Goal: Task Accomplishment & Management: Complete application form

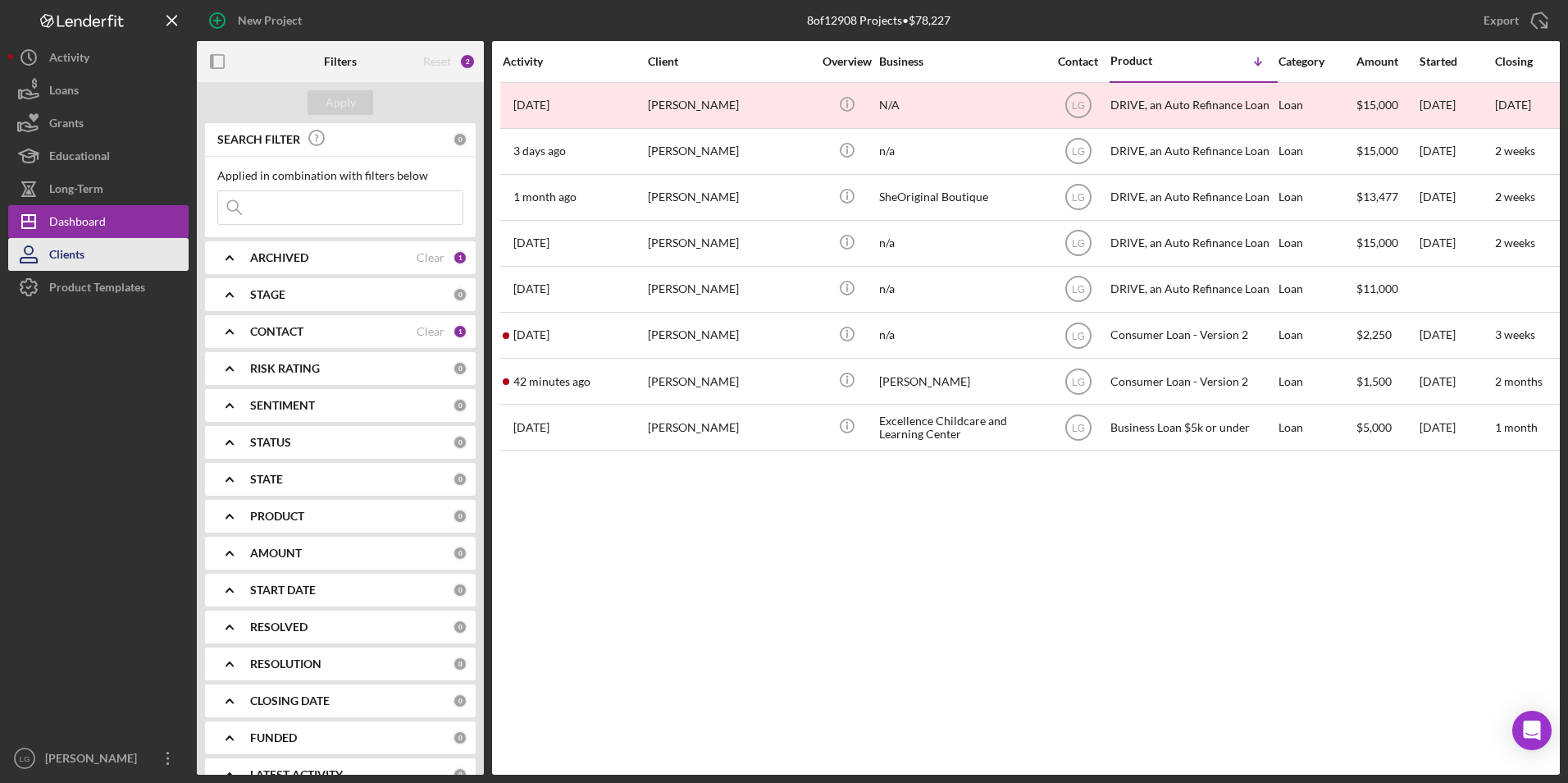
click at [75, 252] on div "Clients" at bounding box center [67, 257] width 35 height 37
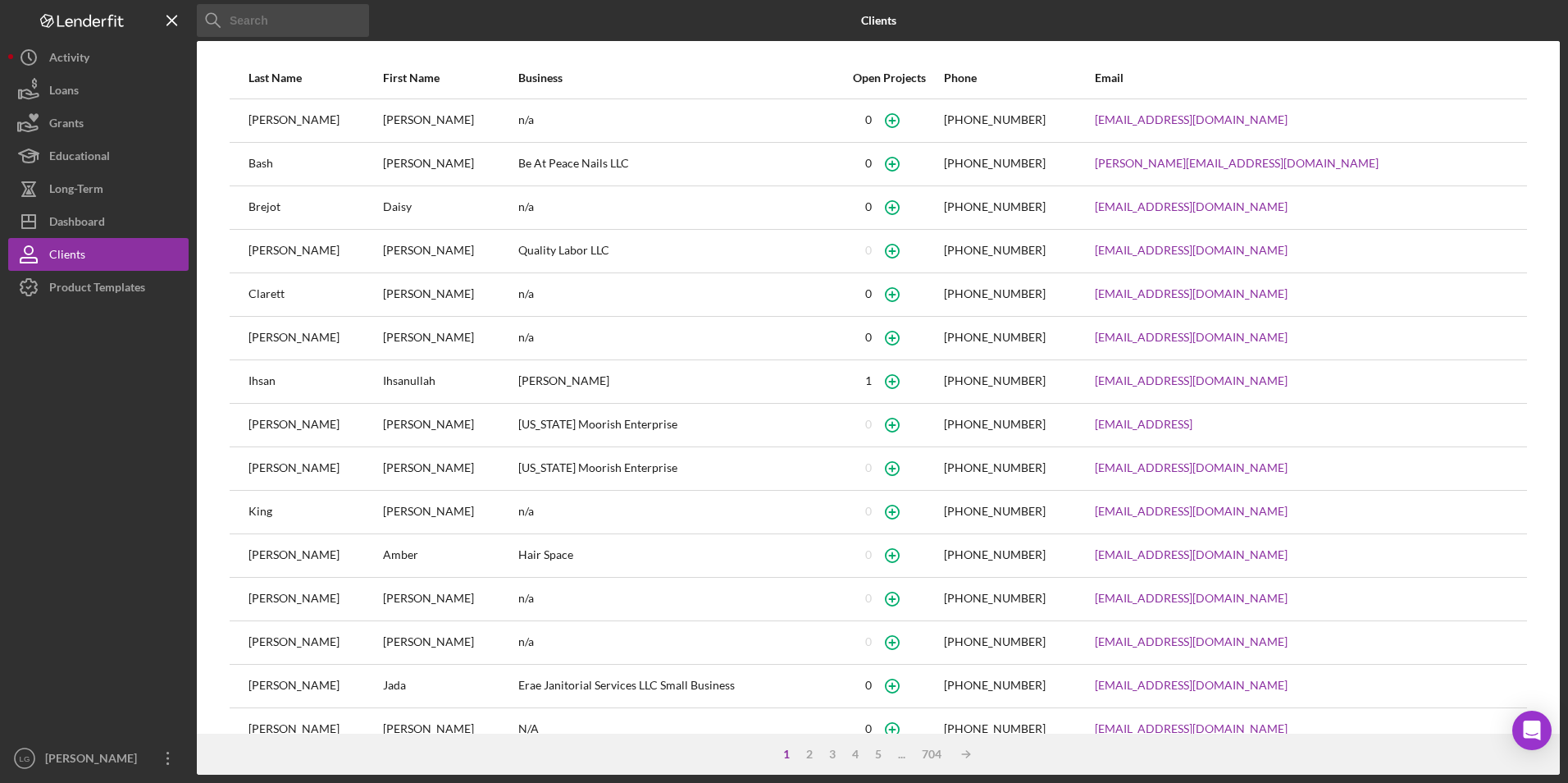
click at [308, 17] on input at bounding box center [282, 20] width 172 height 32
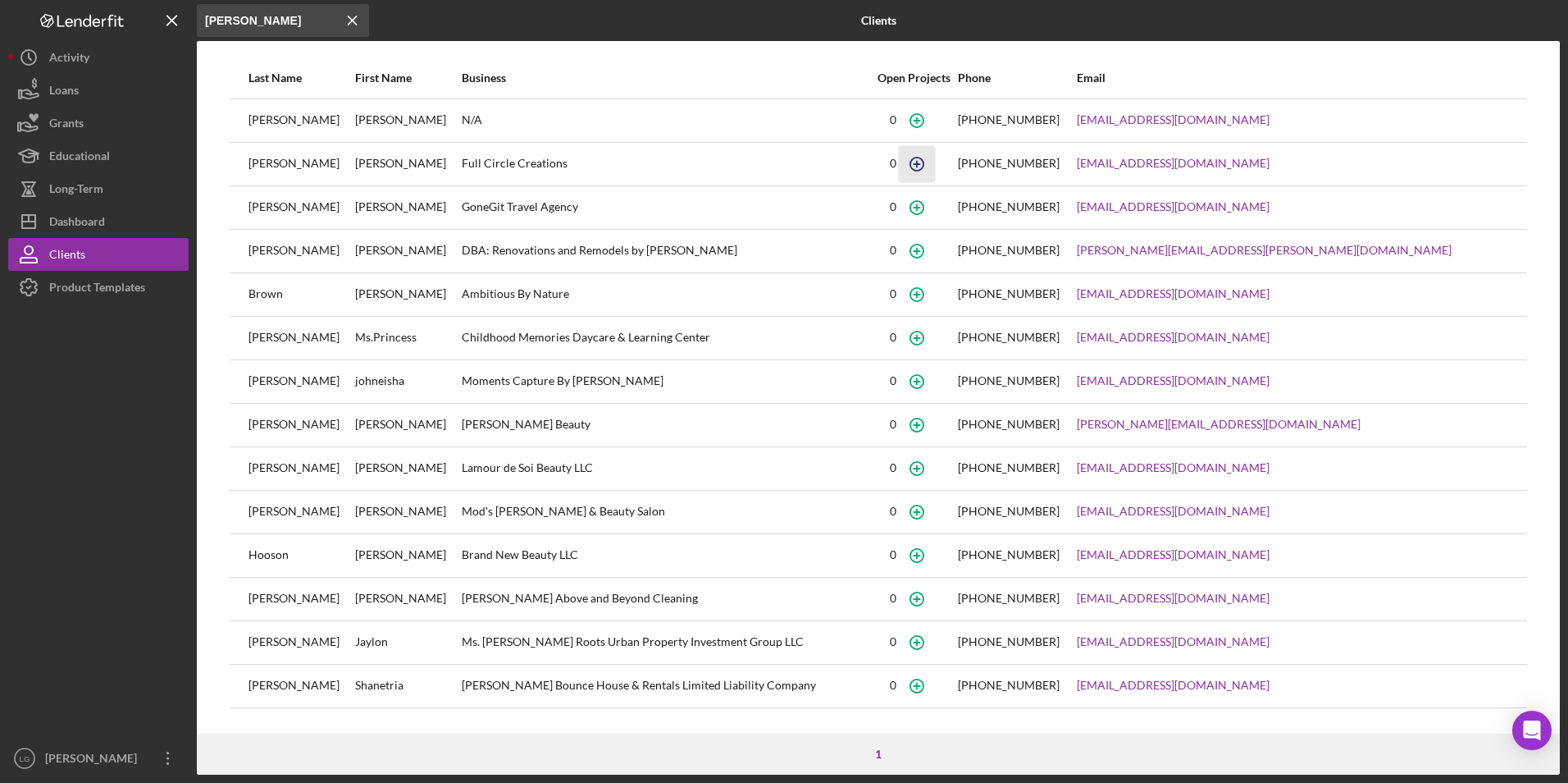
type input "[PERSON_NAME]"
click at [936, 168] on icon "button" at bounding box center [918, 163] width 37 height 37
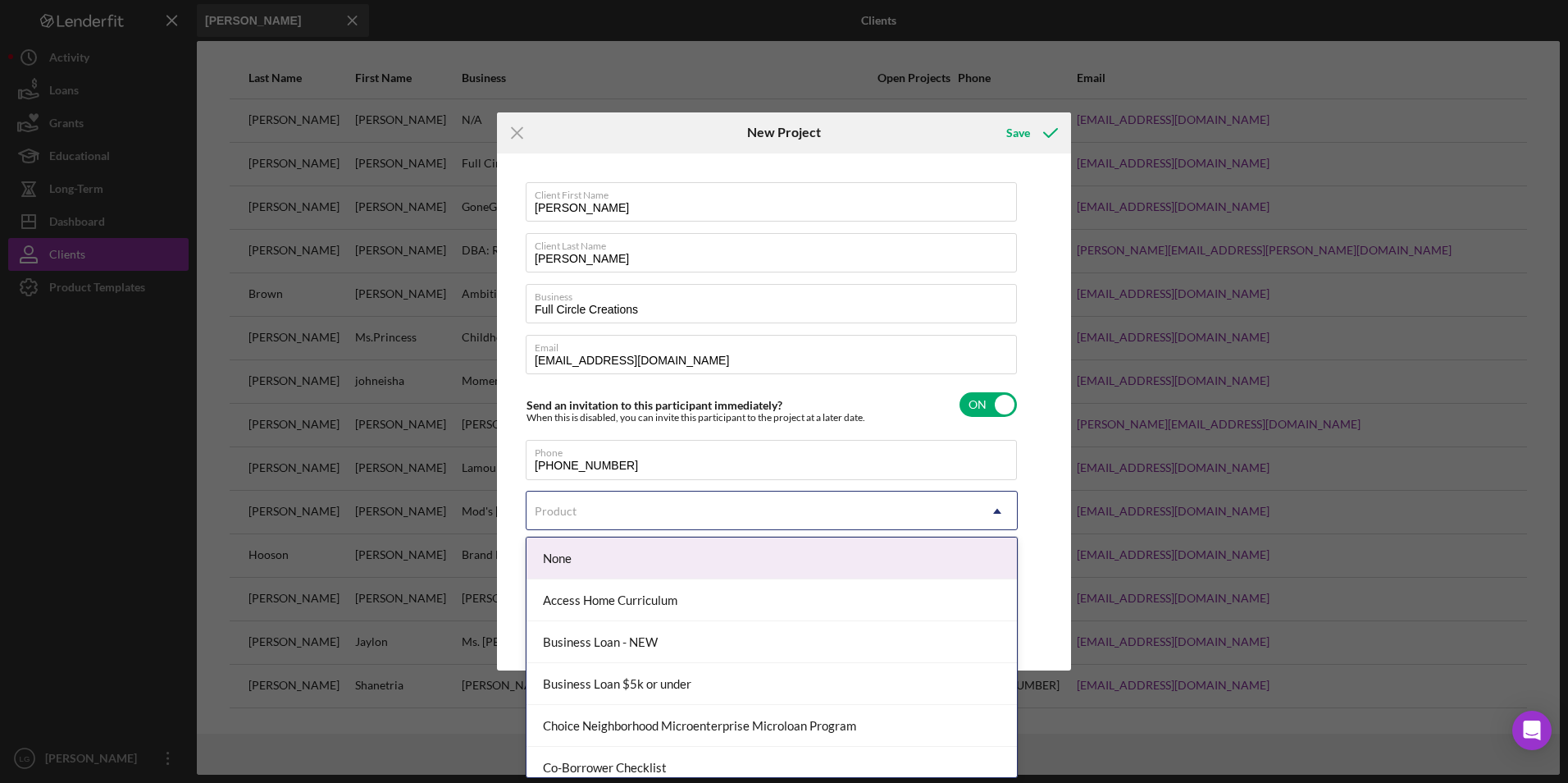
click at [575, 513] on div "Product" at bounding box center [555, 511] width 42 height 13
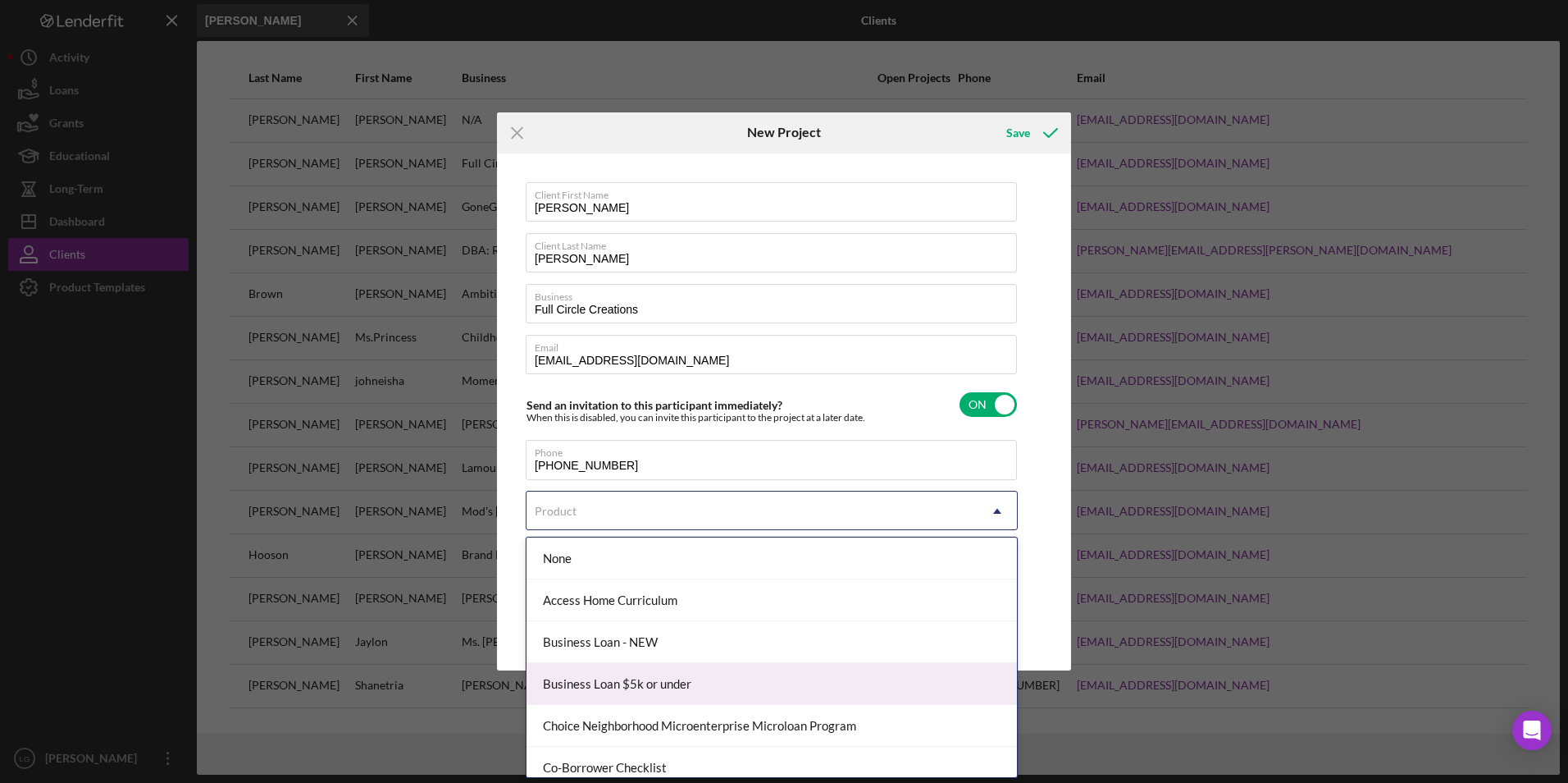
click at [566, 688] on div "Business Loan $5k or under" at bounding box center [771, 684] width 490 height 42
checkbox input "true"
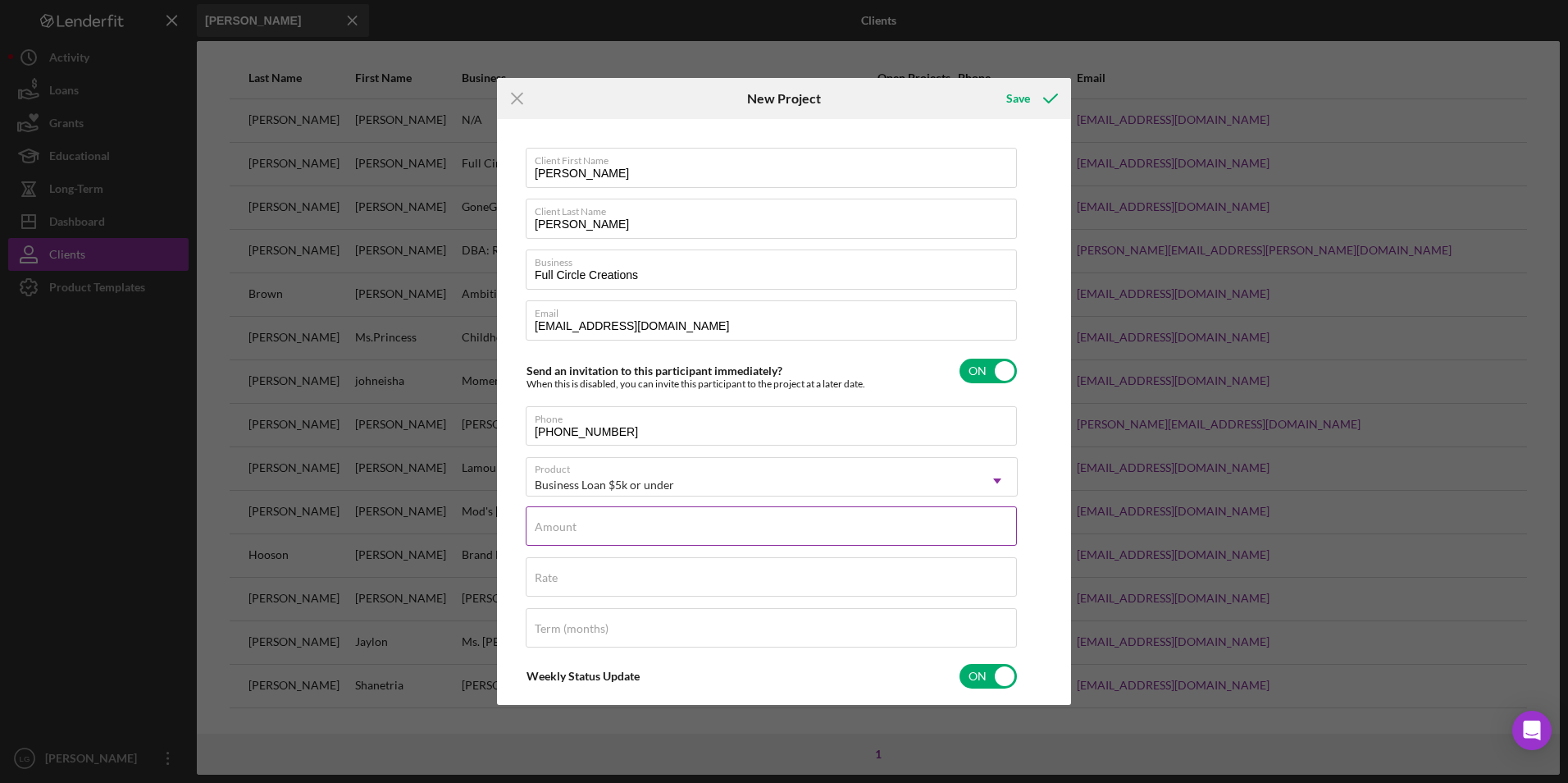
click at [720, 516] on div "Amount" at bounding box center [771, 526] width 492 height 41
type input "$800"
click at [634, 582] on input "Rate" at bounding box center [771, 576] width 491 height 39
type input "8.000%"
click at [601, 617] on div "Term (months)" at bounding box center [771, 628] width 492 height 41
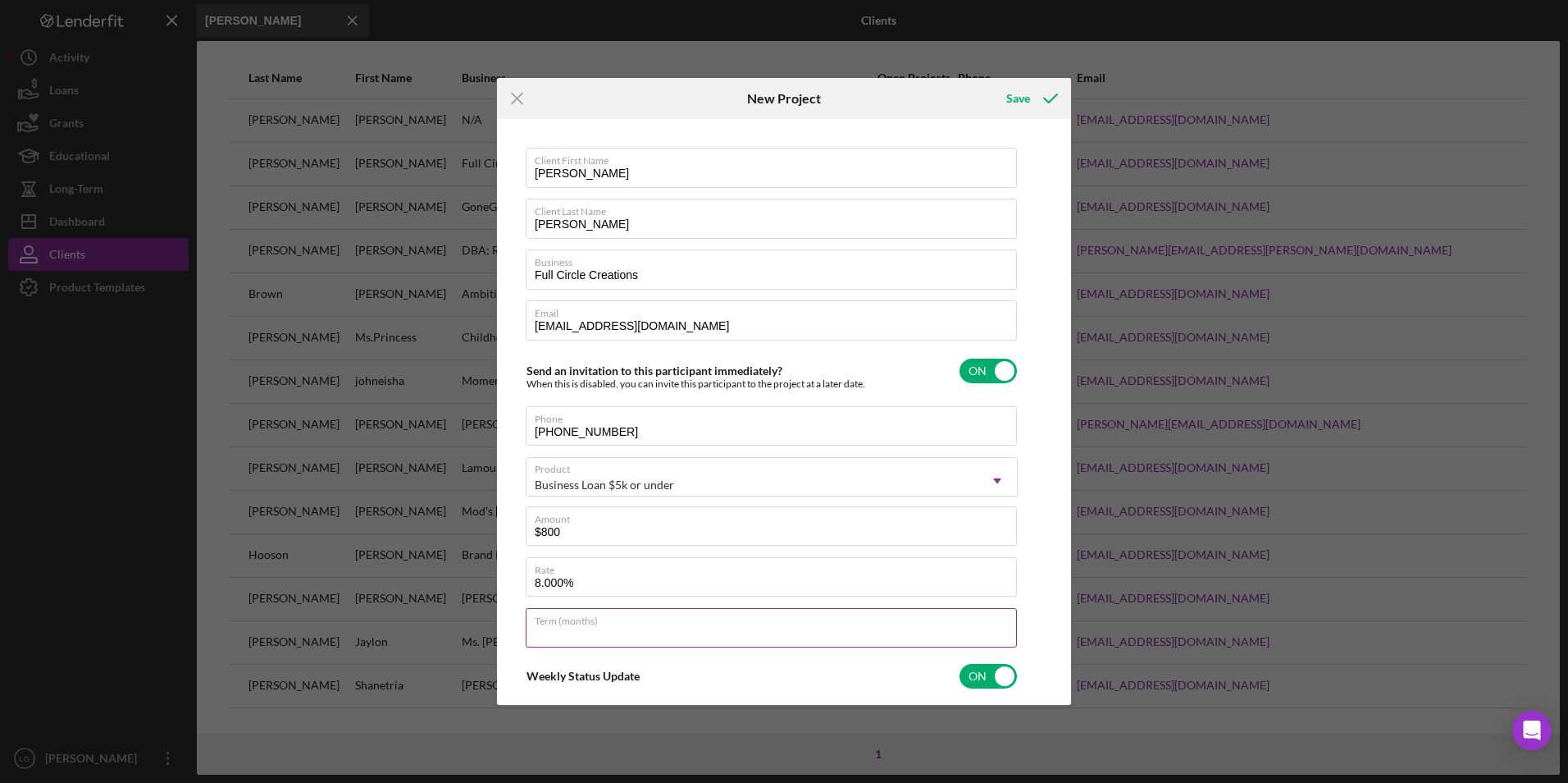
type input "36"
click at [1020, 81] on div "Save" at bounding box center [1031, 98] width 82 height 41
click at [1024, 97] on div "Save" at bounding box center [1018, 98] width 24 height 32
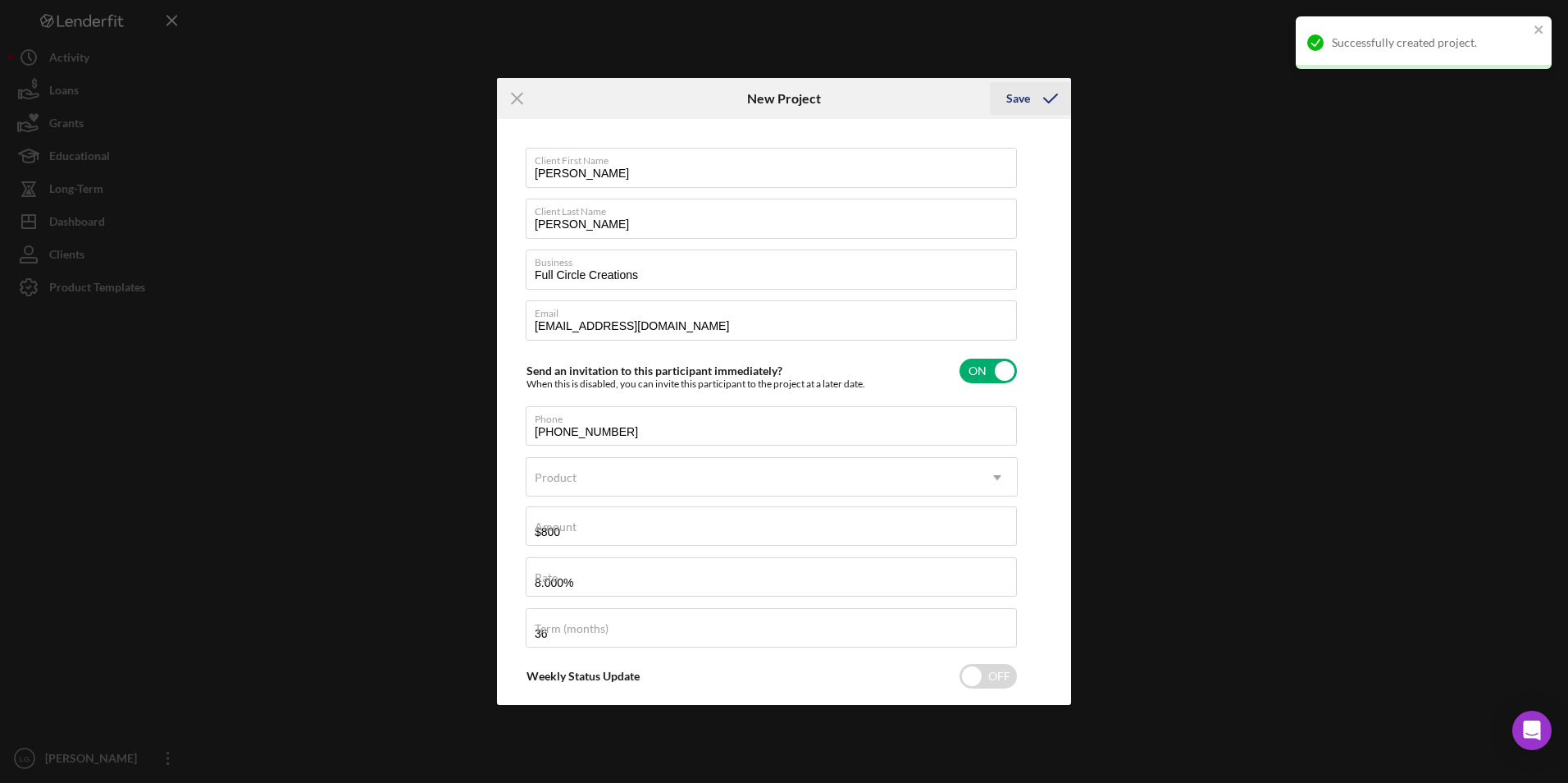
checkbox input "false"
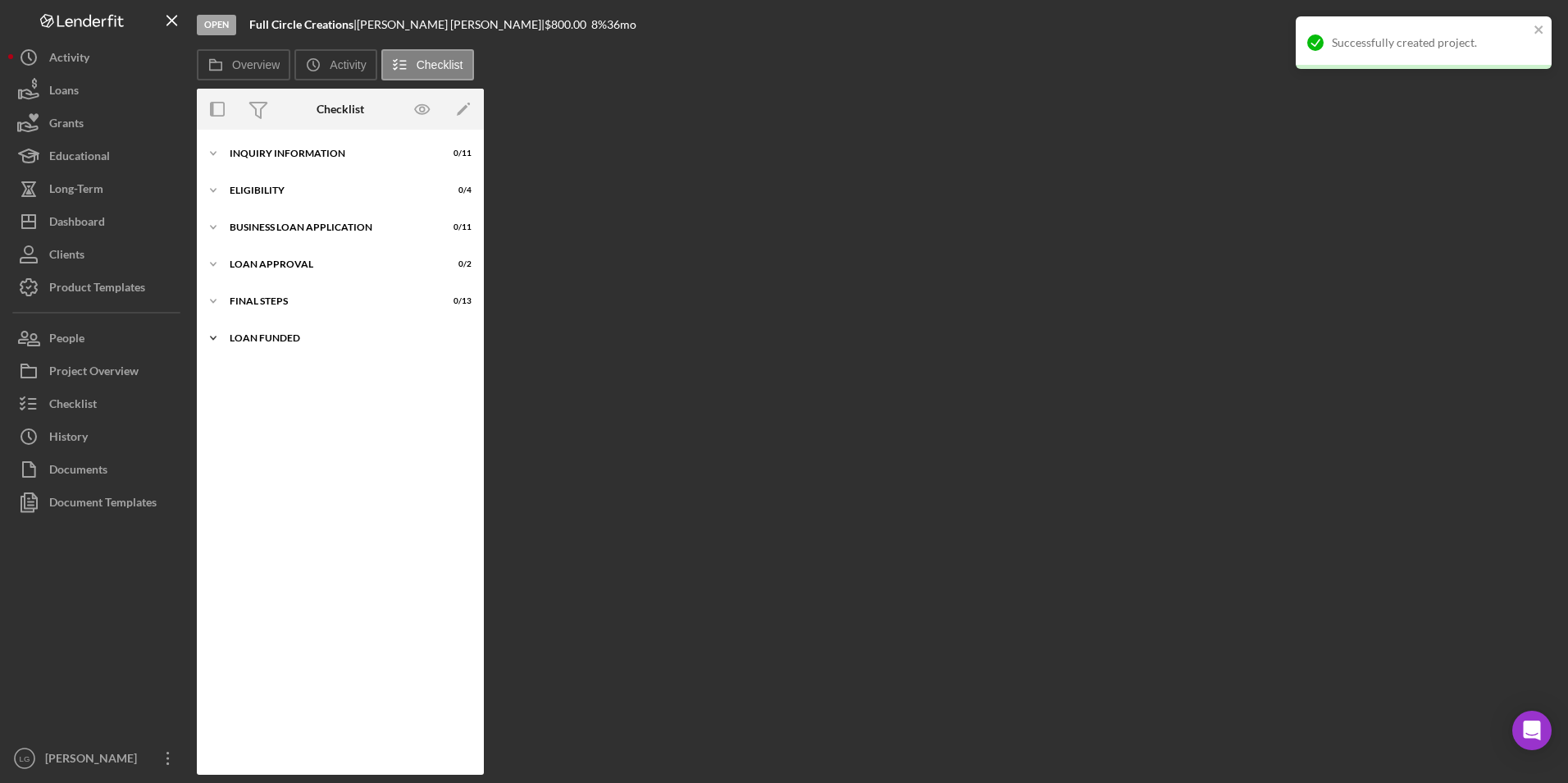
click at [223, 343] on icon "Icon/Expander" at bounding box center [212, 337] width 32 height 32
drag, startPoint x: 234, startPoint y: 307, endPoint x: 243, endPoint y: 277, distance: 31.3
click at [238, 291] on div "Icon/Expander Final Steps 0 / 13" at bounding box center [340, 301] width 287 height 32
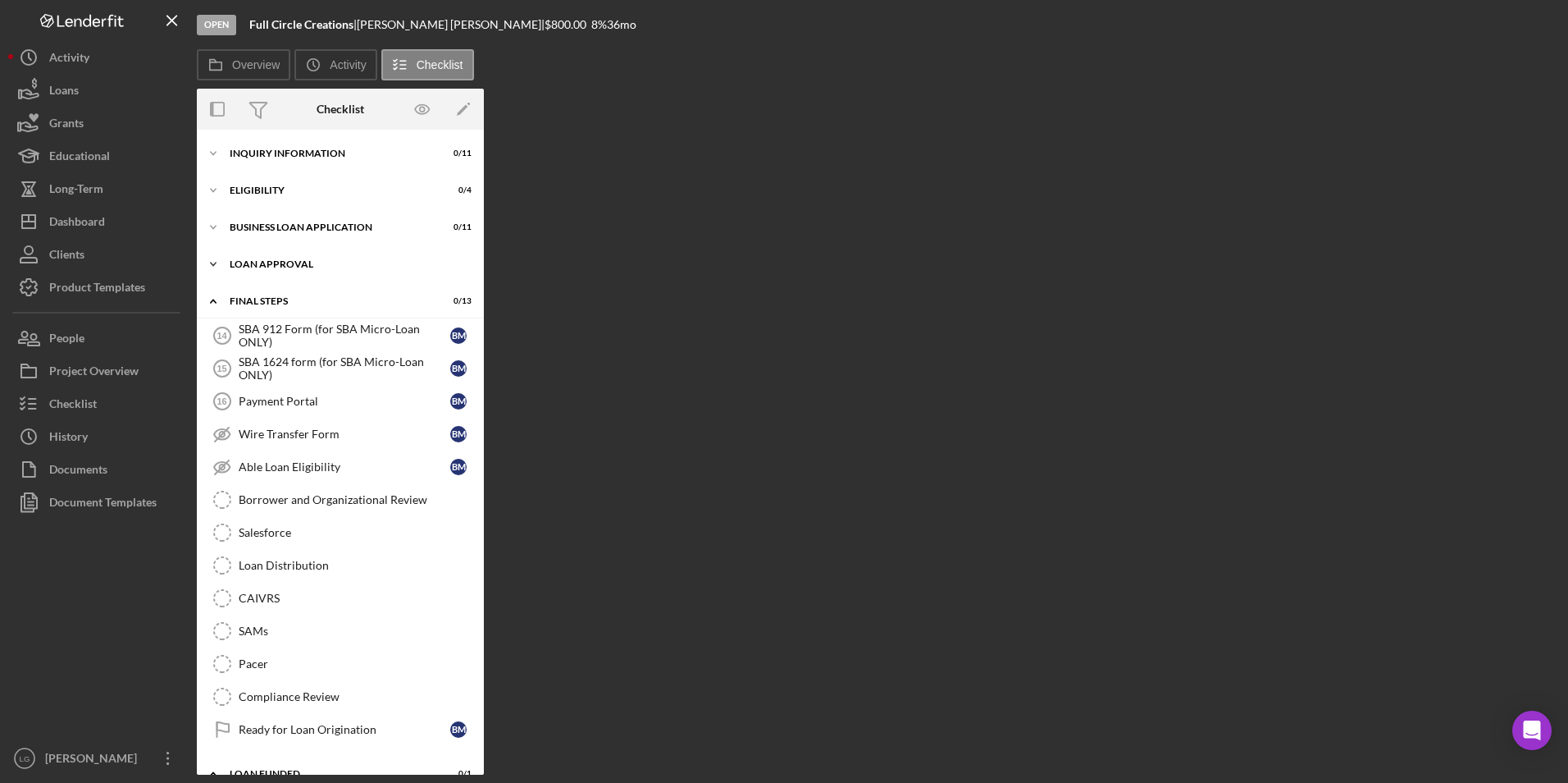
click at [246, 265] on div "Icon/Expander Loan Approval 0 / 2" at bounding box center [340, 263] width 287 height 32
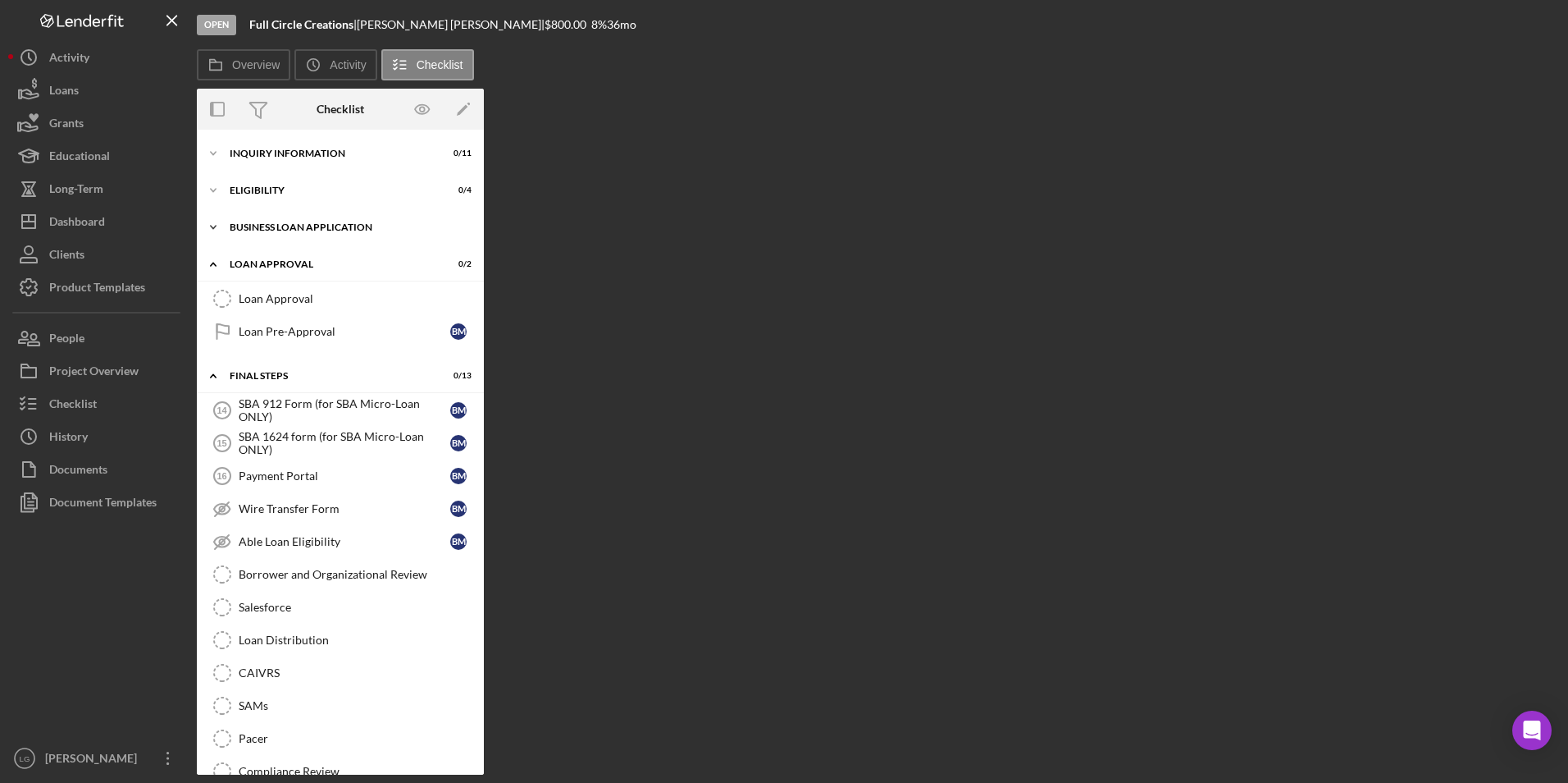
click at [253, 217] on div "Icon/Expander BUSINESS LOAN APPLICATION 0 / 11" at bounding box center [340, 227] width 287 height 32
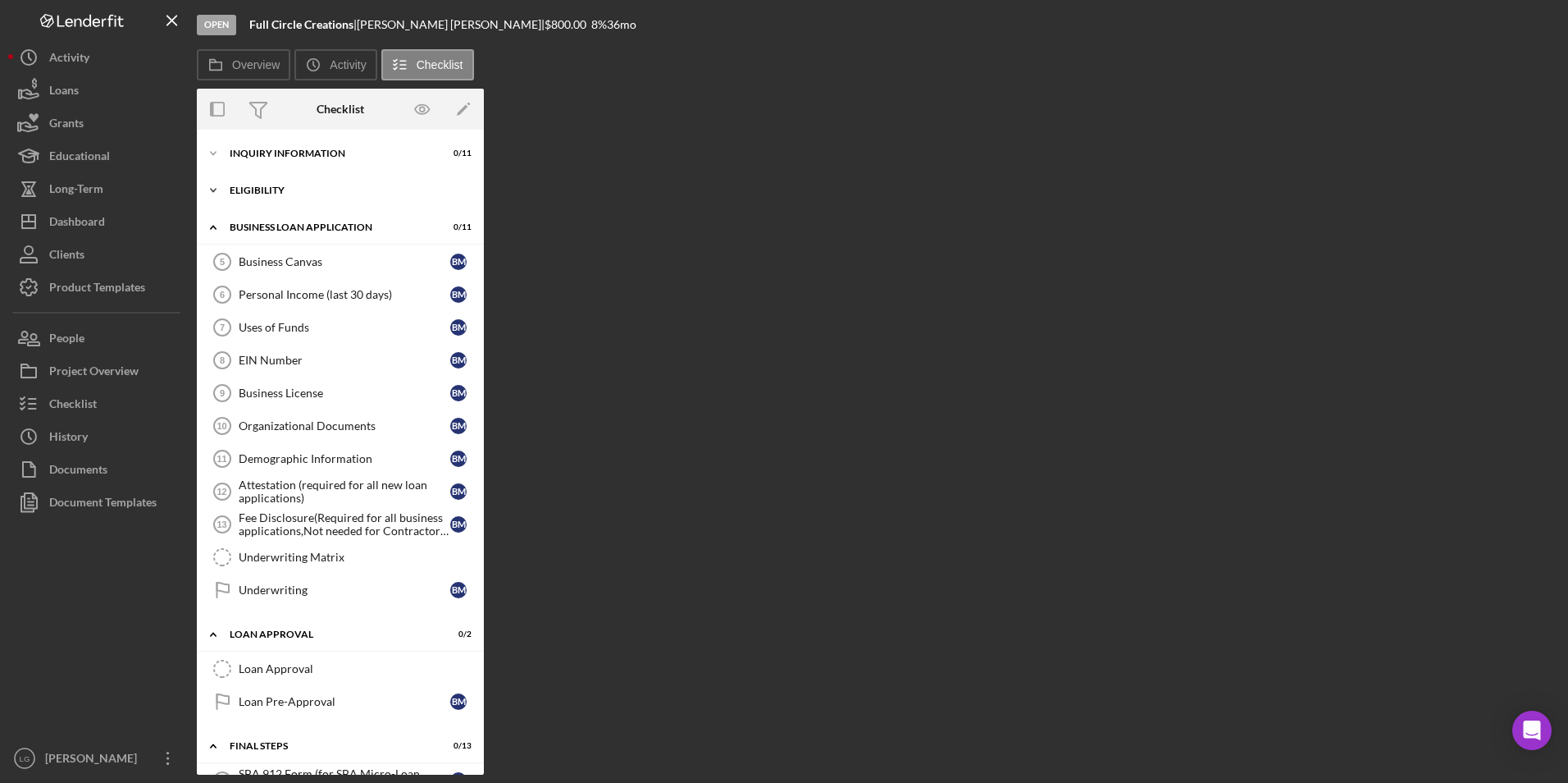
click at [256, 183] on div "Icon/Expander Eligibility 0 / 4" at bounding box center [340, 190] width 287 height 32
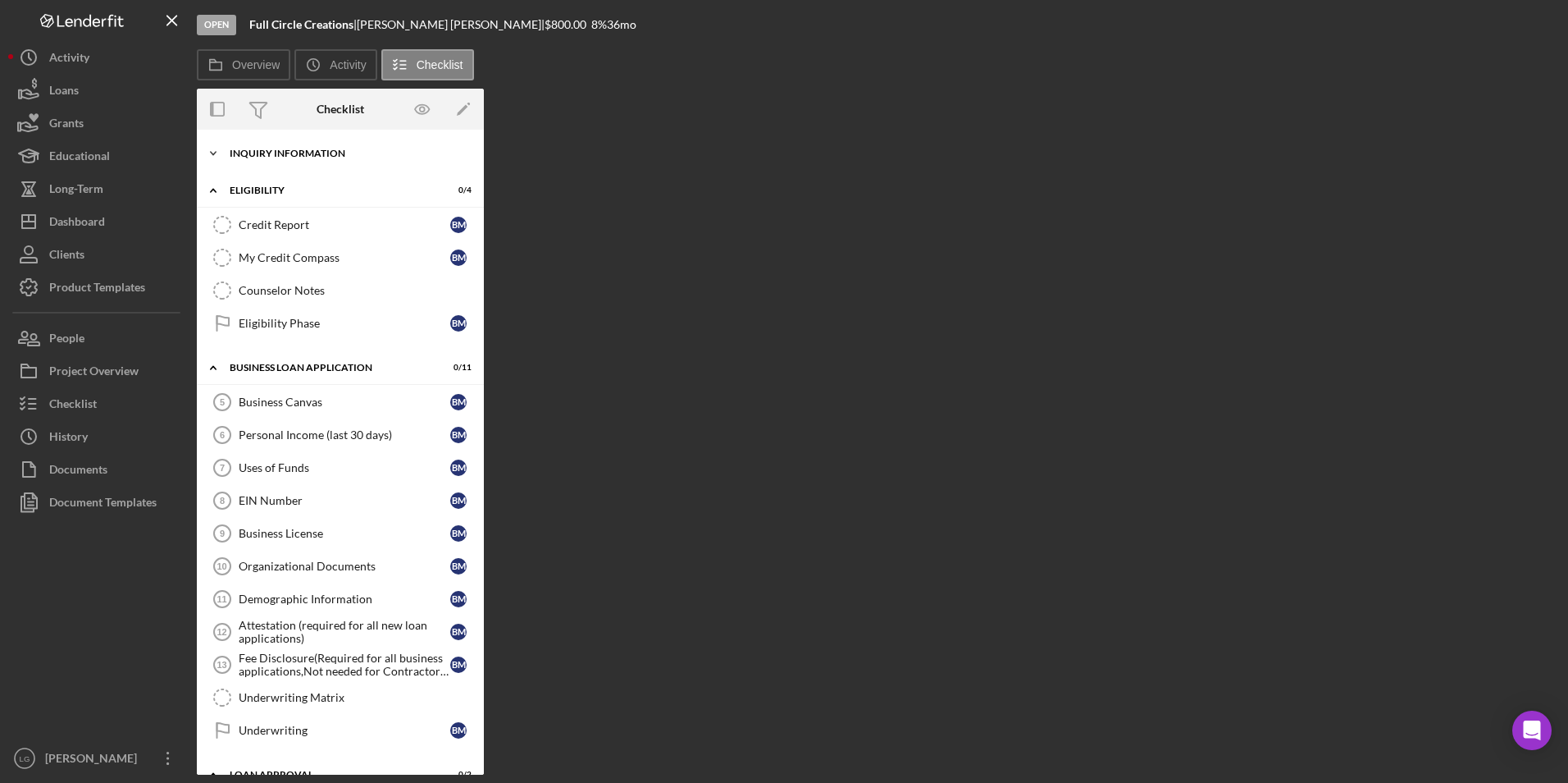
drag, startPoint x: 270, startPoint y: 143, endPoint x: 294, endPoint y: 158, distance: 28.3
click at [274, 143] on div "Icon/Expander INQUIRY INFORMATION 0 / 11" at bounding box center [340, 152] width 287 height 32
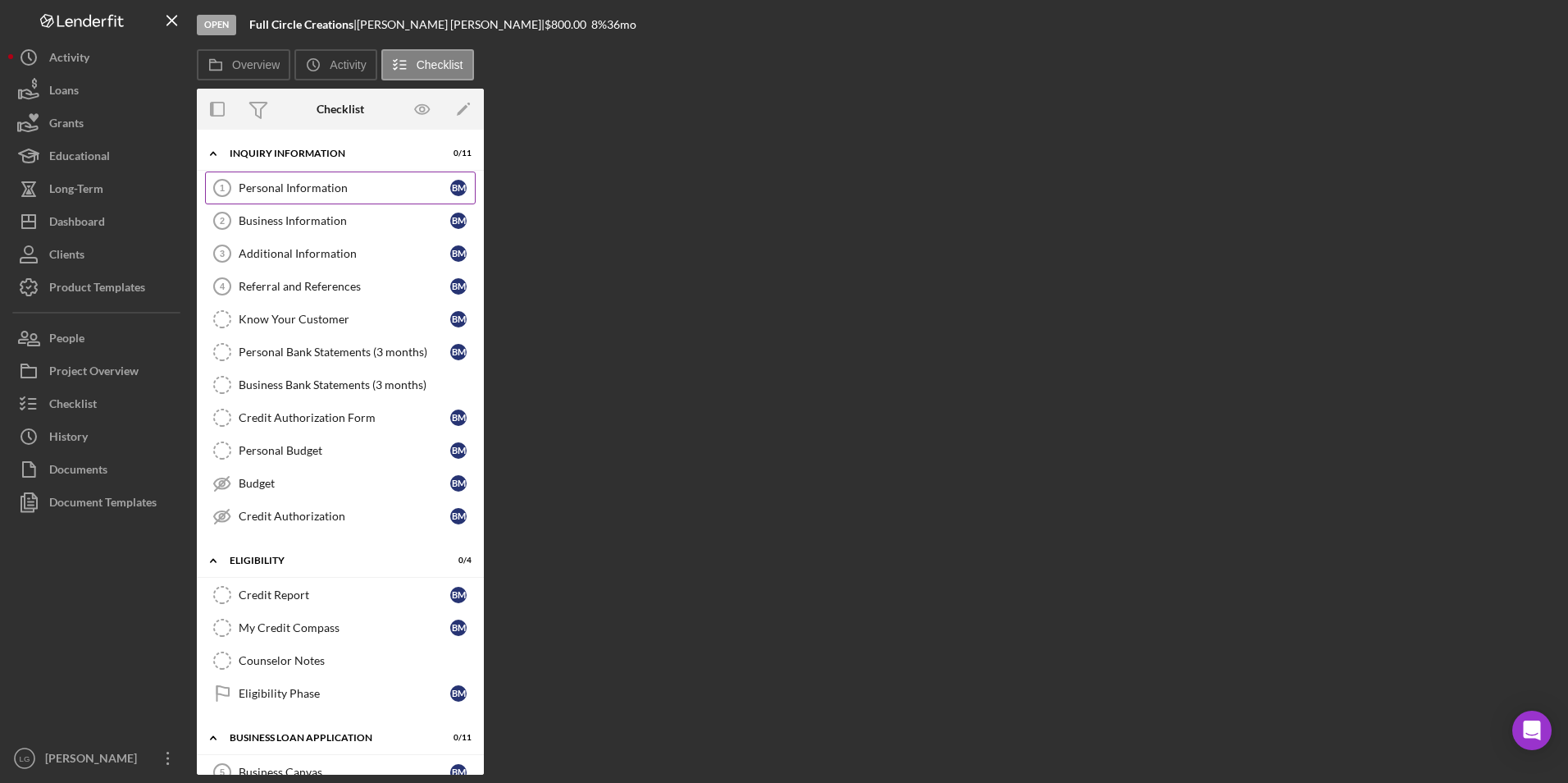
click at [306, 183] on div "Personal Information" at bounding box center [345, 188] width 212 height 13
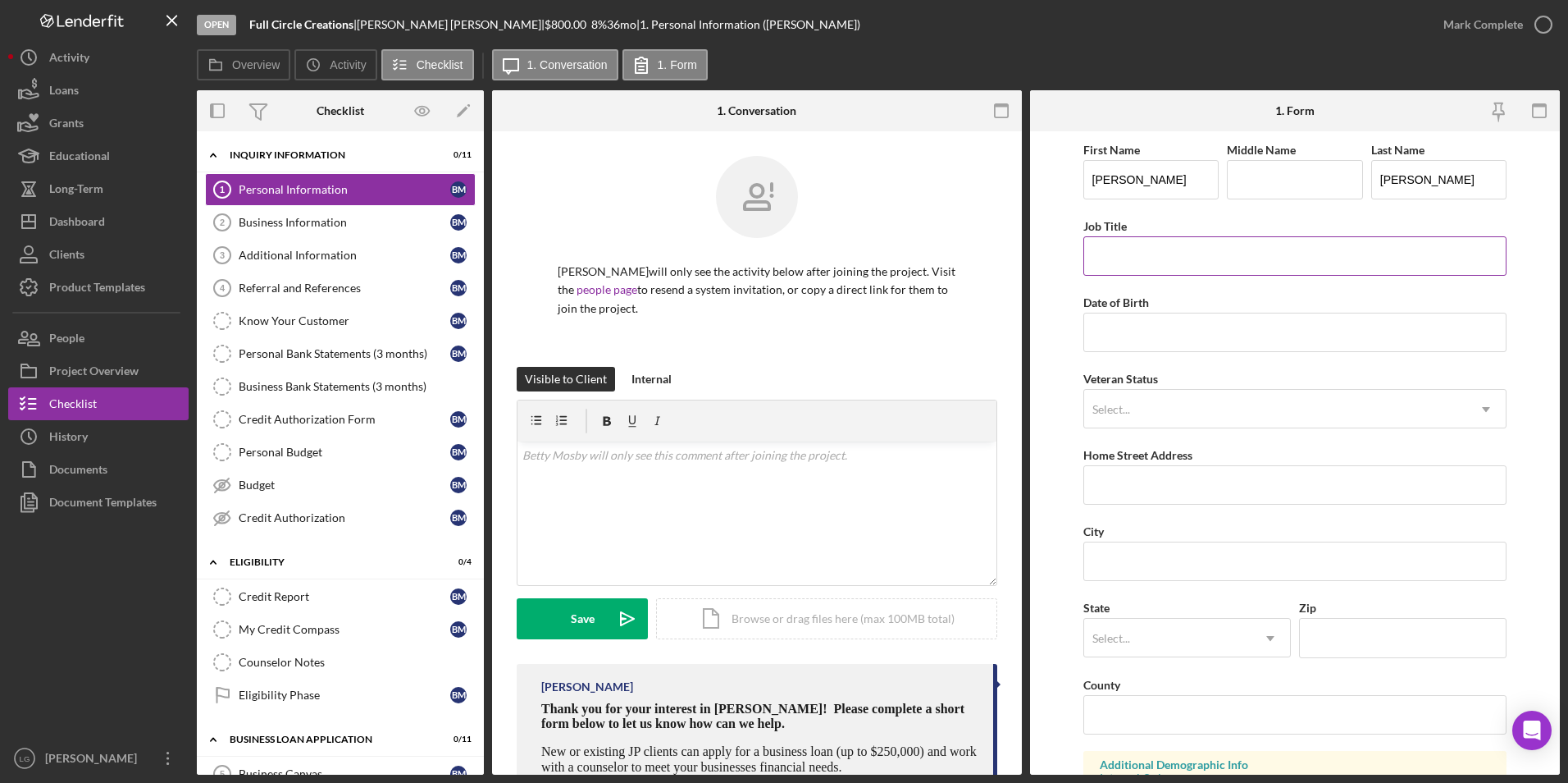
click at [1119, 260] on input "Job Title" at bounding box center [1295, 256] width 424 height 39
paste input "Owner"
type input "Owner"
drag, startPoint x: 1126, startPoint y: 327, endPoint x: 1113, endPoint y: 327, distance: 13.0
click at [1123, 327] on input "Date of Birth" at bounding box center [1295, 332] width 424 height 39
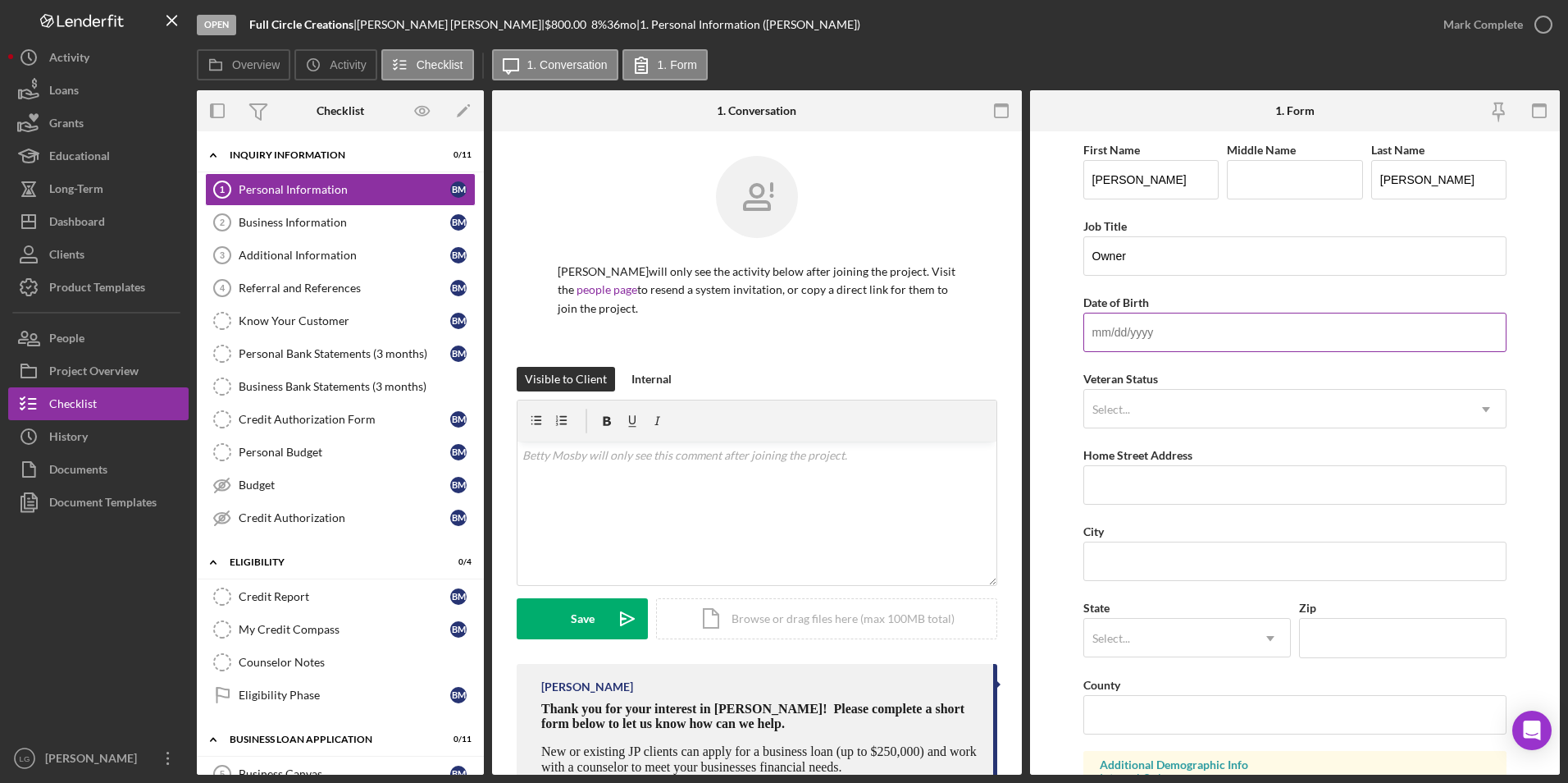
click at [1112, 335] on input "Date of Birth" at bounding box center [1295, 332] width 424 height 39
paste input "[DATE]"
type input "[DATE]"
click at [1143, 401] on div "Select..." at bounding box center [1276, 409] width 383 height 37
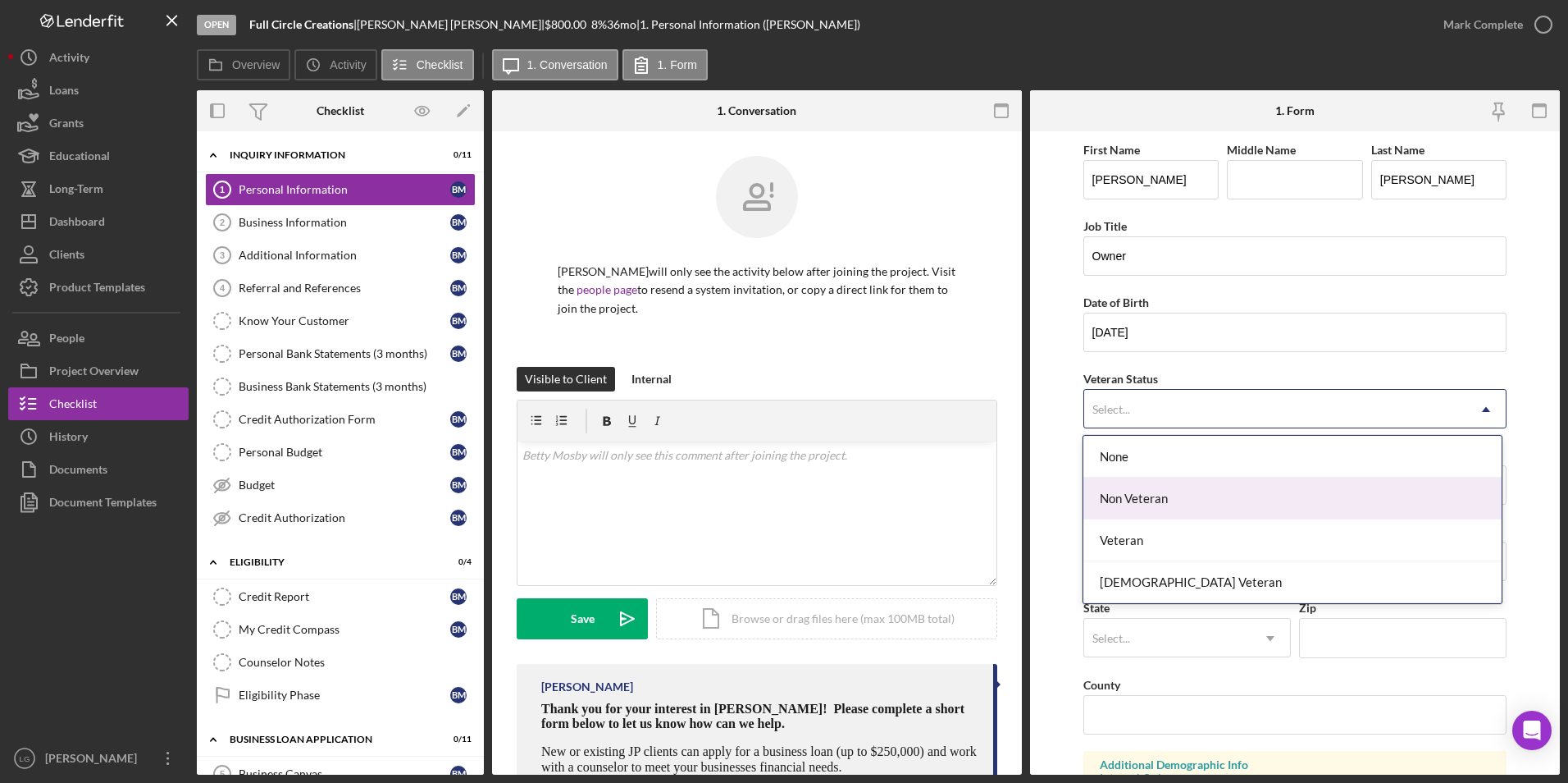
click at [1127, 495] on div "Non Veteran" at bounding box center [1292, 498] width 418 height 42
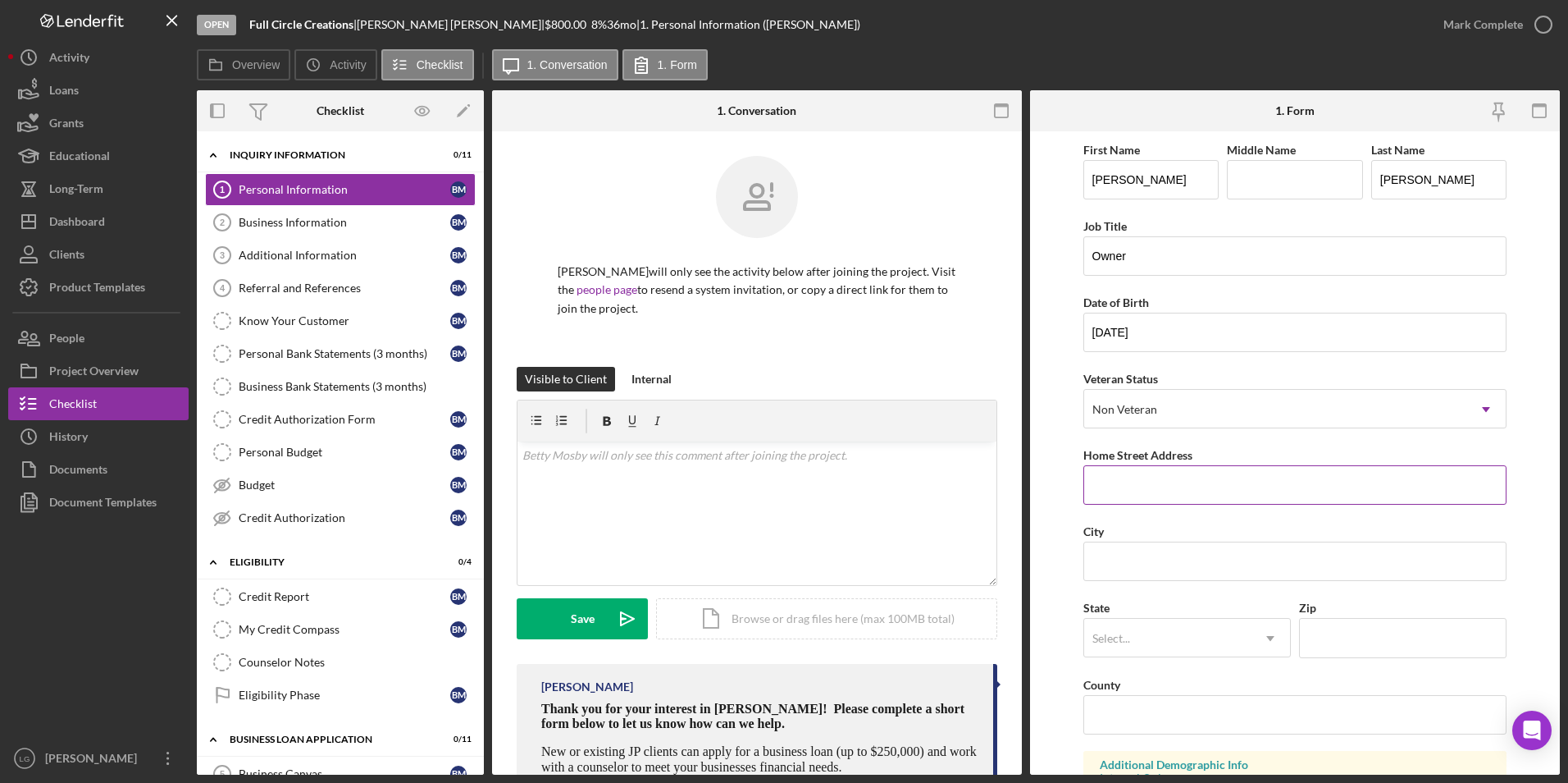
click at [1152, 486] on input "Home Street Address" at bounding box center [1295, 484] width 424 height 39
paste input "[STREET_ADDRESS]"
type input "[STREET_ADDRESS]"
drag, startPoint x: 1122, startPoint y: 555, endPoint x: 949, endPoint y: 544, distance: 173.3
click at [1122, 555] on input "City" at bounding box center [1295, 561] width 424 height 39
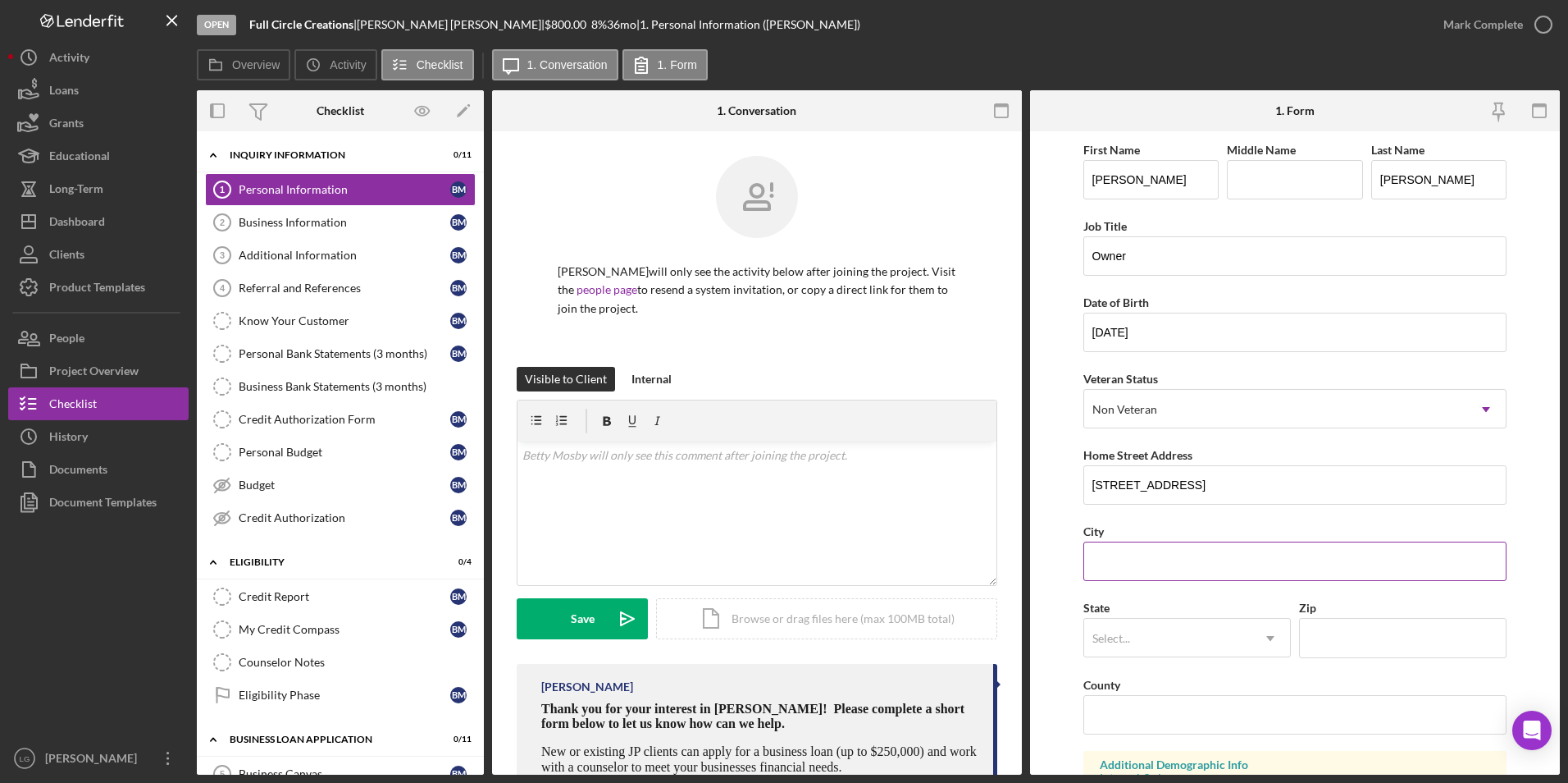
click at [1151, 549] on input "City" at bounding box center [1295, 561] width 424 height 39
paste input "[GEOGRAPHIC_DATA]"
type input "[GEOGRAPHIC_DATA]"
click at [1130, 646] on div "Select..." at bounding box center [1167, 638] width 167 height 37
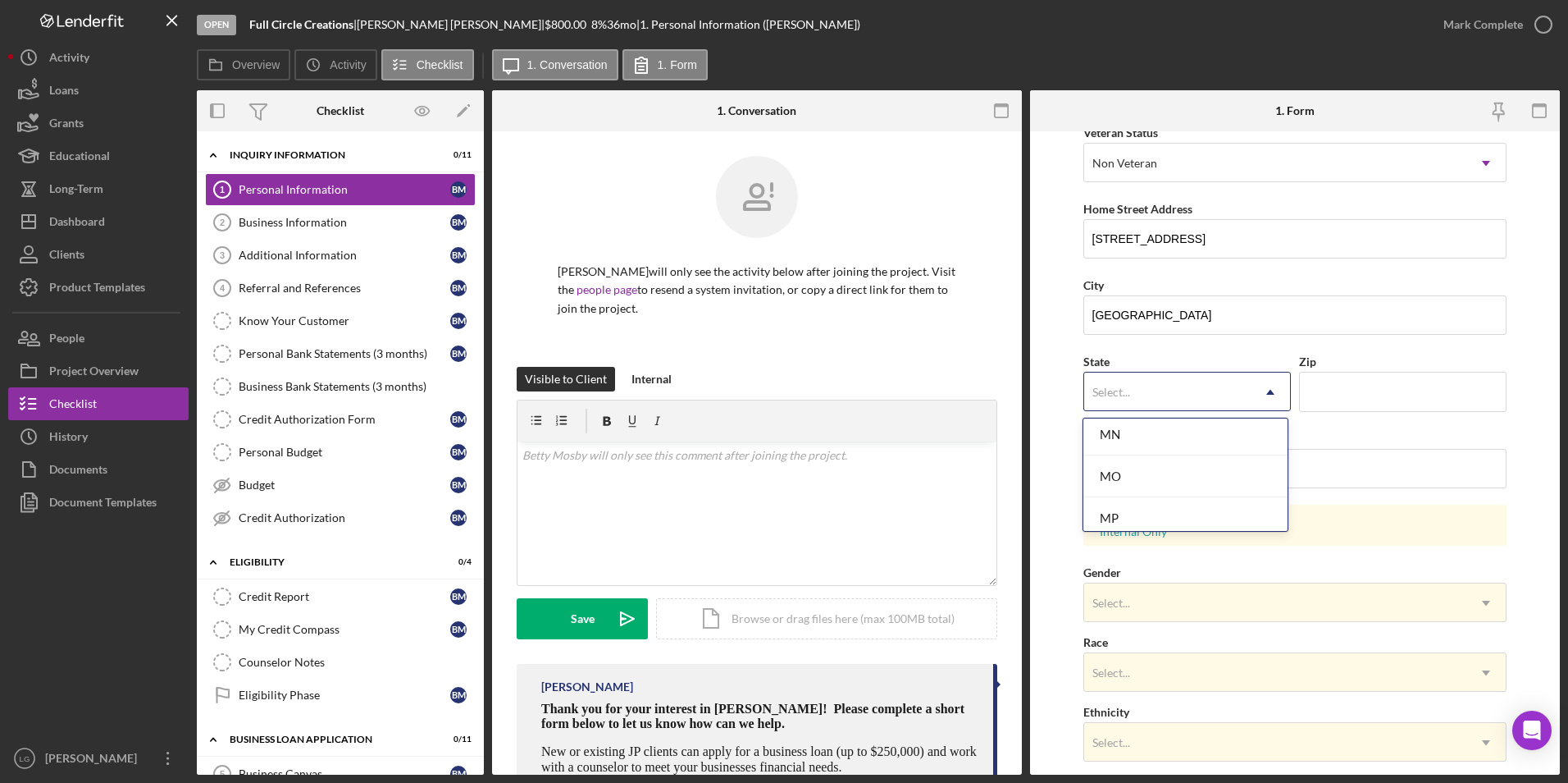
scroll to position [1449, 0]
click at [1202, 459] on div "MO" at bounding box center [1185, 456] width 204 height 42
click at [1349, 375] on input "Zip" at bounding box center [1402, 391] width 207 height 39
type input "63120"
click at [1116, 455] on input "County" at bounding box center [1295, 468] width 424 height 39
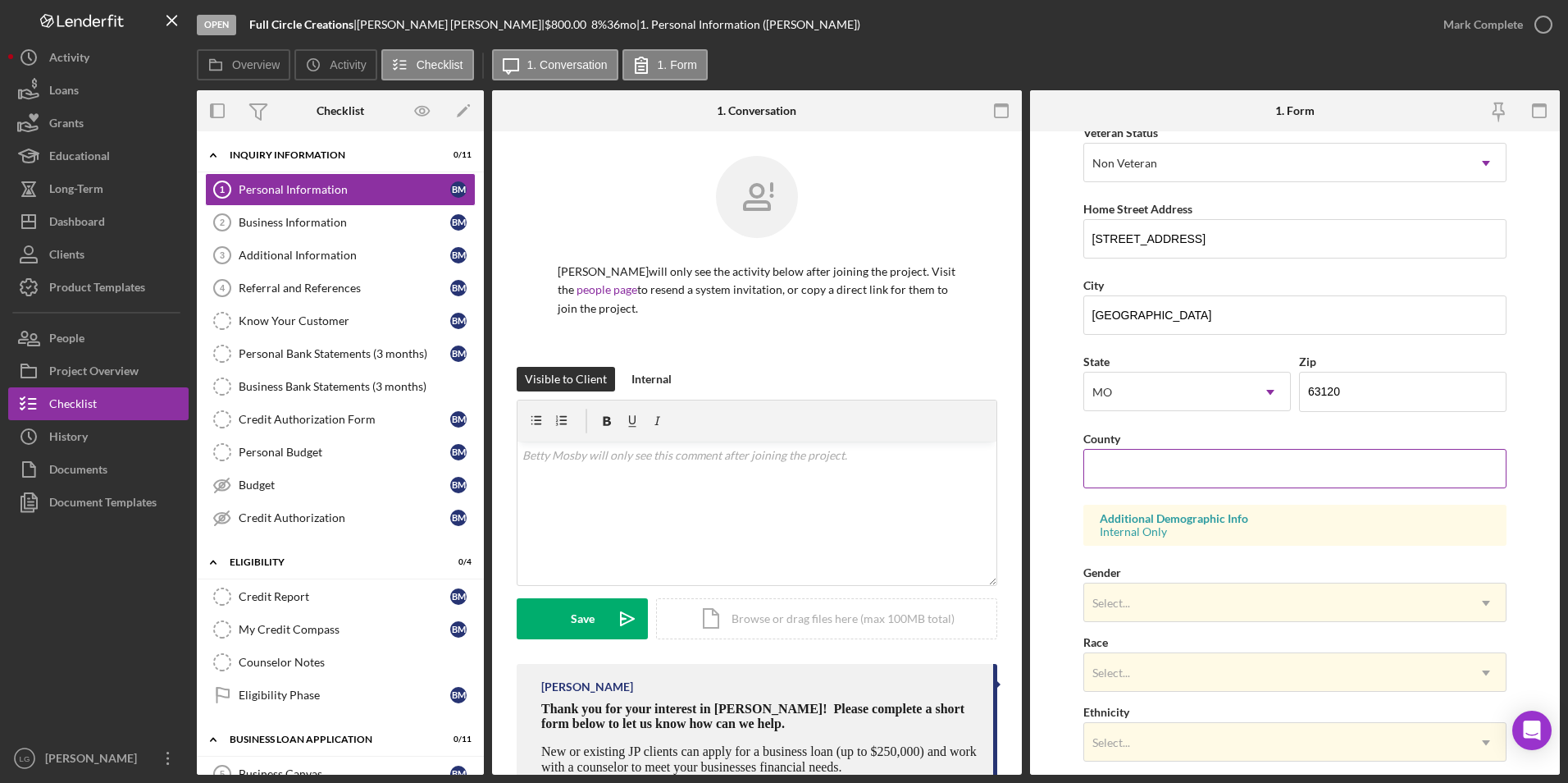
type input "MO"
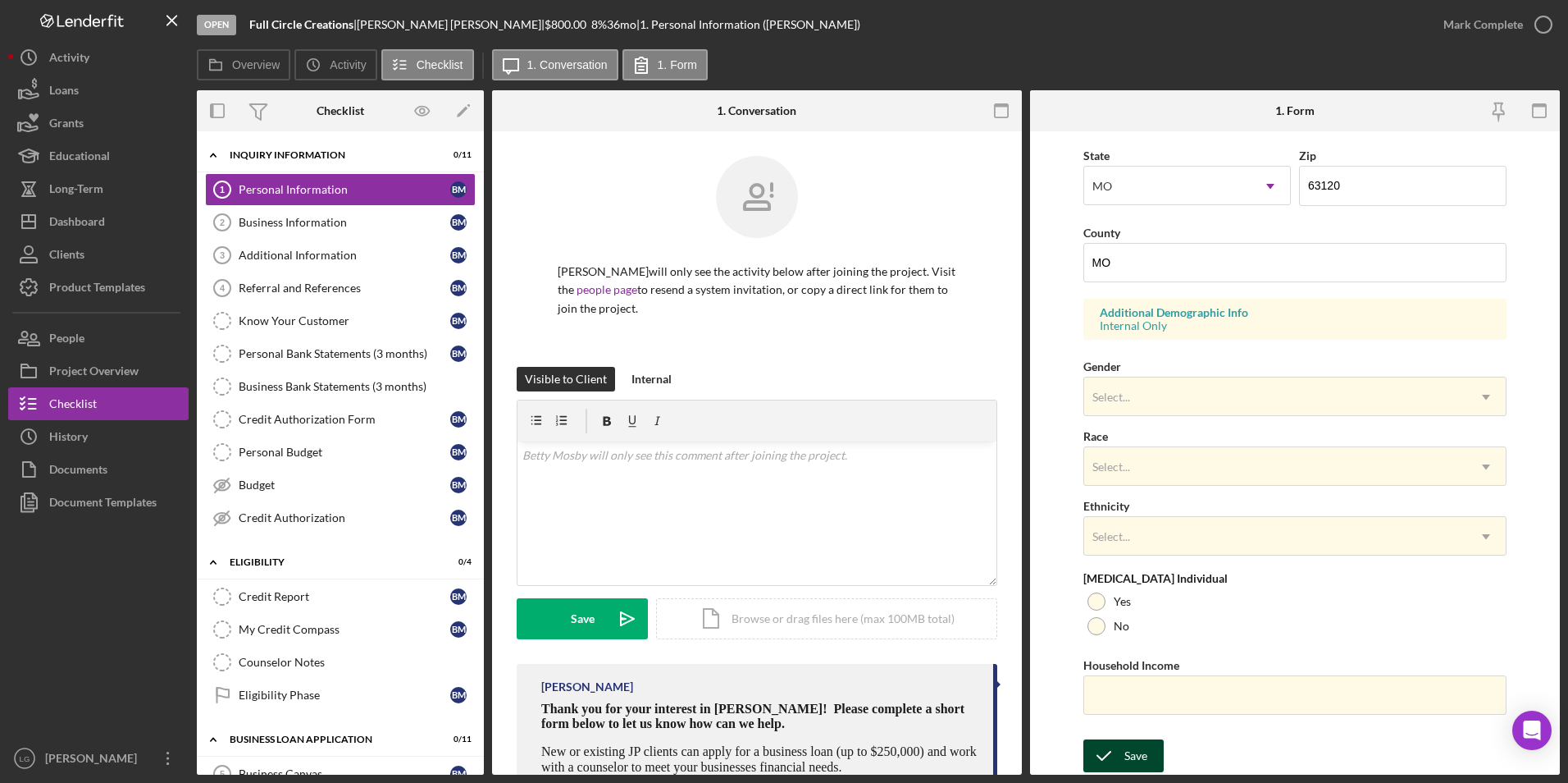
click at [1112, 758] on icon "submit" at bounding box center [1103, 756] width 41 height 41
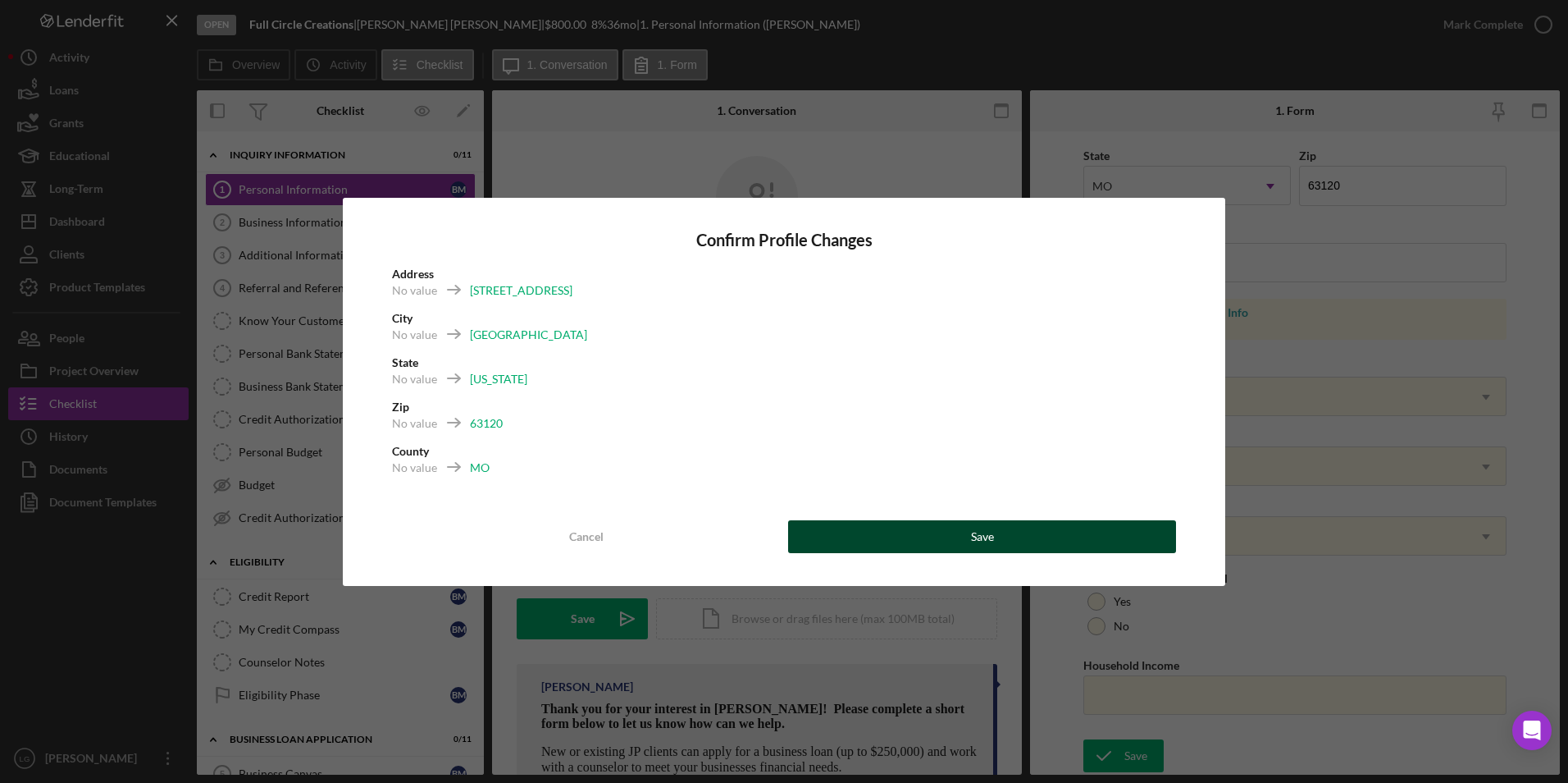
click at [1034, 529] on button "Save" at bounding box center [983, 536] width 388 height 32
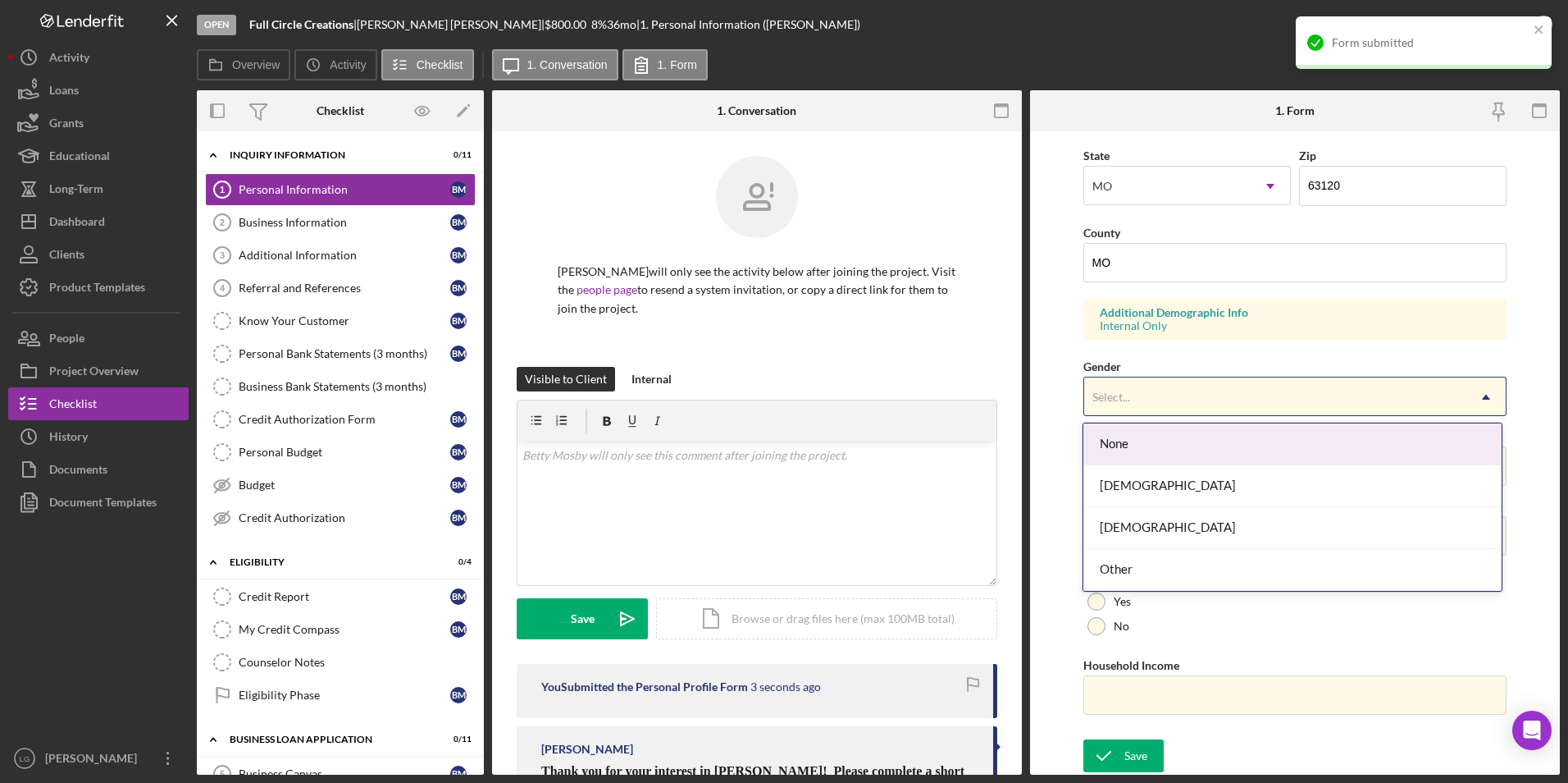
click at [1164, 390] on div "Select..." at bounding box center [1276, 396] width 383 height 37
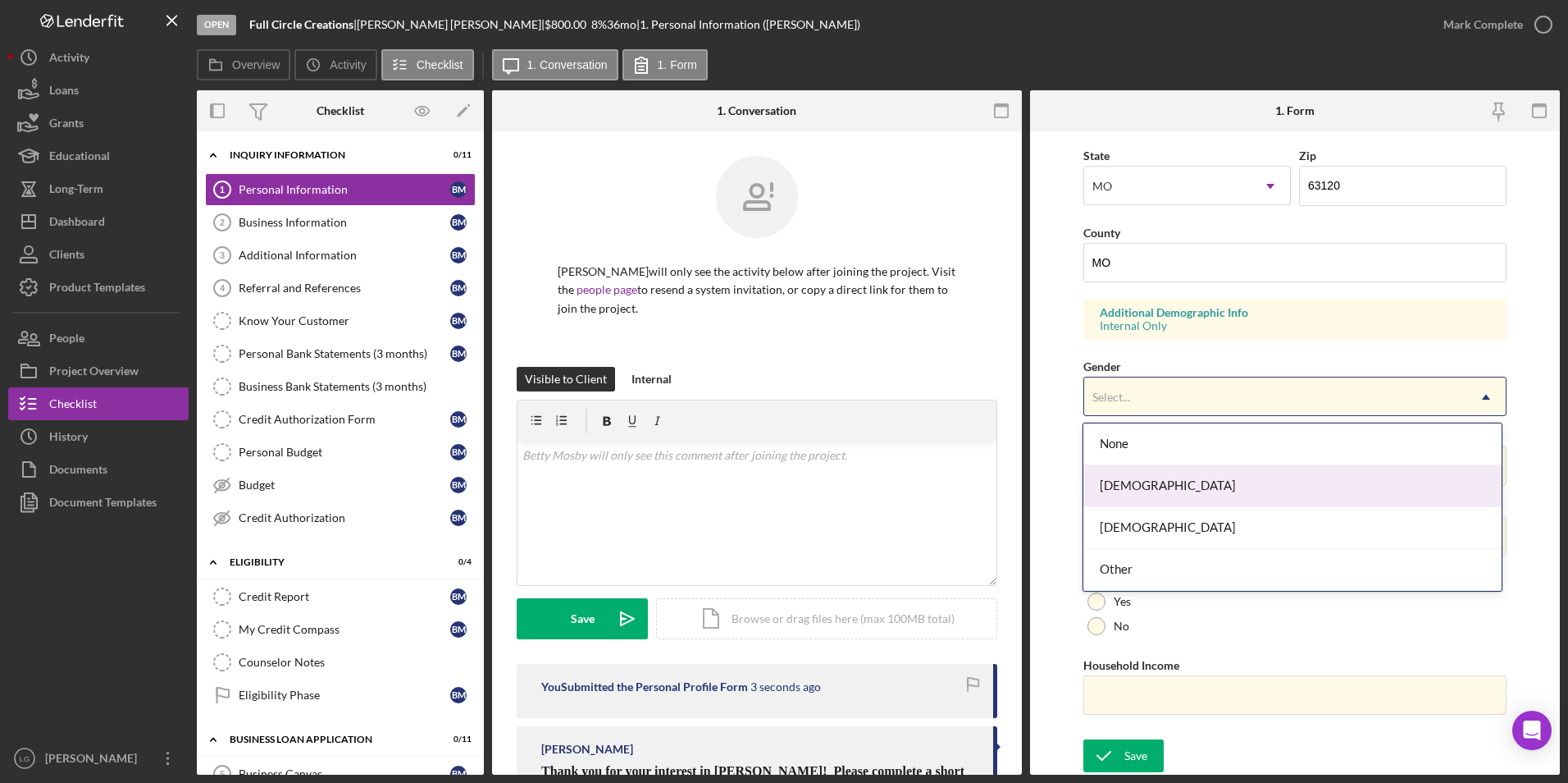
click at [1150, 480] on div "Female" at bounding box center [1292, 486] width 418 height 42
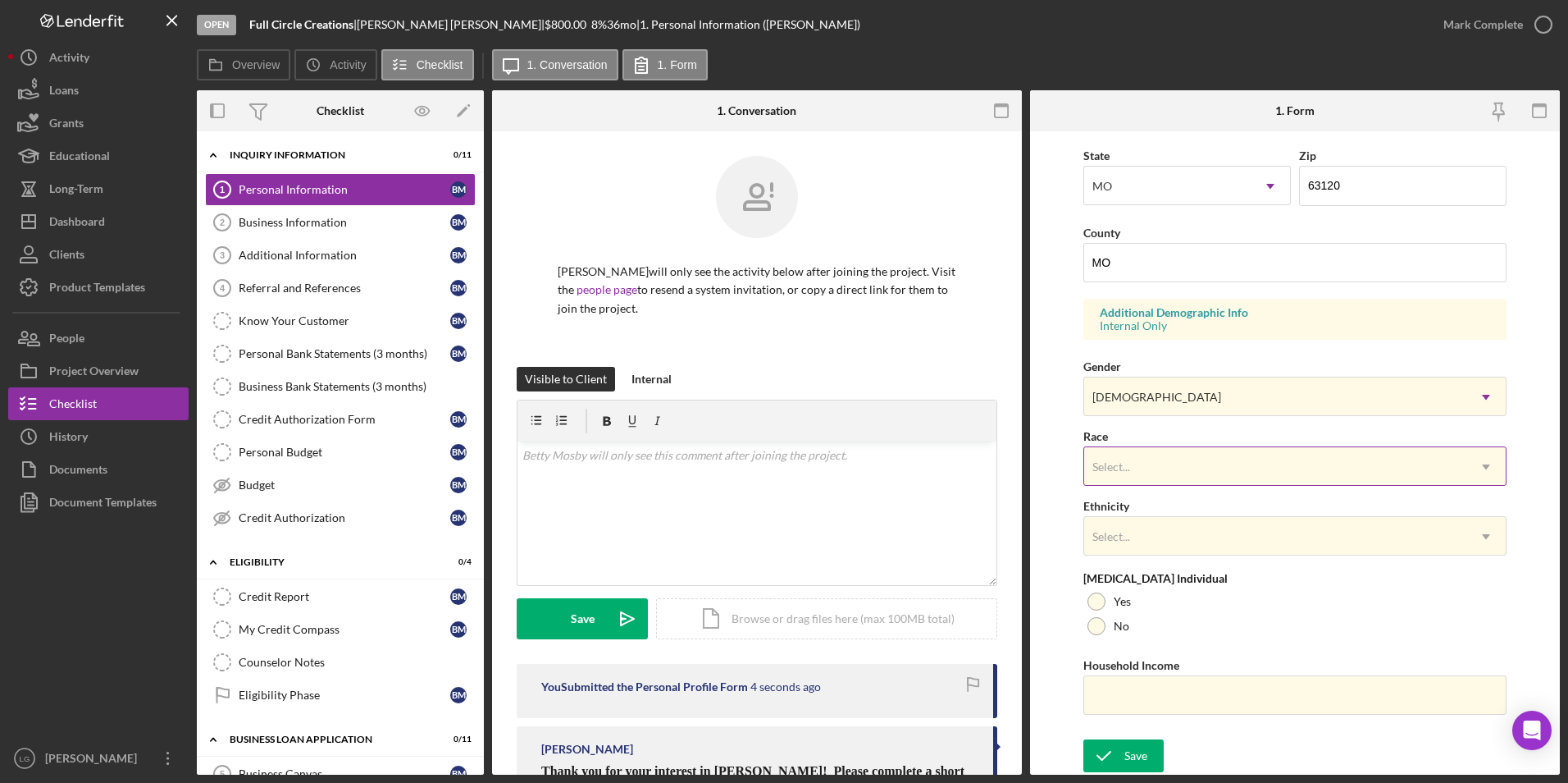
click at [1152, 476] on div "Select..." at bounding box center [1276, 466] width 383 height 37
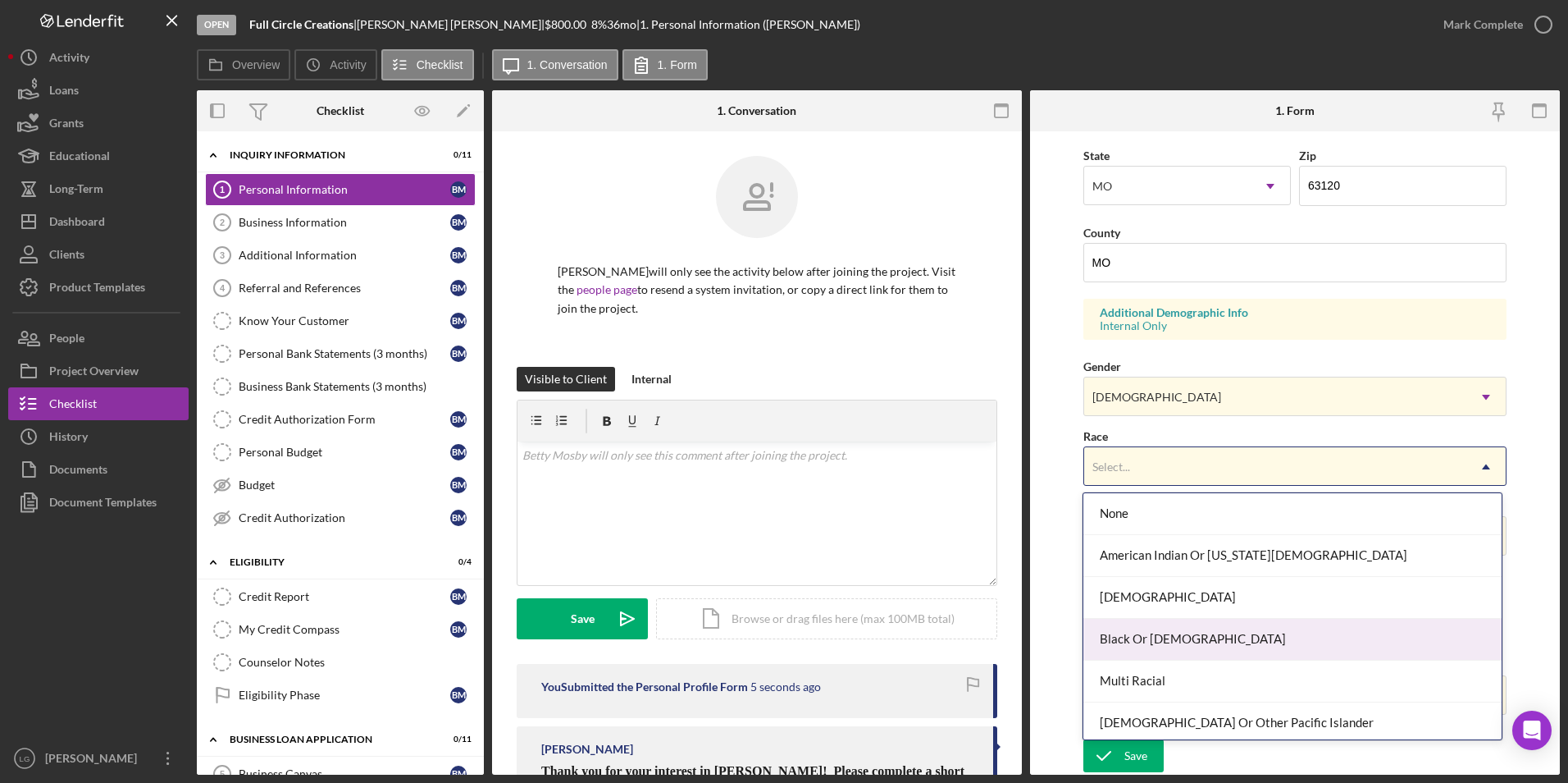
click at [1128, 629] on div "Black Or African American" at bounding box center [1292, 640] width 418 height 42
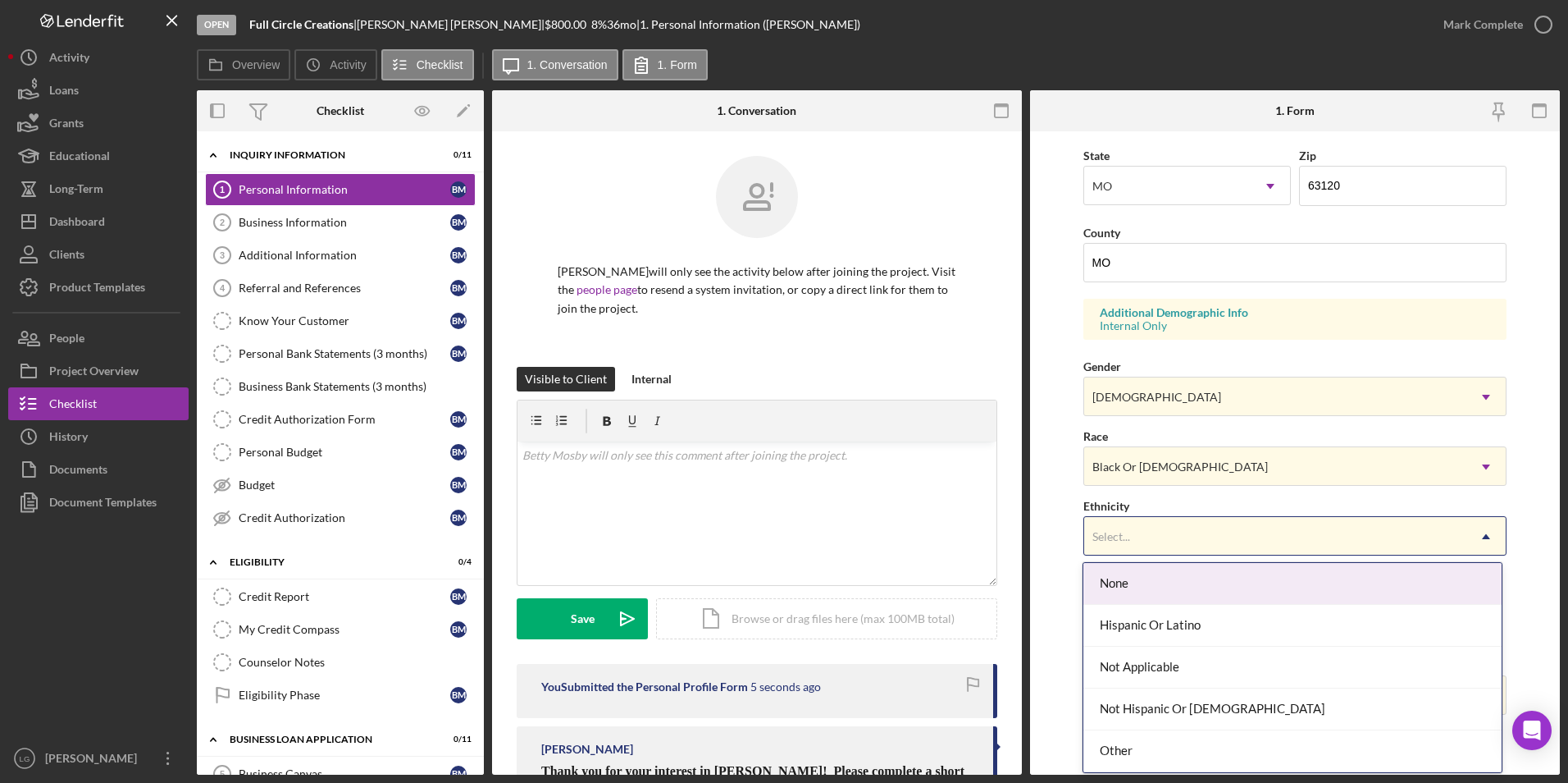
click at [1152, 542] on div "Select..." at bounding box center [1276, 536] width 383 height 37
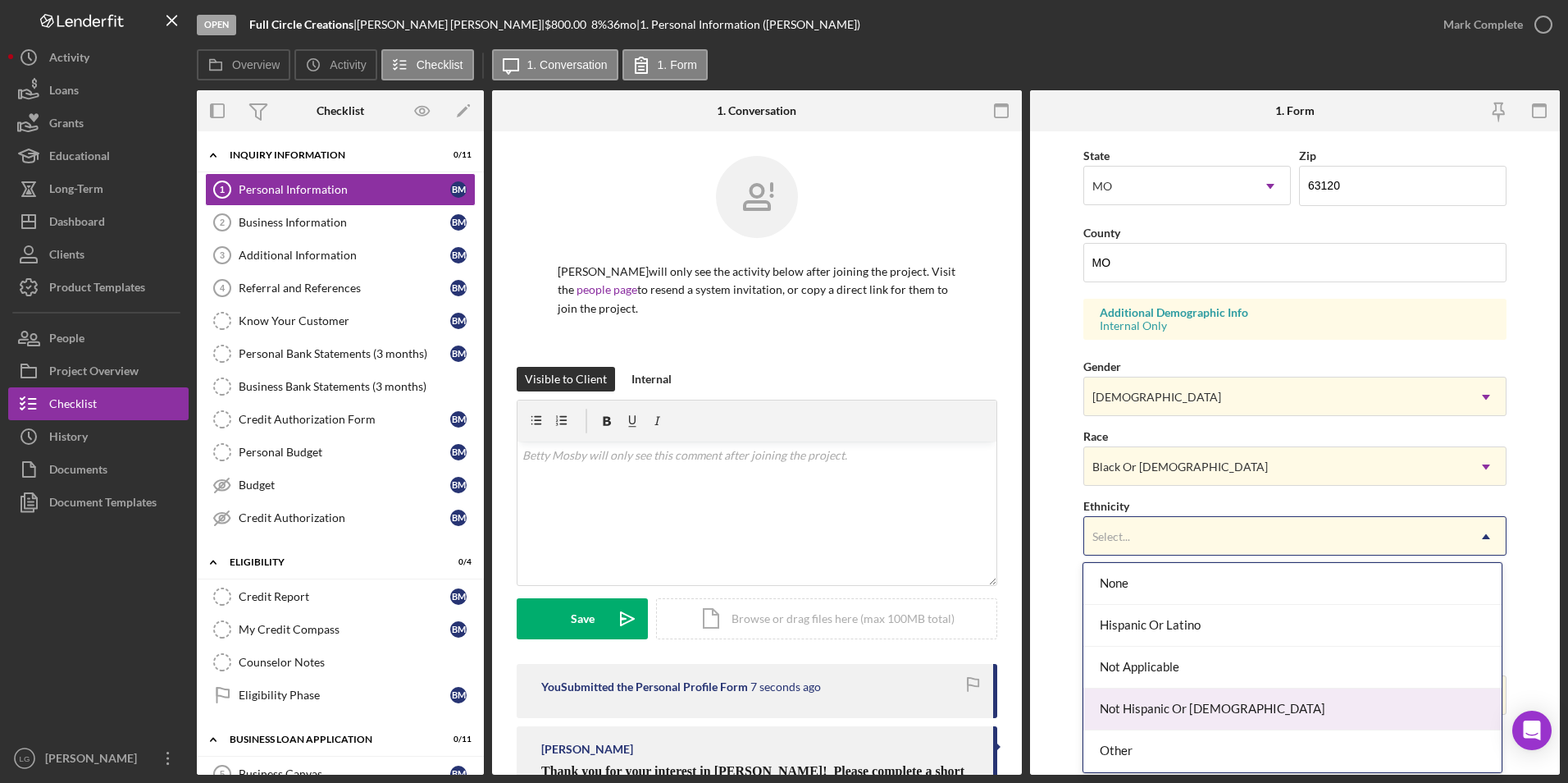
click at [1115, 701] on div "Not Hispanic Or Latino" at bounding box center [1292, 709] width 418 height 42
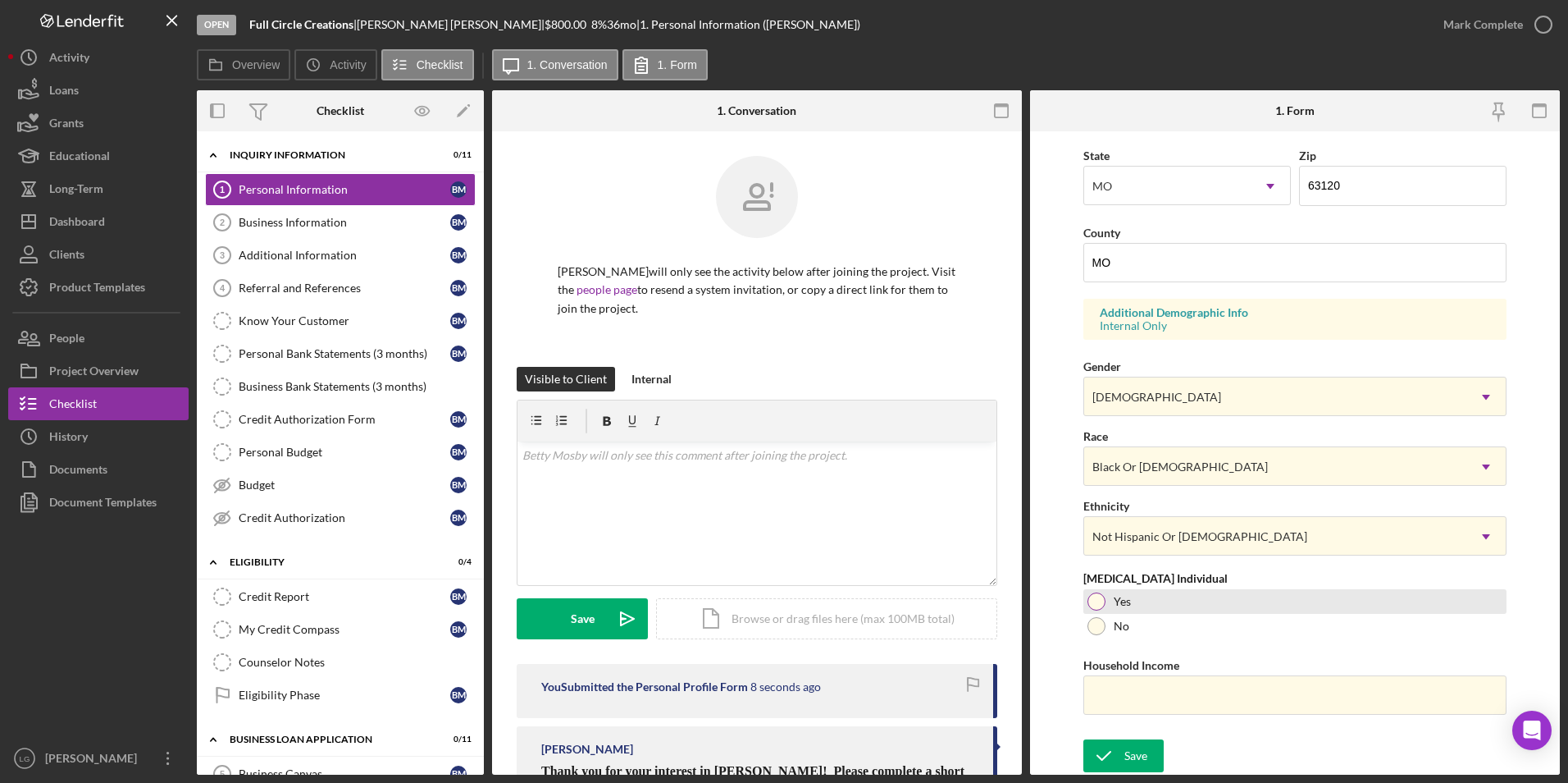
click at [1146, 596] on div "Yes" at bounding box center [1295, 601] width 424 height 25
click at [1185, 692] on input "Household Income" at bounding box center [1295, 695] width 424 height 39
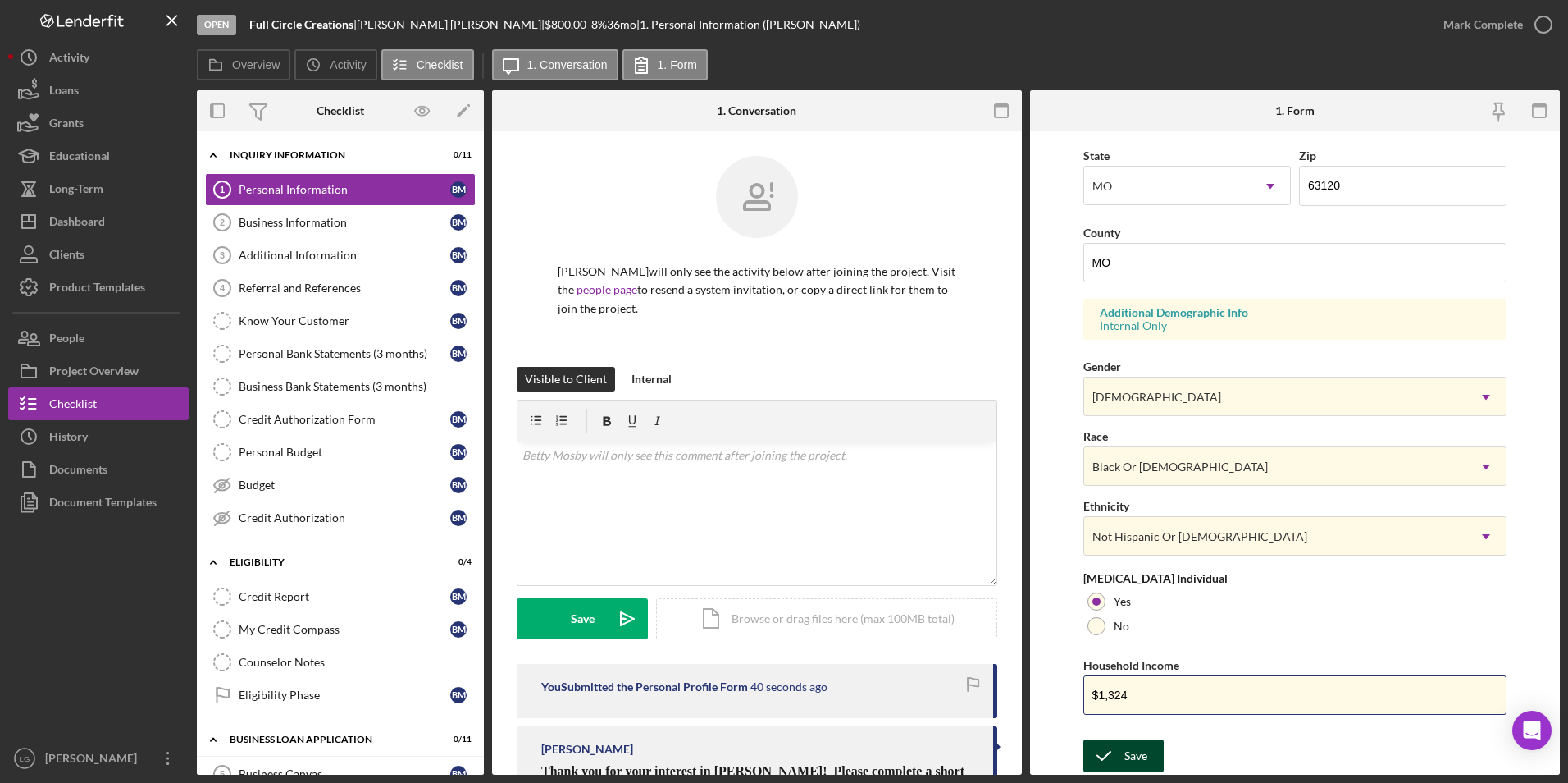
type input "$1,324"
click at [1147, 751] on button "Save" at bounding box center [1123, 755] width 81 height 32
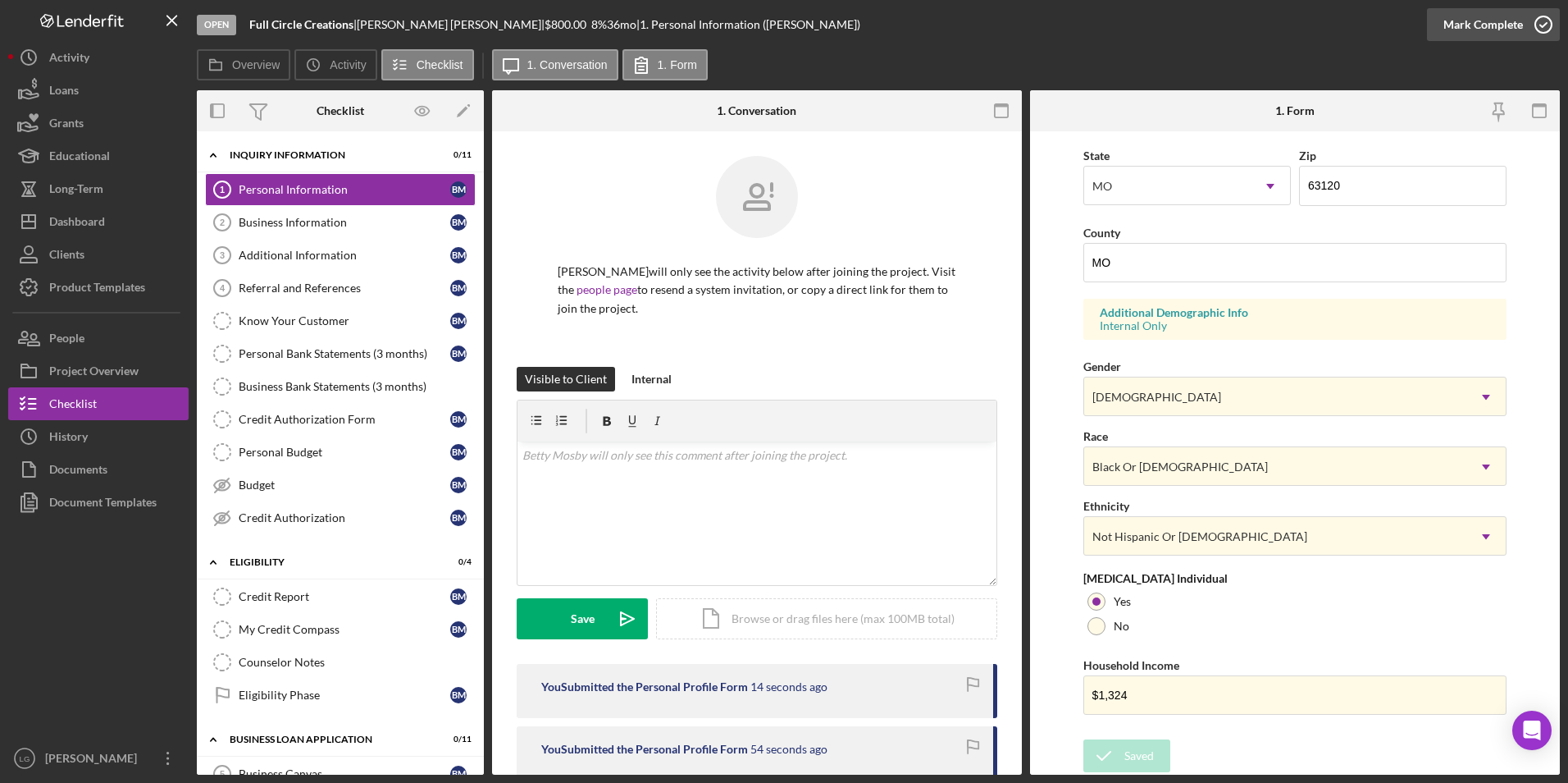
click at [1475, 17] on div "Mark Complete" at bounding box center [1484, 24] width 80 height 32
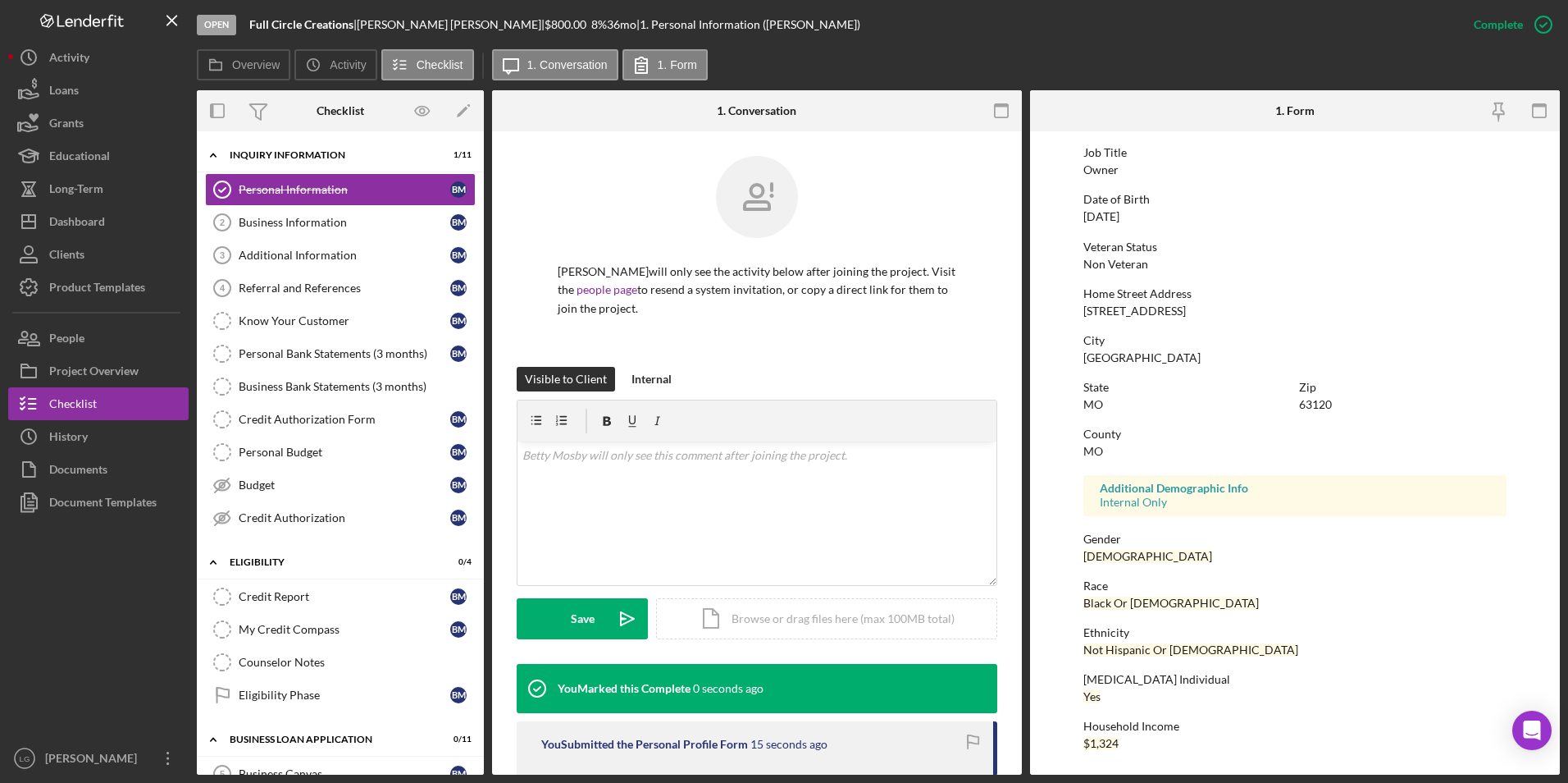
scroll to position [122, 0]
click at [325, 222] on div "Business Information" at bounding box center [345, 222] width 212 height 13
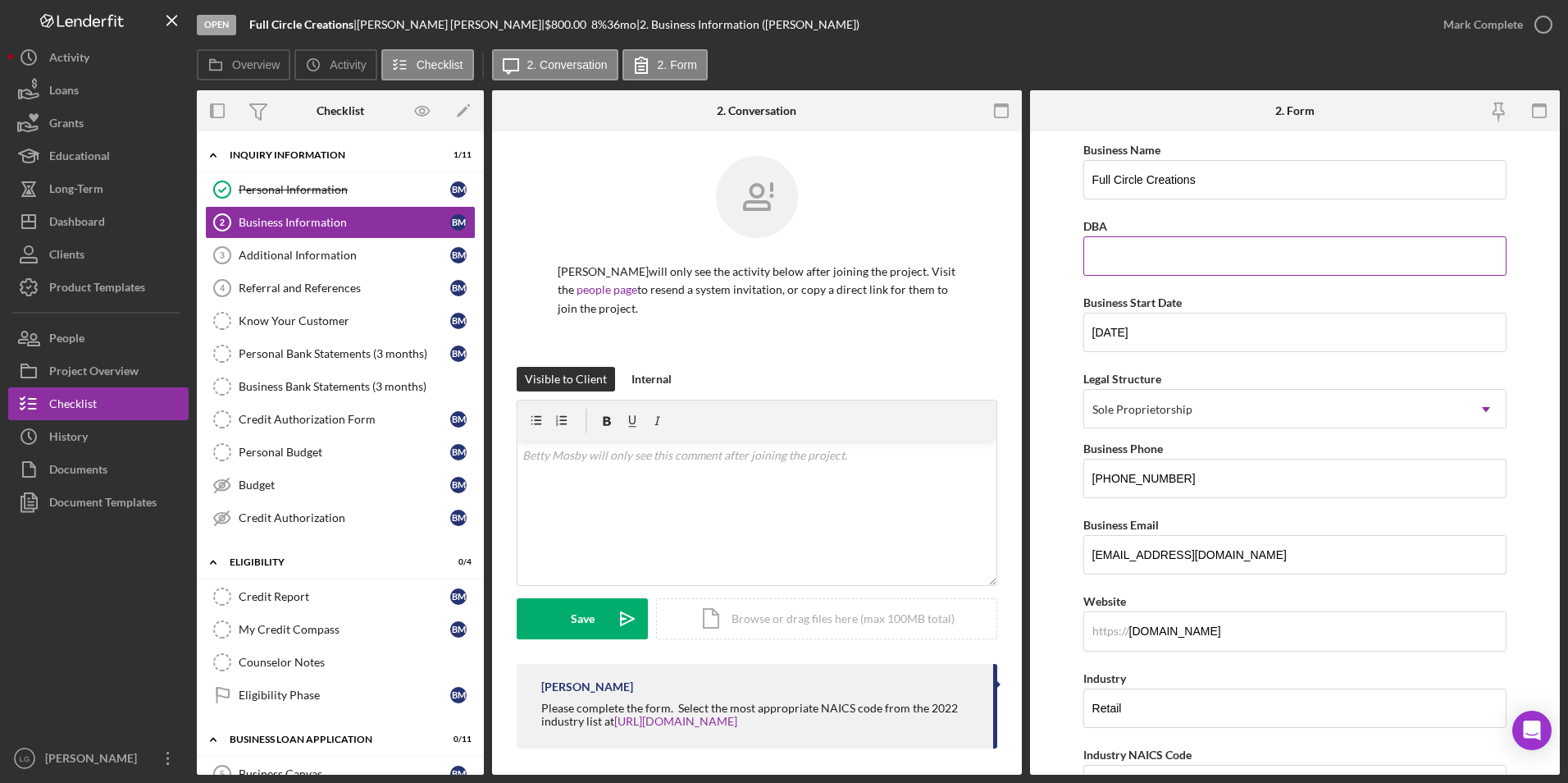
click at [1133, 266] on input "DBA" at bounding box center [1295, 256] width 424 height 39
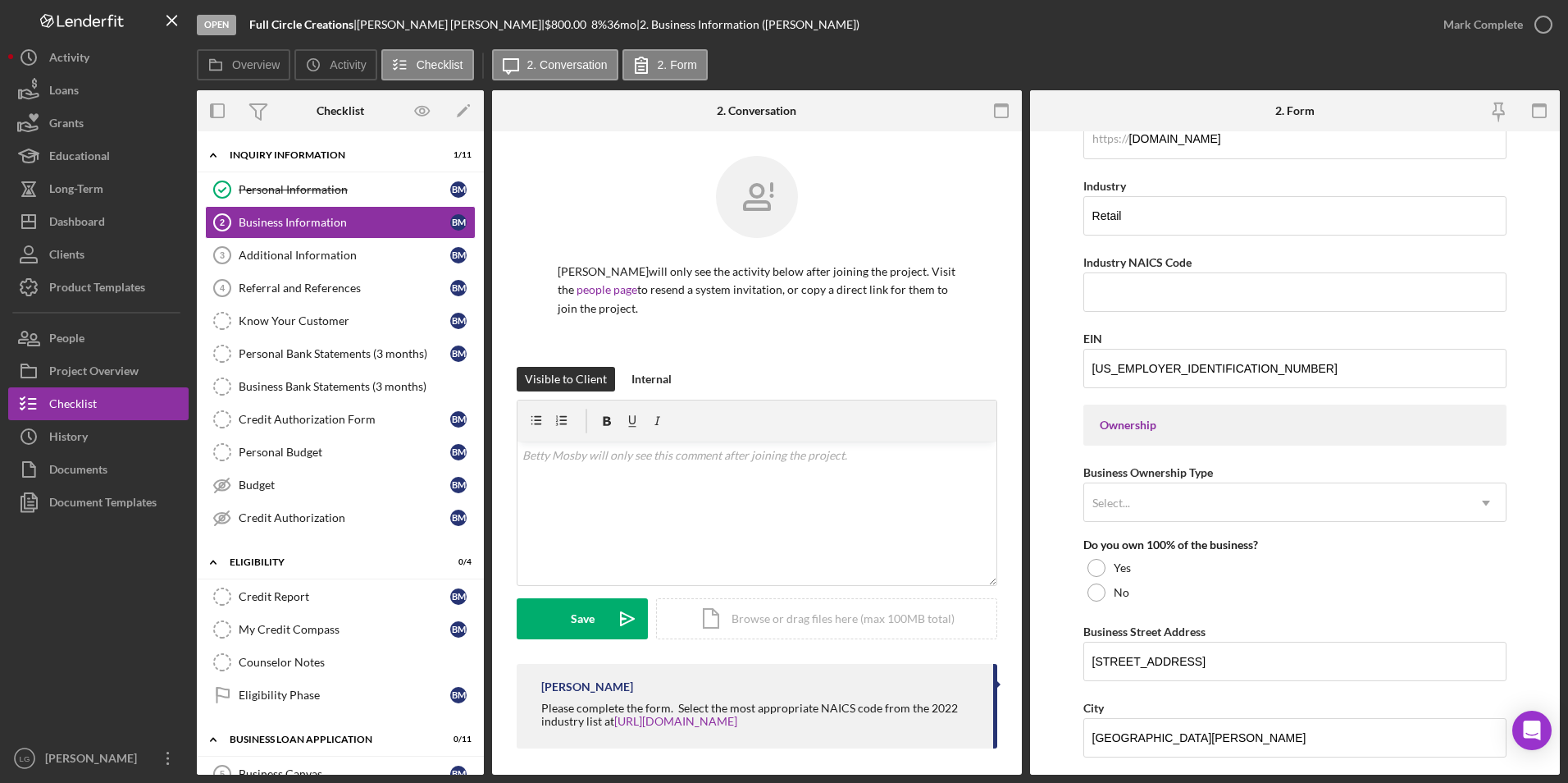
scroll to position [739, 0]
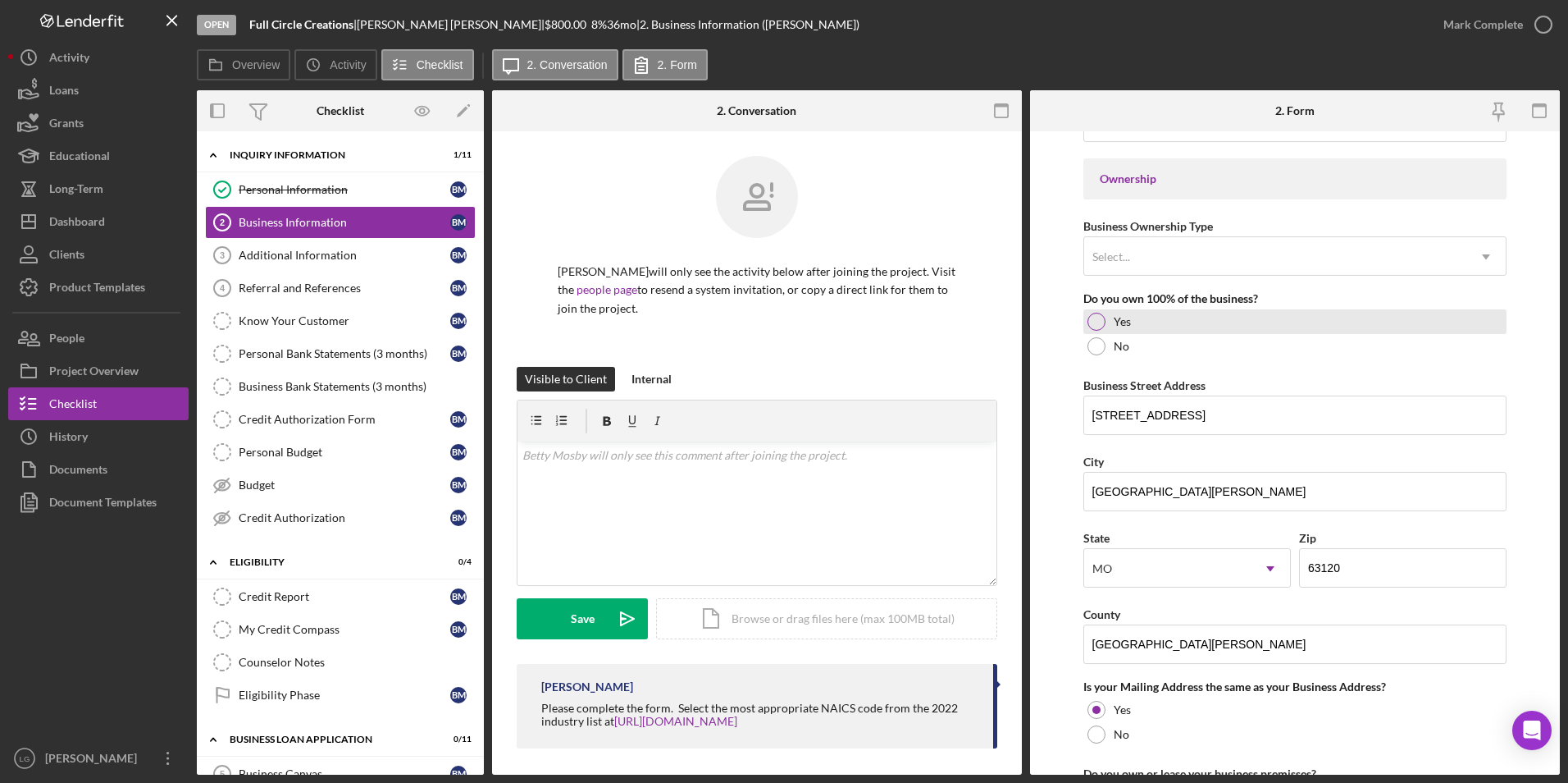
click at [1096, 315] on div at bounding box center [1097, 322] width 18 height 18
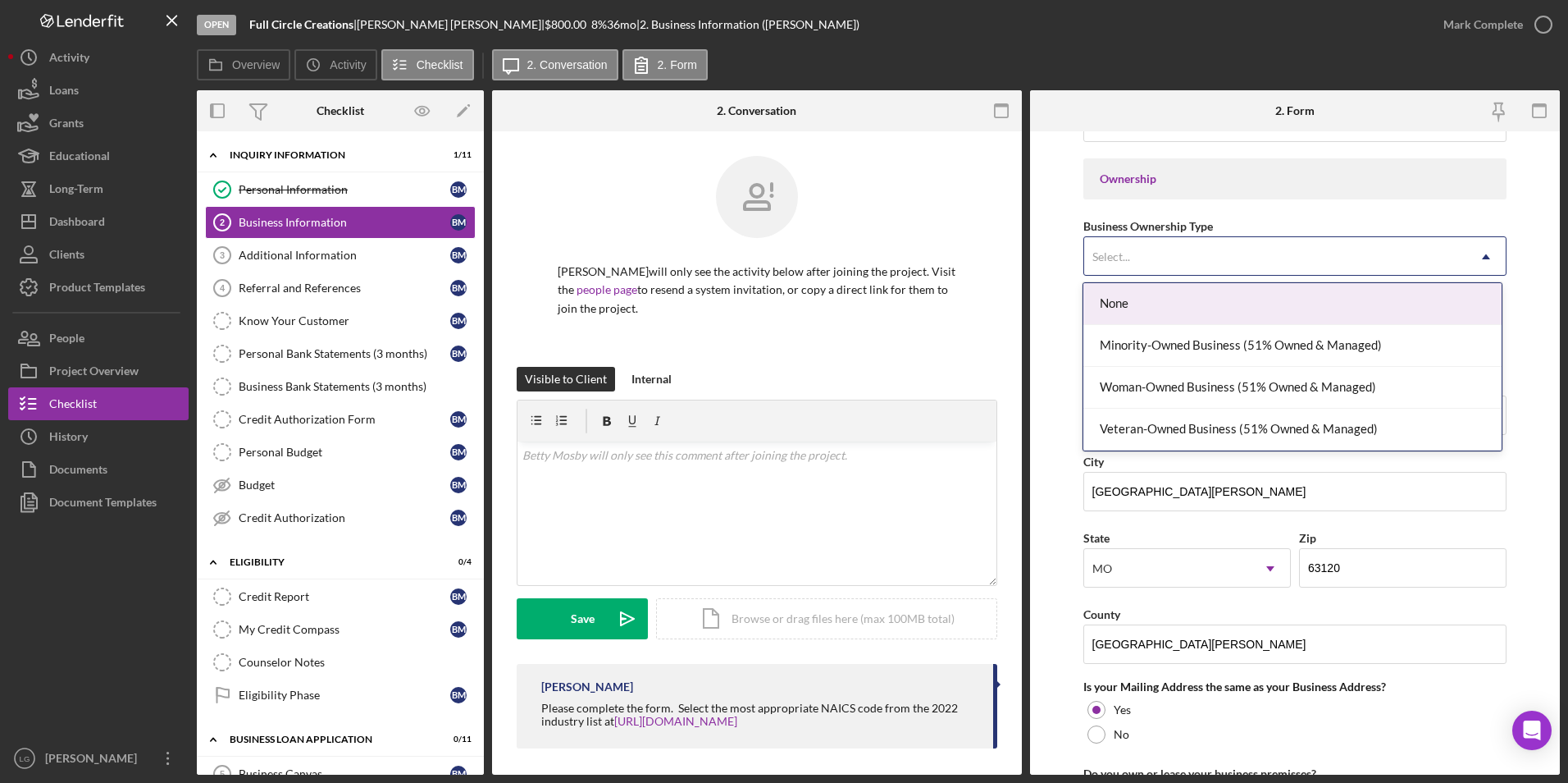
click at [1198, 243] on div "Select..." at bounding box center [1276, 257] width 383 height 37
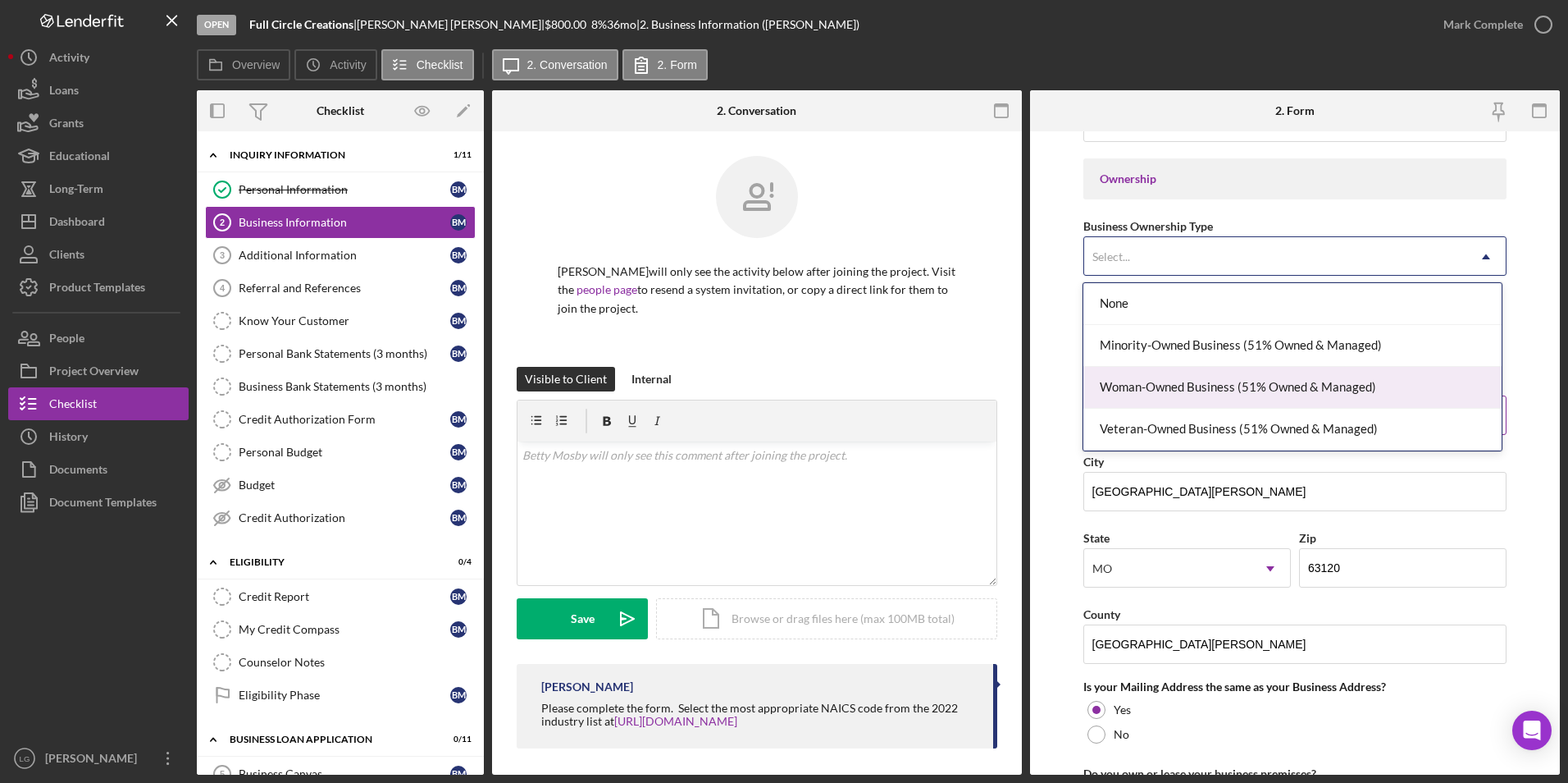
click at [1176, 395] on div "Woman-Owned Business (51% Owned & Managed)" at bounding box center [1292, 387] width 418 height 42
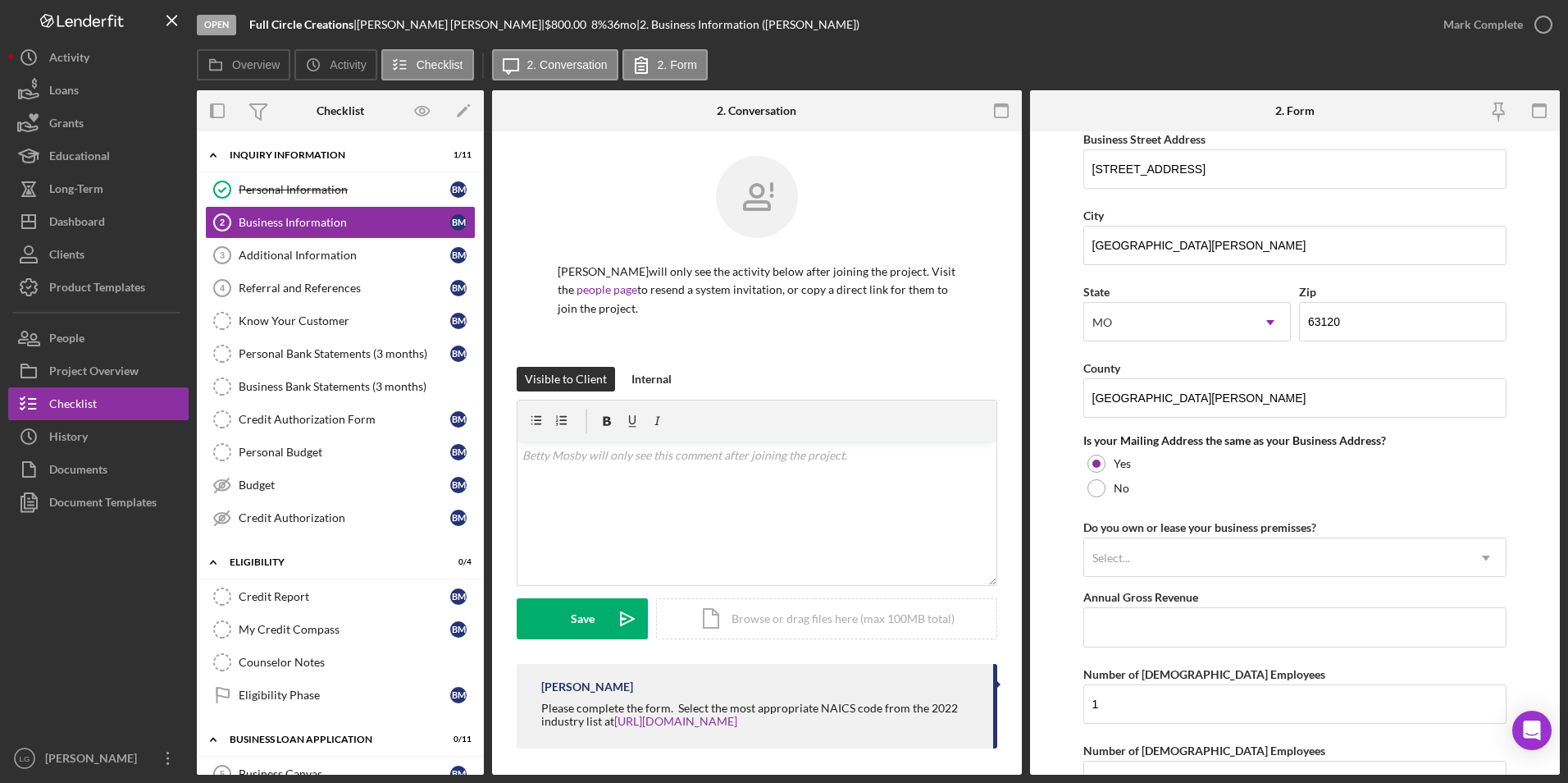
scroll to position [1178, 0]
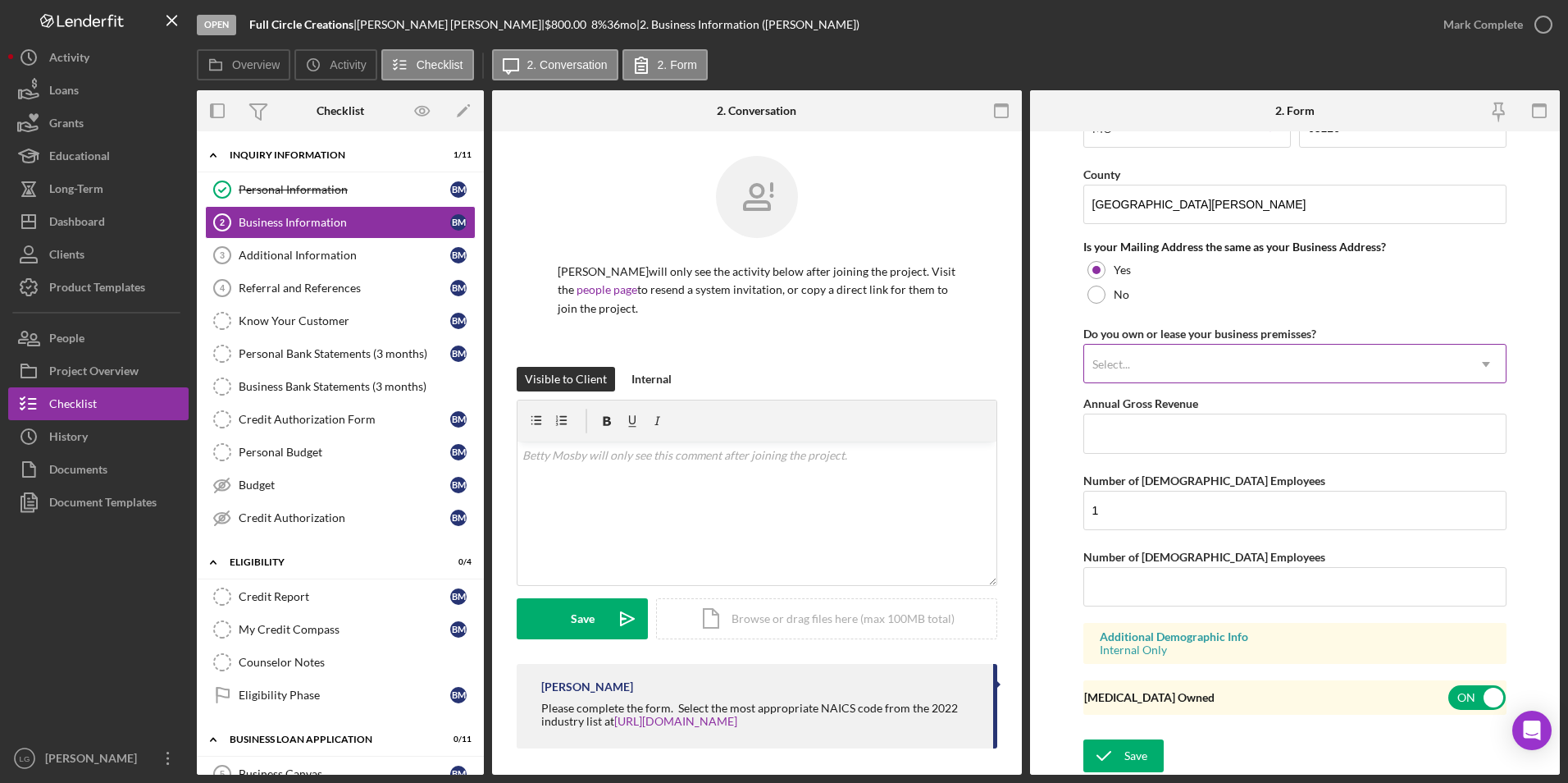
click at [1176, 362] on div "Select..." at bounding box center [1276, 364] width 383 height 37
click at [1038, 388] on form "Business Name Full Circle Creations DBA Business Start Date 01/20/2007 Legal St…" at bounding box center [1295, 453] width 530 height 643
drag, startPoint x: 1126, startPoint y: 750, endPoint x: 1127, endPoint y: 736, distance: 14.0
click at [1126, 750] on div "Save" at bounding box center [1136, 755] width 23 height 32
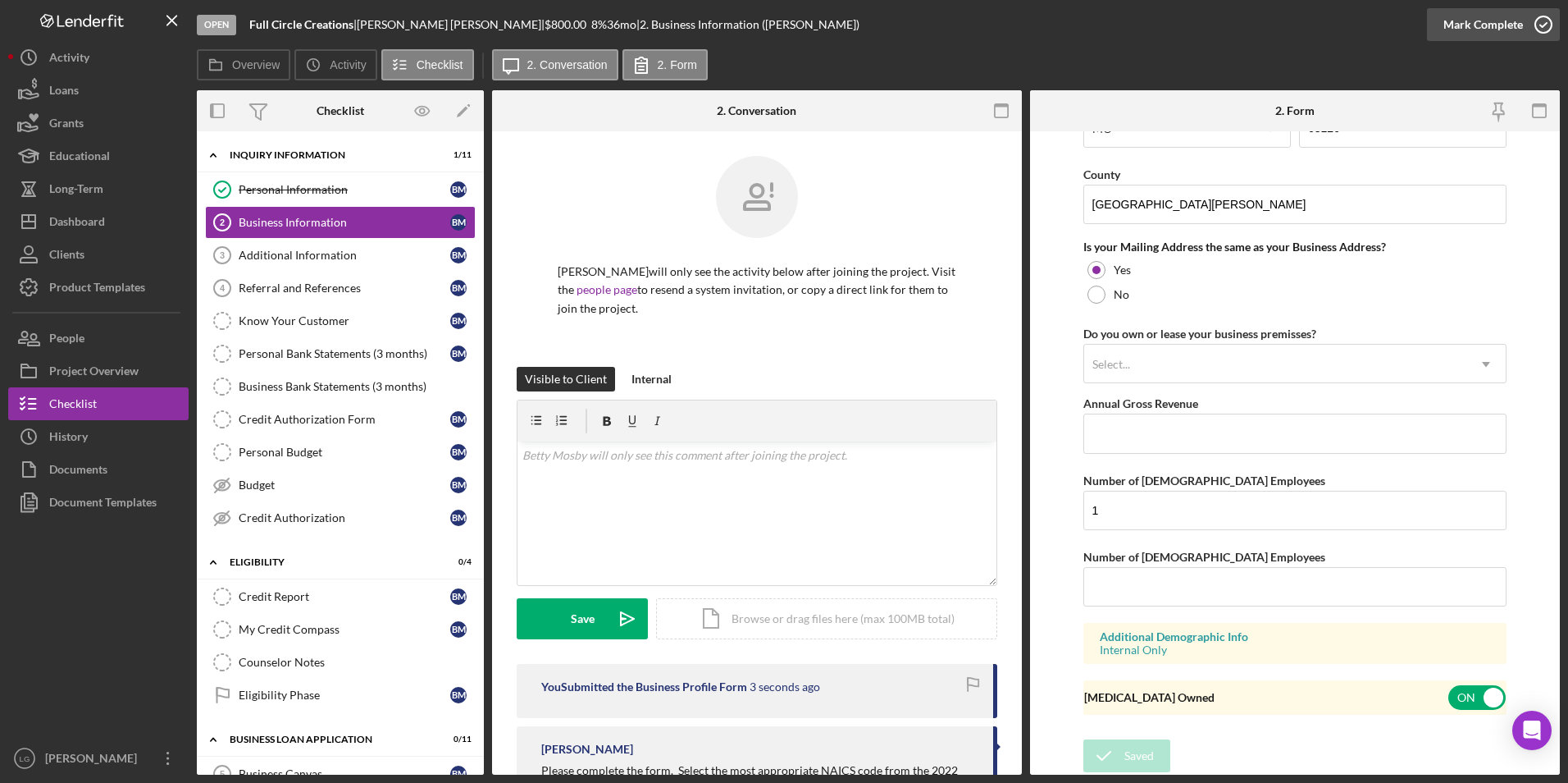
click at [1454, 25] on div "Mark Complete" at bounding box center [1484, 24] width 80 height 32
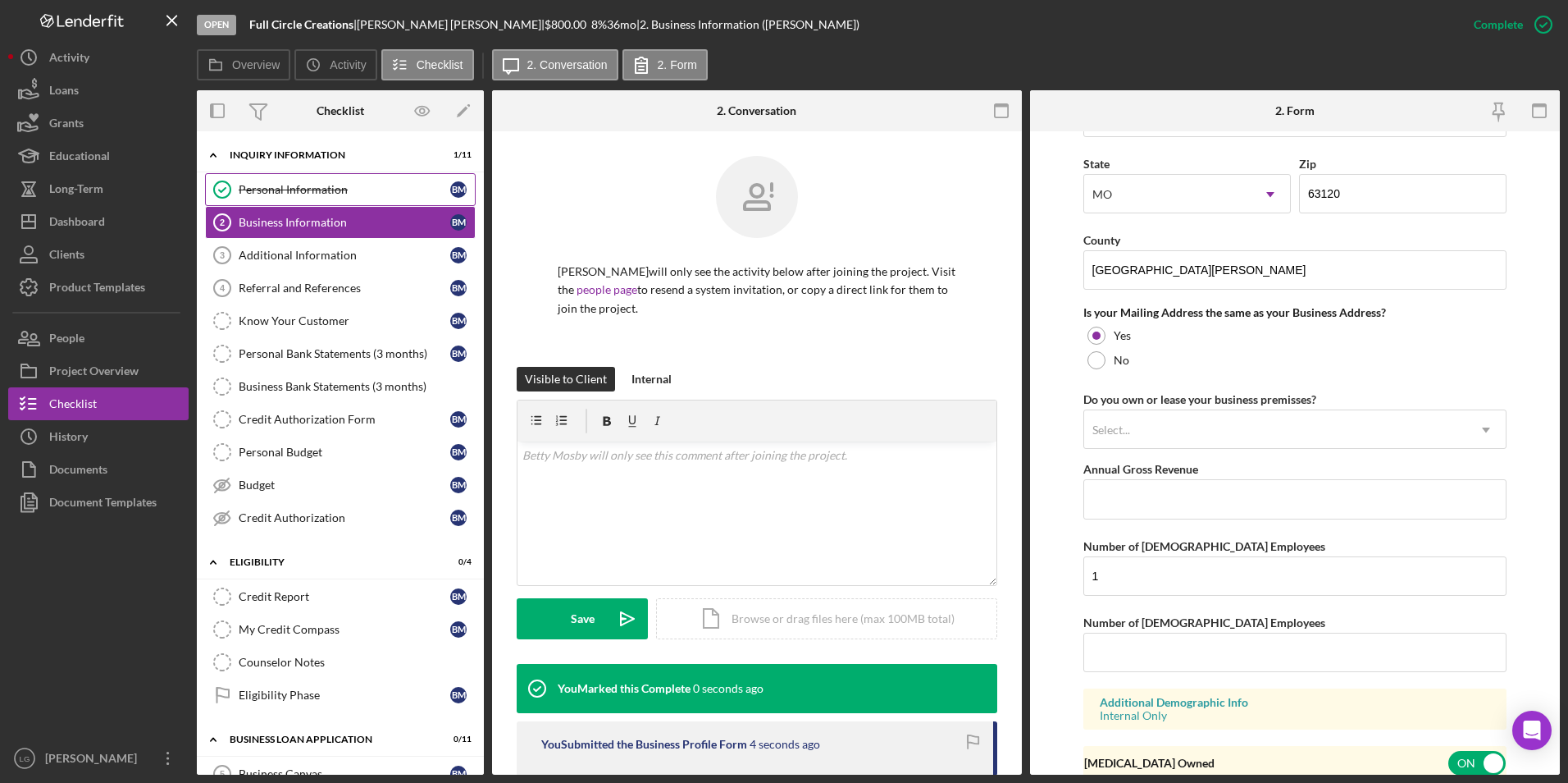
scroll to position [594, 0]
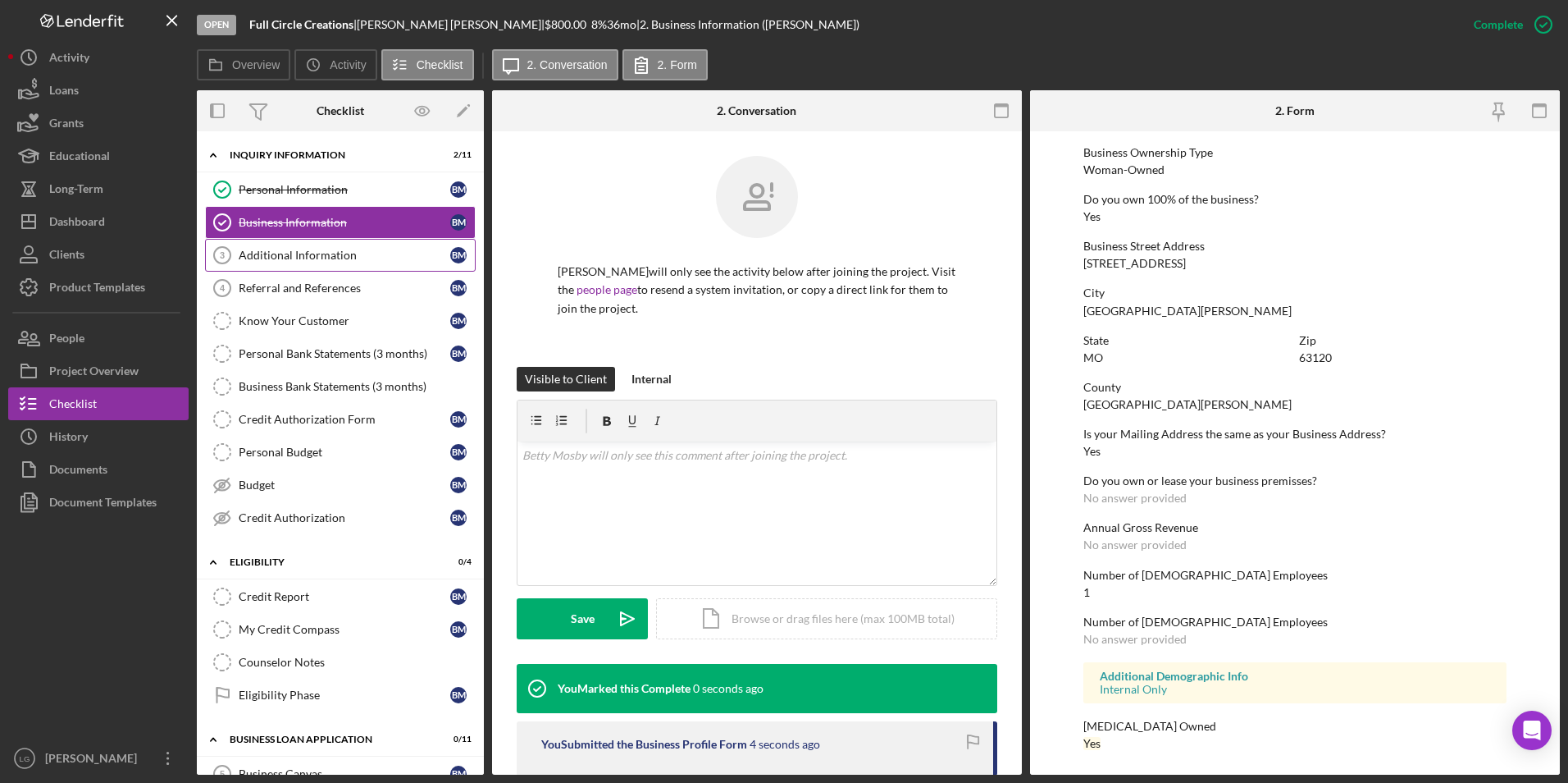
click at [223, 251] on tspan "3" at bounding box center [222, 255] width 5 height 10
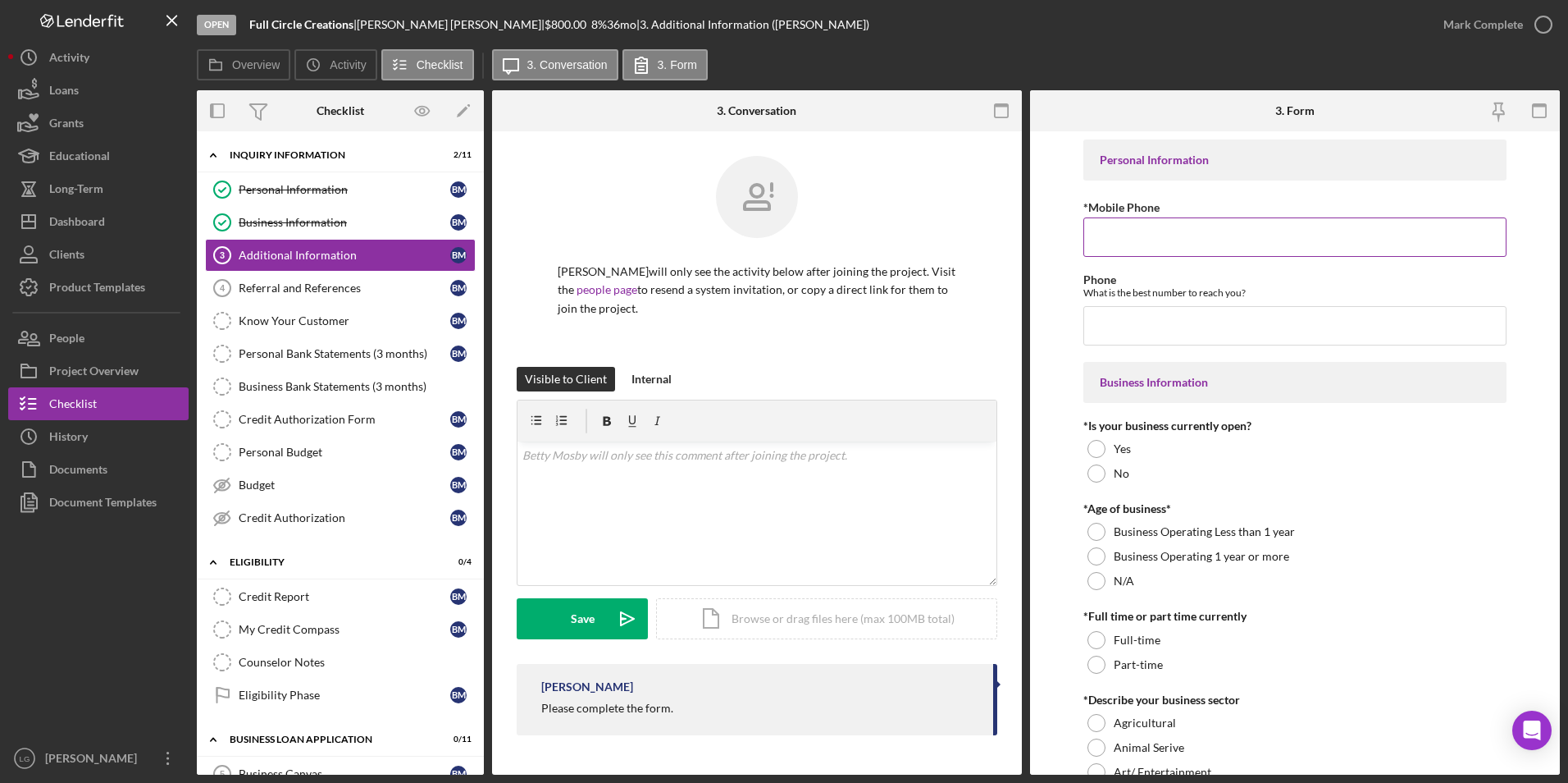
click at [1106, 232] on input "*Mobile Phone" at bounding box center [1295, 237] width 424 height 39
paste input "[PHONE_NUMBER]"
type input "[PHONE_NUMBER]"
click at [1147, 337] on input "Phone" at bounding box center [1295, 325] width 424 height 39
click at [1143, 322] on input "Phone" at bounding box center [1295, 325] width 424 height 39
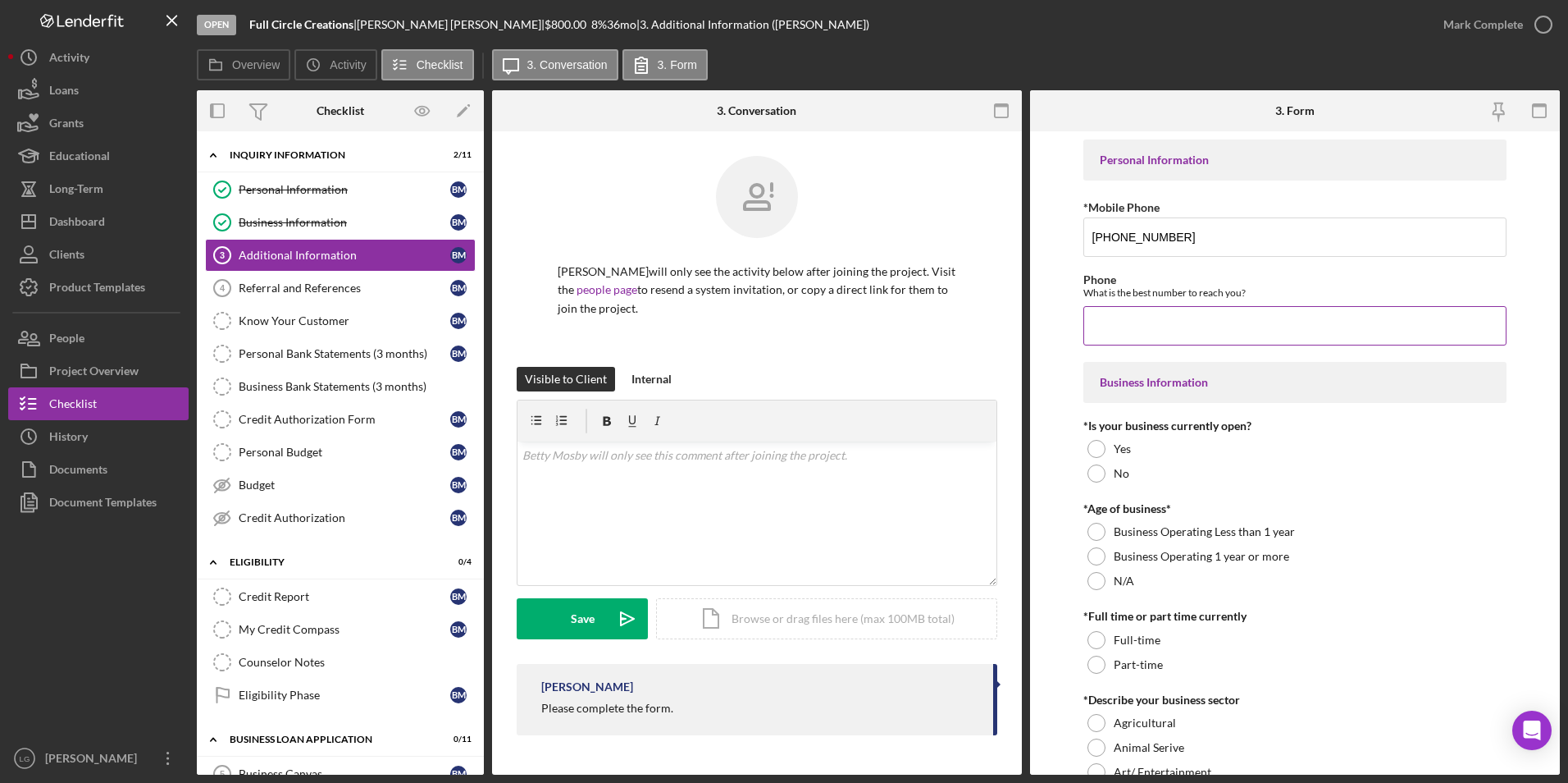
paste input "[PHONE_NUMBER]"
type input "[PHONE_NUMBER]"
click at [1102, 446] on div at bounding box center [1097, 449] width 18 height 18
click at [1089, 555] on div at bounding box center [1097, 556] width 18 height 18
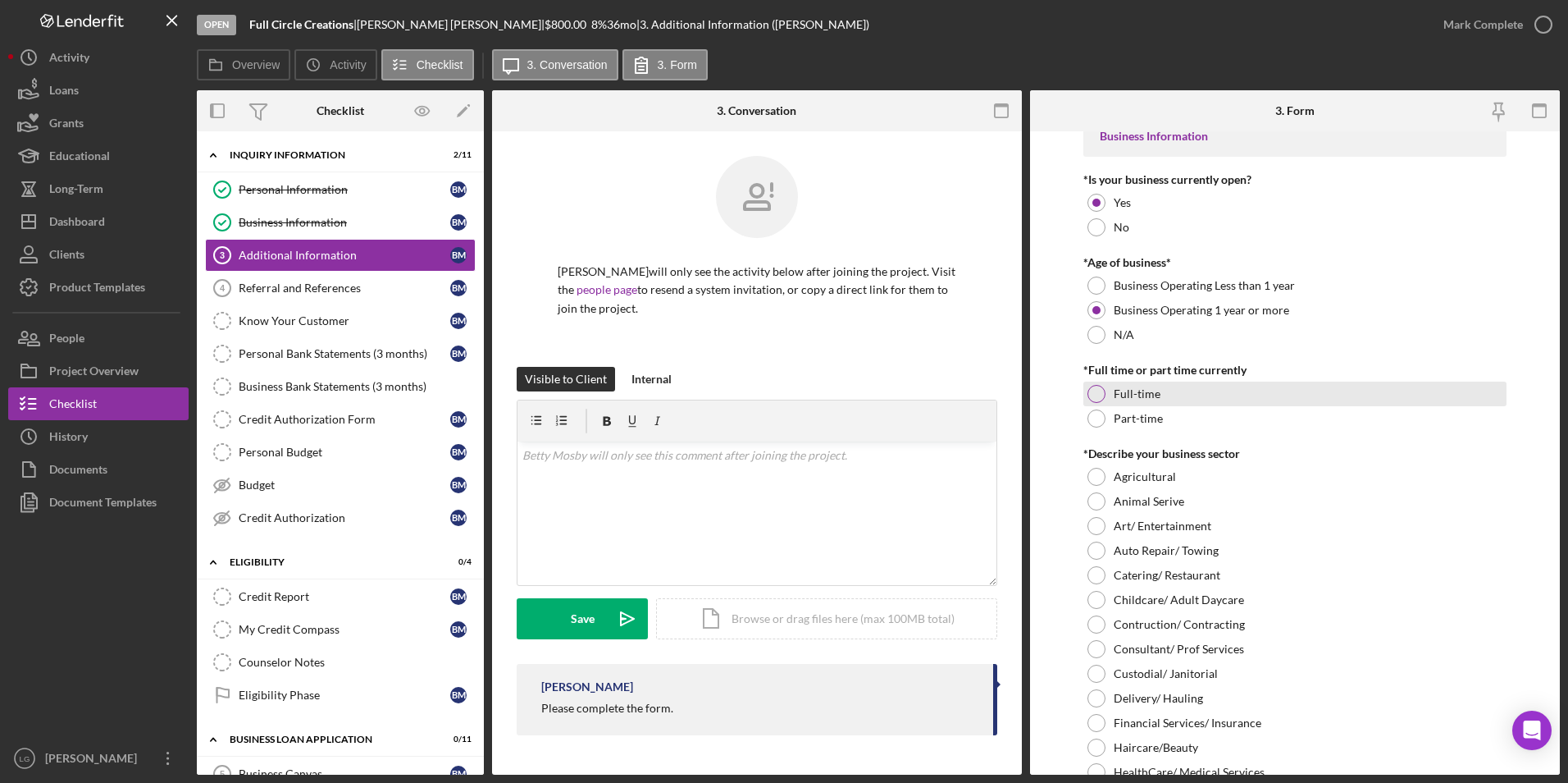
click at [1096, 392] on div at bounding box center [1097, 394] width 18 height 18
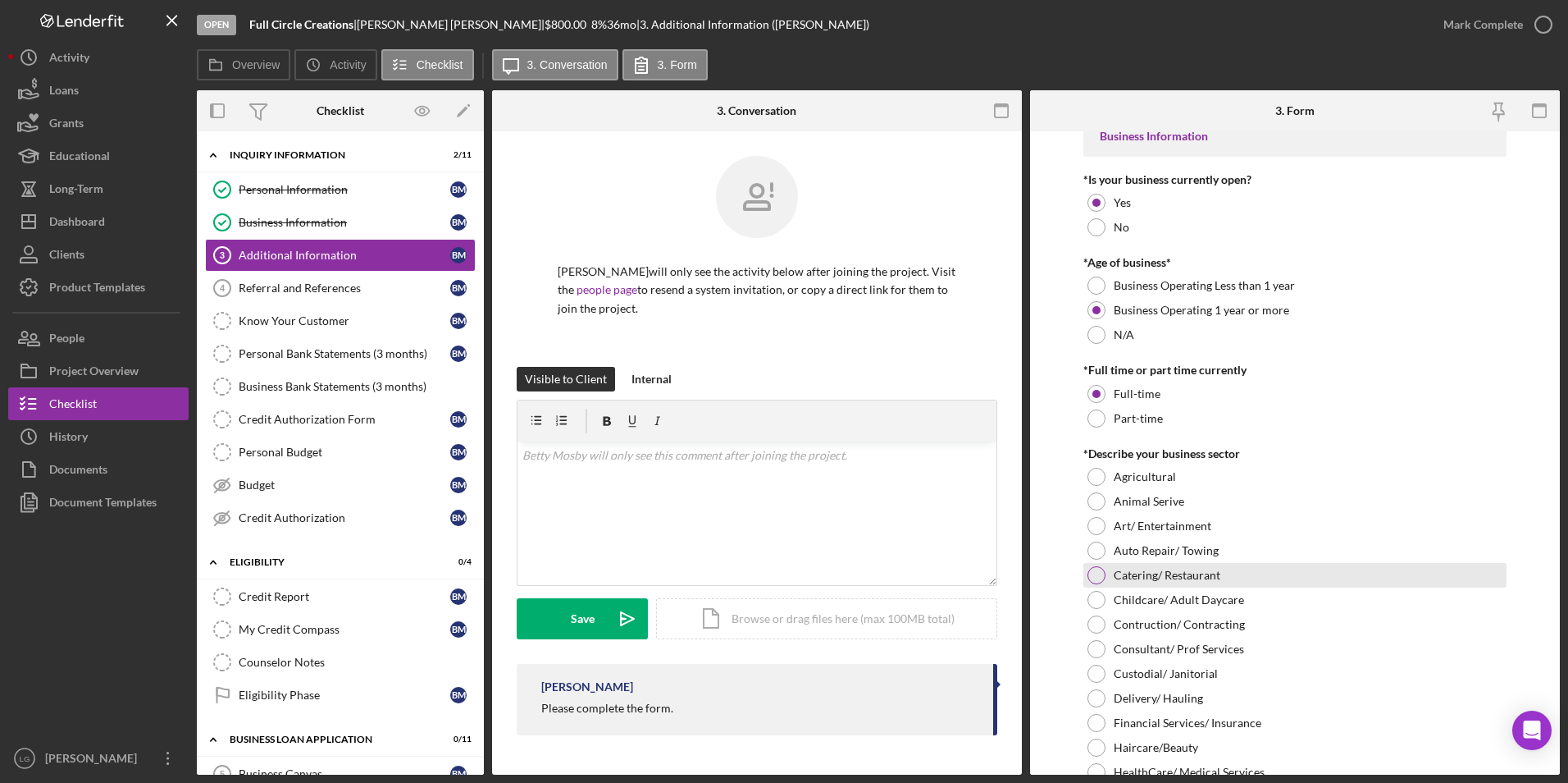
scroll to position [492, 0]
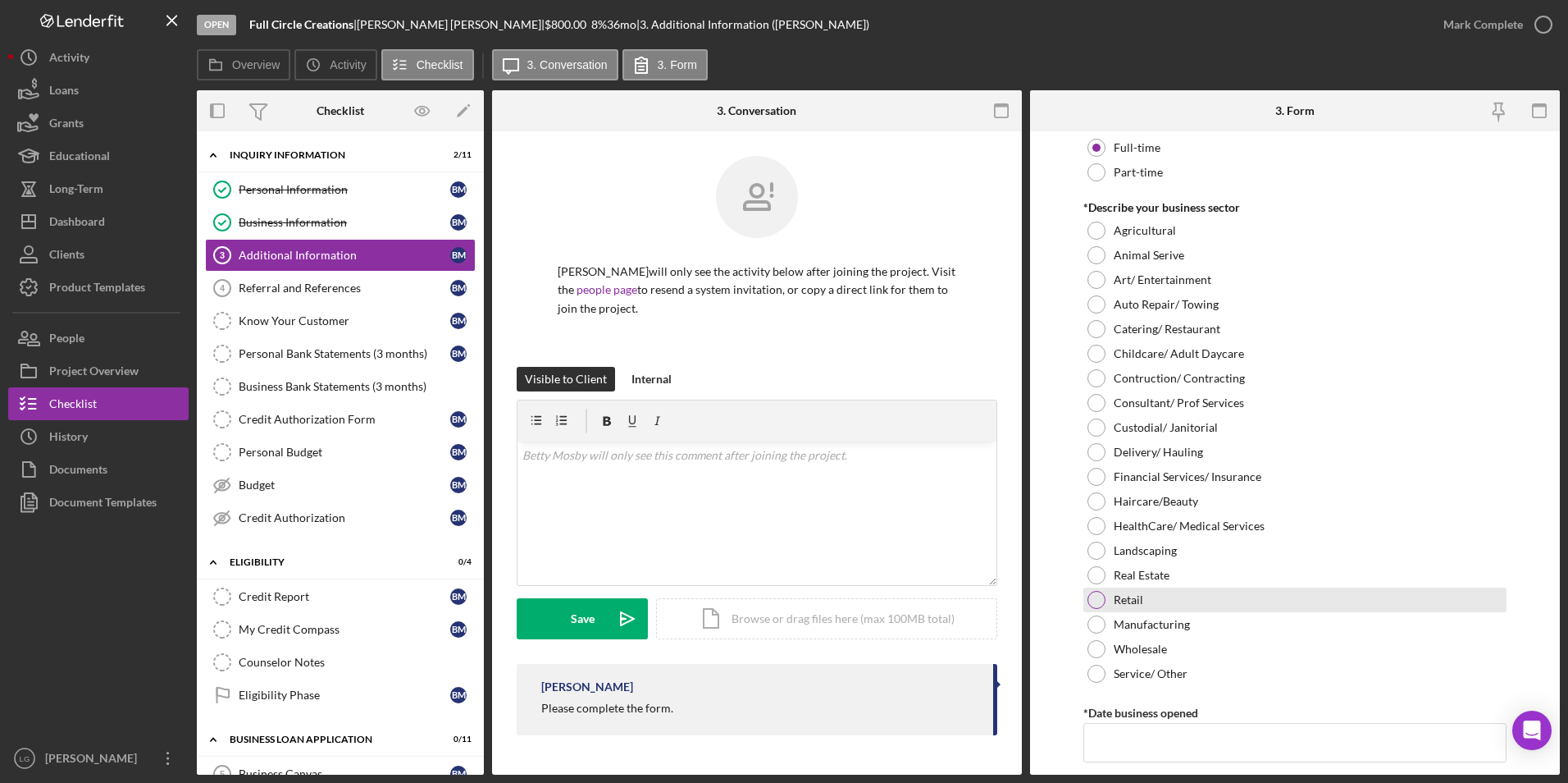
click at [1103, 593] on div "Retail" at bounding box center [1295, 600] width 424 height 25
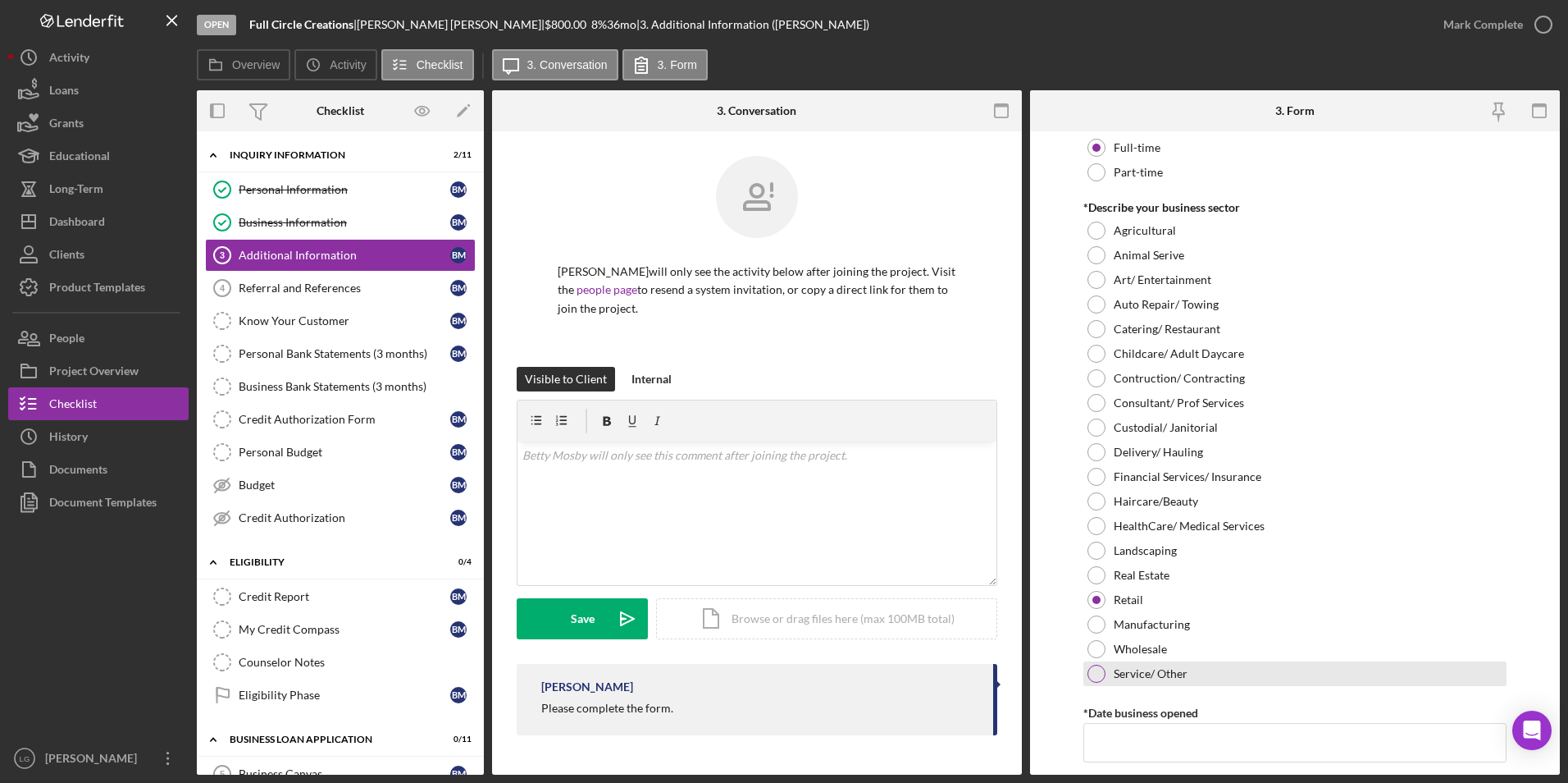
scroll to position [739, 0]
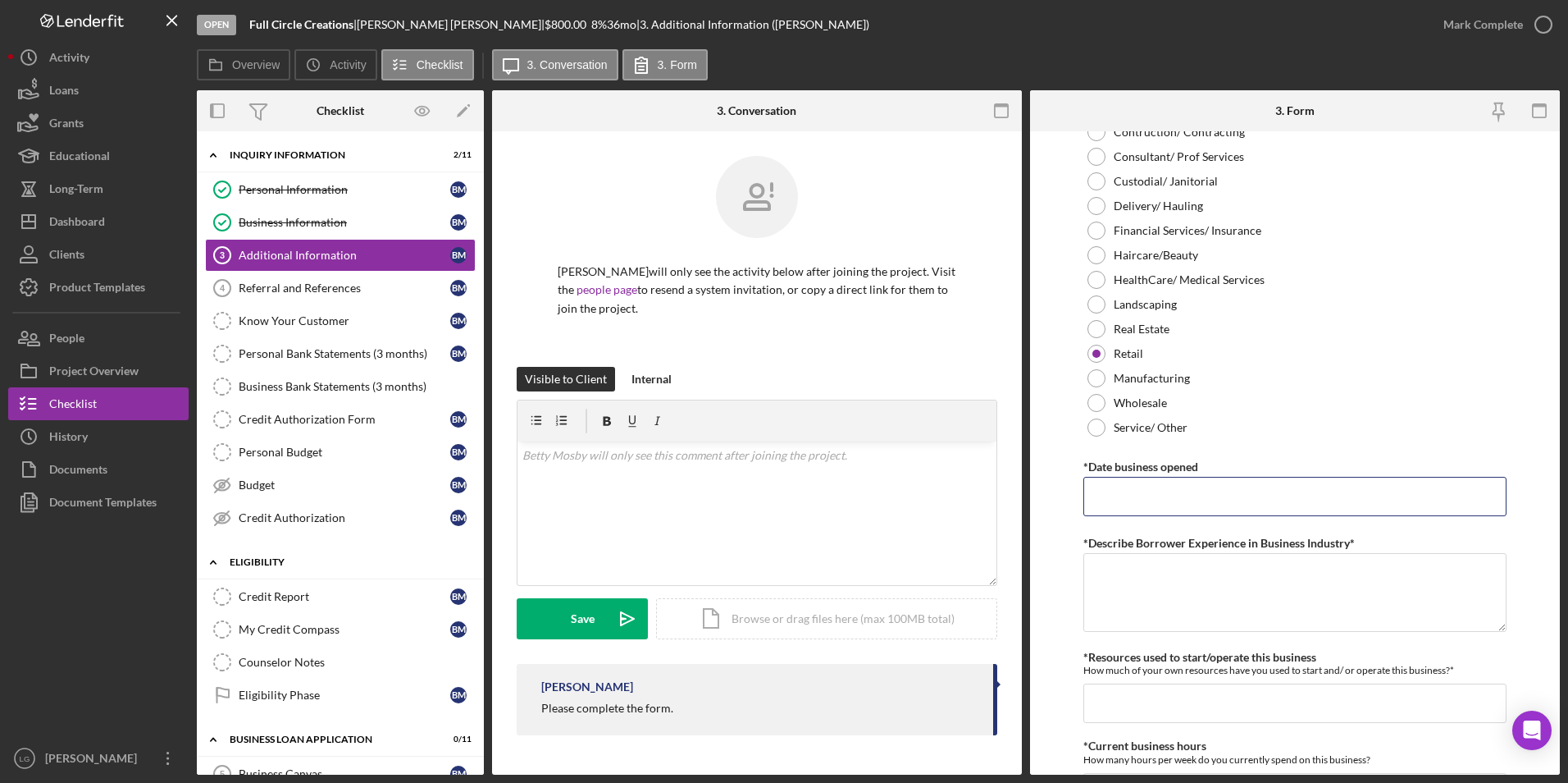
drag, startPoint x: 1153, startPoint y: 496, endPoint x: 383, endPoint y: 548, distance: 771.8
click at [1112, 506] on input "*Date business opened" at bounding box center [1295, 496] width 424 height 39
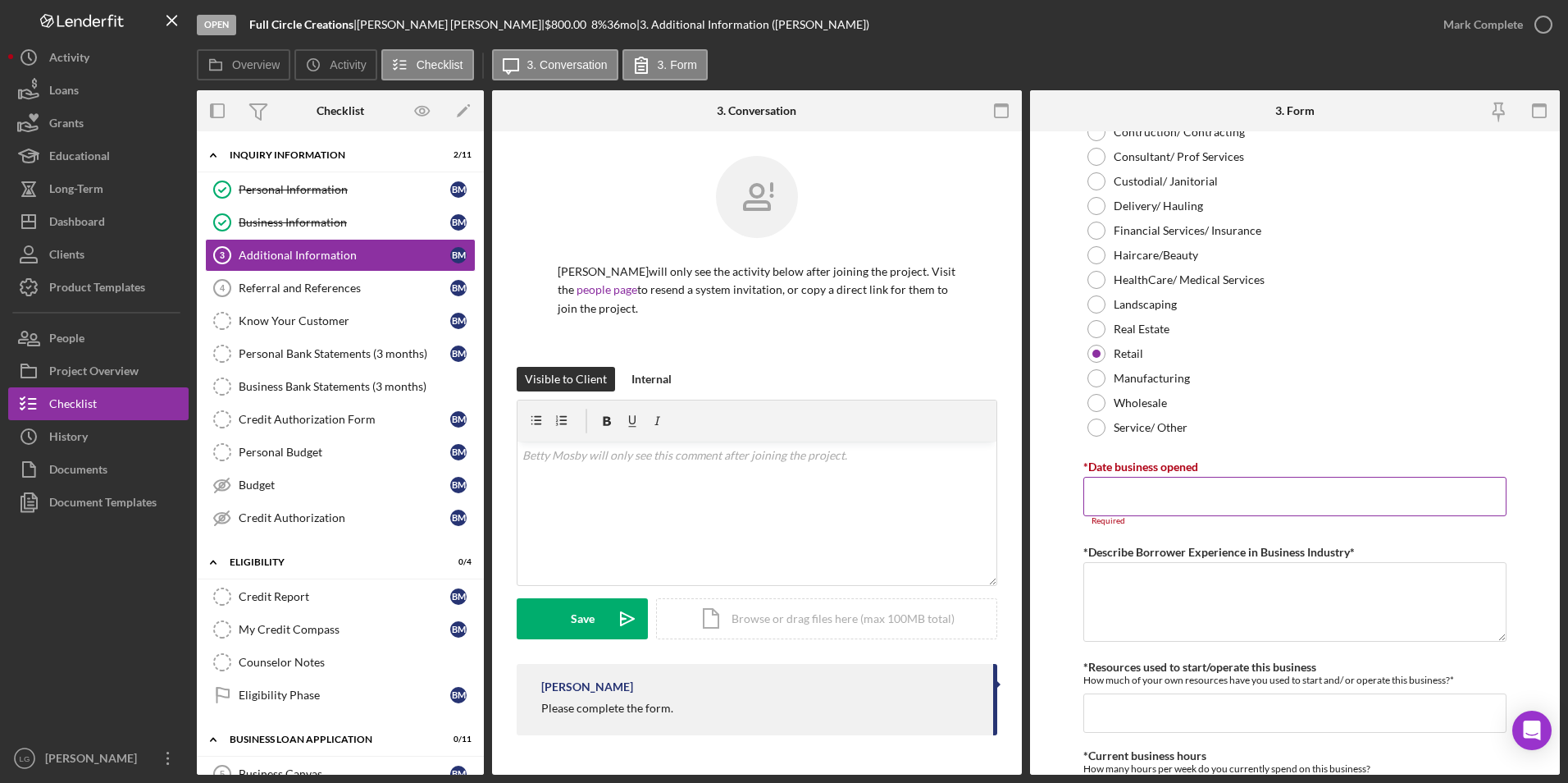
click at [1170, 487] on input "*Date business opened" at bounding box center [1295, 496] width 424 height 39
paste input "03/07/2007"
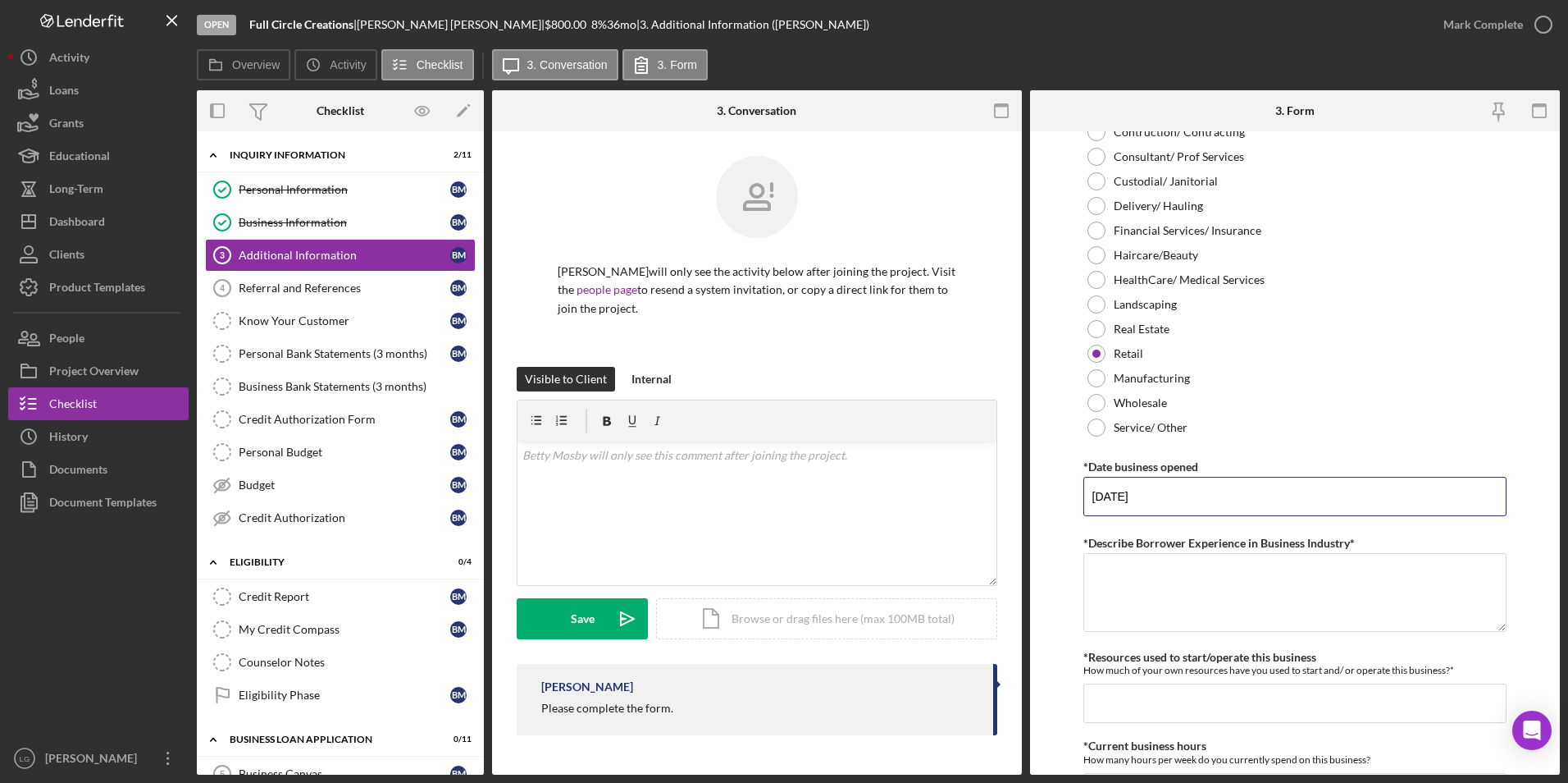
type input "03/07/2007"
click at [1150, 592] on textarea "*Describe Borrower Experience in Business Industry*" at bounding box center [1295, 592] width 424 height 79
paste textarea "I have been creating and making items since 2007"
type textarea "I have been creating and making items since 2007"
click at [1124, 689] on input "*Resources used to start/operate this business" at bounding box center [1295, 703] width 424 height 39
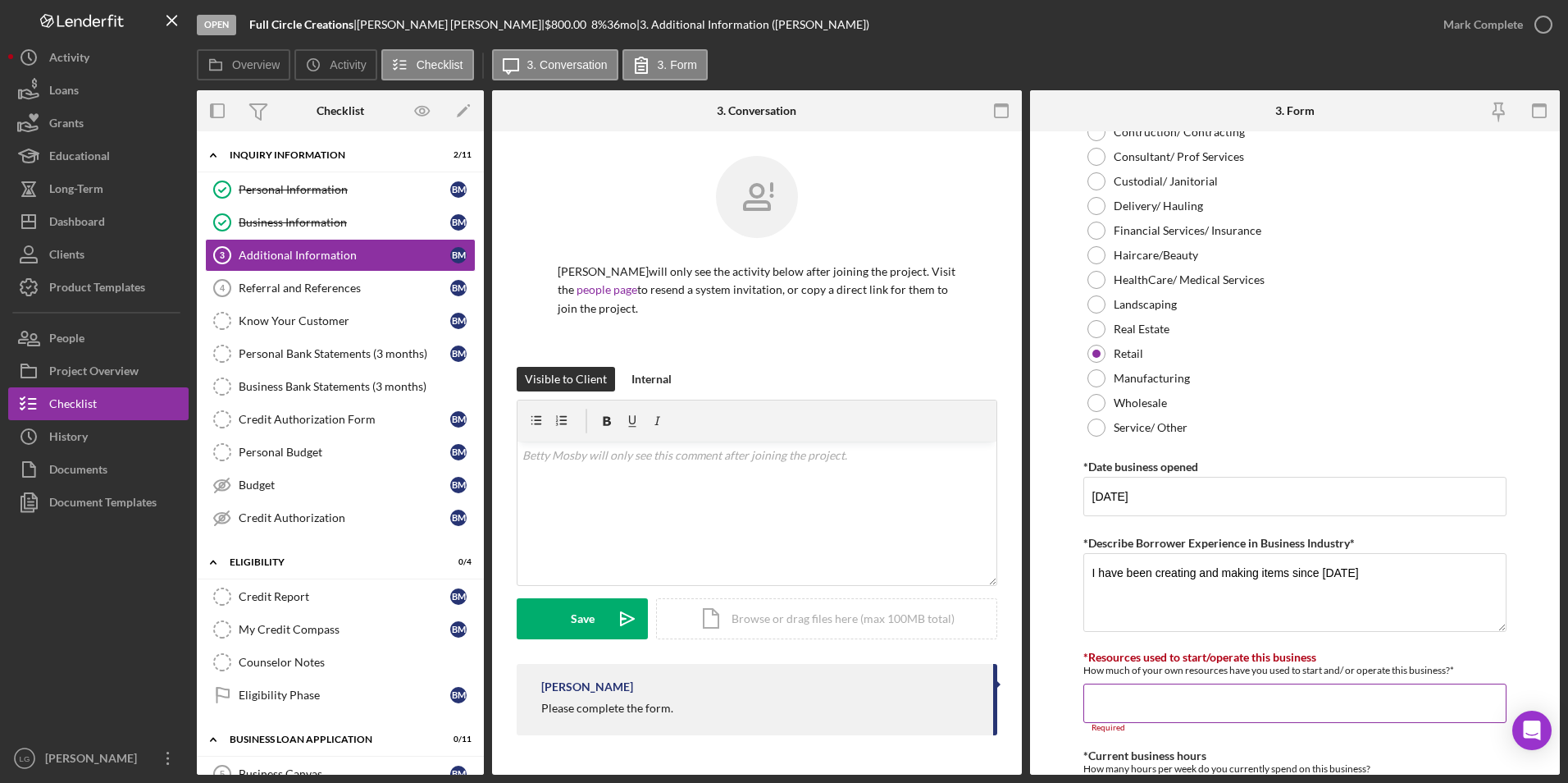
click at [1148, 689] on input "*Resources used to start/operate this business" at bounding box center [1295, 703] width 424 height 39
paste input "$100"
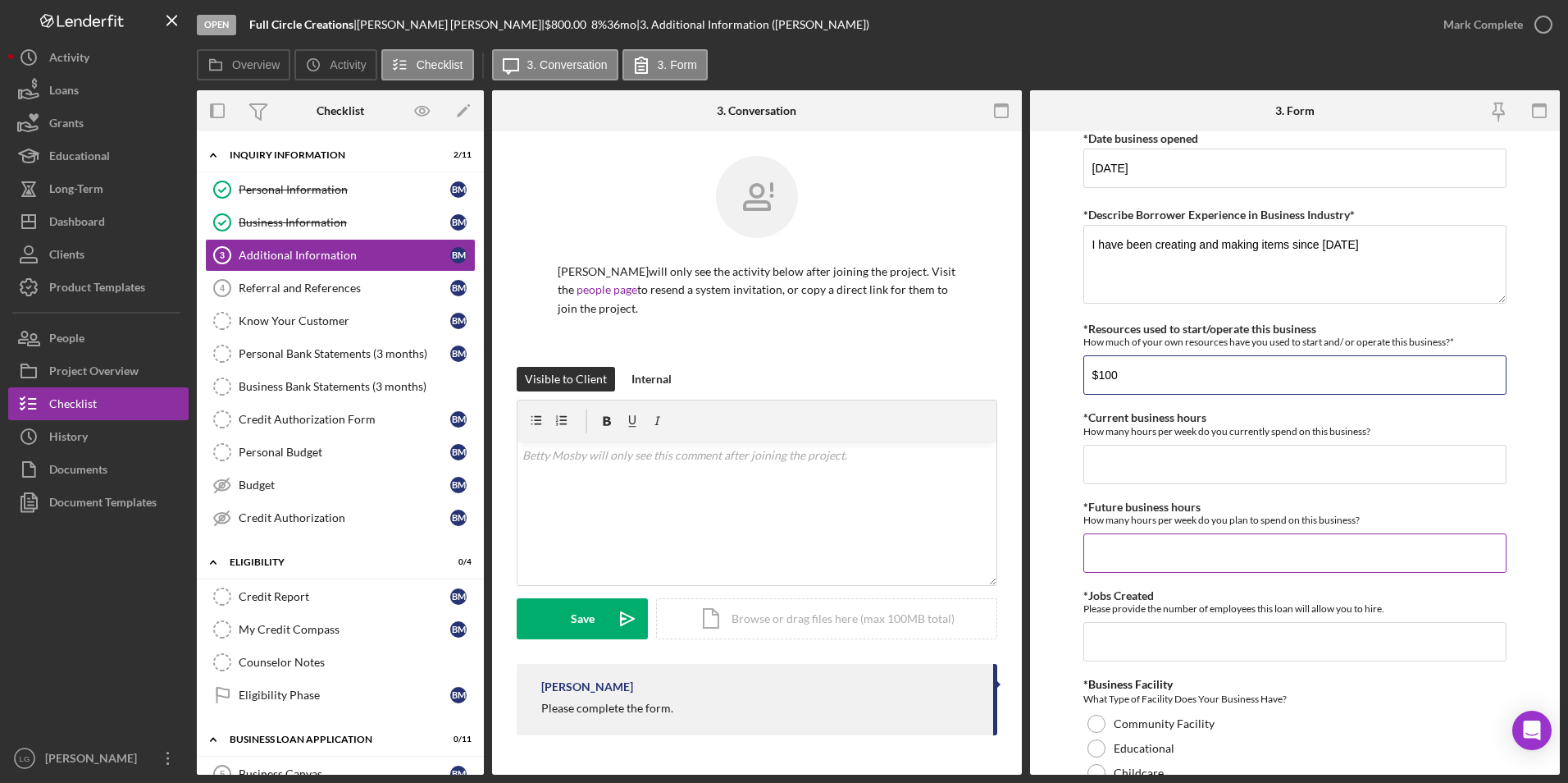
type input "$100"
click at [1154, 550] on input "*Future business hours" at bounding box center [1295, 552] width 424 height 39
click at [1153, 463] on input "*Current business hours" at bounding box center [1295, 464] width 424 height 39
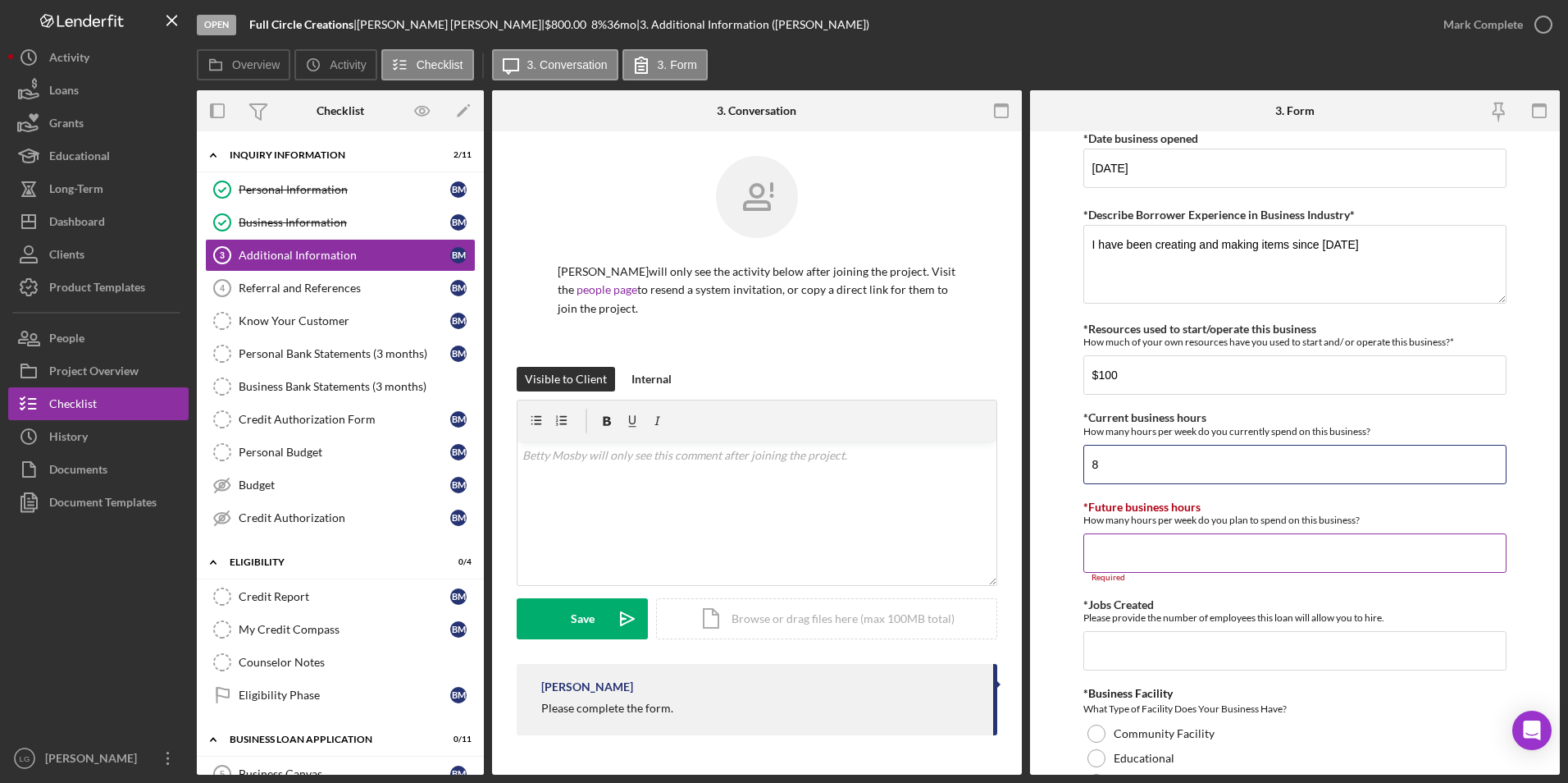
type input "8"
click at [1127, 544] on input "*Future business hours" at bounding box center [1295, 552] width 424 height 39
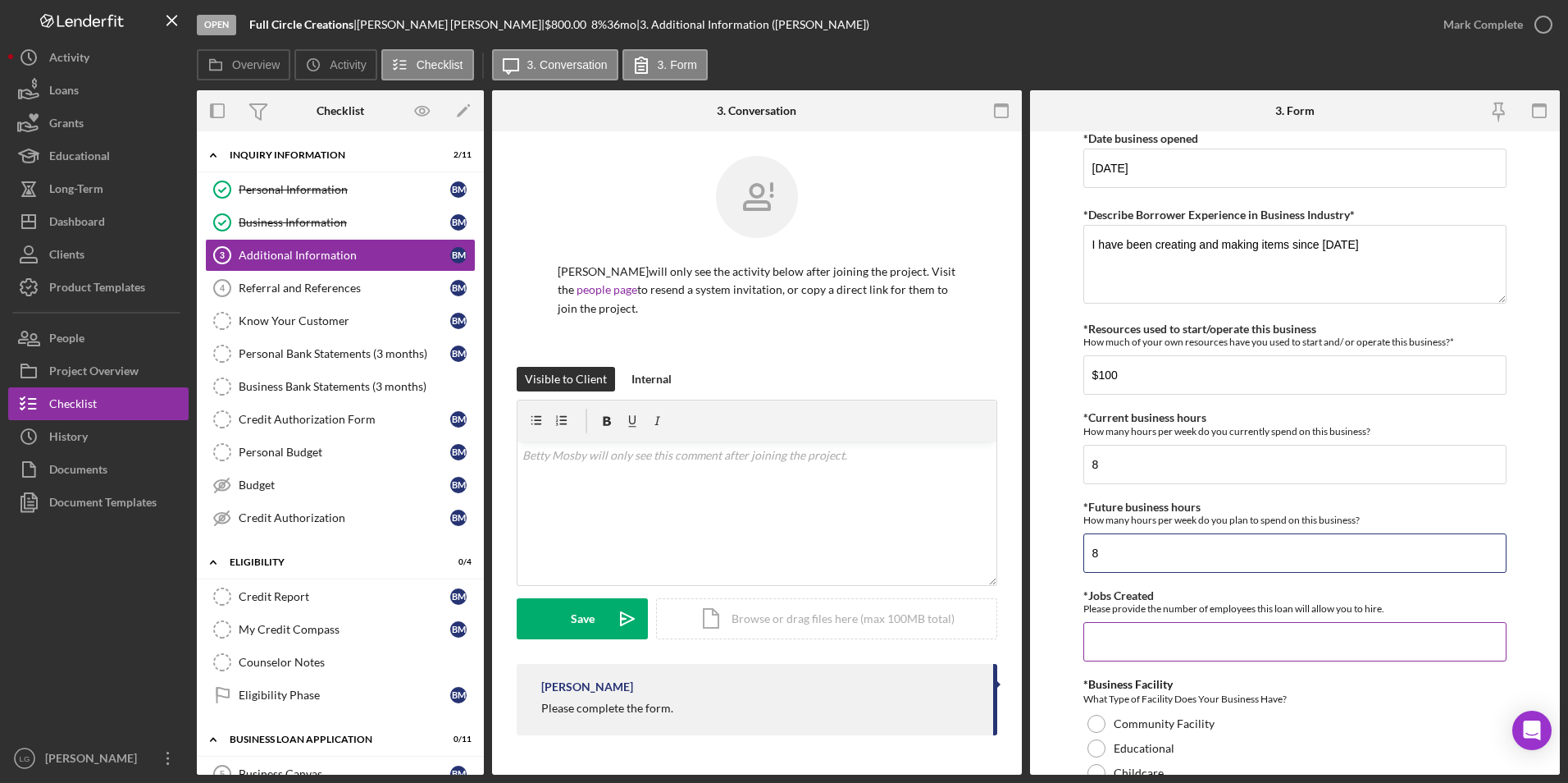
type input "8"
click at [1126, 636] on input "*Jobs Created" at bounding box center [1295, 641] width 424 height 39
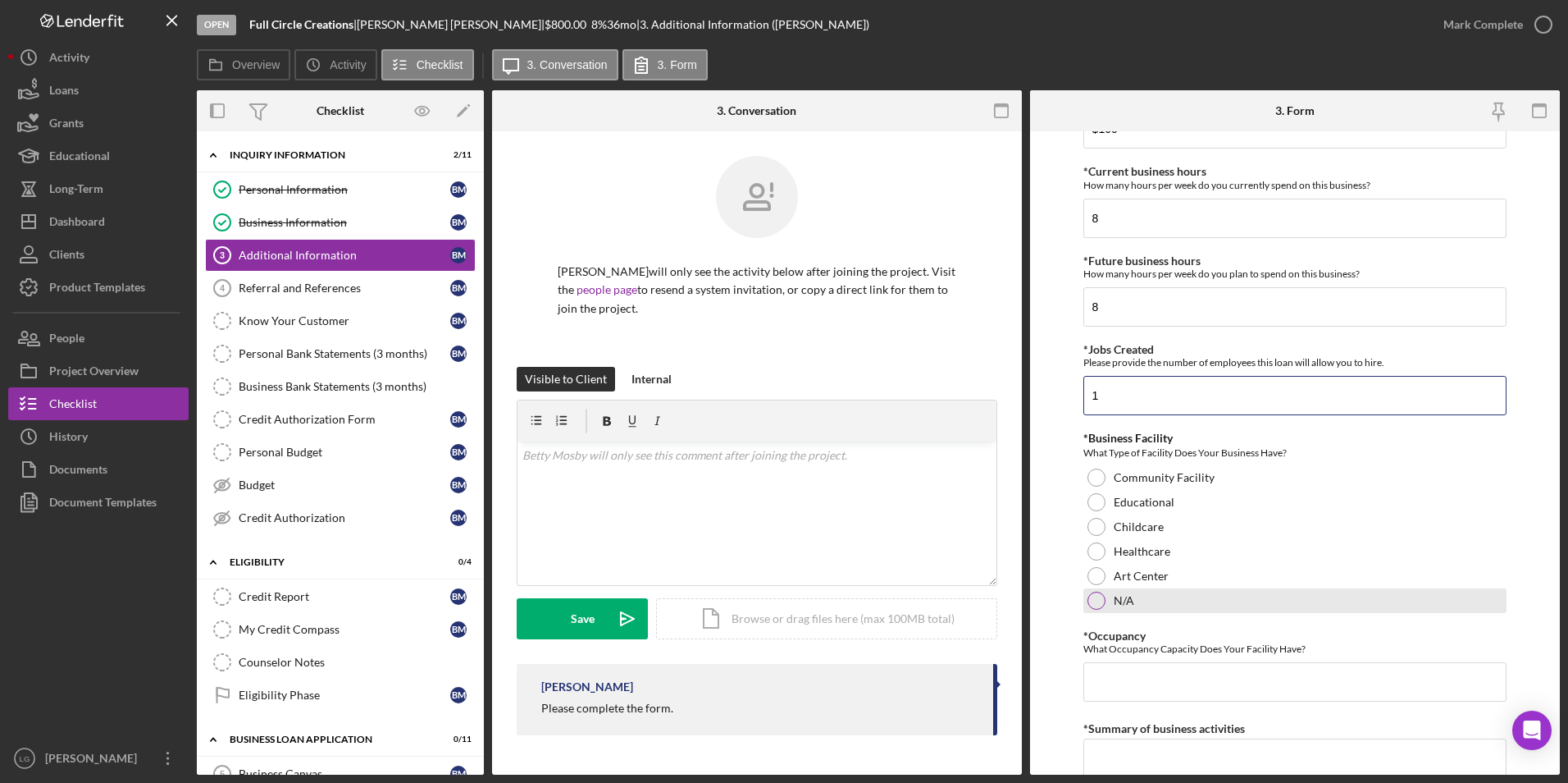
type input "1"
drag, startPoint x: 1095, startPoint y: 600, endPoint x: 1103, endPoint y: 604, distance: 8.9
click at [1095, 600] on div at bounding box center [1097, 601] width 18 height 18
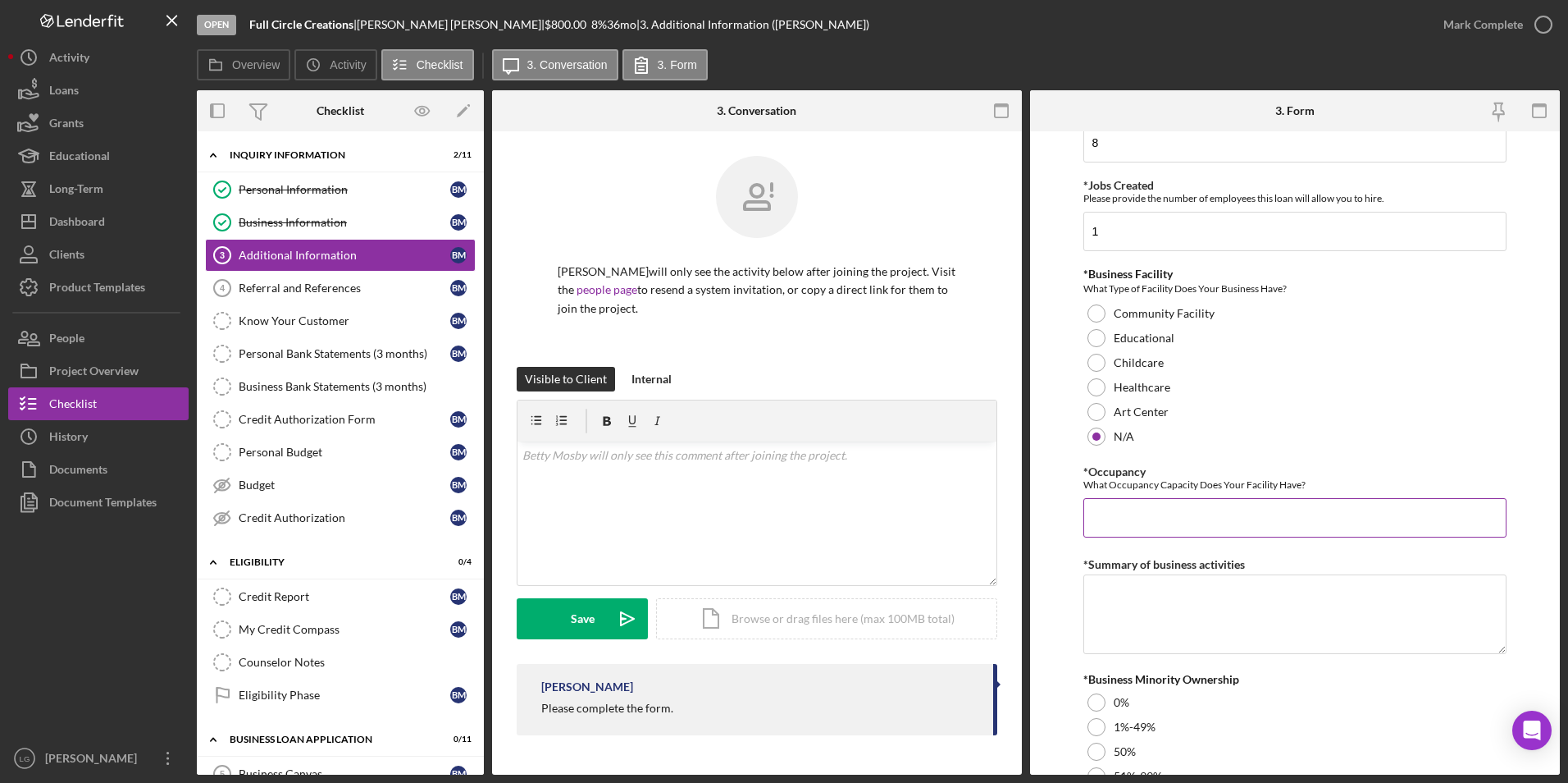
click at [1157, 512] on input "*Occupancy" at bounding box center [1295, 517] width 424 height 39
type input "1"
click at [1096, 600] on textarea "*Summary of business activities" at bounding box center [1295, 614] width 424 height 79
paste textarea "Produce/create items specified by clients."
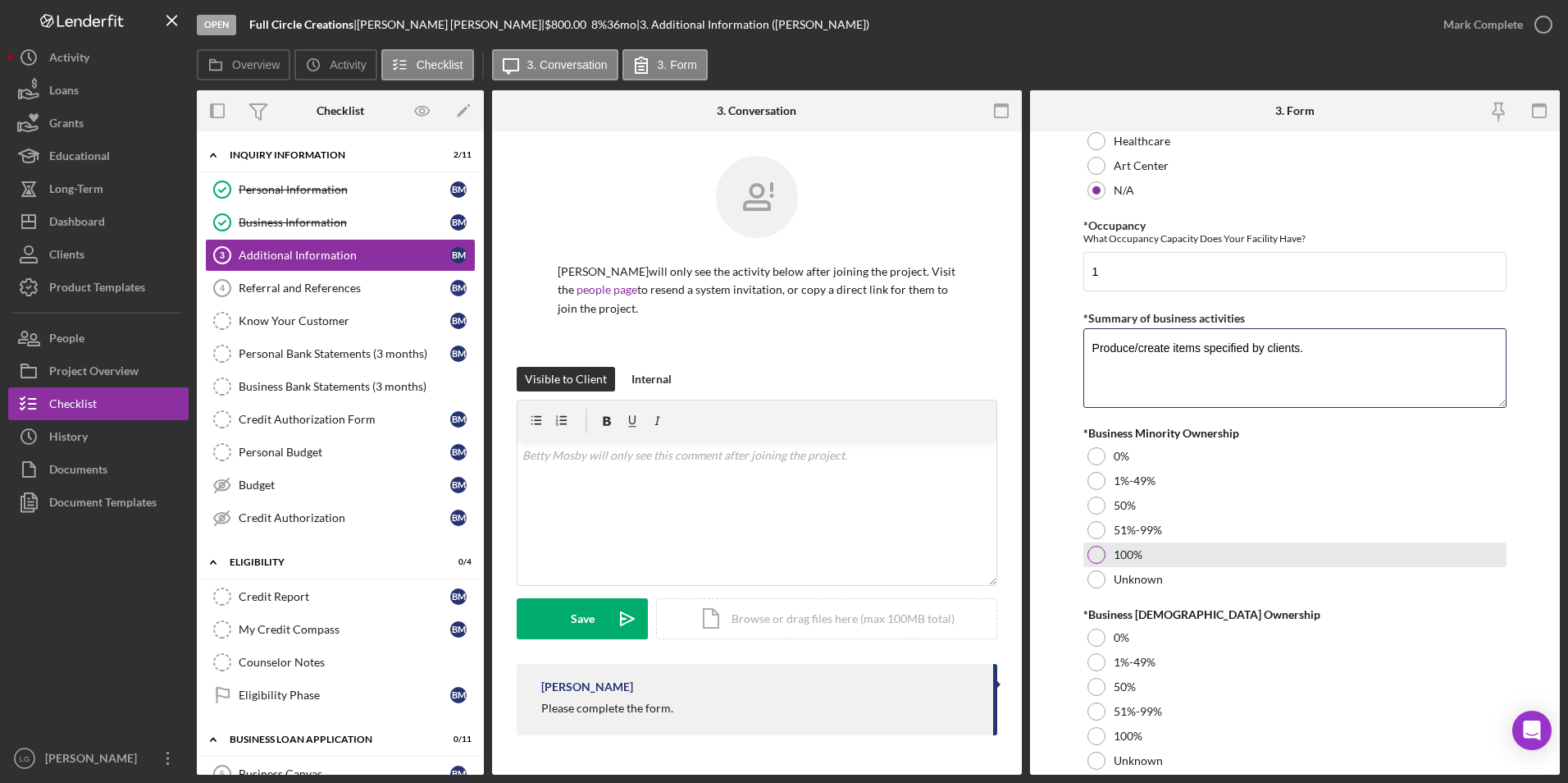
type textarea "Produce/create items specified by clients."
click at [1095, 547] on div at bounding box center [1097, 555] width 18 height 18
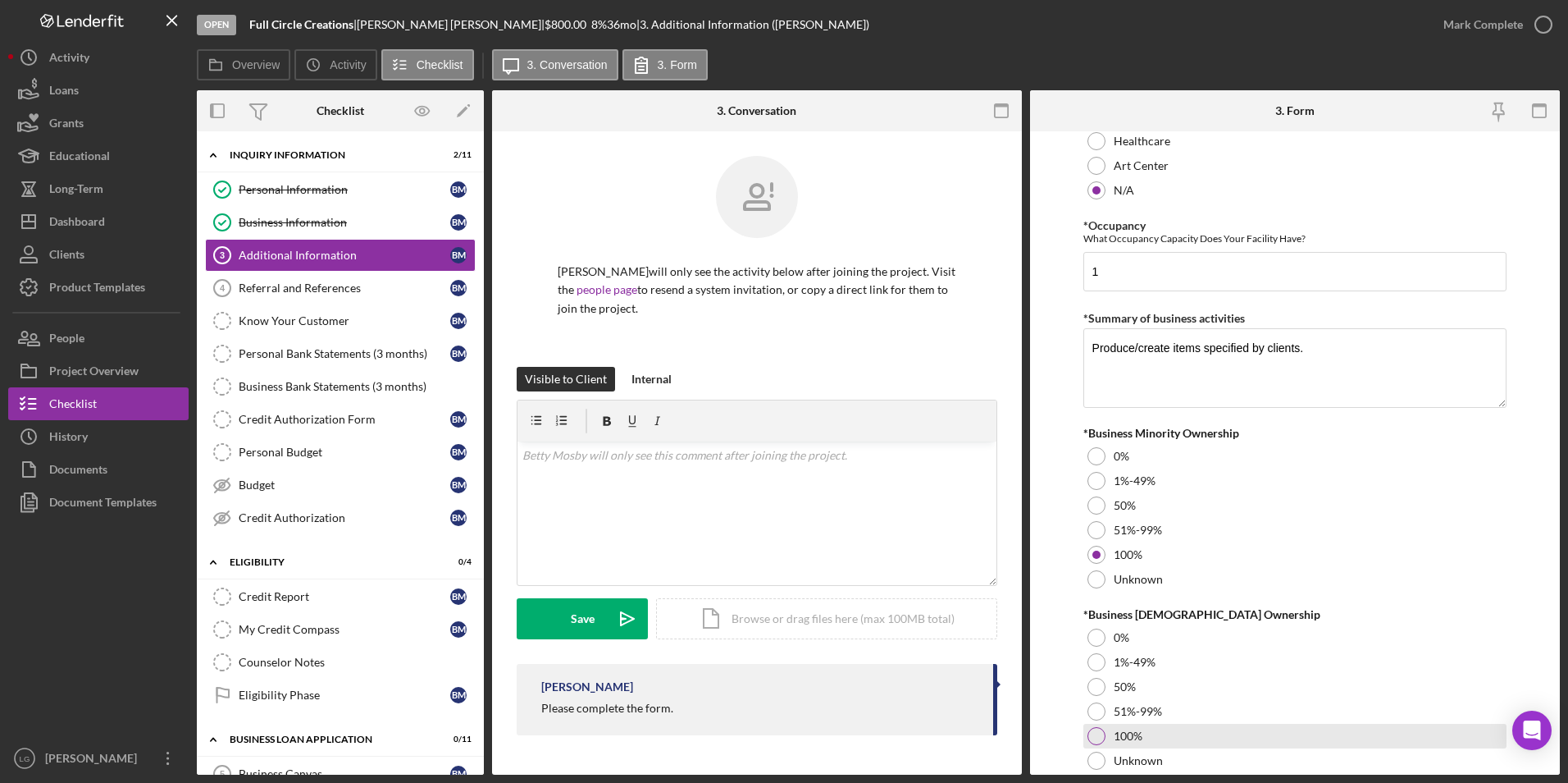
click at [1094, 726] on div "100%" at bounding box center [1295, 736] width 424 height 25
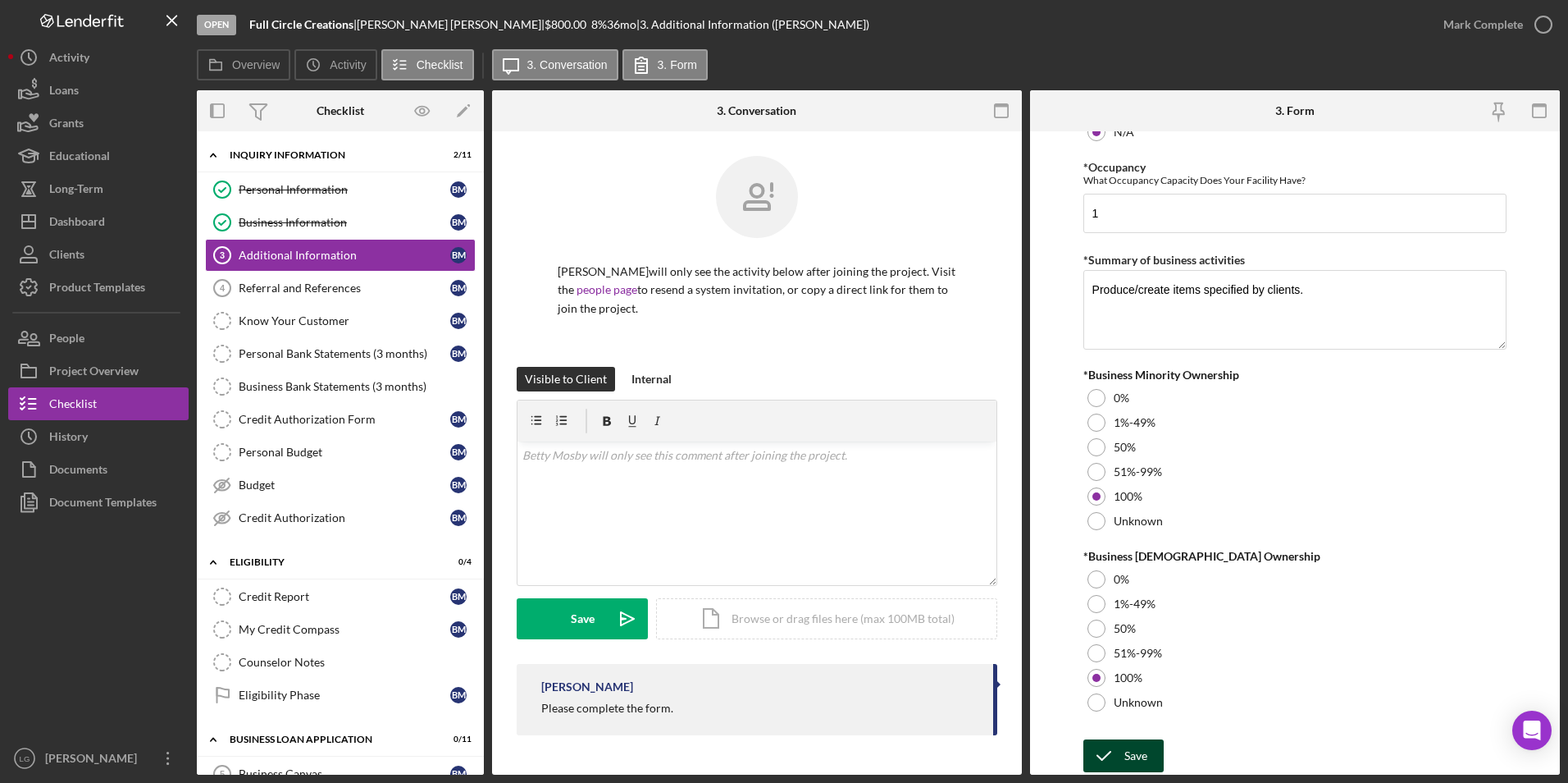
click at [1126, 743] on div "Save" at bounding box center [1136, 755] width 23 height 32
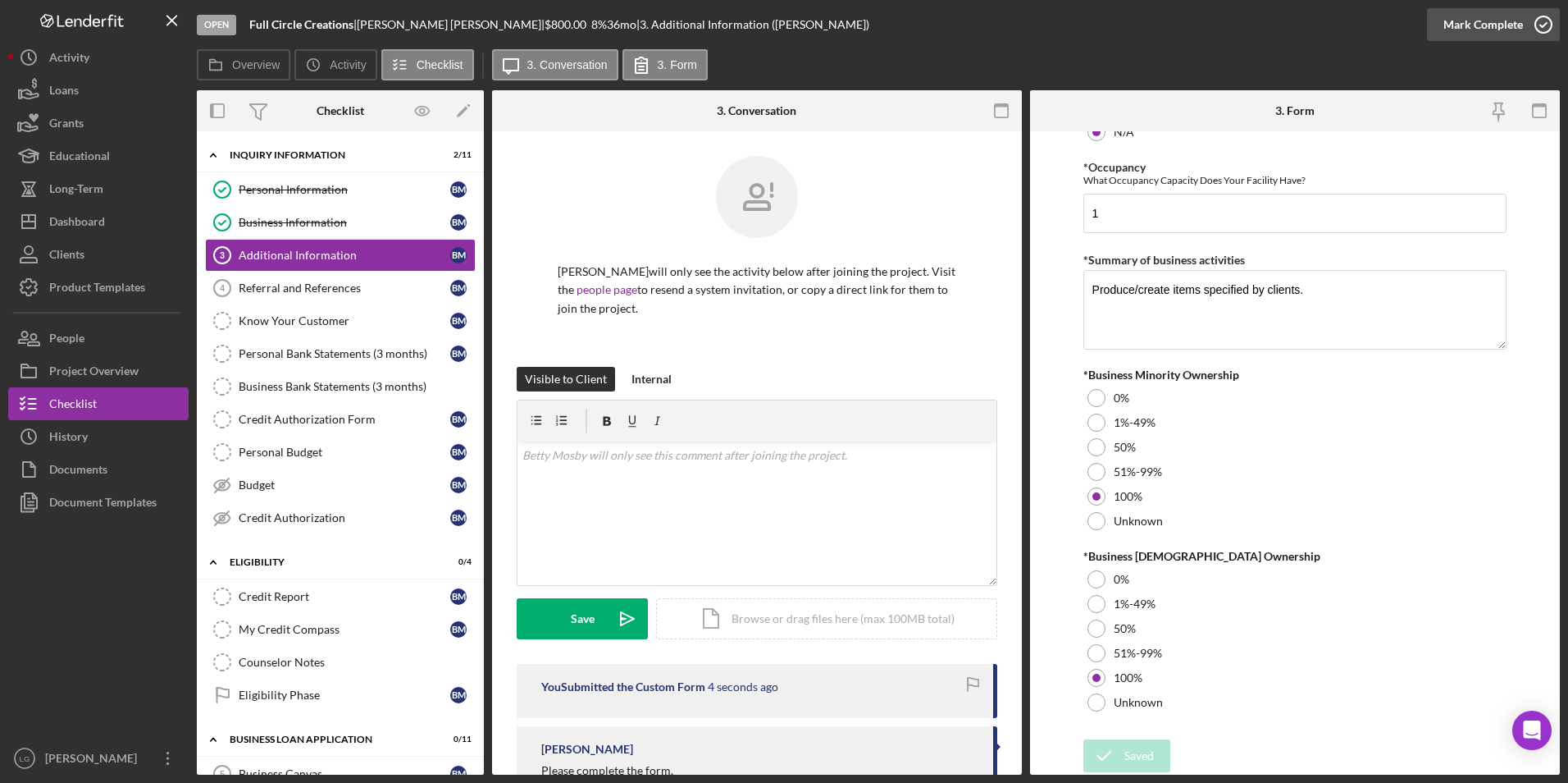
click at [1451, 28] on div "Mark Complete" at bounding box center [1484, 24] width 80 height 32
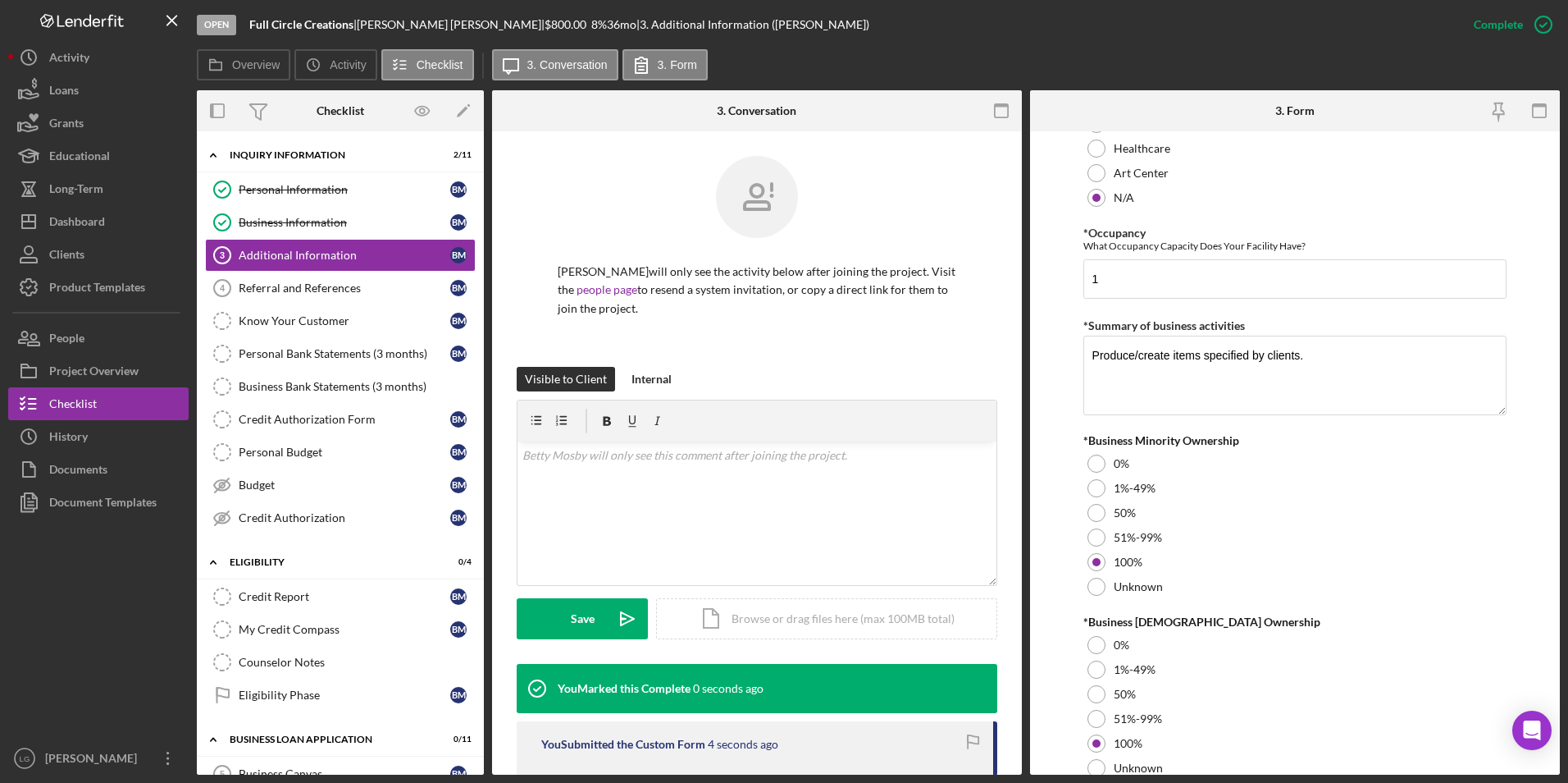
scroll to position [0, 0]
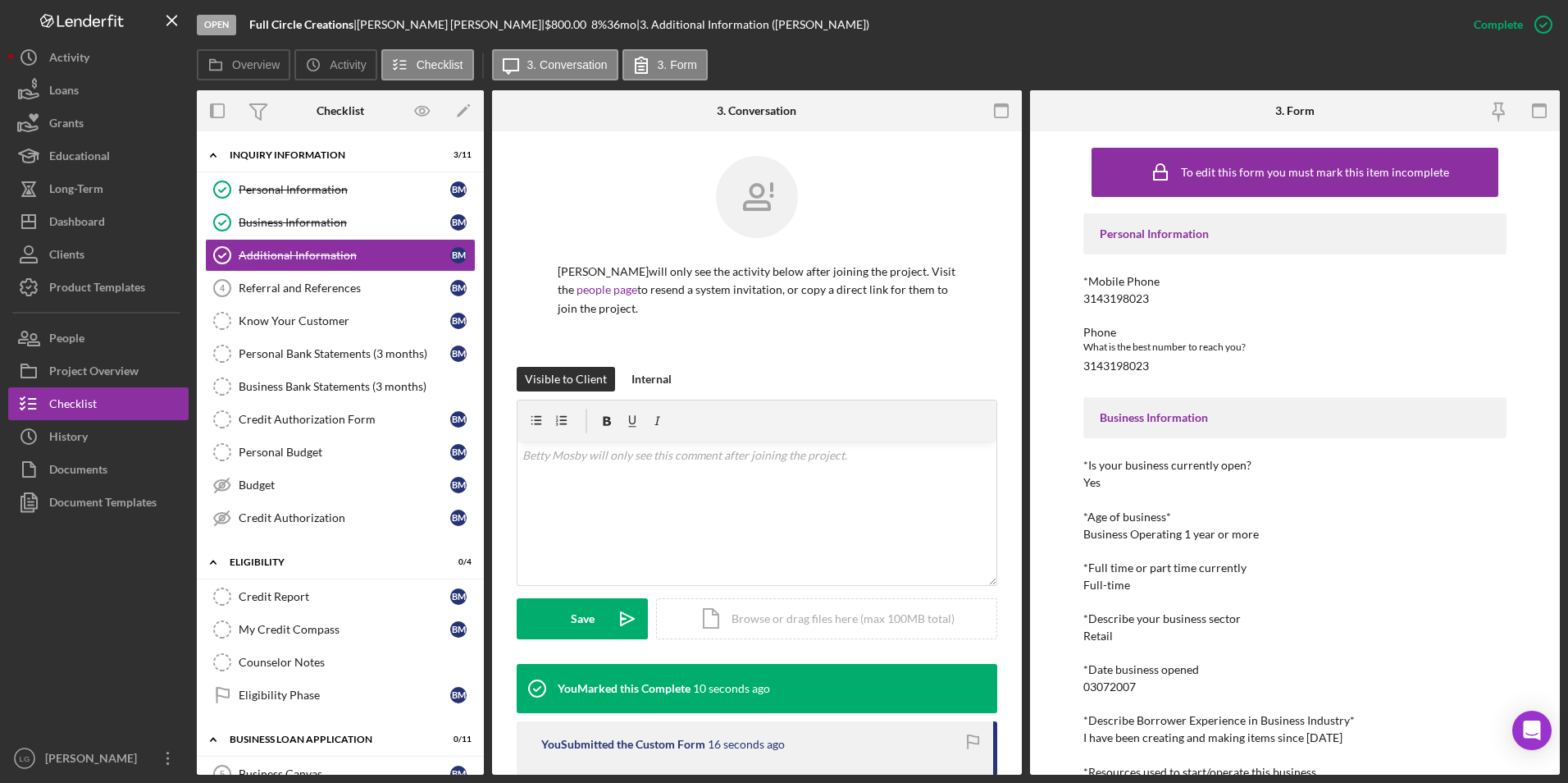
drag, startPoint x: 312, startPoint y: 287, endPoint x: 634, endPoint y: 304, distance: 322.4
click at [312, 286] on div "Referral and References" at bounding box center [345, 288] width 212 height 13
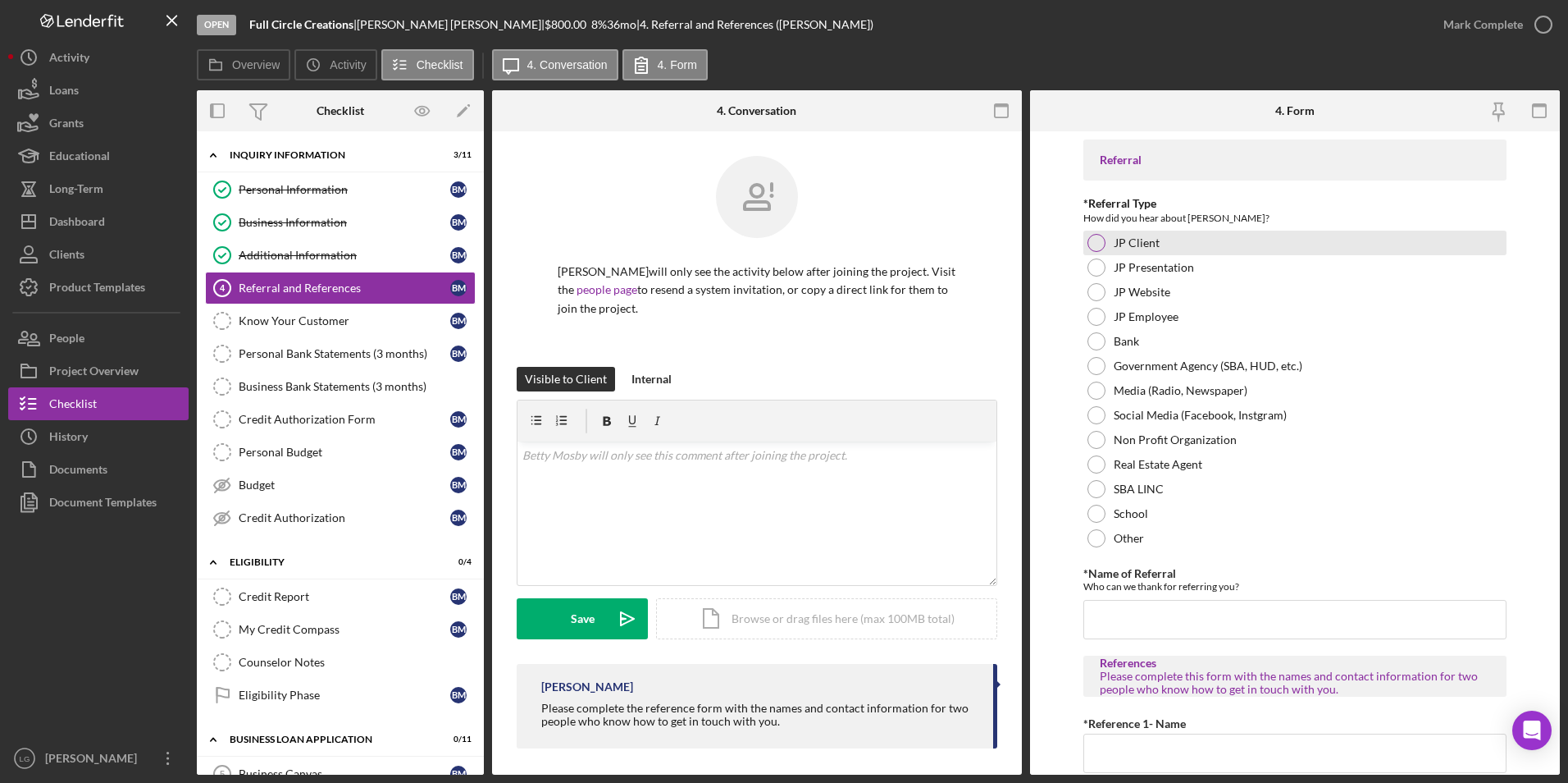
click at [1100, 245] on div at bounding box center [1097, 243] width 18 height 18
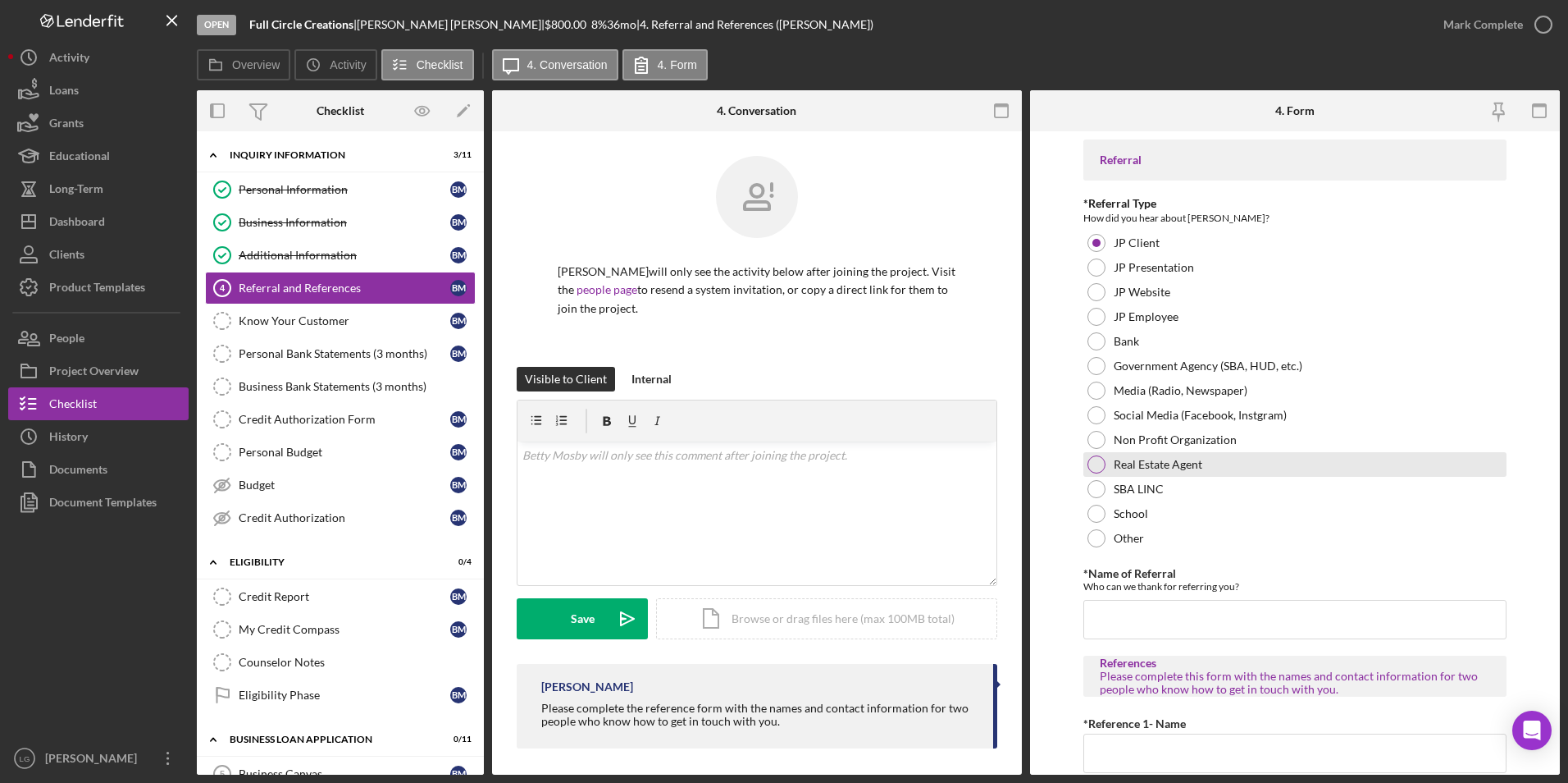
scroll to position [247, 0]
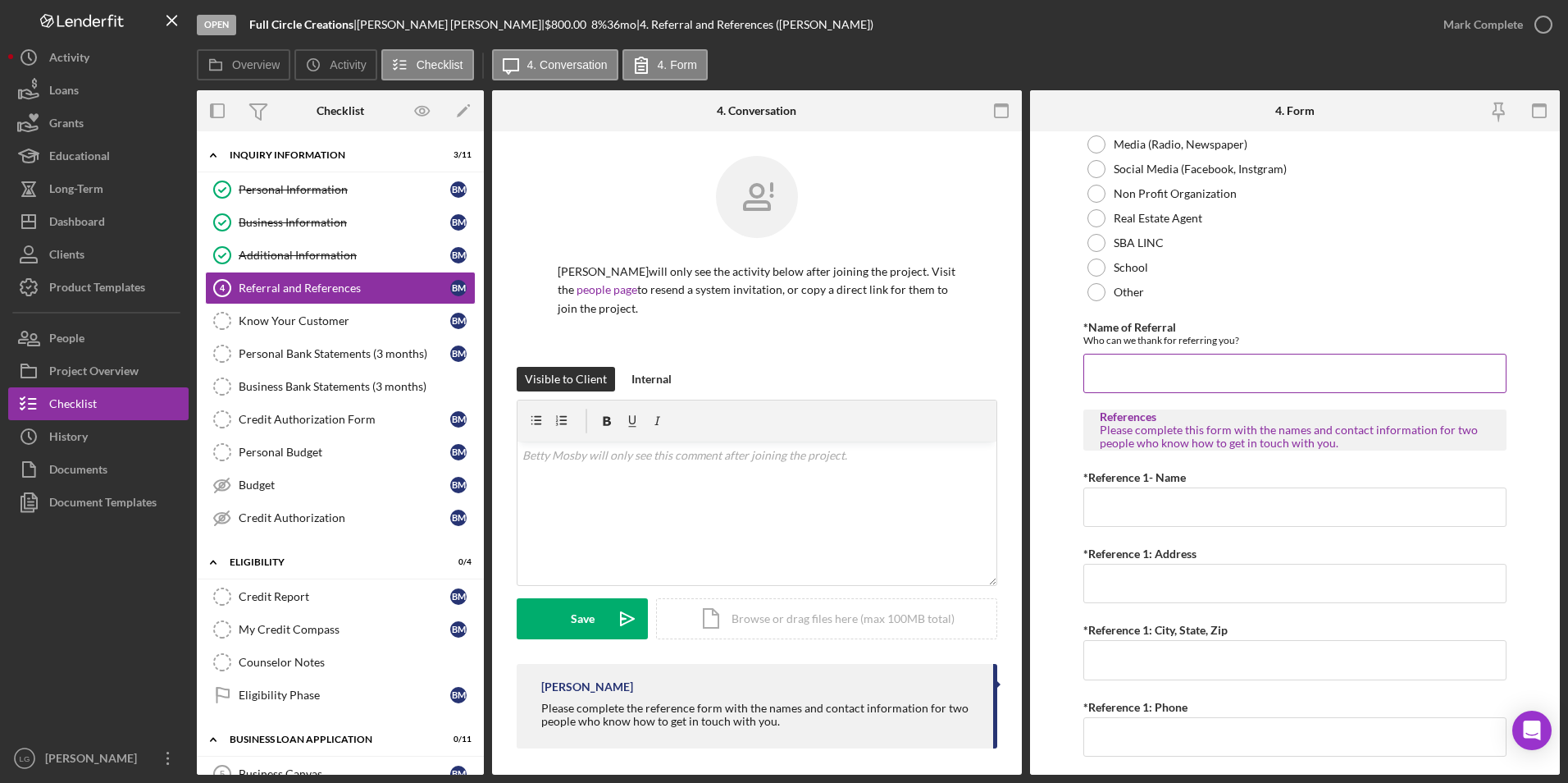
click at [1131, 369] on input "*Name of Referral" at bounding box center [1295, 373] width 424 height 39
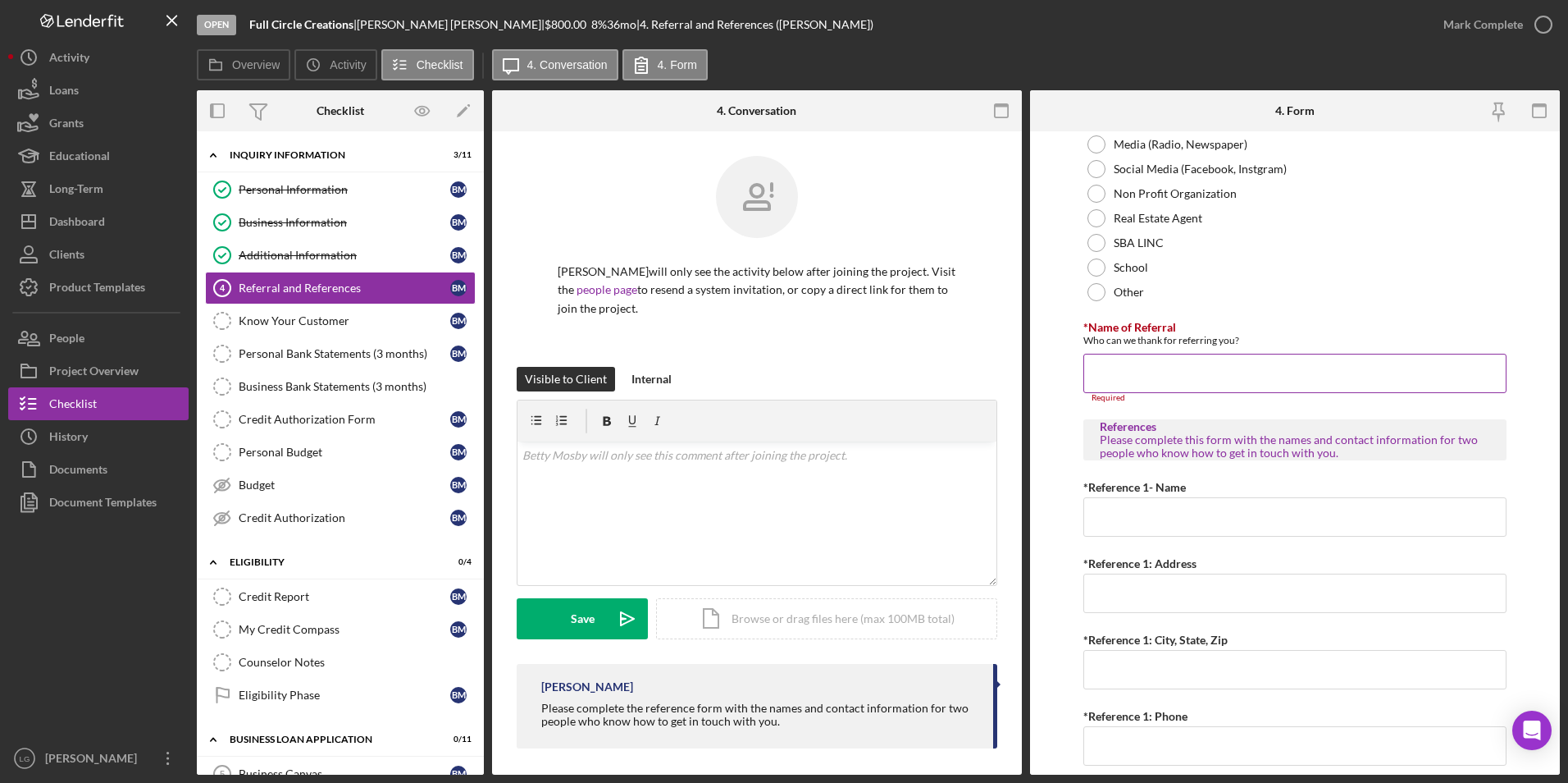
click at [1108, 367] on input "*Name of Referral" at bounding box center [1295, 373] width 424 height 39
paste input "Been associated with JP for 7 years"
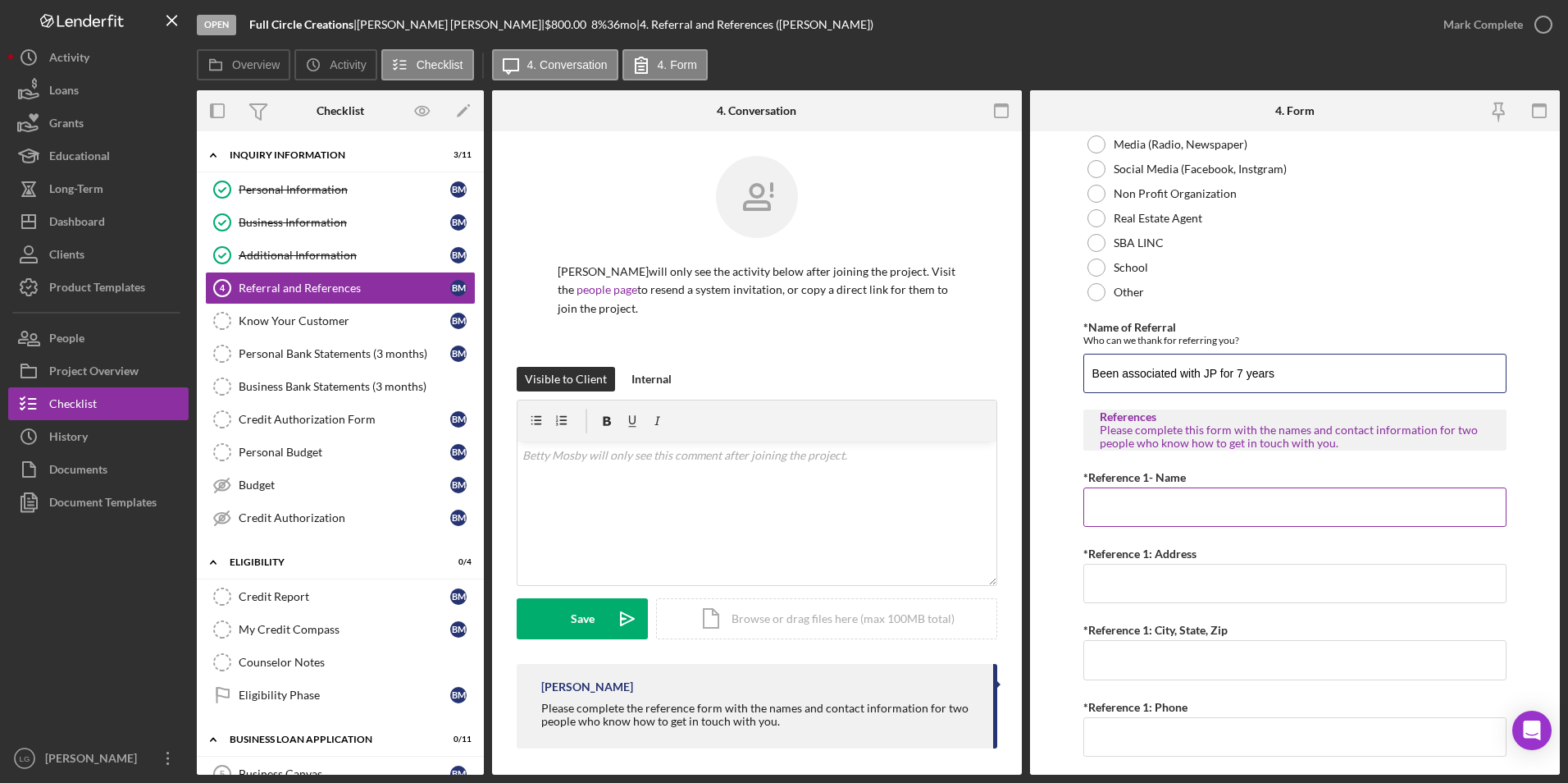
type input "Been associated with JP for 7 years"
click at [1141, 505] on input "*Reference 1- Name" at bounding box center [1295, 506] width 424 height 39
click at [1124, 509] on input "*Reference 1- Name" at bounding box center [1295, 506] width 424 height 39
paste input "Deja Mcghaw"
type input "Deja Mcghaw"
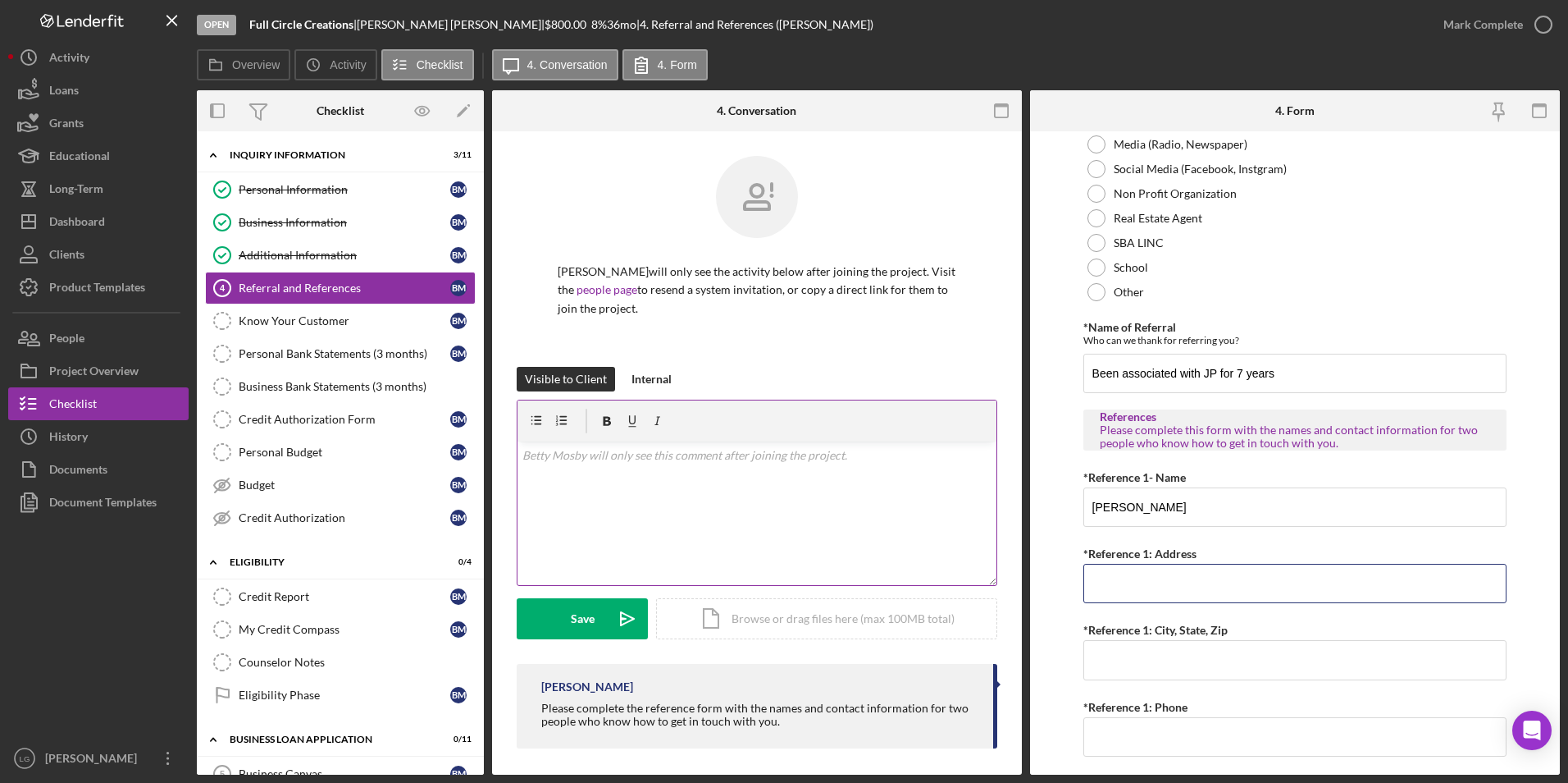
drag, startPoint x: 1116, startPoint y: 575, endPoint x: 927, endPoint y: 561, distance: 189.5
click at [1116, 575] on input "*Reference 1: Address" at bounding box center [1295, 583] width 424 height 39
drag, startPoint x: 1107, startPoint y: 583, endPoint x: 1103, endPoint y: 575, distance: 8.9
click at [1107, 583] on input "*Reference 1: Address" at bounding box center [1295, 583] width 424 height 39
paste input "3745 Greenway Chase Dr,"
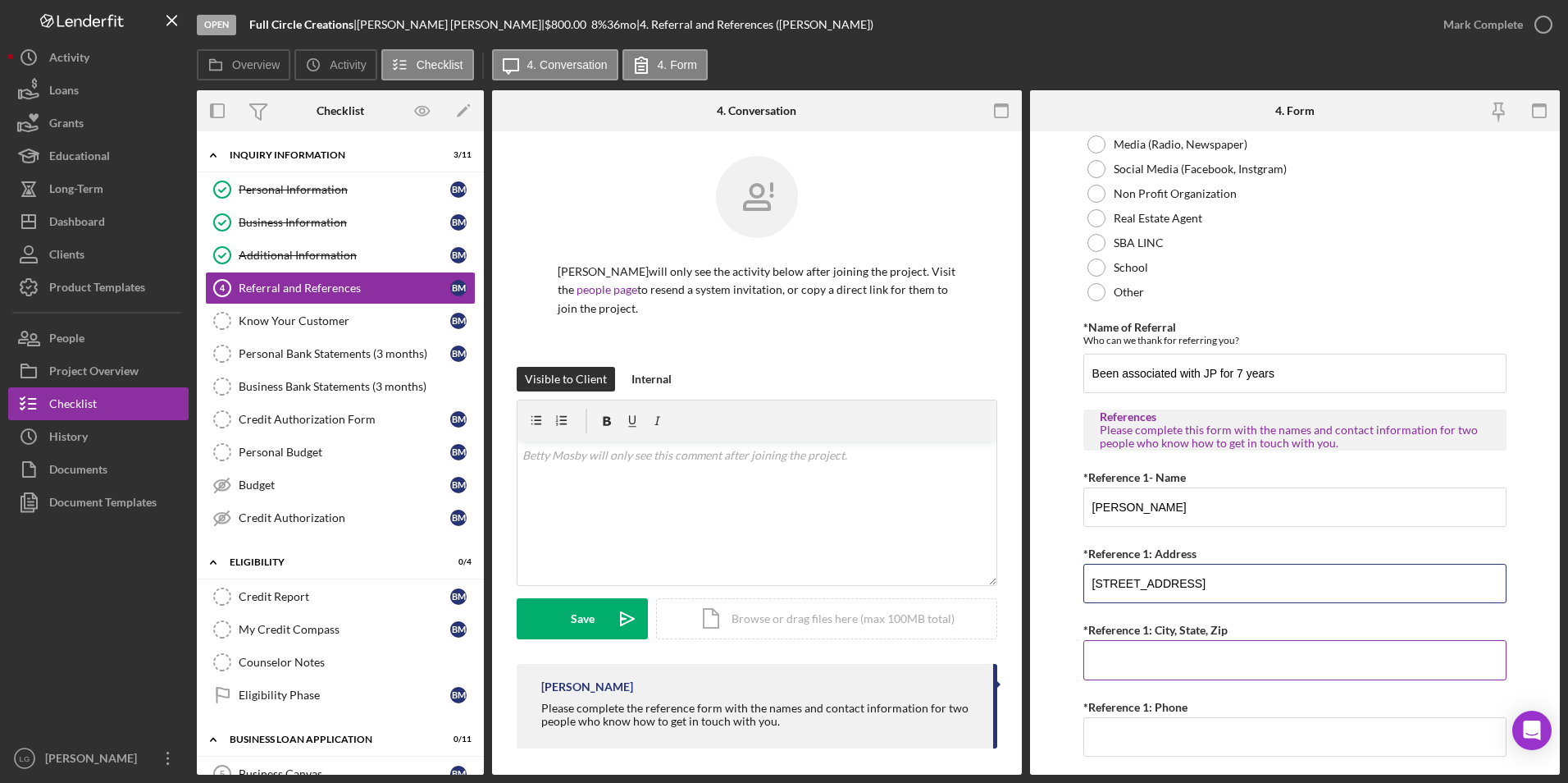
type input "3745 Greenway Chase Dr,"
click at [1158, 667] on input "*Reference 1: City, State, Zip" at bounding box center [1295, 659] width 424 height 39
click at [1135, 651] on input "*Reference 1: City, State, Zip" at bounding box center [1295, 659] width 424 height 39
paste input "Florissant MO 63031"
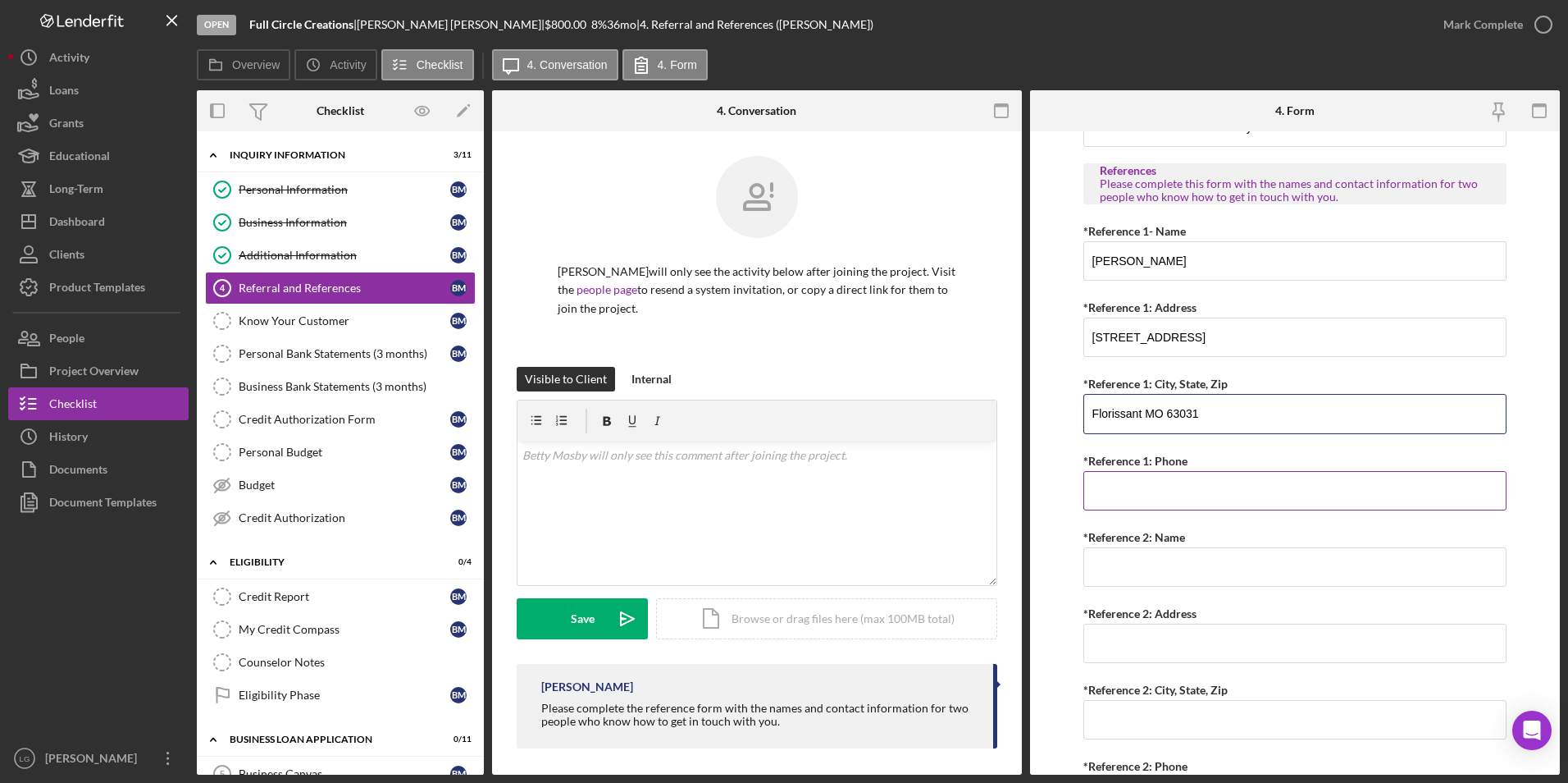
type input "Florissant MO 63031"
click at [1142, 481] on input "*Reference 1: Phone" at bounding box center [1295, 490] width 424 height 39
click at [1113, 489] on input "*Reference 1: Phone" at bounding box center [1295, 490] width 424 height 39
paste input "(314) 285-5832"
type input "(314) 285-5832"
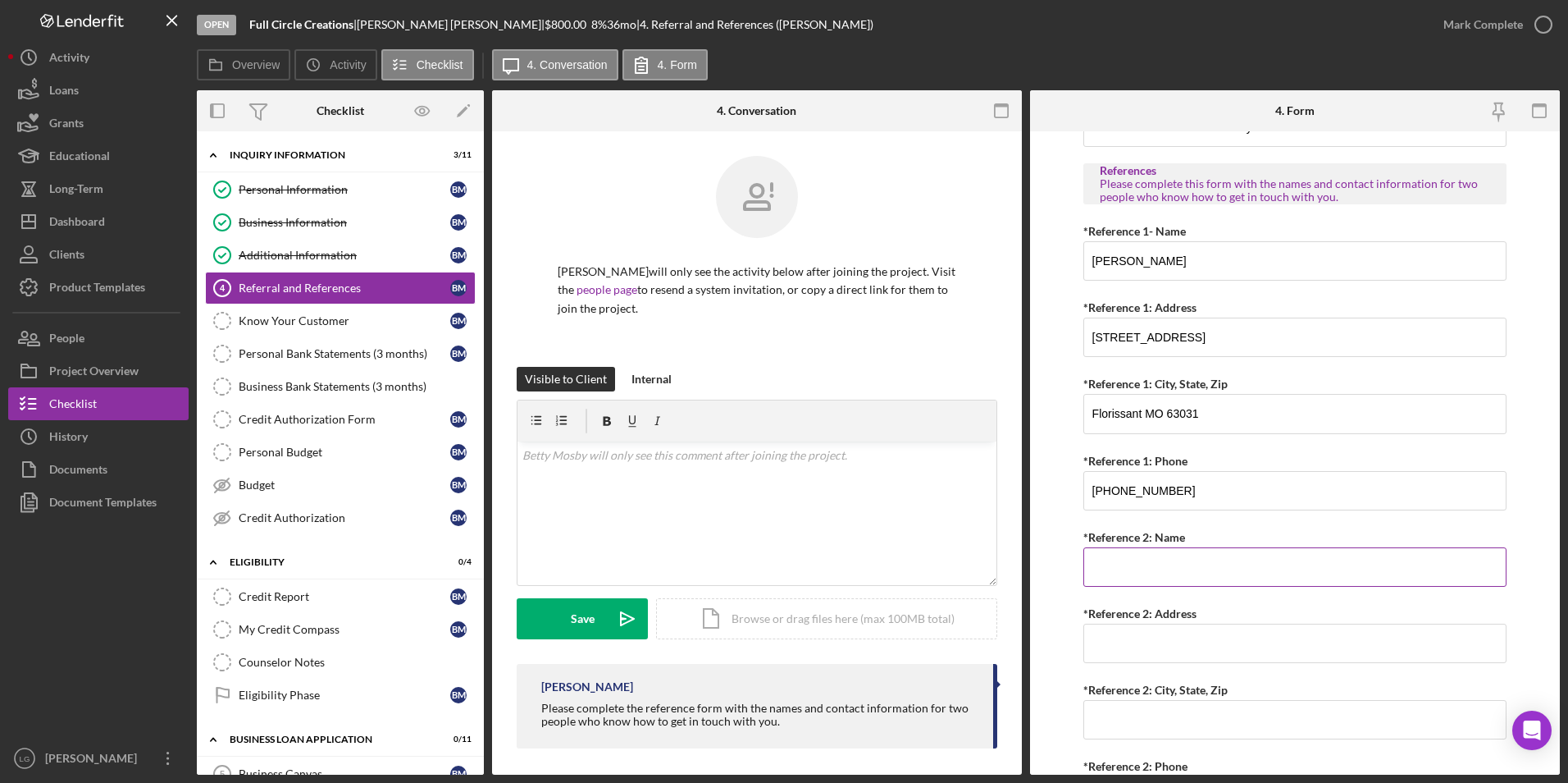
click at [1176, 571] on input "*Reference 2: Name" at bounding box center [1295, 566] width 424 height 39
click at [1149, 559] on input "*Reference 2: Name" at bounding box center [1295, 566] width 424 height 39
paste input "Jannie Matthews"
type input "Jannie Matthews"
click at [1187, 644] on input "*Reference 2: Address" at bounding box center [1295, 643] width 424 height 39
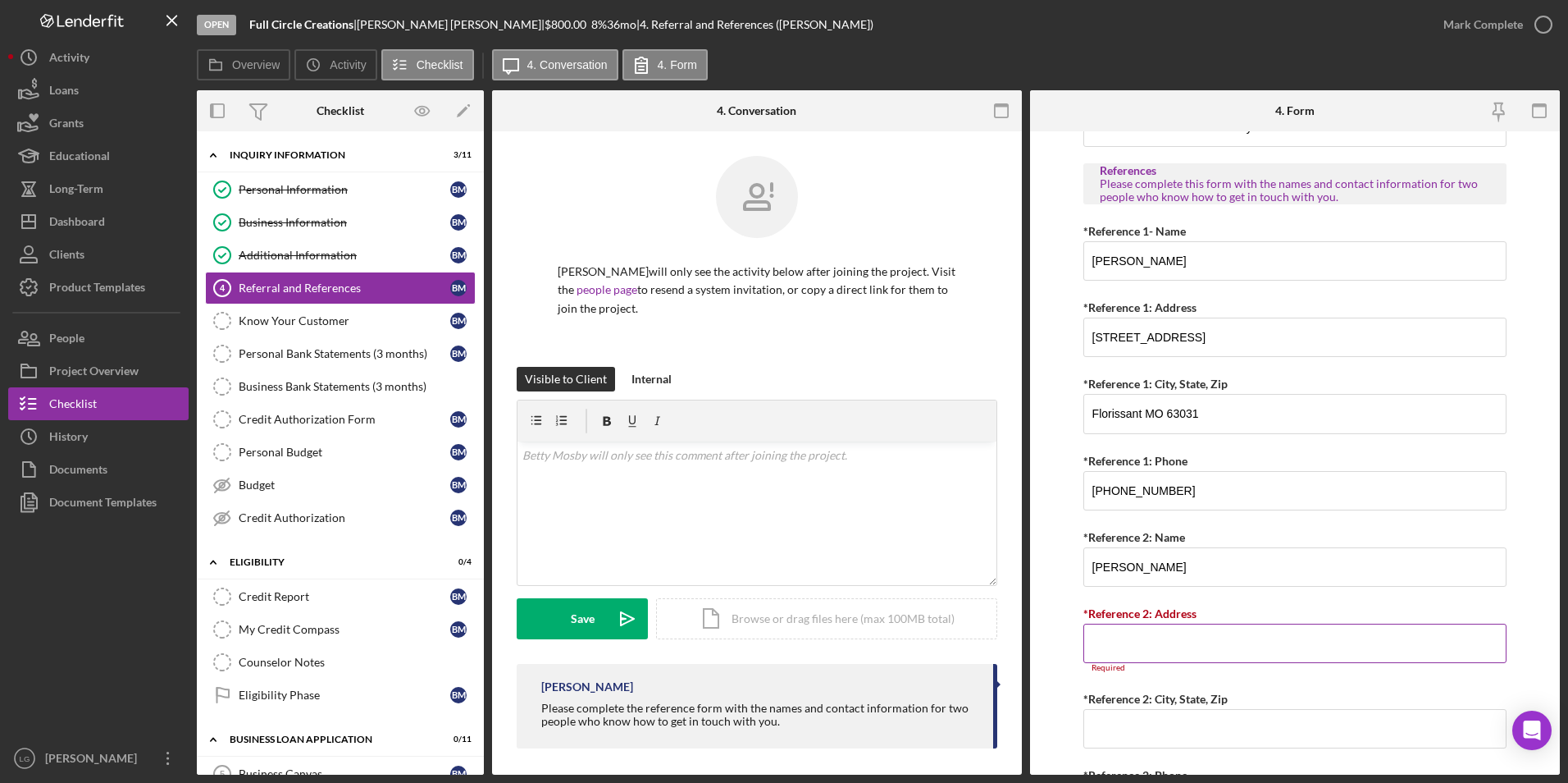
click at [1099, 649] on input "*Reference 2: Address" at bounding box center [1295, 643] width 424 height 39
paste input "5842 Pamplin"
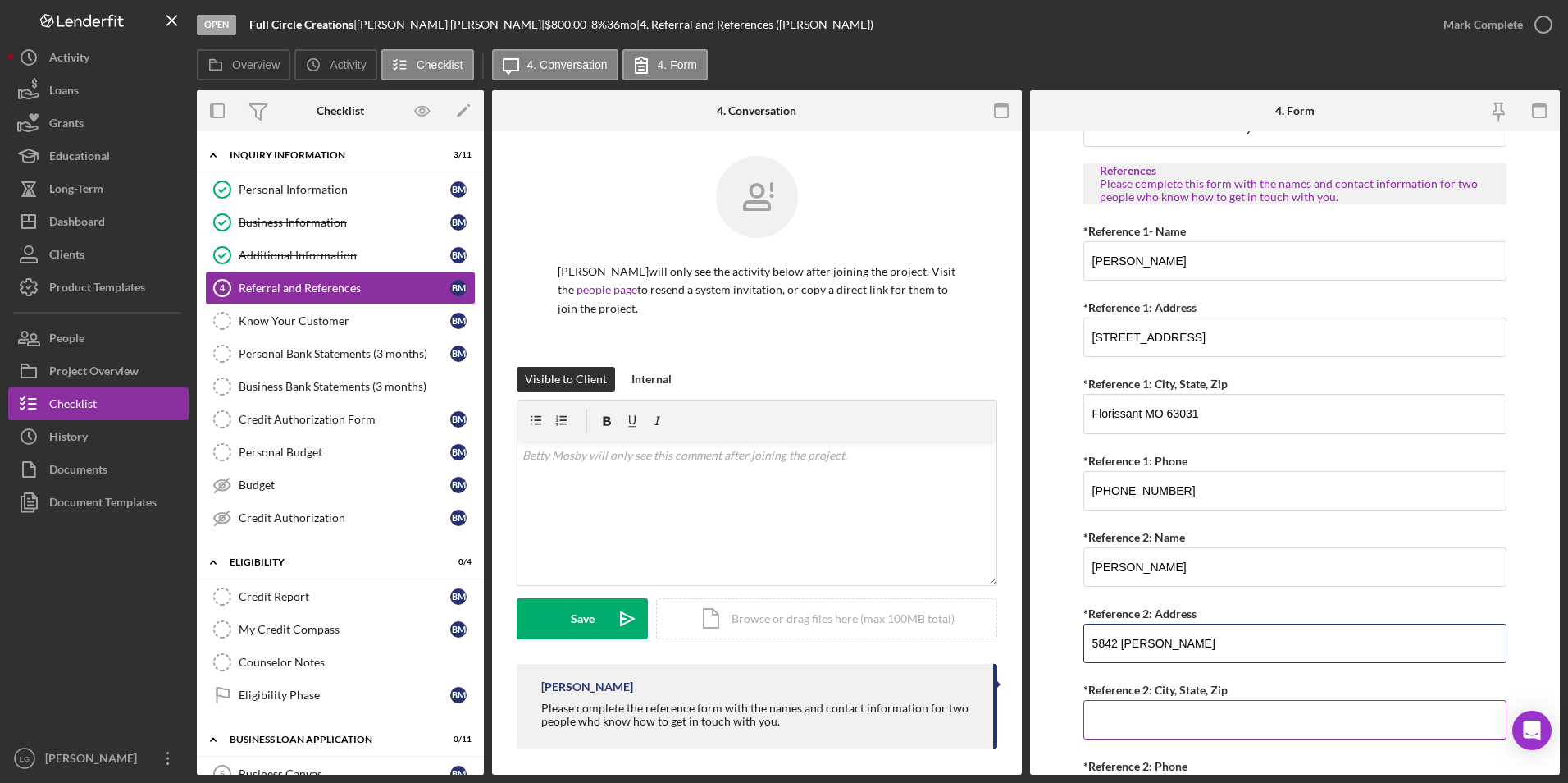
type input "5842 Pamplin"
click at [1211, 706] on input "*Reference 2: City, State, Zip" at bounding box center [1295, 719] width 424 height 39
click at [1182, 718] on input "*Reference 2: City, State, Zip" at bounding box center [1295, 719] width 424 height 39
paste input "St. Louis, MO 63147"
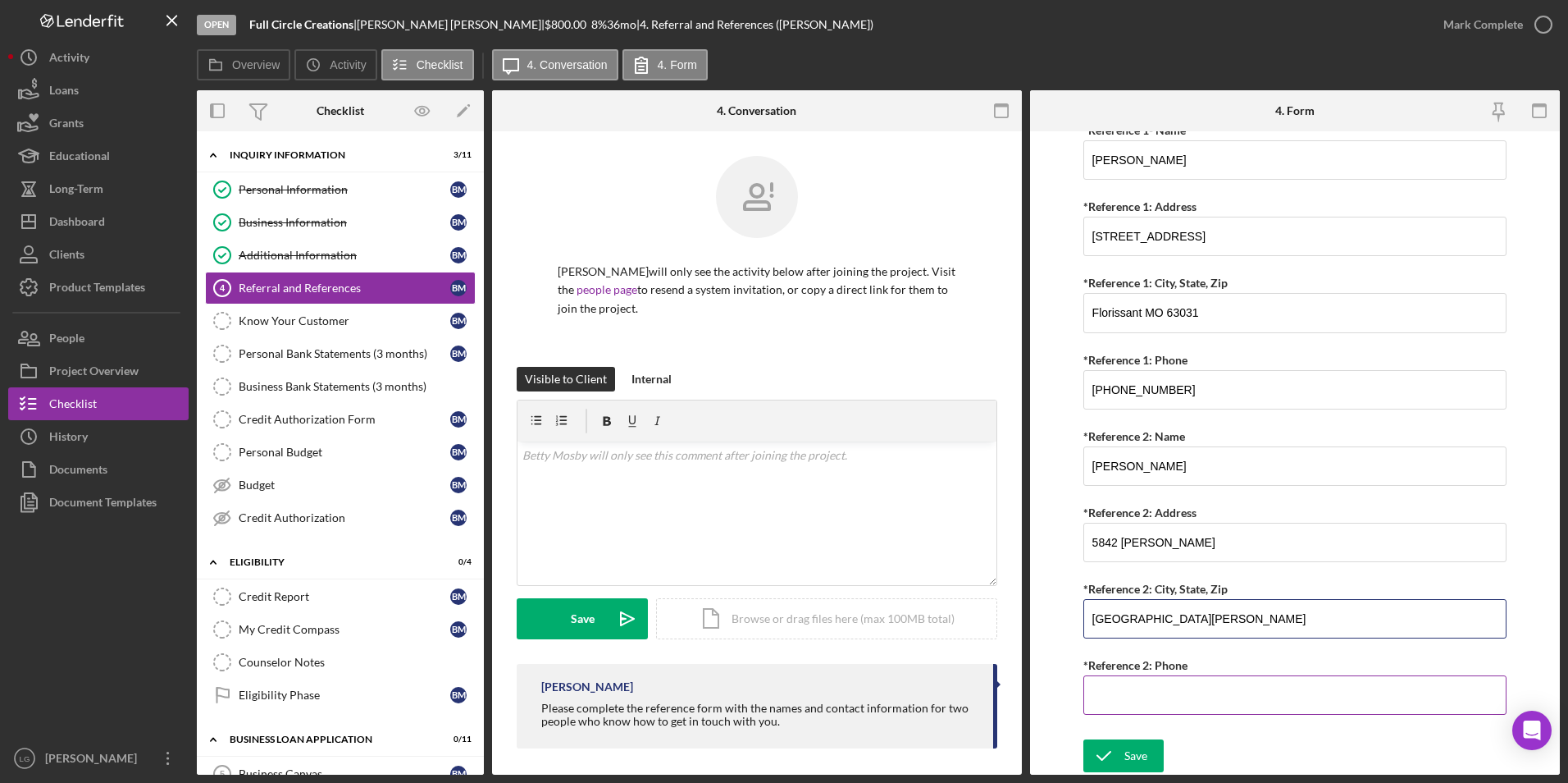
type input "St. Louis, MO 63147"
drag, startPoint x: 1093, startPoint y: 701, endPoint x: 803, endPoint y: 714, distance: 290.3
click at [1086, 701] on input "*Reference 2: Phone" at bounding box center [1295, 695] width 424 height 39
click at [1121, 696] on input "*Reference 2: Phone" at bounding box center [1295, 695] width 424 height 39
paste input "(314) 724-7338"
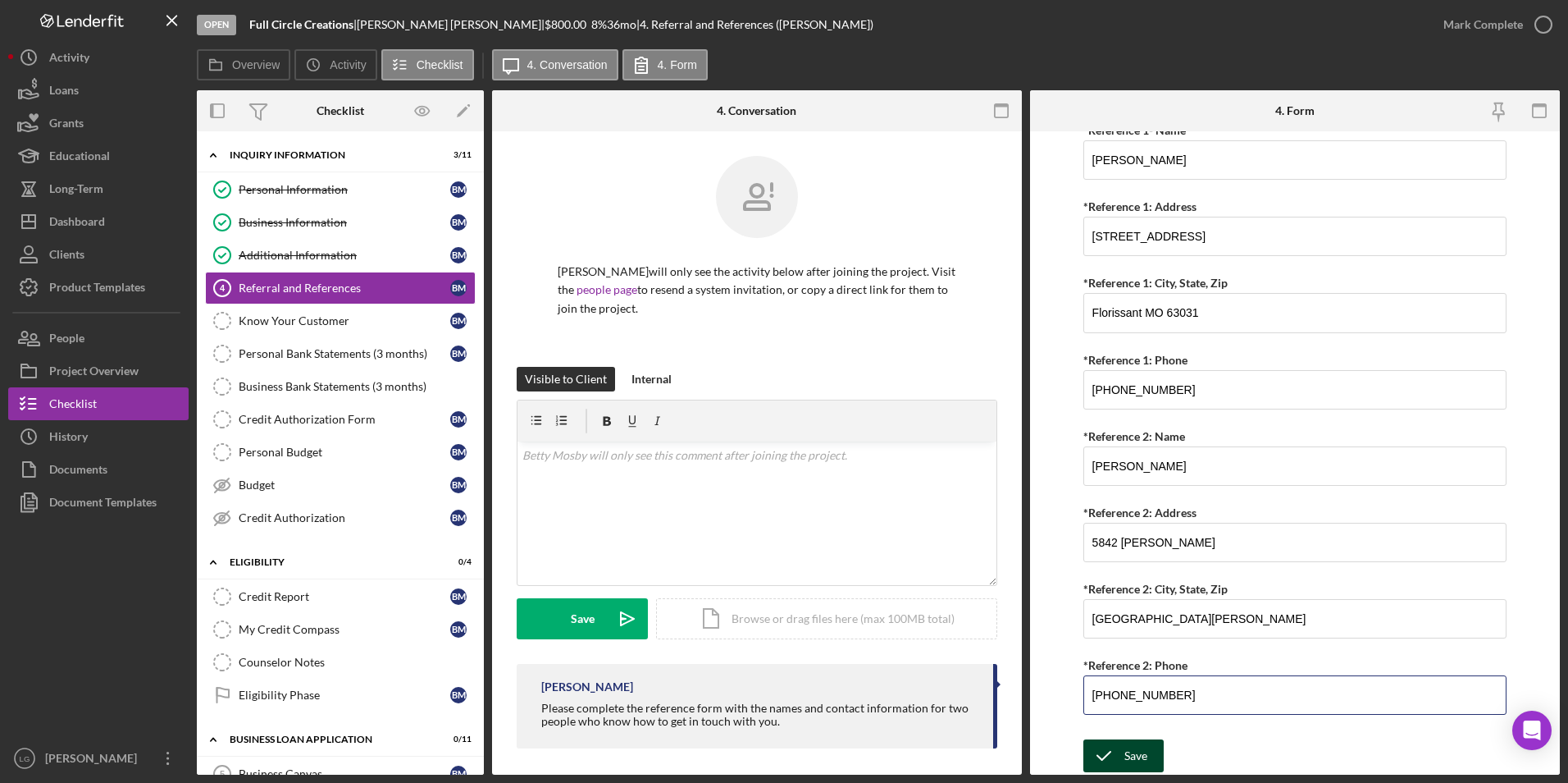
type input "(314) 724-7338"
click at [1124, 752] on div "Save" at bounding box center [1136, 755] width 23 height 32
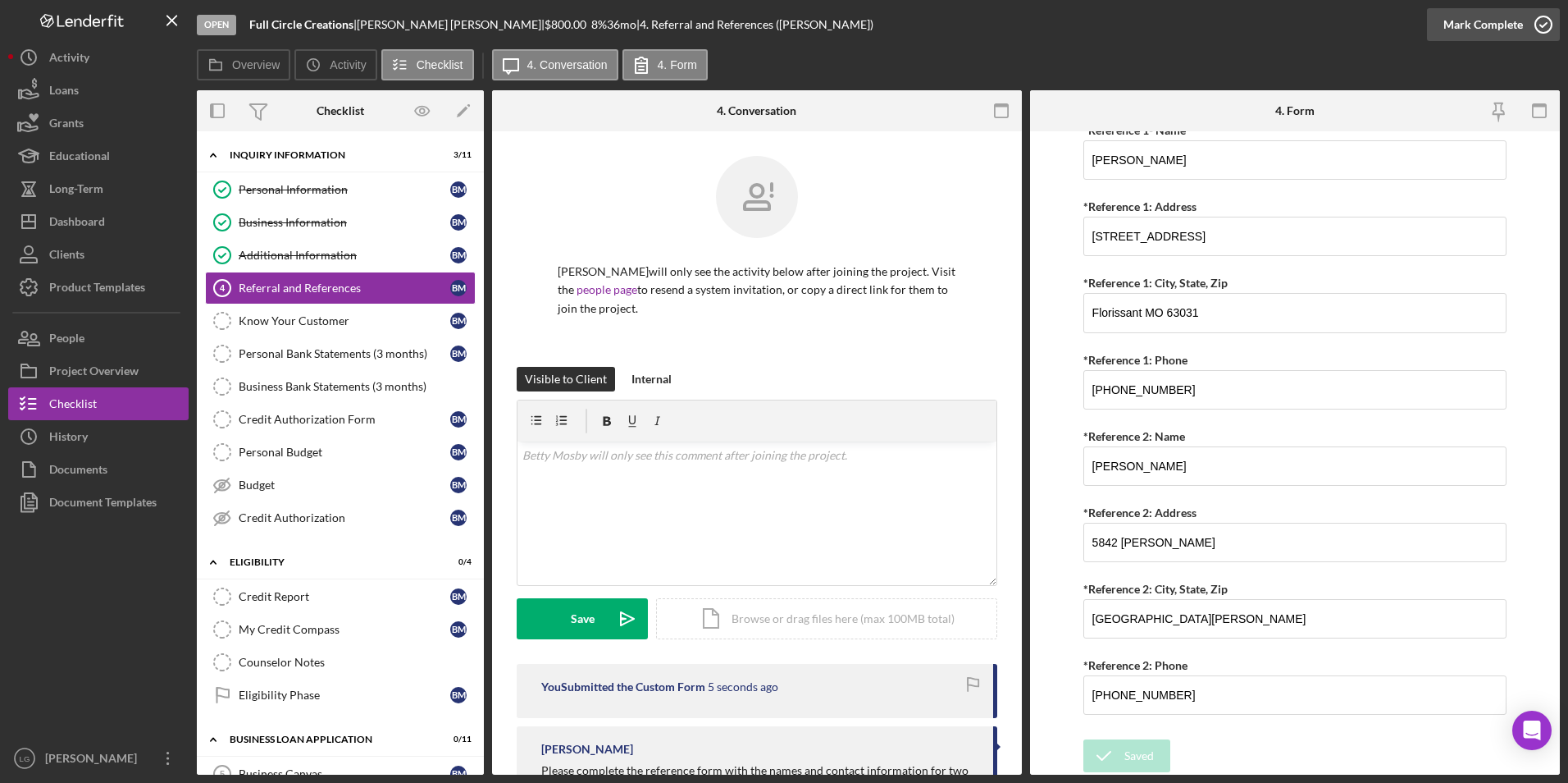
click at [1480, 17] on div "Mark Complete" at bounding box center [1484, 24] width 80 height 32
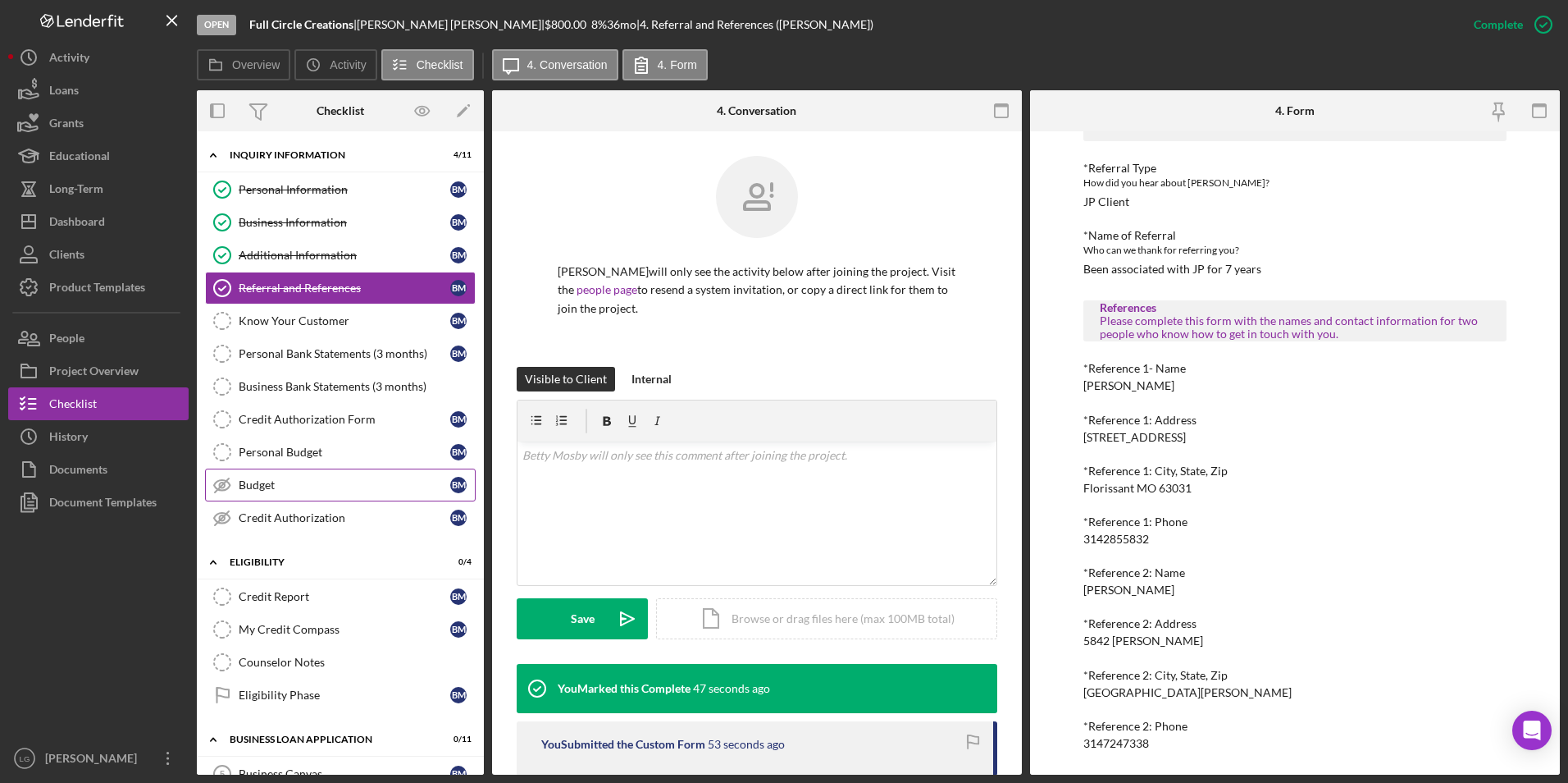
scroll to position [247, 0]
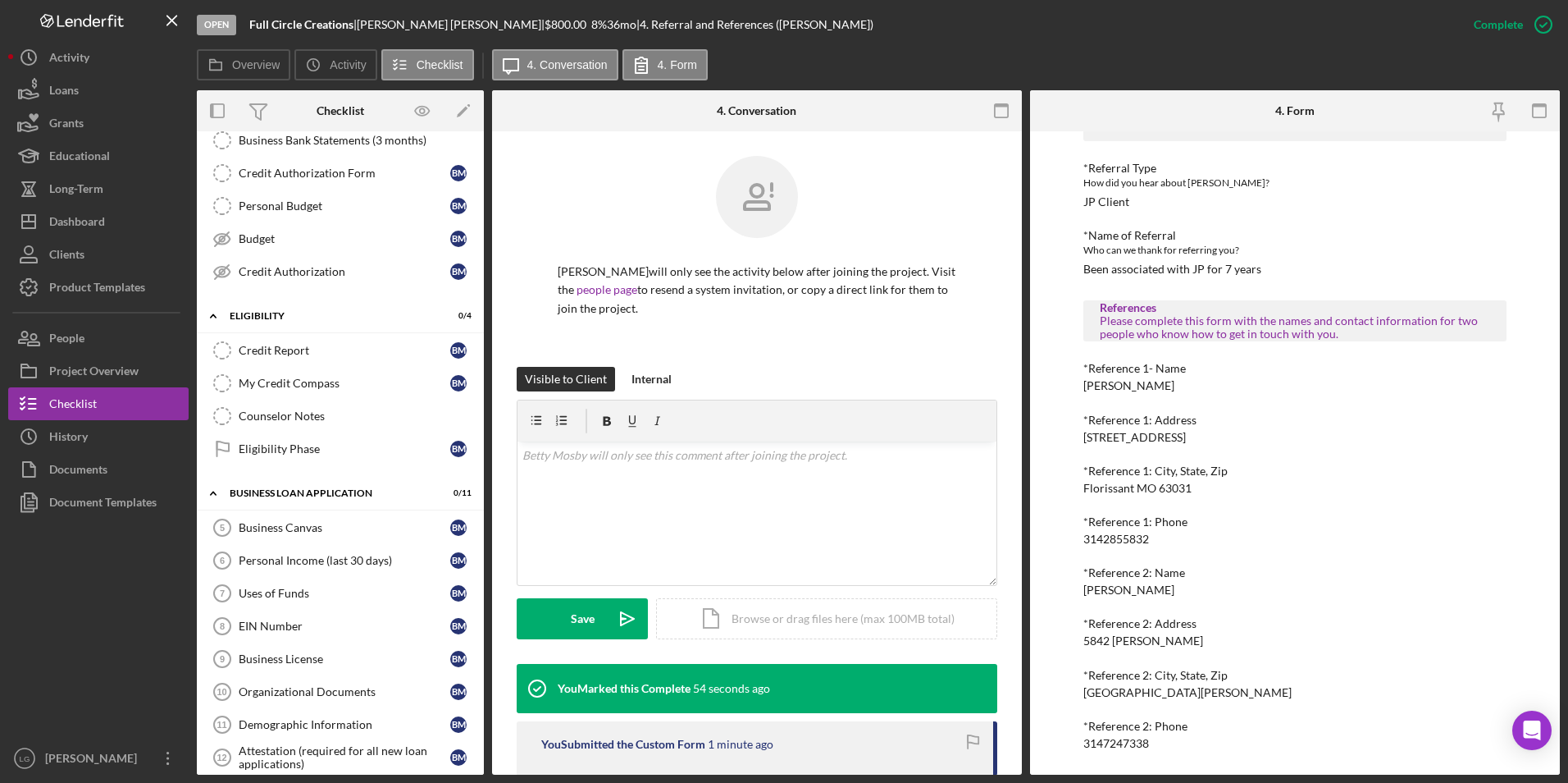
click at [261, 448] on div "Eligibility Phase" at bounding box center [345, 449] width 212 height 13
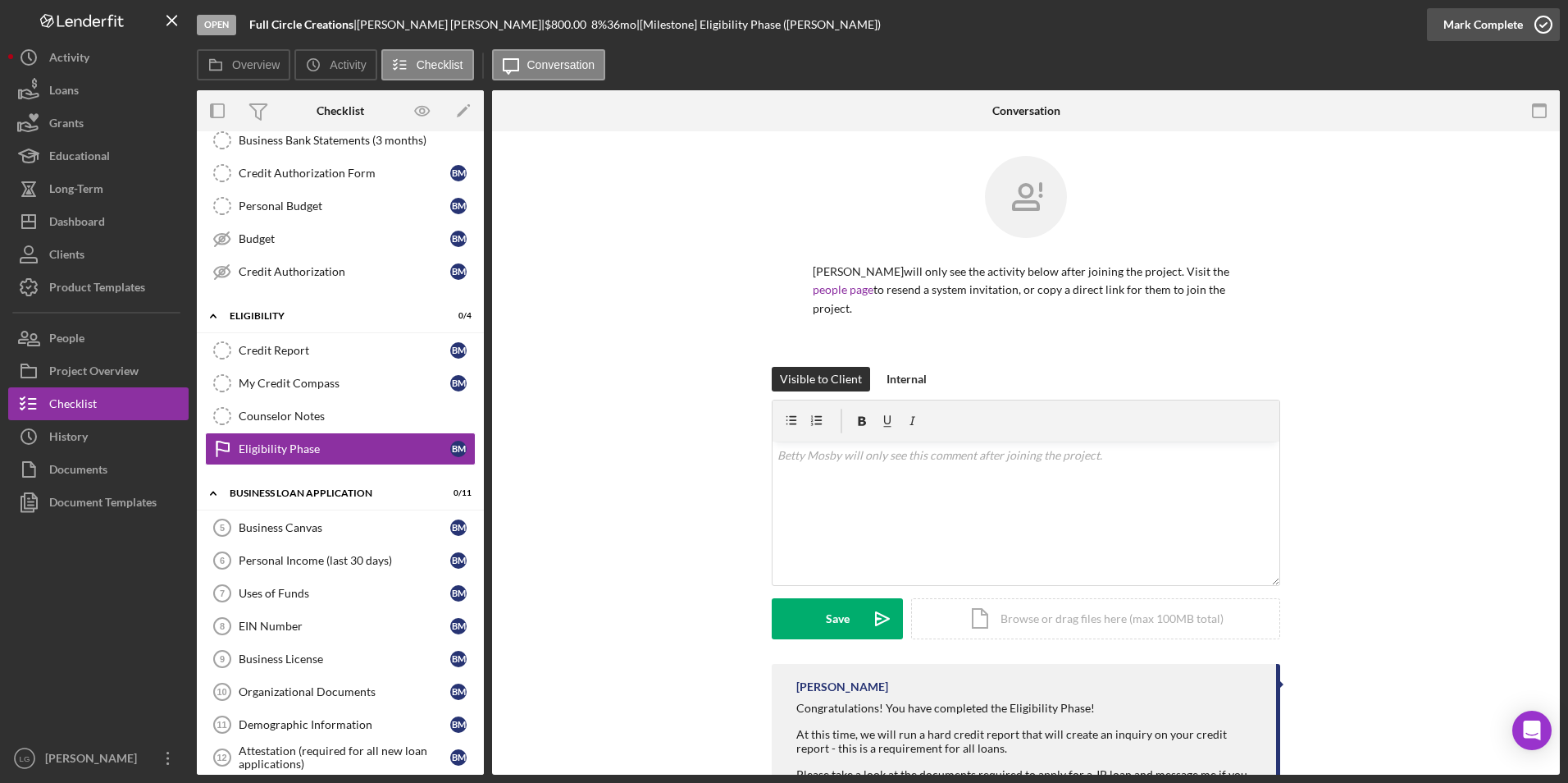
drag, startPoint x: 1520, startPoint y: 12, endPoint x: 1485, endPoint y: 29, distance: 38.9
click at [1520, 12] on div "Mark Complete" at bounding box center [1484, 24] width 80 height 32
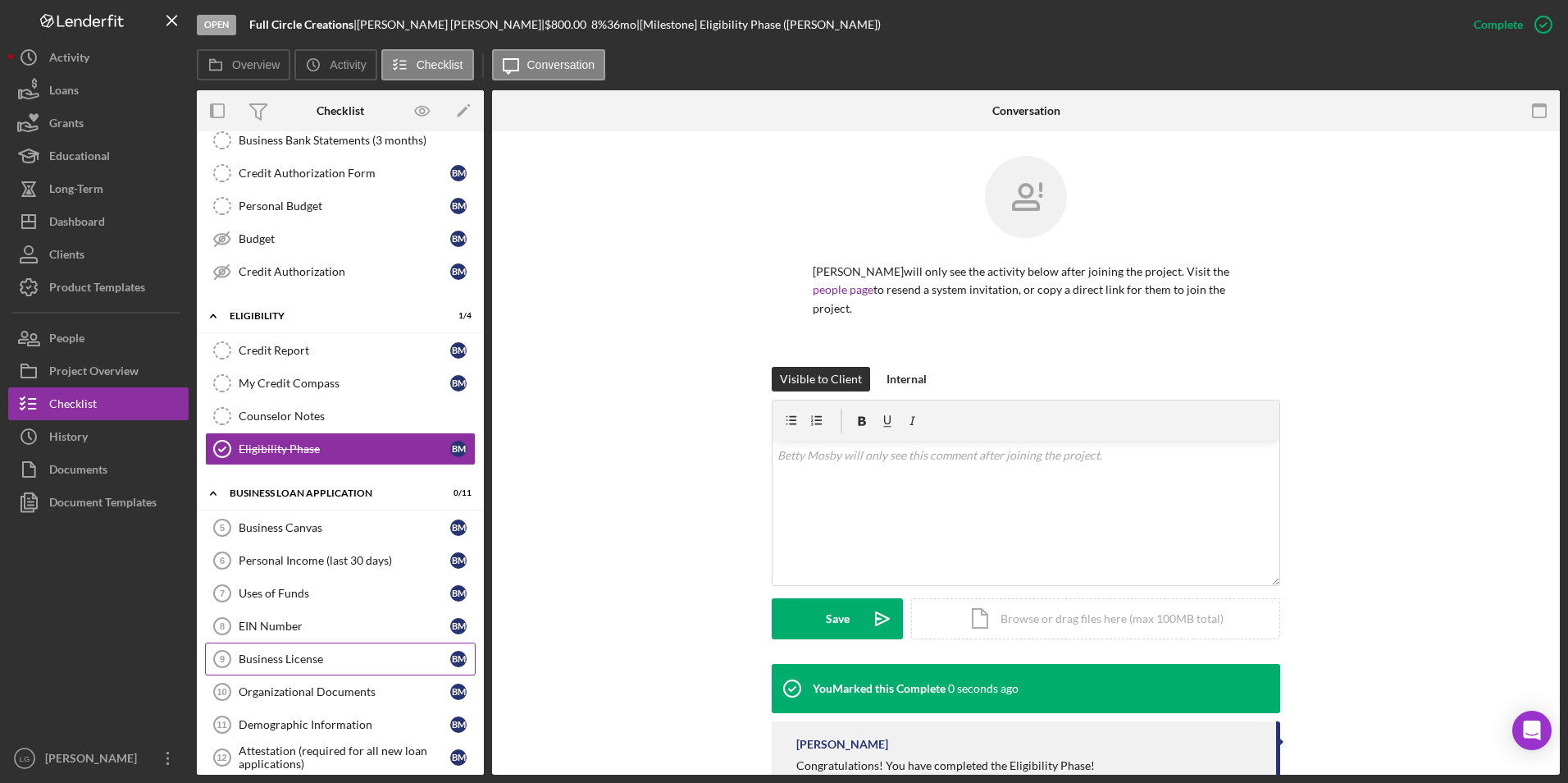
scroll to position [411, 0]
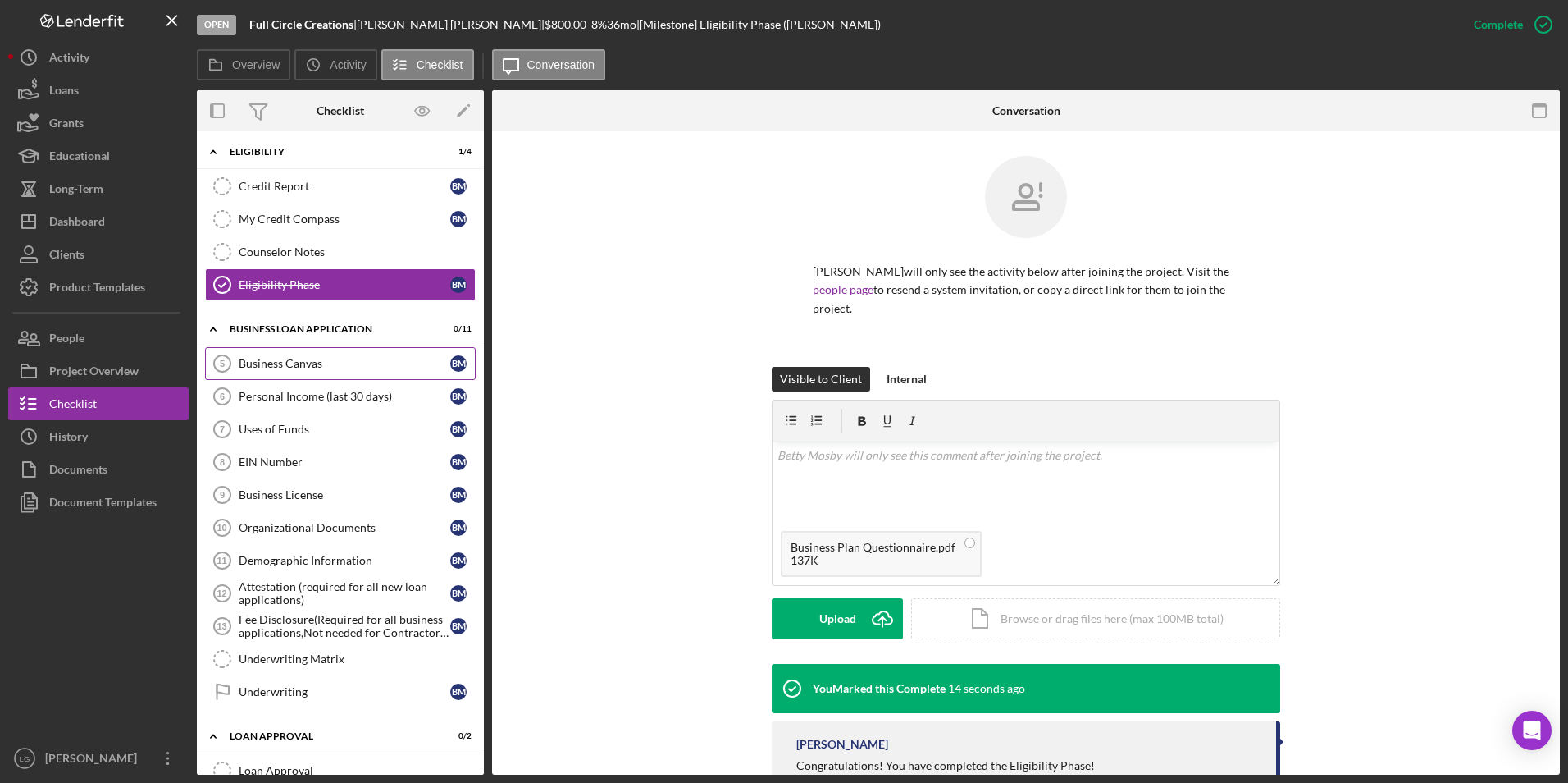
drag, startPoint x: 330, startPoint y: 348, endPoint x: 400, endPoint y: 362, distance: 71.4
click at [330, 348] on link "Business Canvas 5 Business Canvas B M" at bounding box center [340, 363] width 271 height 32
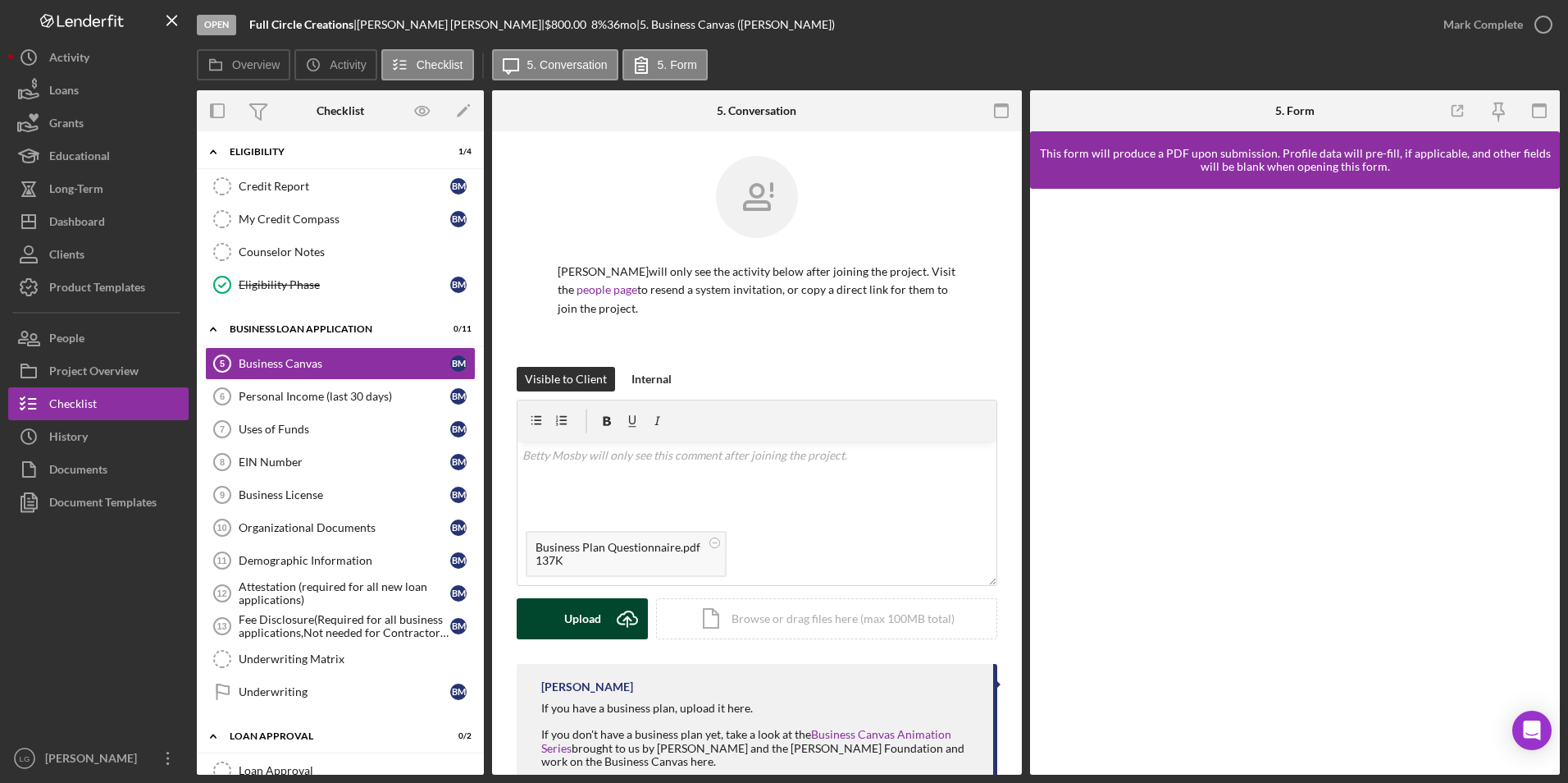
click at [578, 622] on div "Upload" at bounding box center [583, 618] width 37 height 41
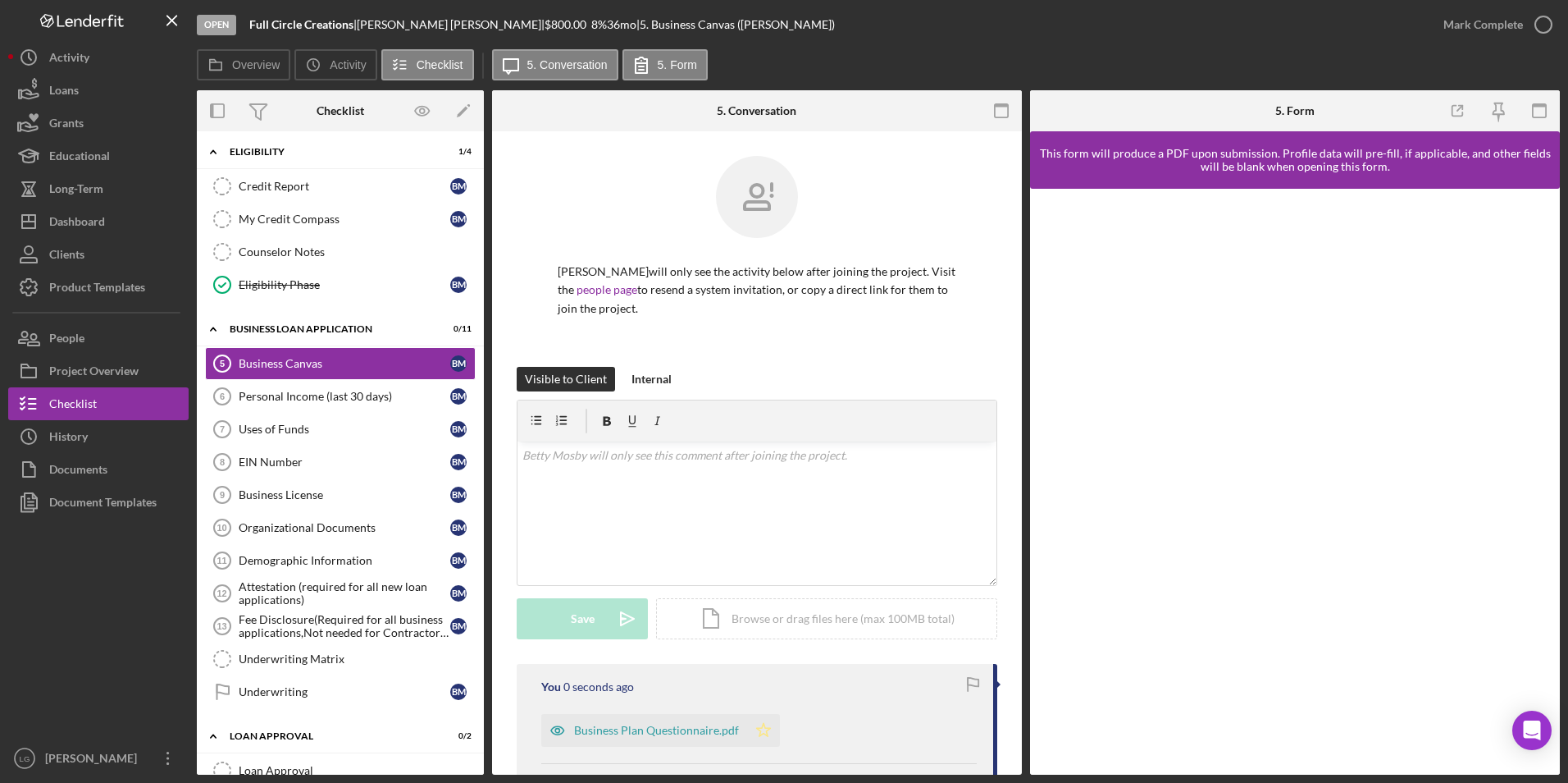
click at [747, 731] on icon "Icon/Star" at bounding box center [763, 730] width 32 height 32
click at [1479, 11] on div "Mark Complete" at bounding box center [1484, 24] width 80 height 32
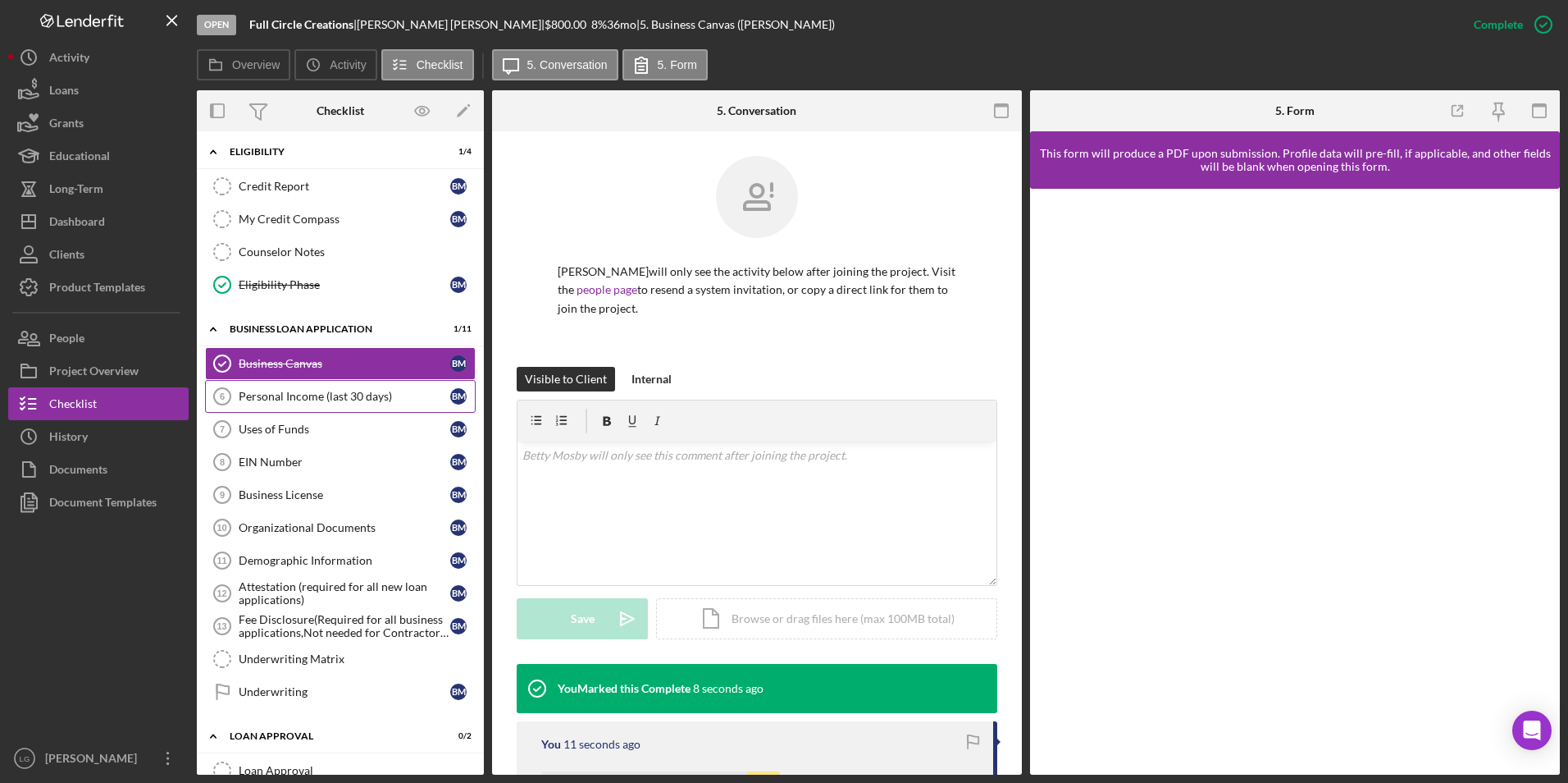
click at [347, 404] on link "Personal Income (last 30 days) 6 Personal Income (last 30 days) B M" at bounding box center [340, 396] width 271 height 32
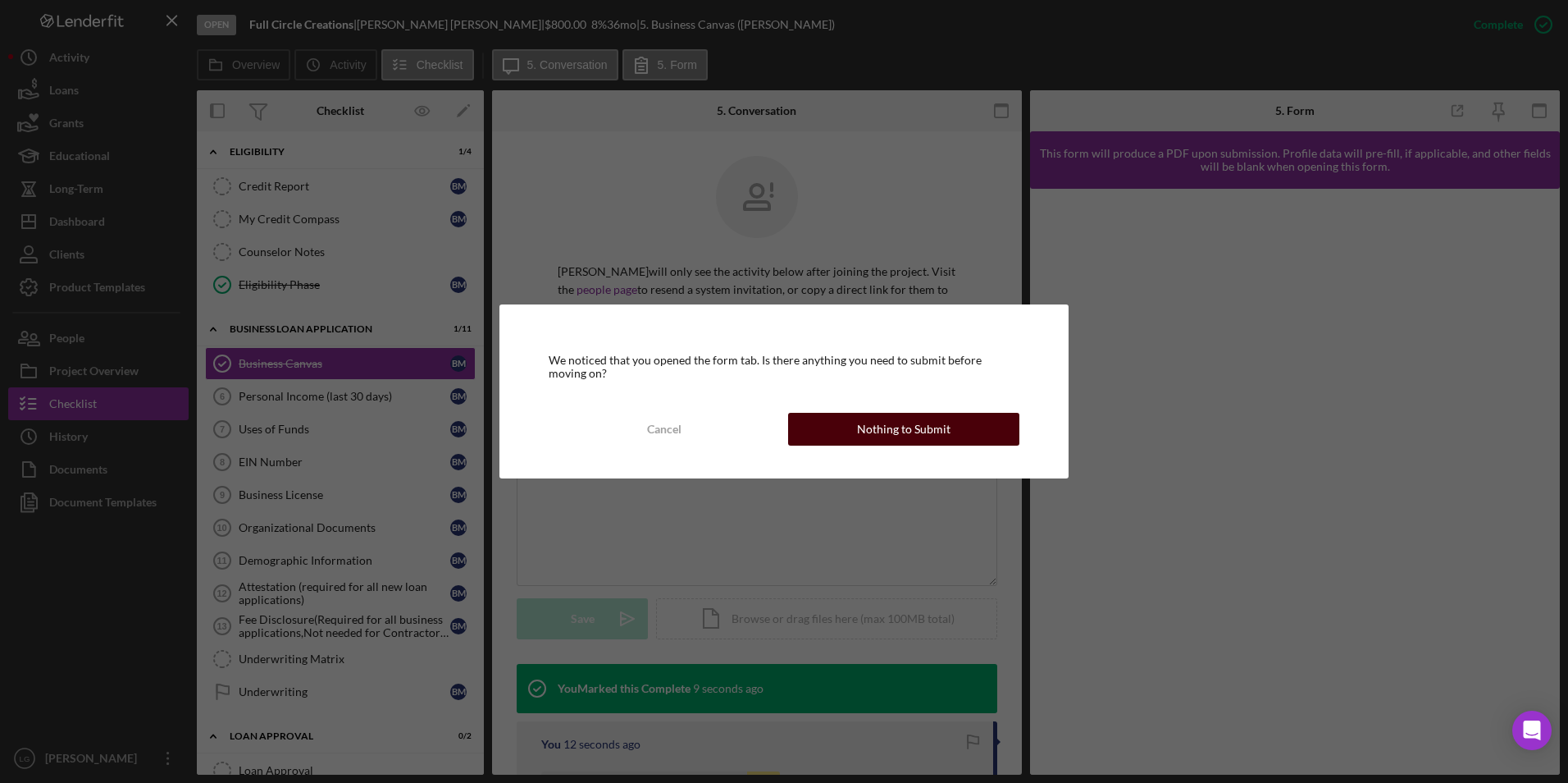
click at [838, 440] on button "Nothing to Submit" at bounding box center [904, 428] width 231 height 32
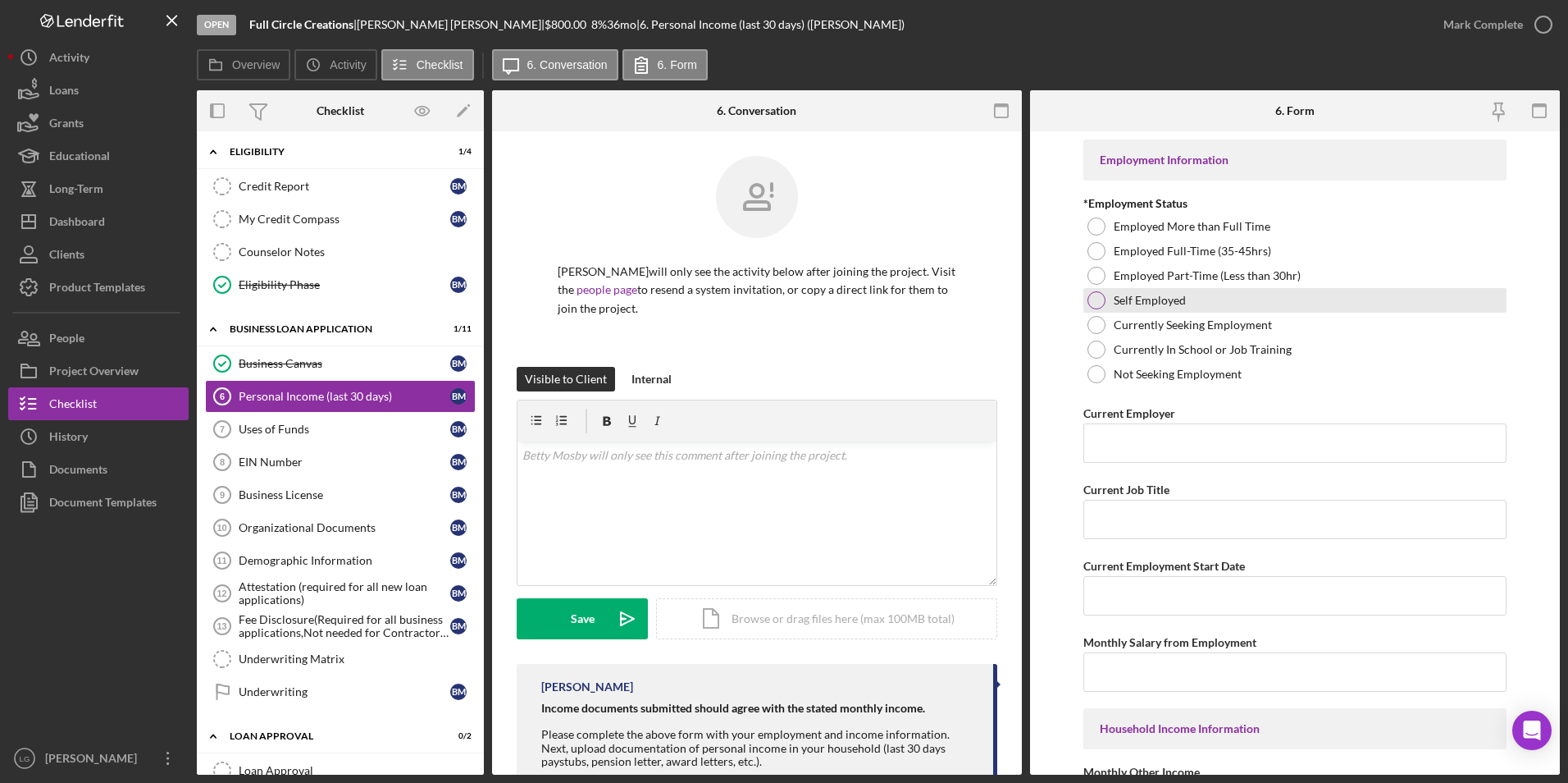
click at [1093, 302] on div at bounding box center [1097, 301] width 18 height 18
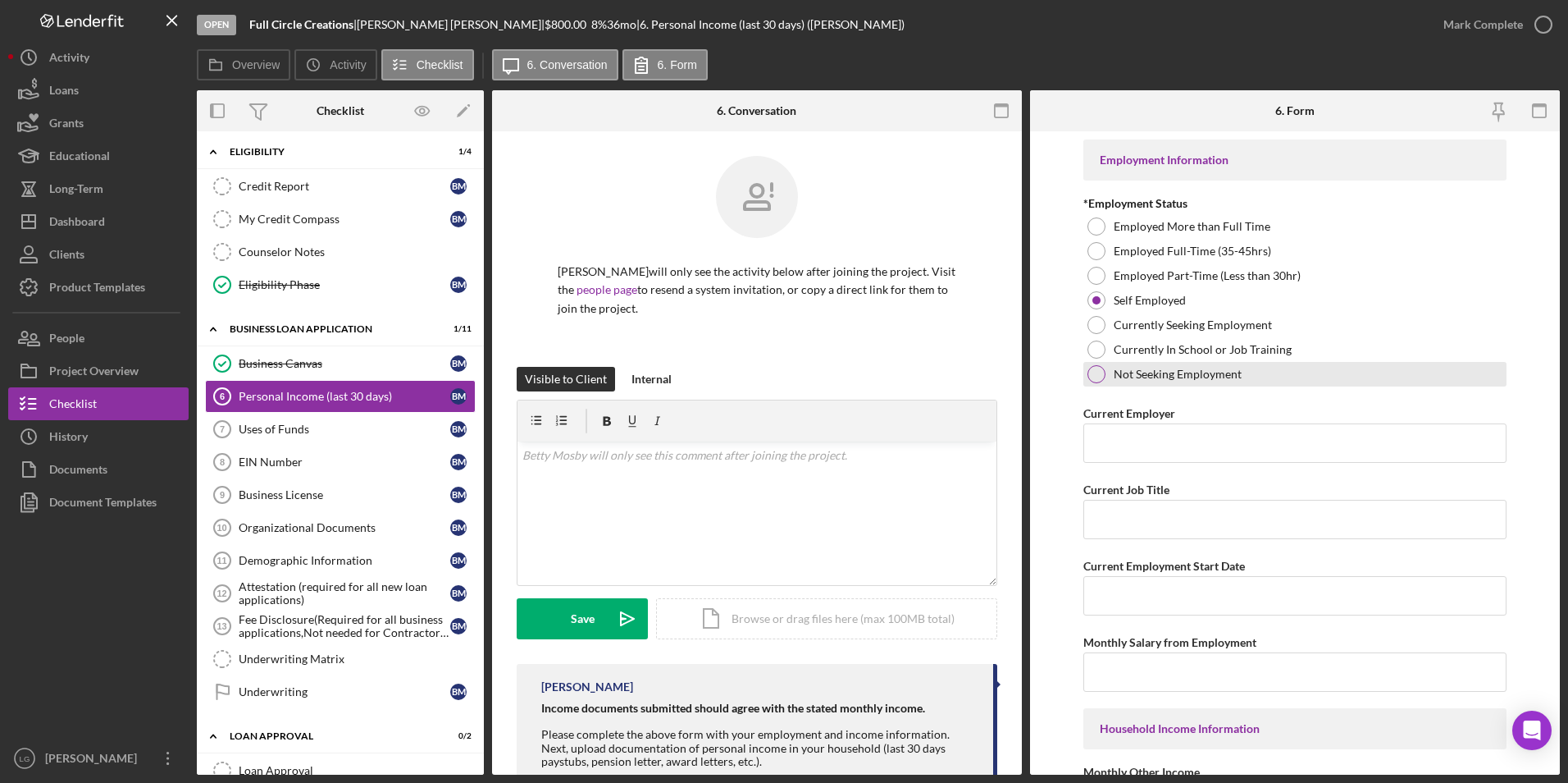
click at [1098, 374] on div at bounding box center [1097, 374] width 18 height 18
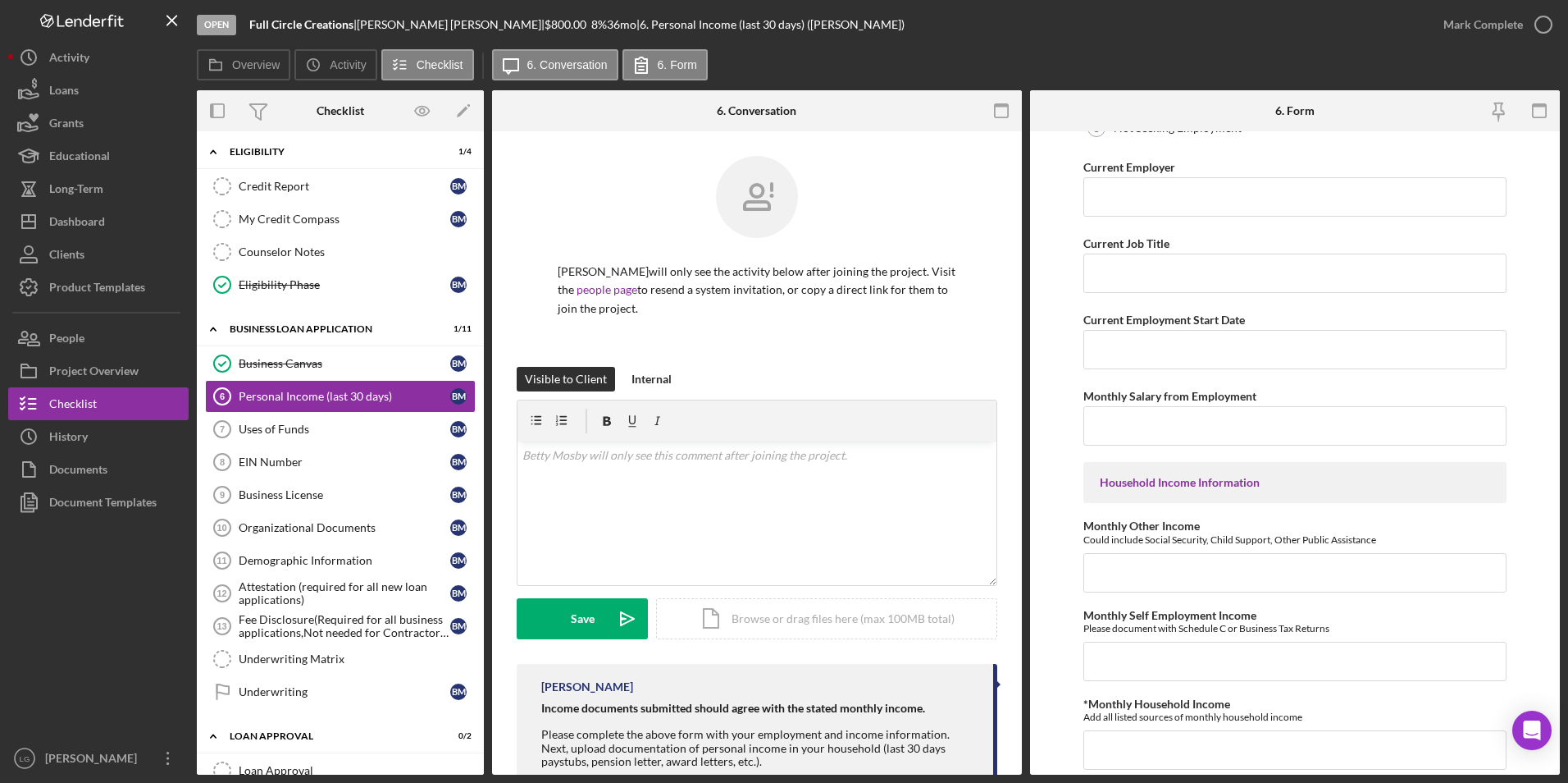
scroll to position [492, 0]
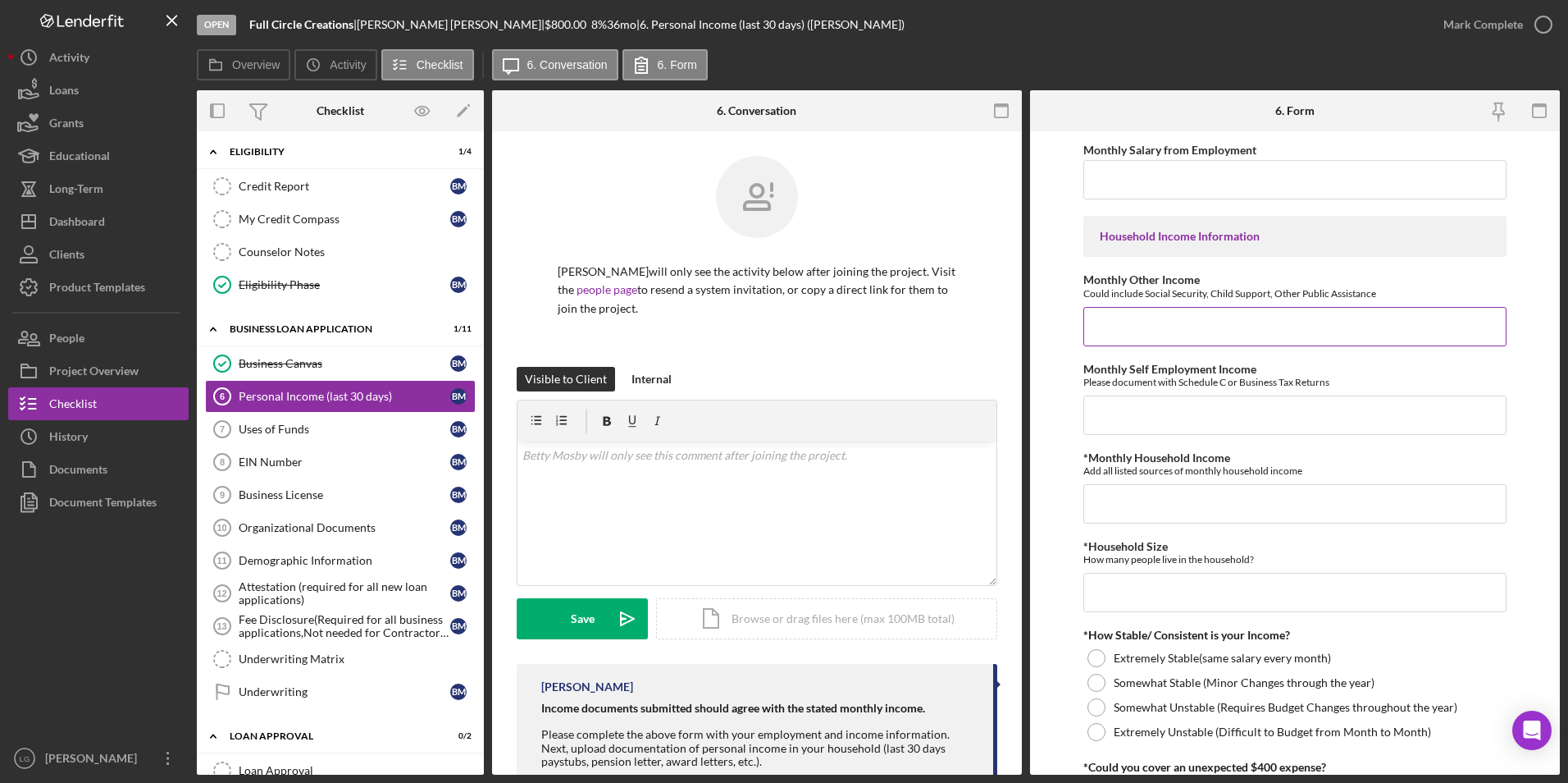
click at [1179, 325] on input "Monthly Other Income" at bounding box center [1295, 326] width 424 height 39
click at [1132, 492] on input "*Monthly Household Income" at bounding box center [1295, 503] width 424 height 39
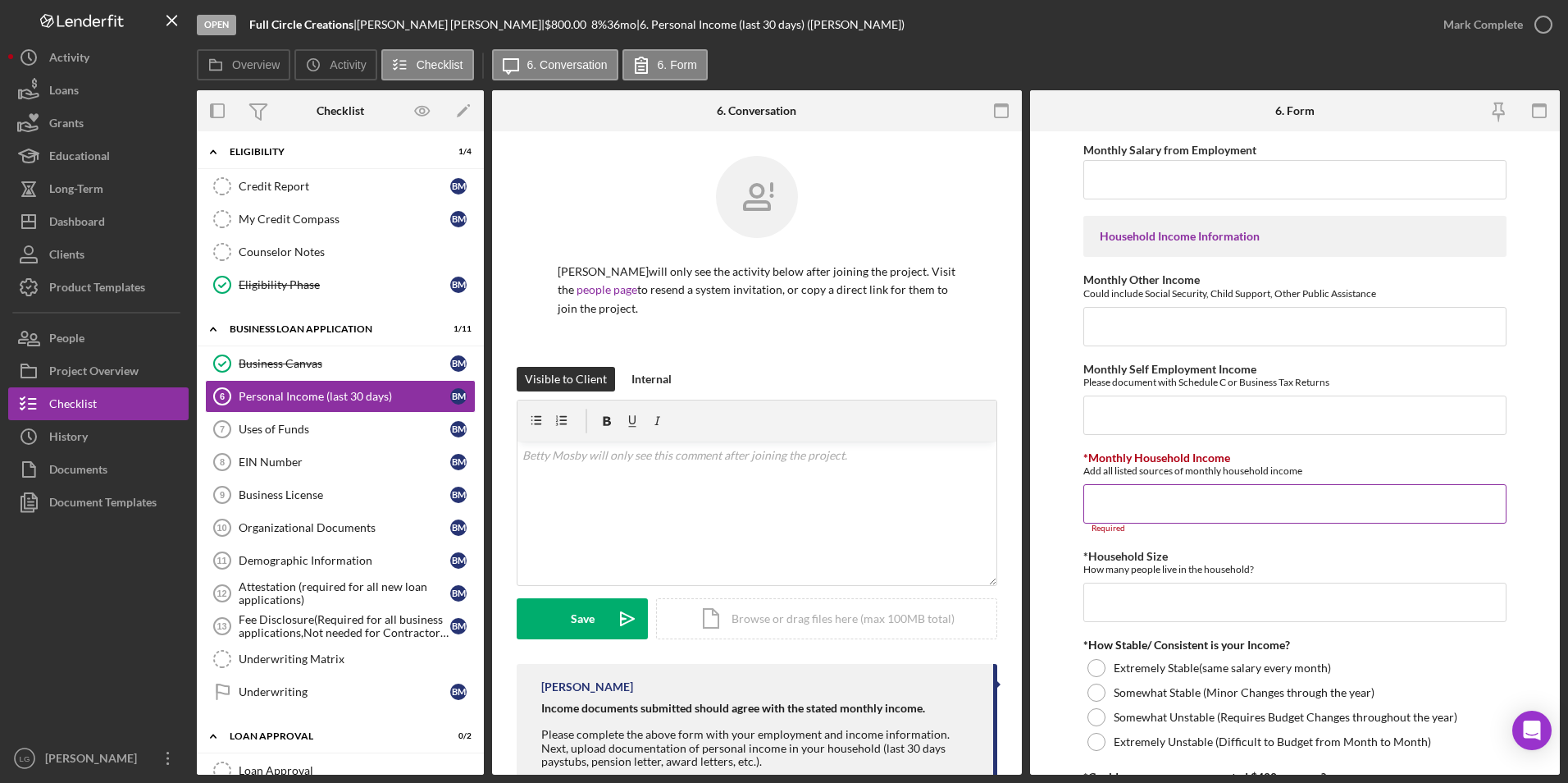
click at [1172, 491] on input "*Monthly Household Income" at bounding box center [1295, 503] width 424 height 39
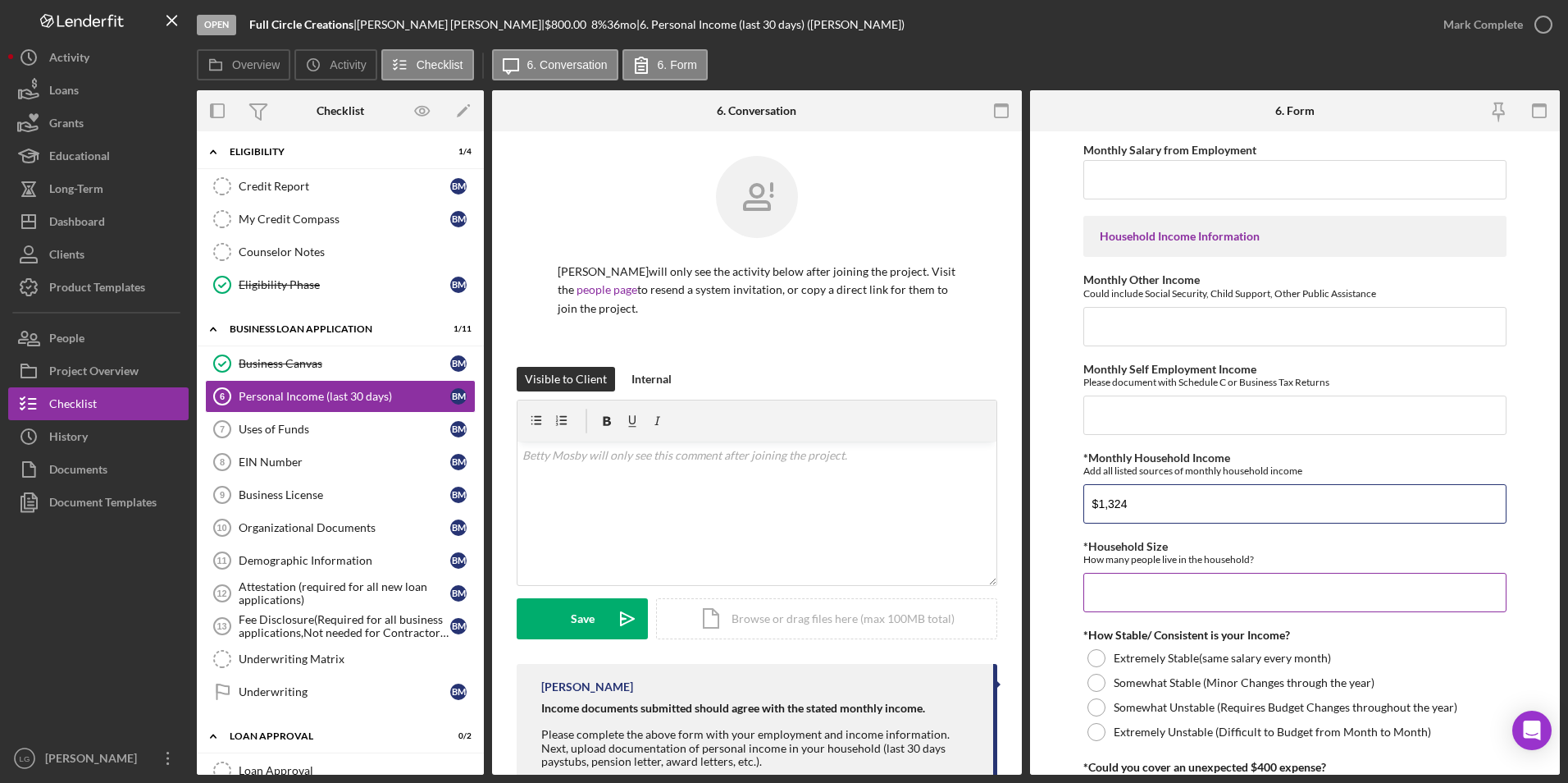
type input "$1,324"
click at [1144, 583] on input "*Household Size" at bounding box center [1295, 592] width 424 height 39
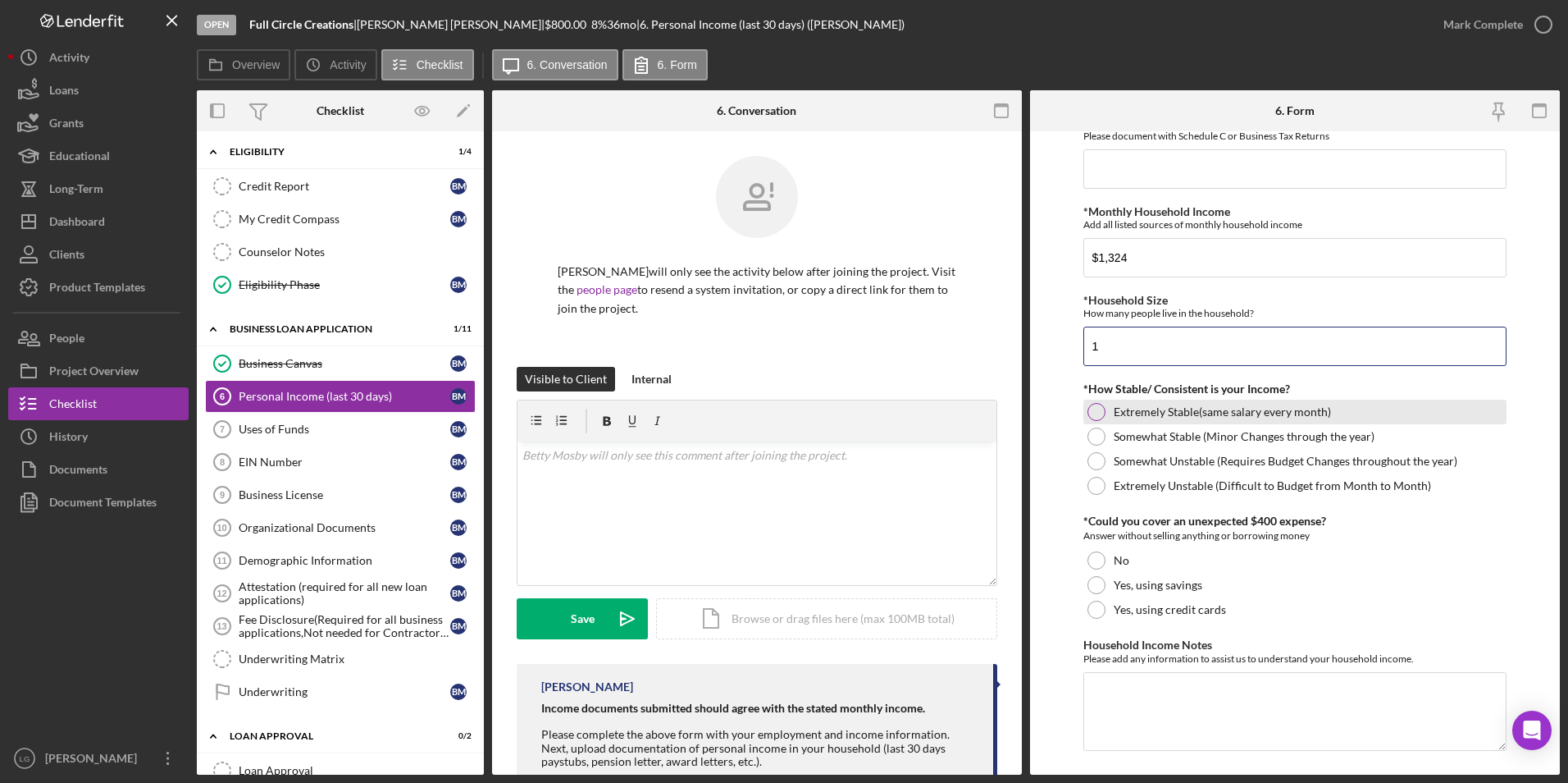
type input "1"
click at [1100, 418] on div at bounding box center [1097, 412] width 18 height 18
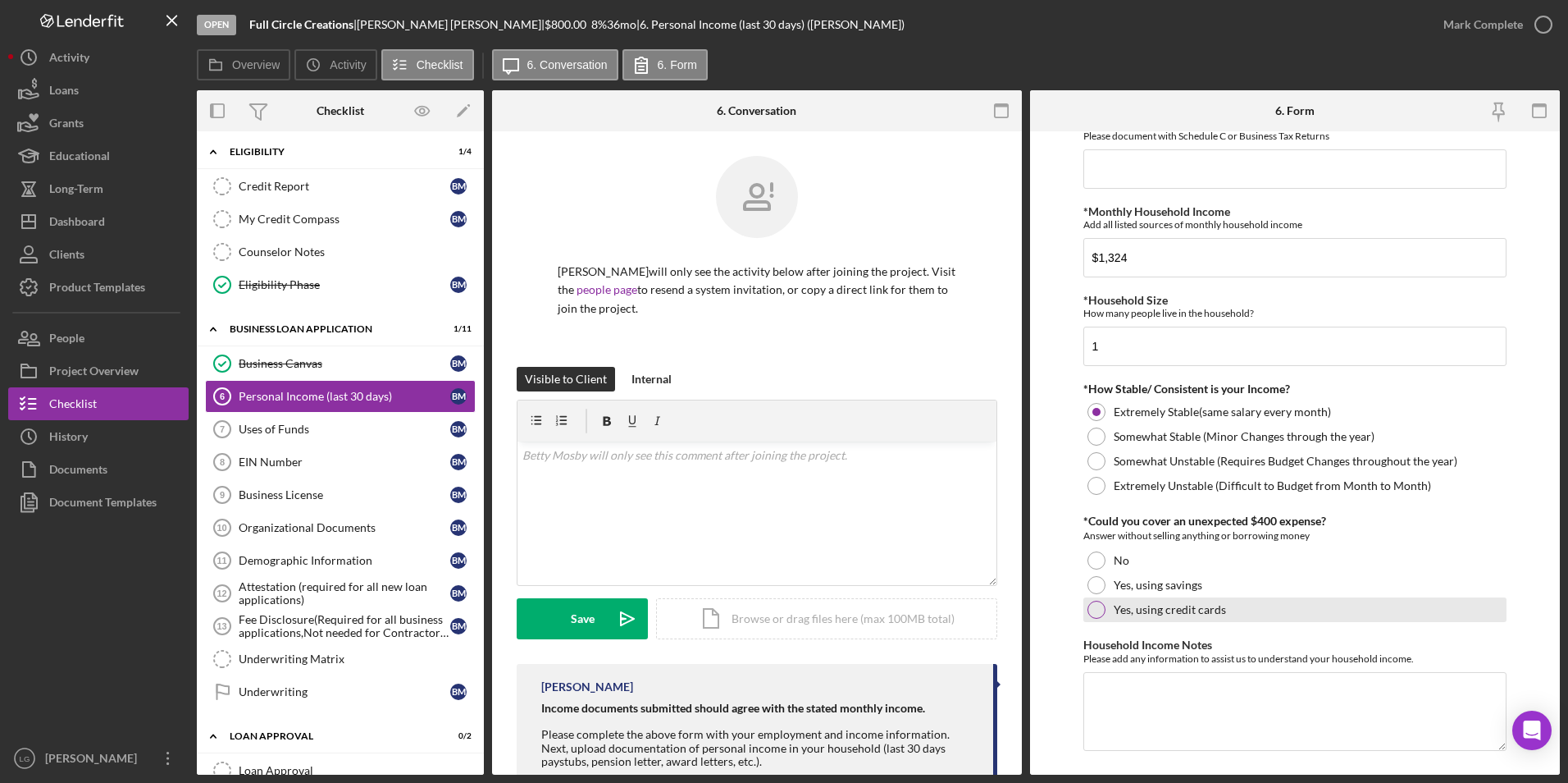
click at [1089, 606] on div at bounding box center [1097, 610] width 18 height 18
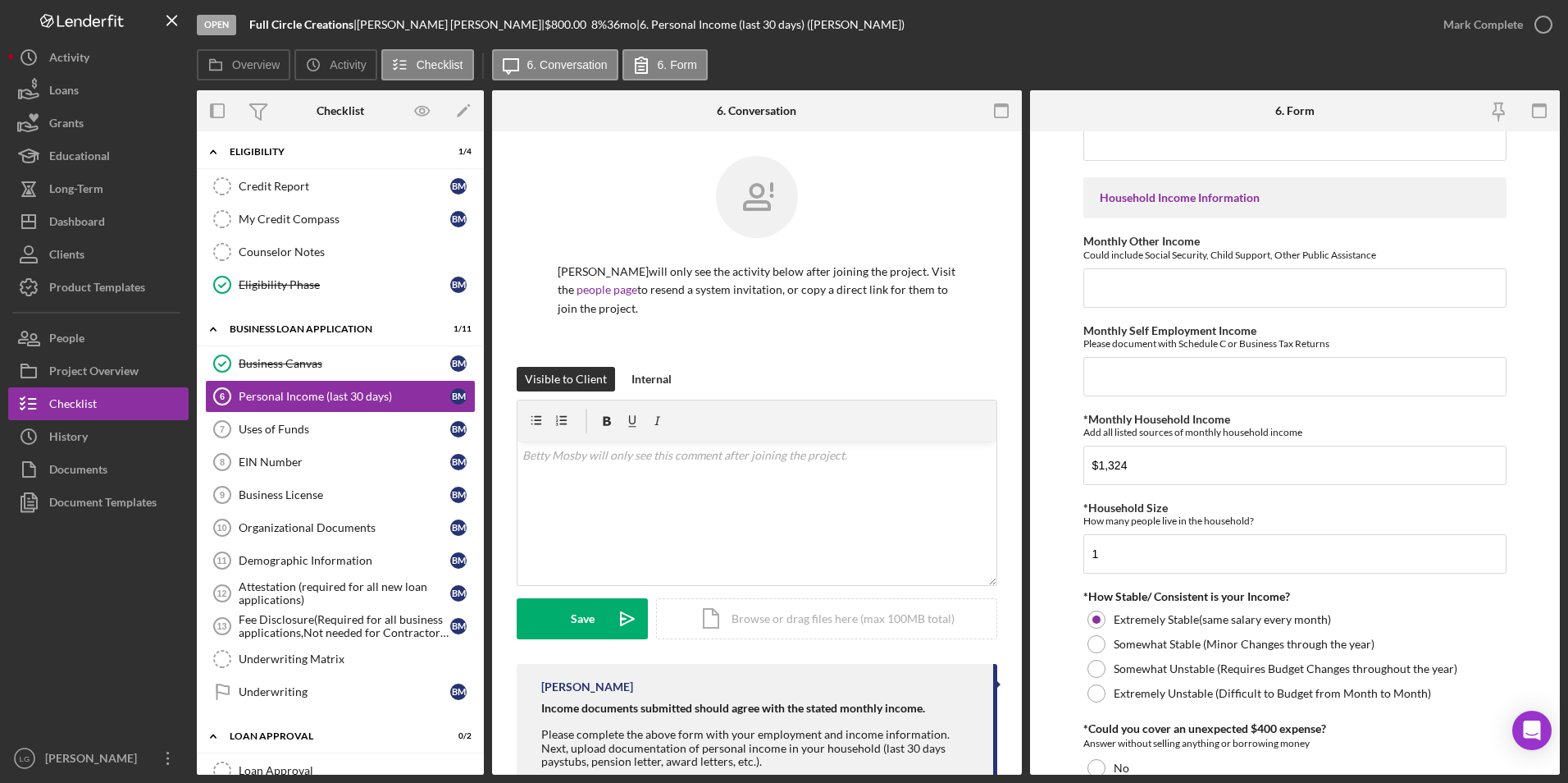
scroll to position [285, 0]
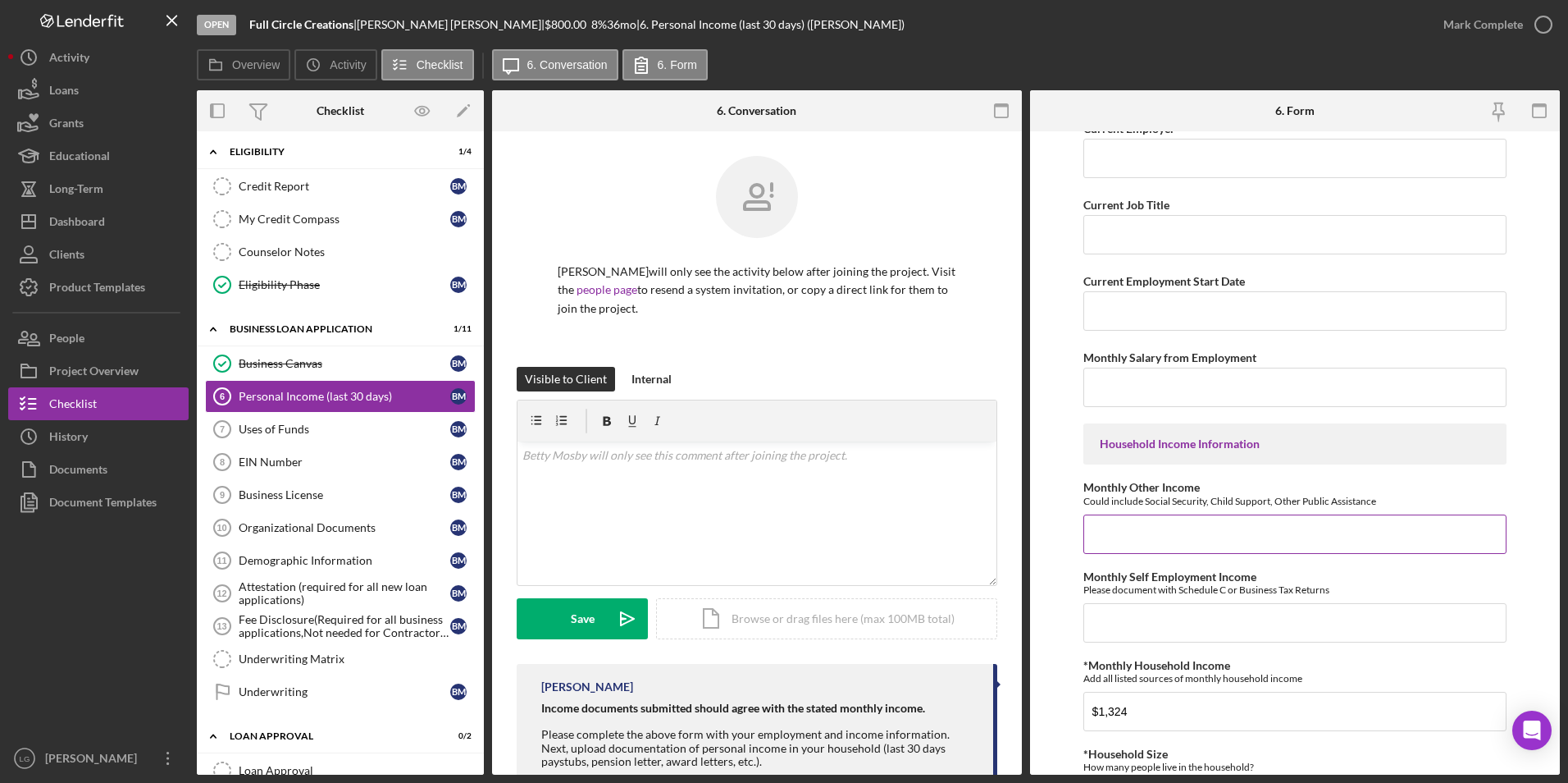
click at [1139, 541] on input "Monthly Other Income" at bounding box center [1295, 534] width 424 height 39
type input "$1,324"
click at [1152, 589] on div "Please document with Schedule C or Business Tax Returns" at bounding box center [1295, 589] width 424 height 12
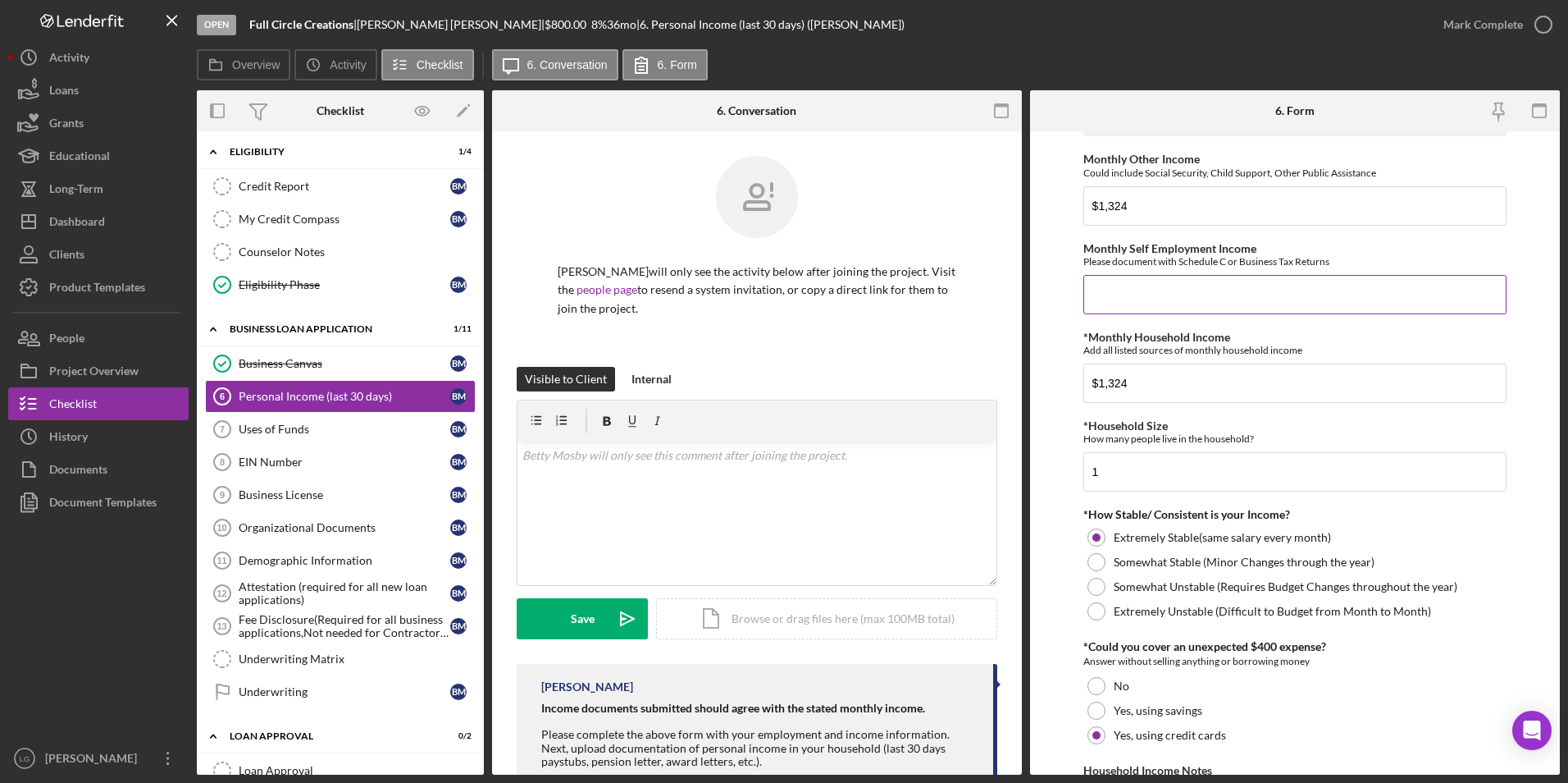
scroll to position [777, 0]
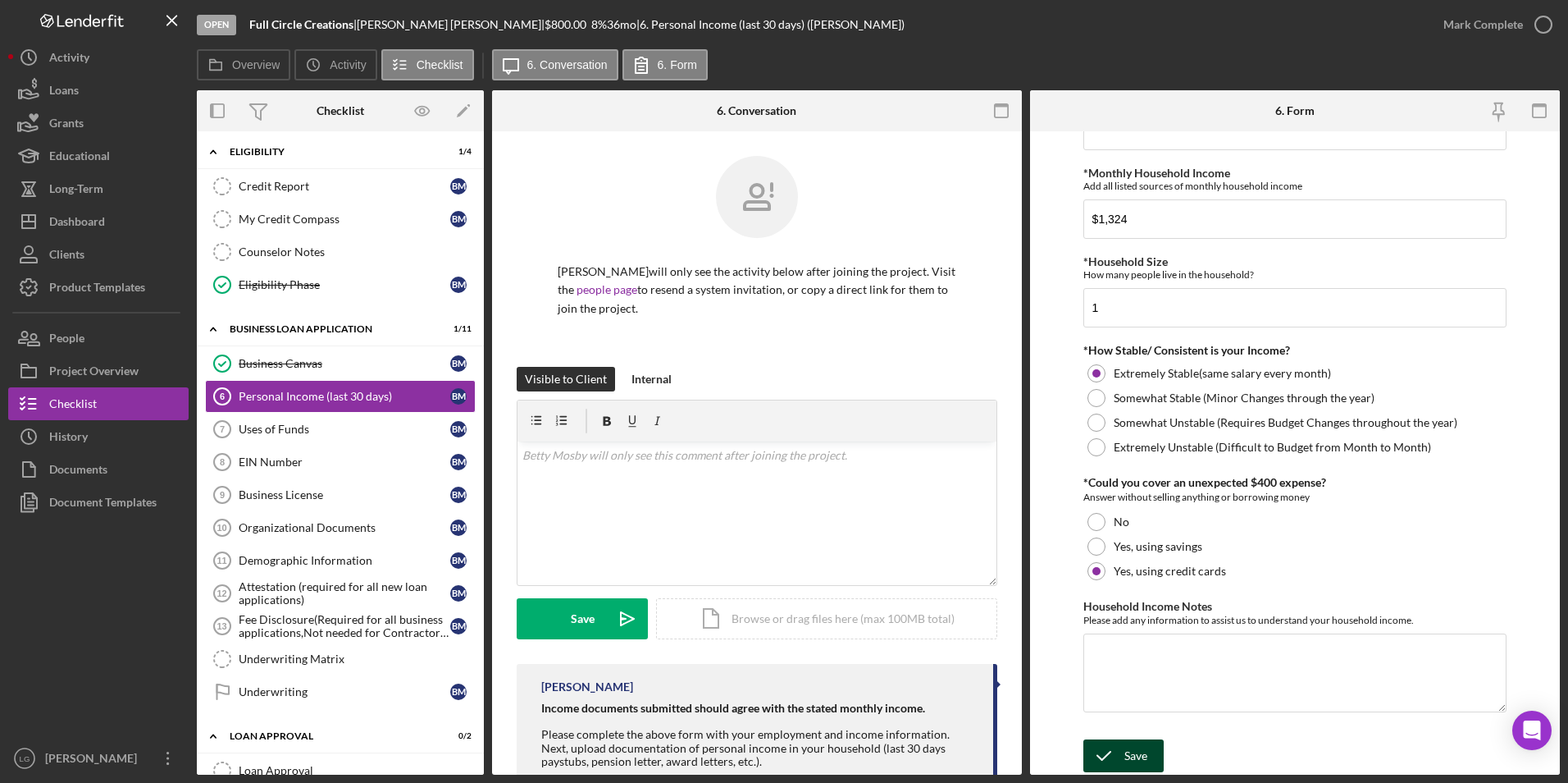
click at [1118, 757] on icon "submit" at bounding box center [1103, 756] width 41 height 41
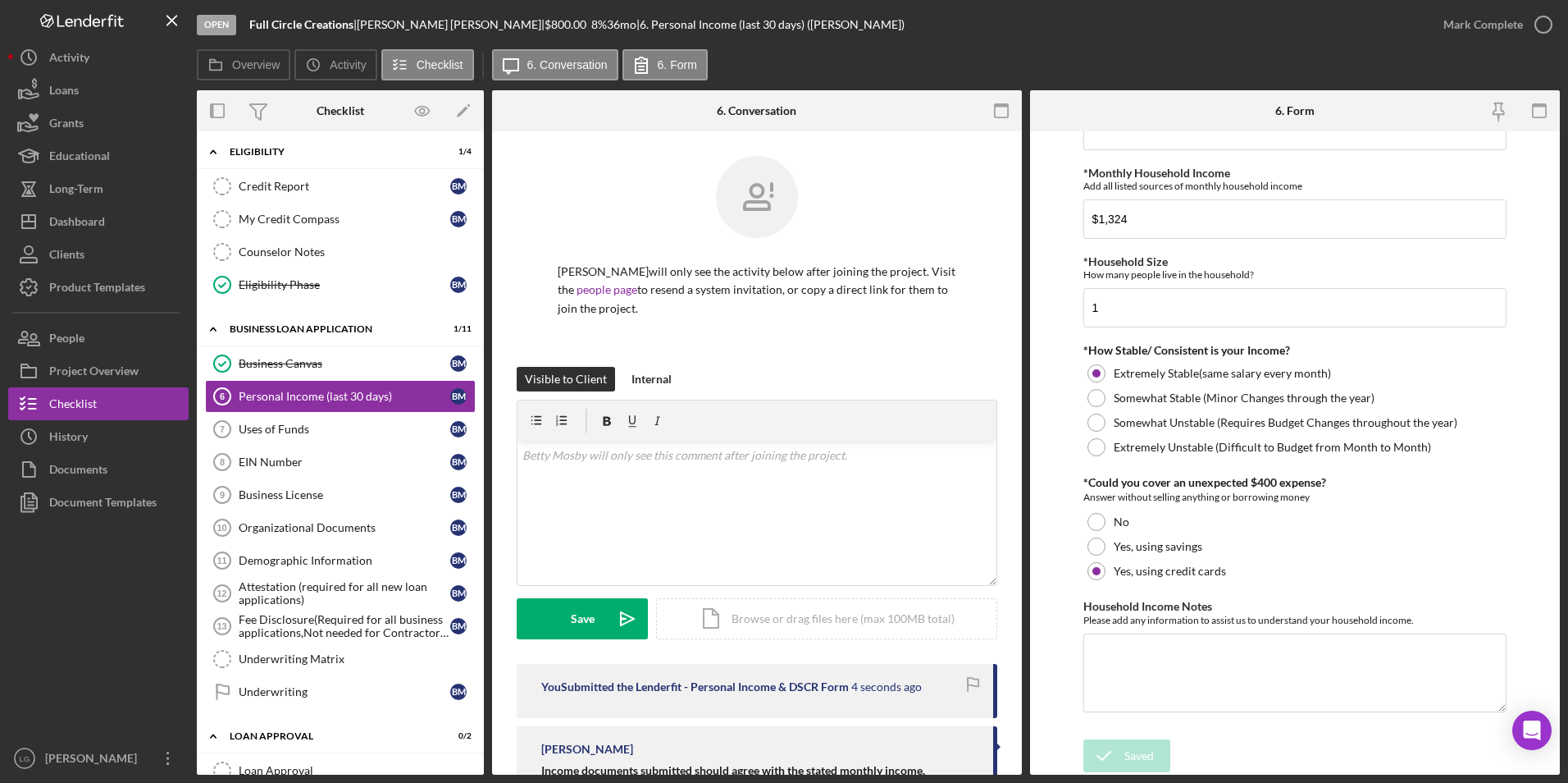
drag, startPoint x: 272, startPoint y: 434, endPoint x: 591, endPoint y: 448, distance: 319.3
click at [272, 434] on div "Uses of Funds" at bounding box center [345, 429] width 212 height 13
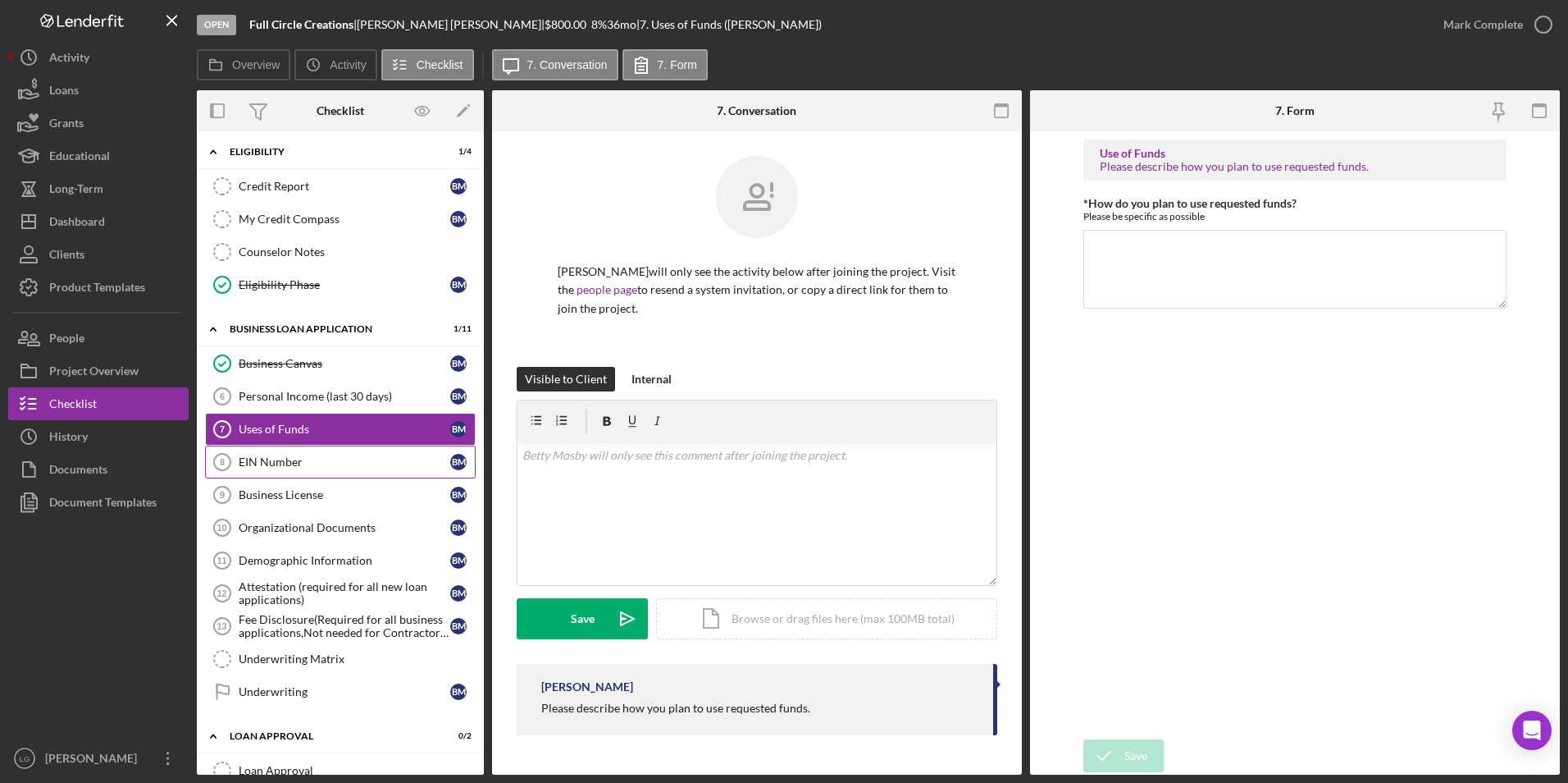
click at [269, 465] on div "EIN Number" at bounding box center [345, 462] width 212 height 13
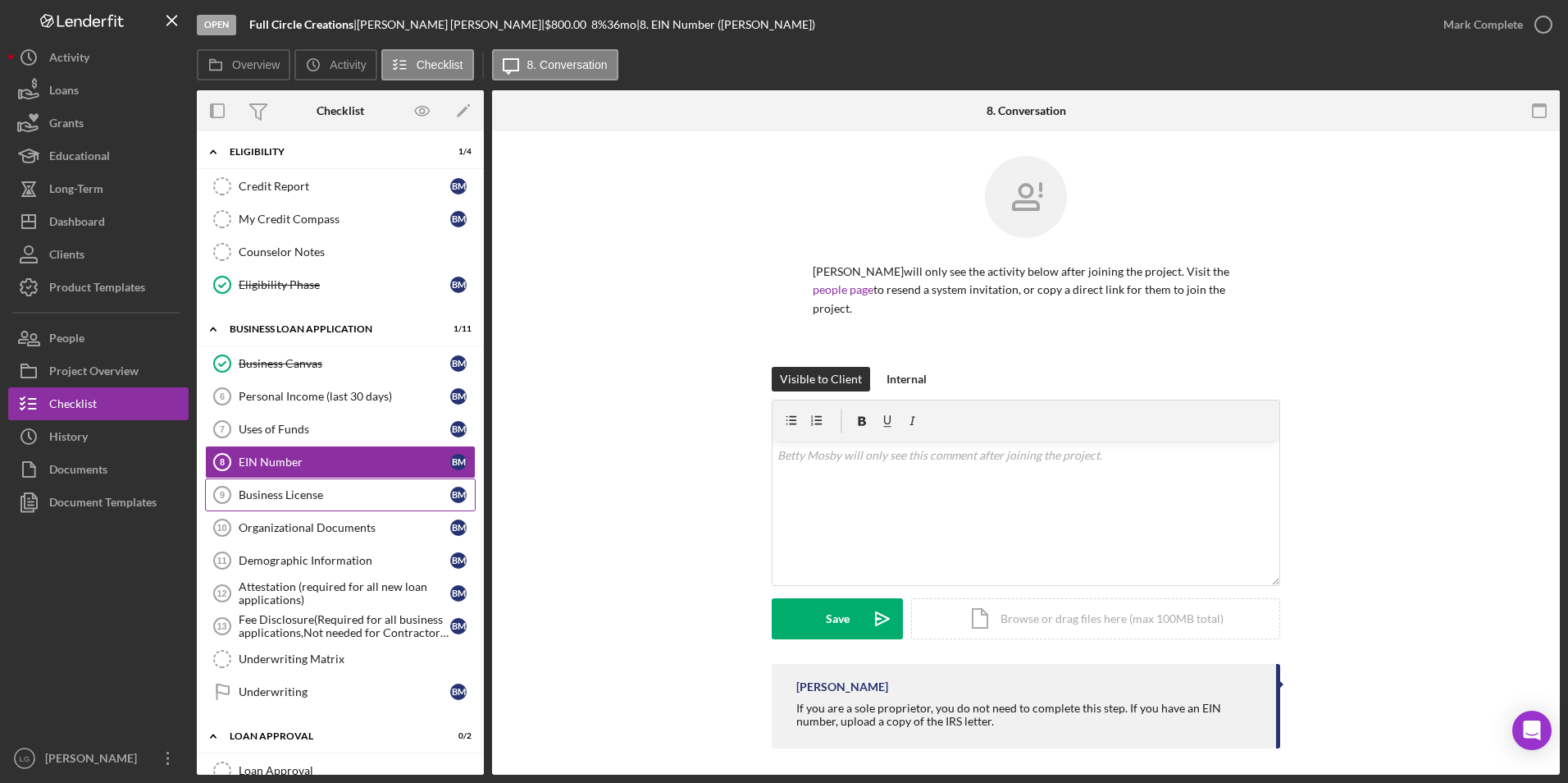
click at [256, 496] on div "Business License" at bounding box center [345, 495] width 212 height 13
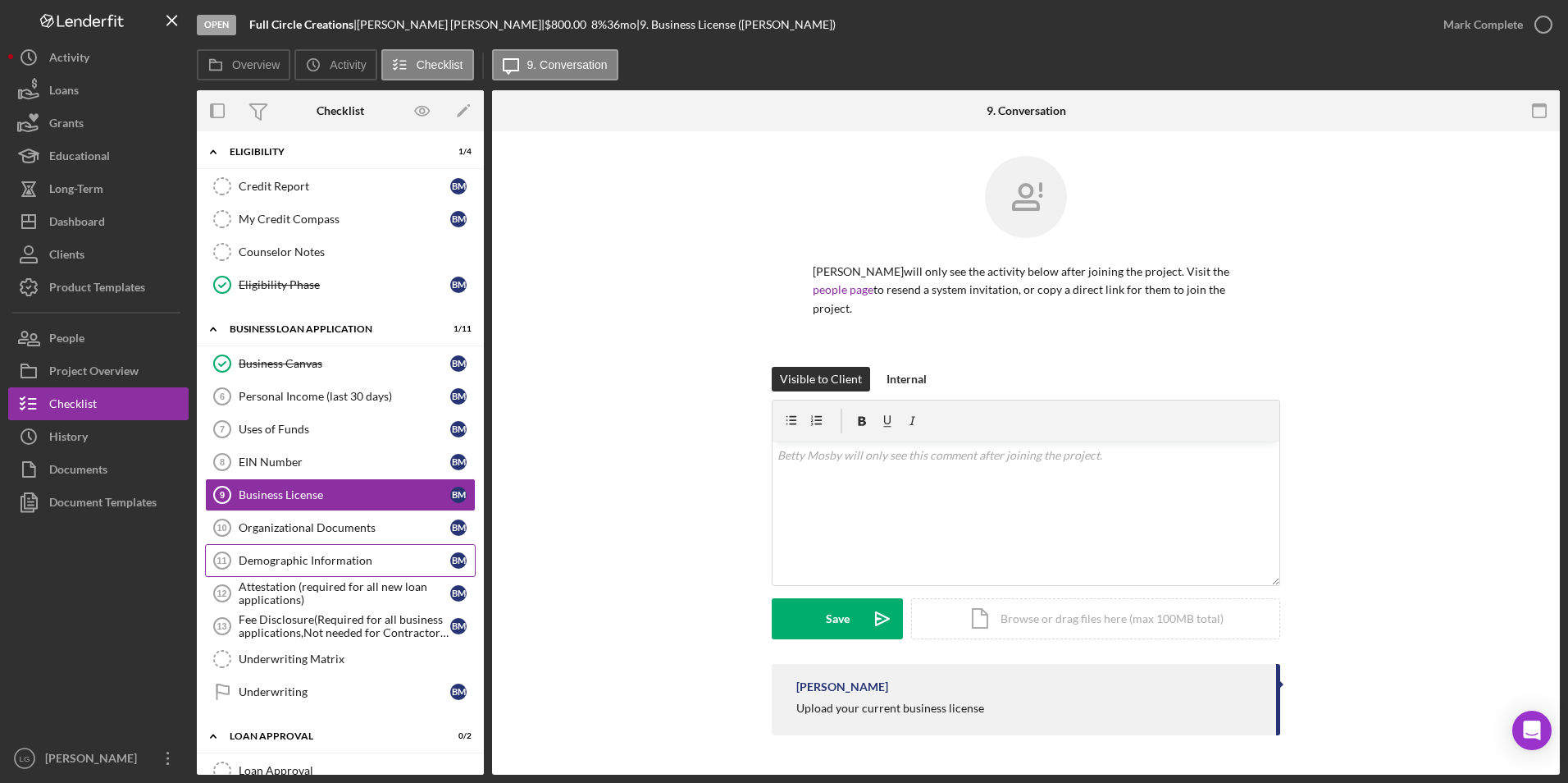
click at [279, 551] on link "Demographic Information 11 Demographic Information B M" at bounding box center [340, 560] width 271 height 32
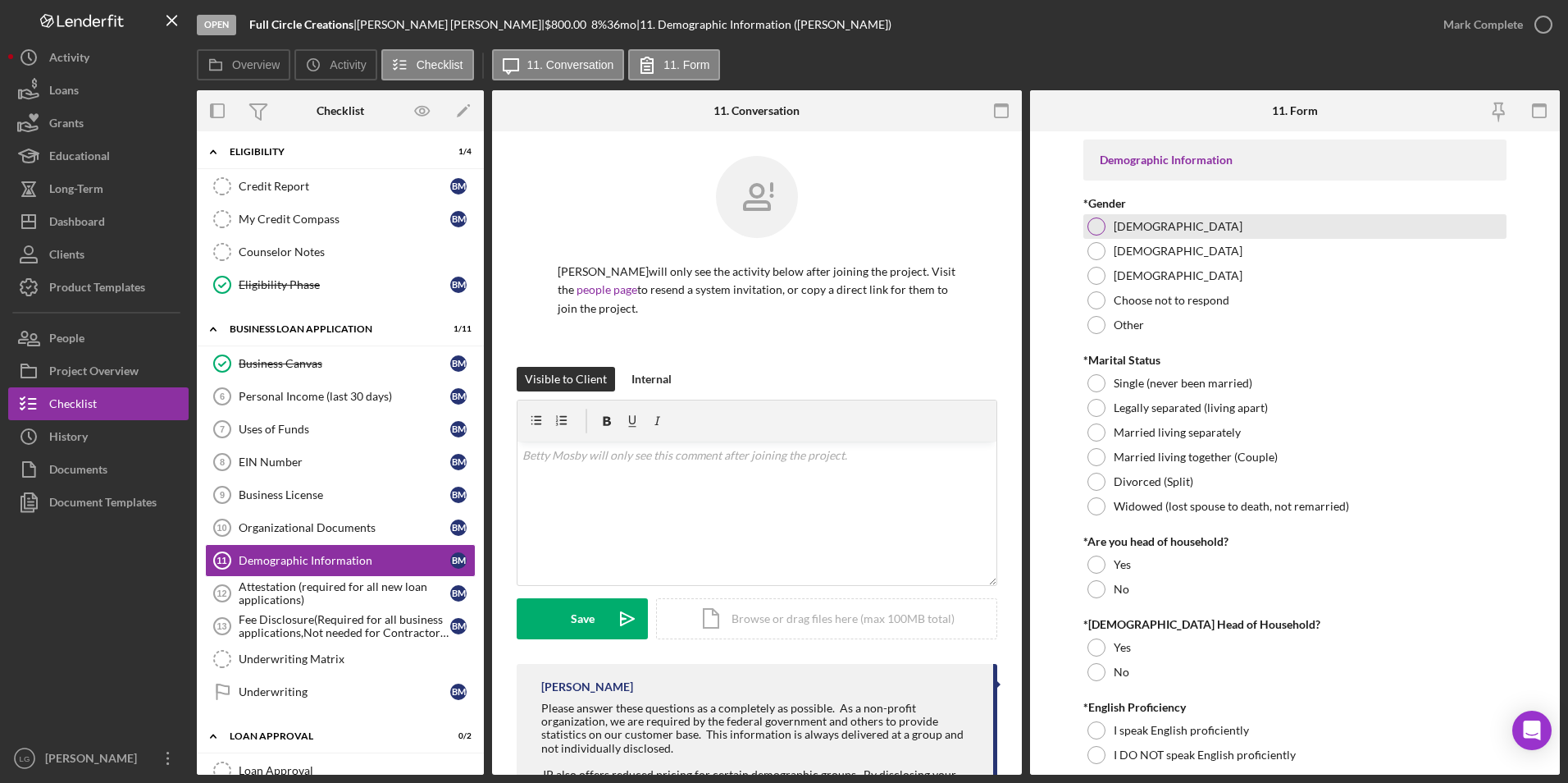
click at [1097, 227] on div at bounding box center [1097, 227] width 18 height 18
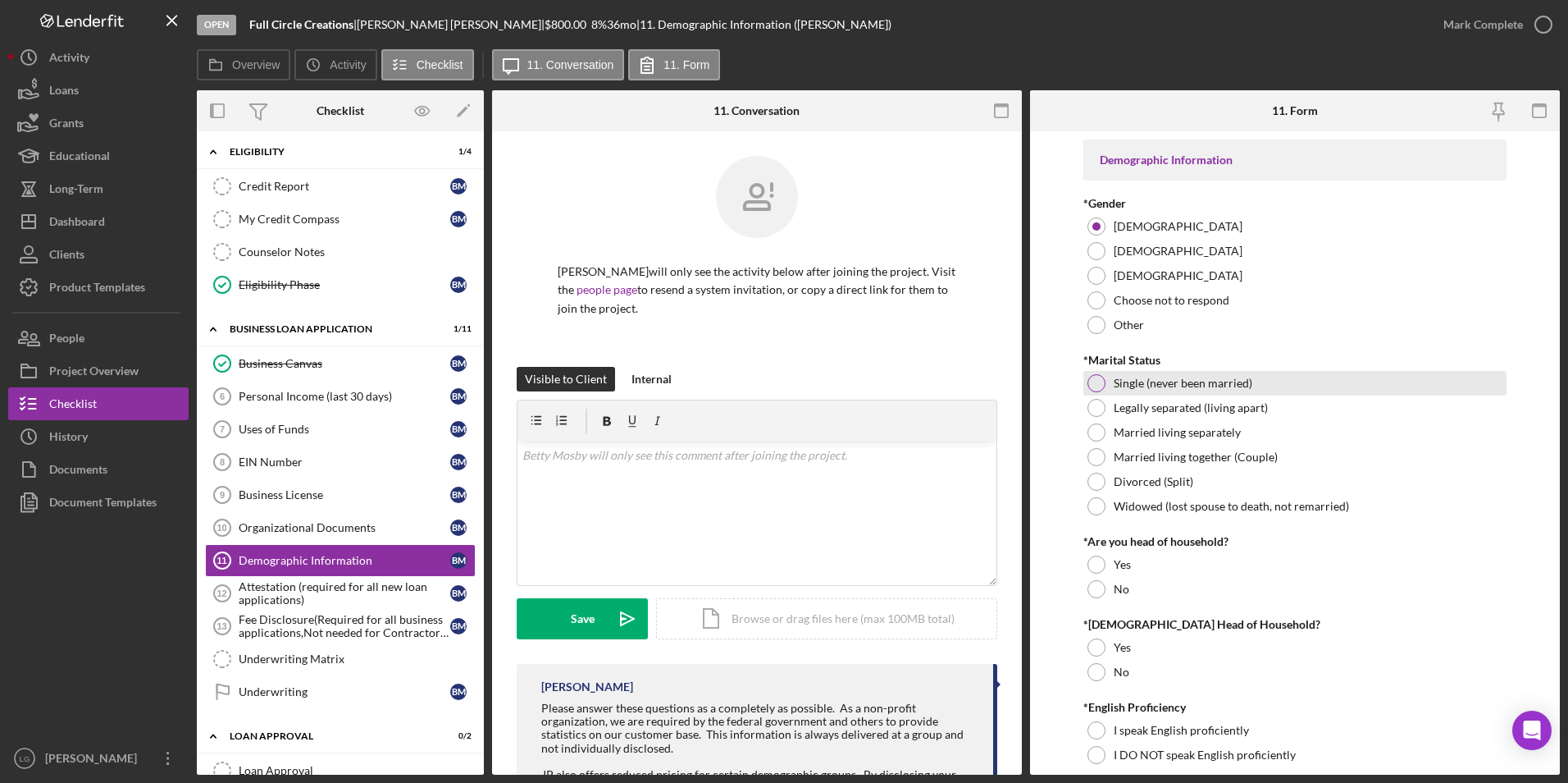
click at [1092, 383] on div at bounding box center [1097, 383] width 18 height 18
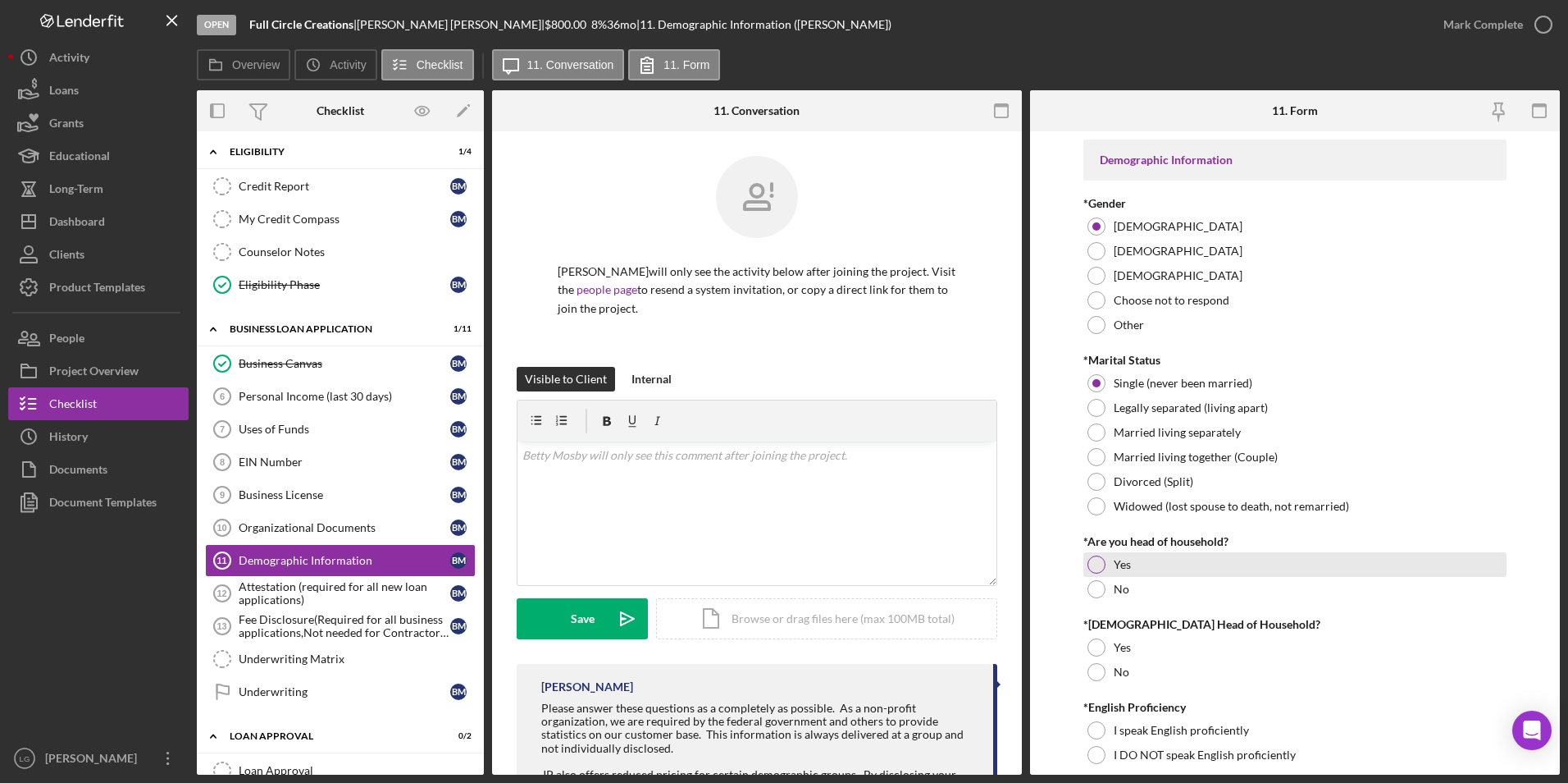
click at [1094, 573] on div at bounding box center [1097, 565] width 18 height 18
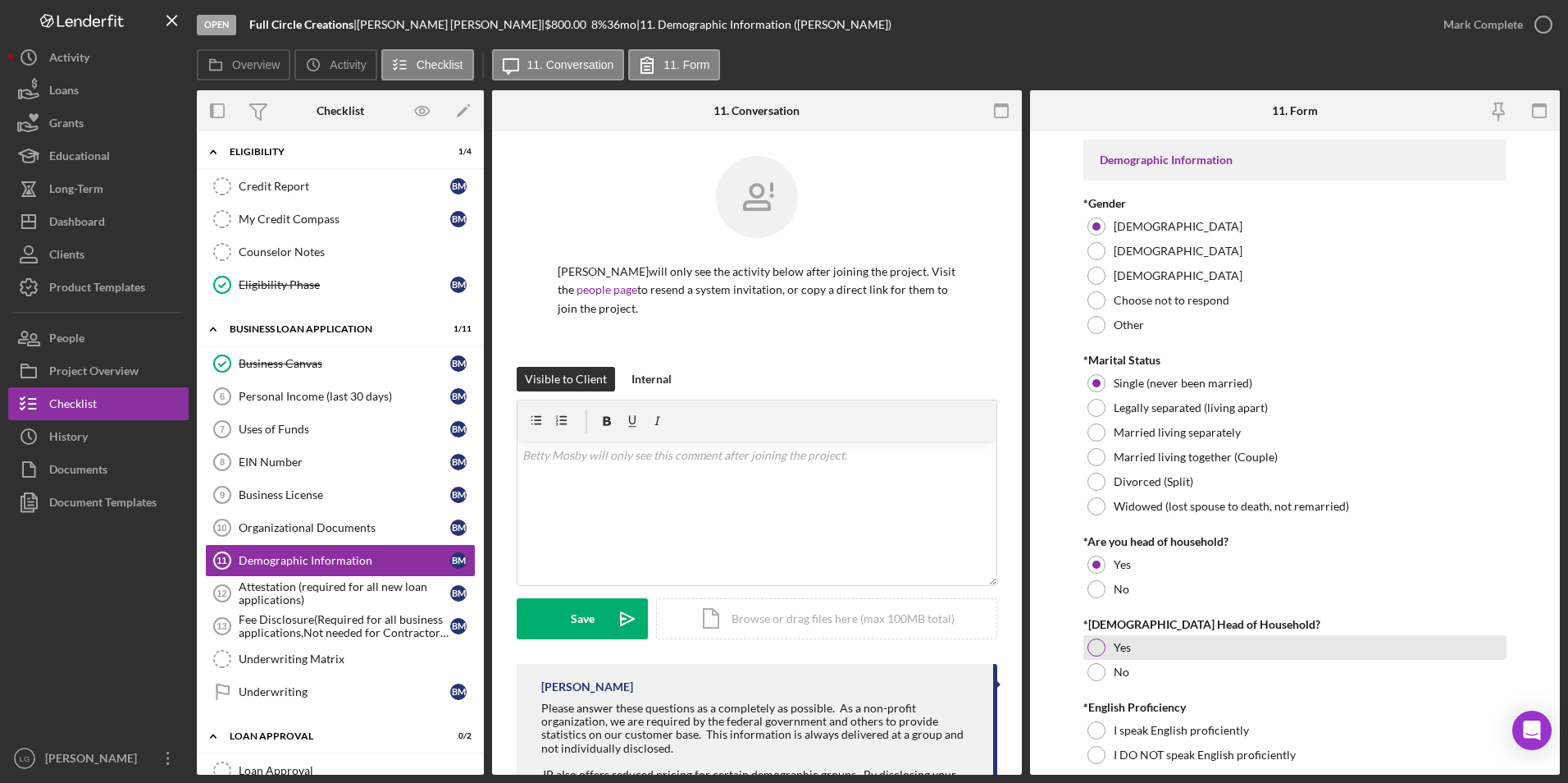
click at [1088, 648] on div at bounding box center [1097, 647] width 18 height 18
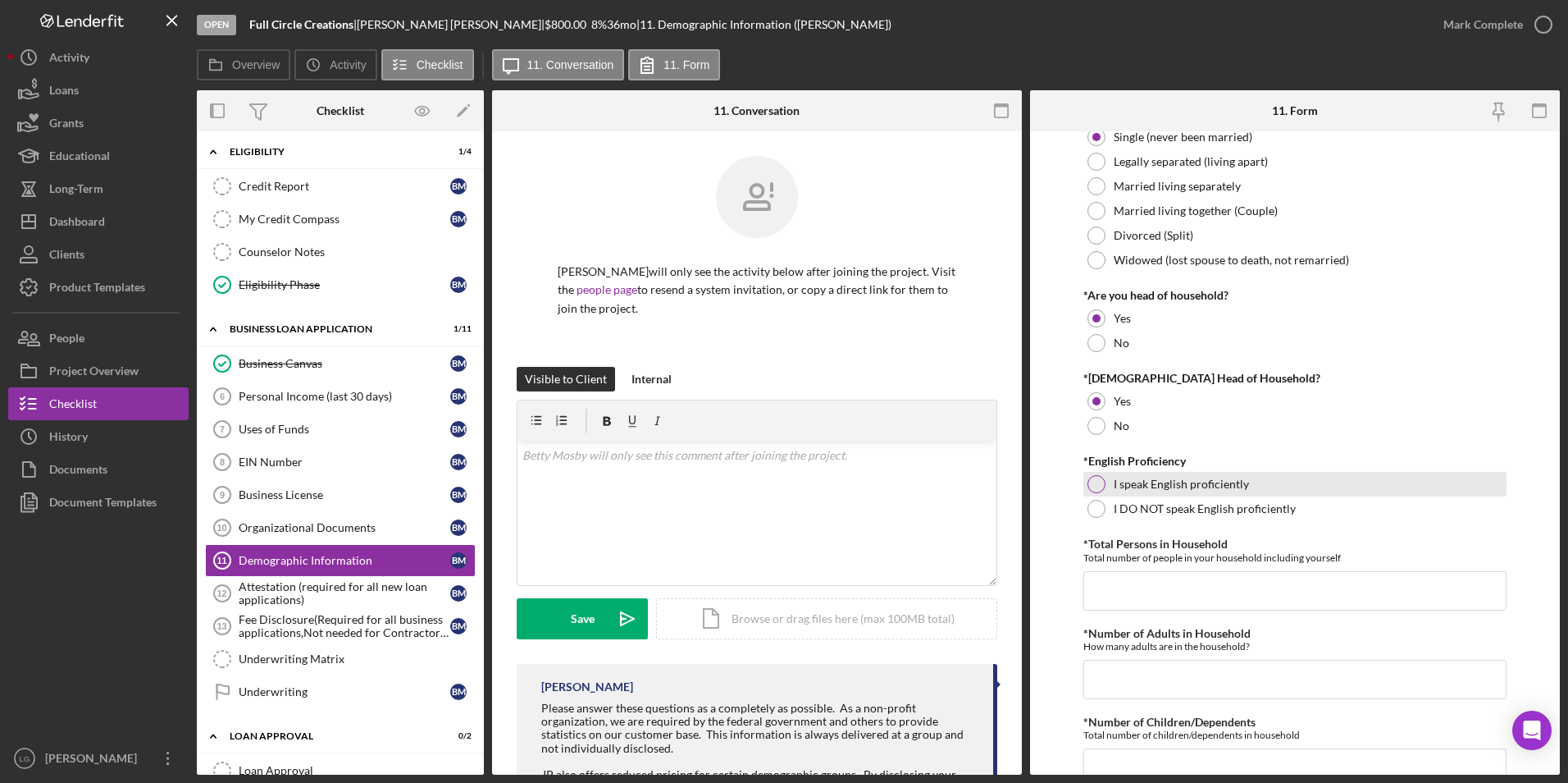
click at [1095, 484] on div at bounding box center [1097, 484] width 18 height 18
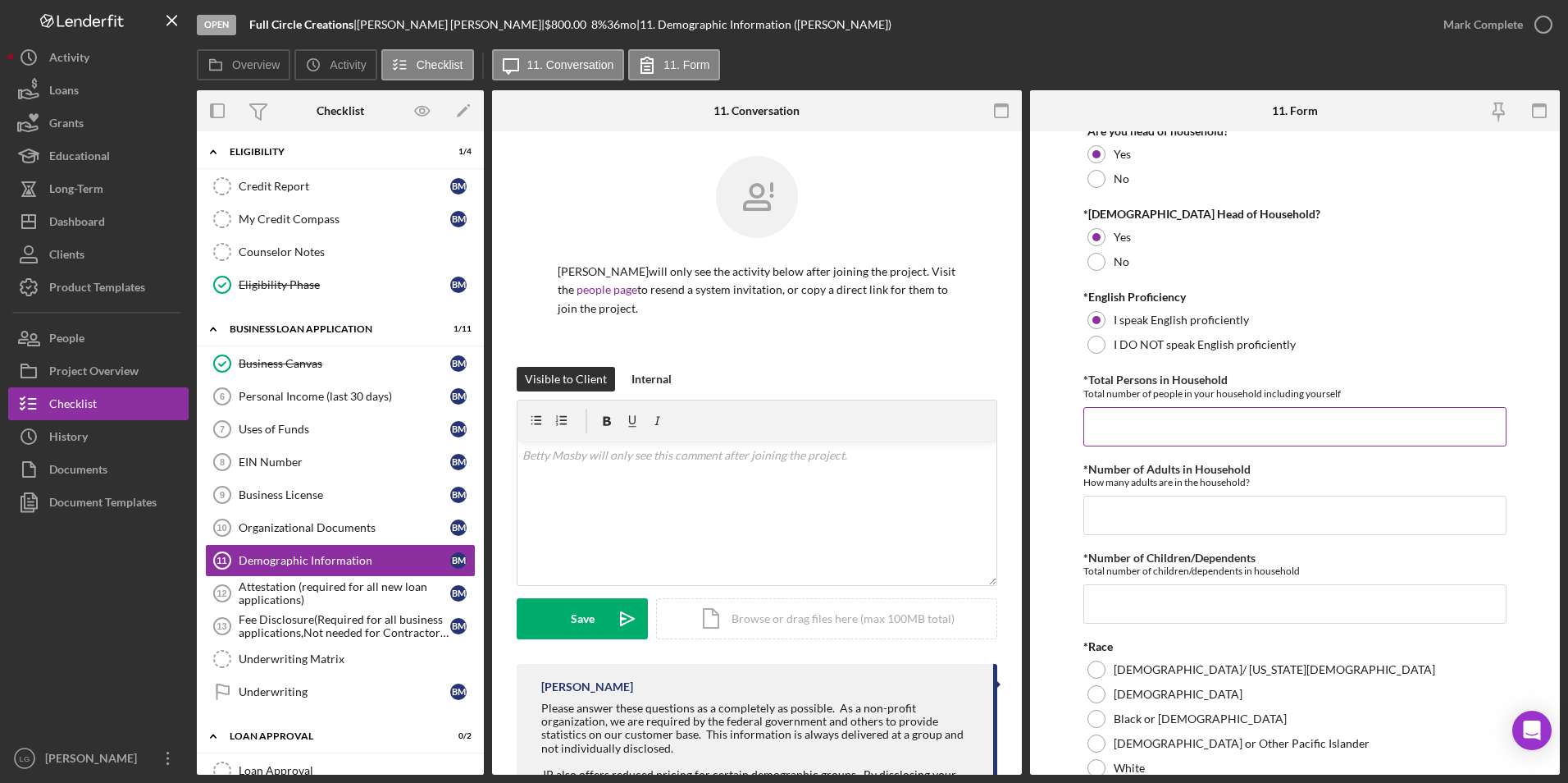
click at [1148, 420] on input "*Total Persons in Household" at bounding box center [1295, 426] width 424 height 39
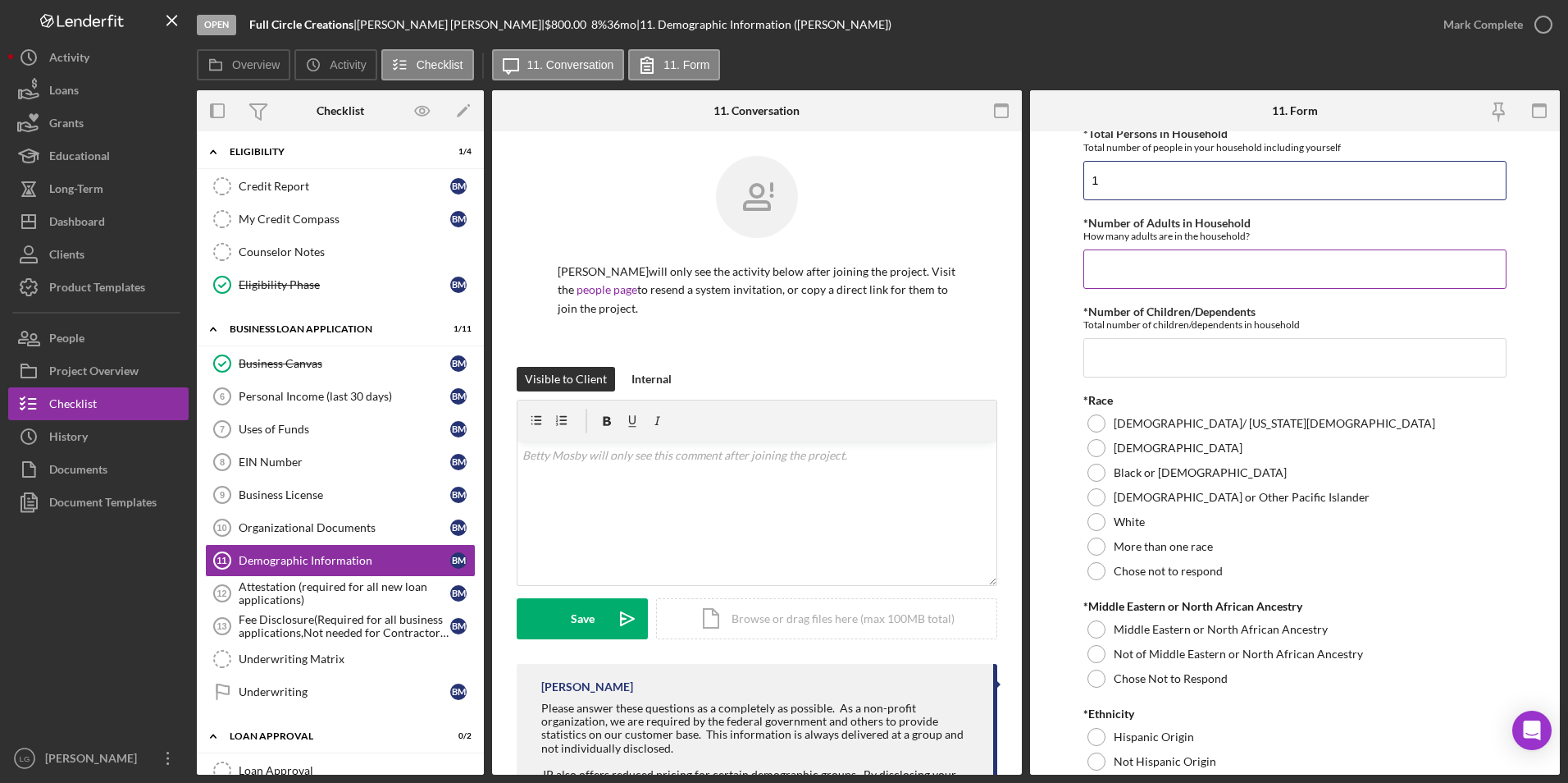
type input "1"
click at [1118, 273] on input "*Number of Adults in Household" at bounding box center [1295, 268] width 424 height 39
type input "0"
click at [1129, 361] on input "*Number of Children/Dependents" at bounding box center [1295, 357] width 424 height 39
type input "0"
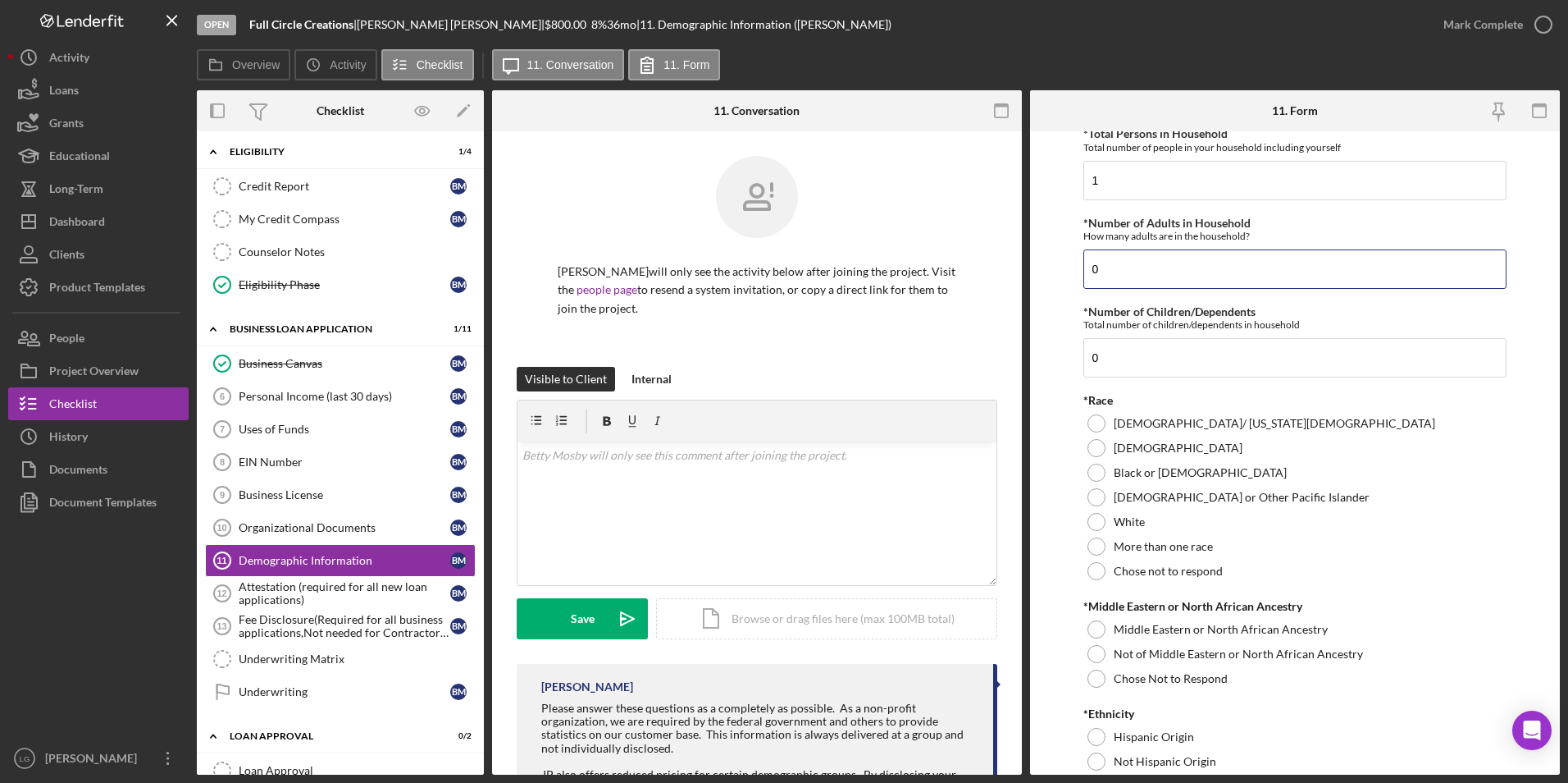
drag, startPoint x: 1111, startPoint y: 262, endPoint x: 1078, endPoint y: 264, distance: 33.1
click at [1078, 264] on form "Demographic Information *Gender Female Male Nonbinary Choose not to respond Oth…" at bounding box center [1295, 453] width 530 height 643
type input "1"
click at [1094, 472] on div at bounding box center [1097, 473] width 18 height 18
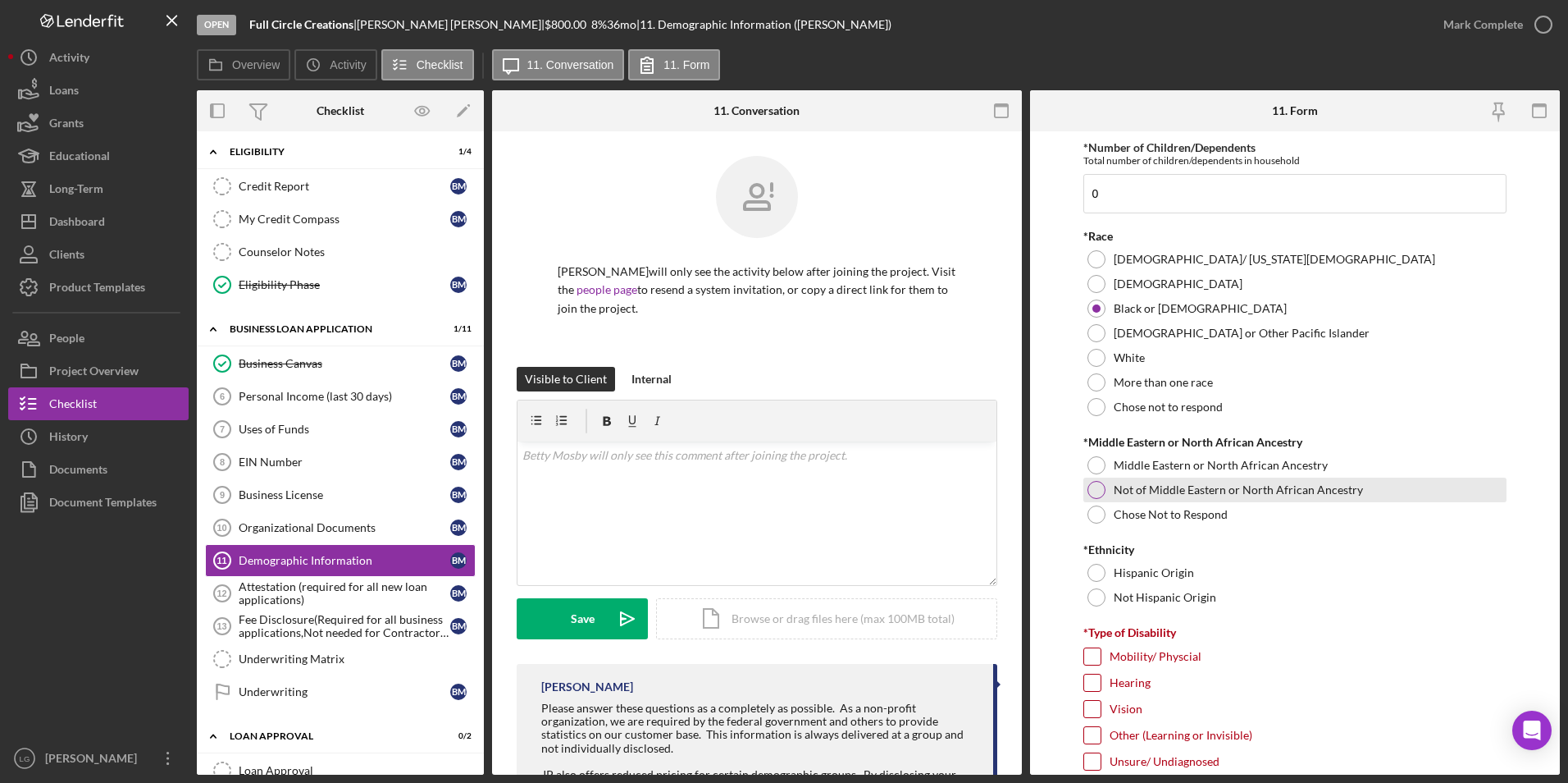
click at [1099, 489] on div at bounding box center [1097, 490] width 18 height 18
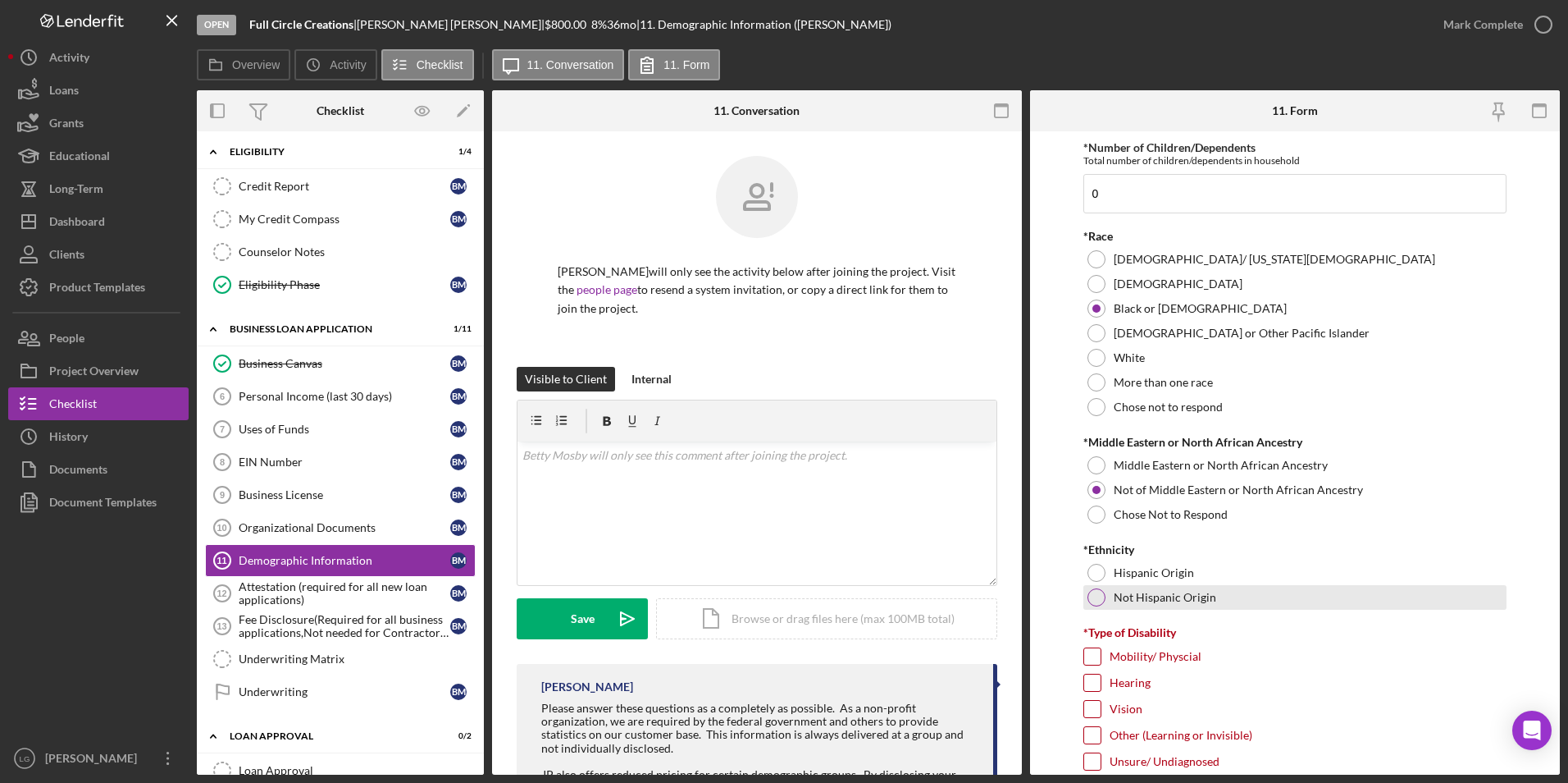
click at [1093, 597] on div at bounding box center [1097, 597] width 18 height 18
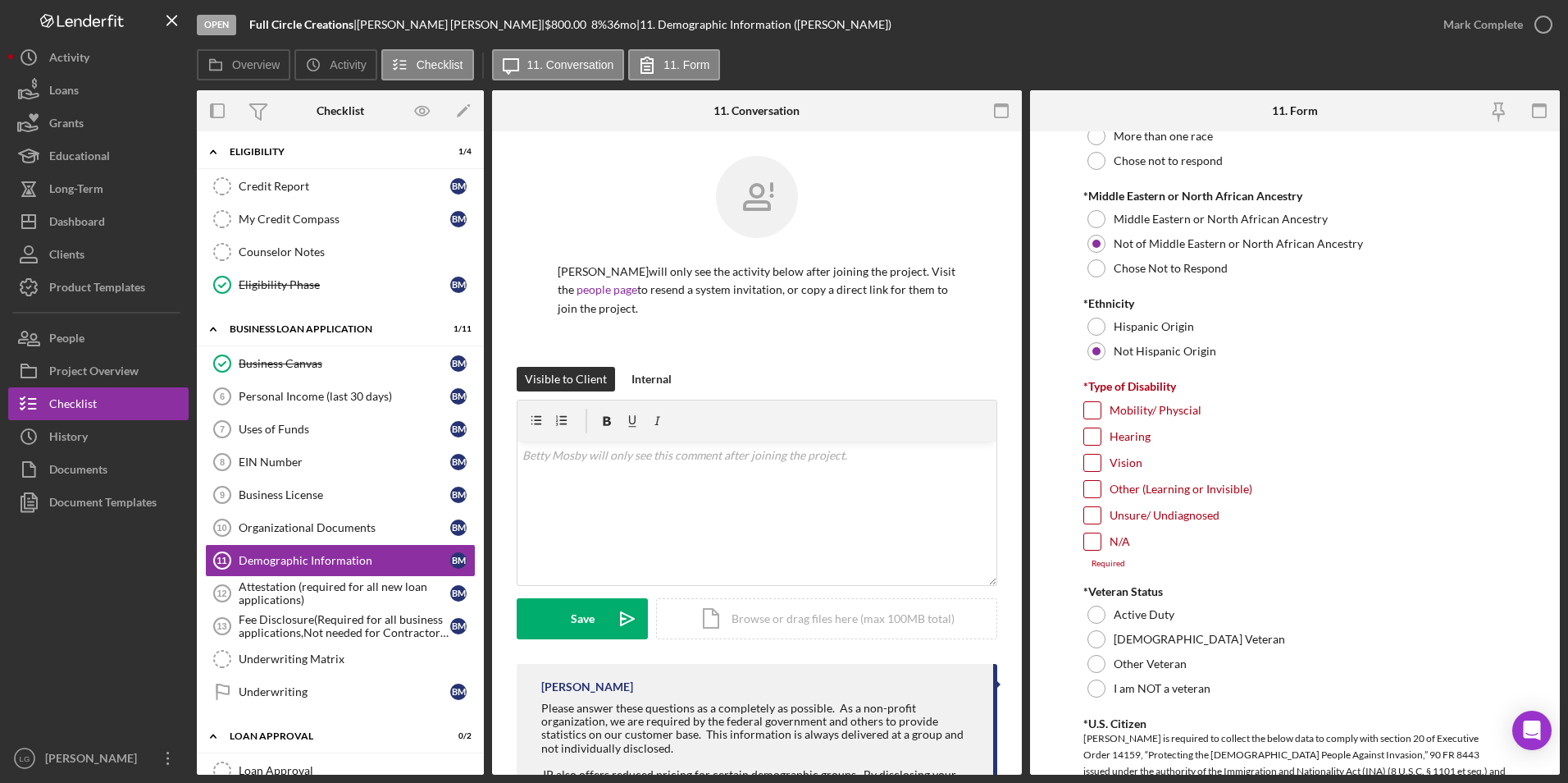
click at [1095, 407] on input "Mobility/ Physcial" at bounding box center [1093, 411] width 17 height 17
checkbox input "true"
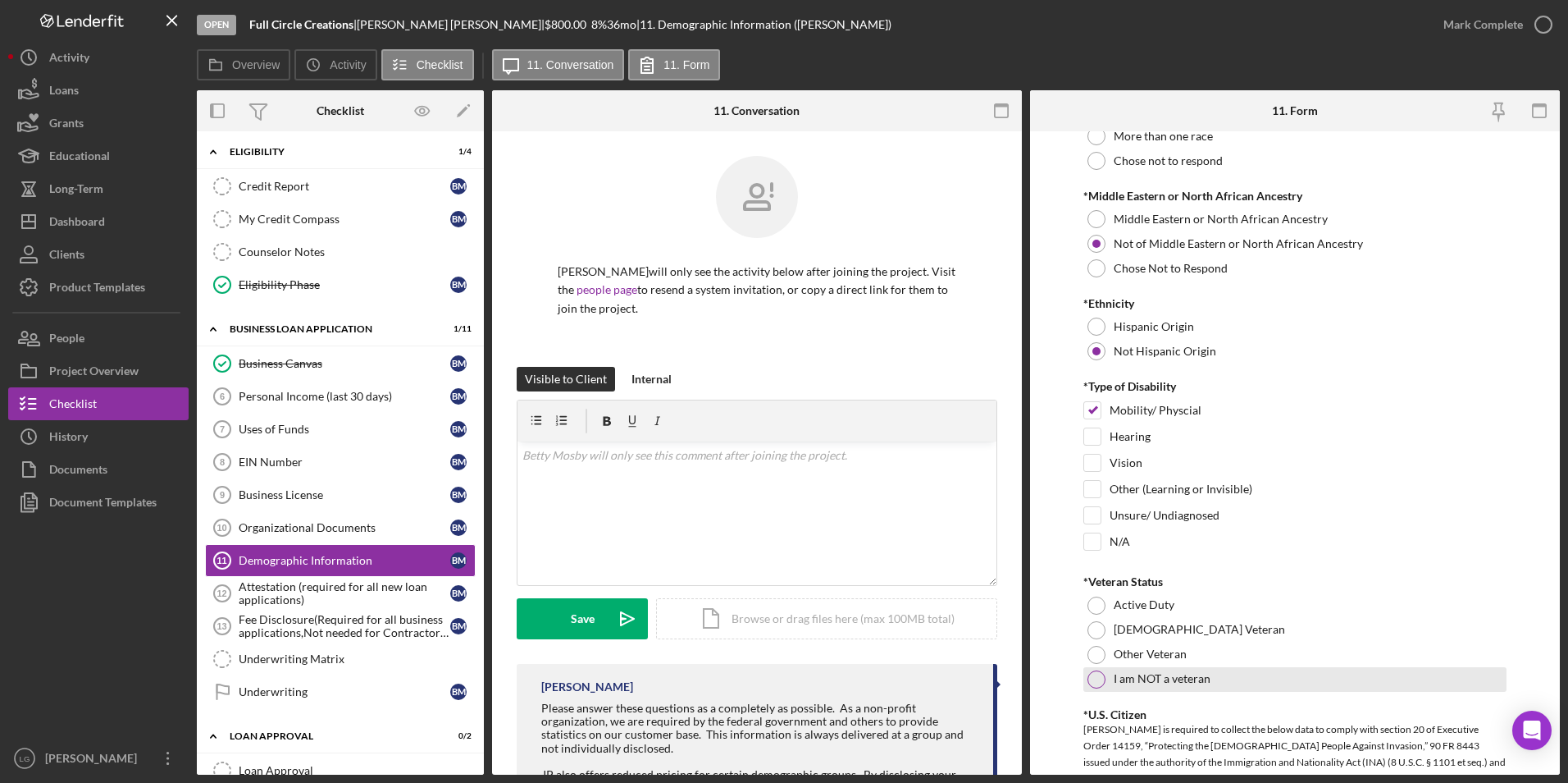
click at [1098, 676] on div at bounding box center [1097, 680] width 18 height 18
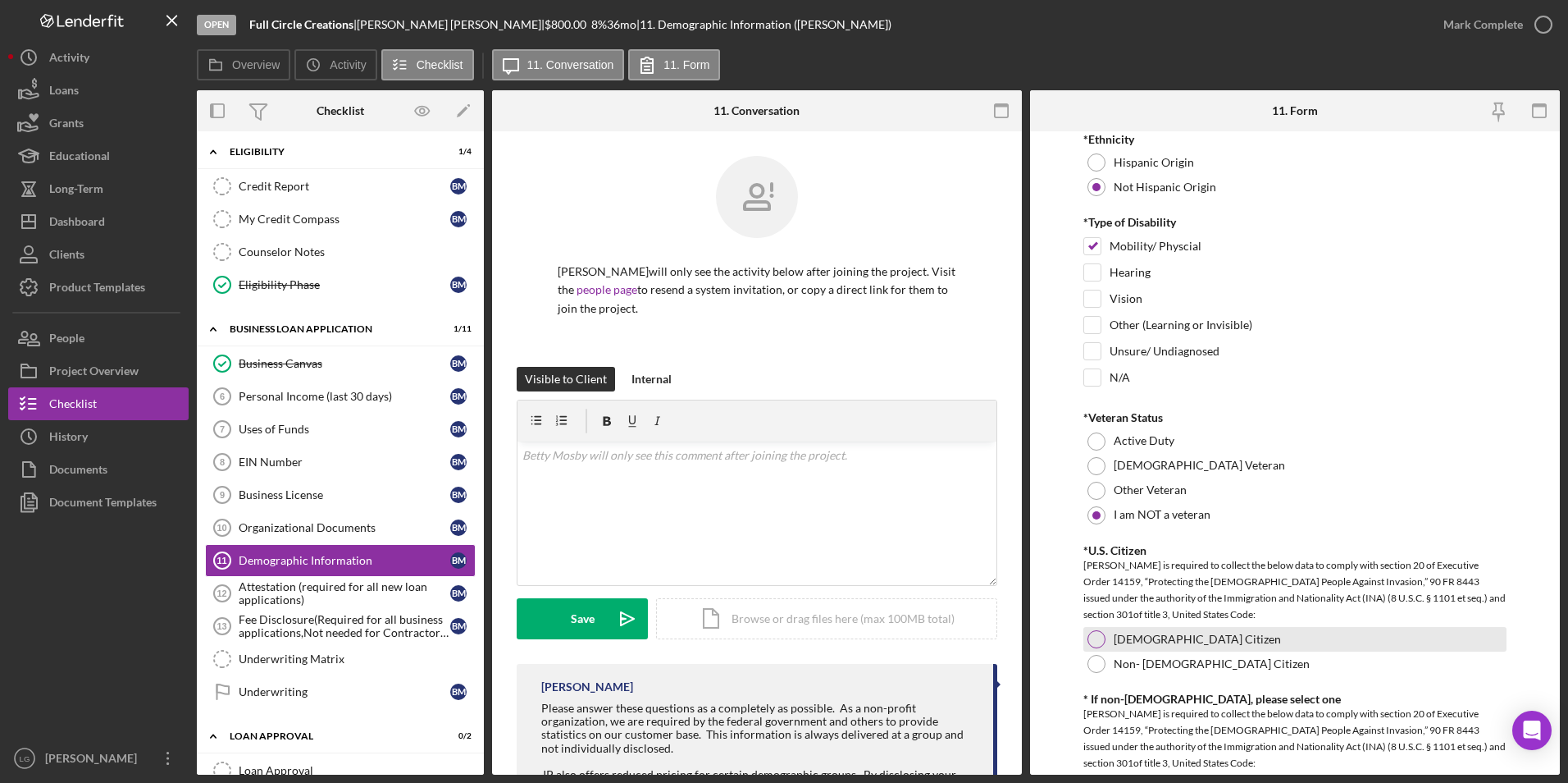
click at [1098, 637] on div at bounding box center [1097, 639] width 18 height 18
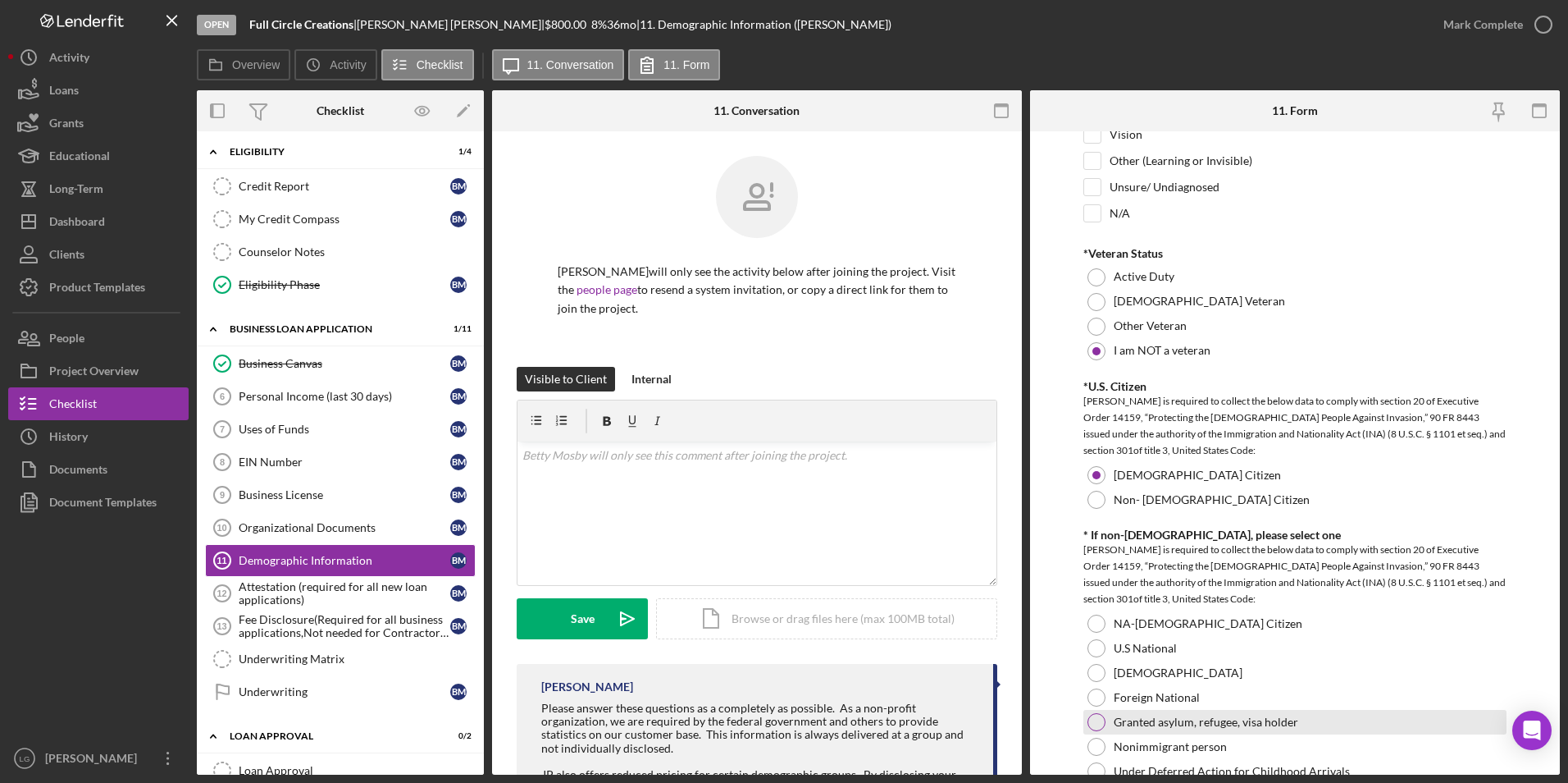
scroll to position [1641, 0]
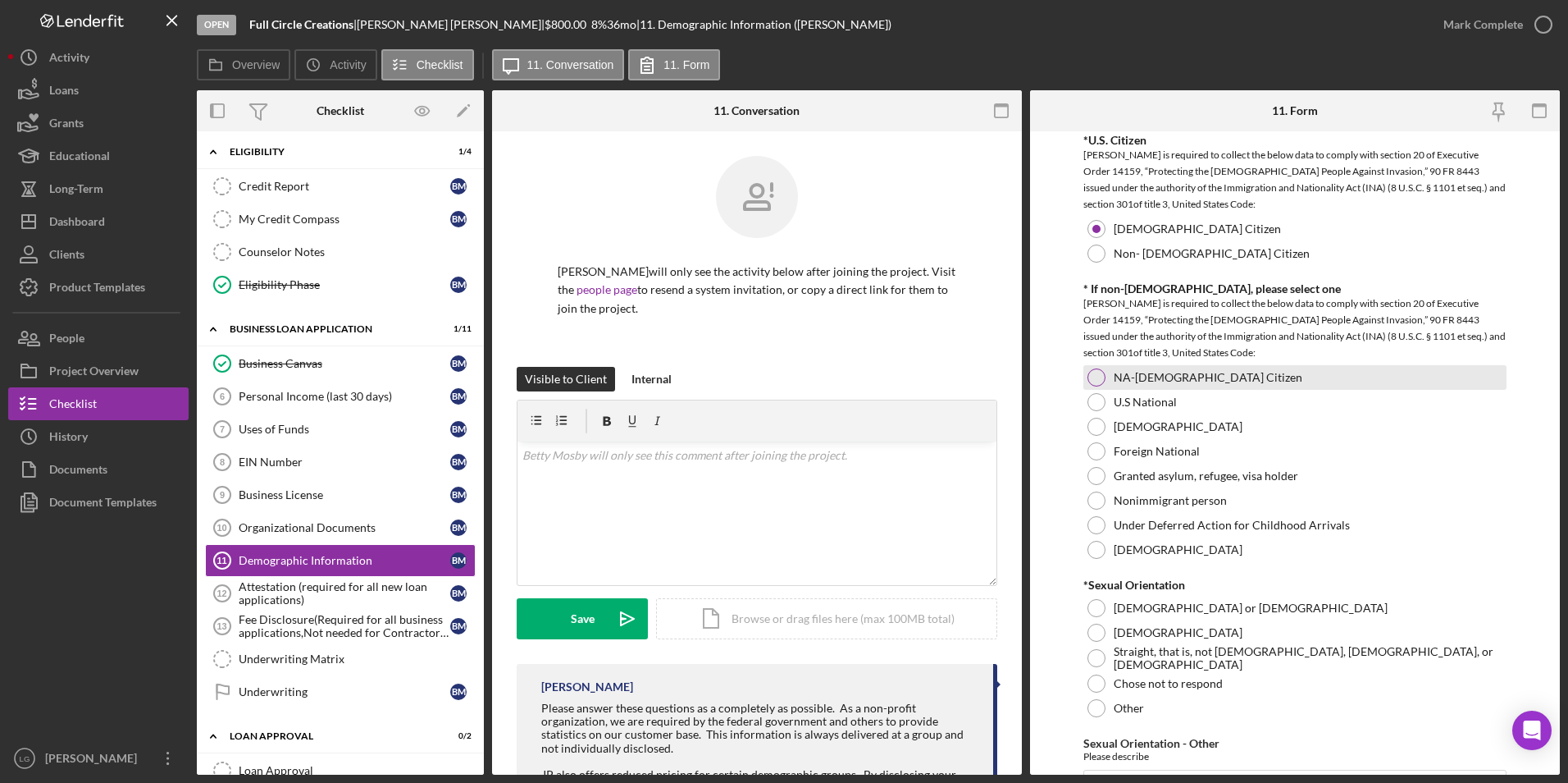
click at [1098, 377] on div at bounding box center [1097, 377] width 18 height 18
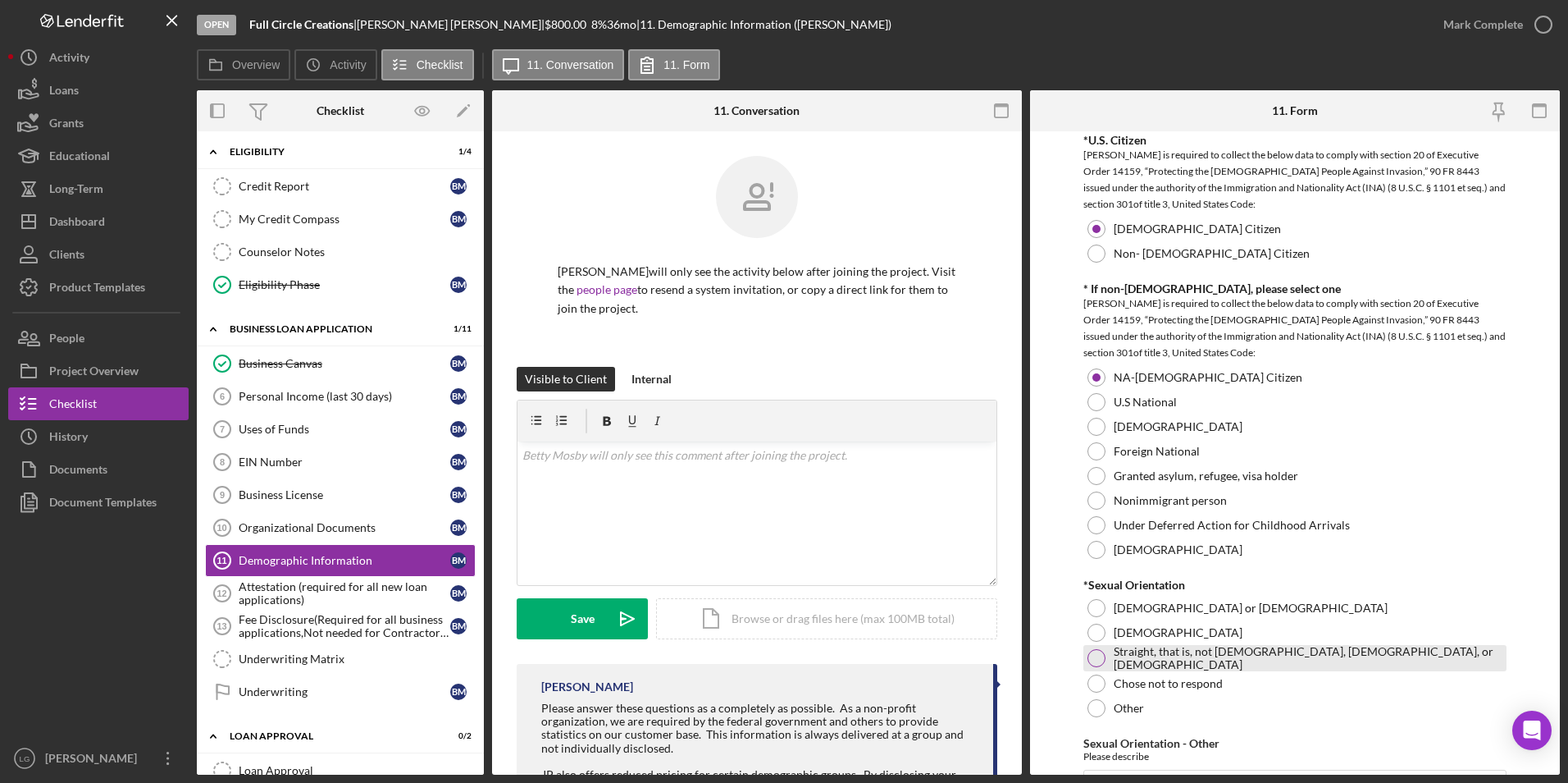
click at [1092, 660] on div at bounding box center [1097, 658] width 18 height 18
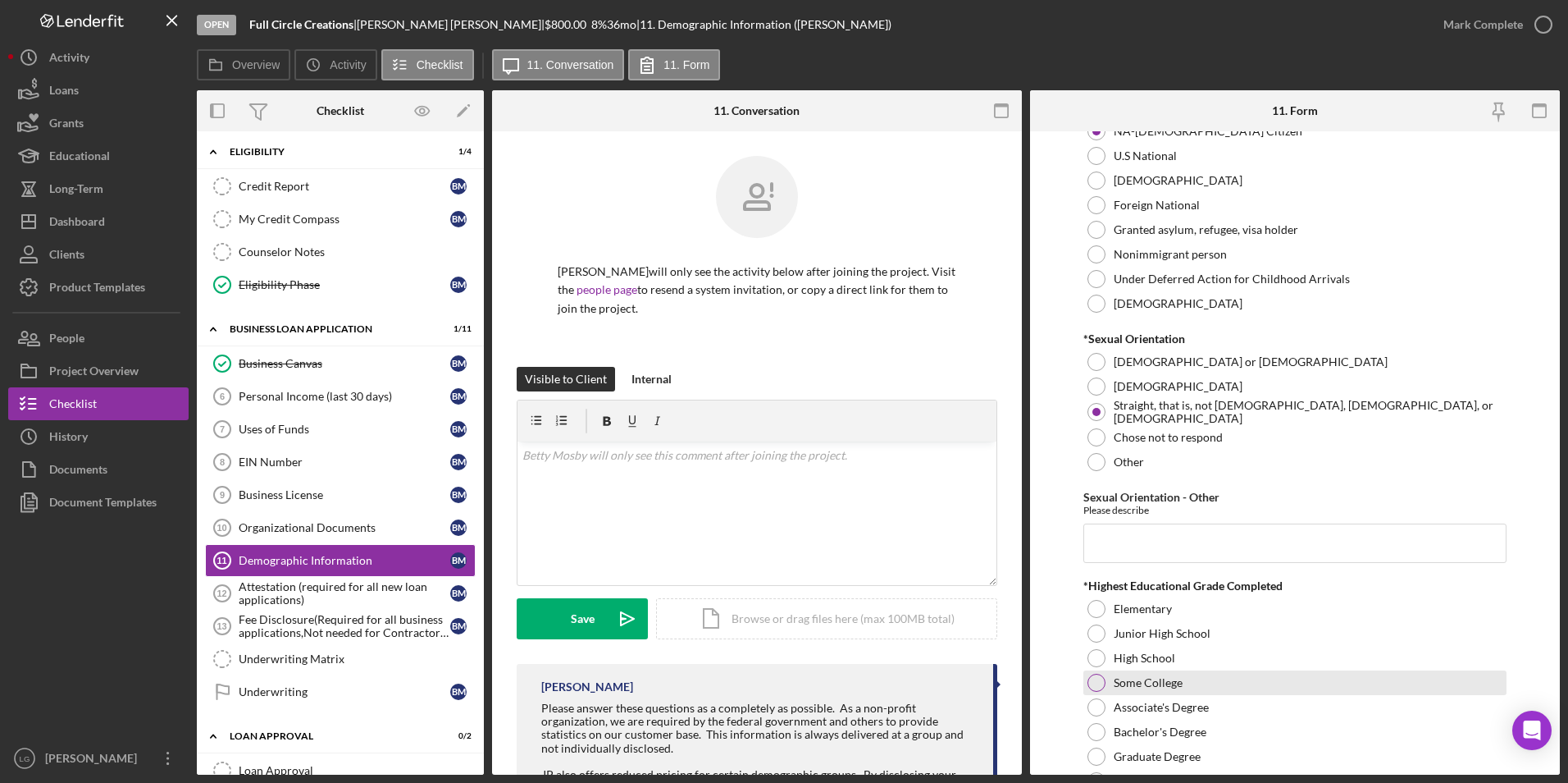
scroll to position [2133, 0]
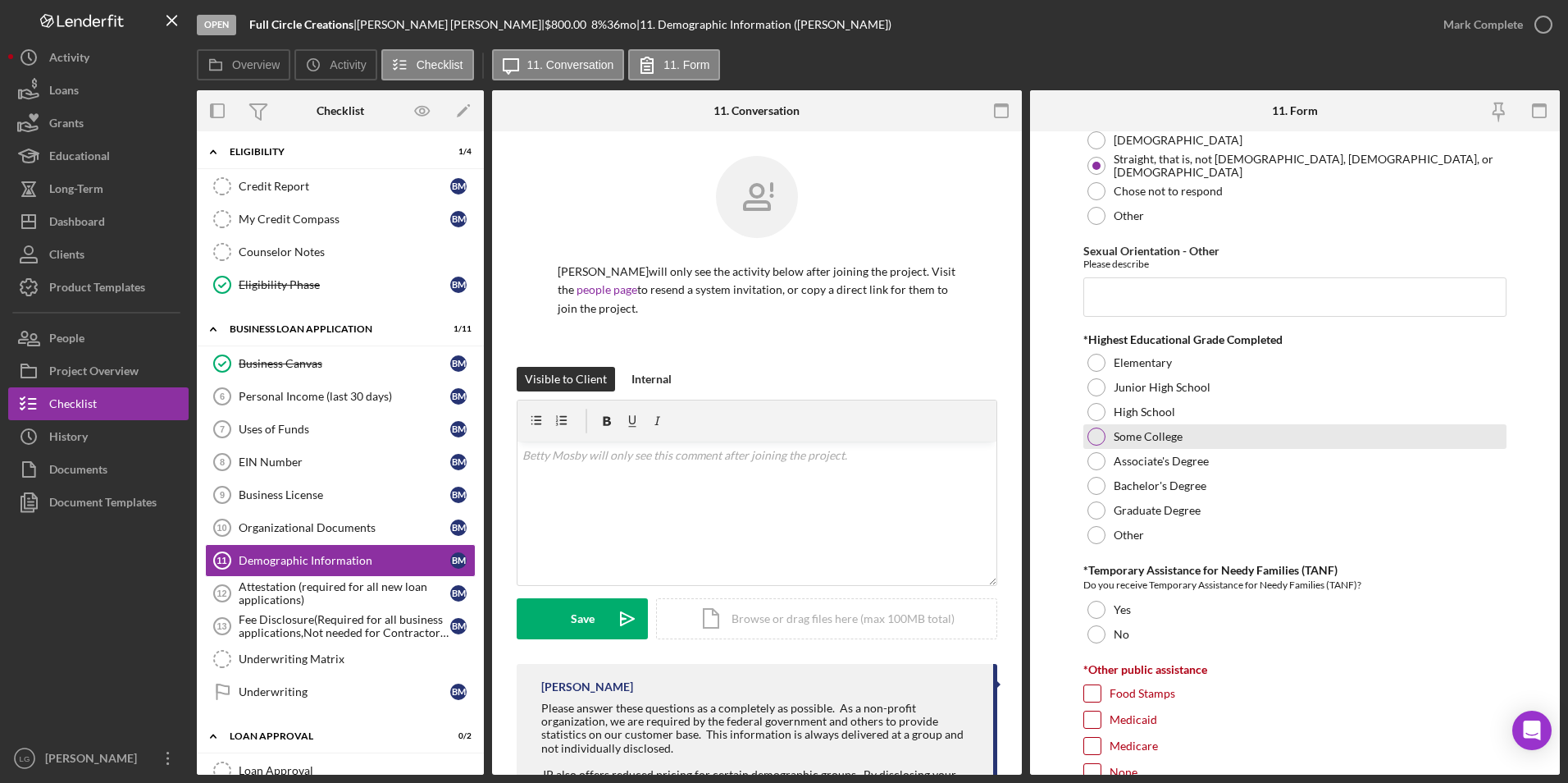
click at [1096, 435] on div at bounding box center [1097, 436] width 18 height 18
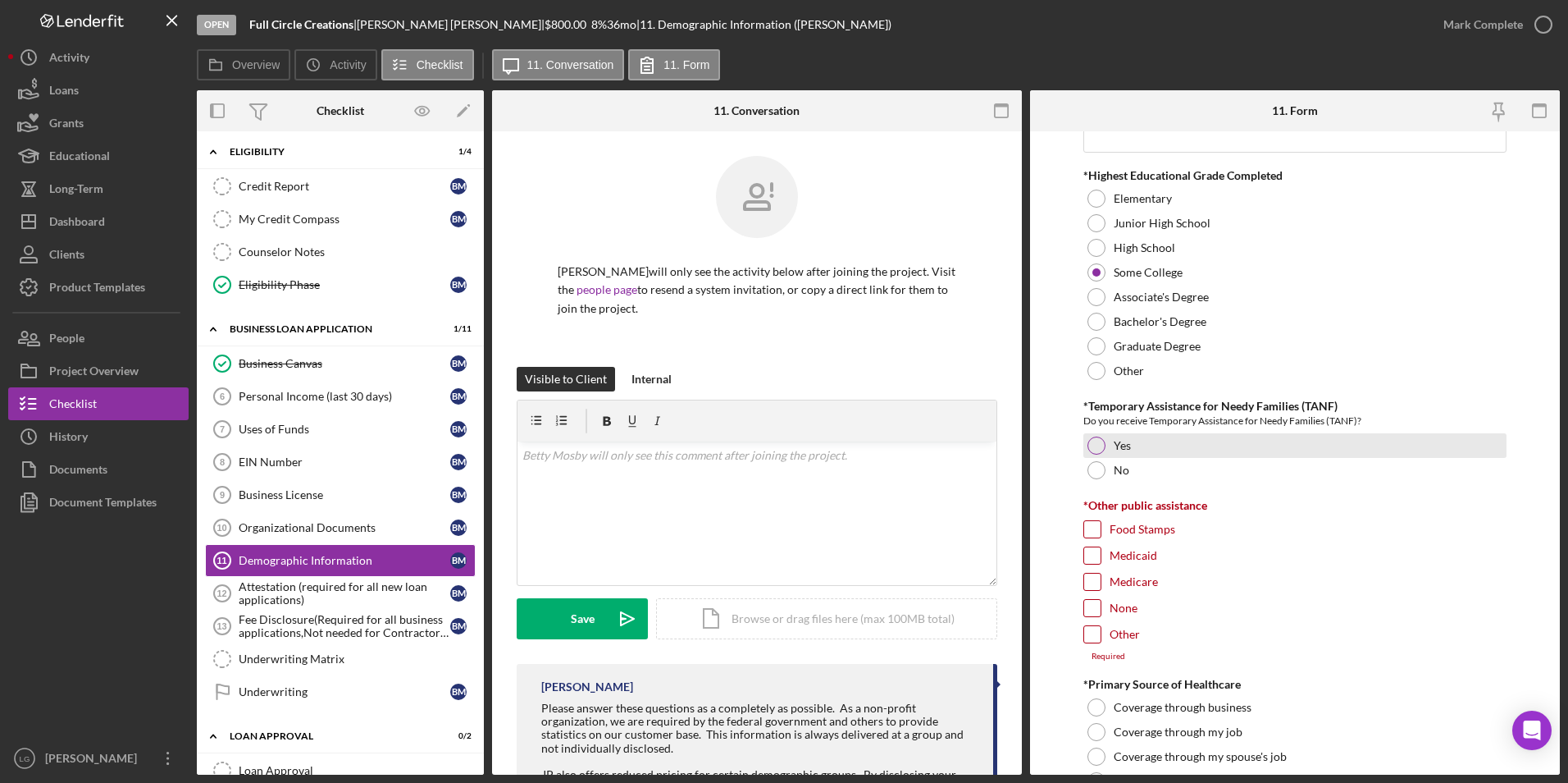
click at [1090, 443] on div at bounding box center [1097, 446] width 18 height 18
click at [1091, 522] on input "Food Stamps" at bounding box center [1093, 529] width 17 height 17
checkbox input "true"
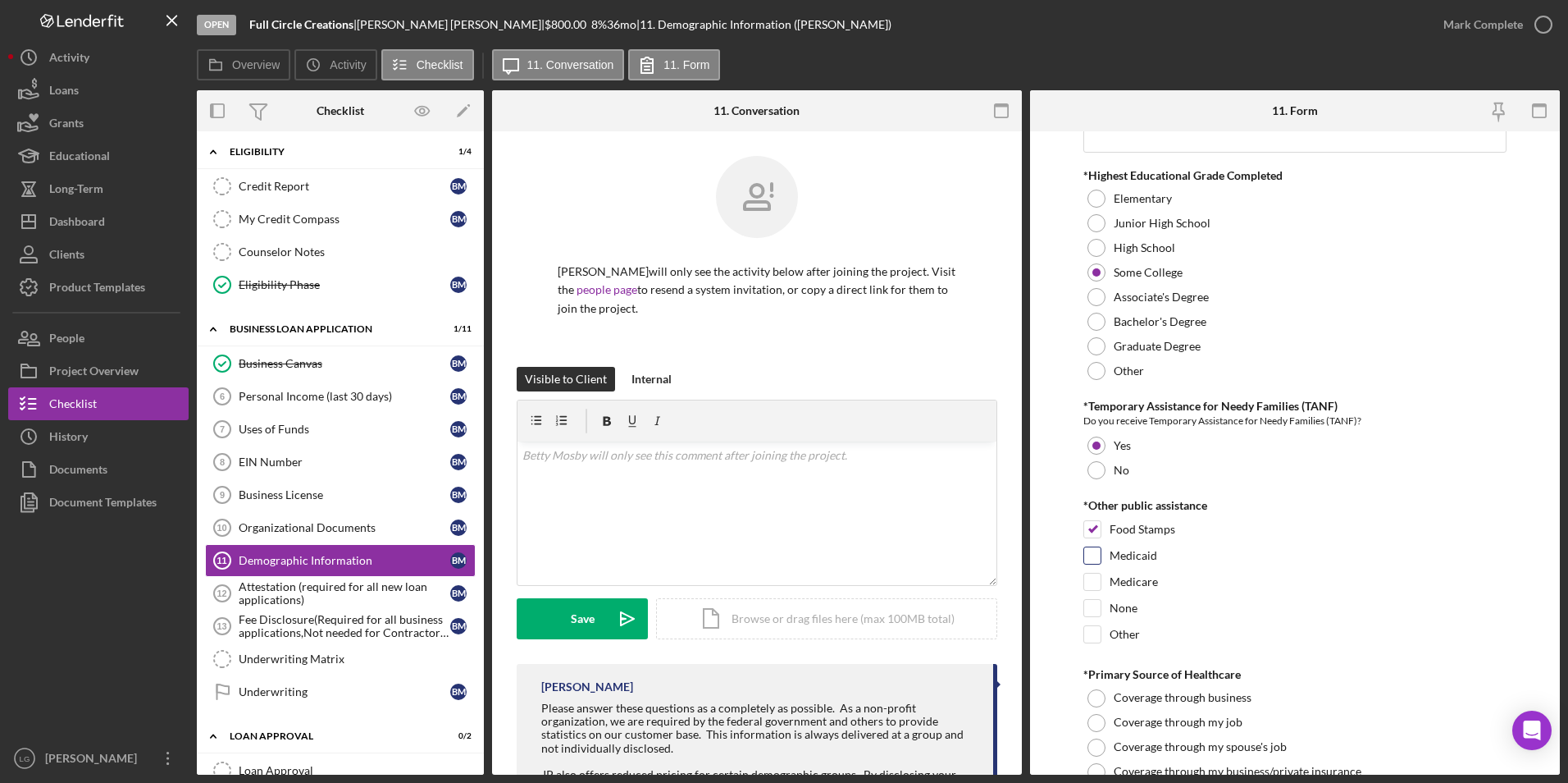
drag, startPoint x: 1096, startPoint y: 553, endPoint x: 1097, endPoint y: 570, distance: 17.0
click at [1096, 552] on input "Medicaid" at bounding box center [1093, 556] width 17 height 17
checkbox input "true"
click at [1097, 578] on input "Medicare" at bounding box center [1093, 582] width 17 height 17
checkbox input "true"
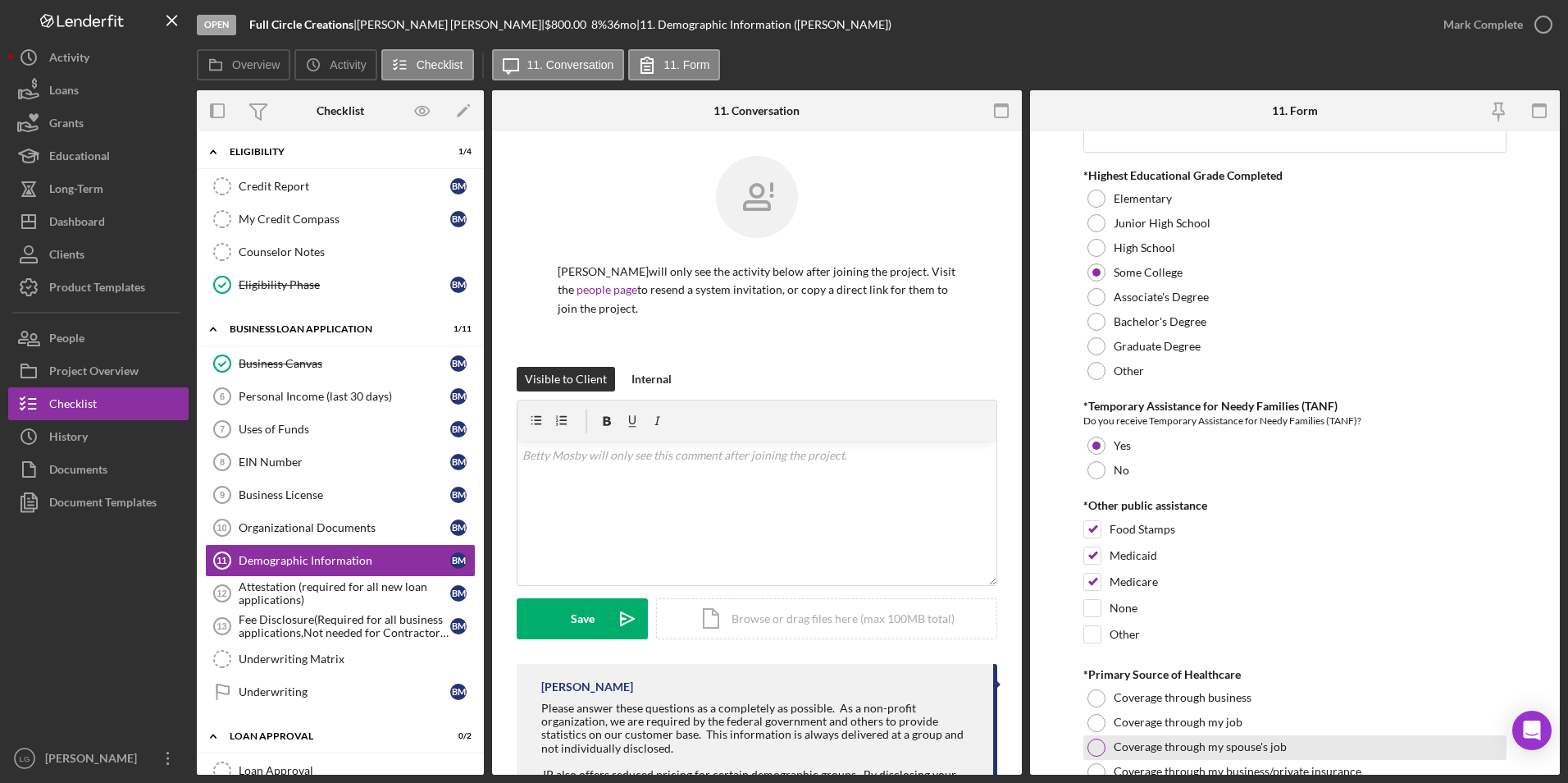
scroll to position [2544, 0]
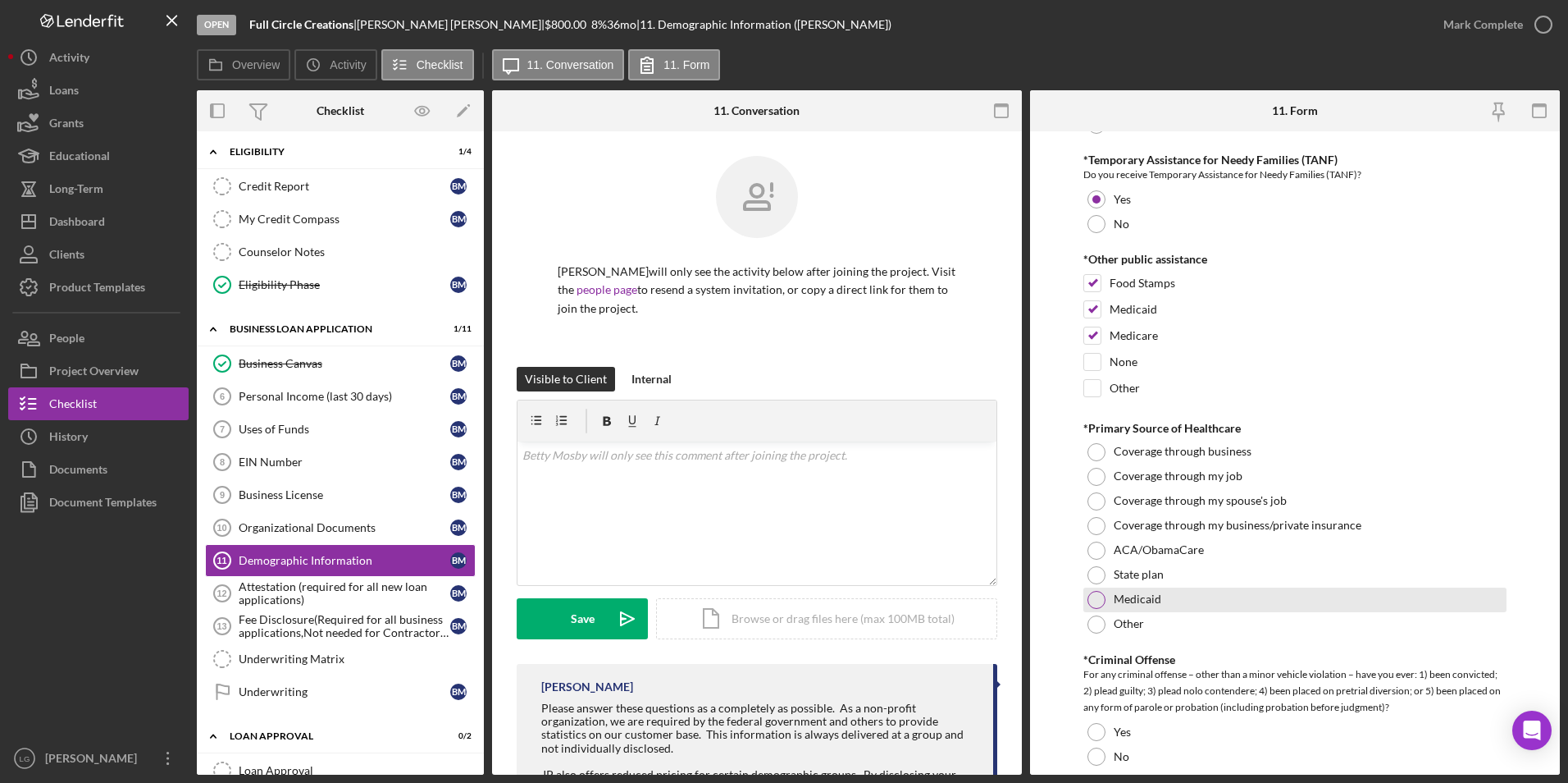
click at [1095, 600] on div at bounding box center [1097, 600] width 18 height 18
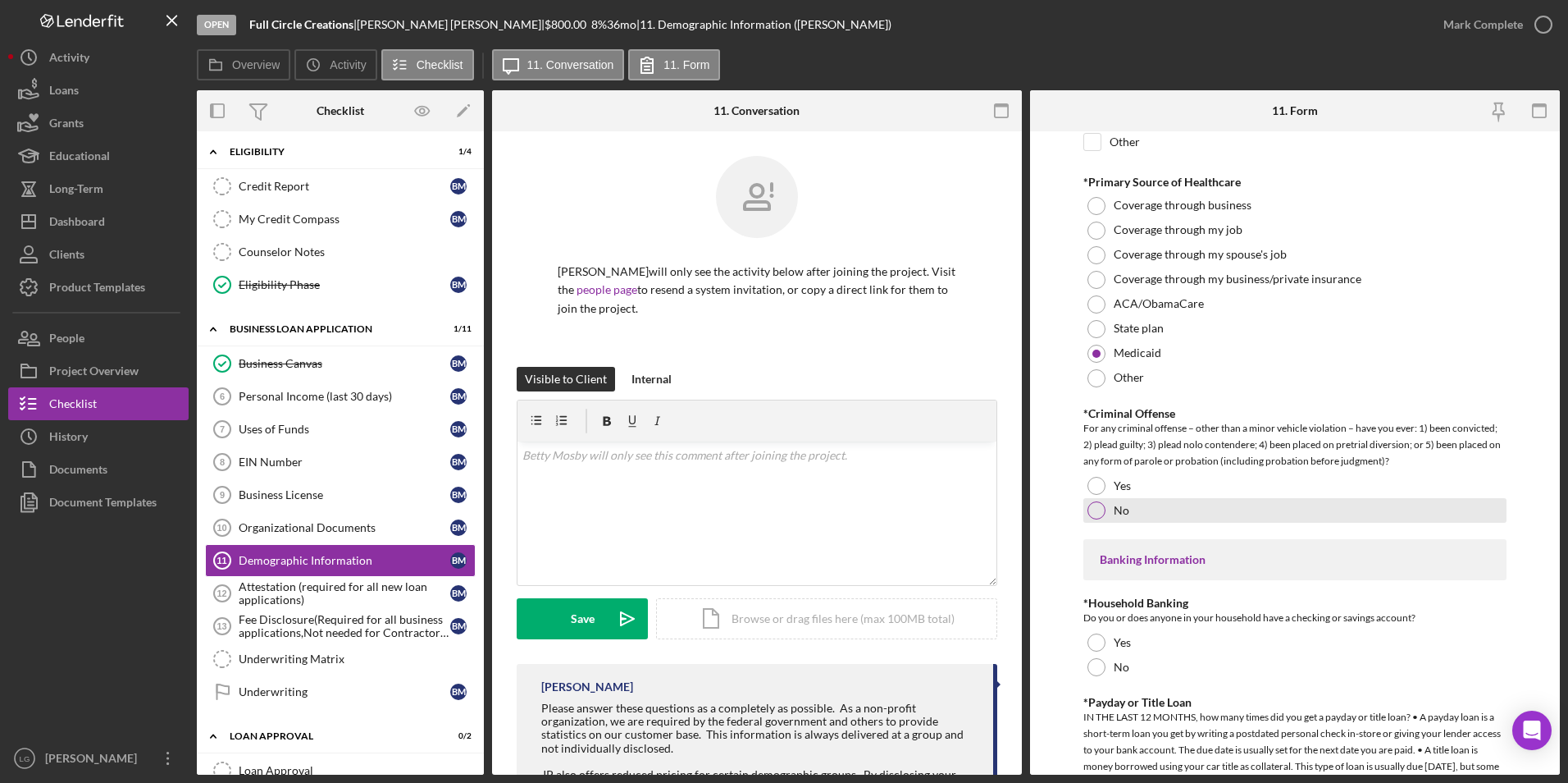
click at [1098, 516] on div at bounding box center [1097, 511] width 18 height 18
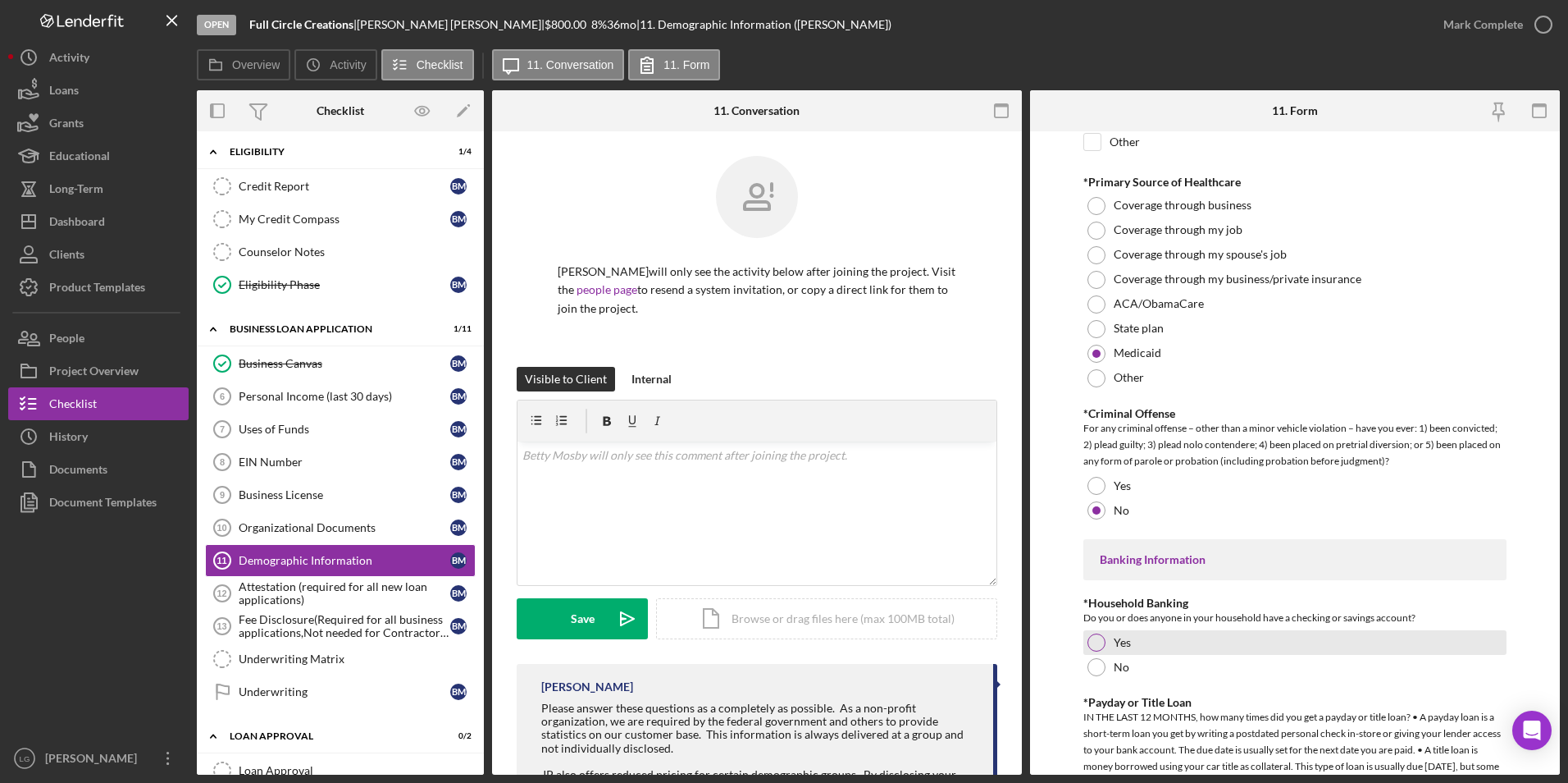
click at [1094, 641] on div at bounding box center [1097, 642] width 18 height 18
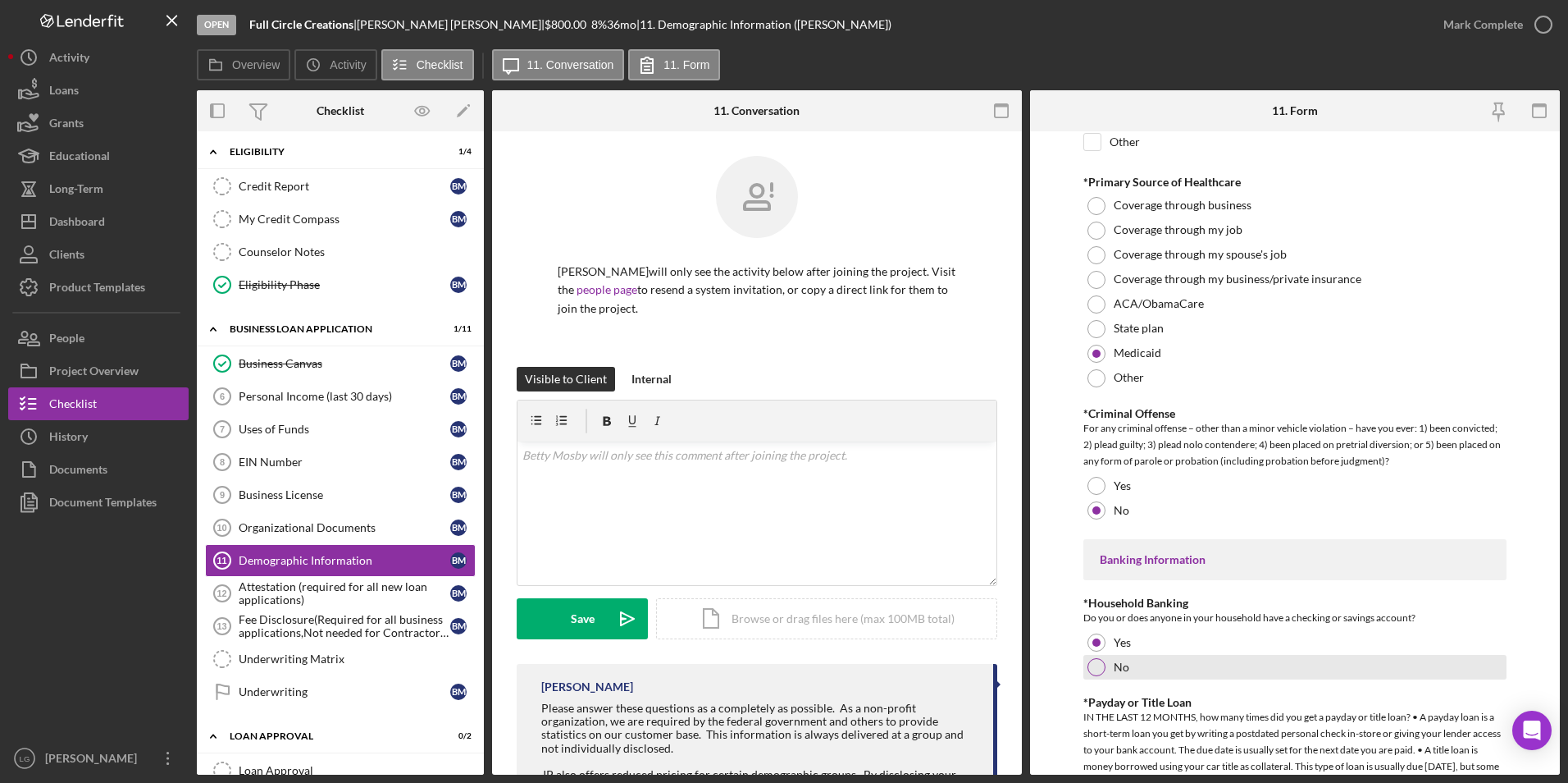
scroll to position [3036, 0]
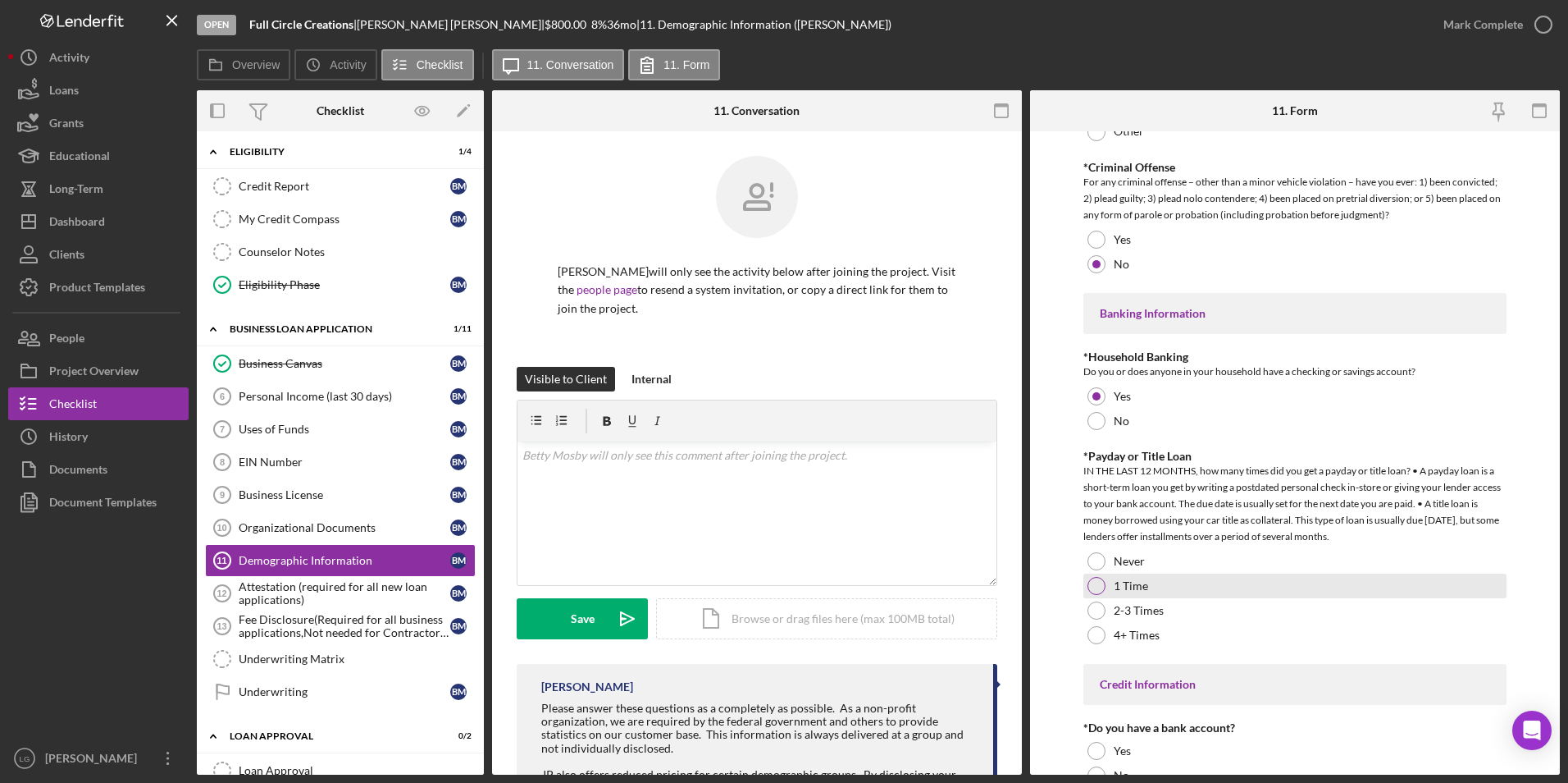
click at [1100, 576] on div at bounding box center [1097, 586] width 18 height 18
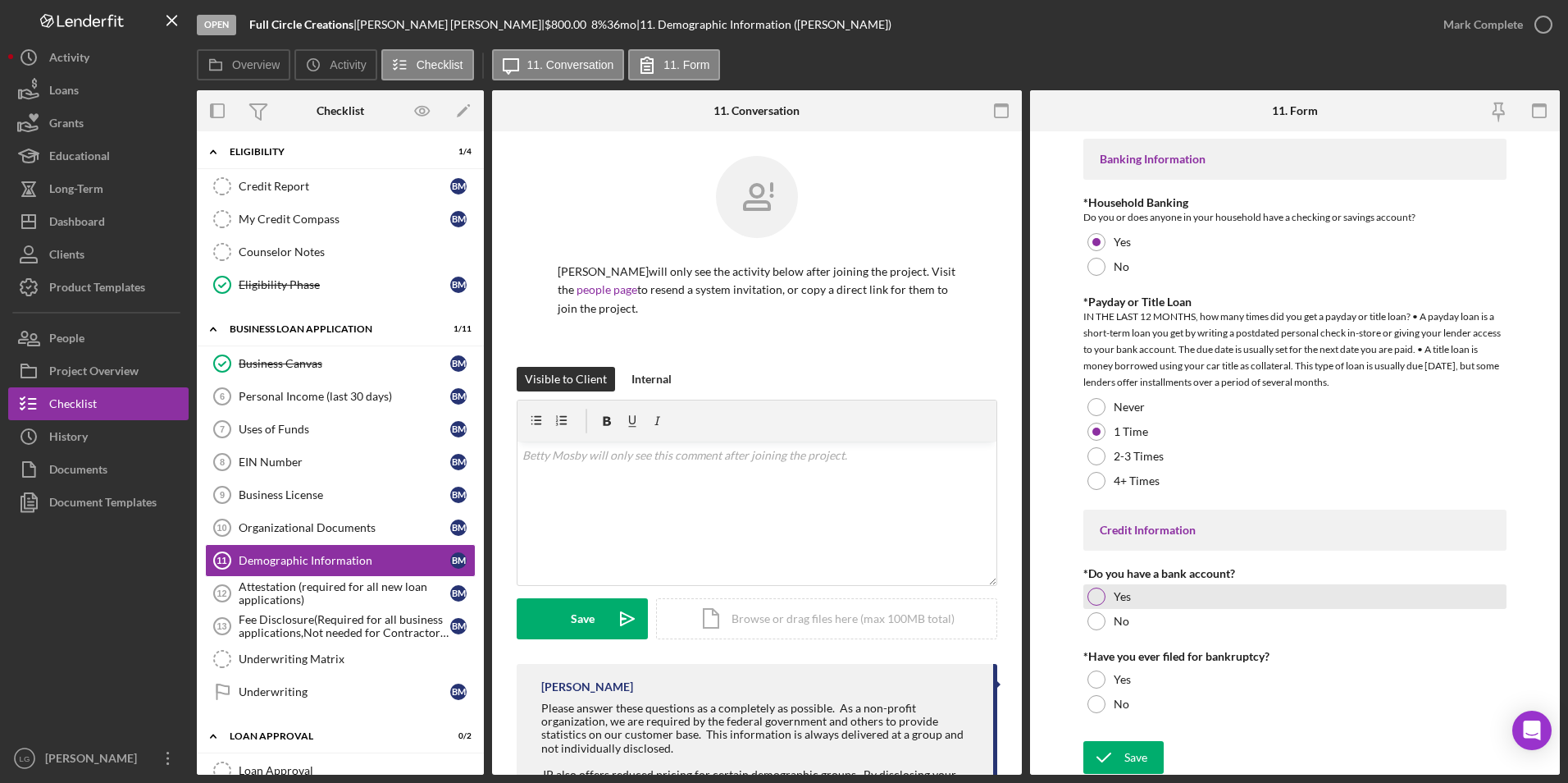
click at [1098, 595] on div at bounding box center [1097, 596] width 18 height 18
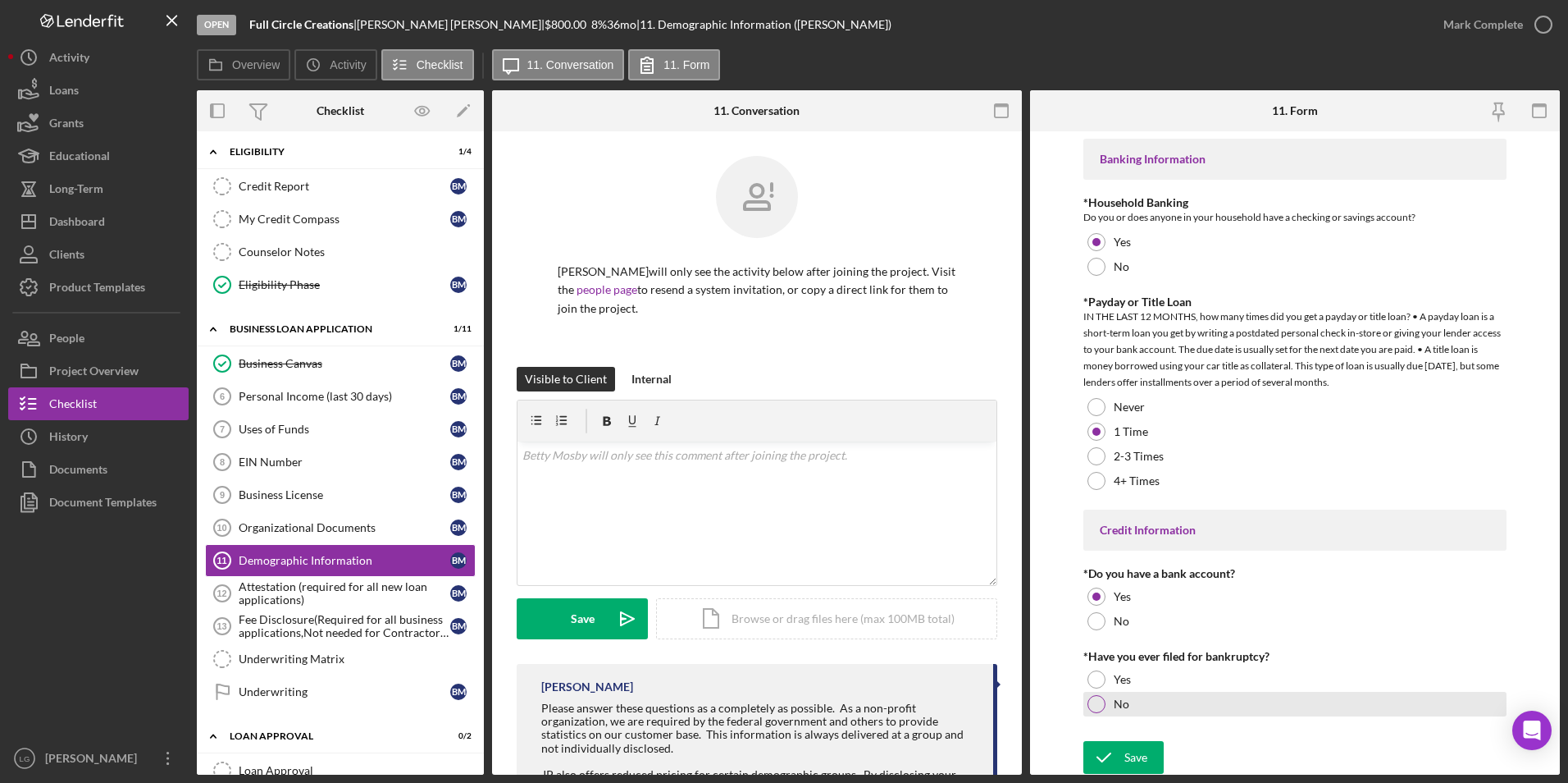
click at [1098, 701] on div at bounding box center [1097, 704] width 18 height 18
click at [1111, 756] on icon "submit" at bounding box center [1103, 757] width 41 height 41
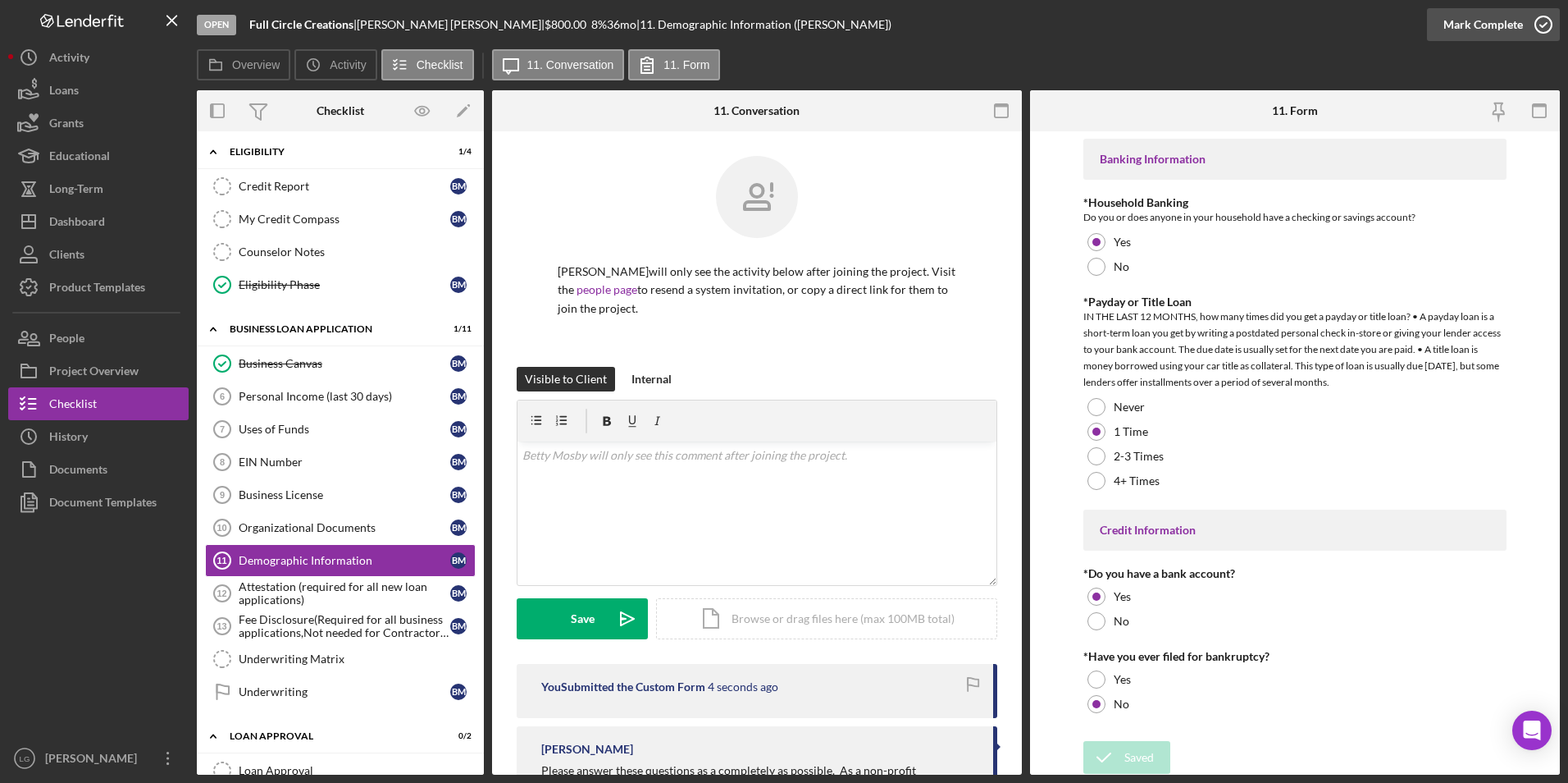
click at [1501, 27] on div "Mark Complete" at bounding box center [1484, 24] width 80 height 32
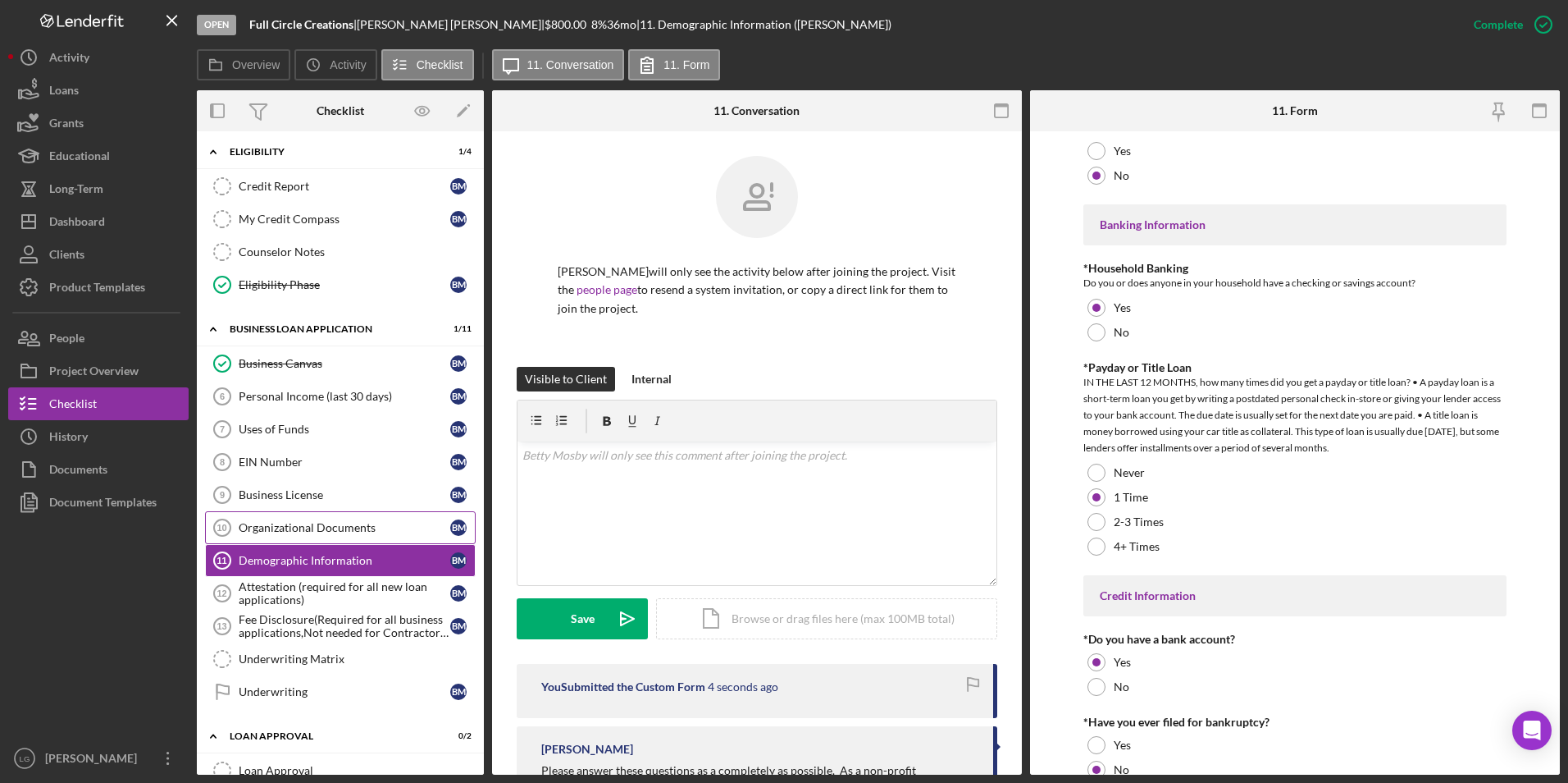
scroll to position [3255, 0]
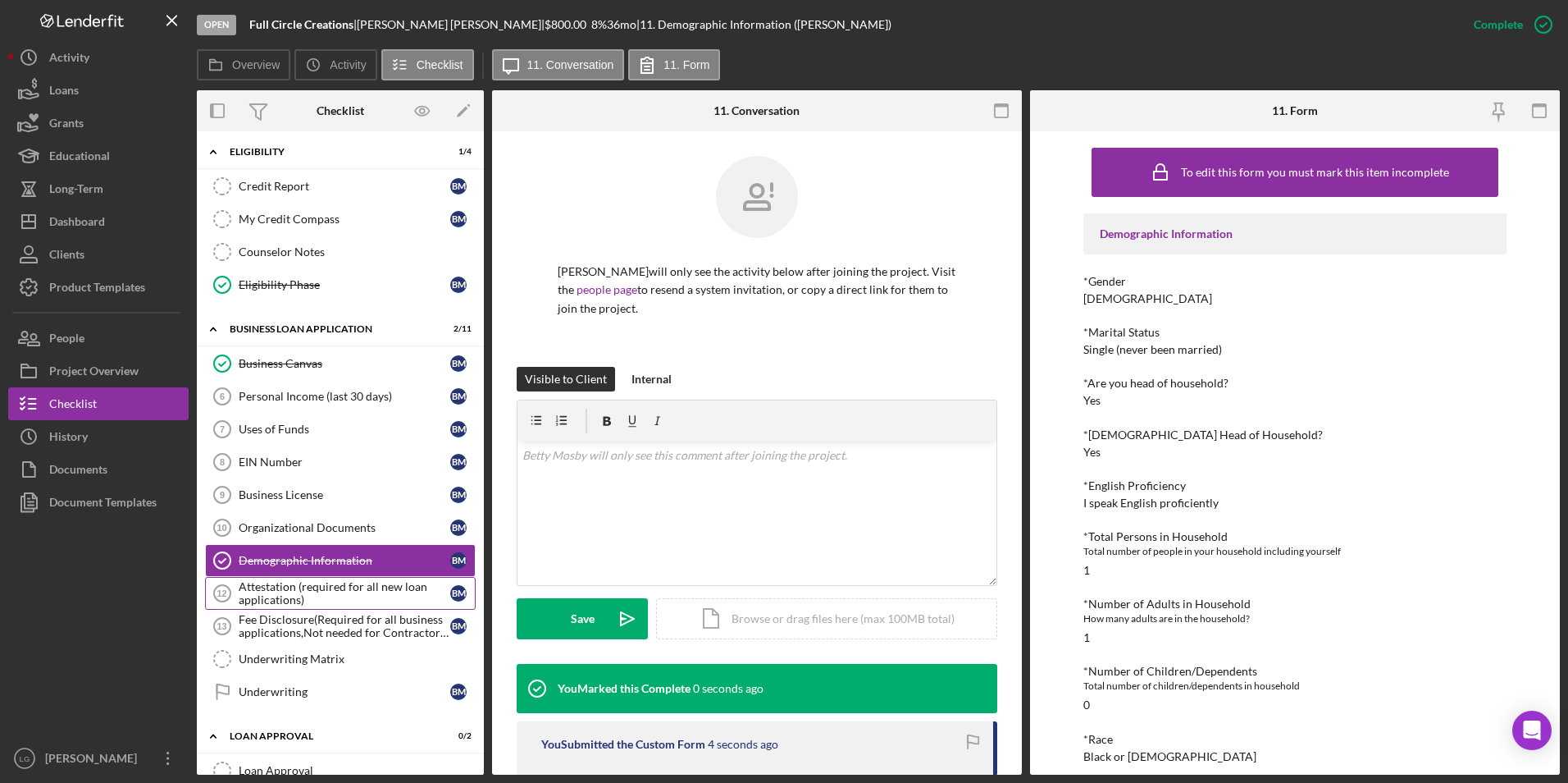
drag, startPoint x: 337, startPoint y: 583, endPoint x: 353, endPoint y: 582, distance: 16.0
click at [337, 583] on div "Attestation (required for all new loan applications)" at bounding box center [345, 593] width 212 height 27
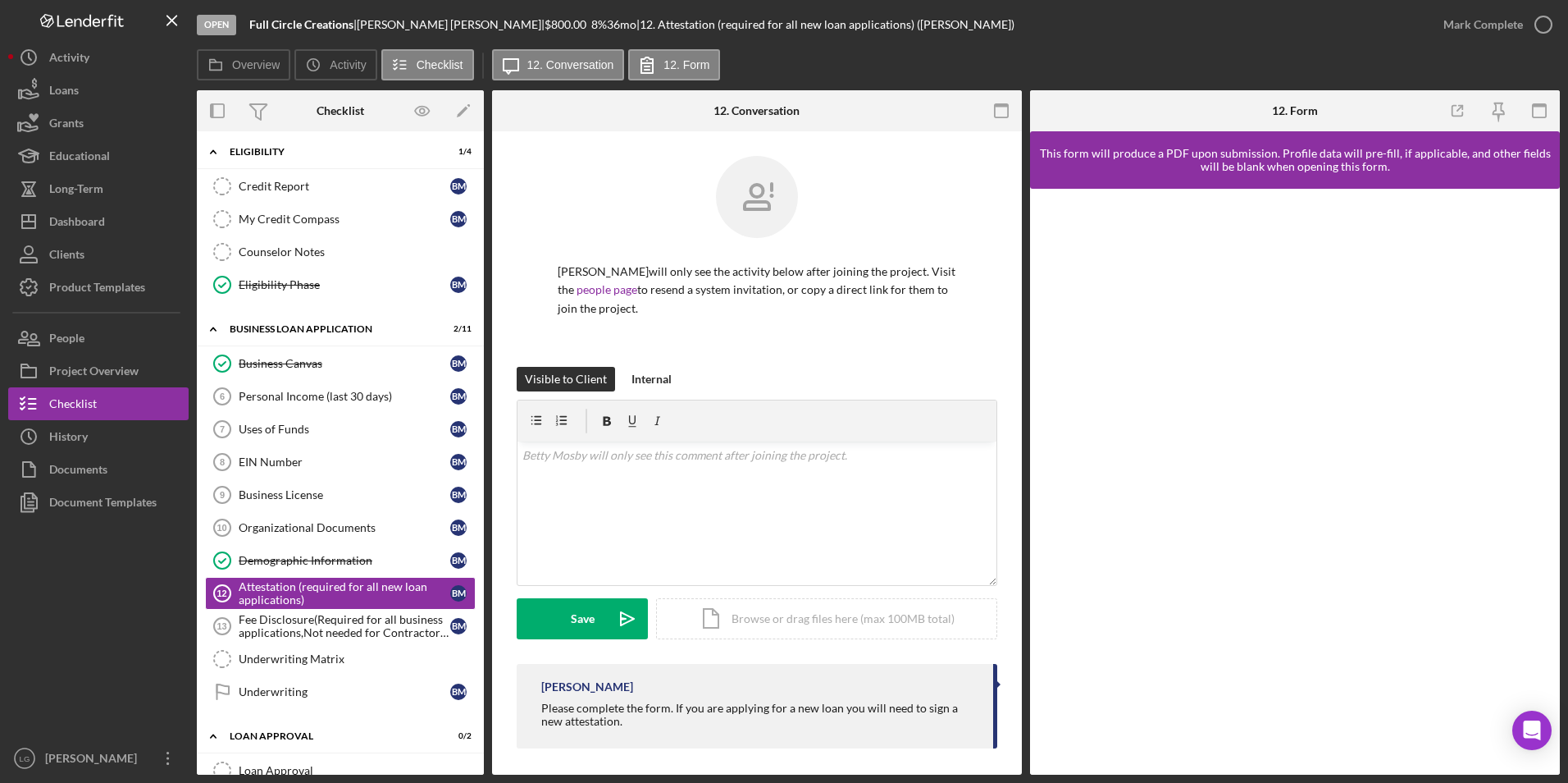
scroll to position [7, 0]
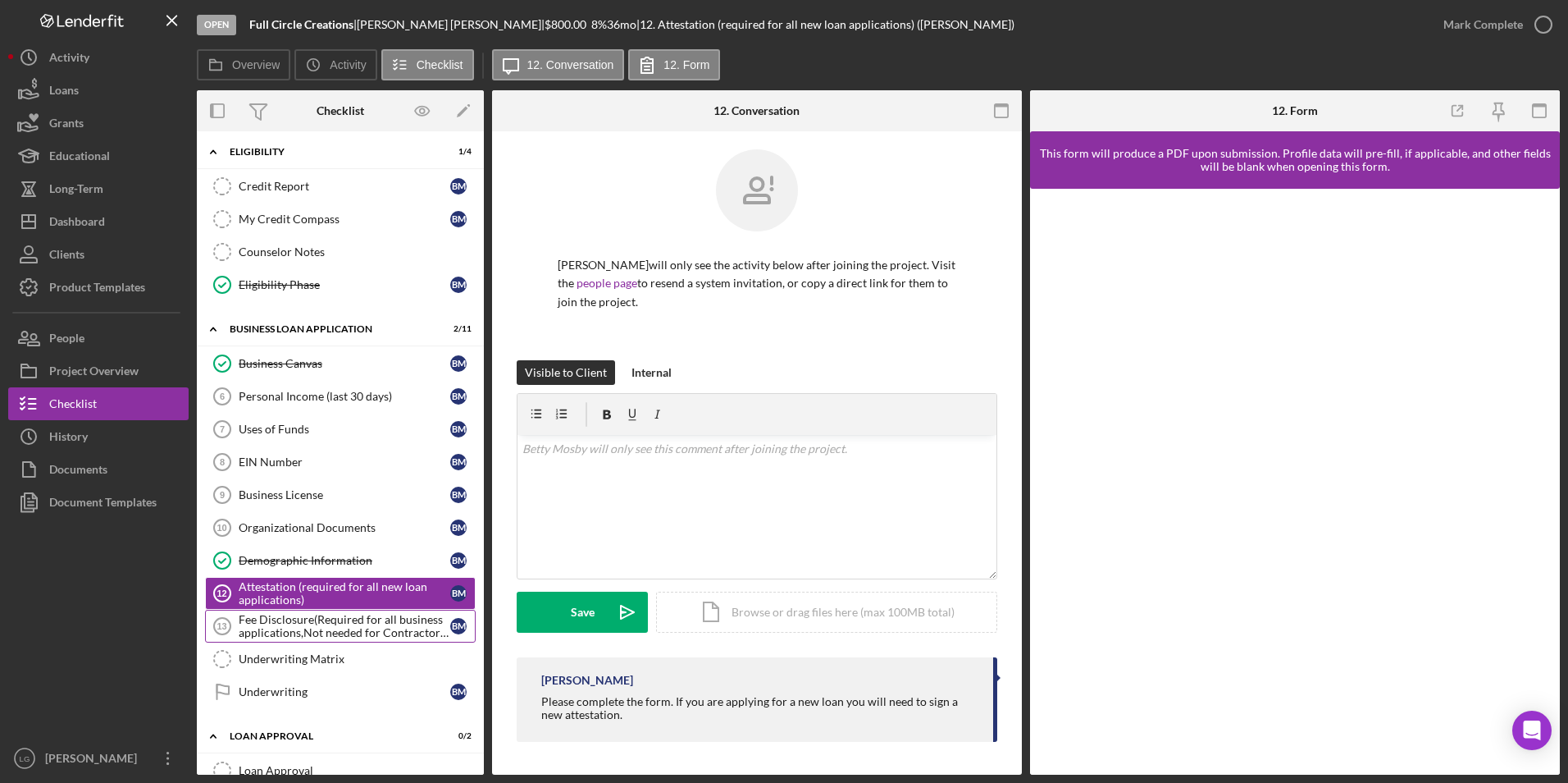
drag, startPoint x: 286, startPoint y: 687, endPoint x: 330, endPoint y: 630, distance: 72.0
click at [286, 687] on div "Underwriting" at bounding box center [345, 691] width 212 height 13
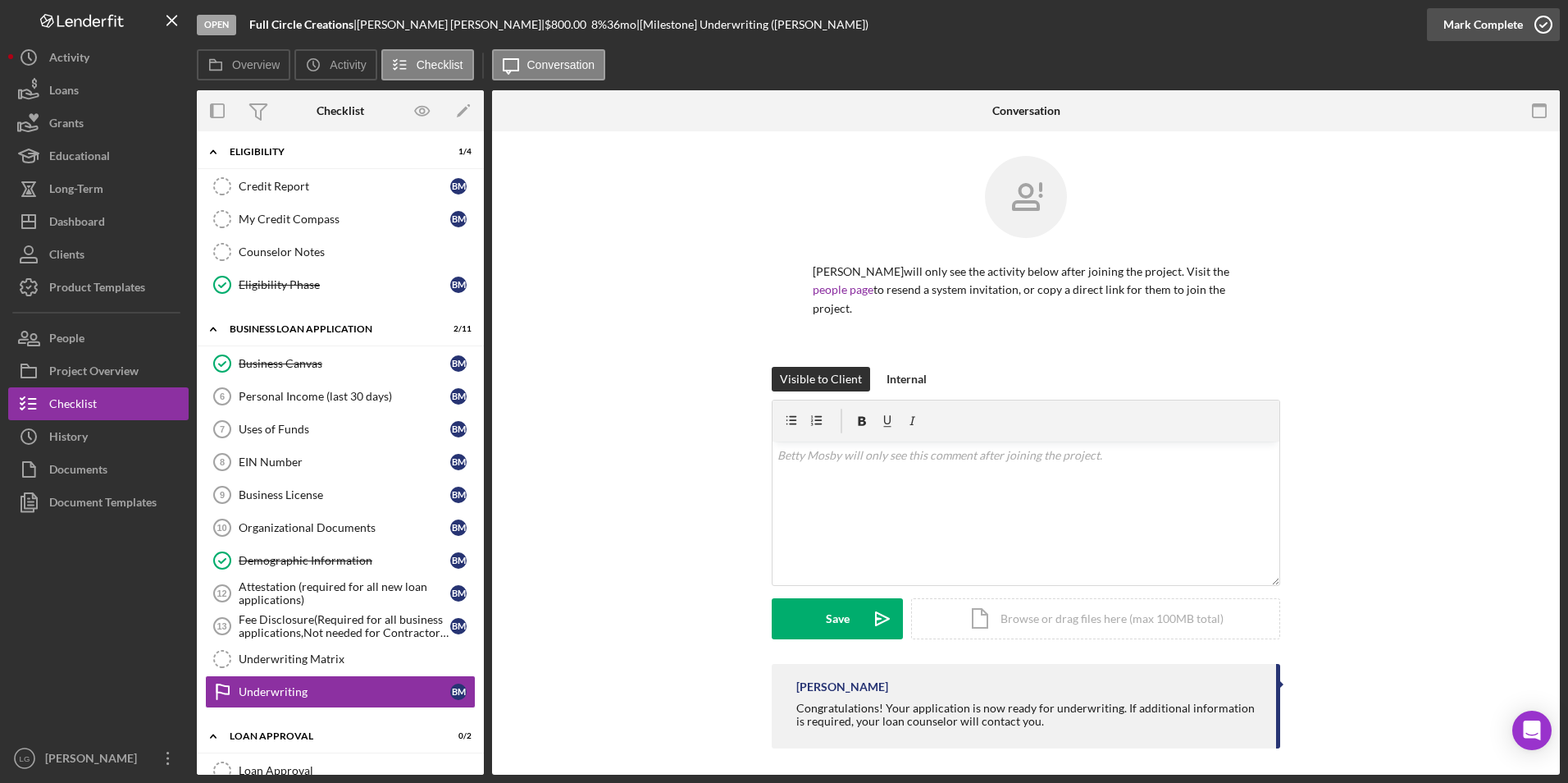
click at [1457, 30] on div "Mark Complete" at bounding box center [1484, 24] width 80 height 32
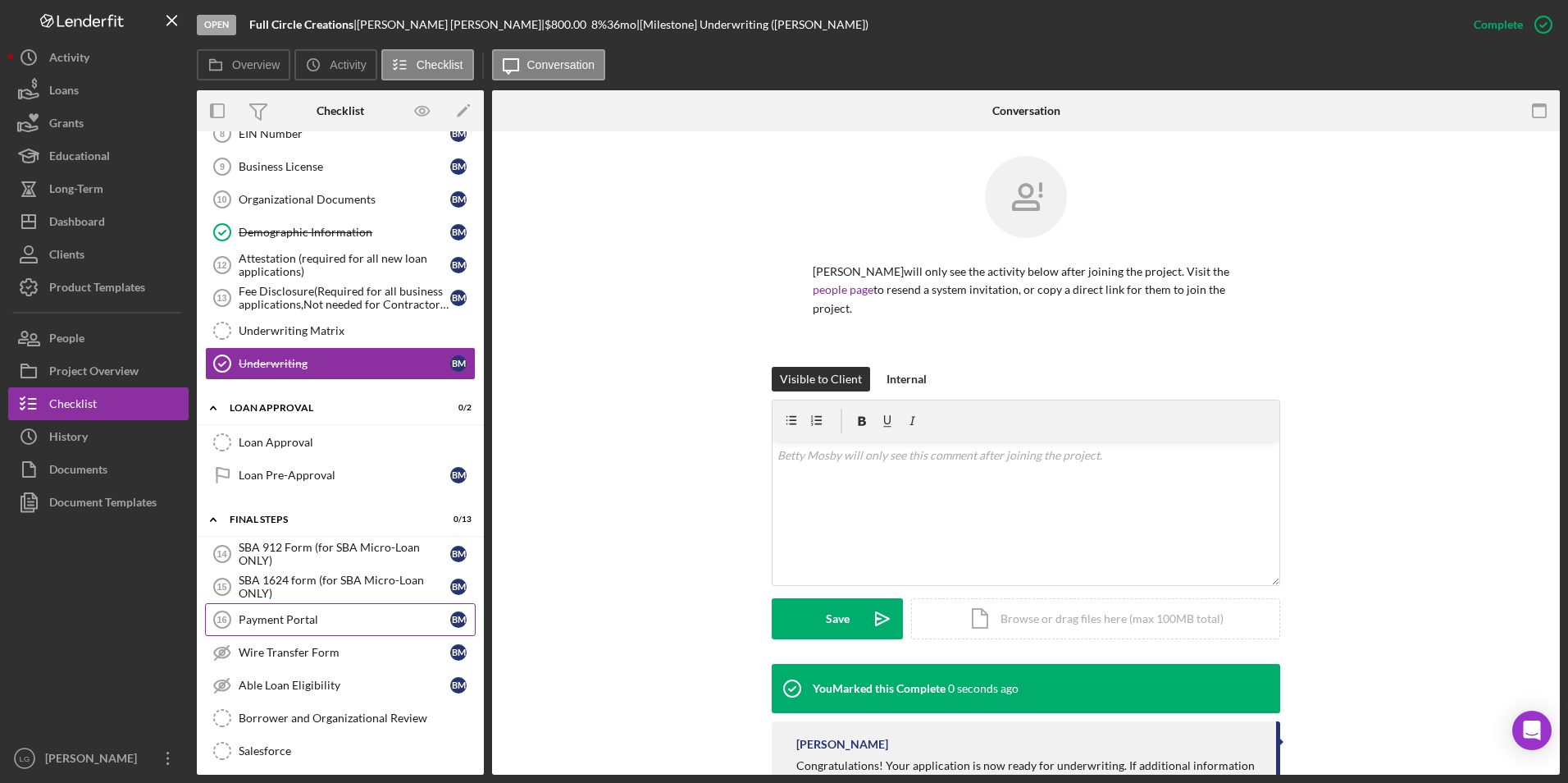
scroll to position [903, 0]
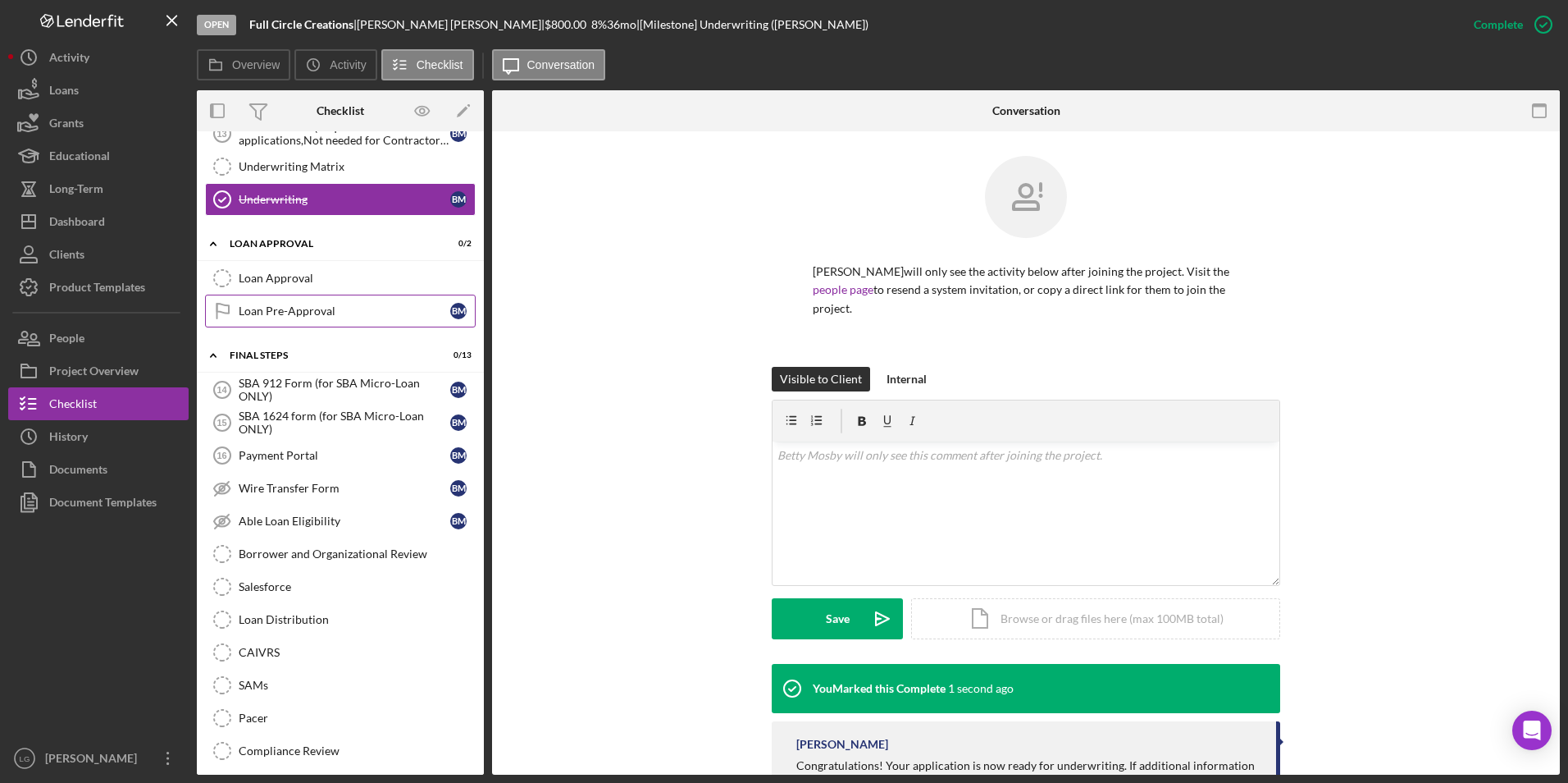
click at [278, 302] on link "Loan Pre-Approval Loan Pre-Approval B M" at bounding box center [340, 311] width 271 height 32
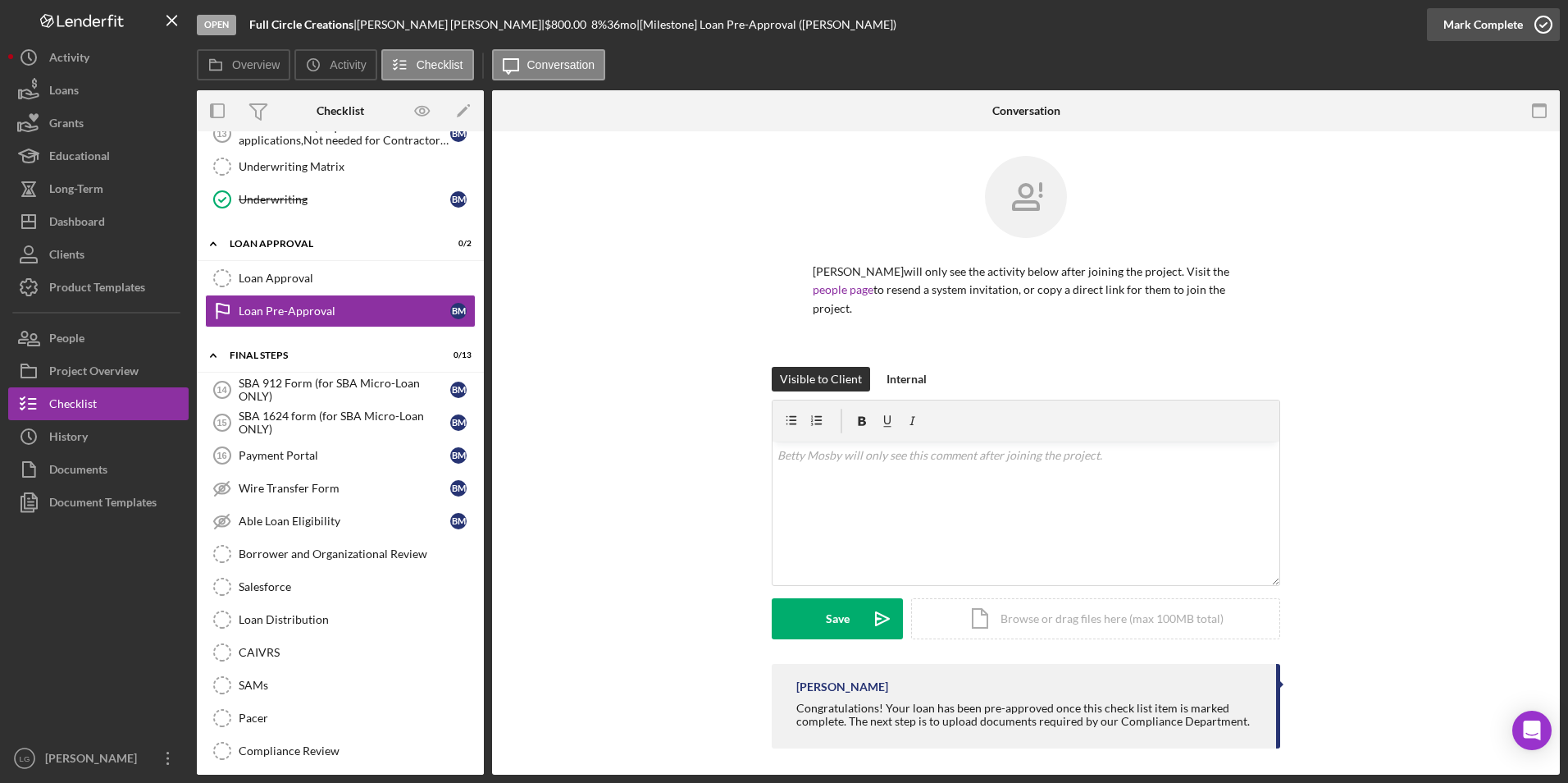
click at [1480, 21] on div "Mark Complete" at bounding box center [1484, 24] width 80 height 32
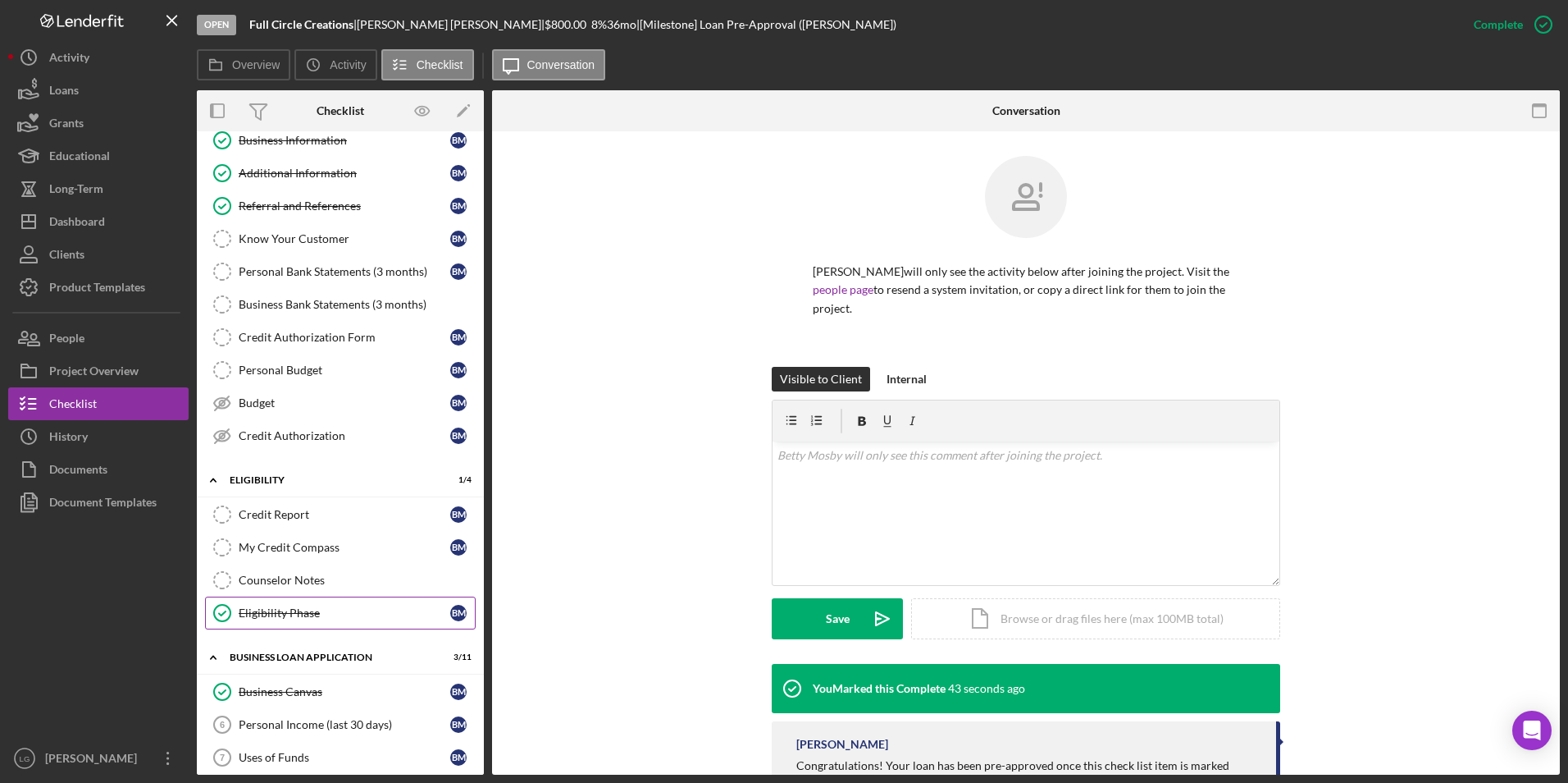
scroll to position [164, 0]
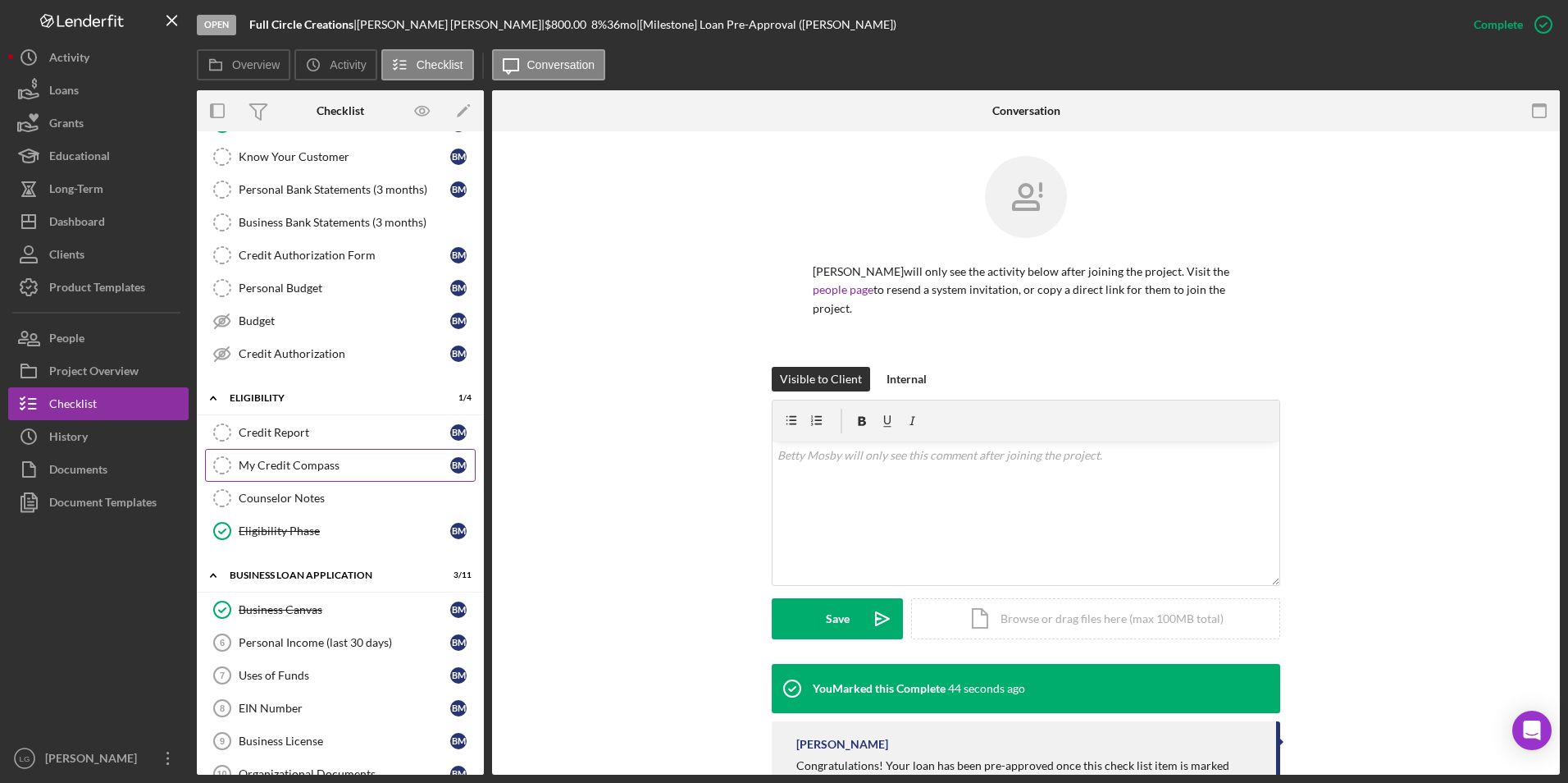
click at [328, 451] on link "My Credit Compass My Credit Compass B M" at bounding box center [340, 465] width 271 height 32
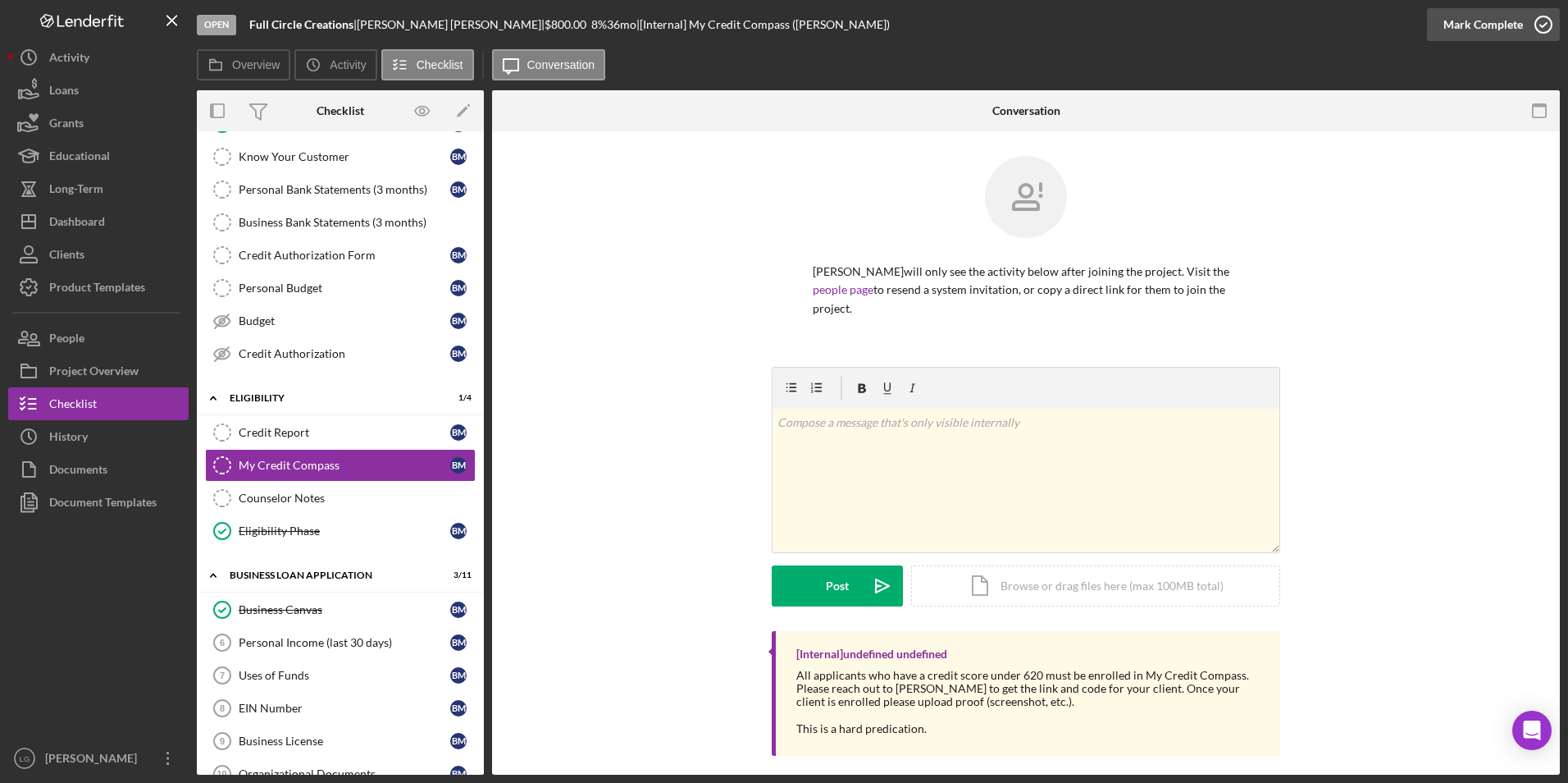
drag, startPoint x: 1471, startPoint y: 20, endPoint x: 901, endPoint y: 137, distance: 581.9
click at [1469, 21] on div "Mark Complete" at bounding box center [1484, 24] width 80 height 32
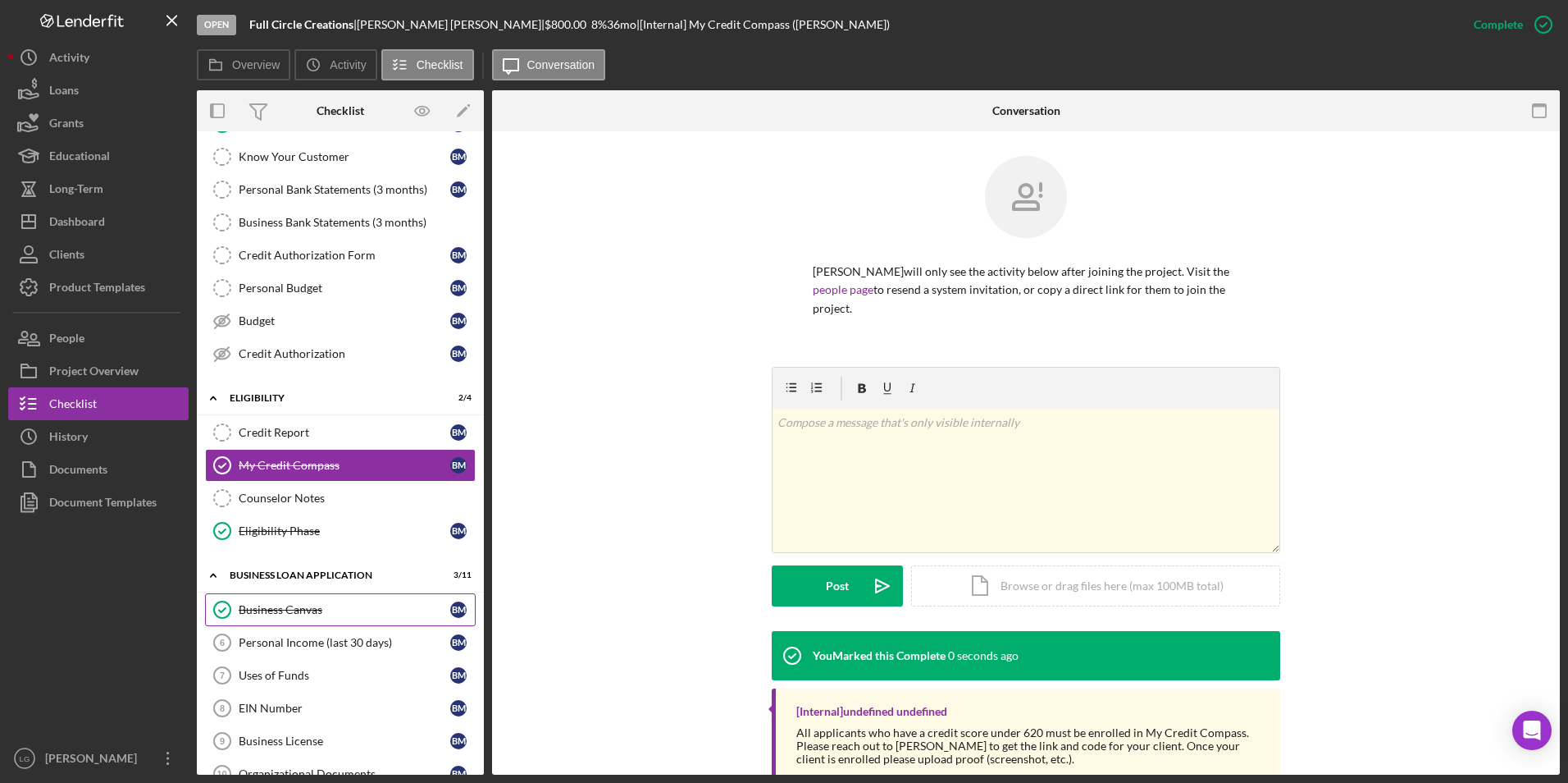
scroll to position [328, 0]
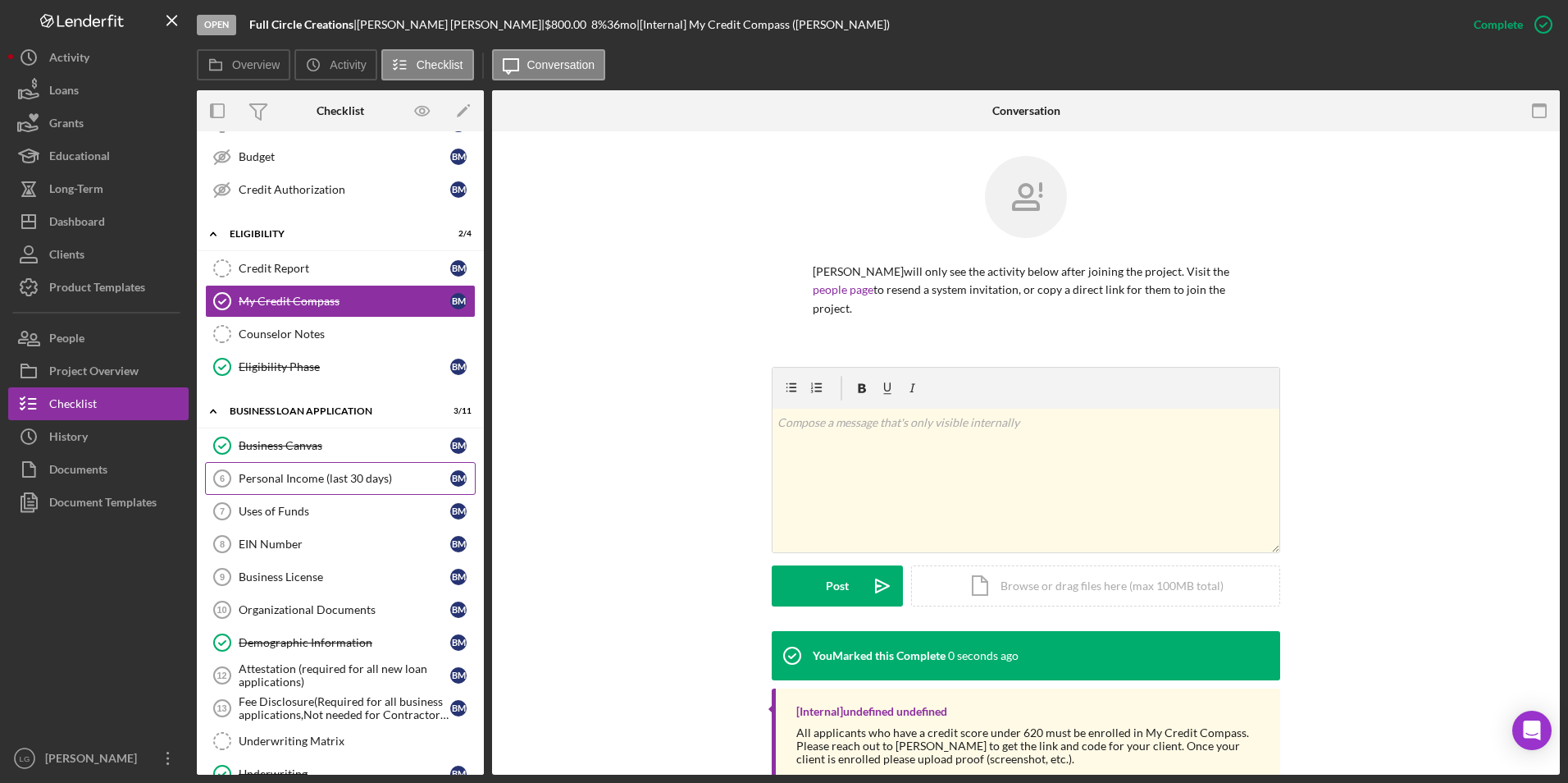
click at [294, 485] on div "Personal Income (last 30 days)" at bounding box center [345, 478] width 212 height 13
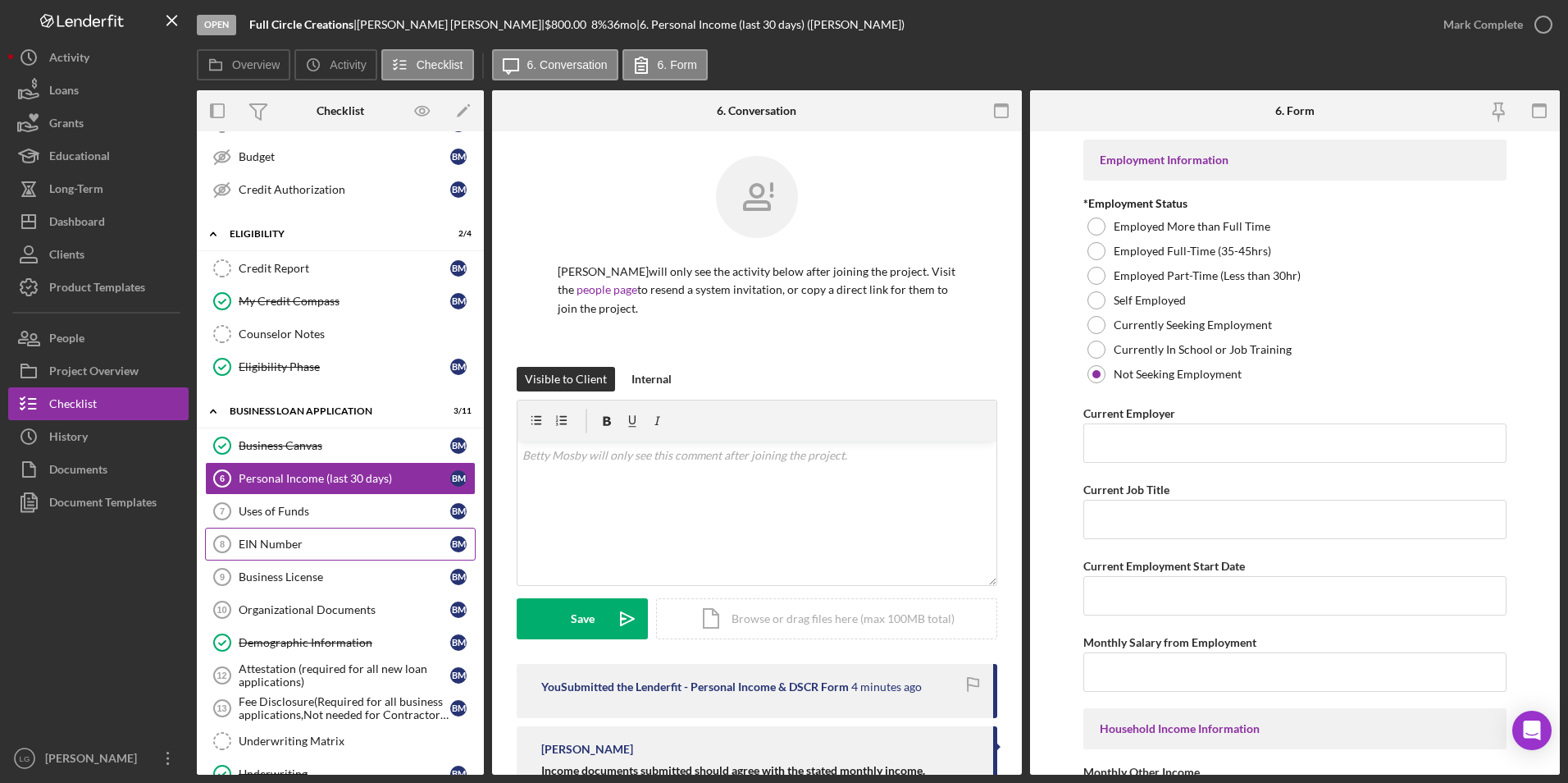
click at [297, 541] on div "EIN Number" at bounding box center [345, 544] width 212 height 13
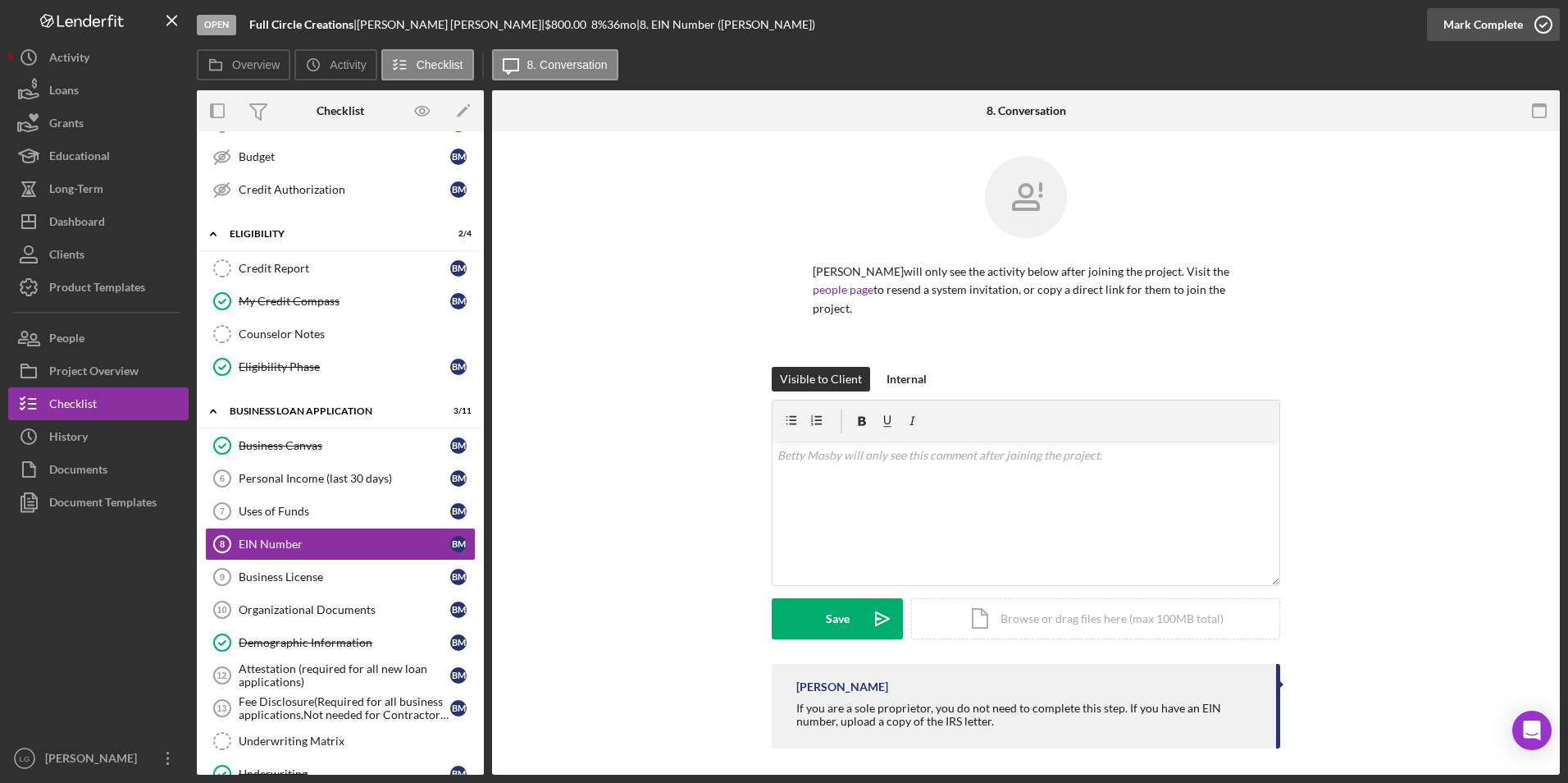
click at [1460, 27] on div "Mark Complete" at bounding box center [1484, 24] width 80 height 32
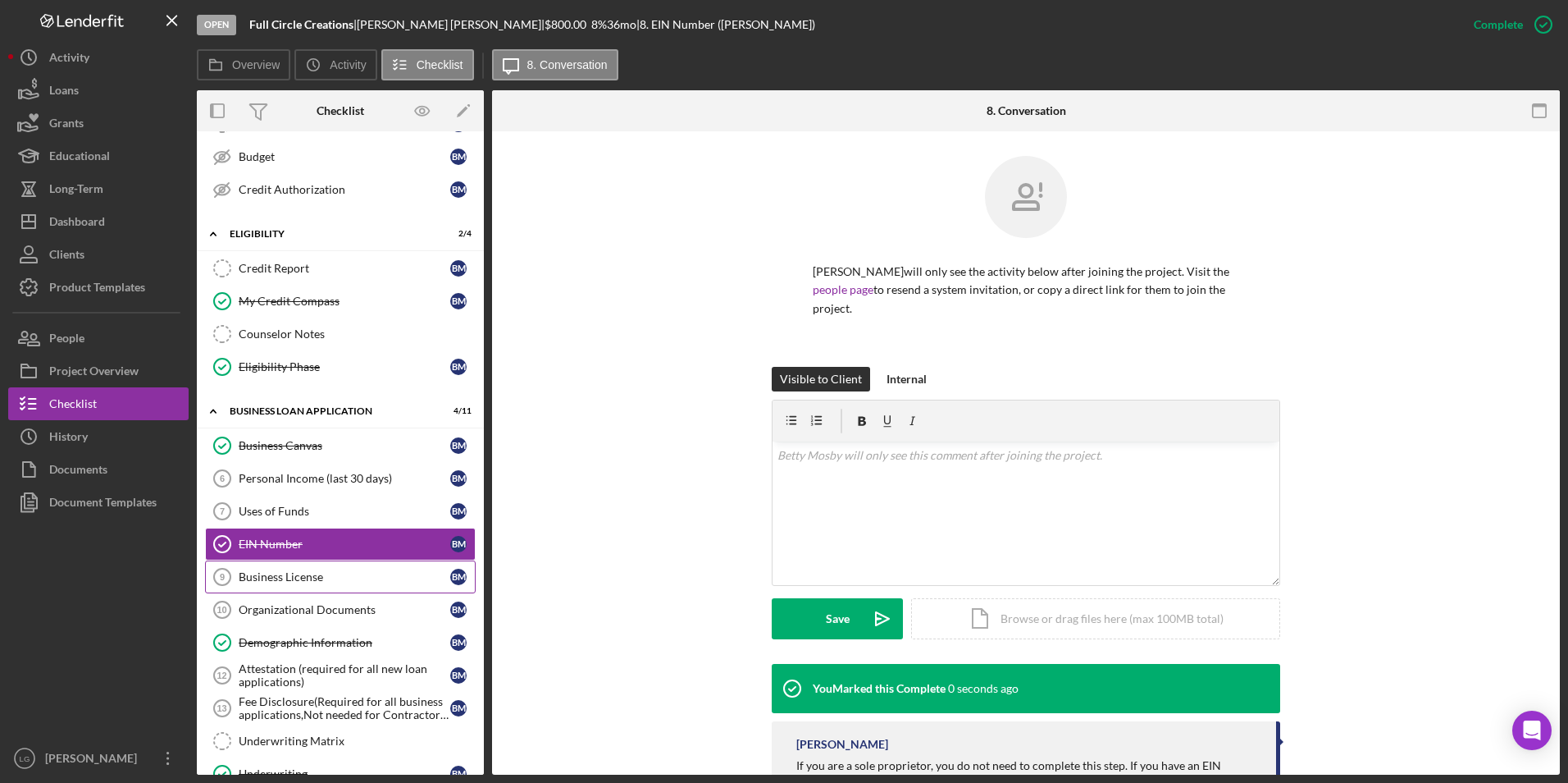
click at [247, 580] on div "Business License" at bounding box center [345, 577] width 212 height 13
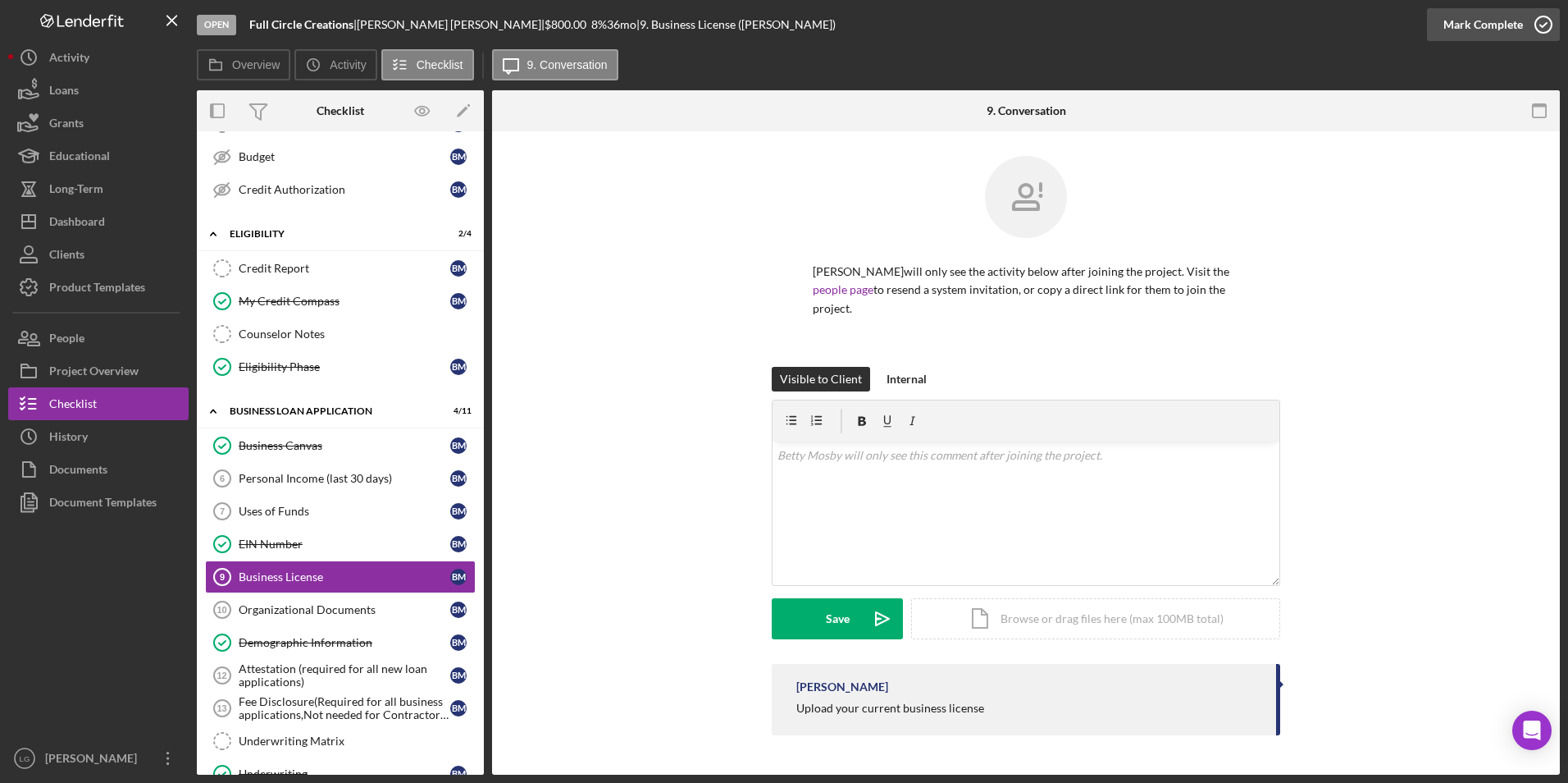
click at [1469, 15] on div "Mark Complete" at bounding box center [1484, 24] width 80 height 32
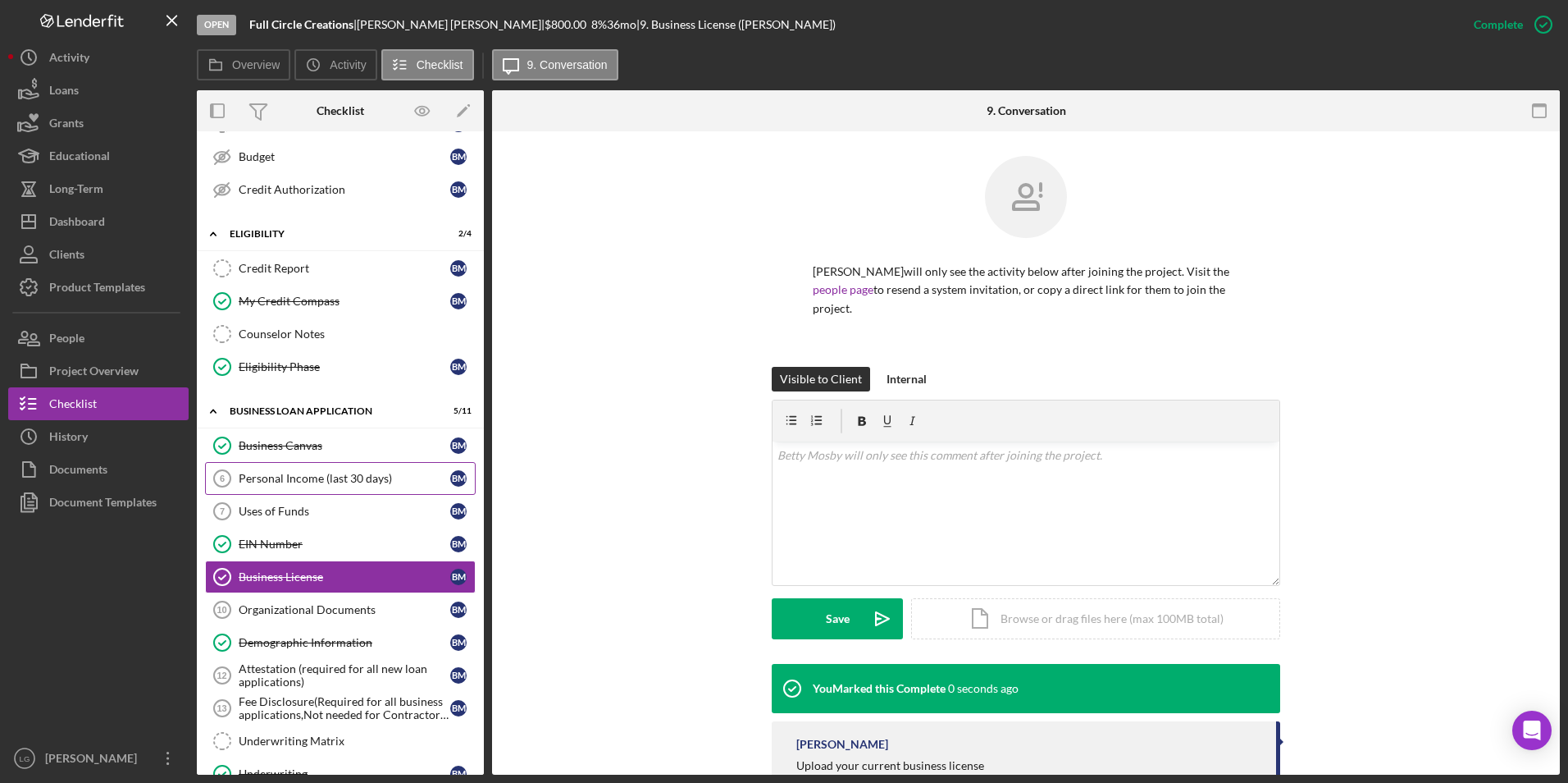
scroll to position [492, 0]
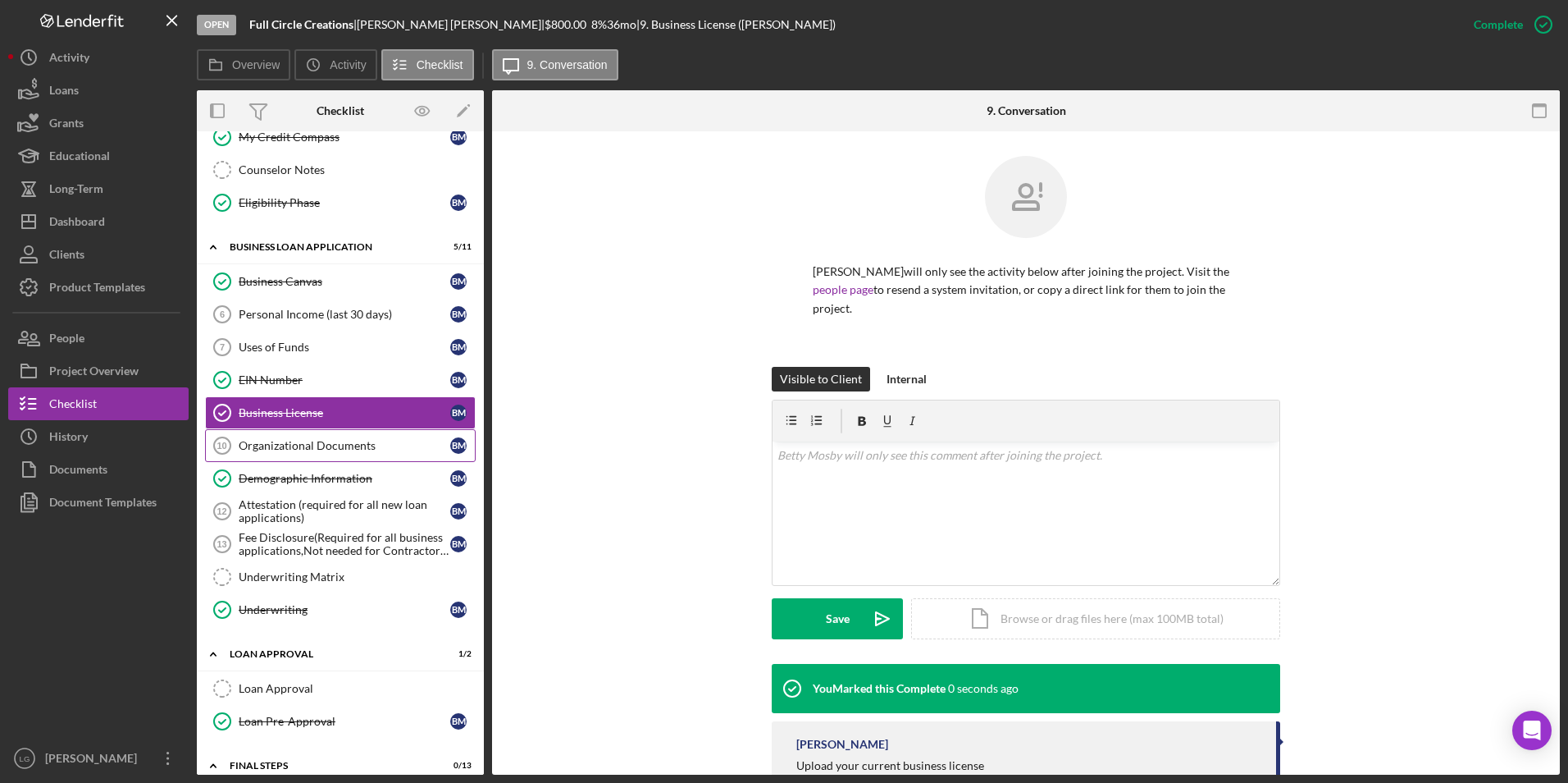
click at [351, 444] on div "Organizational Documents" at bounding box center [345, 446] width 212 height 13
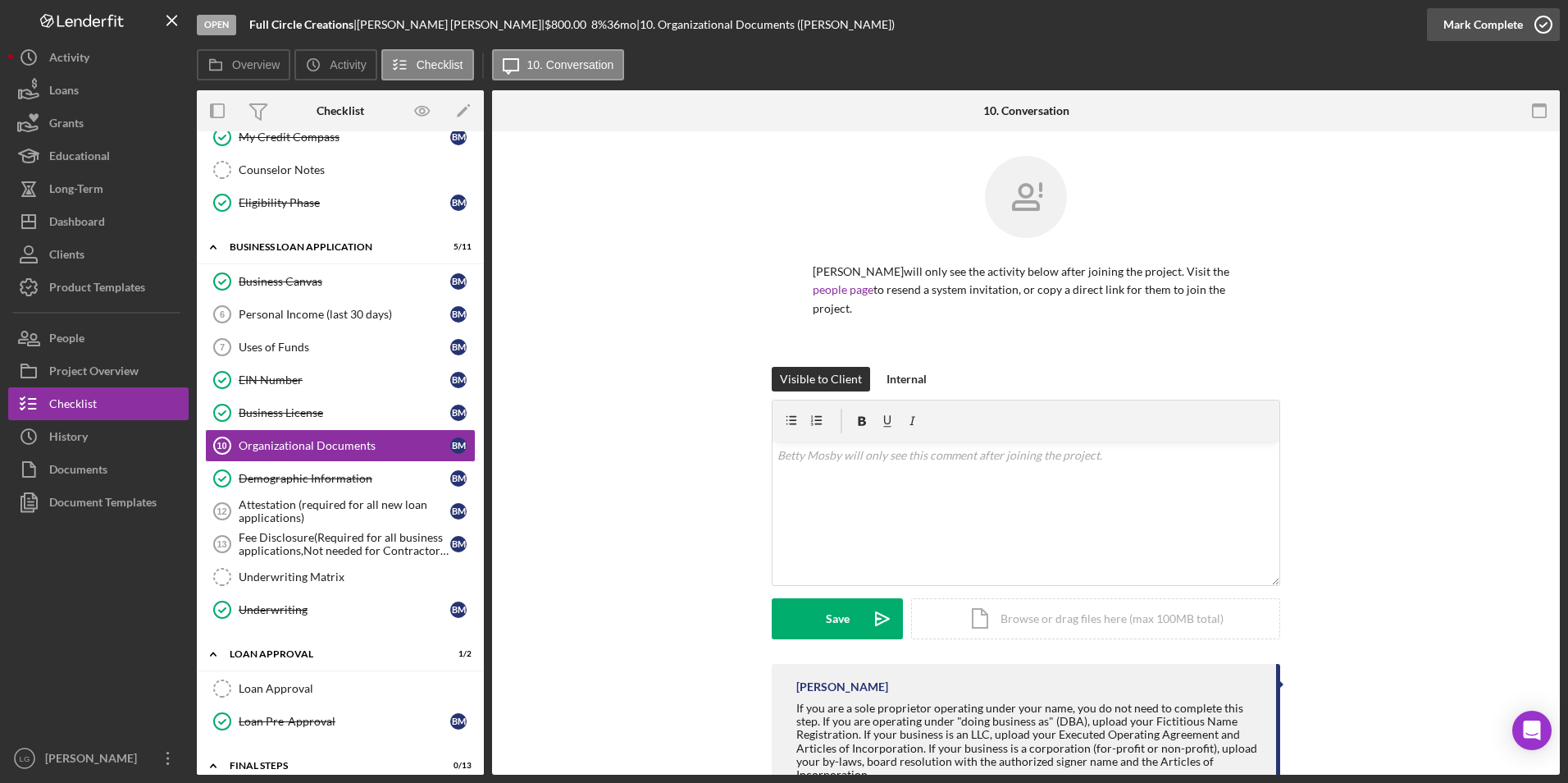
click at [1496, 23] on div "Mark Complete" at bounding box center [1484, 24] width 80 height 32
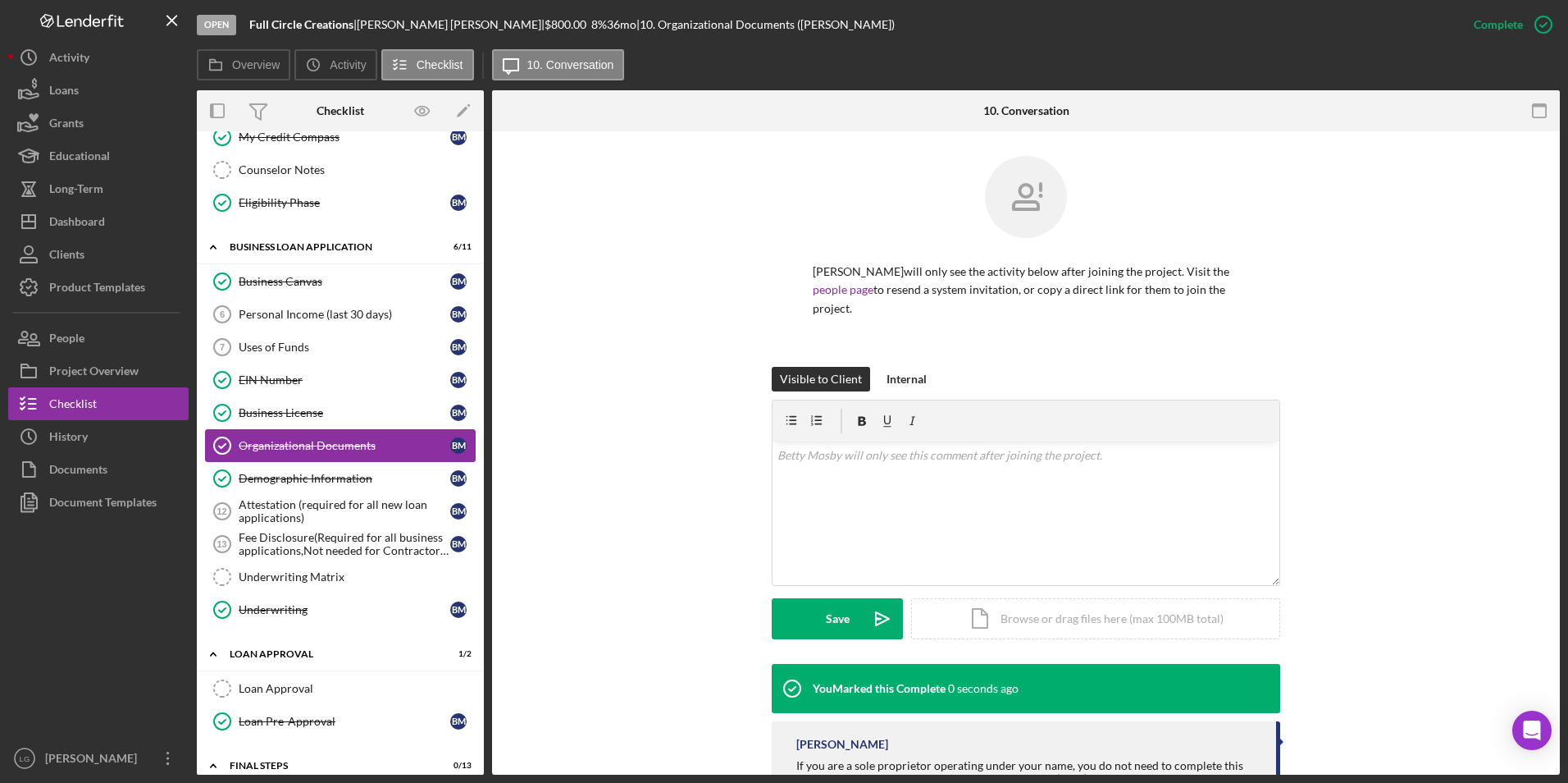
scroll to position [656, 0]
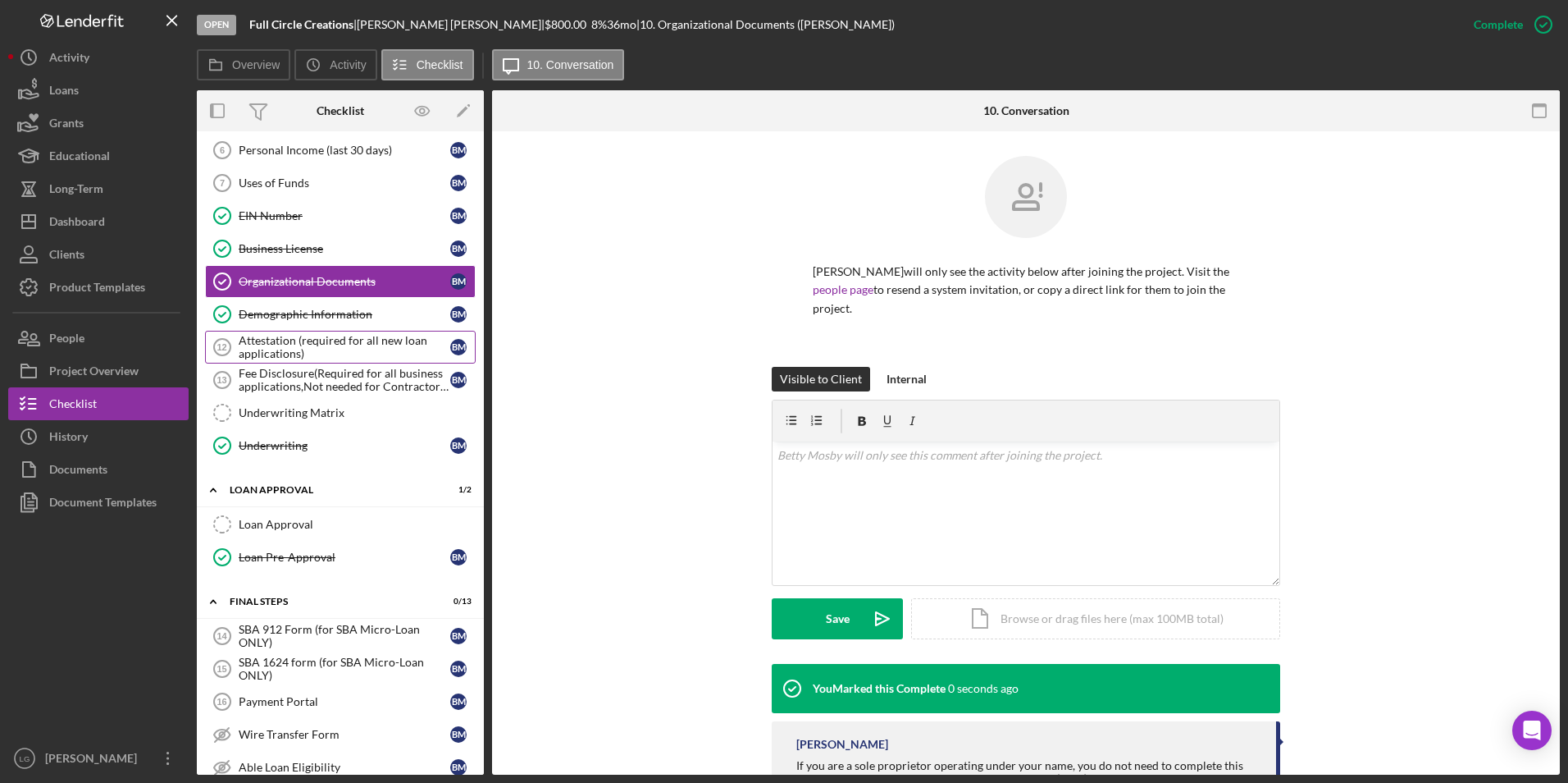
click at [368, 344] on div "Attestation (required for all new loan applications)" at bounding box center [345, 347] width 212 height 27
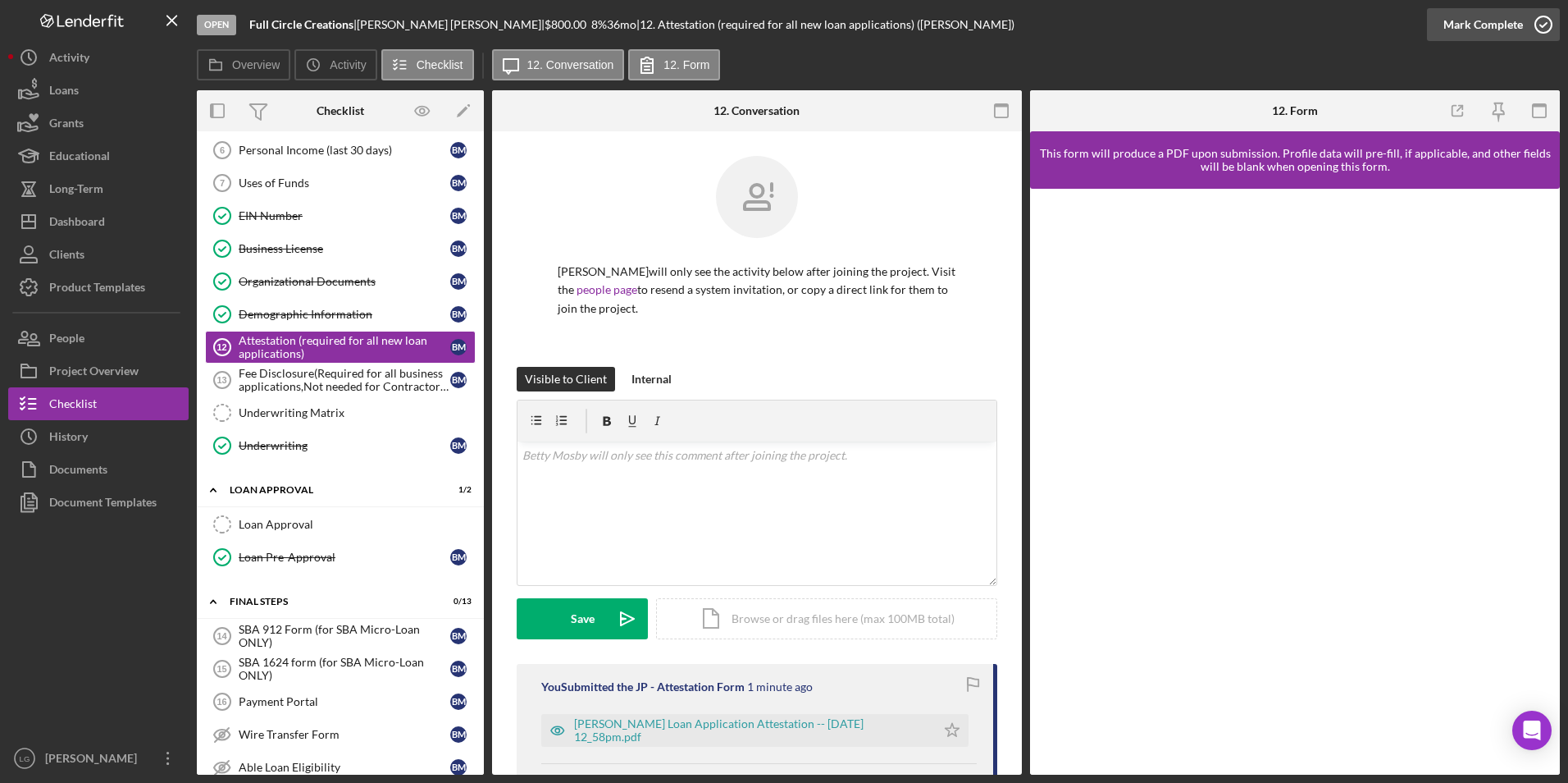
click at [1470, 21] on div "Mark Complete" at bounding box center [1484, 24] width 80 height 32
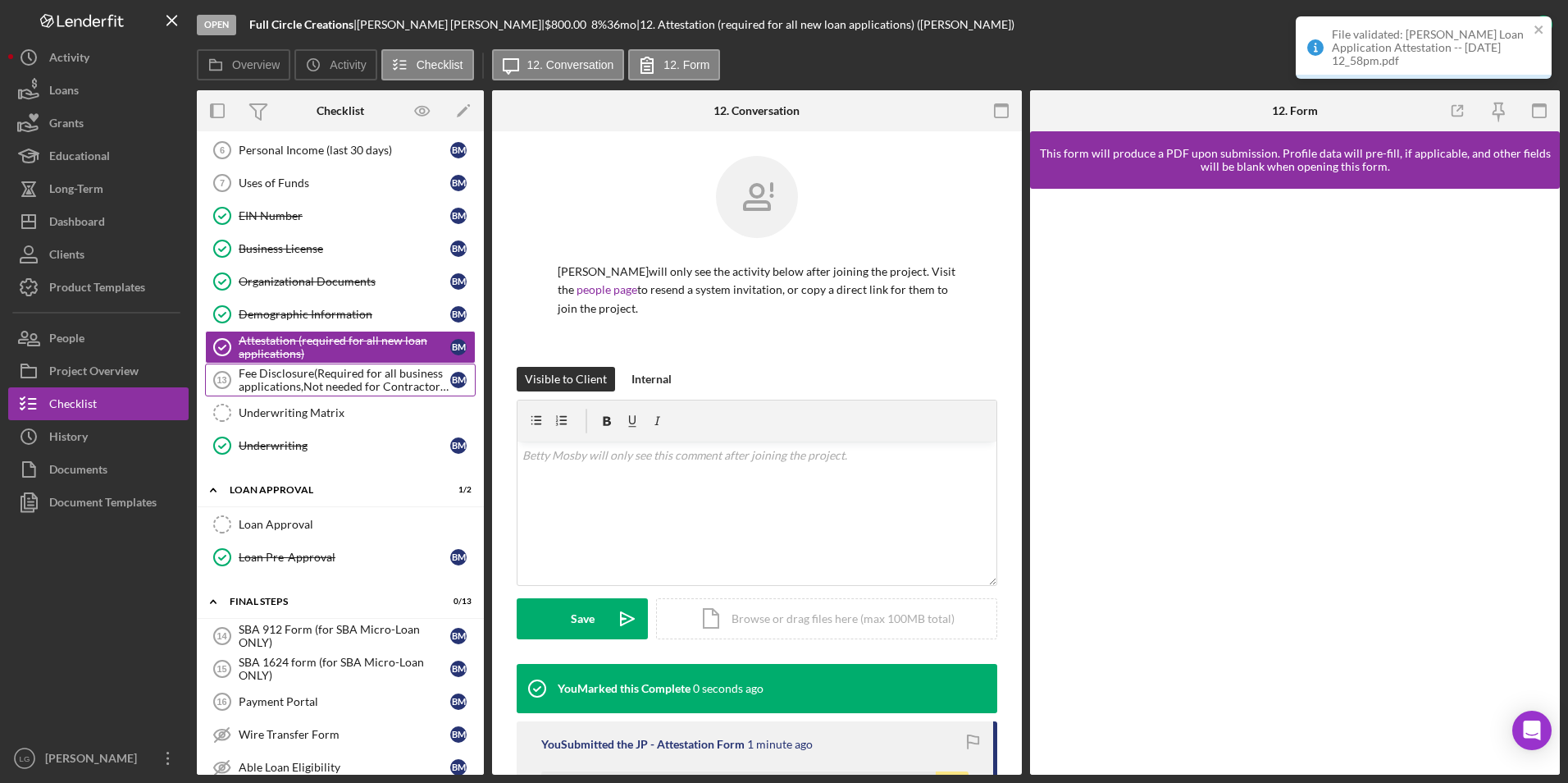
click at [361, 387] on div "Fee Disclosure(Required for all business applications,Not needed for Contractor…" at bounding box center [345, 380] width 212 height 27
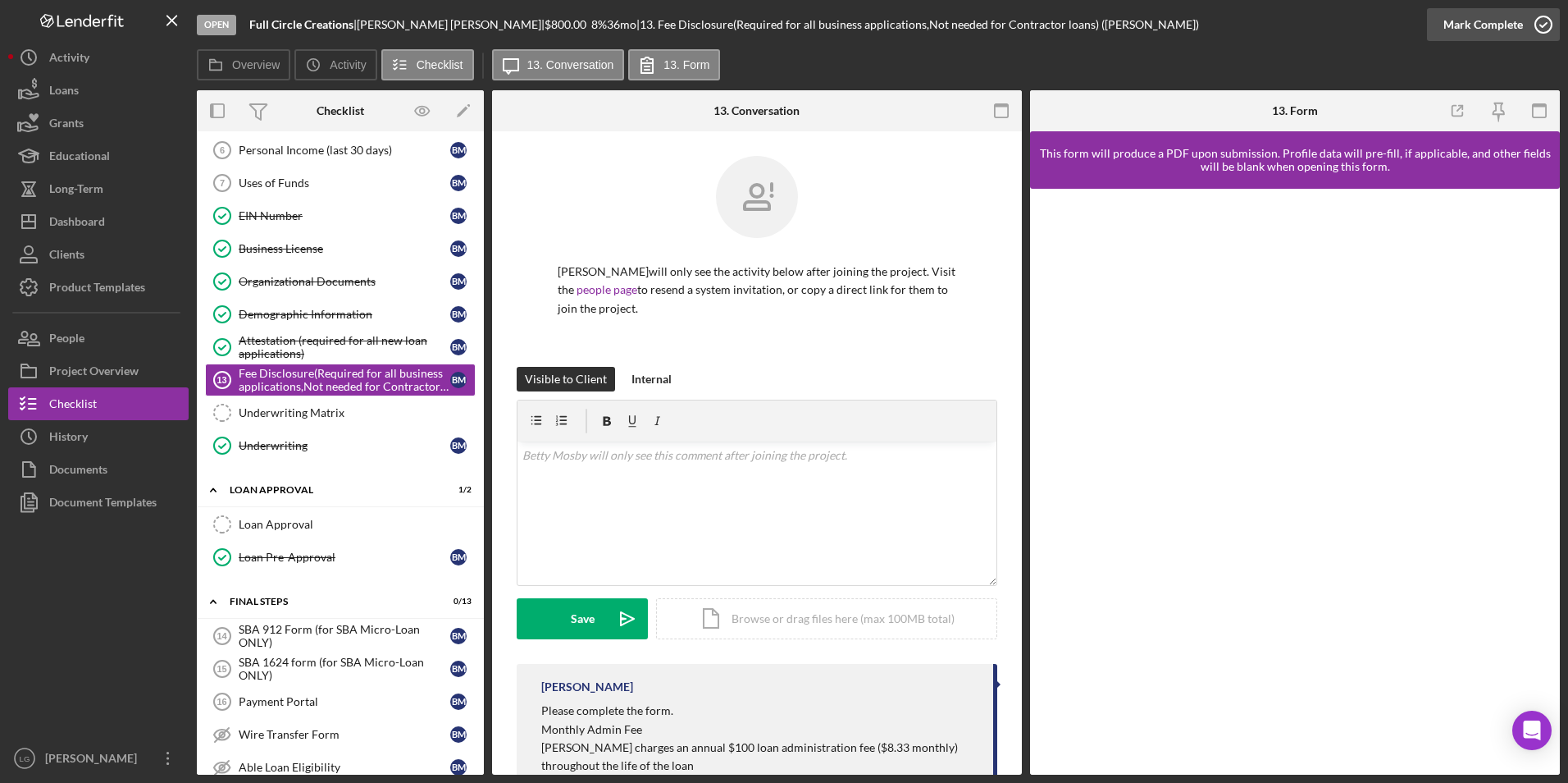
click at [1484, 27] on div "Mark Complete" at bounding box center [1484, 24] width 80 height 32
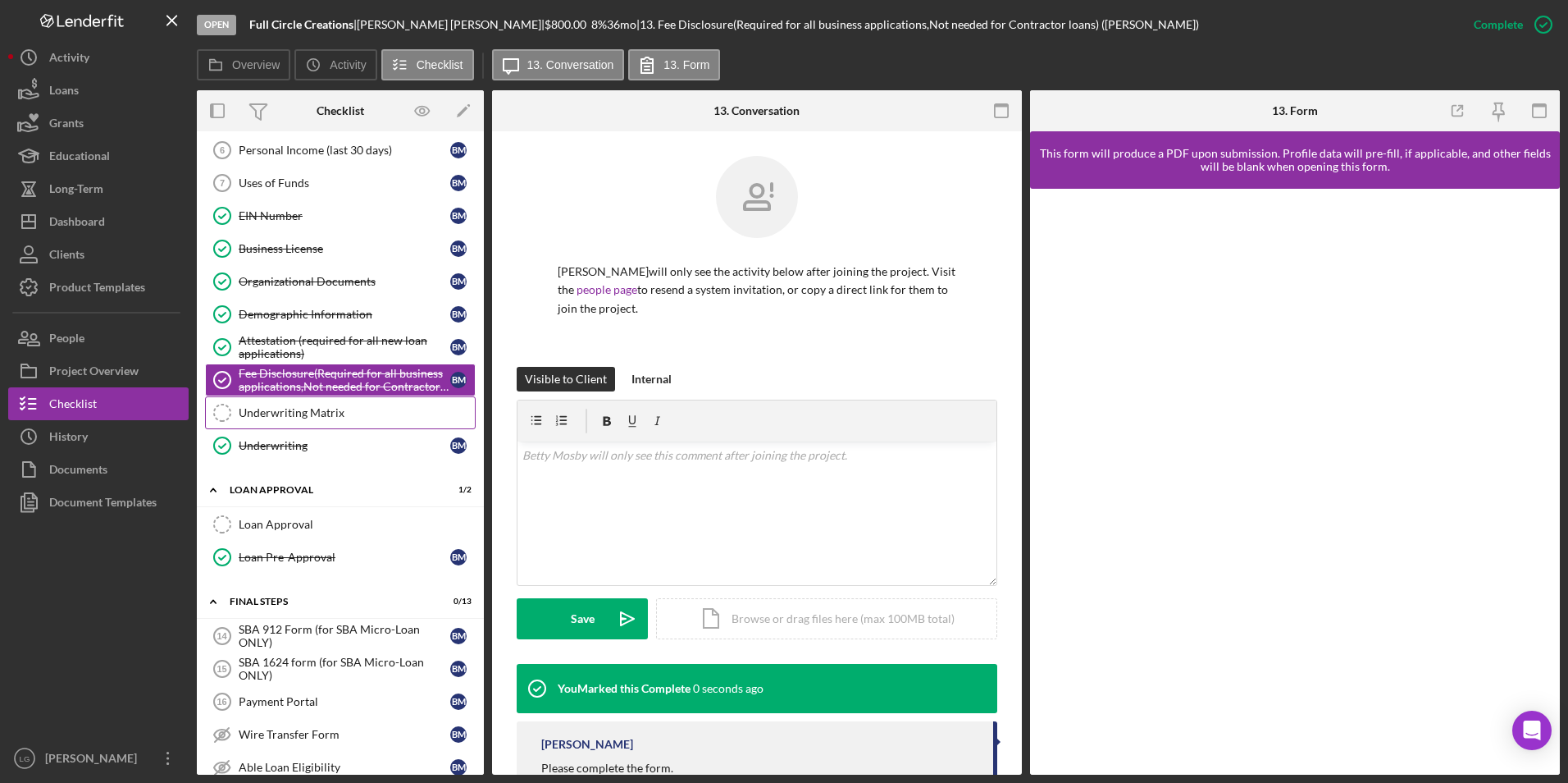
click at [306, 411] on div "Underwriting Matrix" at bounding box center [357, 413] width 236 height 13
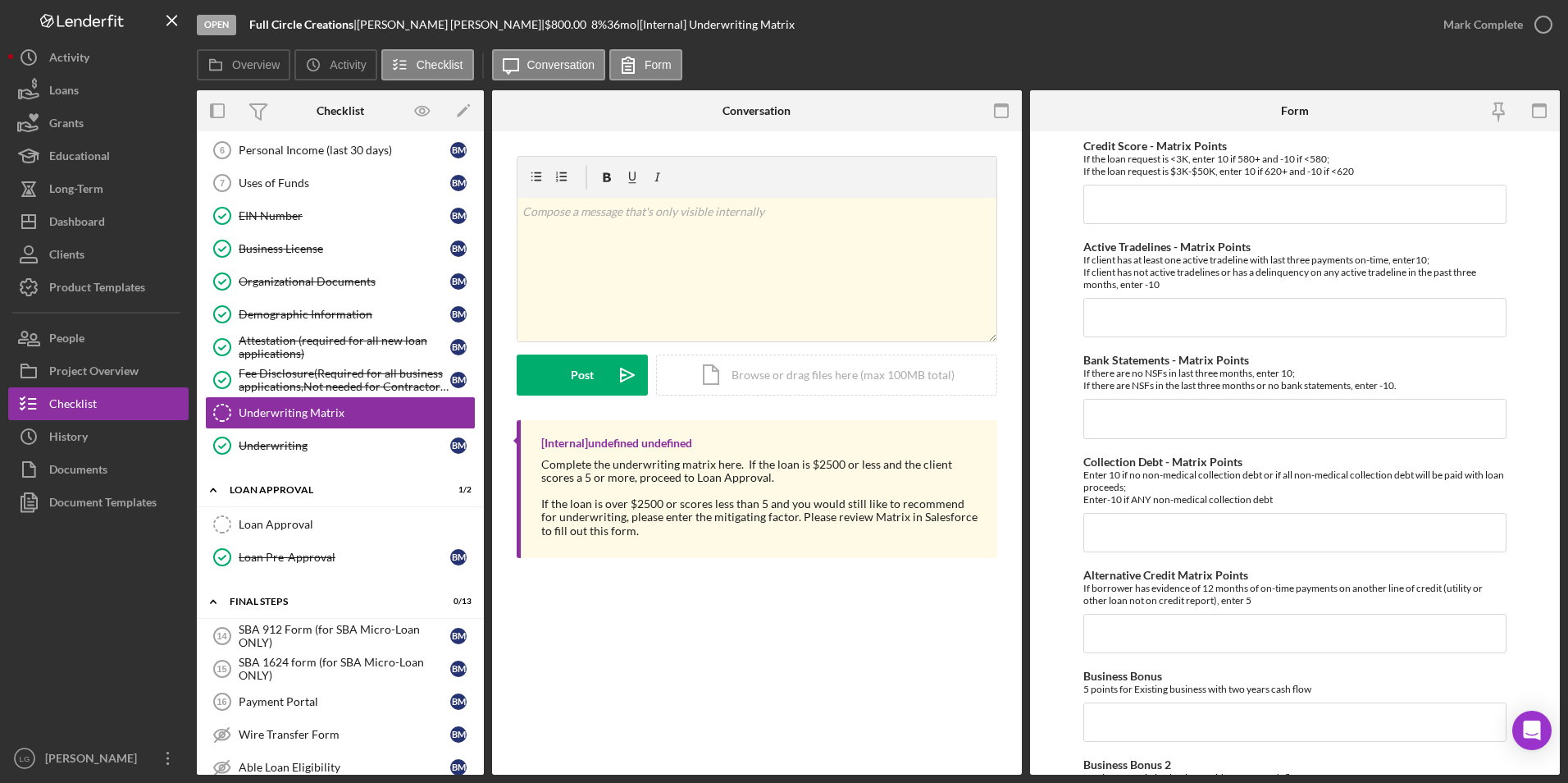
scroll to position [903, 0]
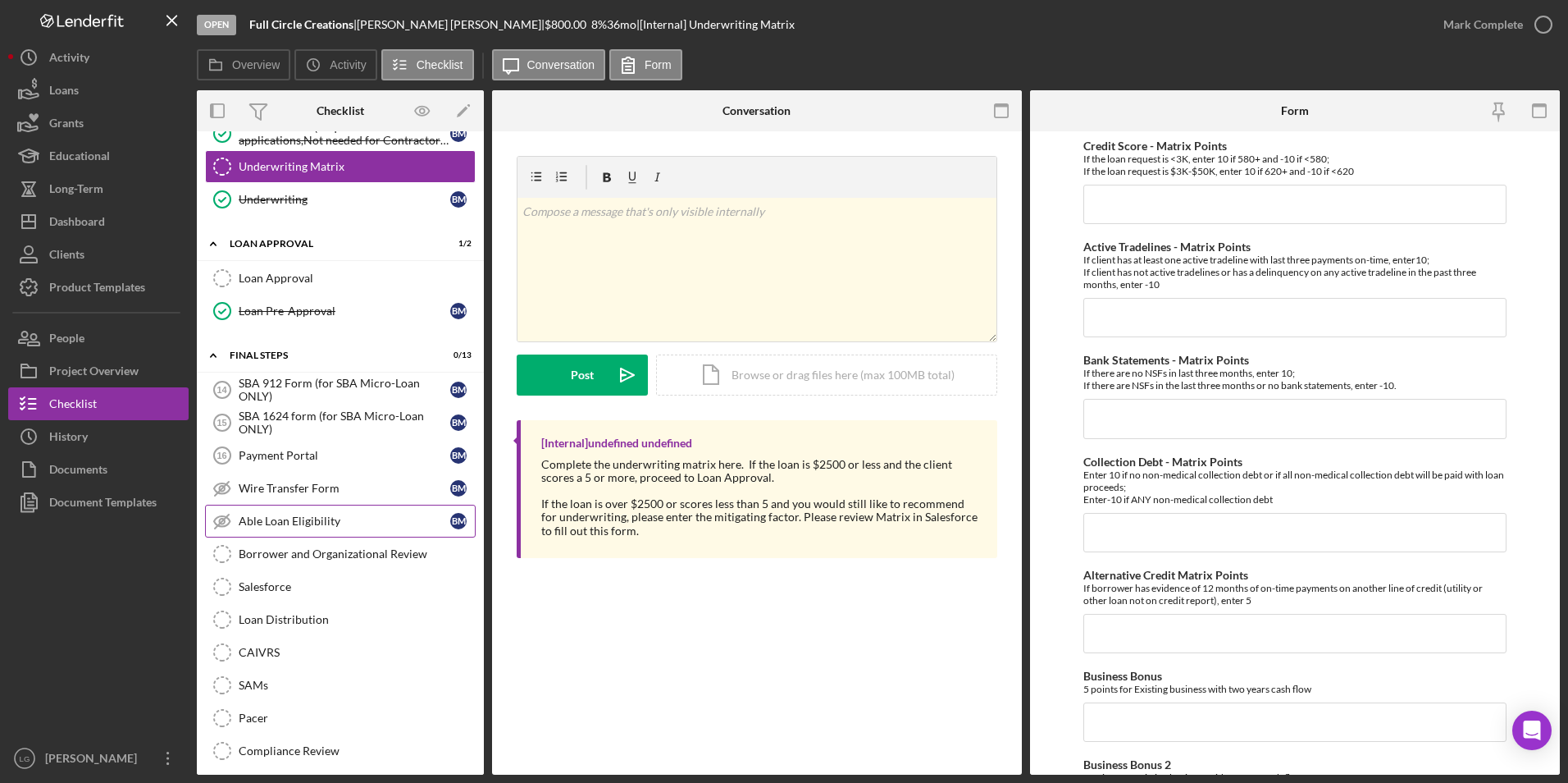
click at [286, 524] on div "Able Loan Eligibility" at bounding box center [345, 521] width 212 height 13
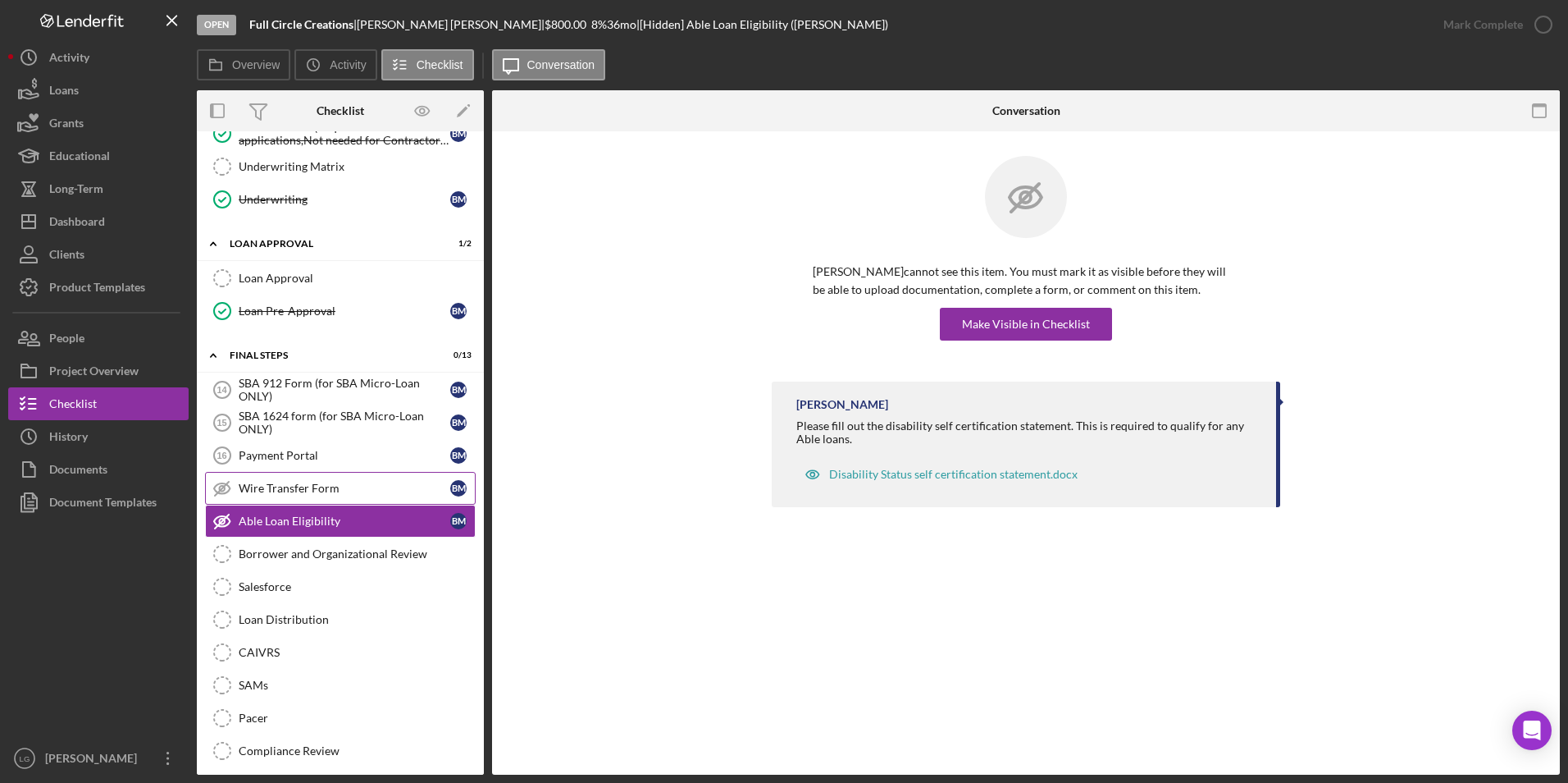
click at [281, 486] on div "Wire Transfer Form" at bounding box center [345, 488] width 212 height 13
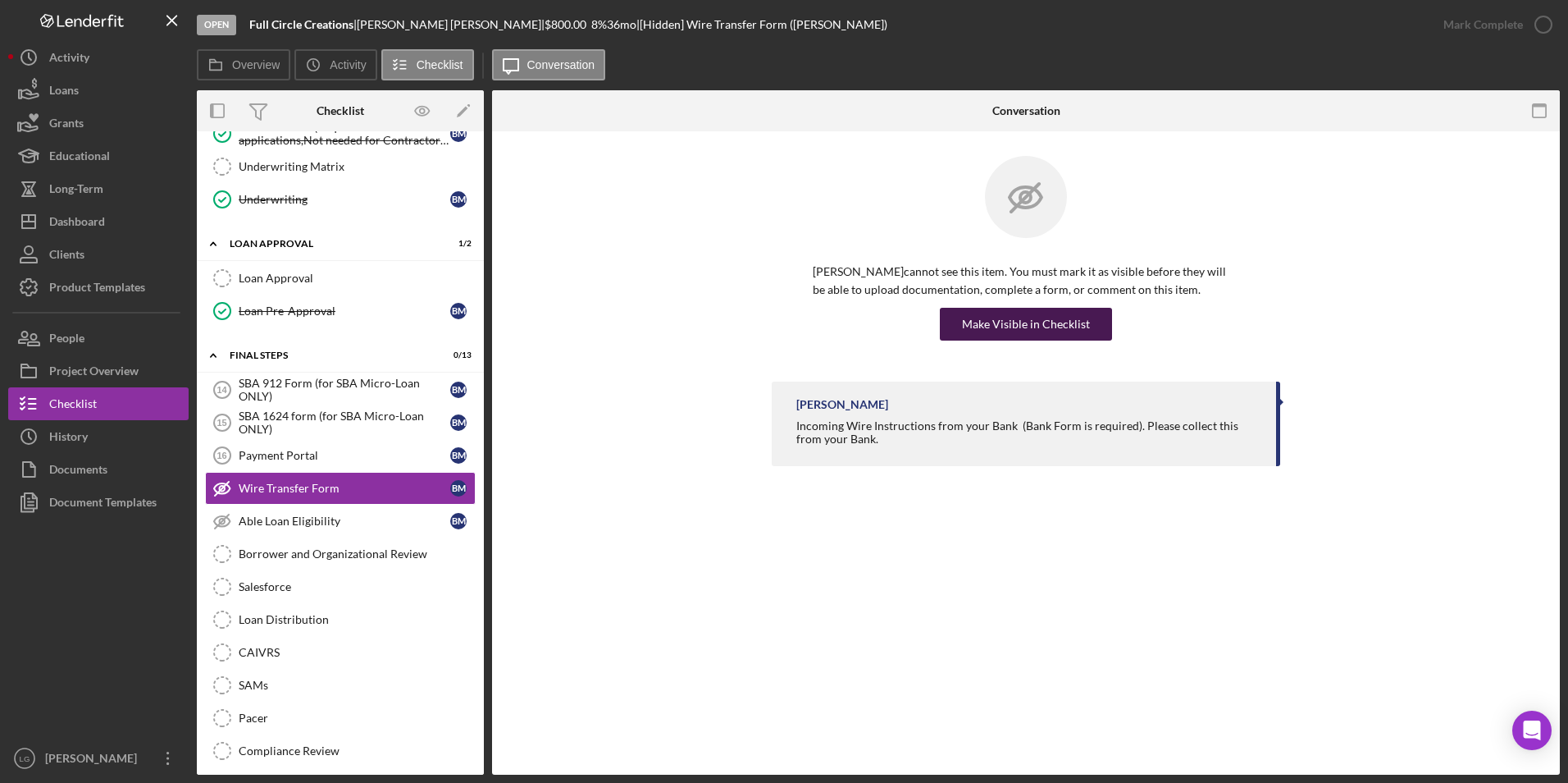
click at [1026, 327] on div "Make Visible in Checklist" at bounding box center [1026, 323] width 128 height 32
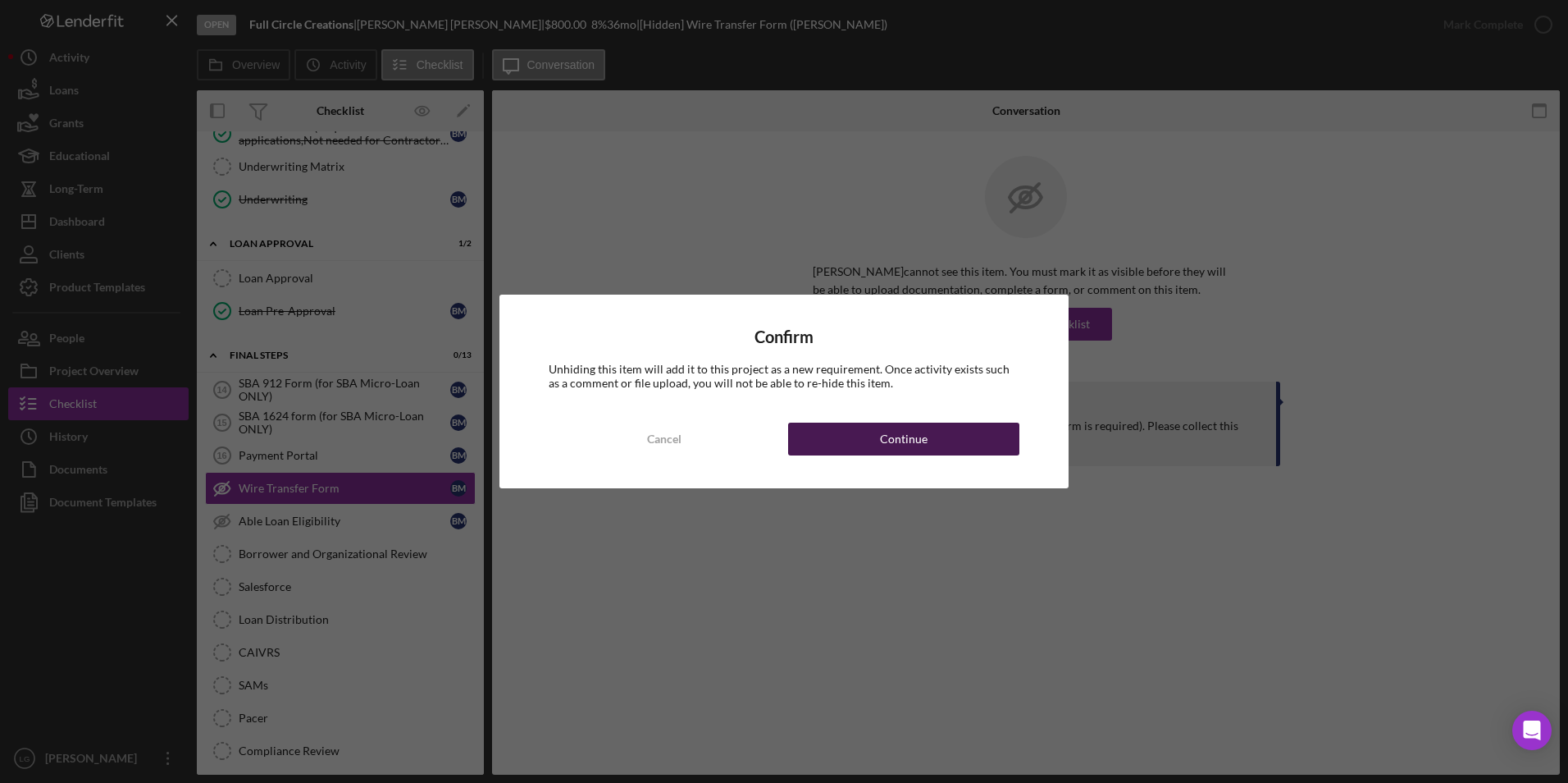
click at [971, 439] on button "Continue" at bounding box center [904, 438] width 231 height 32
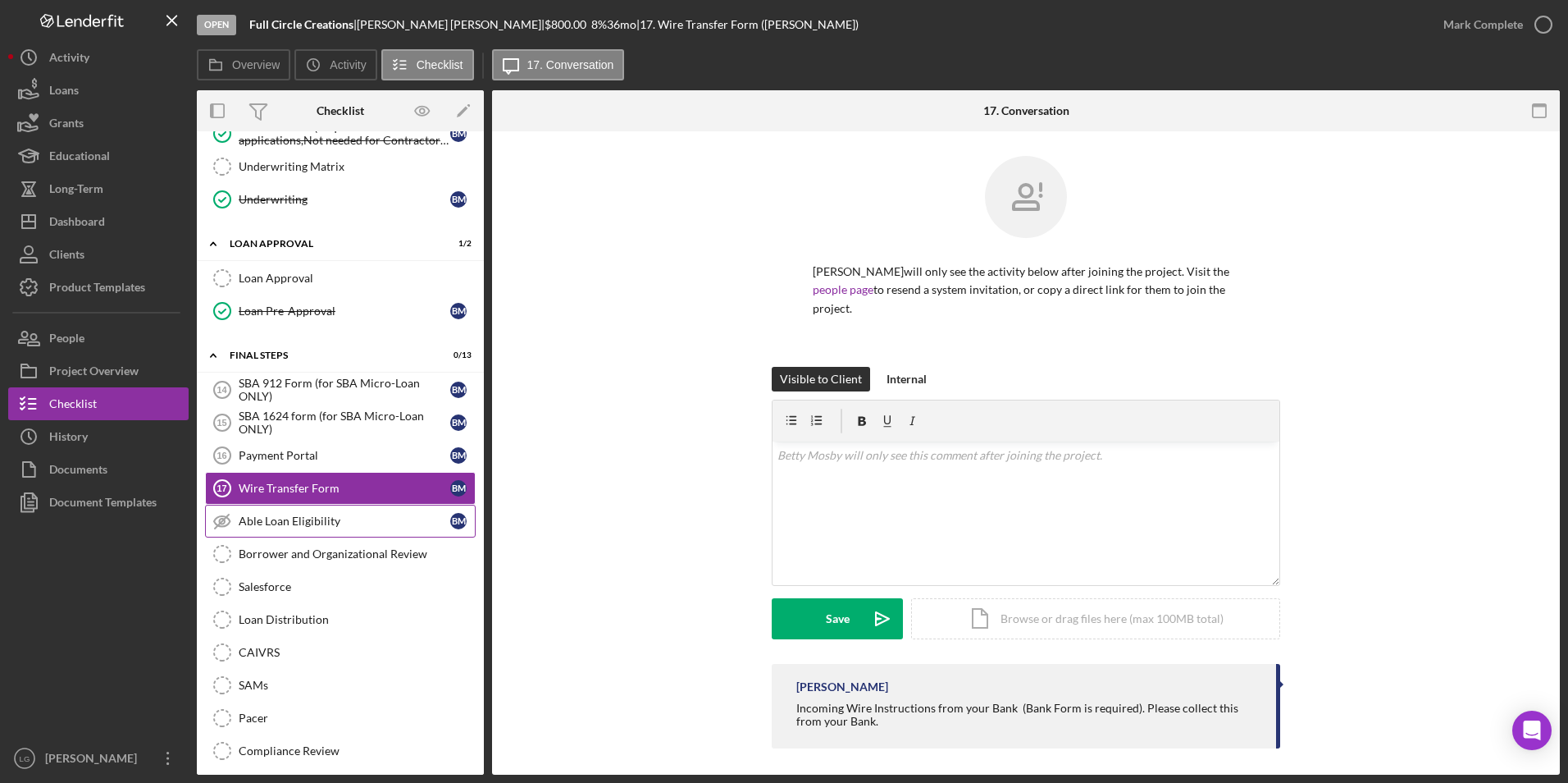
click at [263, 524] on div "Able Loan Eligibility" at bounding box center [345, 521] width 212 height 13
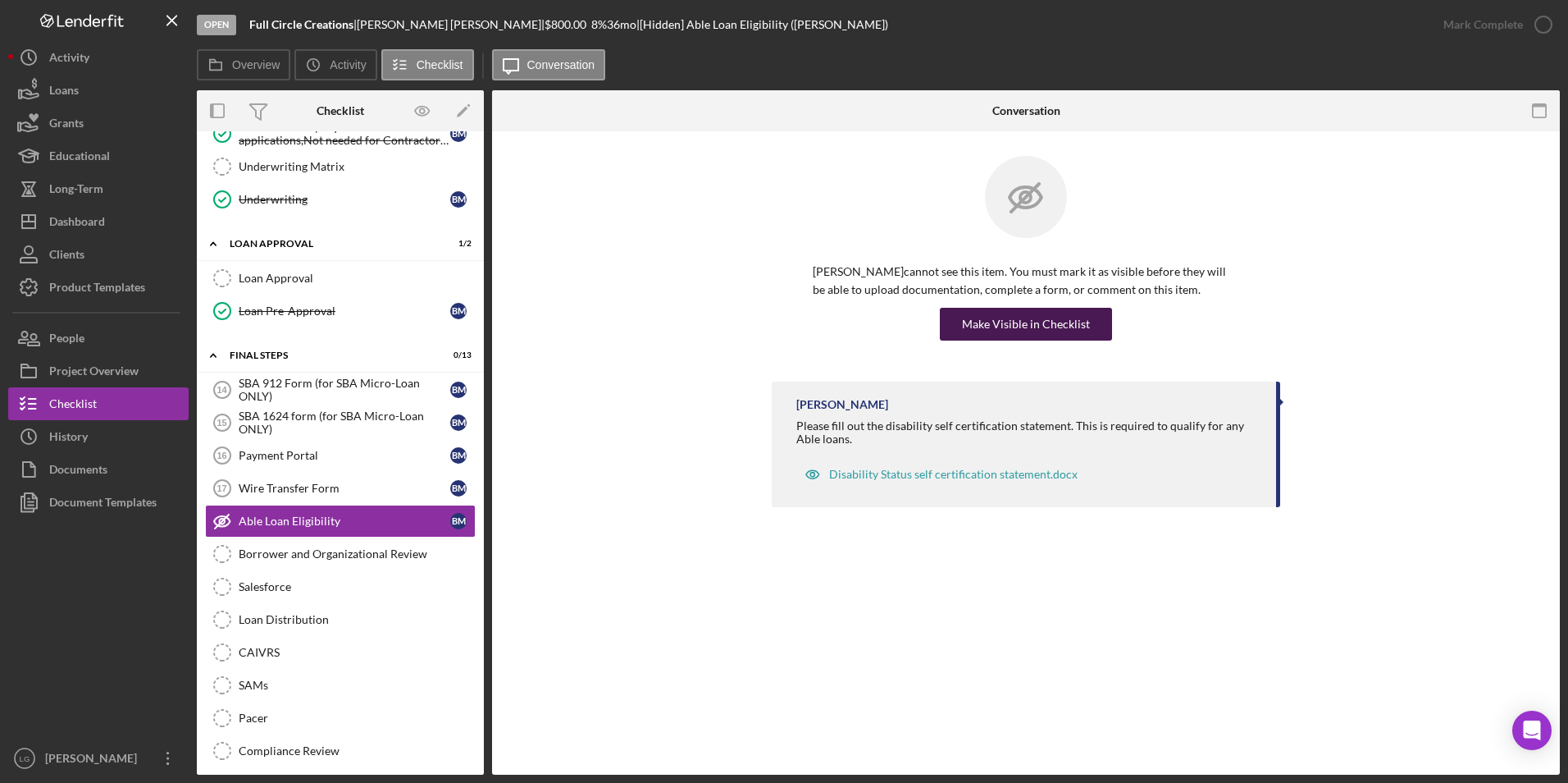
click at [963, 324] on button "Make Visible in Checklist" at bounding box center [1026, 323] width 172 height 32
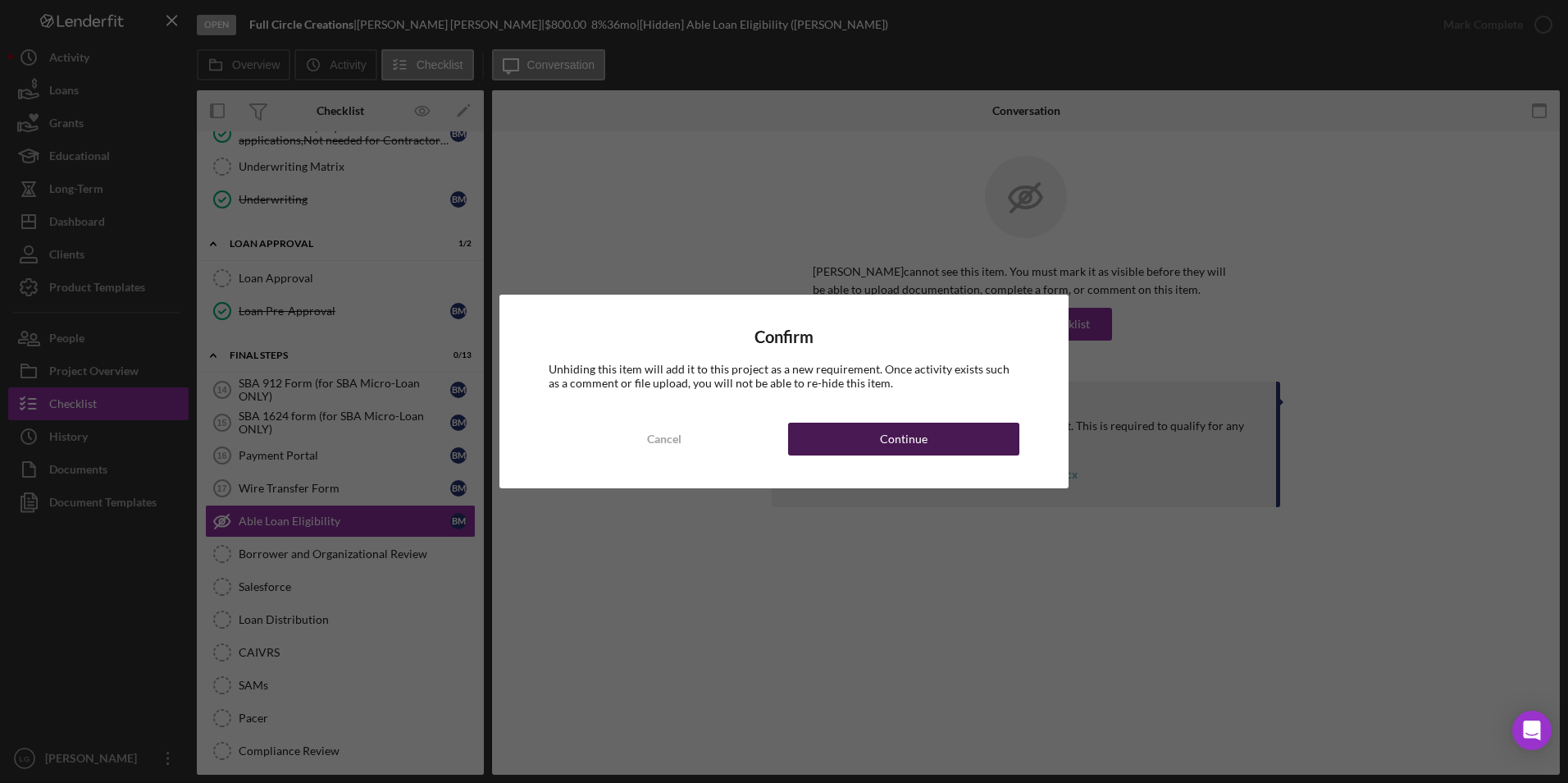
click at [959, 440] on button "Continue" at bounding box center [904, 438] width 231 height 32
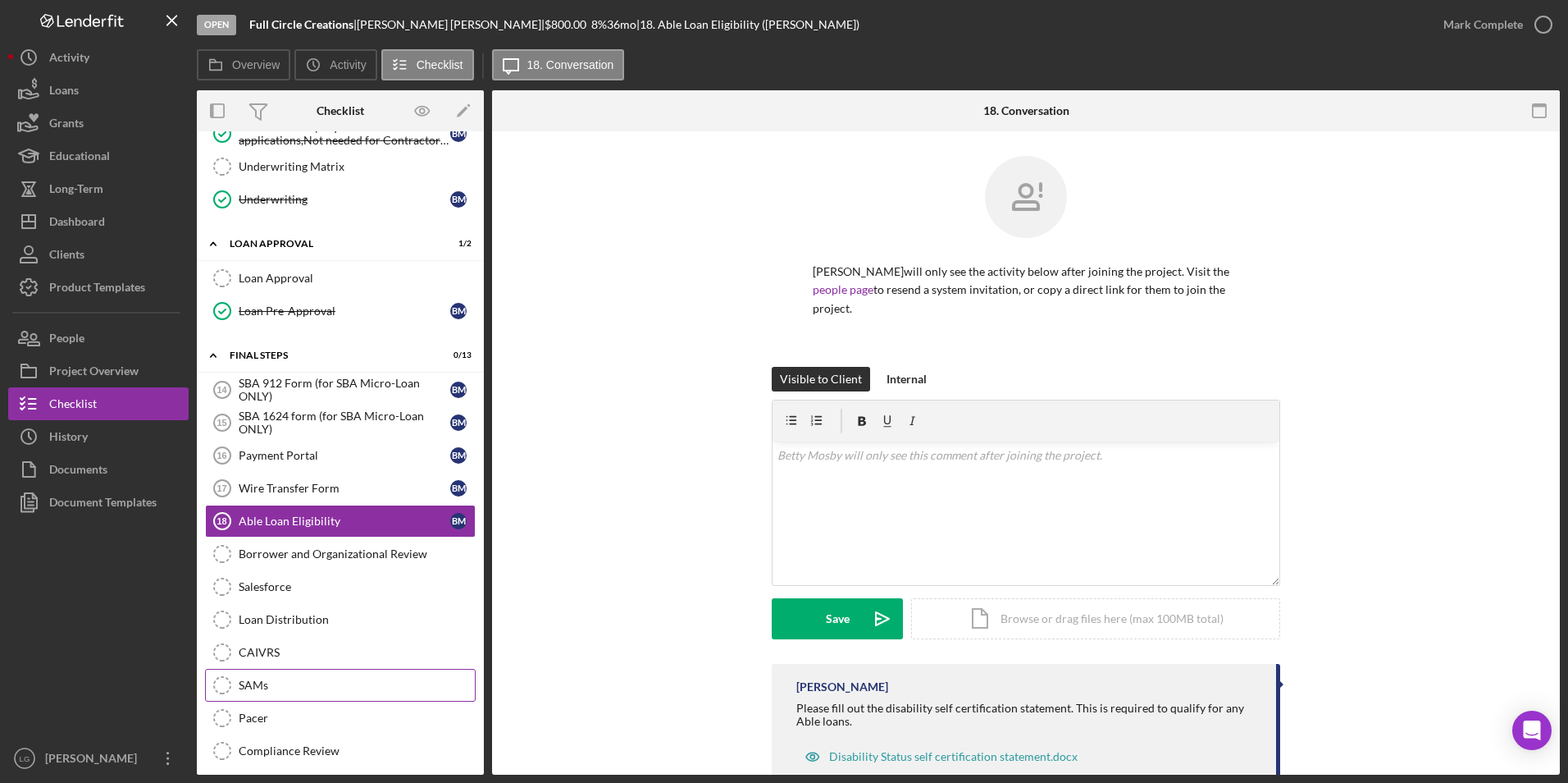
scroll to position [1023, 0]
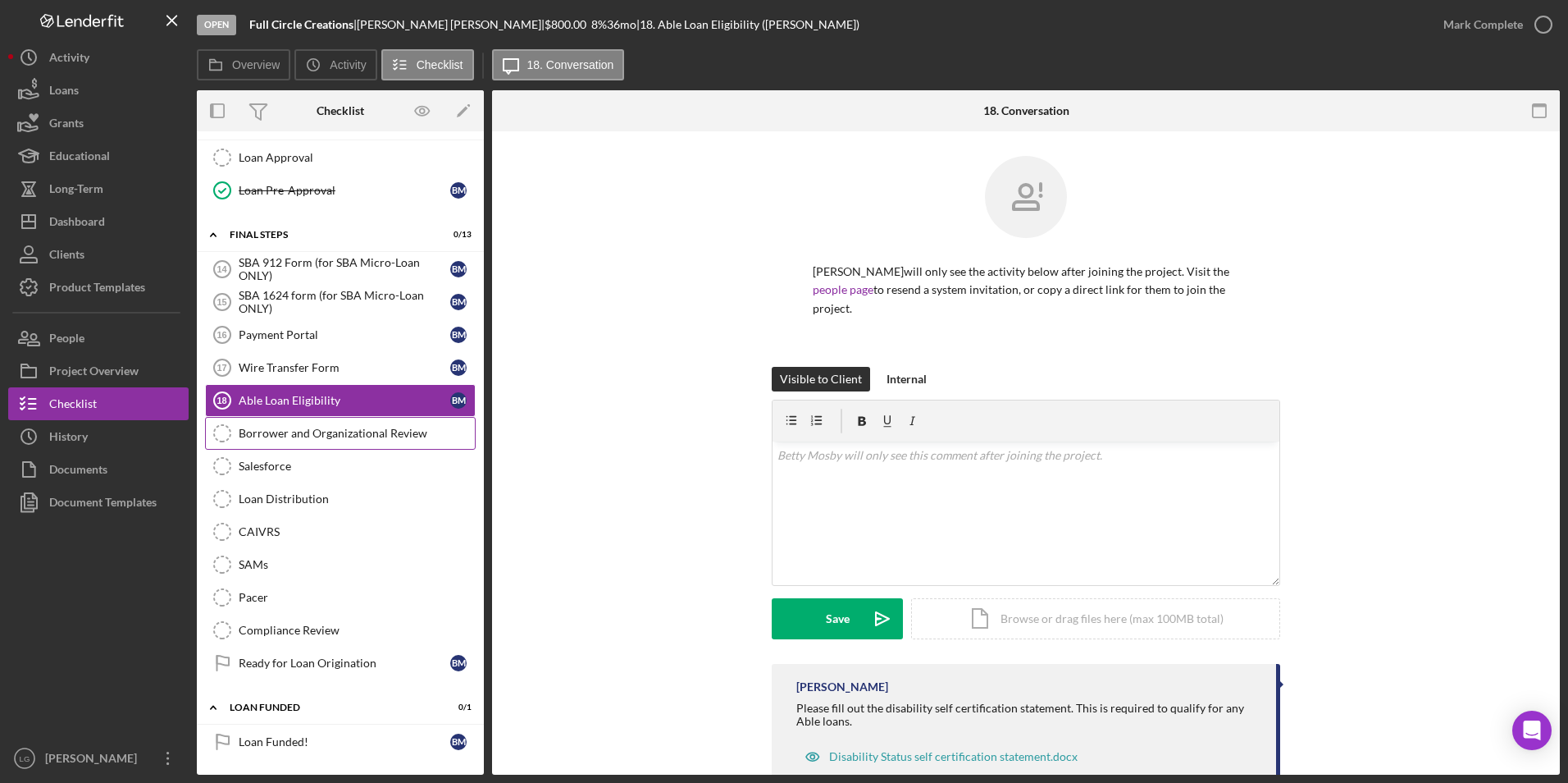
click at [359, 428] on div "Borrower and Organizational Review" at bounding box center [357, 433] width 236 height 13
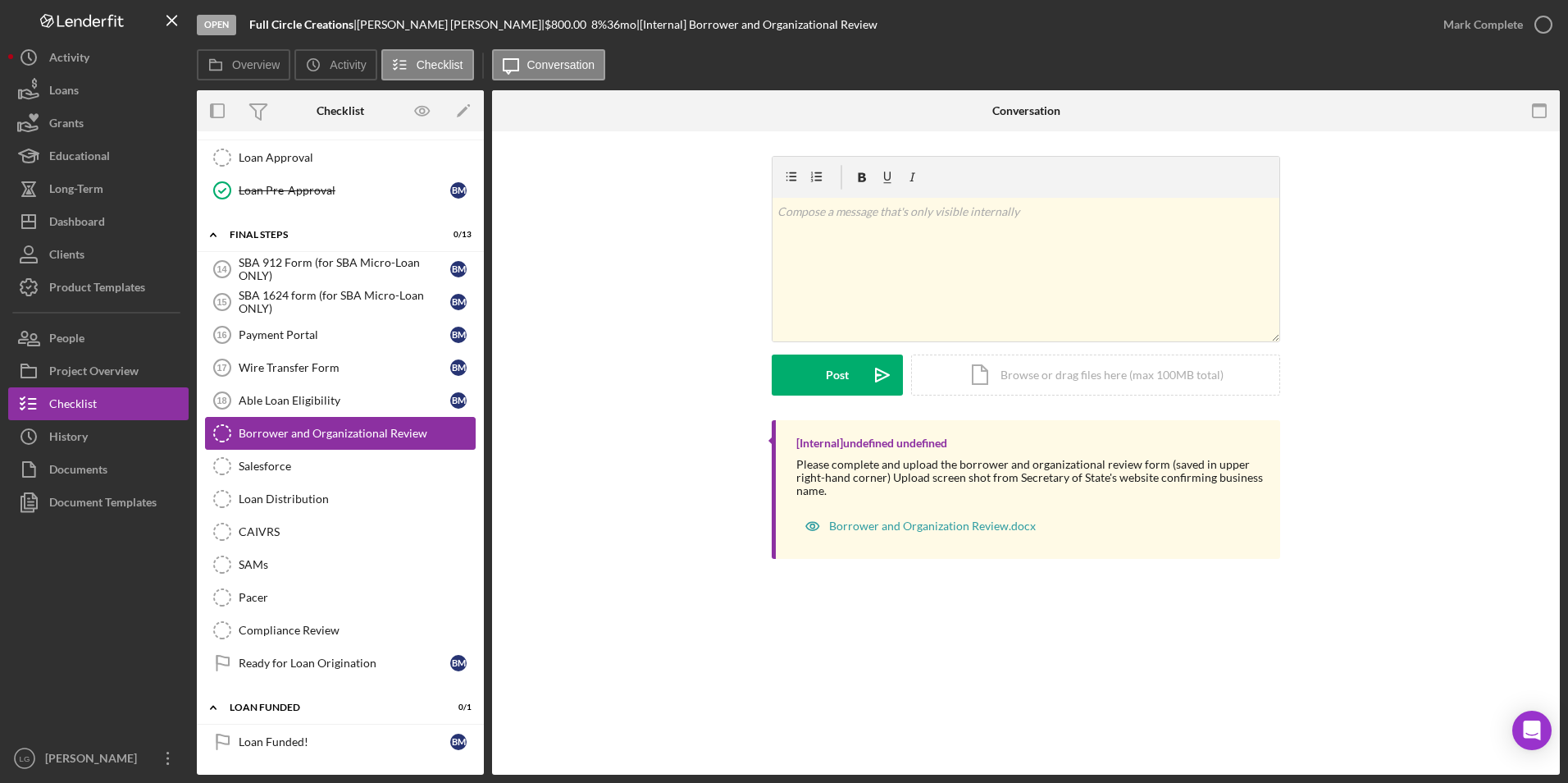
scroll to position [1021, 0]
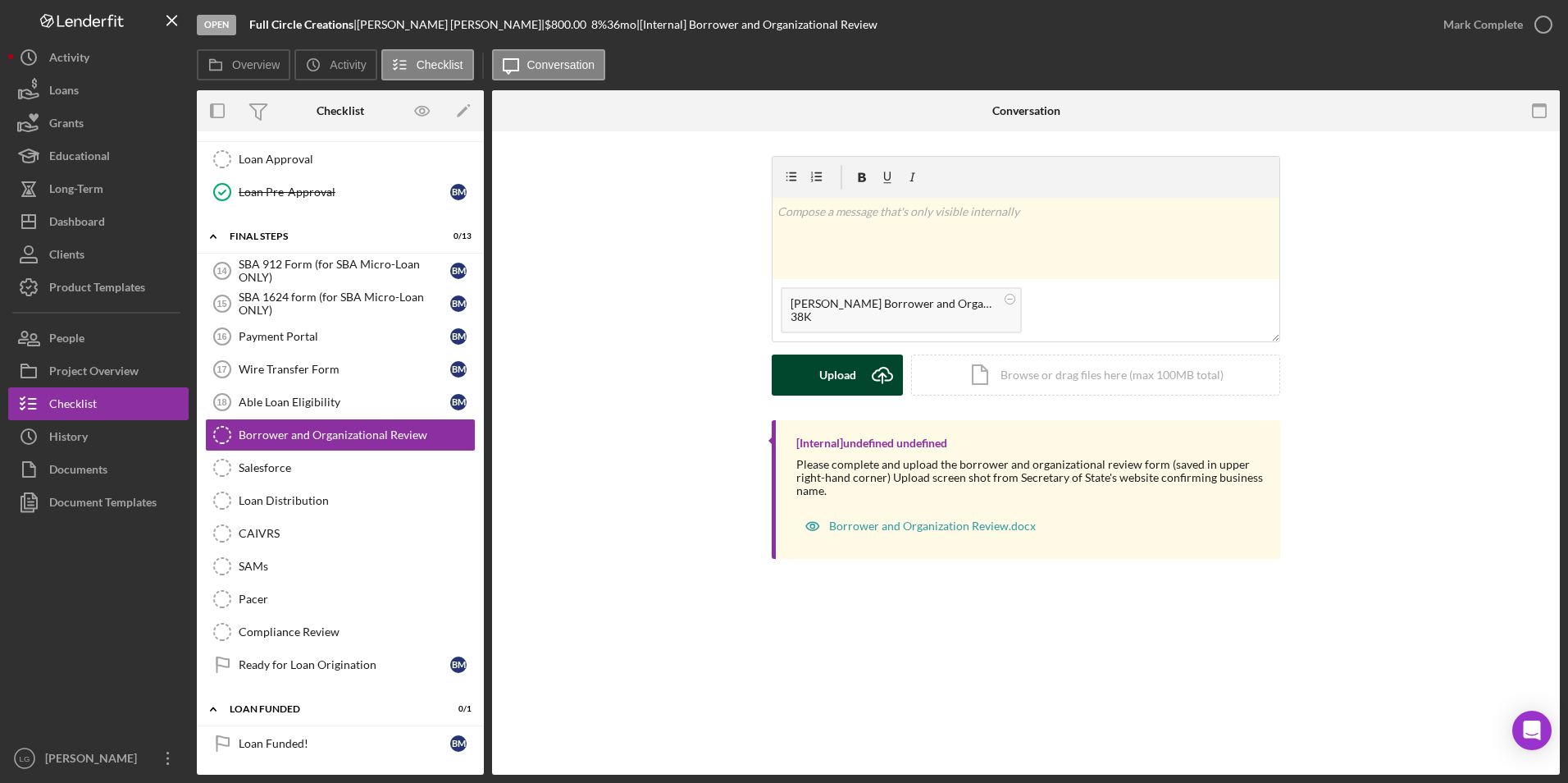
click at [826, 367] on div "Upload" at bounding box center [838, 375] width 37 height 41
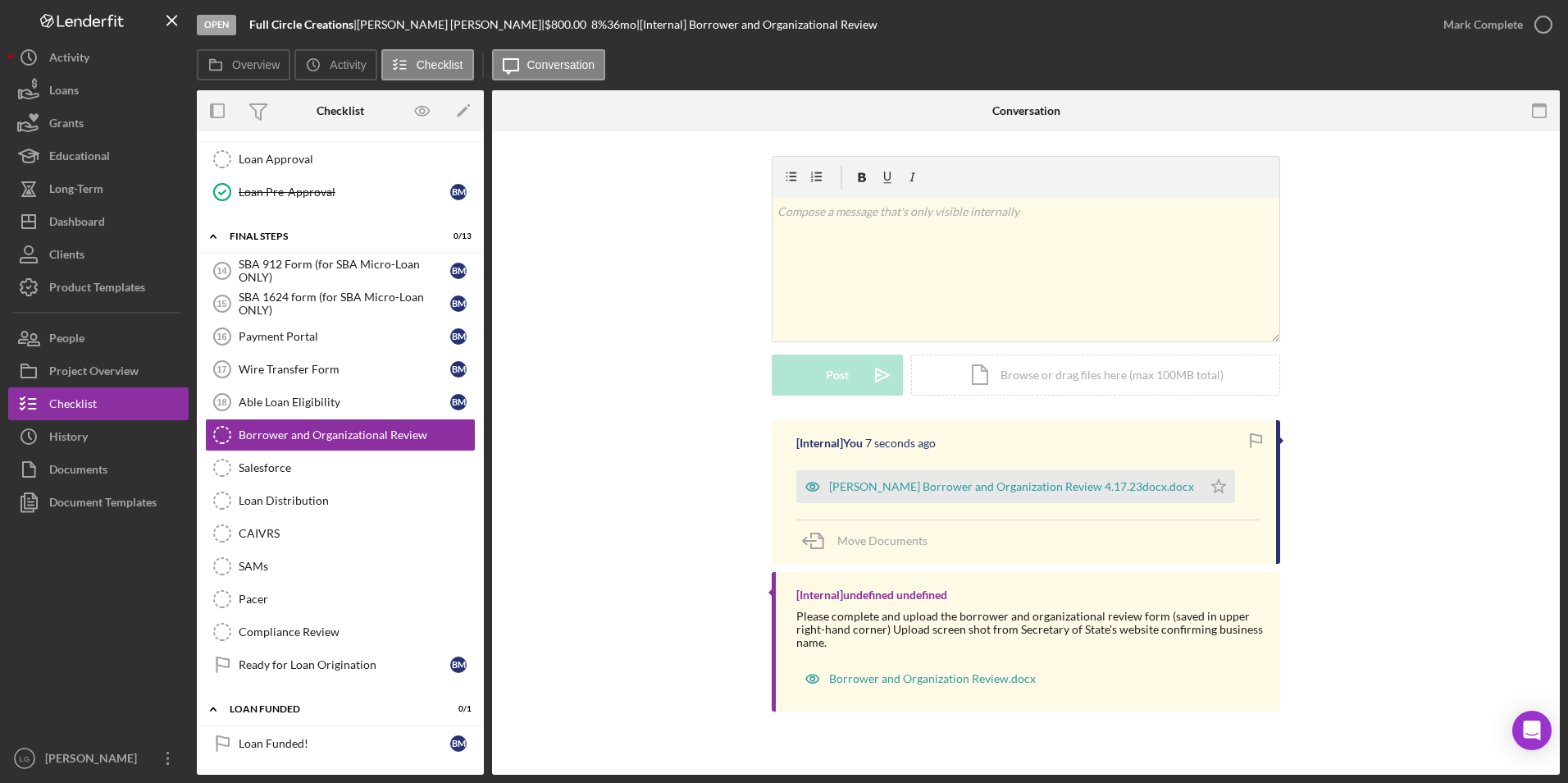
drag, startPoint x: 1151, startPoint y: 482, endPoint x: 1187, endPoint y: 436, distance: 58.4
click at [1202, 482] on icon "Icon/Star" at bounding box center [1218, 486] width 32 height 32
click at [1458, 23] on div "Mark Complete" at bounding box center [1484, 24] width 80 height 32
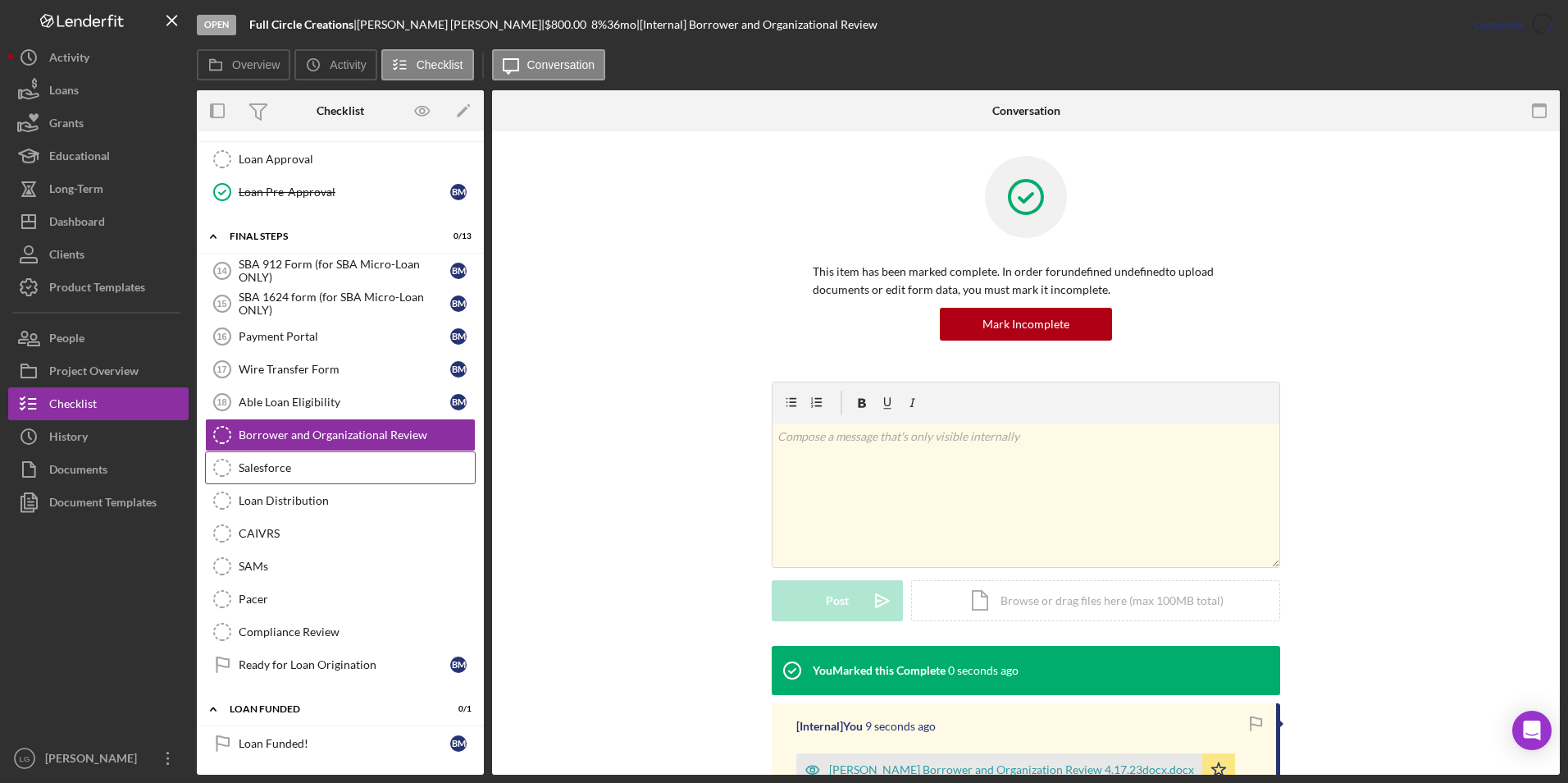
click at [228, 469] on icon "Salesforce" at bounding box center [222, 467] width 41 height 41
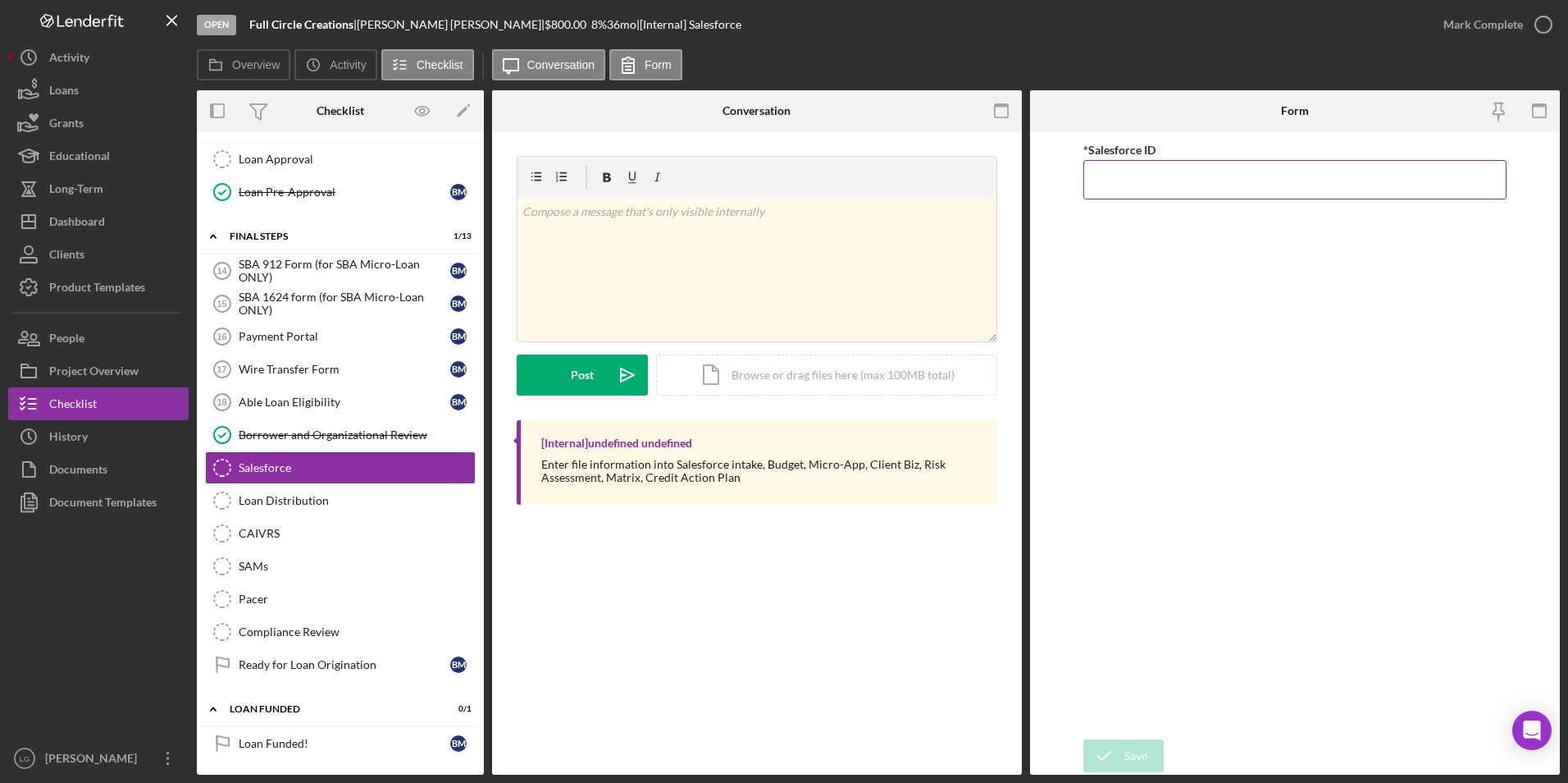
paste input "0wPC000000Eq0L"
type input "0wPC000000Eq0L"
click at [1135, 758] on div "Save" at bounding box center [1136, 755] width 23 height 32
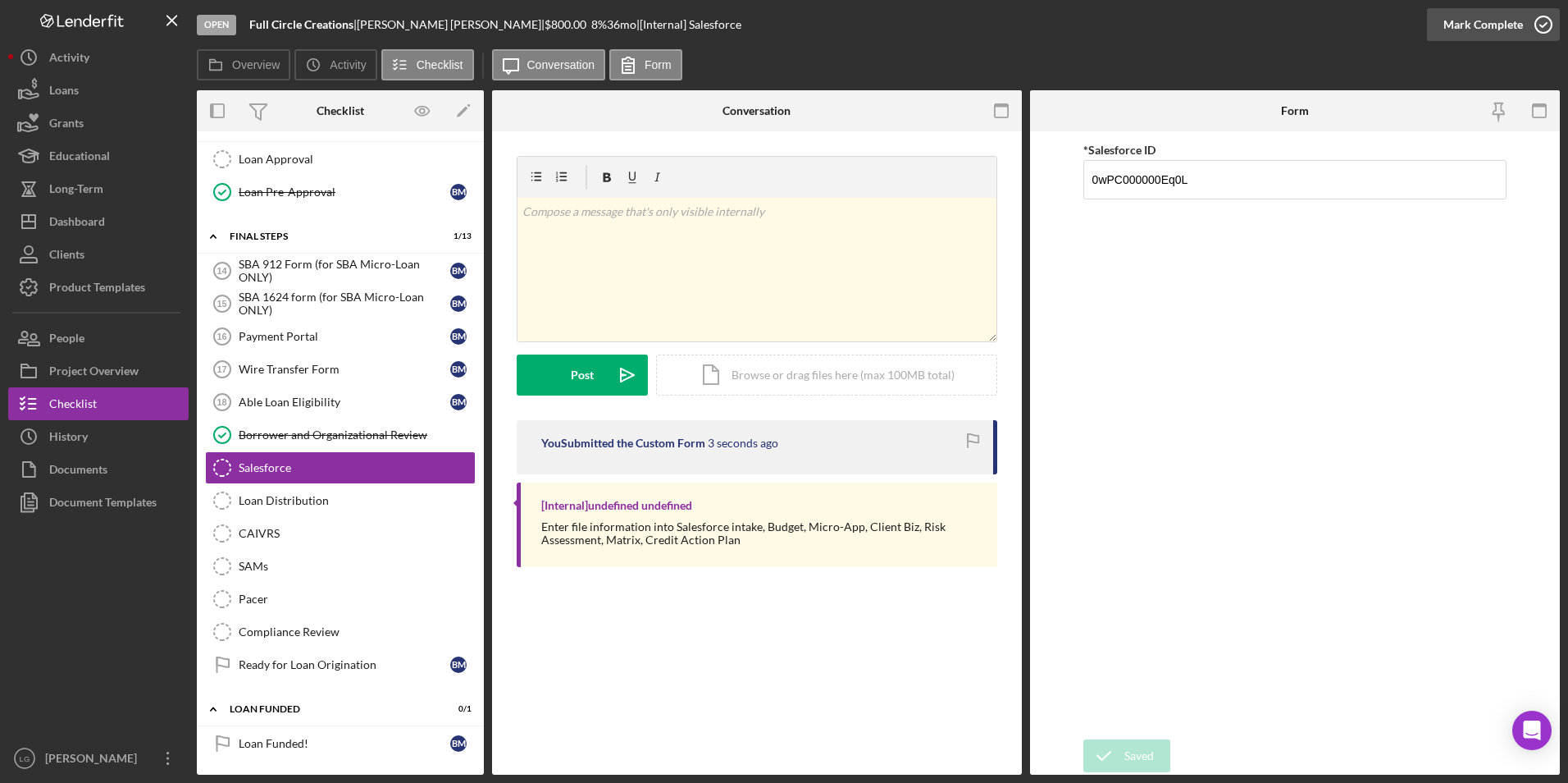
click at [1488, 28] on div "Mark Complete" at bounding box center [1484, 24] width 80 height 32
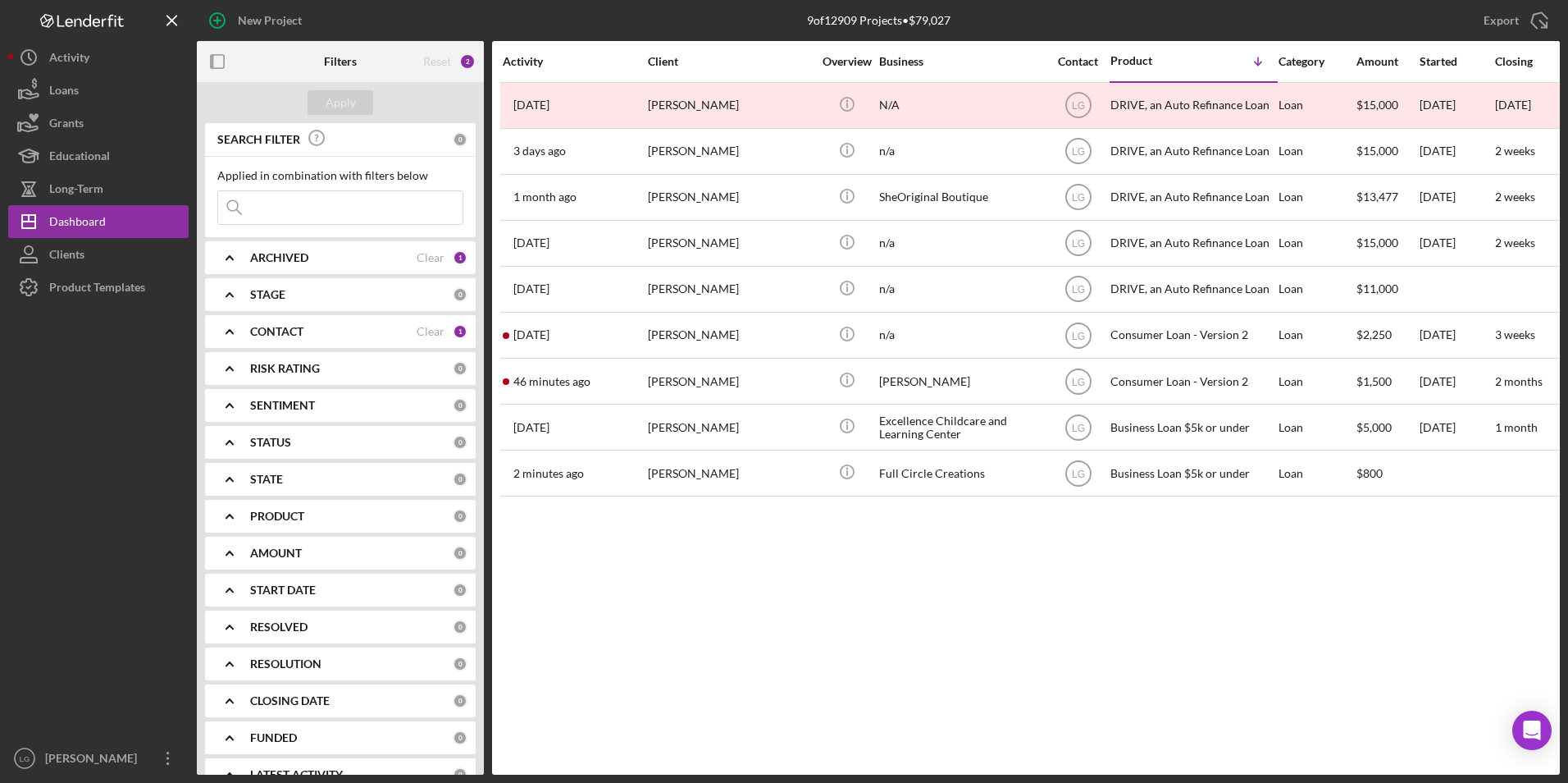
click at [257, 257] on b "ARCHIVED" at bounding box center [279, 257] width 58 height 13
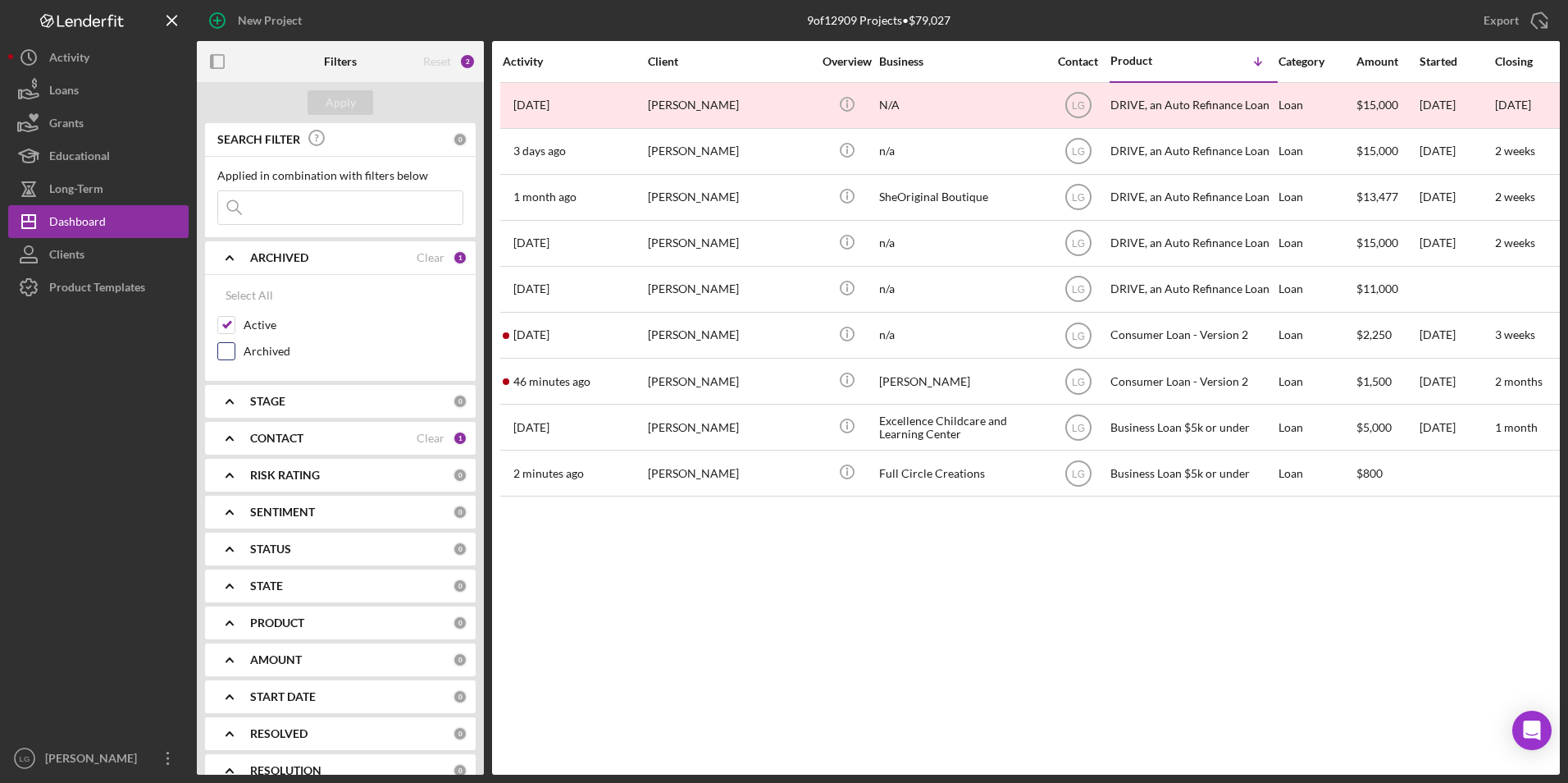
click at [231, 352] on input "Archived" at bounding box center [226, 352] width 17 height 17
checkbox input "true"
click at [231, 323] on input "Active" at bounding box center [226, 325] width 17 height 17
checkbox input "false"
click at [354, 107] on div "Apply" at bounding box center [341, 102] width 30 height 25
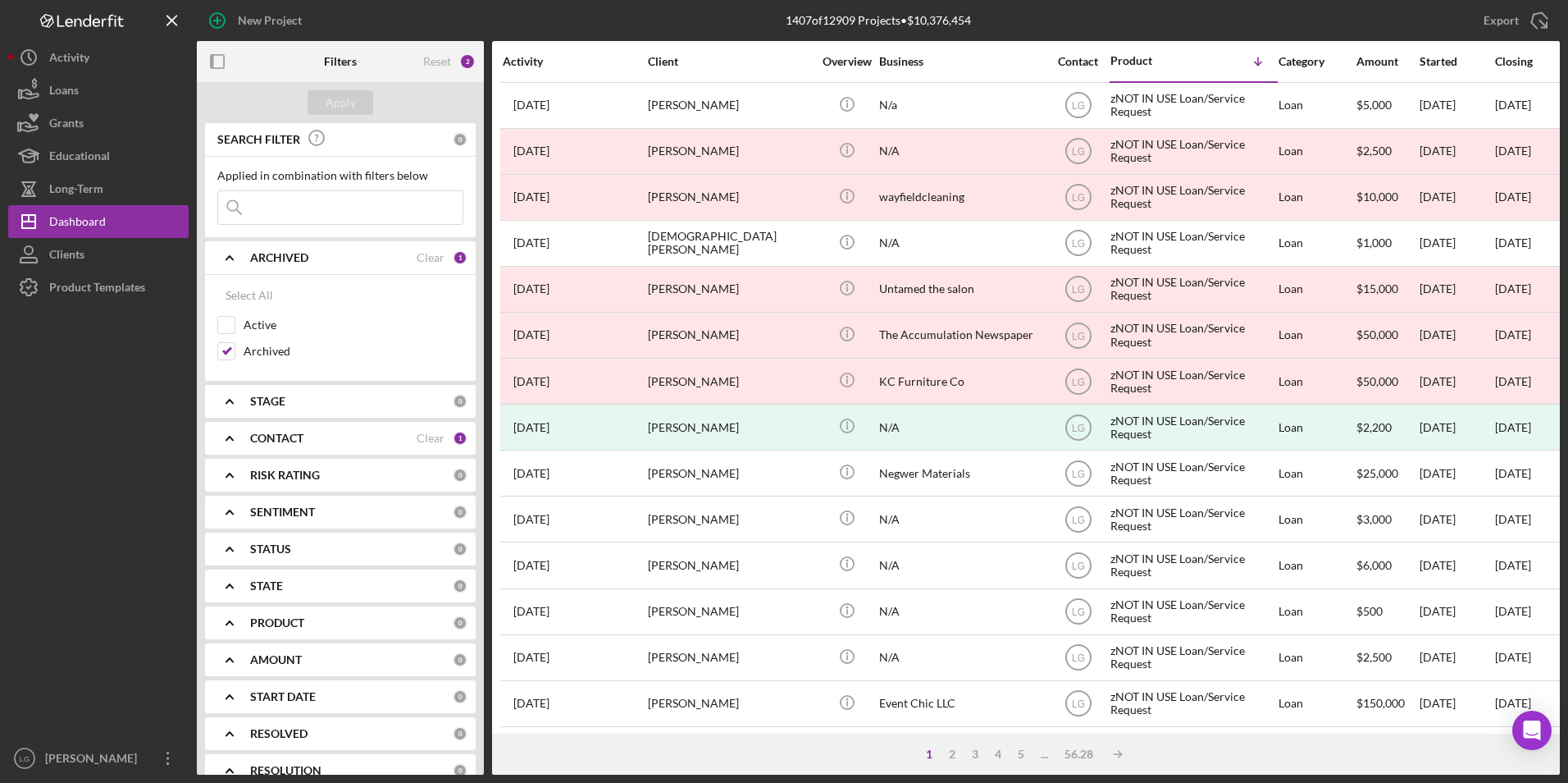
click at [358, 205] on input at bounding box center [341, 207] width 245 height 32
type input "[PERSON_NAME]"
click at [347, 104] on div "Apply" at bounding box center [341, 102] width 30 height 25
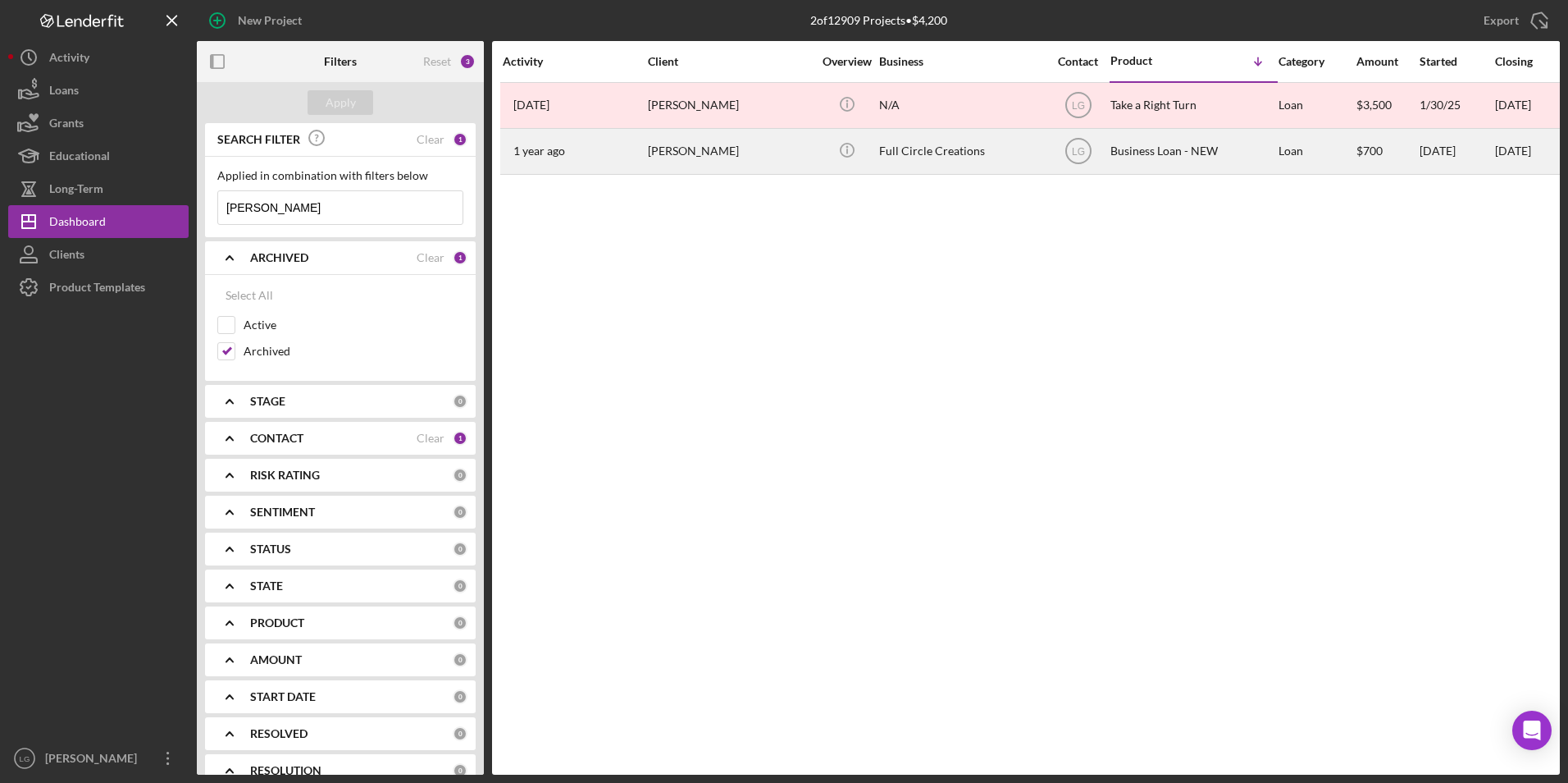
click at [721, 147] on div "[PERSON_NAME]" at bounding box center [729, 152] width 164 height 43
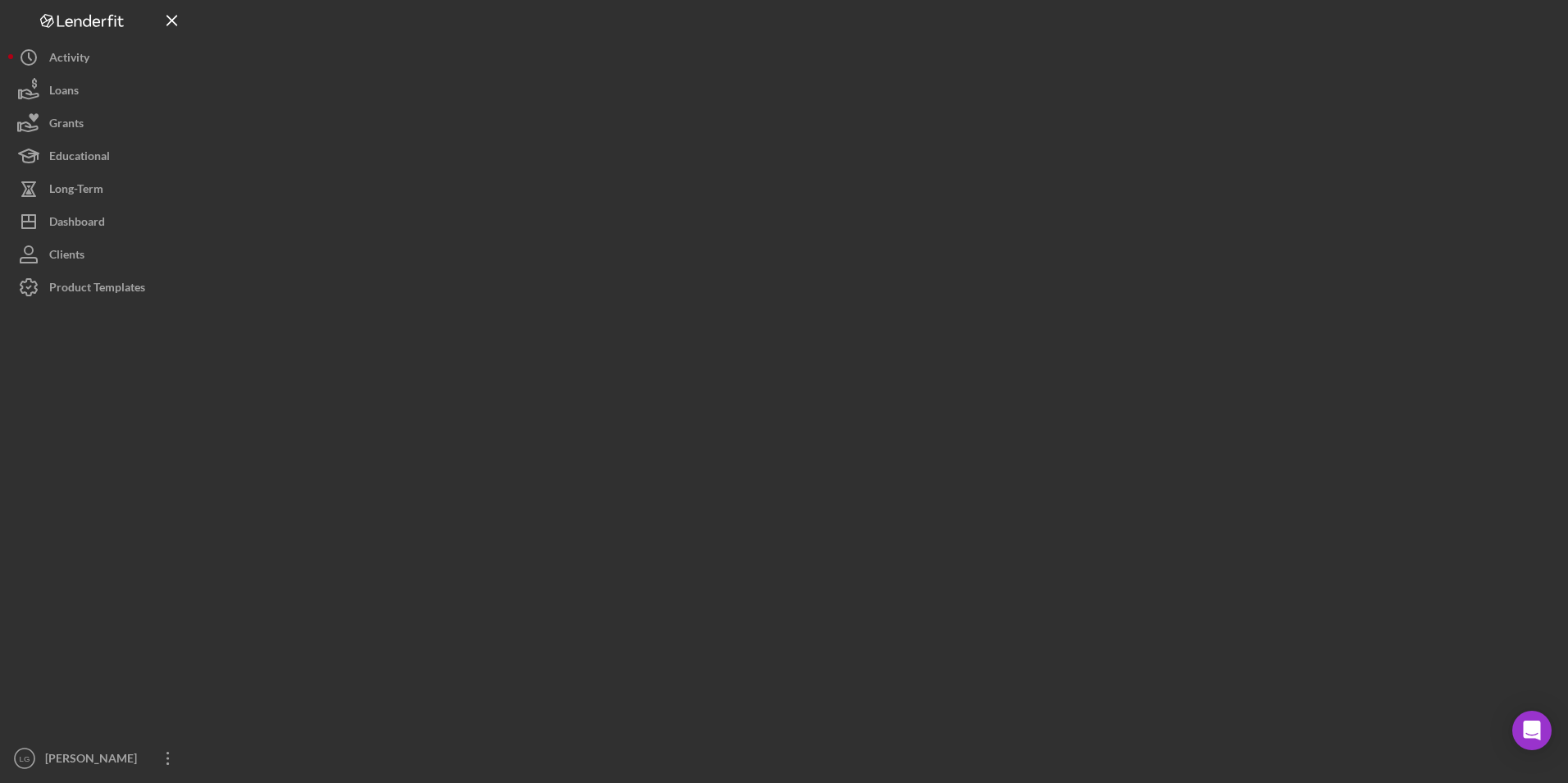
click at [721, 147] on div at bounding box center [878, 387] width 1363 height 775
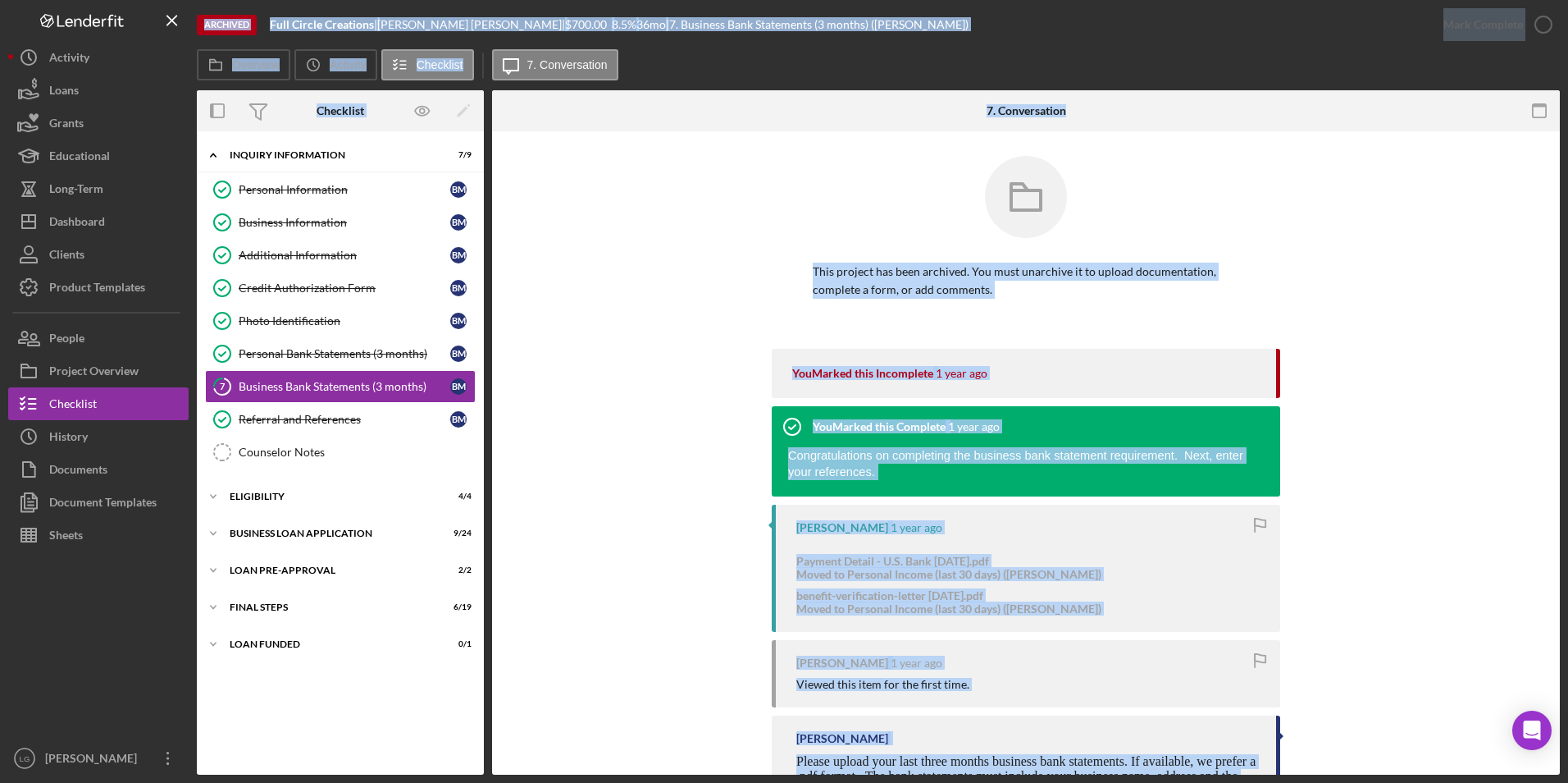
click at [933, 23] on div "Archived Full Circle Creations | [PERSON_NAME] | $700.00 8.5 % 36 mo | 7. Busin…" at bounding box center [812, 24] width 1231 height 49
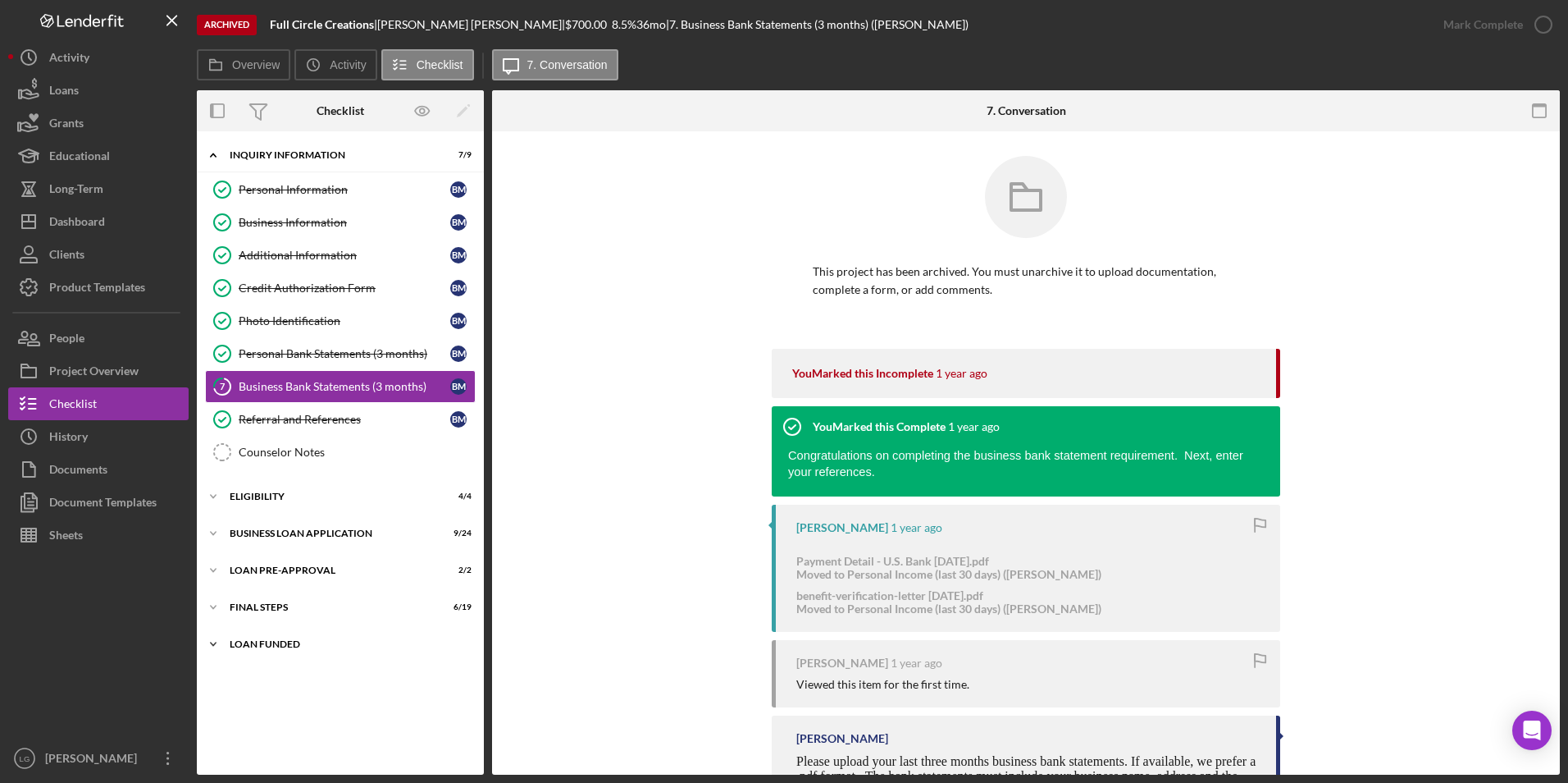
click at [261, 634] on div "Icon/Expander LOAN FUNDED 0 / 1" at bounding box center [340, 644] width 287 height 32
click at [264, 611] on div "FINAL STEPS" at bounding box center [346, 607] width 234 height 10
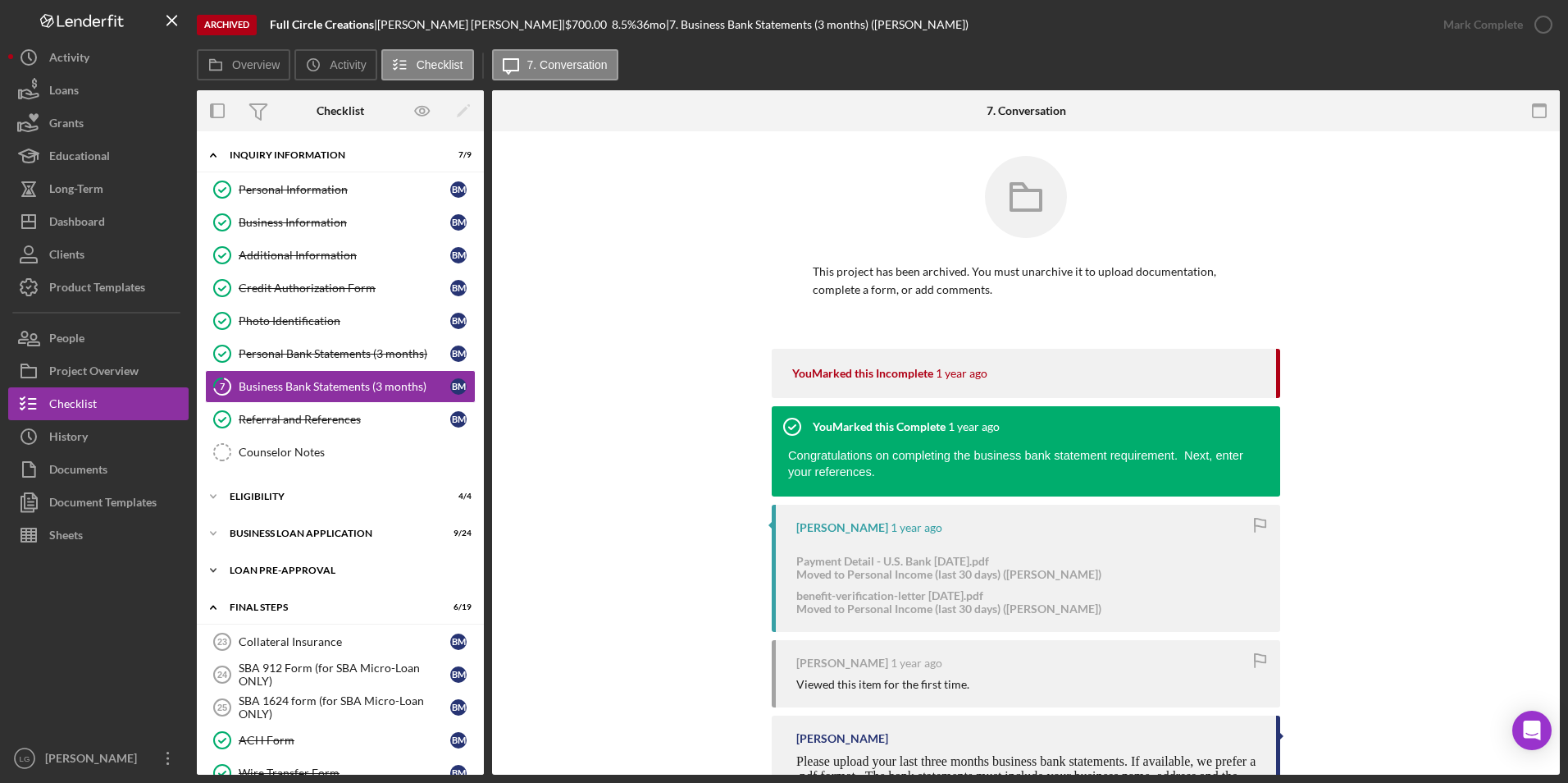
click at [269, 566] on div "LOAN PRE-APPROVAL" at bounding box center [346, 571] width 234 height 10
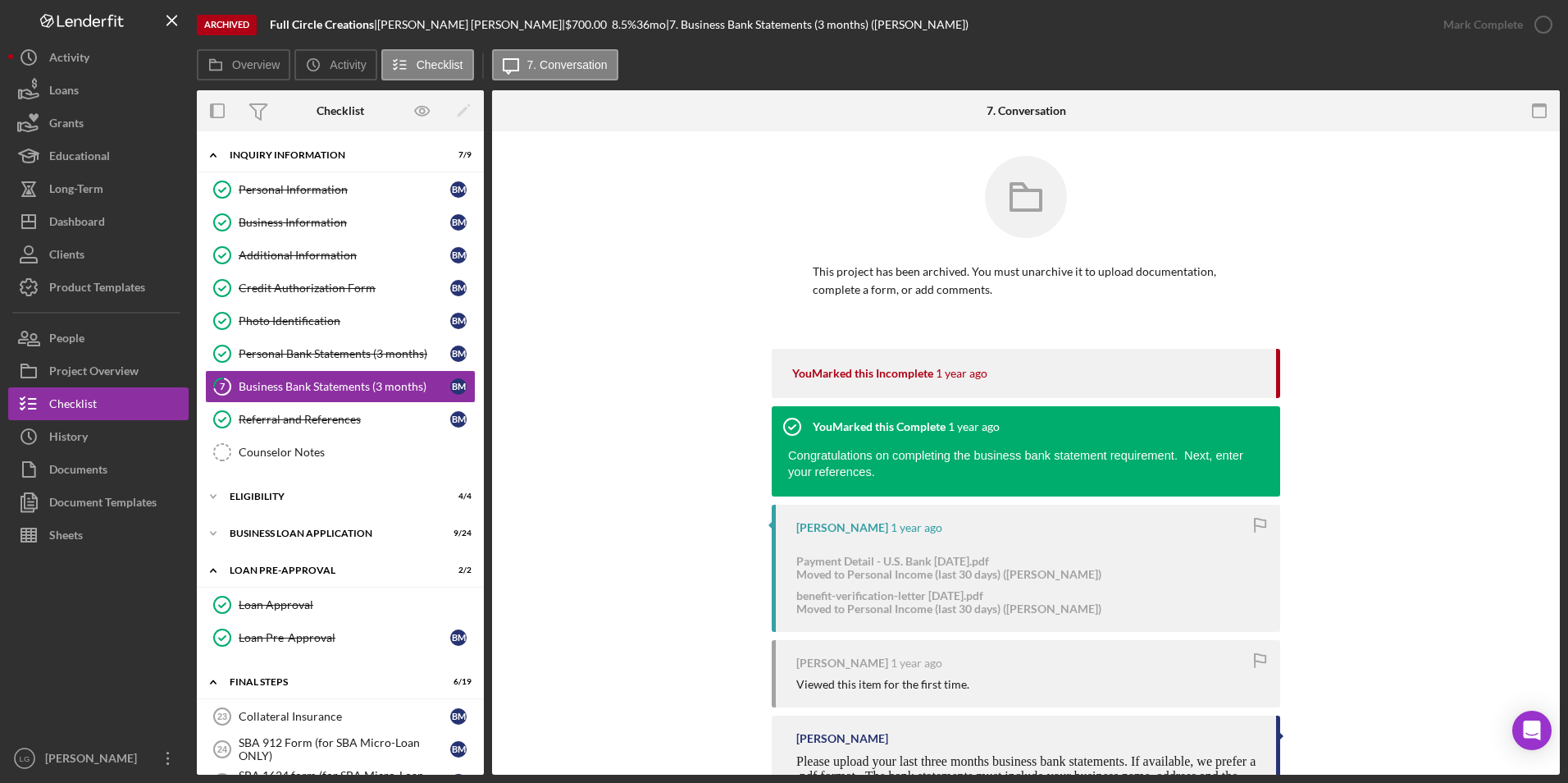
drag, startPoint x: 269, startPoint y: 535, endPoint x: 272, endPoint y: 515, distance: 20.2
click at [269, 532] on div "BUSINESS LOAN APPLICATION" at bounding box center [330, 533] width 201 height 10
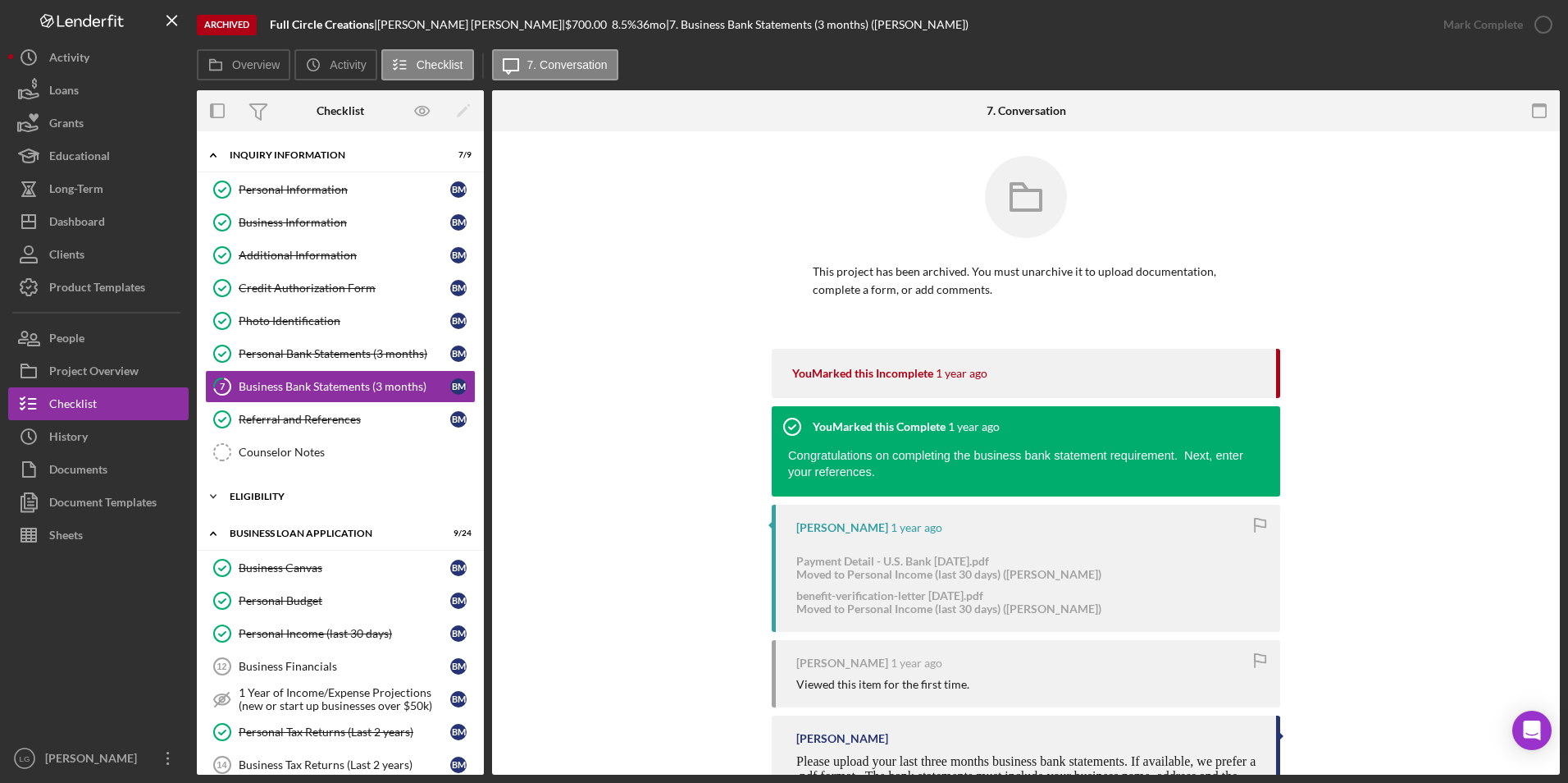
click at [261, 491] on div "Icon/Expander ELIGIBILITY 4 / 4" at bounding box center [340, 496] width 287 height 32
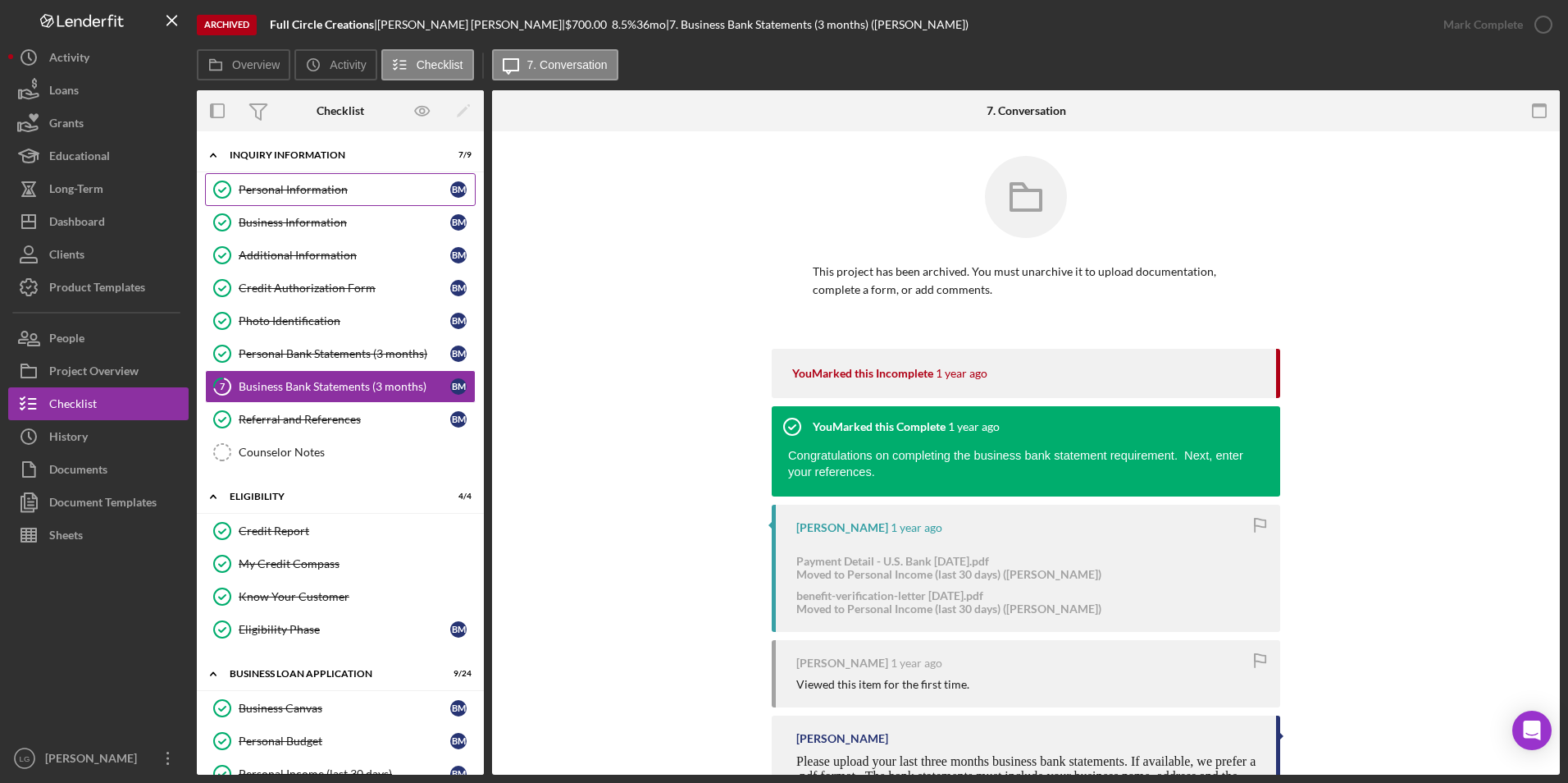
drag, startPoint x: 236, startPoint y: 200, endPoint x: 248, endPoint y: 200, distance: 12.0
click at [236, 200] on icon "Personal Information" at bounding box center [222, 189] width 41 height 41
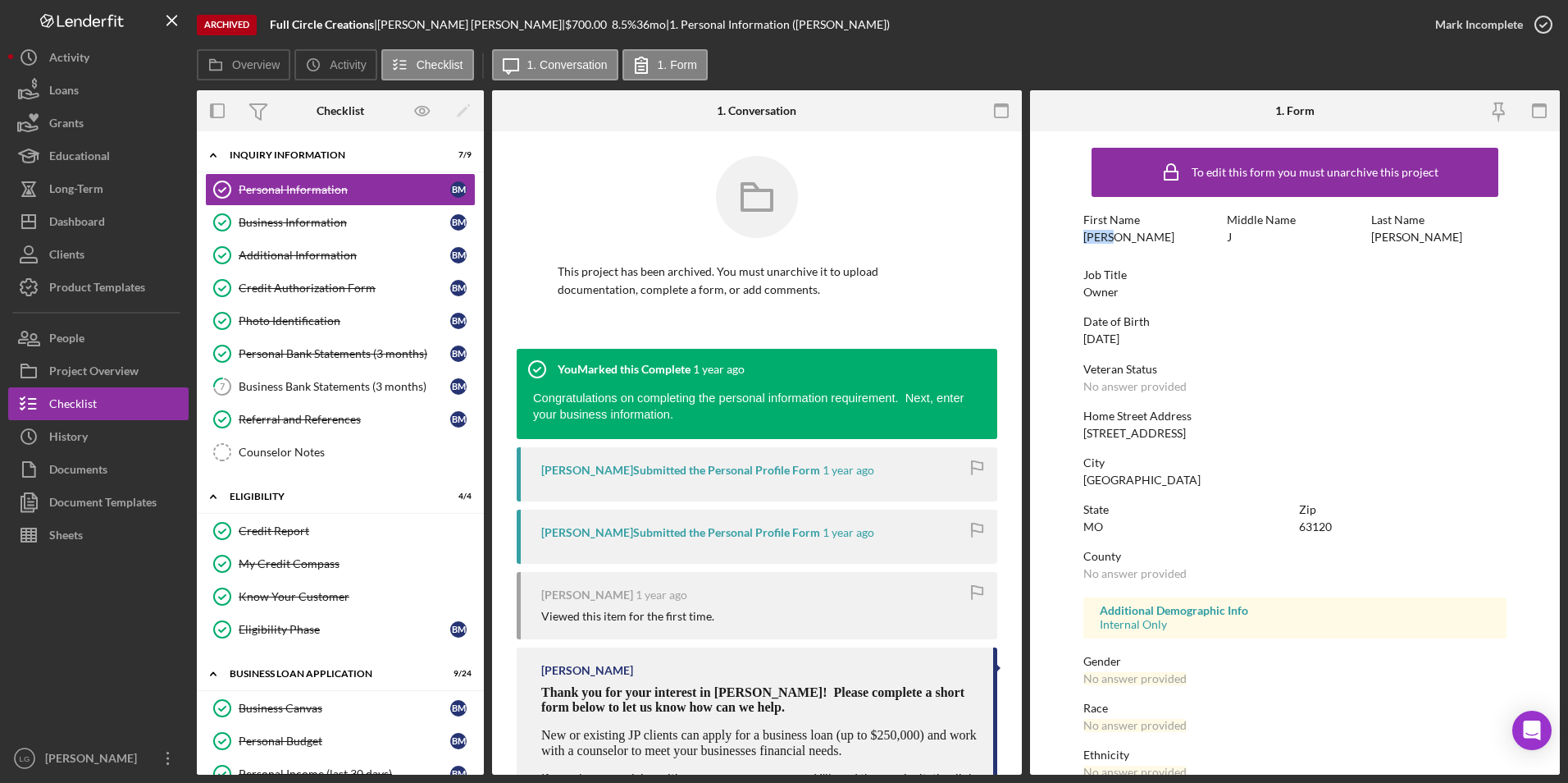
drag, startPoint x: 1084, startPoint y: 237, endPoint x: 1113, endPoint y: 241, distance: 29.3
click at [1113, 241] on div "First Name [PERSON_NAME]" at bounding box center [1152, 228] width 137 height 30
drag, startPoint x: 1113, startPoint y: 241, endPoint x: 1086, endPoint y: 233, distance: 28.2
copy div "[PERSON_NAME]"
drag, startPoint x: 1133, startPoint y: 288, endPoint x: 1067, endPoint y: 288, distance: 66.0
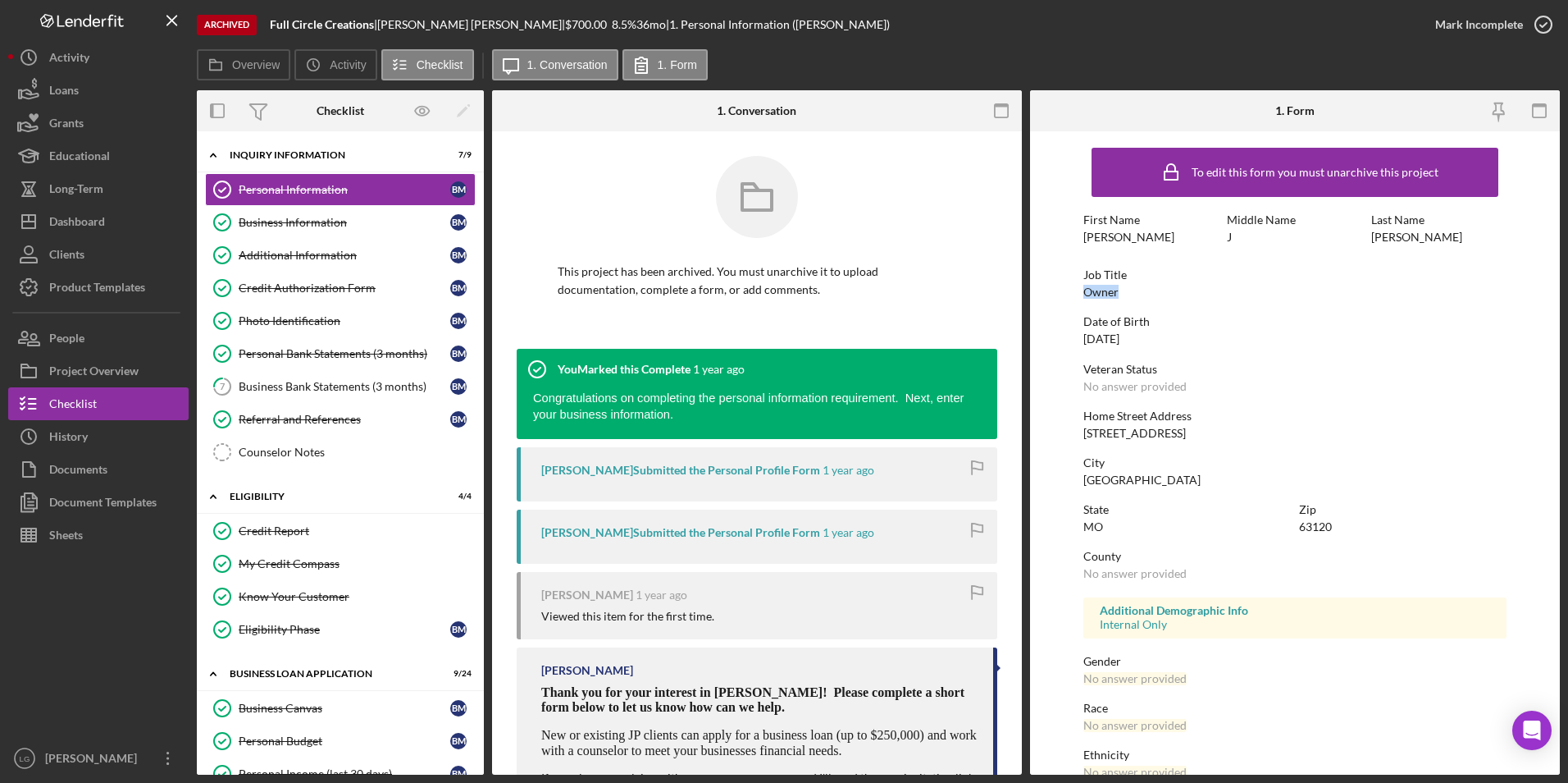
click at [1067, 288] on form "To edit this form you must unarchive this project First Name [PERSON_NAME] Midd…" at bounding box center [1295, 453] width 530 height 643
drag, startPoint x: 1067, startPoint y: 288, endPoint x: 1118, endPoint y: 294, distance: 51.4
copy div "Owner"
drag, startPoint x: 1151, startPoint y: 339, endPoint x: 1080, endPoint y: 339, distance: 71.0
click at [1080, 339] on form "To edit this form you must unarchive this project First Name [PERSON_NAME] Midd…" at bounding box center [1295, 453] width 530 height 643
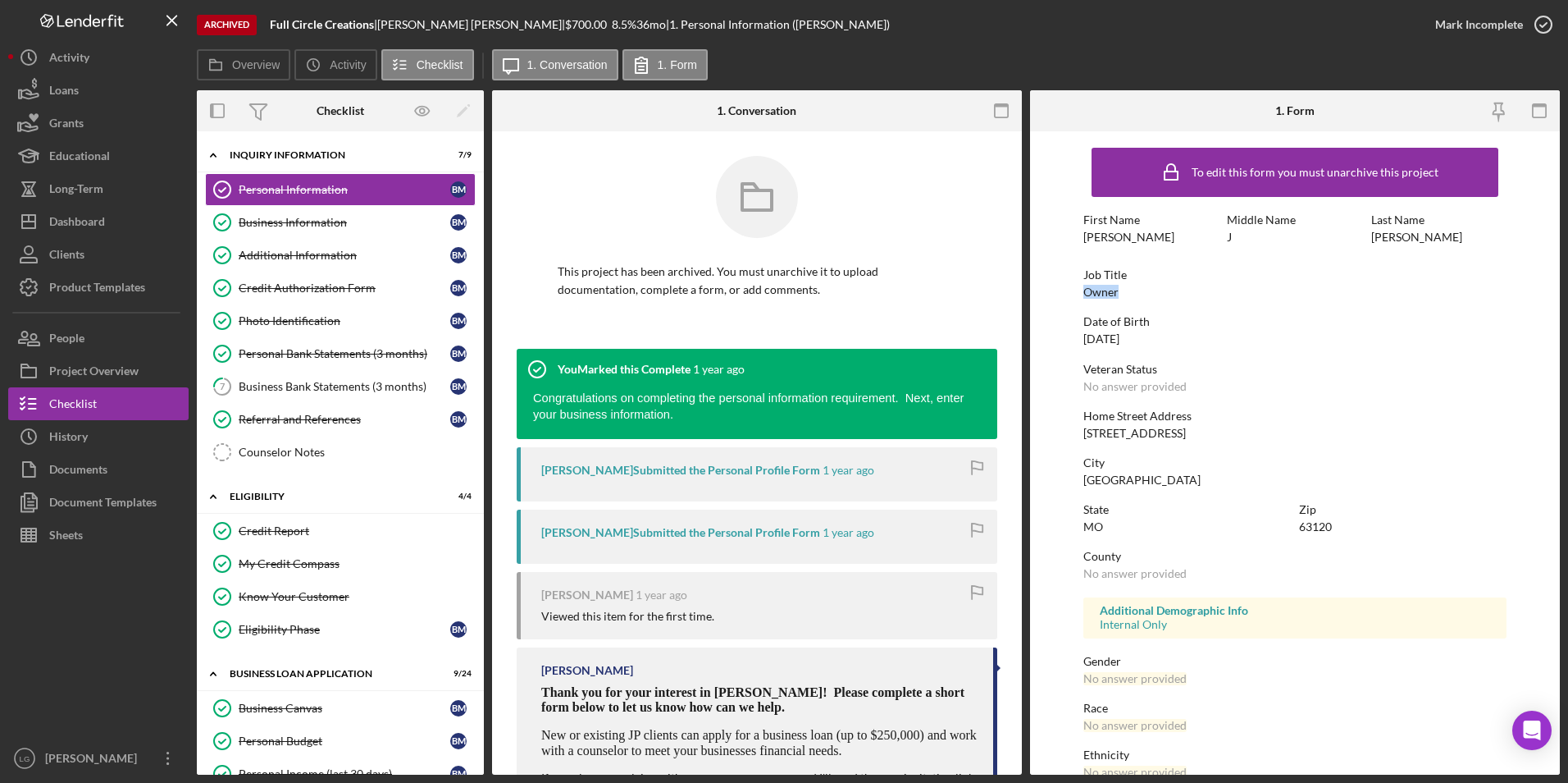
drag, startPoint x: 1080, startPoint y: 339, endPoint x: 1103, endPoint y: 332, distance: 24.0
copy div "[DATE]"
drag, startPoint x: 1198, startPoint y: 431, endPoint x: 1074, endPoint y: 435, distance: 124.1
click at [1074, 435] on form "To edit this form you must unarchive this project First Name [PERSON_NAME] Midd…" at bounding box center [1295, 453] width 530 height 643
drag, startPoint x: 1074, startPoint y: 435, endPoint x: 1098, endPoint y: 431, distance: 24.3
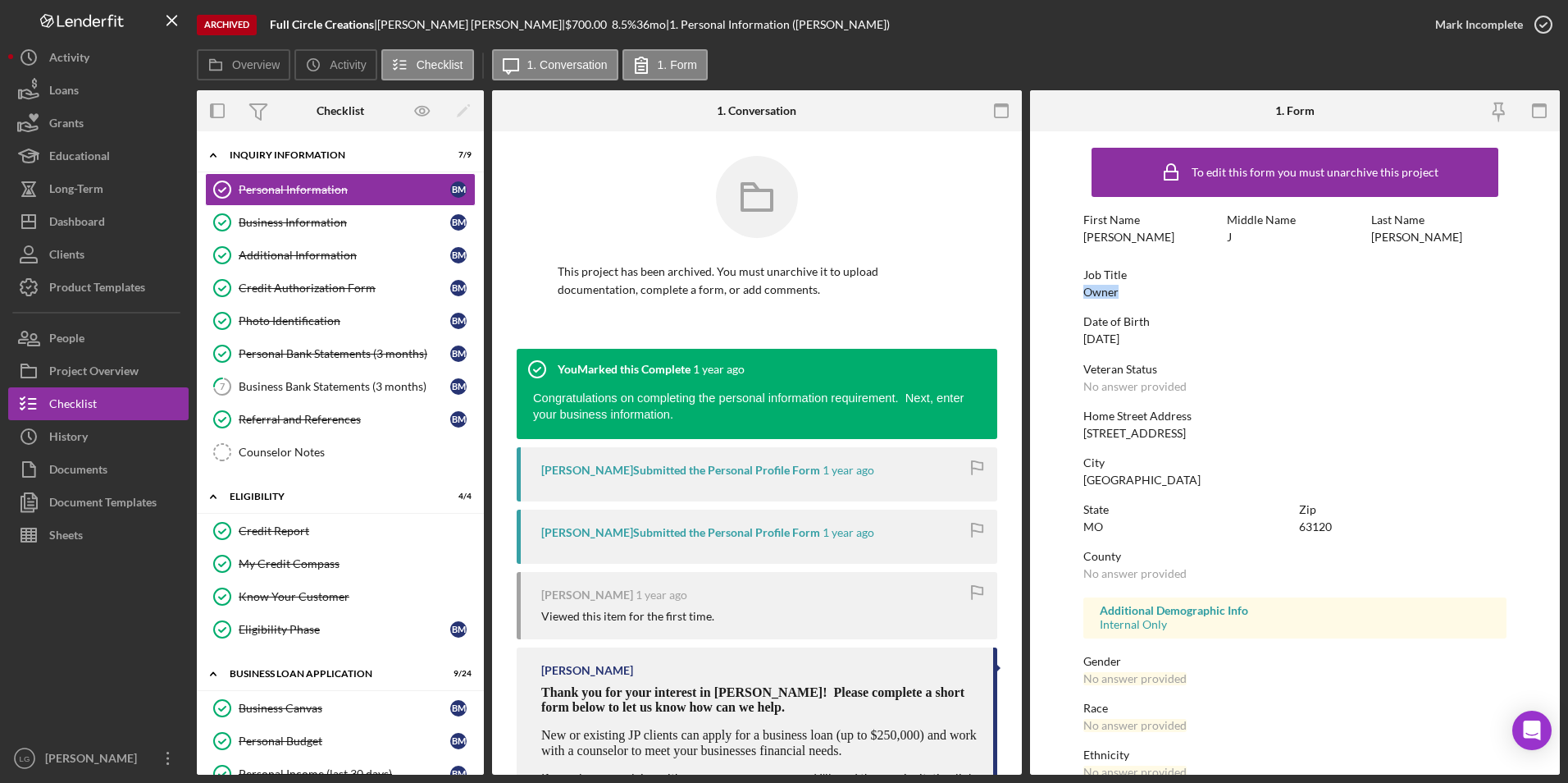
copy div "[STREET_ADDRESS]"
drag, startPoint x: 1129, startPoint y: 484, endPoint x: 1066, endPoint y: 486, distance: 63.0
click at [1066, 486] on form "To edit this form you must unarchive this project First Name [PERSON_NAME] Midd…" at bounding box center [1295, 453] width 530 height 643
drag, startPoint x: 1066, startPoint y: 486, endPoint x: 1091, endPoint y: 482, distance: 25.3
copy div "[GEOGRAPHIC_DATA]"
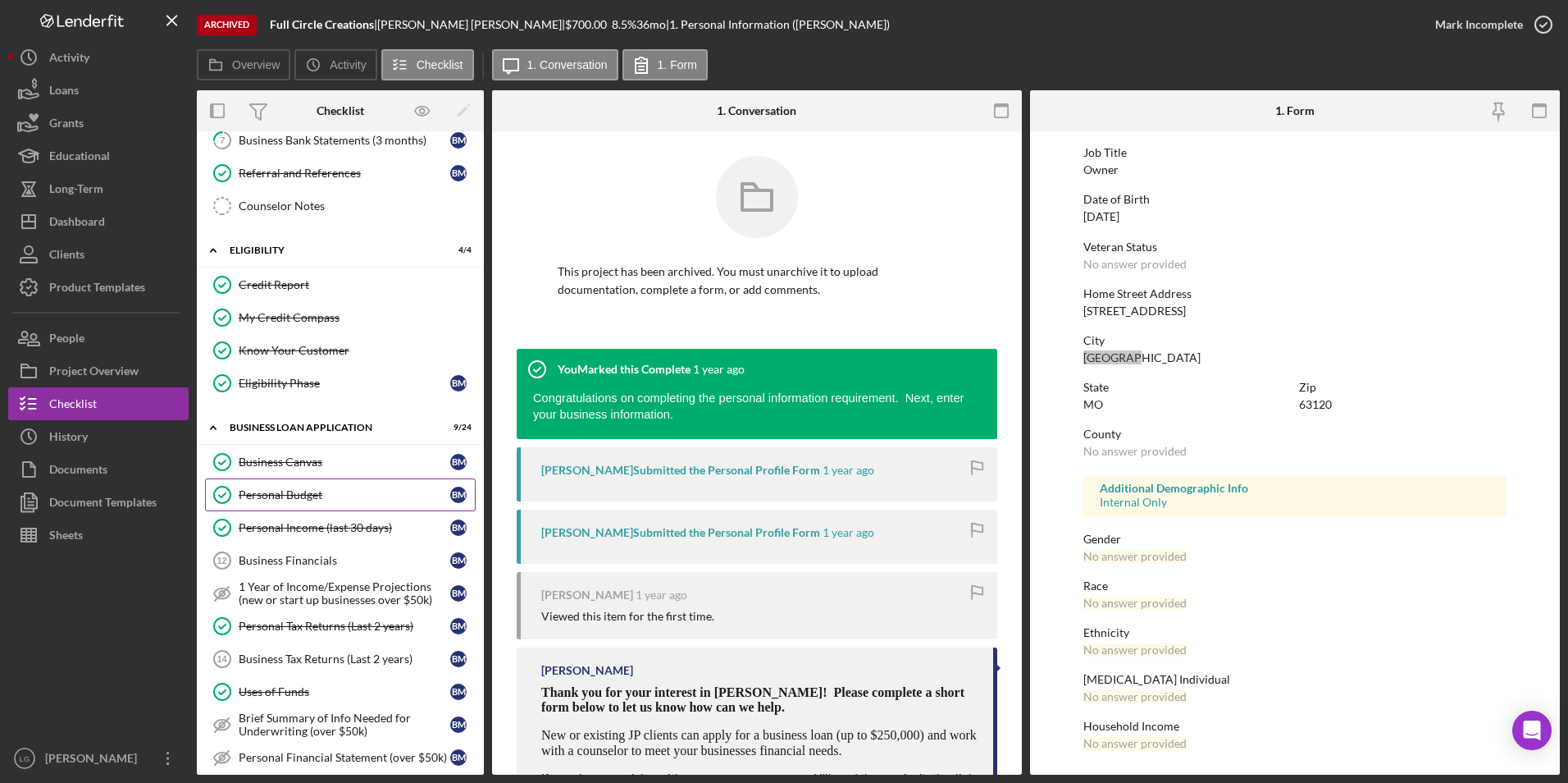
scroll to position [411, 0]
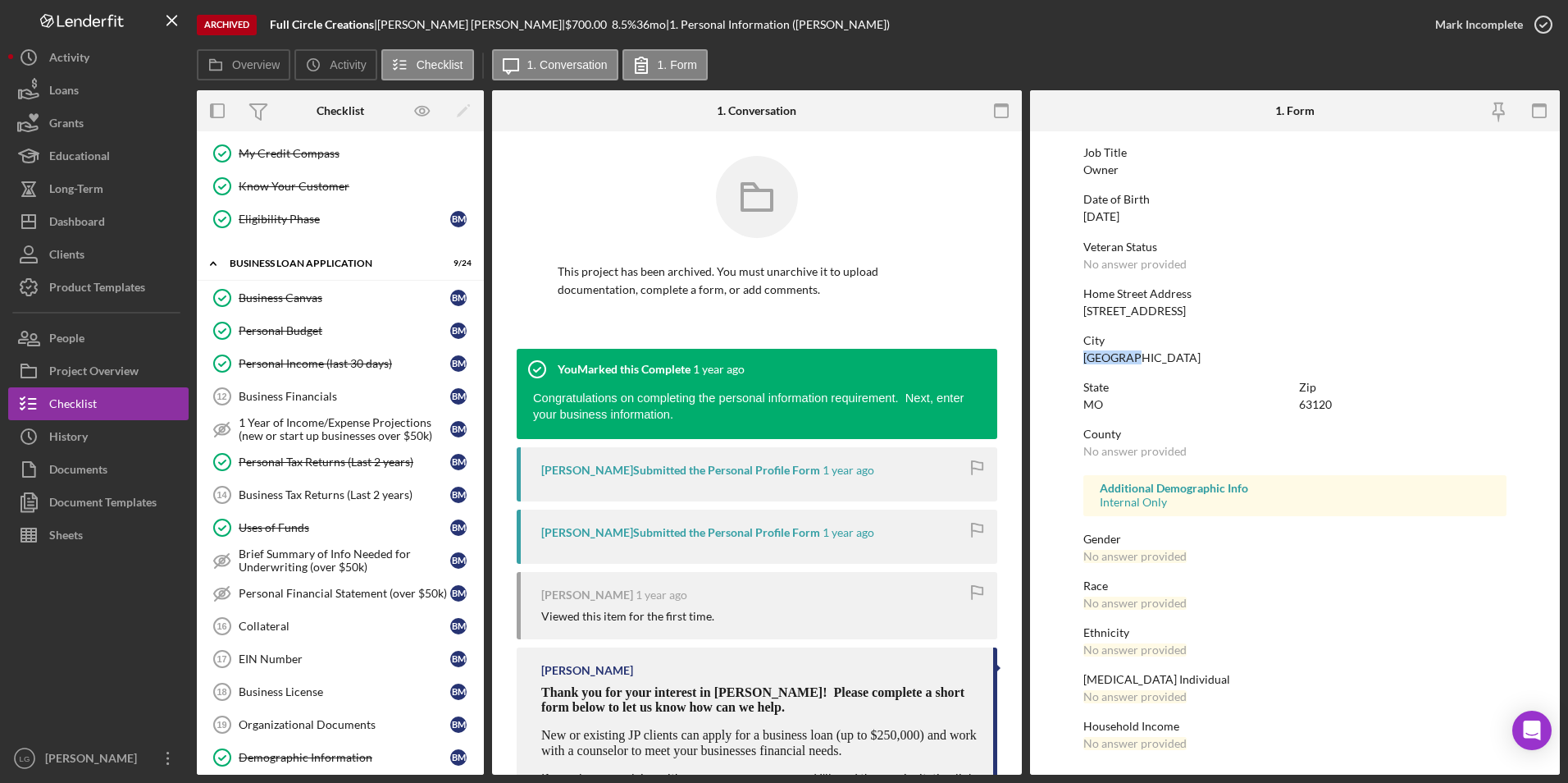
drag, startPoint x: 321, startPoint y: 367, endPoint x: 644, endPoint y: 396, distance: 324.3
click at [321, 367] on div "Personal Income (last 30 days)" at bounding box center [345, 363] width 212 height 13
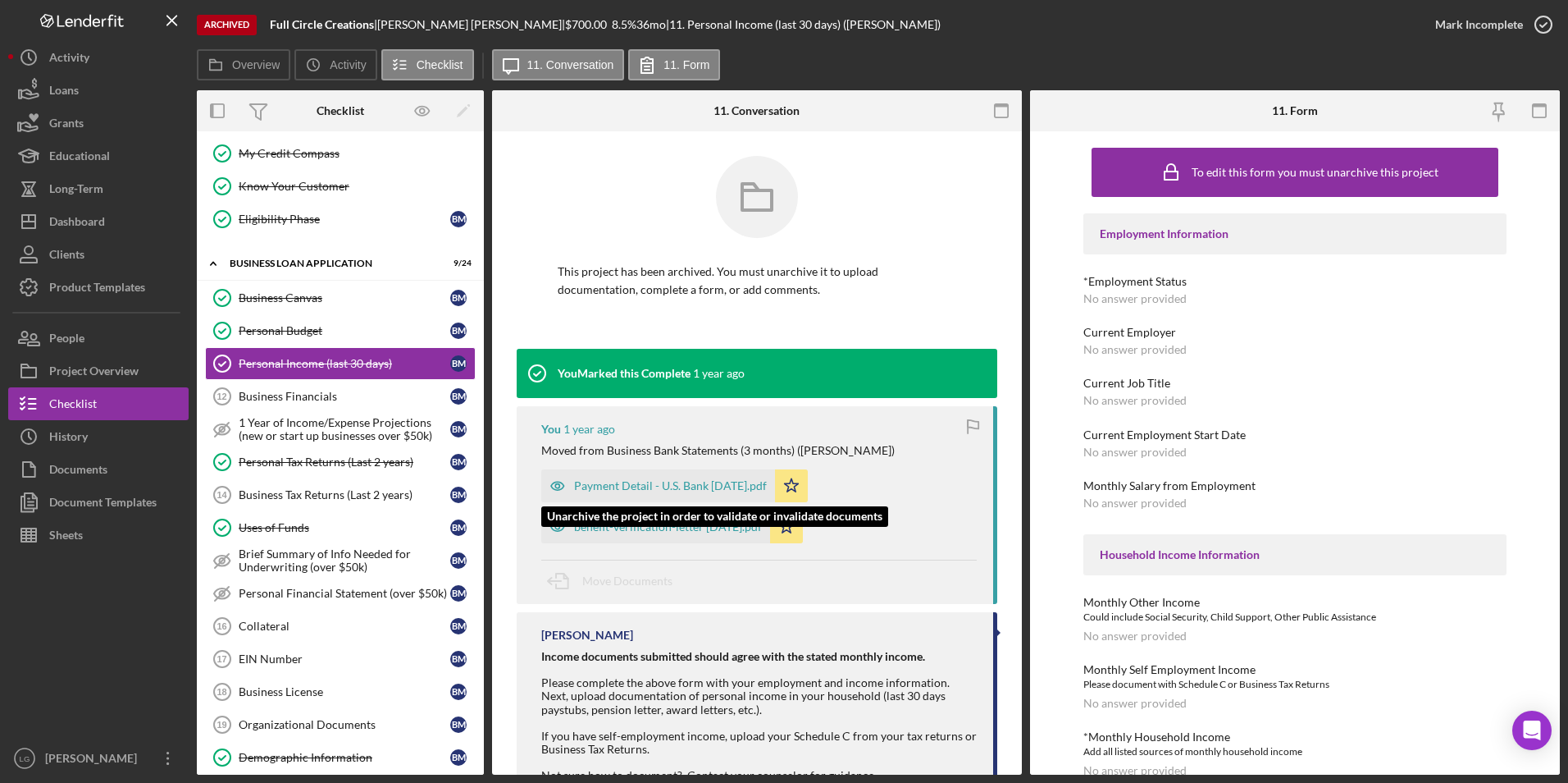
click at [704, 479] on div "Payment Detail - U.S. Bank [DATE].pdf" at bounding box center [670, 486] width 192 height 13
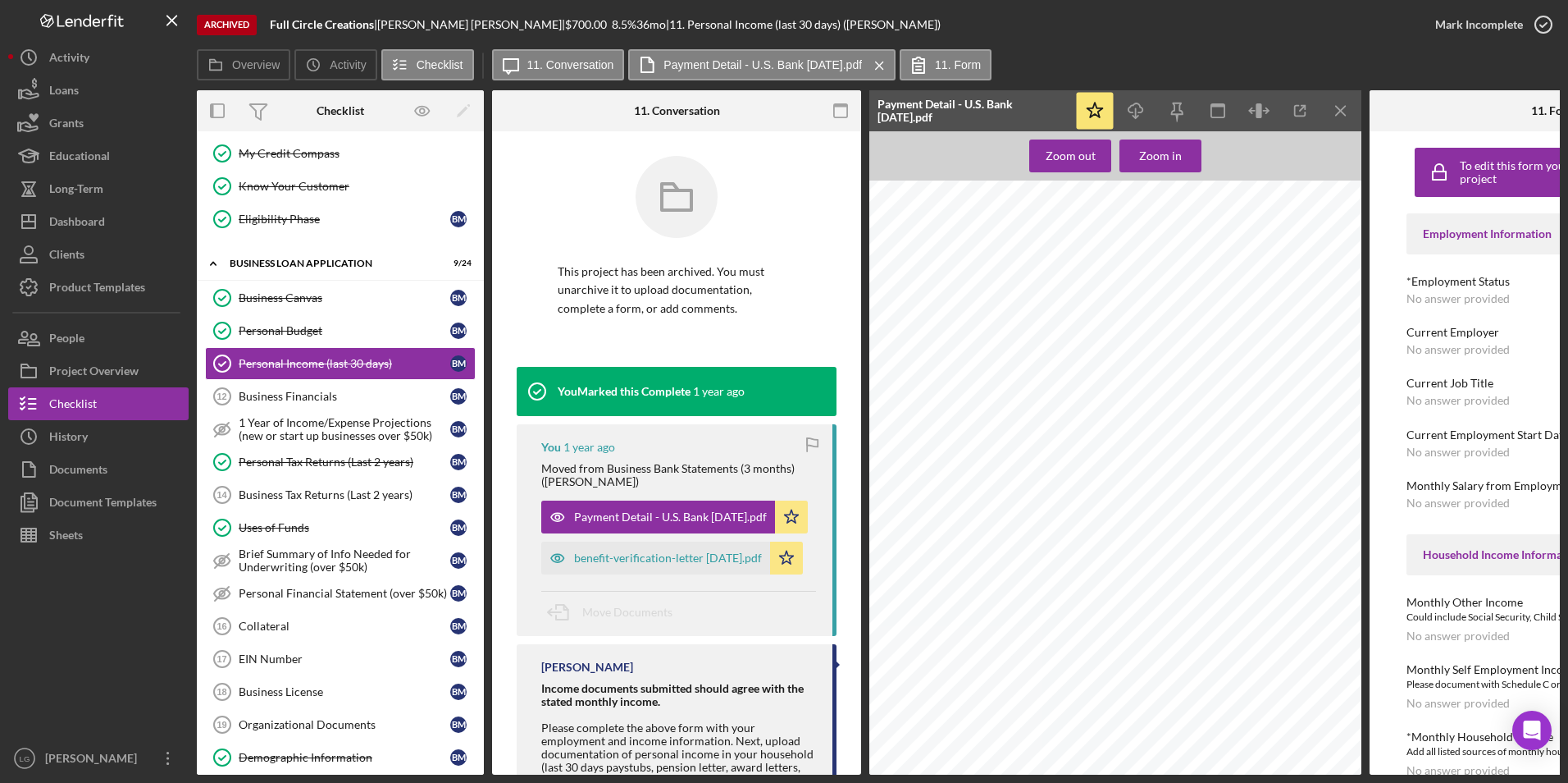
scroll to position [723, 0]
click at [615, 541] on div "benefit-verification-letter [DATE].pdf" at bounding box center [655, 557] width 229 height 32
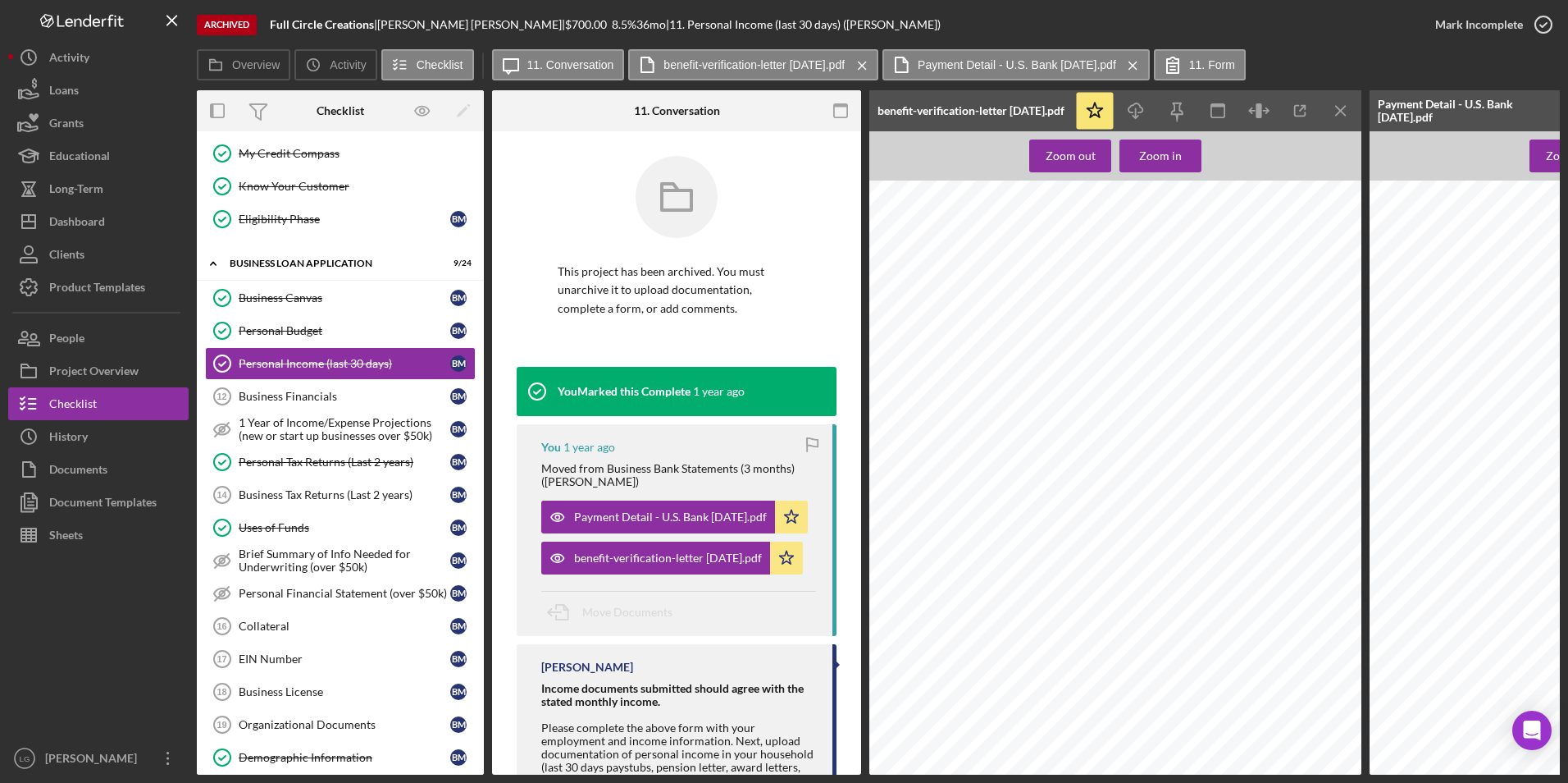
scroll to position [0, 0]
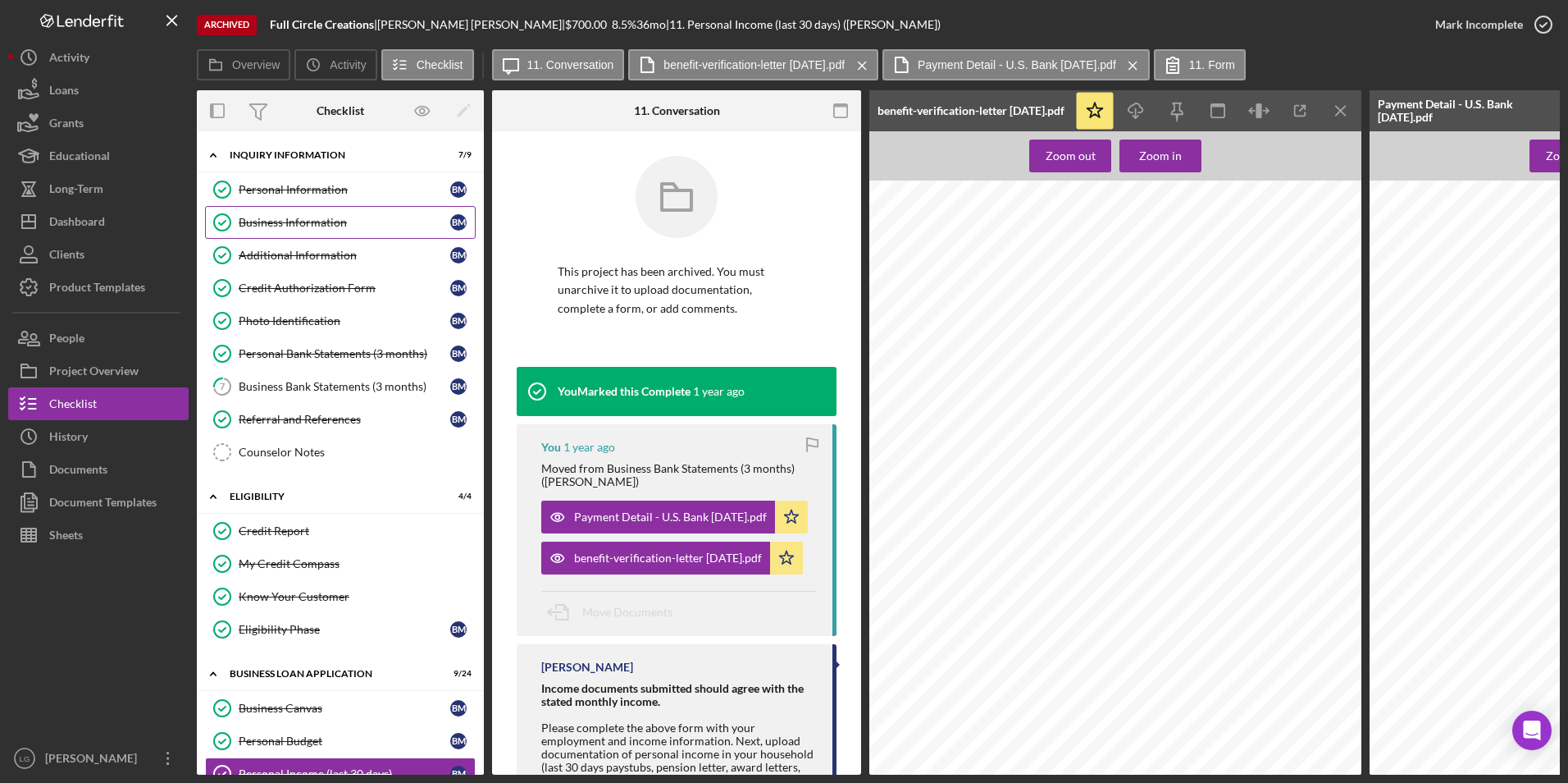
drag, startPoint x: 323, startPoint y: 192, endPoint x: 304, endPoint y: 217, distance: 31.4
click at [323, 192] on div "Personal Information" at bounding box center [345, 190] width 212 height 13
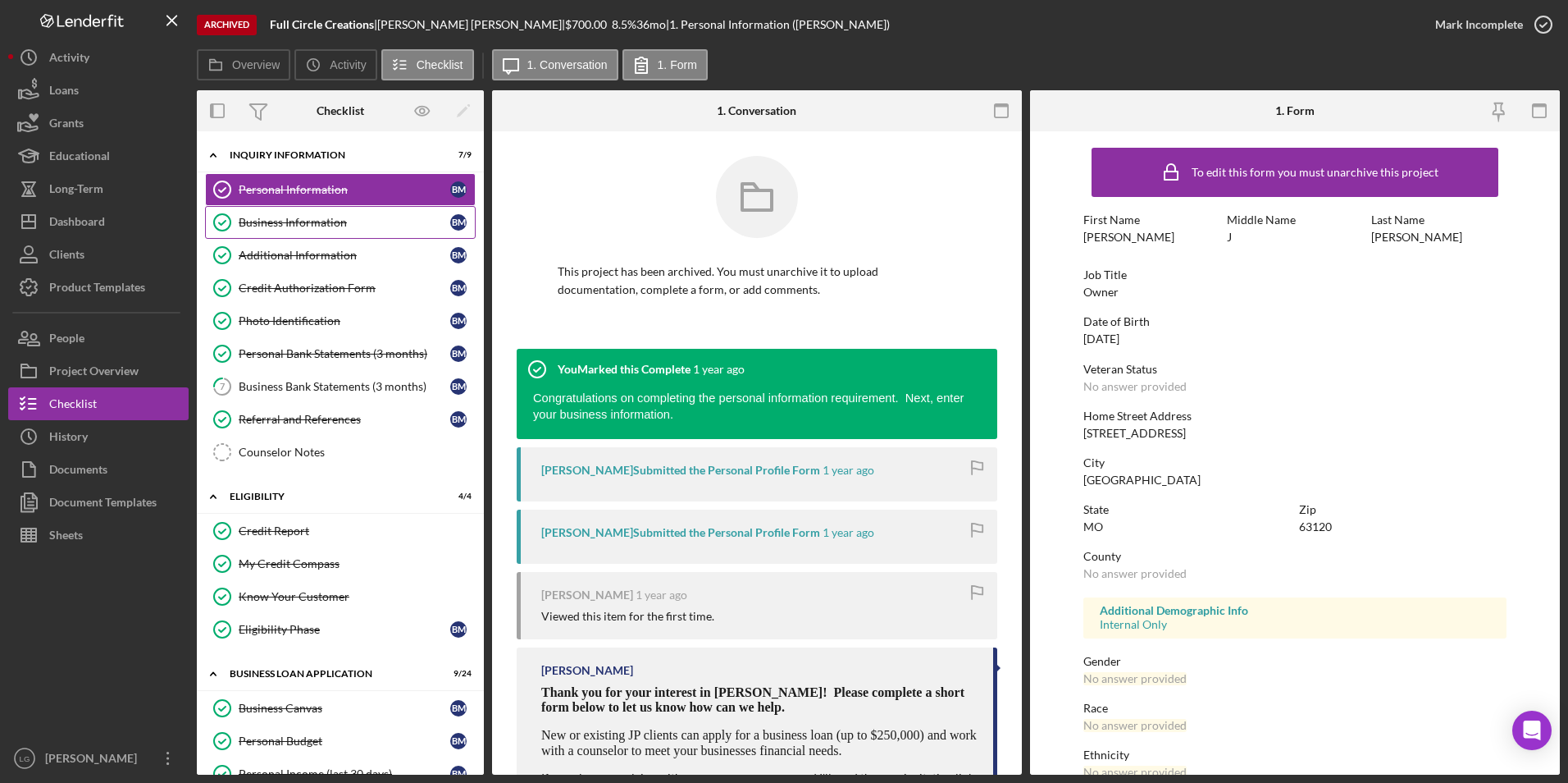
click at [299, 227] on div "Business Information" at bounding box center [345, 222] width 212 height 13
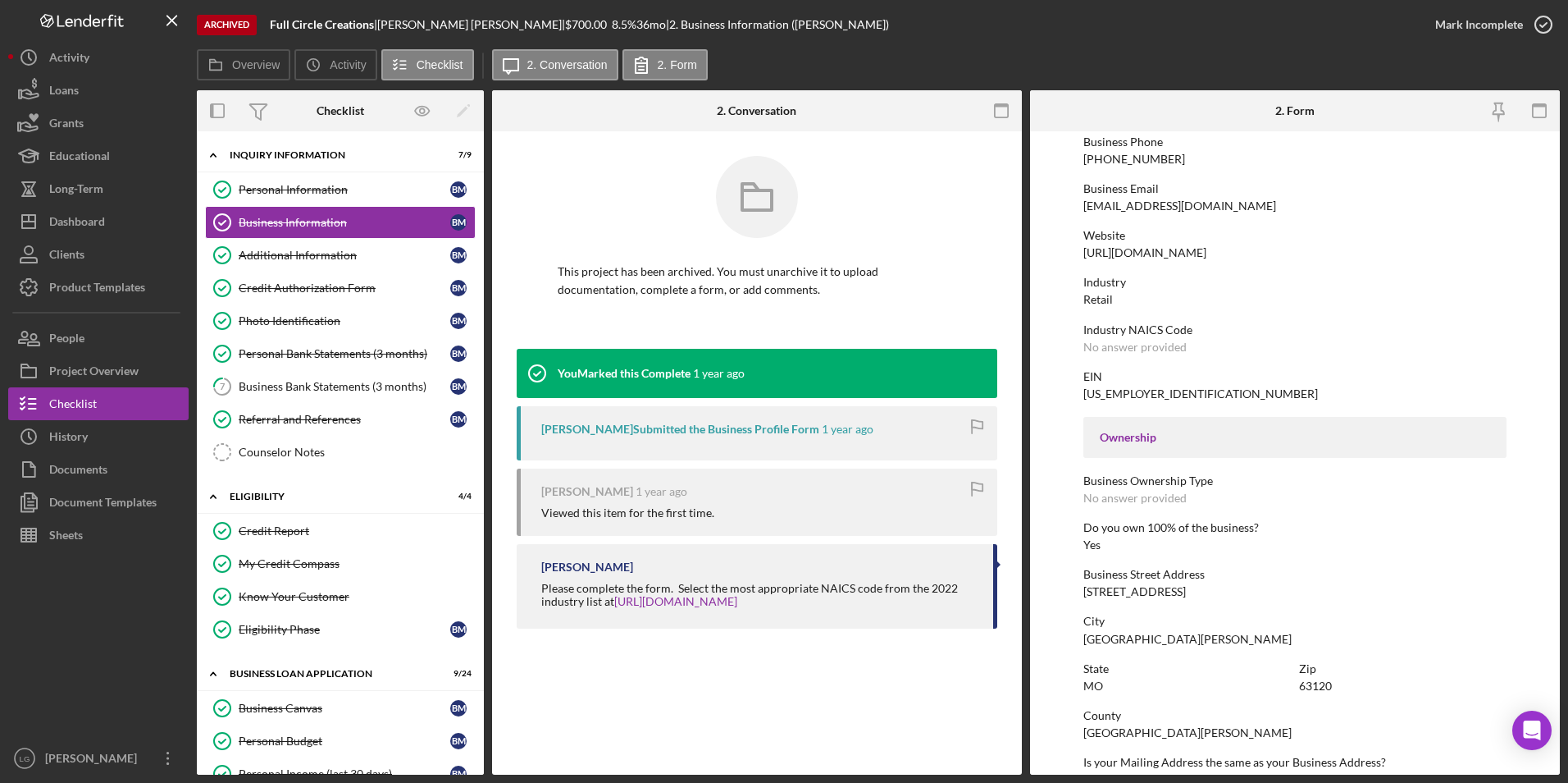
scroll to position [20, 0]
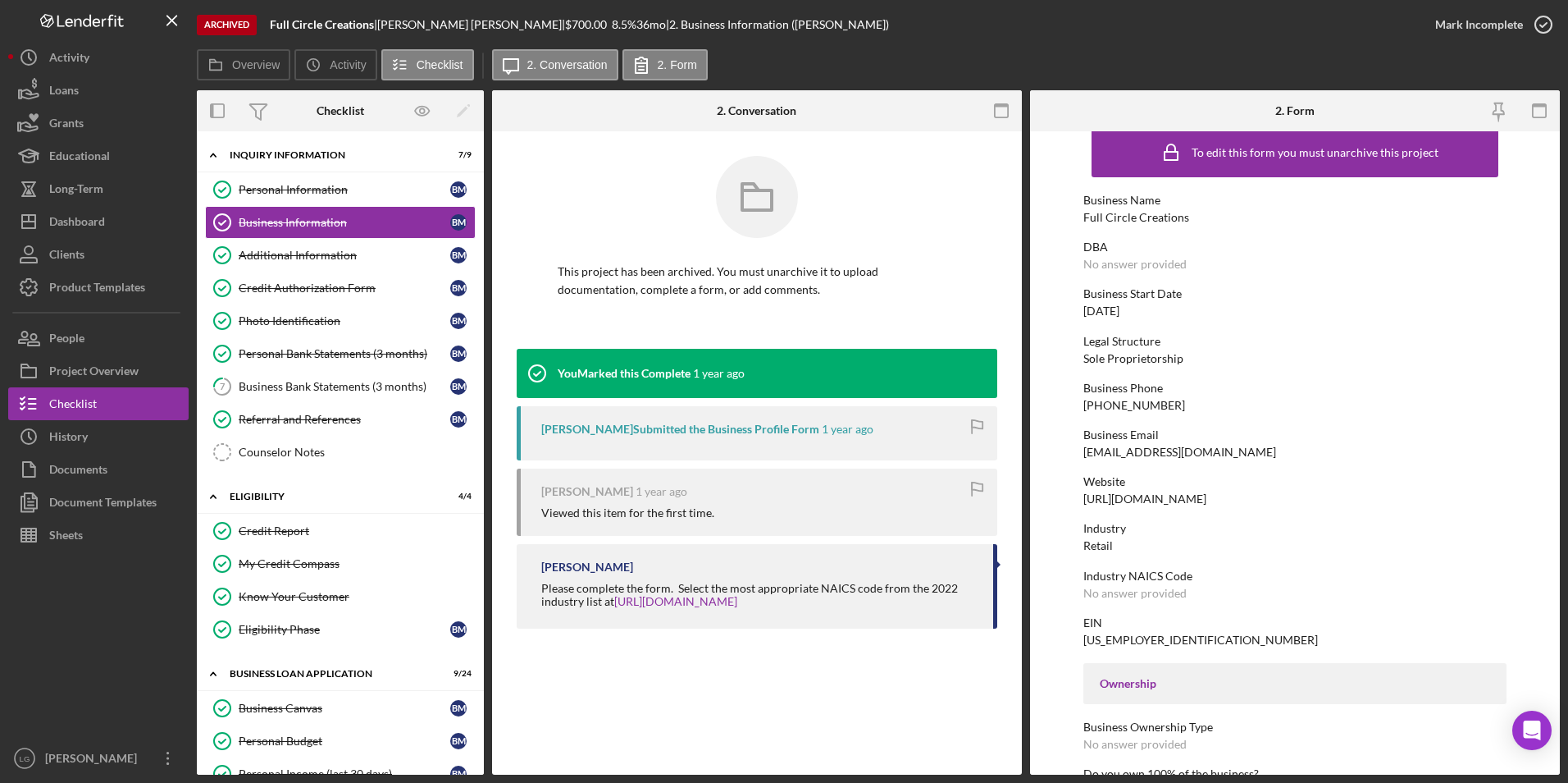
drag, startPoint x: 270, startPoint y: 251, endPoint x: 1242, endPoint y: 250, distance: 972.0
click at [270, 251] on div "Additional Information" at bounding box center [345, 255] width 212 height 13
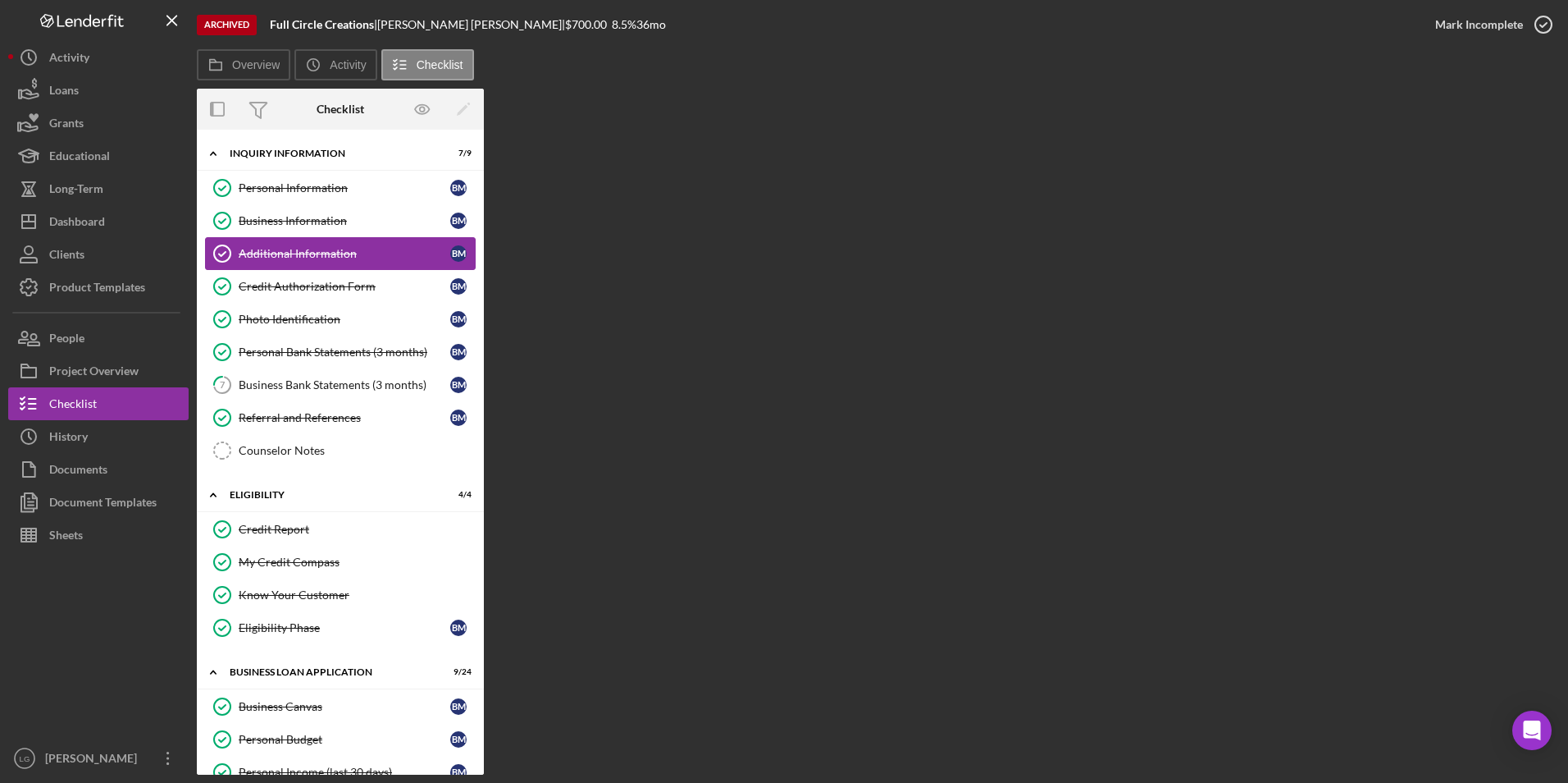
click at [340, 247] on div "Additional Information" at bounding box center [345, 253] width 212 height 13
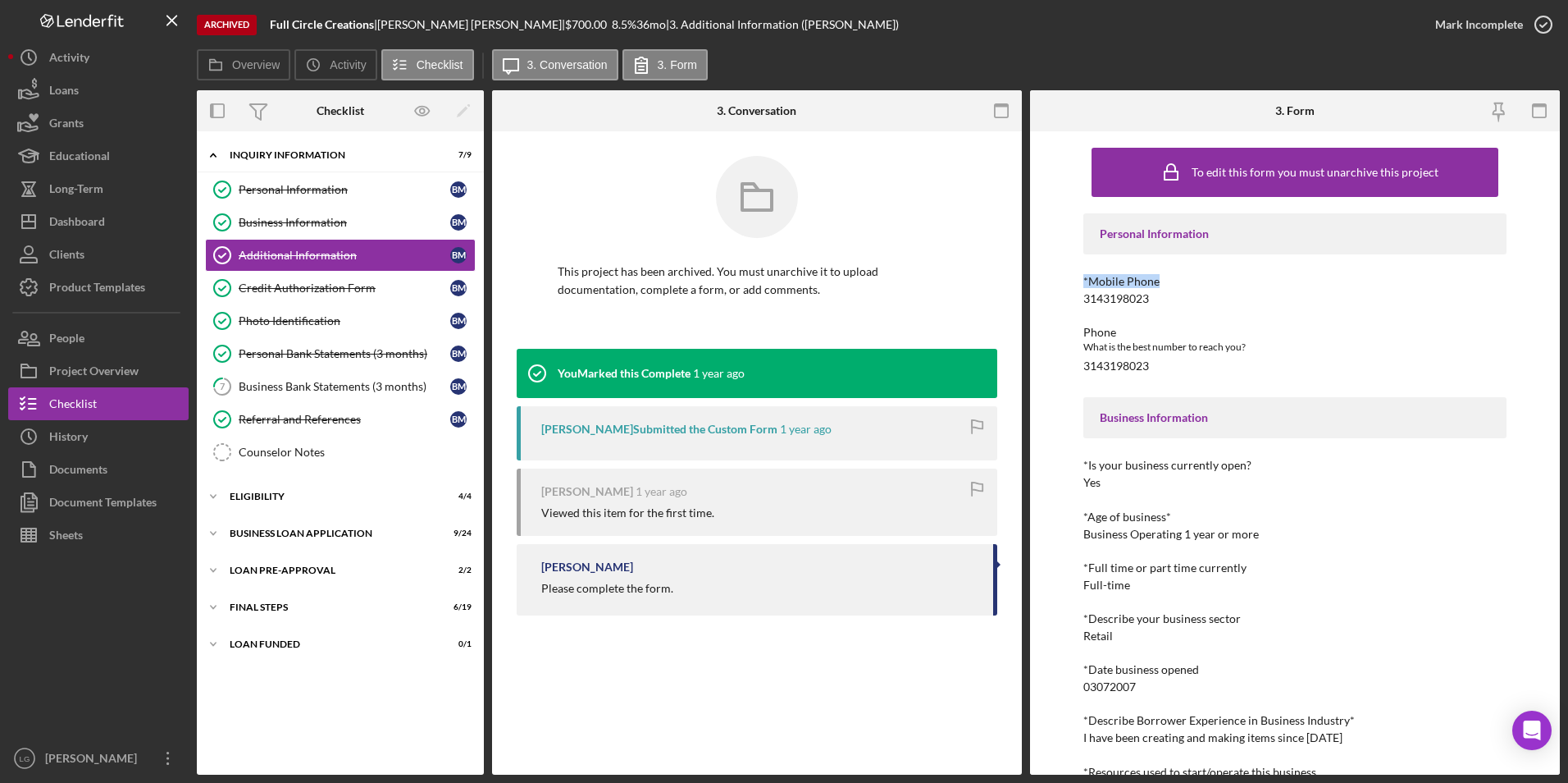
drag, startPoint x: 1168, startPoint y: 285, endPoint x: 1080, endPoint y: 286, distance: 88.0
click at [1080, 286] on div "To edit this form you must unarchive this project Personal Information *Mobile …" at bounding box center [1295, 453] width 530 height 643
drag, startPoint x: 1080, startPoint y: 286, endPoint x: 1202, endPoint y: 303, distance: 123.2
click at [1202, 303] on div "*Mobile Phone 3143198023" at bounding box center [1295, 290] width 424 height 30
drag, startPoint x: 1184, startPoint y: 302, endPoint x: 1053, endPoint y: 300, distance: 131.0
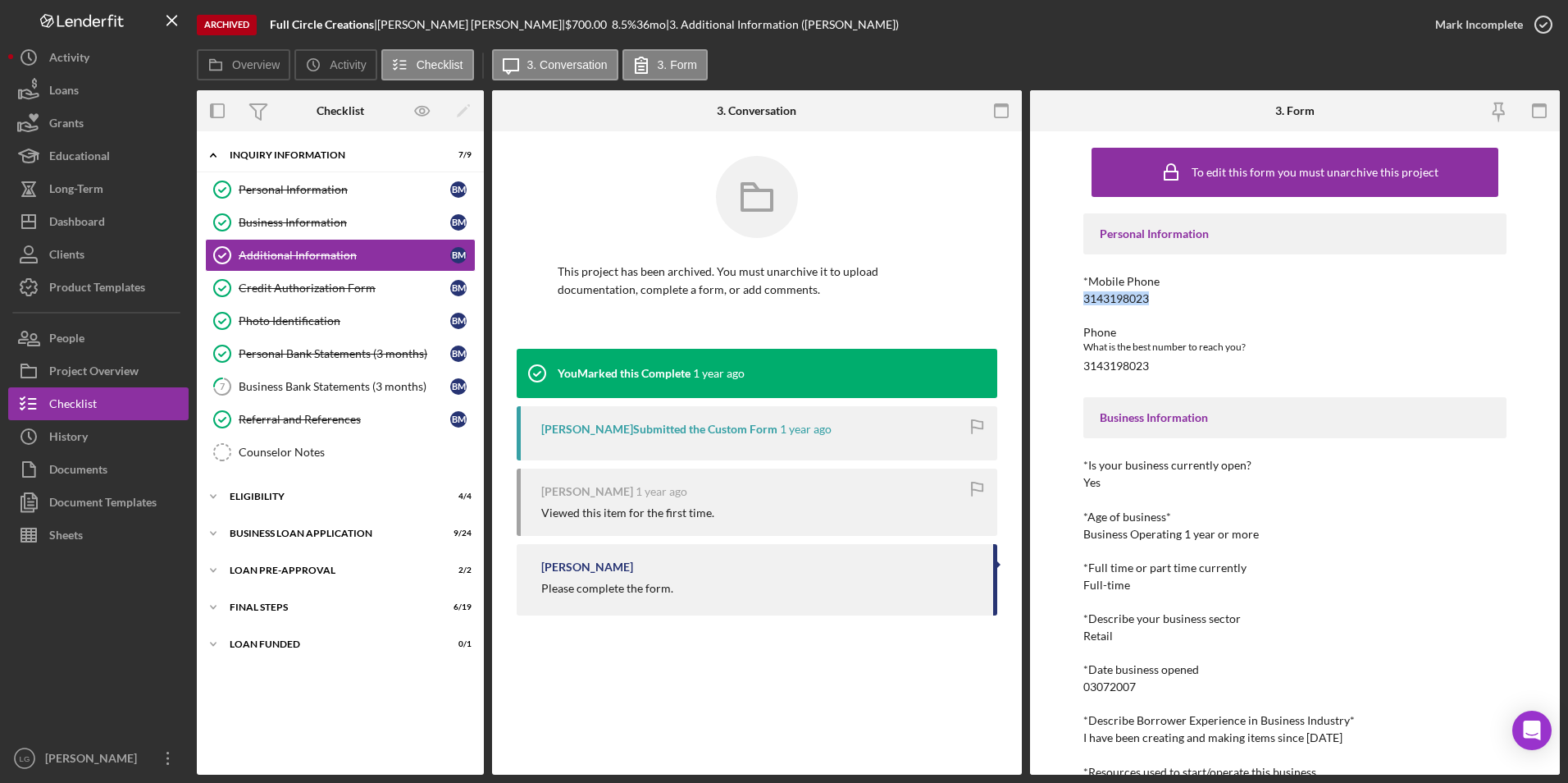
click at [1053, 300] on div "To edit this form you must unarchive this project Personal Information *Mobile …" at bounding box center [1295, 453] width 530 height 643
drag, startPoint x: 1053, startPoint y: 300, endPoint x: 1090, endPoint y: 301, distance: 37.0
copy div "3143198023"
drag, startPoint x: 1198, startPoint y: 364, endPoint x: 1079, endPoint y: 368, distance: 119.1
click at [1079, 368] on div "To edit this form you must unarchive this project Personal Information *Mobile …" at bounding box center [1295, 453] width 530 height 643
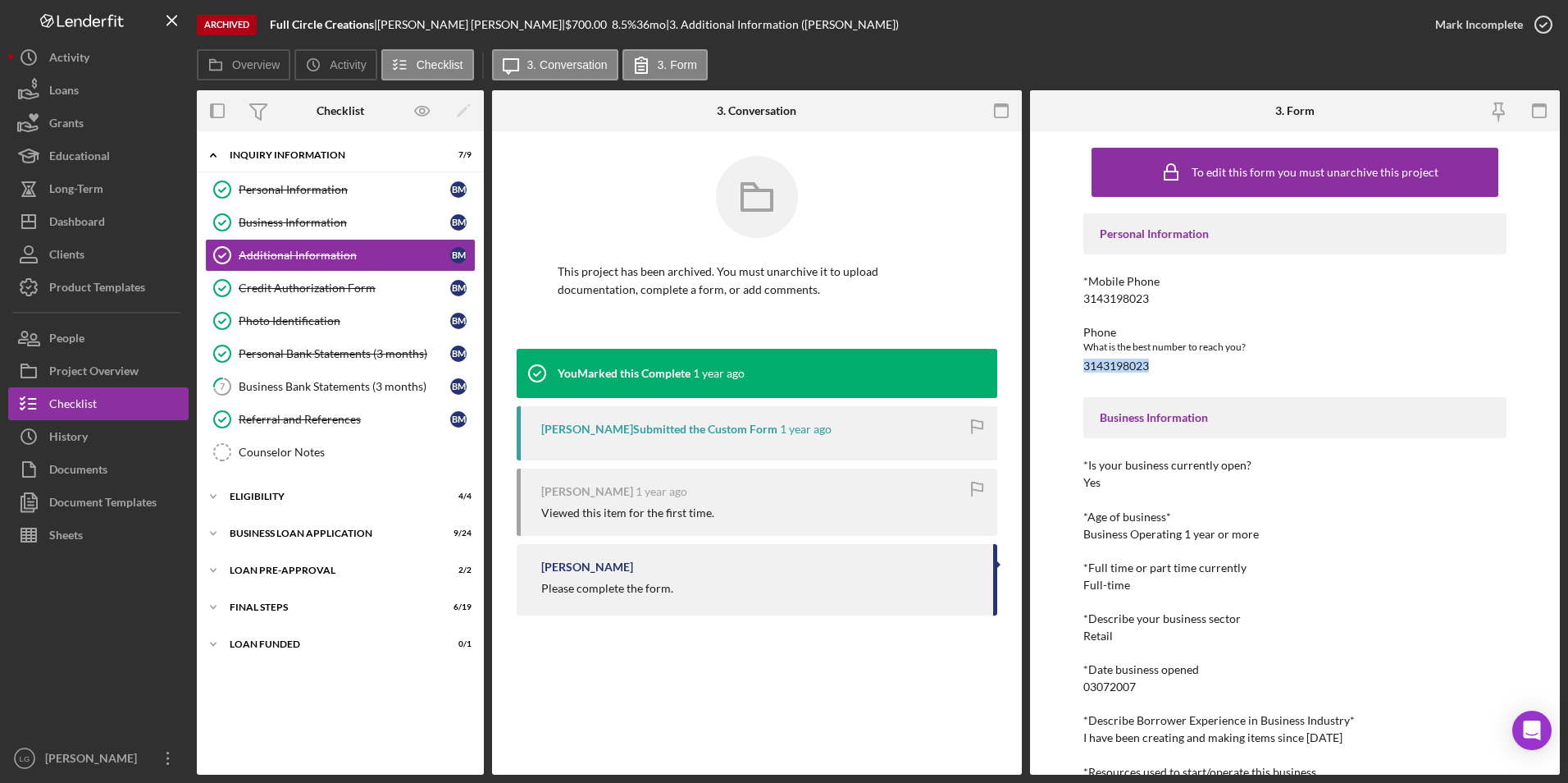
drag, startPoint x: 1079, startPoint y: 368, endPoint x: 1101, endPoint y: 362, distance: 22.8
copy div "3143198023"
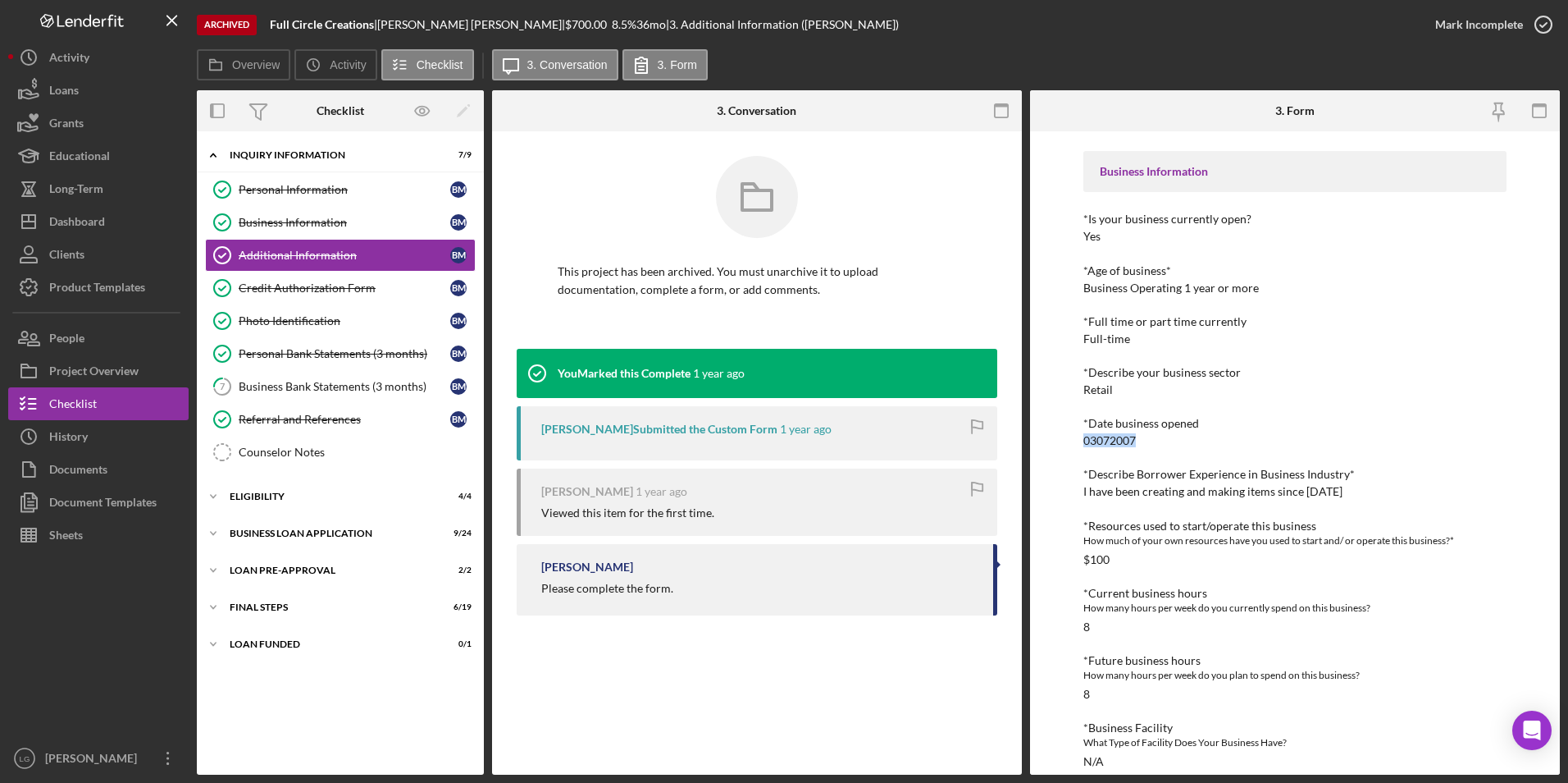
drag, startPoint x: 1166, startPoint y: 445, endPoint x: 1065, endPoint y: 441, distance: 101.1
click at [1065, 441] on div "To edit this form you must unarchive this project Personal Information *Mobile …" at bounding box center [1295, 453] width 530 height 643
drag, startPoint x: 1065, startPoint y: 441, endPoint x: 1092, endPoint y: 441, distance: 27.0
copy div "03072007"
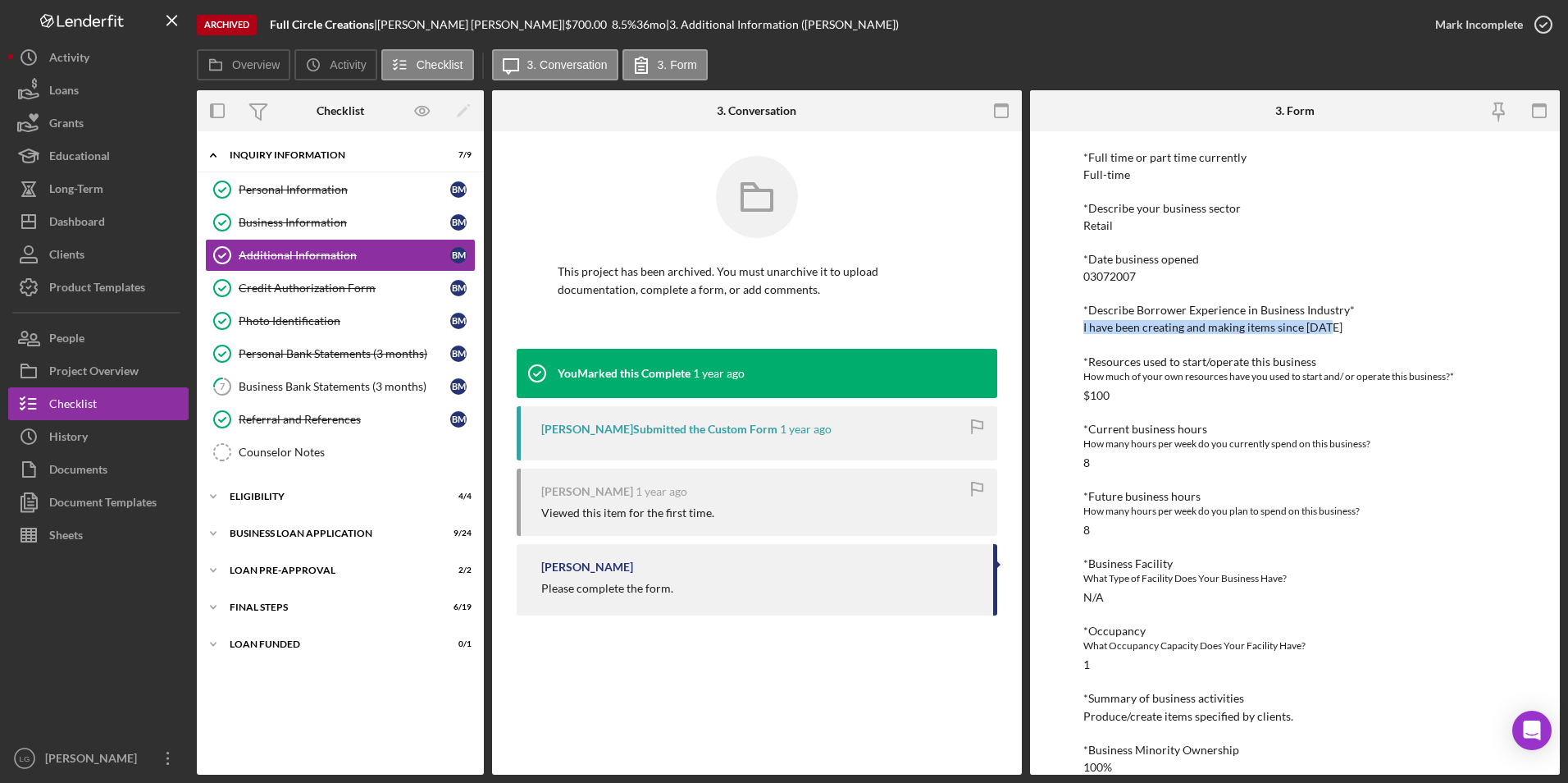
drag, startPoint x: 1074, startPoint y: 333, endPoint x: 1364, endPoint y: 334, distance: 290.0
click at [1364, 334] on div "To edit this form you must unarchive this project Personal Information *Mobile …" at bounding box center [1295, 453] width 530 height 643
drag, startPoint x: 1364, startPoint y: 334, endPoint x: 1329, endPoint y: 333, distance: 35.0
copy div "I have been creating and making items since 2007"
drag, startPoint x: 1191, startPoint y: 394, endPoint x: 1046, endPoint y: 395, distance: 145.0
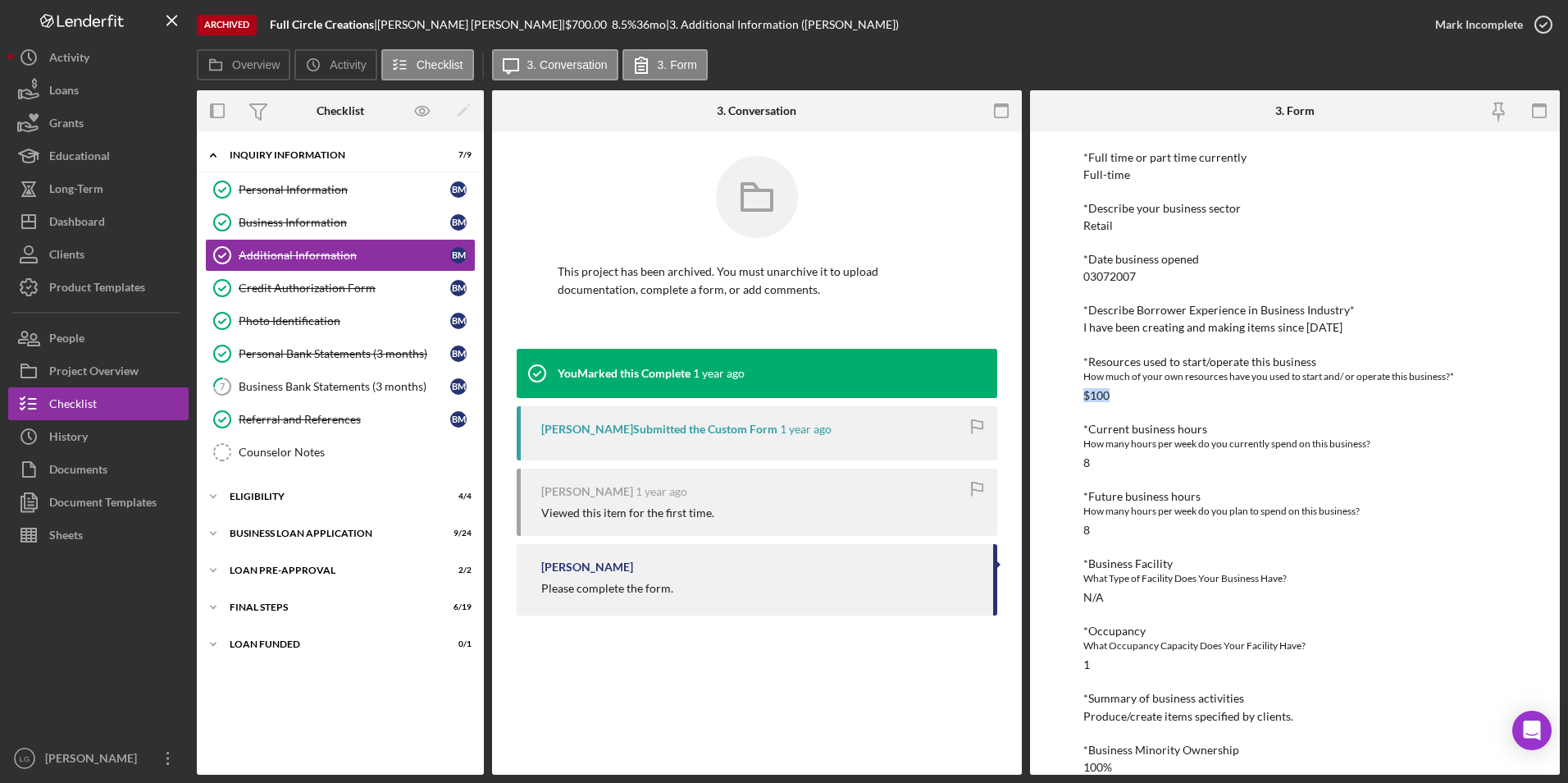
click at [1046, 395] on div "To edit this form you must unarchive this project Personal Information *Mobile …" at bounding box center [1295, 453] width 530 height 643
drag, startPoint x: 1046, startPoint y: 395, endPoint x: 1096, endPoint y: 397, distance: 50.0
copy div "$100"
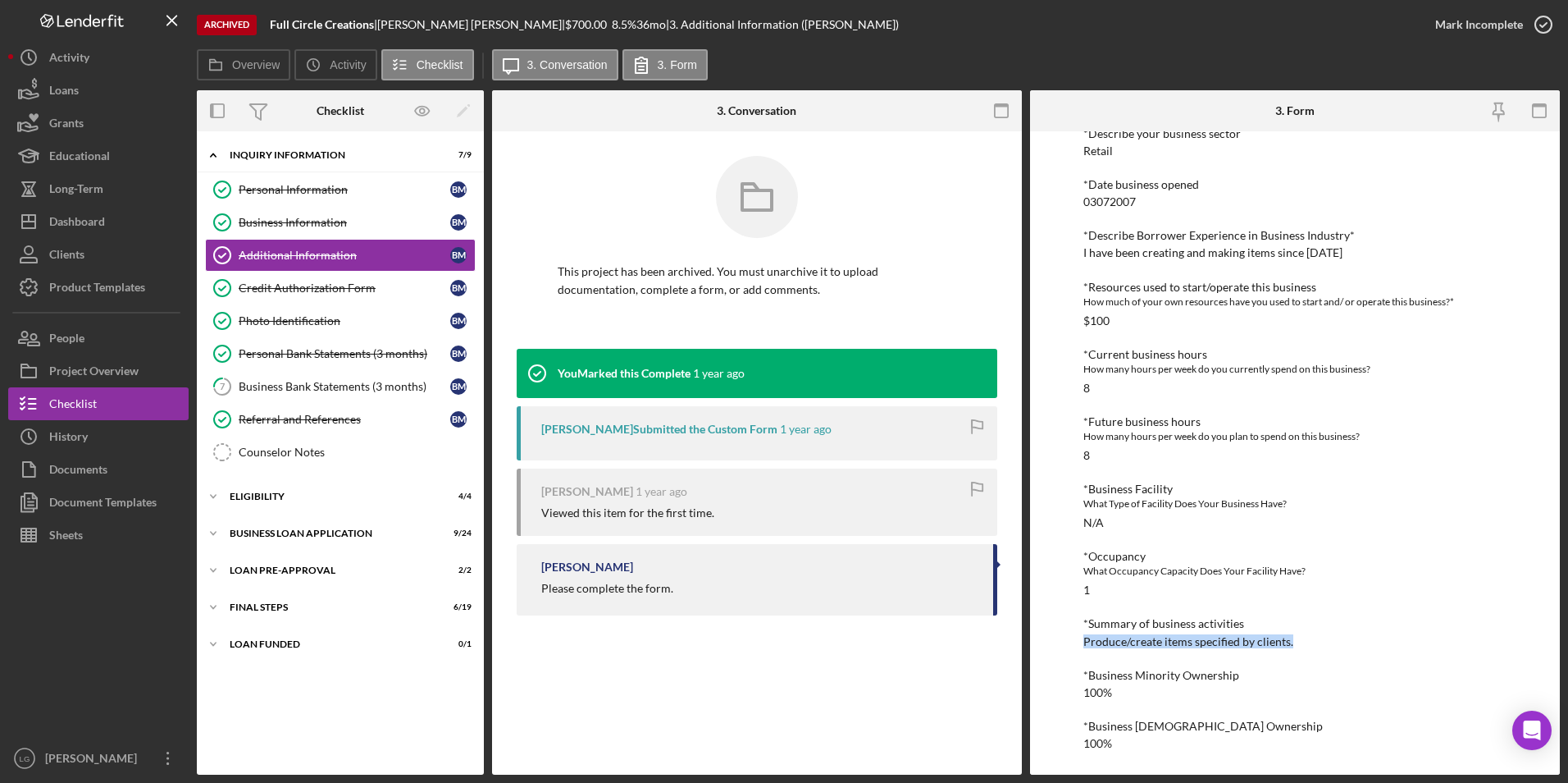
drag, startPoint x: 1224, startPoint y: 647, endPoint x: 1075, endPoint y: 638, distance: 149.3
click at [1075, 638] on div "To edit this form you must unarchive this project Personal Information *Mobile …" at bounding box center [1295, 453] width 530 height 643
drag, startPoint x: 1075, startPoint y: 638, endPoint x: 1088, endPoint y: 641, distance: 13.3
copy div "Produce/create items specified by clients."
click at [221, 496] on icon "Icon/Expander" at bounding box center [212, 496] width 32 height 32
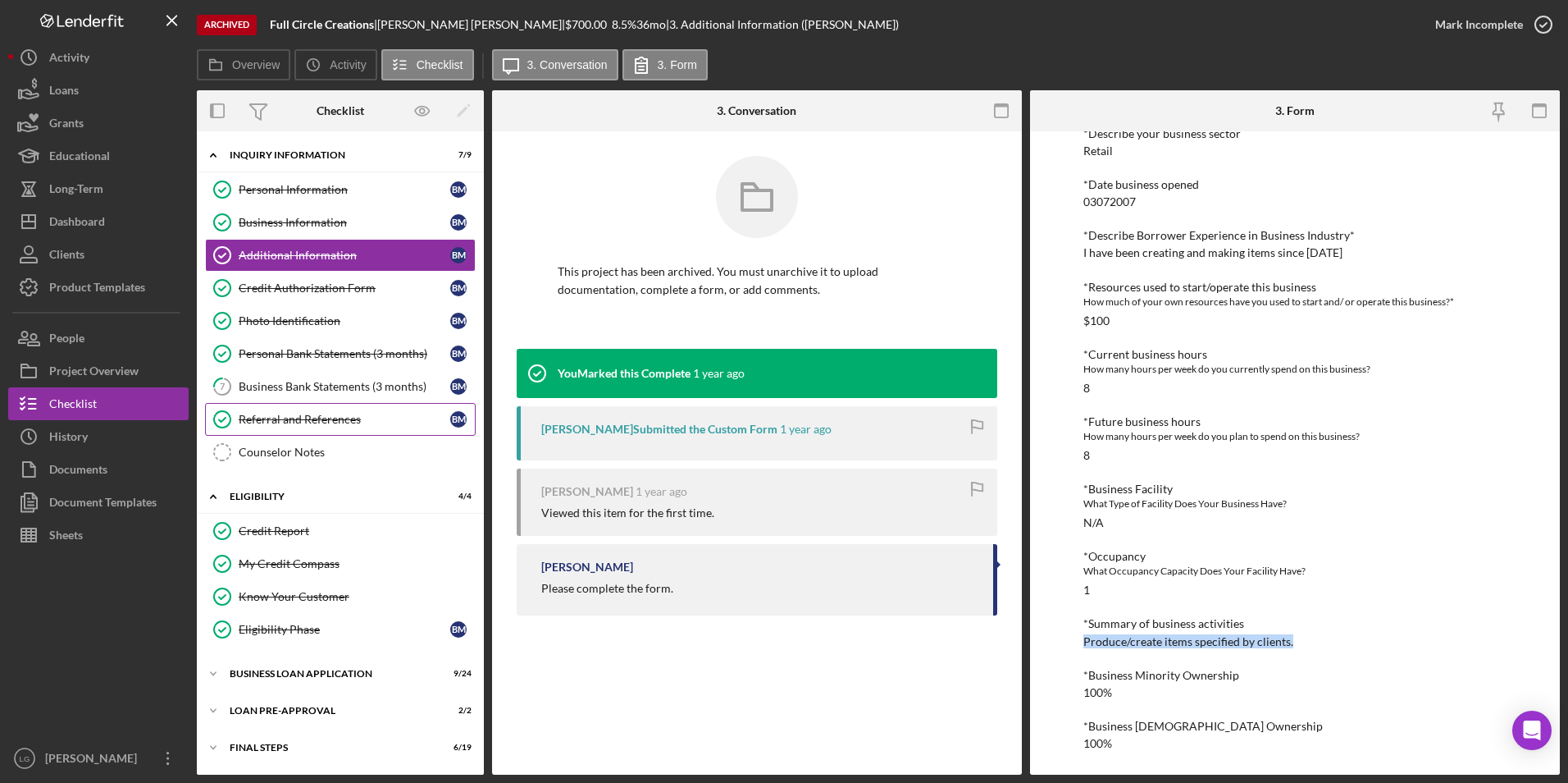
click at [301, 416] on div "Referral and References" at bounding box center [345, 419] width 212 height 13
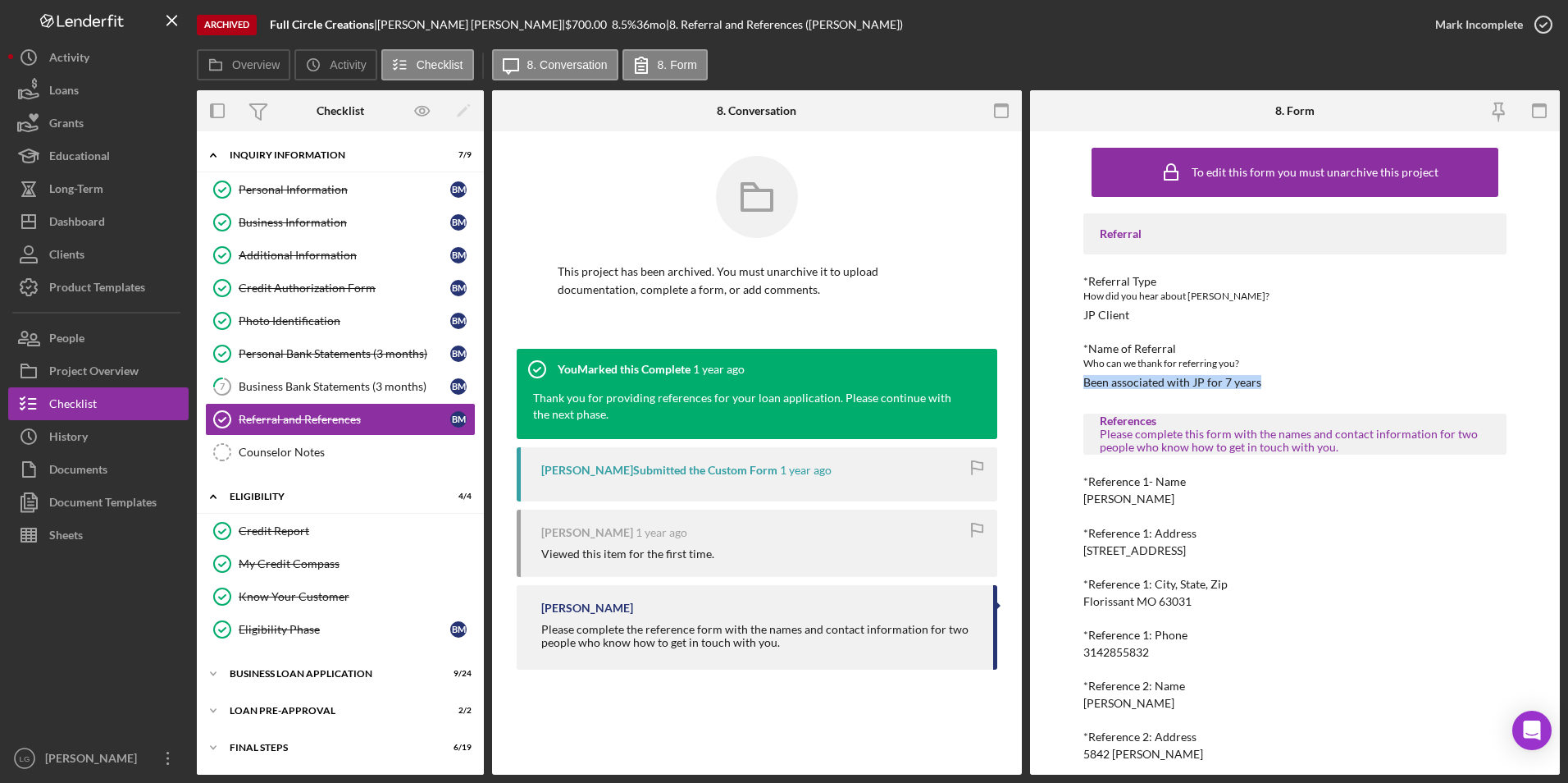
drag, startPoint x: 1257, startPoint y: 376, endPoint x: 1073, endPoint y: 382, distance: 184.1
click at [1073, 382] on div "To edit this form you must unarchive this project Referral *Referral Type How d…" at bounding box center [1295, 453] width 530 height 643
drag, startPoint x: 1073, startPoint y: 382, endPoint x: 1141, endPoint y: 382, distance: 68.0
copy div "Been associated with JP for 7 years"
drag, startPoint x: 1120, startPoint y: 500, endPoint x: 1074, endPoint y: 501, distance: 46.0
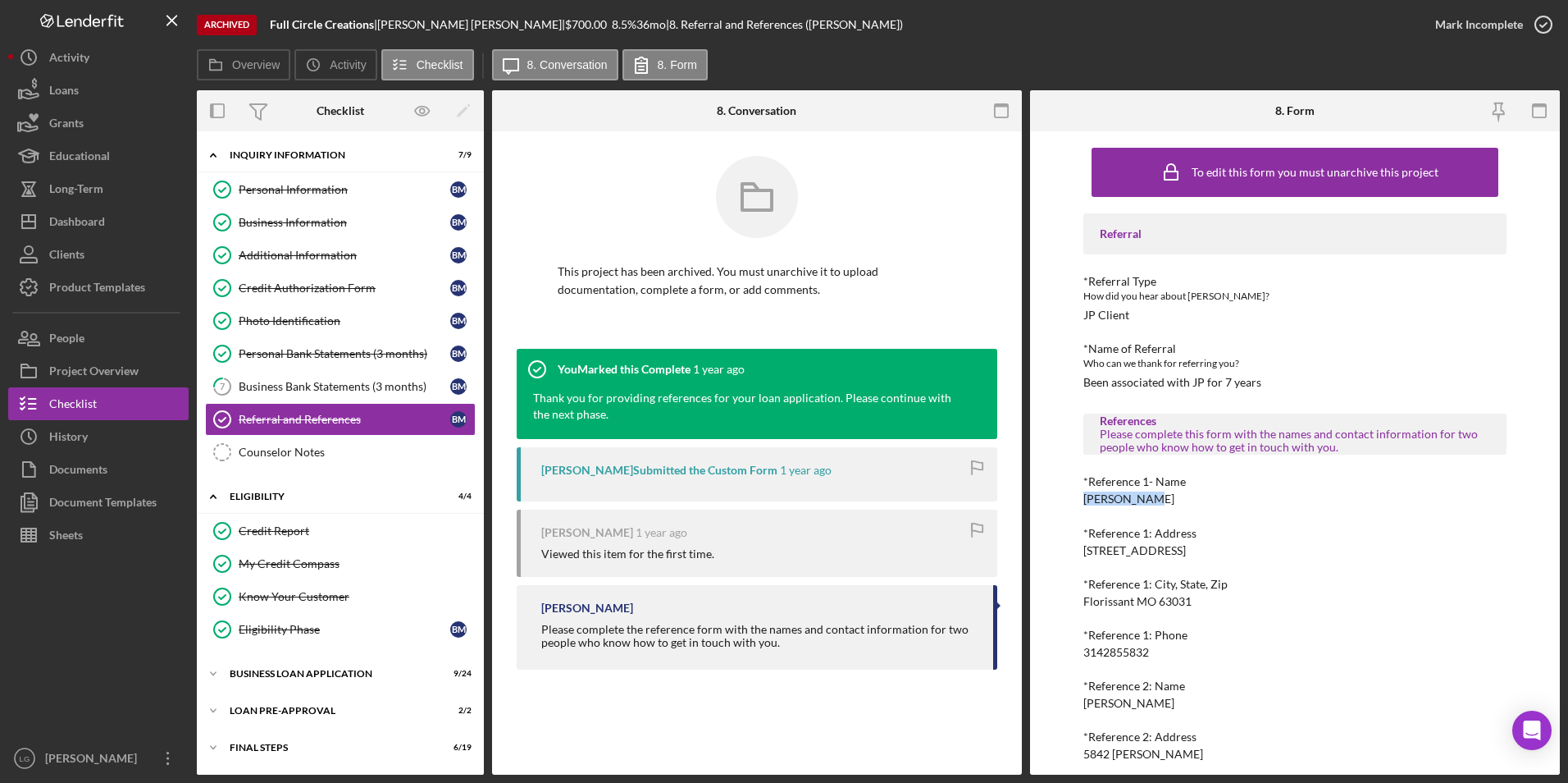
click at [1074, 501] on div "To edit this form you must unarchive this project Referral *Referral Type How d…" at bounding box center [1295, 453] width 530 height 643
drag, startPoint x: 1074, startPoint y: 501, endPoint x: 1120, endPoint y: 501, distance: 46.0
copy div "Deja Mcghaw"
drag, startPoint x: 1237, startPoint y: 542, endPoint x: 1053, endPoint y: 551, distance: 184.2
click at [1053, 551] on div "To edit this form you must unarchive this project Referral *Referral Type How d…" at bounding box center [1295, 453] width 530 height 643
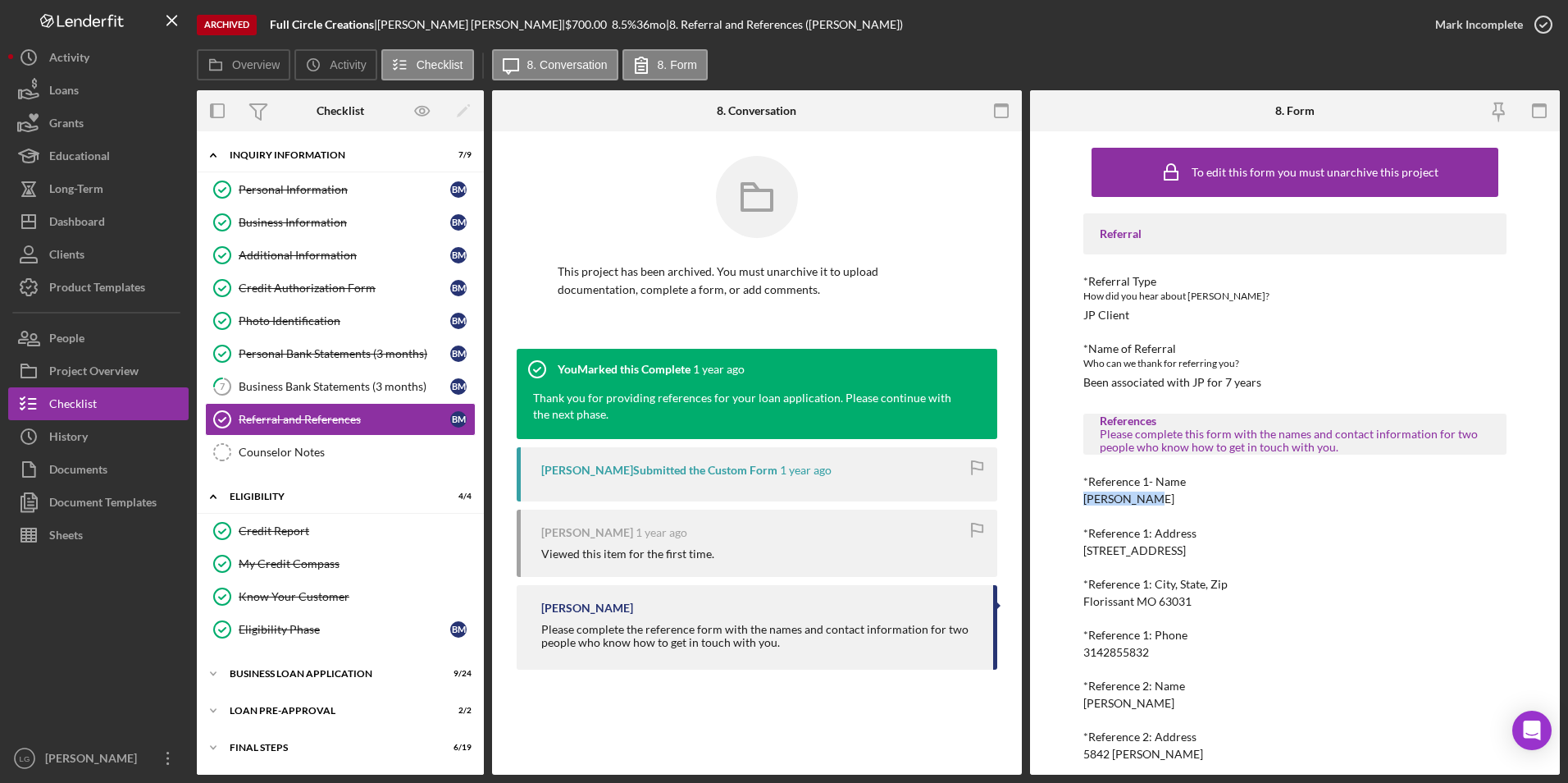
drag, startPoint x: 1053, startPoint y: 551, endPoint x: 1088, endPoint y: 551, distance: 35.0
copy div "3745 Greenway Chase Dr,"
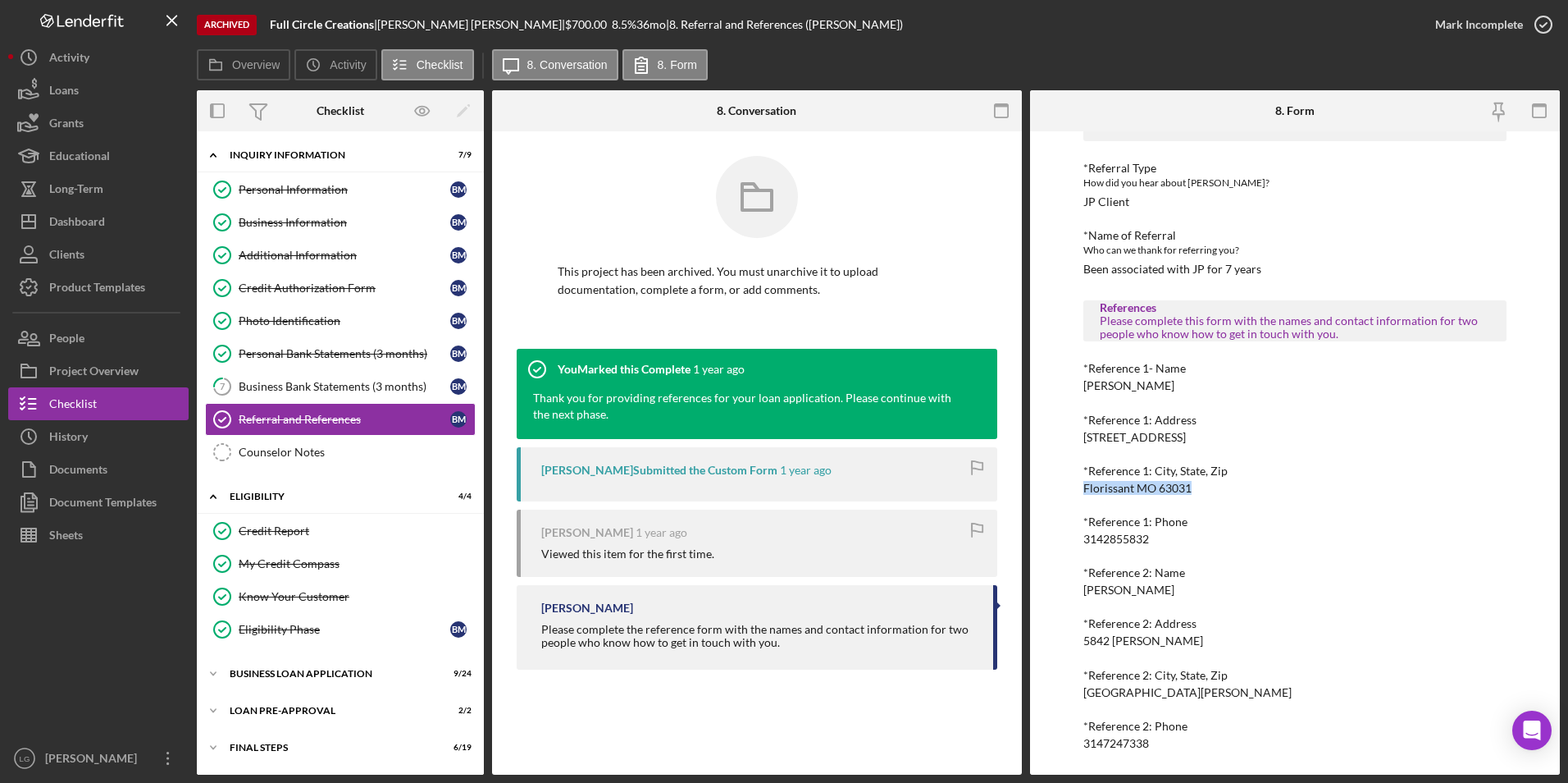
drag, startPoint x: 1194, startPoint y: 486, endPoint x: 1048, endPoint y: 487, distance: 146.0
click at [1047, 487] on div "To edit this form you must unarchive this project Referral *Referral Type How d…" at bounding box center [1295, 453] width 530 height 643
drag, startPoint x: 1048, startPoint y: 487, endPoint x: 1112, endPoint y: 490, distance: 64.1
copy div "Florissant MO 63031"
drag, startPoint x: 1176, startPoint y: 541, endPoint x: 1063, endPoint y: 540, distance: 113.0
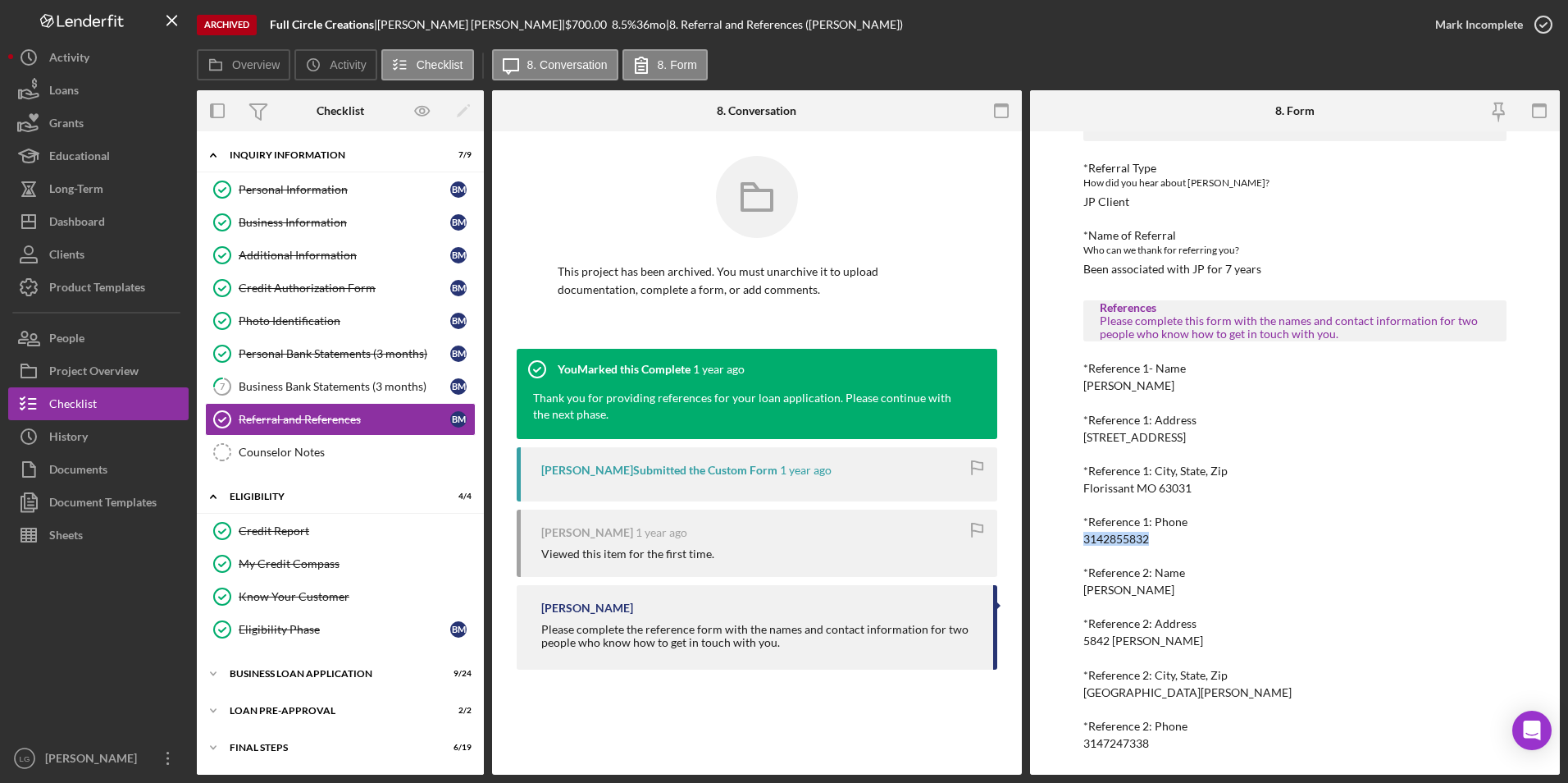
click at [1063, 540] on div "To edit this form you must unarchive this project Referral *Referral Type How d…" at bounding box center [1295, 453] width 530 height 643
drag, startPoint x: 1063, startPoint y: 540, endPoint x: 1110, endPoint y: 540, distance: 47.0
drag, startPoint x: 1176, startPoint y: 590, endPoint x: 1067, endPoint y: 594, distance: 109.1
click at [1067, 594] on div "To edit this form you must unarchive this project Referral *Referral Type How d…" at bounding box center [1295, 453] width 530 height 643
drag, startPoint x: 1067, startPoint y: 594, endPoint x: 1111, endPoint y: 593, distance: 44.0
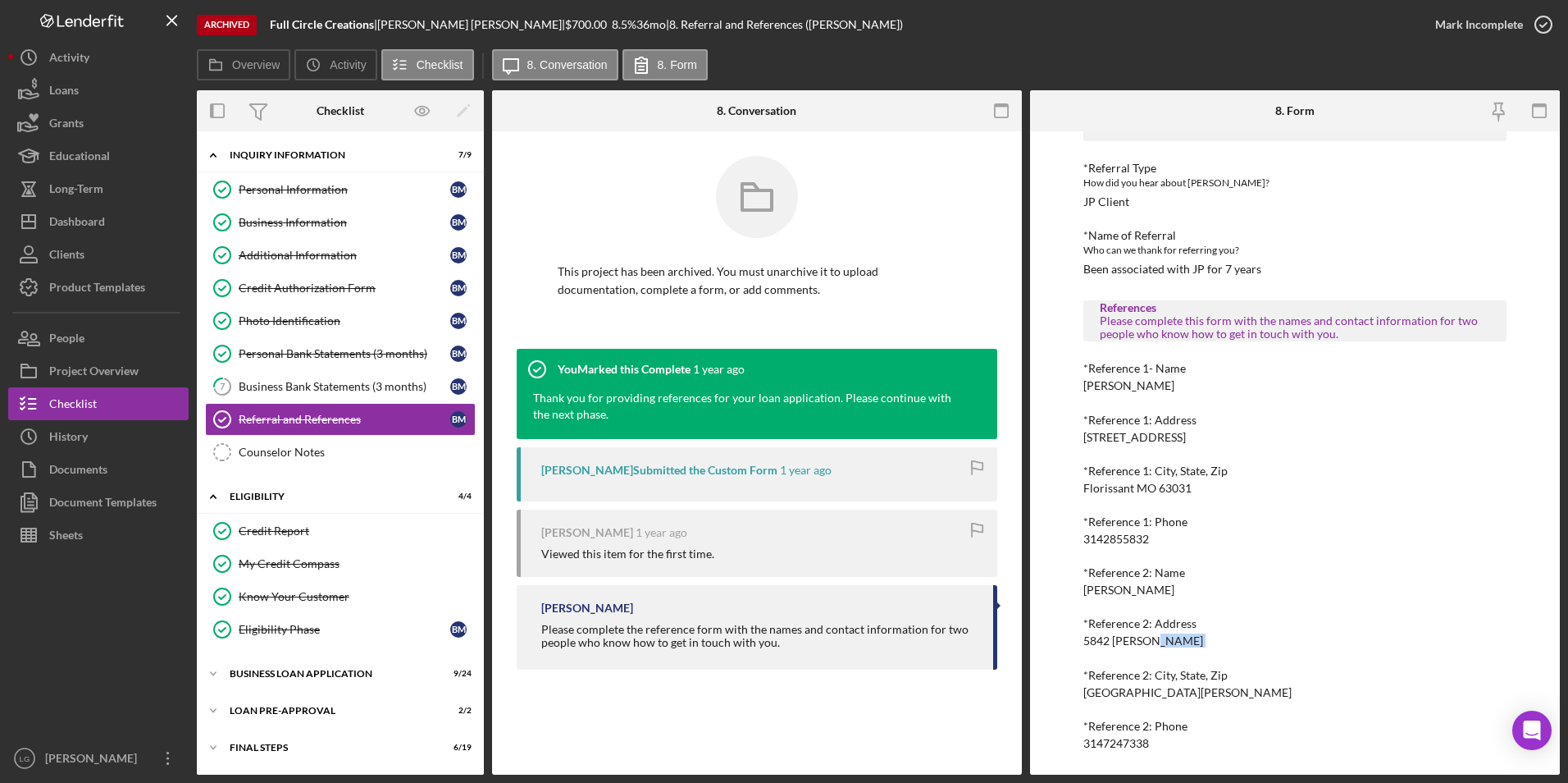
drag, startPoint x: 1186, startPoint y: 647, endPoint x: 1073, endPoint y: 650, distance: 113.0
click at [1073, 650] on div "To edit this form you must unarchive this project Referral *Referral Type How d…" at bounding box center [1295, 453] width 530 height 643
click at [1188, 641] on div "*Reference 2: Address 5842 Pamplin" at bounding box center [1295, 632] width 424 height 30
drag, startPoint x: 1174, startPoint y: 642, endPoint x: 1074, endPoint y: 643, distance: 100.0
click at [1074, 643] on div "To edit this form you must unarchive this project Referral *Referral Type How d…" at bounding box center [1295, 453] width 530 height 643
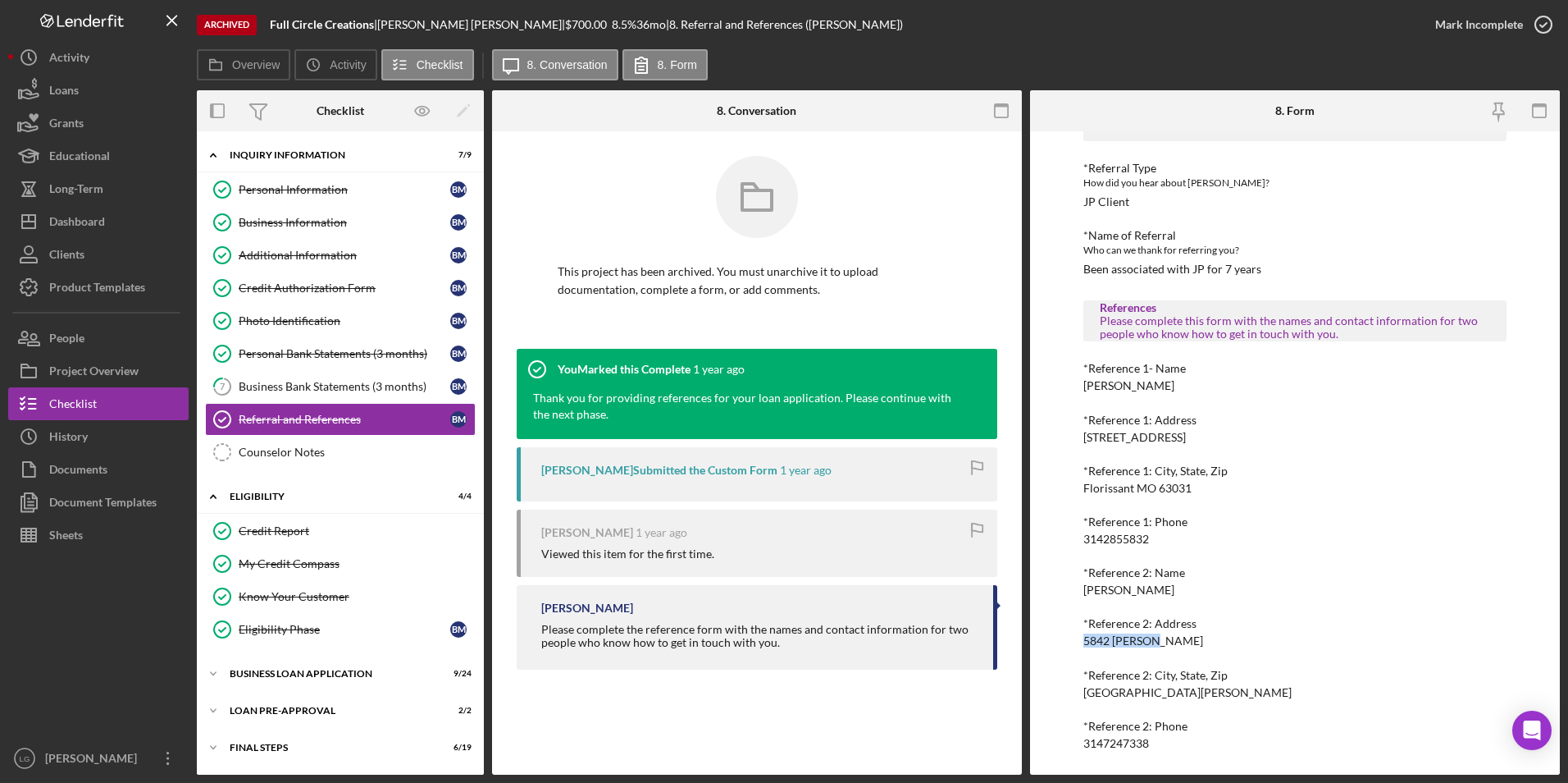
drag, startPoint x: 1074, startPoint y: 643, endPoint x: 1103, endPoint y: 643, distance: 29.0
drag, startPoint x: 1187, startPoint y: 691, endPoint x: 1084, endPoint y: 696, distance: 103.1
click at [1084, 696] on div "*Reference 2: City, State, Zip St. Louis, MO 63147" at bounding box center [1295, 684] width 424 height 30
drag, startPoint x: 1084, startPoint y: 696, endPoint x: 1093, endPoint y: 693, distance: 9.5
drag, startPoint x: 1157, startPoint y: 741, endPoint x: 1077, endPoint y: 745, distance: 80.1
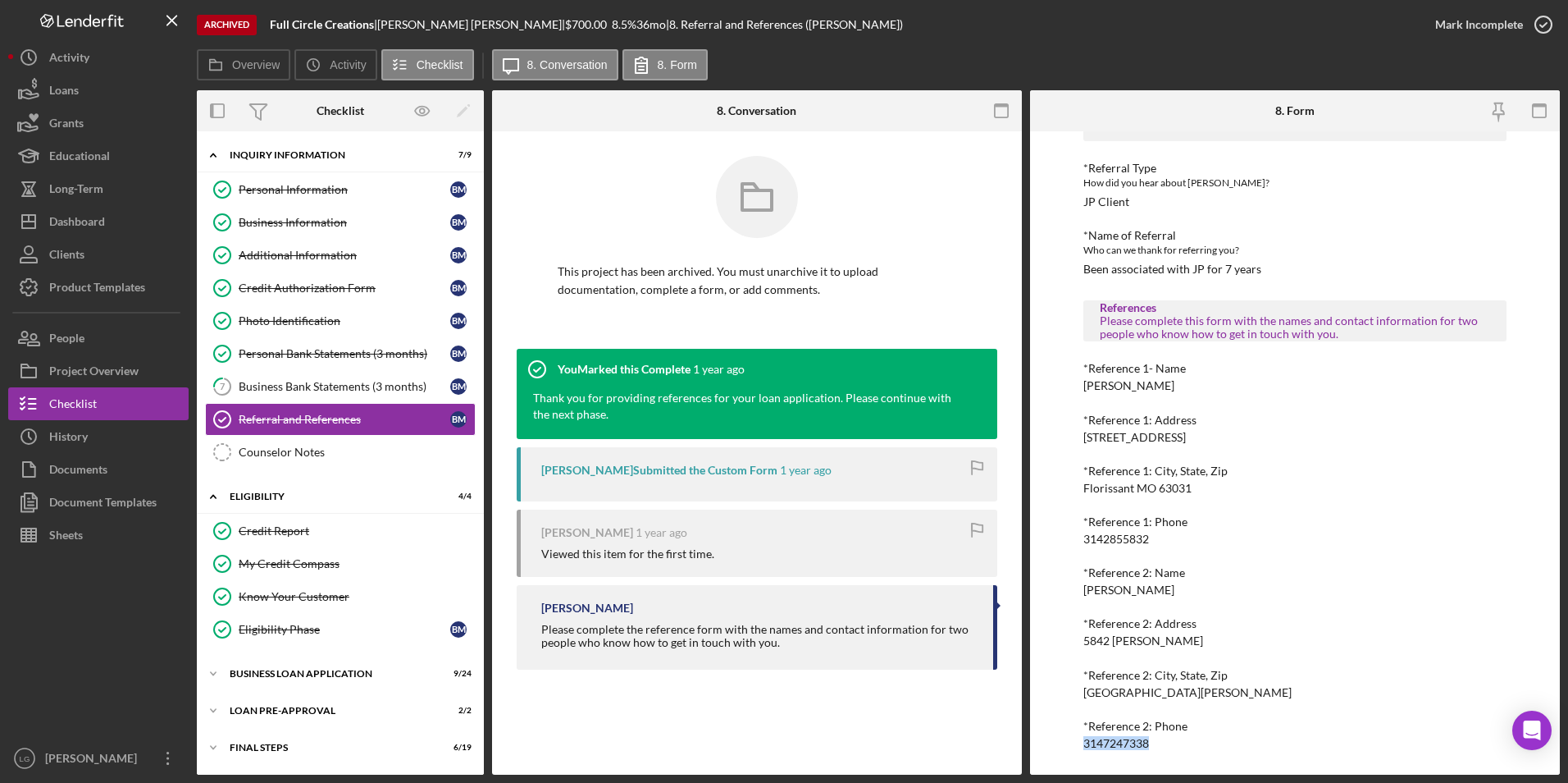
click at [1077, 745] on div "To edit this form you must unarchive this project Referral *Referral Type How d…" at bounding box center [1295, 453] width 530 height 643
drag, startPoint x: 1077, startPoint y: 745, endPoint x: 1104, endPoint y: 748, distance: 27.2
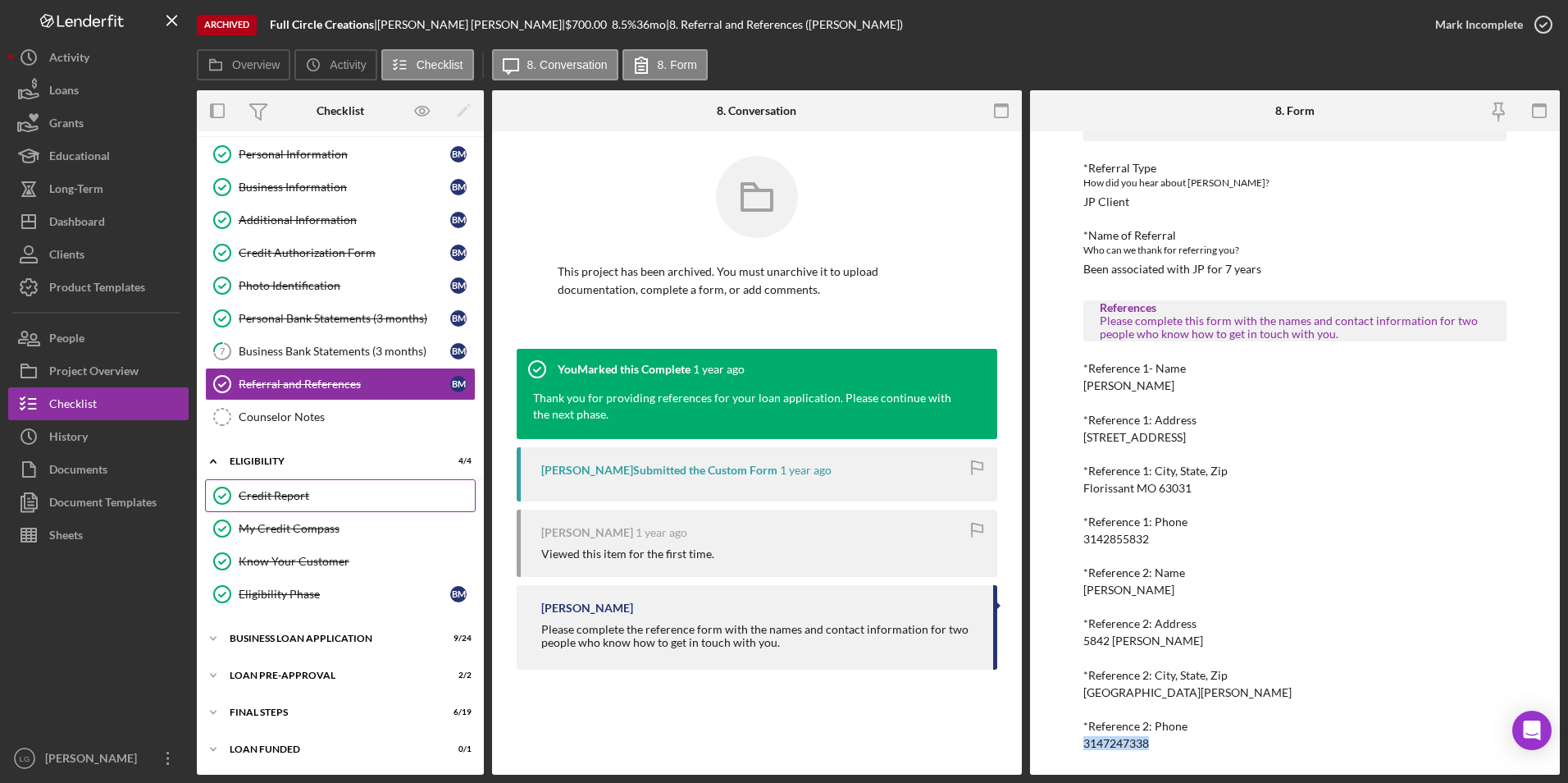
click at [287, 499] on div "Credit Report" at bounding box center [357, 496] width 236 height 13
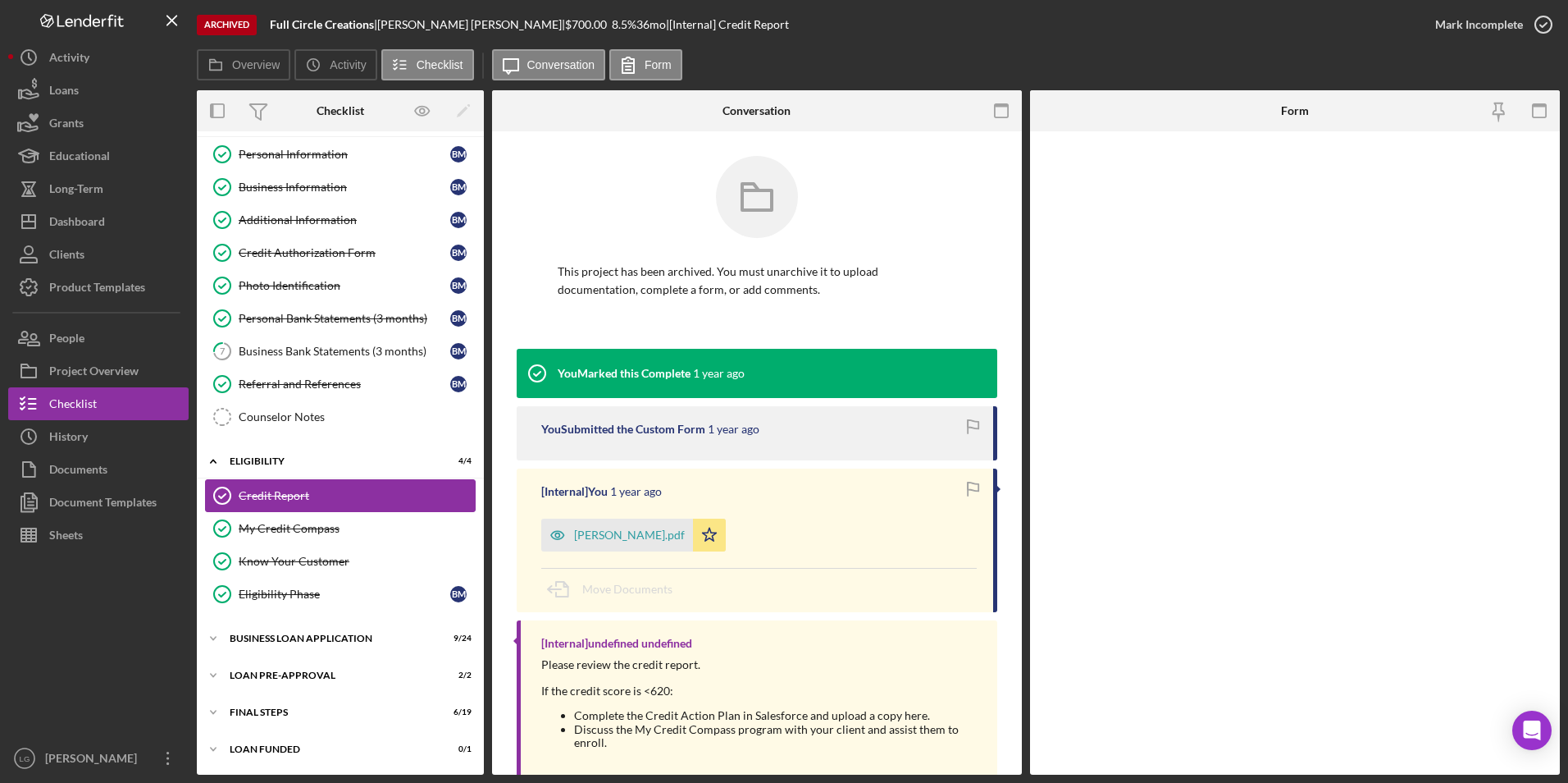
scroll to position [35, 0]
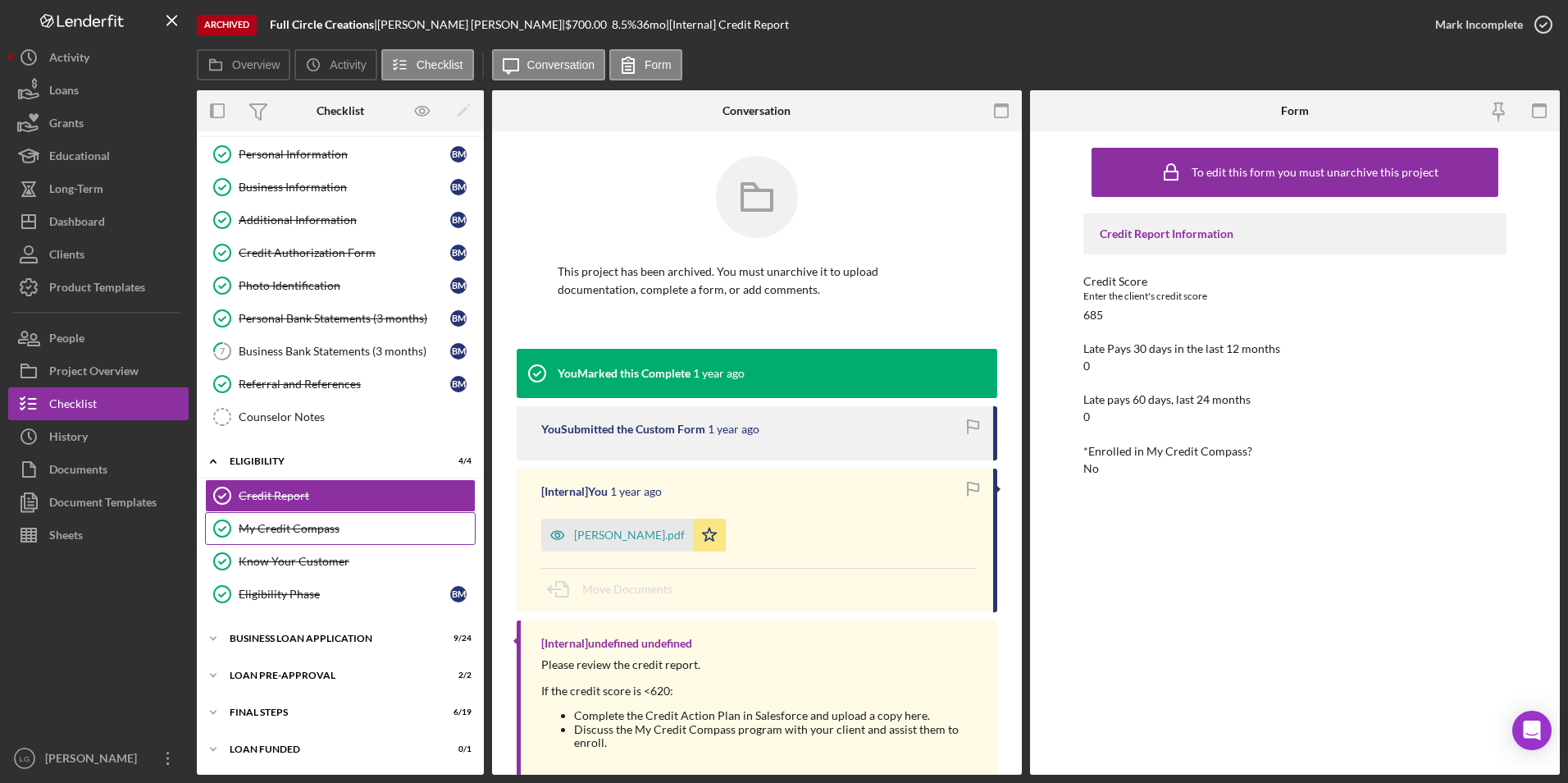
click at [301, 526] on div "My Credit Compass" at bounding box center [357, 528] width 236 height 13
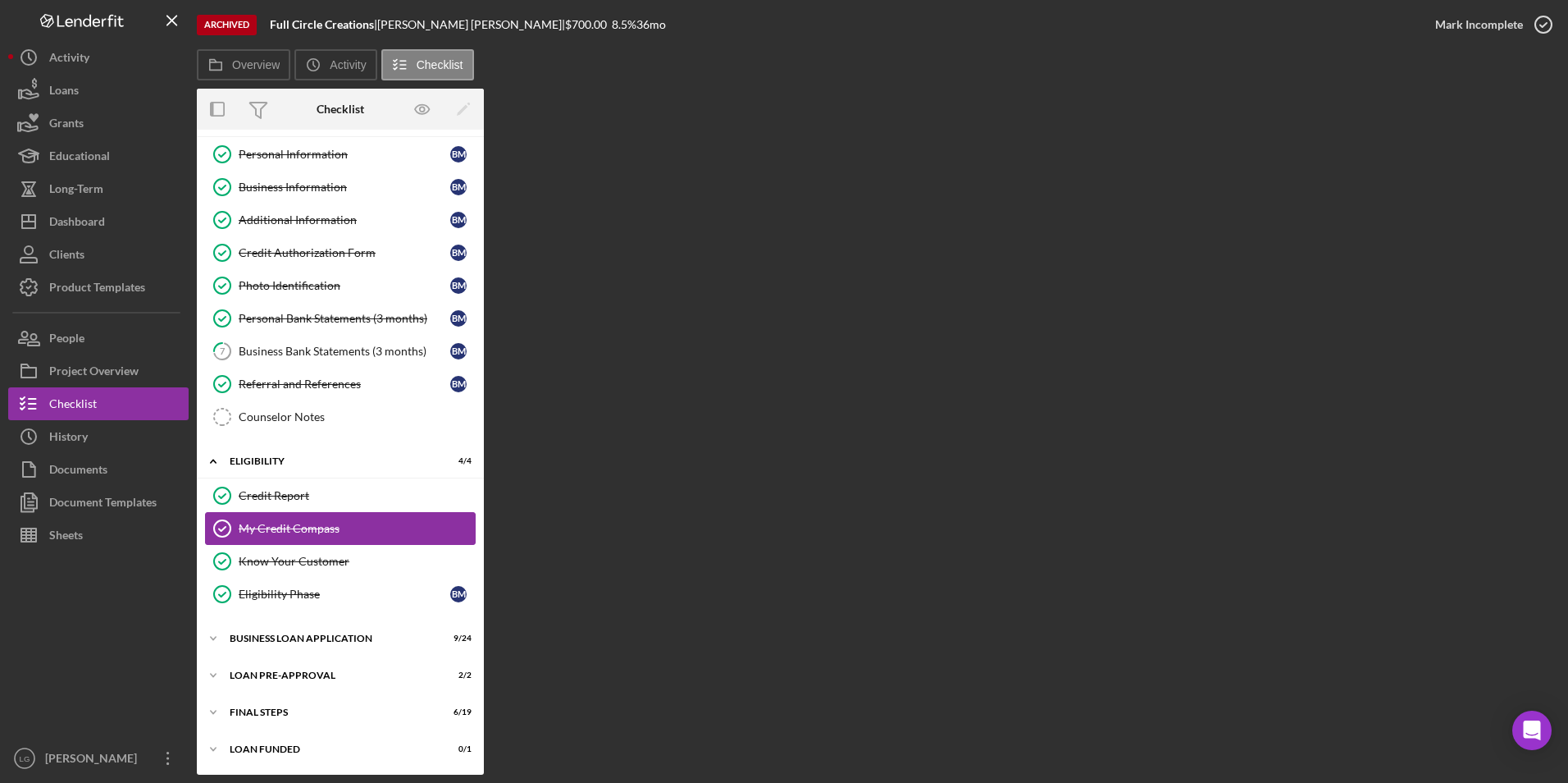
scroll to position [35, 0]
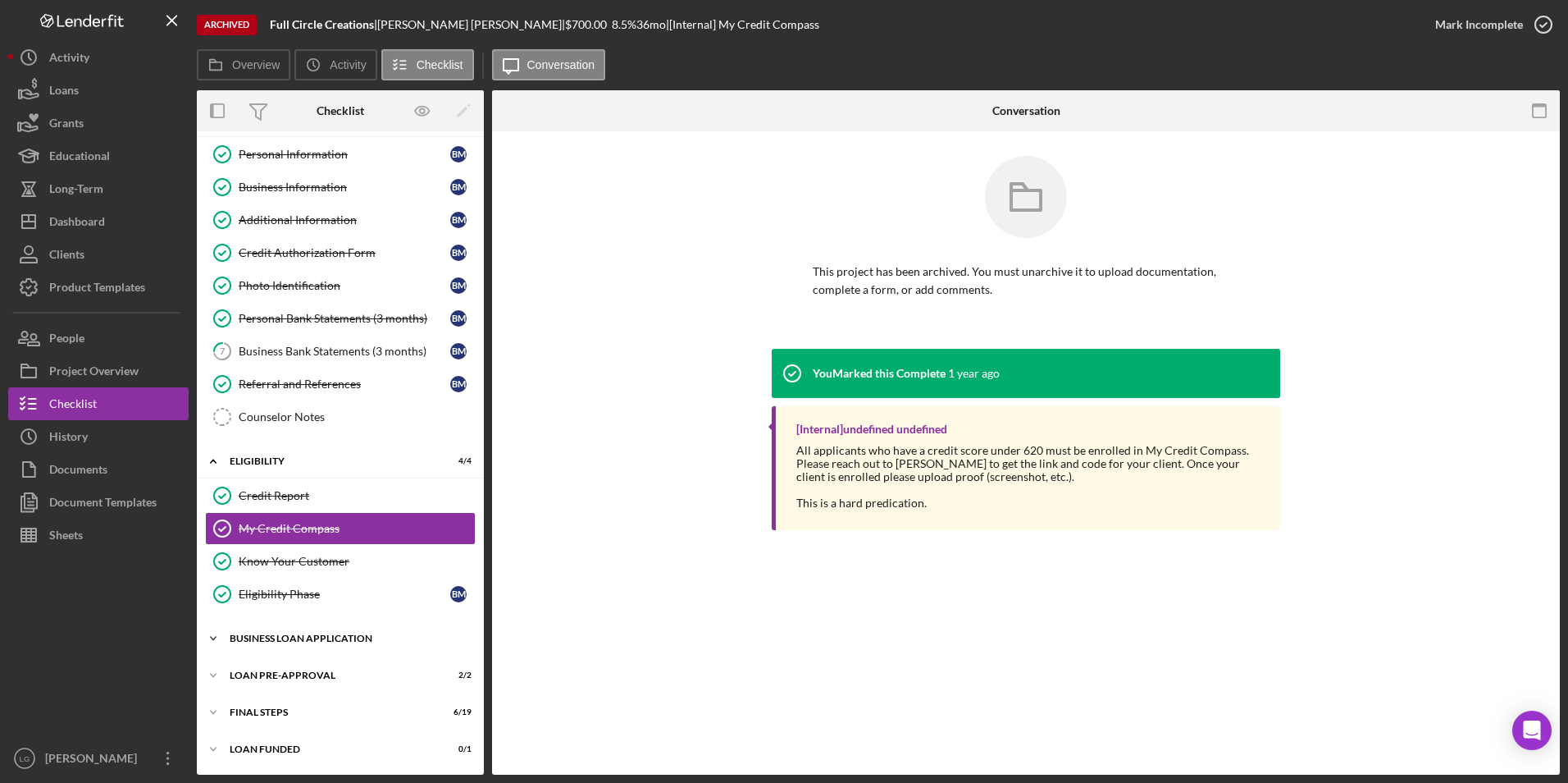
click at [318, 645] on div "Icon/Expander BUSINESS LOAN APPLICATION 9 / 24" at bounding box center [340, 638] width 287 height 32
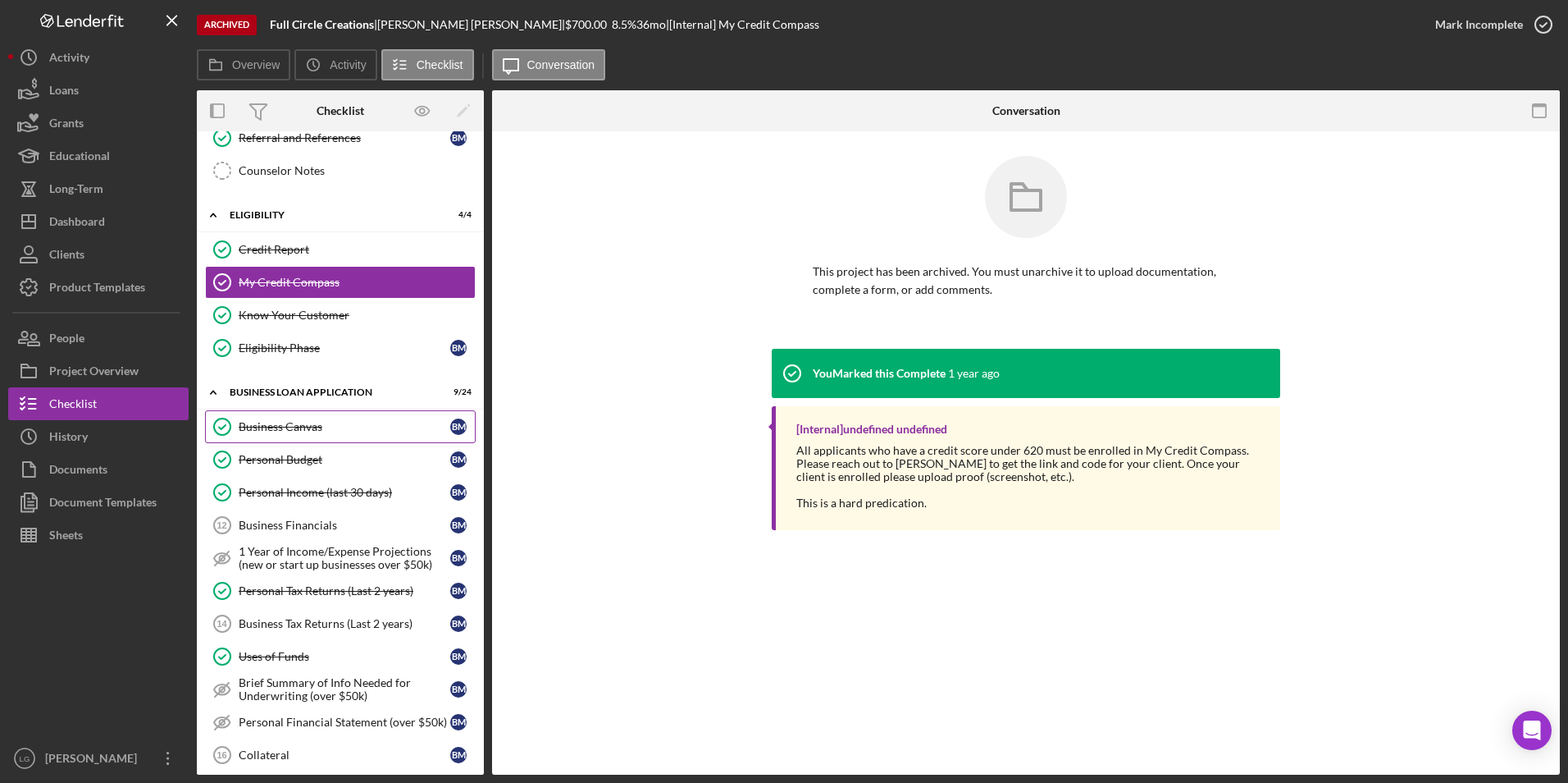
click at [287, 423] on div "Business Canvas" at bounding box center [345, 426] width 212 height 13
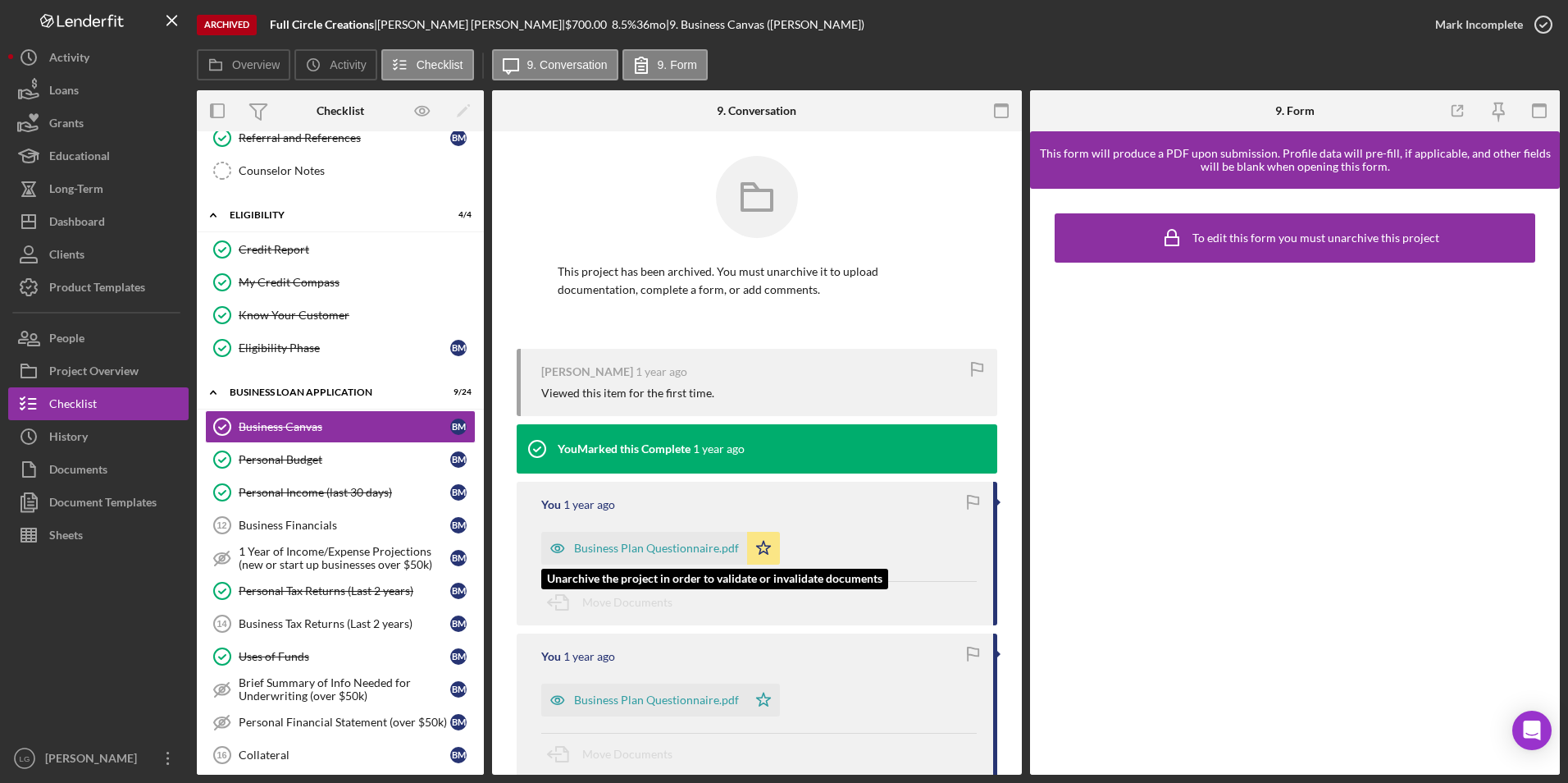
click at [633, 539] on div "Business Plan Questionnaire.pdf" at bounding box center [644, 547] width 206 height 32
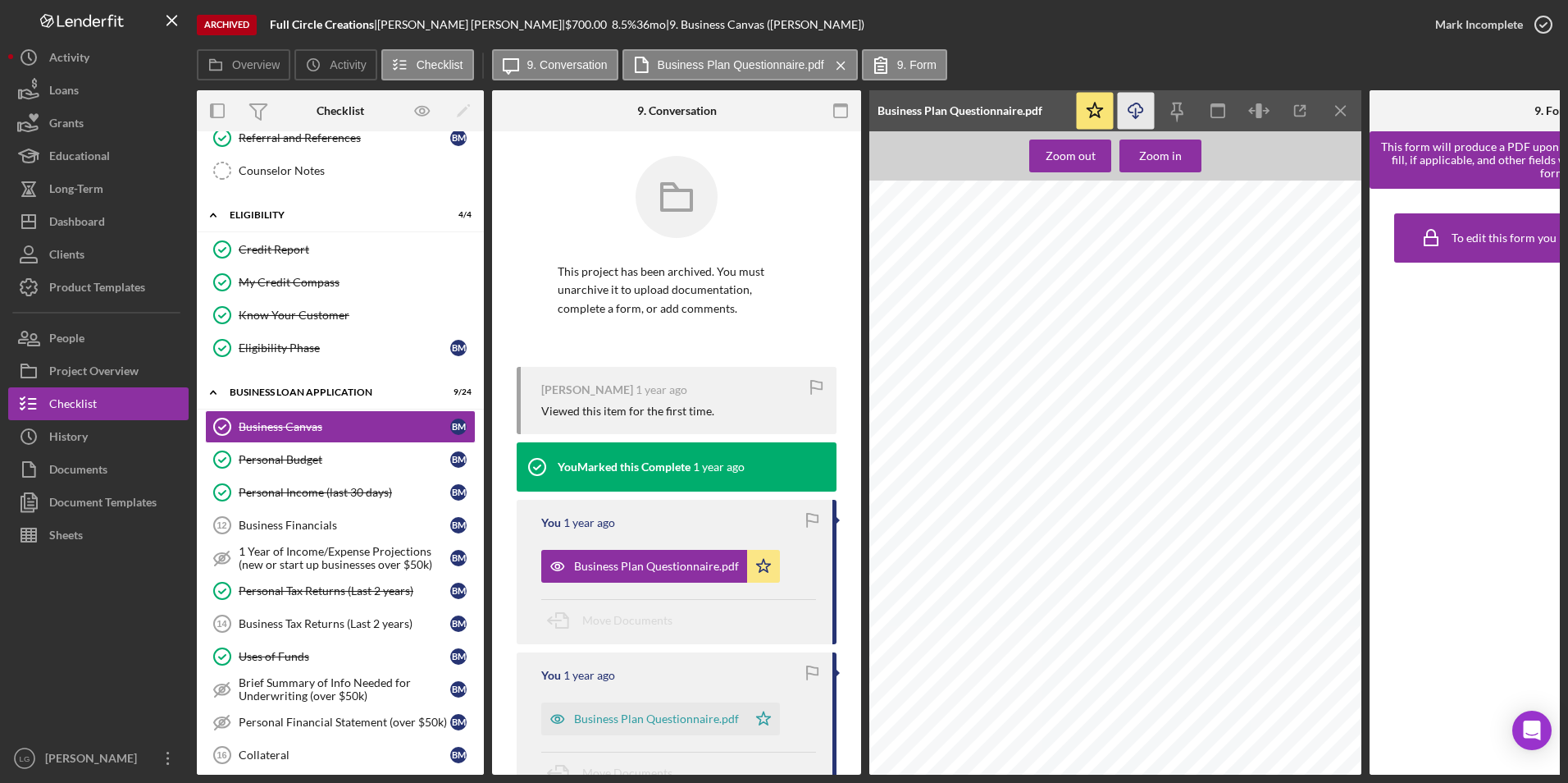
click at [1137, 116] on icon "Icon/Download" at bounding box center [1137, 111] width 37 height 37
drag, startPoint x: 307, startPoint y: 487, endPoint x: 397, endPoint y: 461, distance: 93.7
click at [307, 487] on div "Personal Income (last 30 days)" at bounding box center [345, 492] width 212 height 13
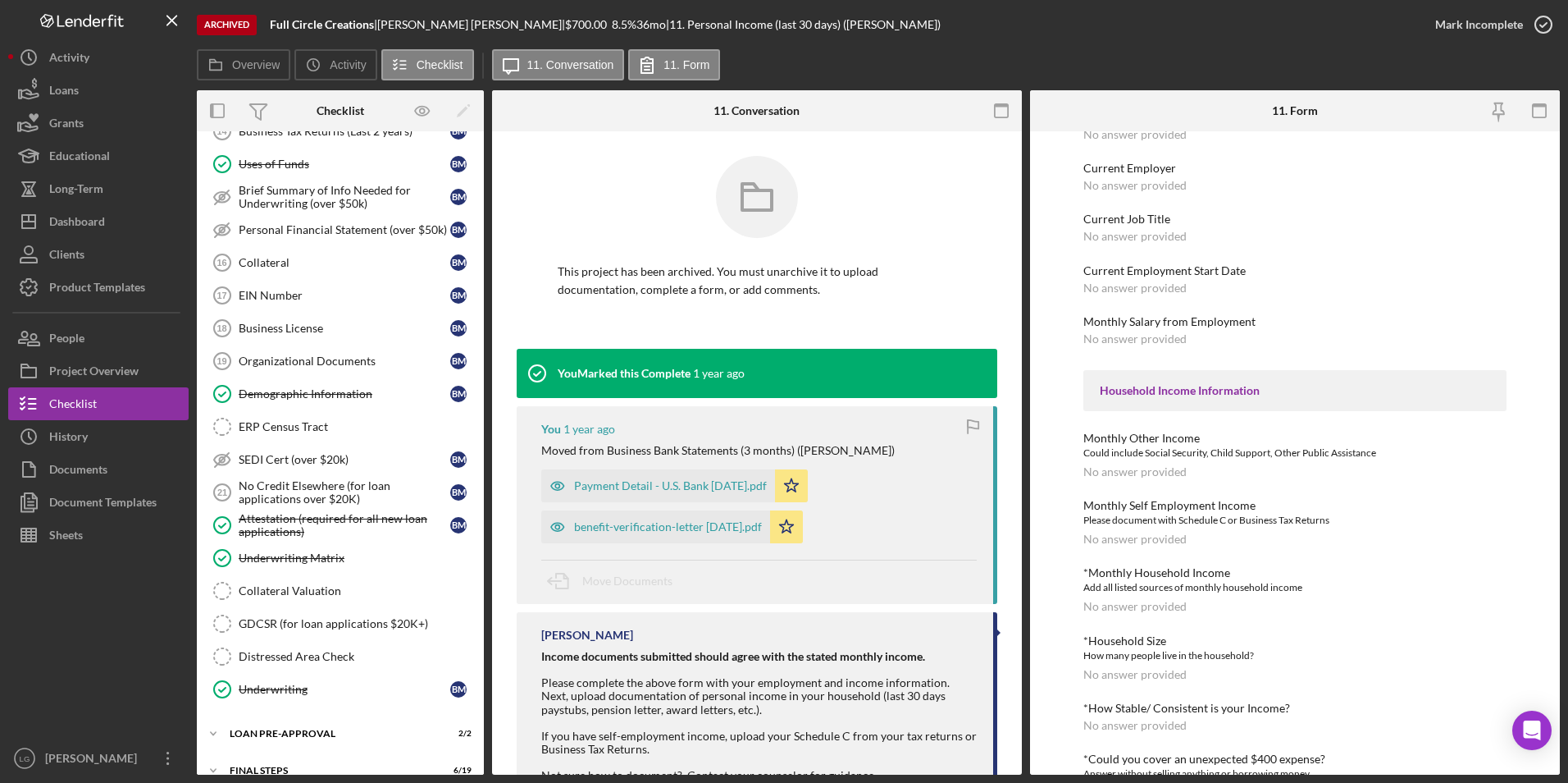
scroll to position [281, 0]
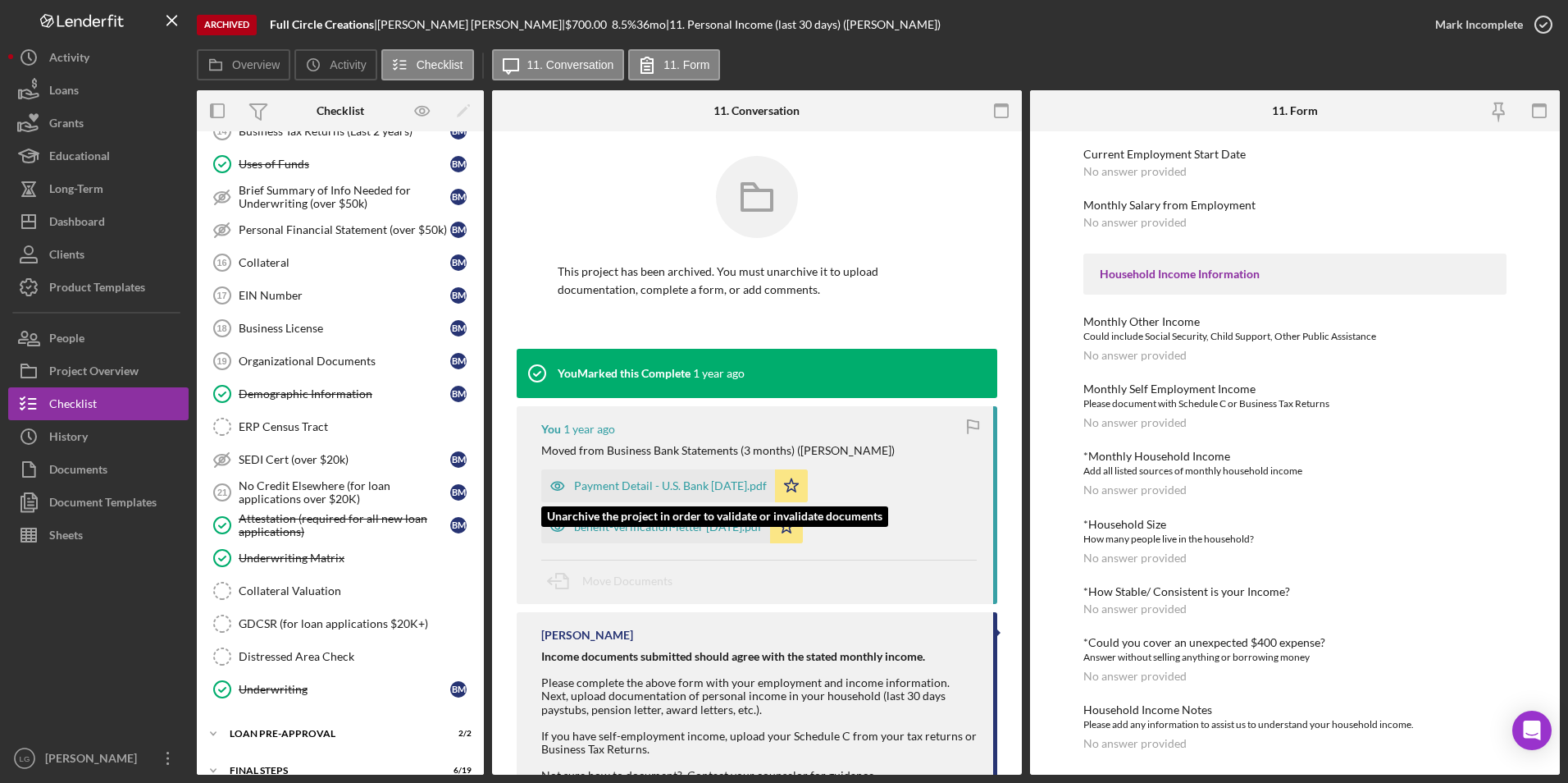
click at [574, 481] on icon "button" at bounding box center [557, 485] width 32 height 32
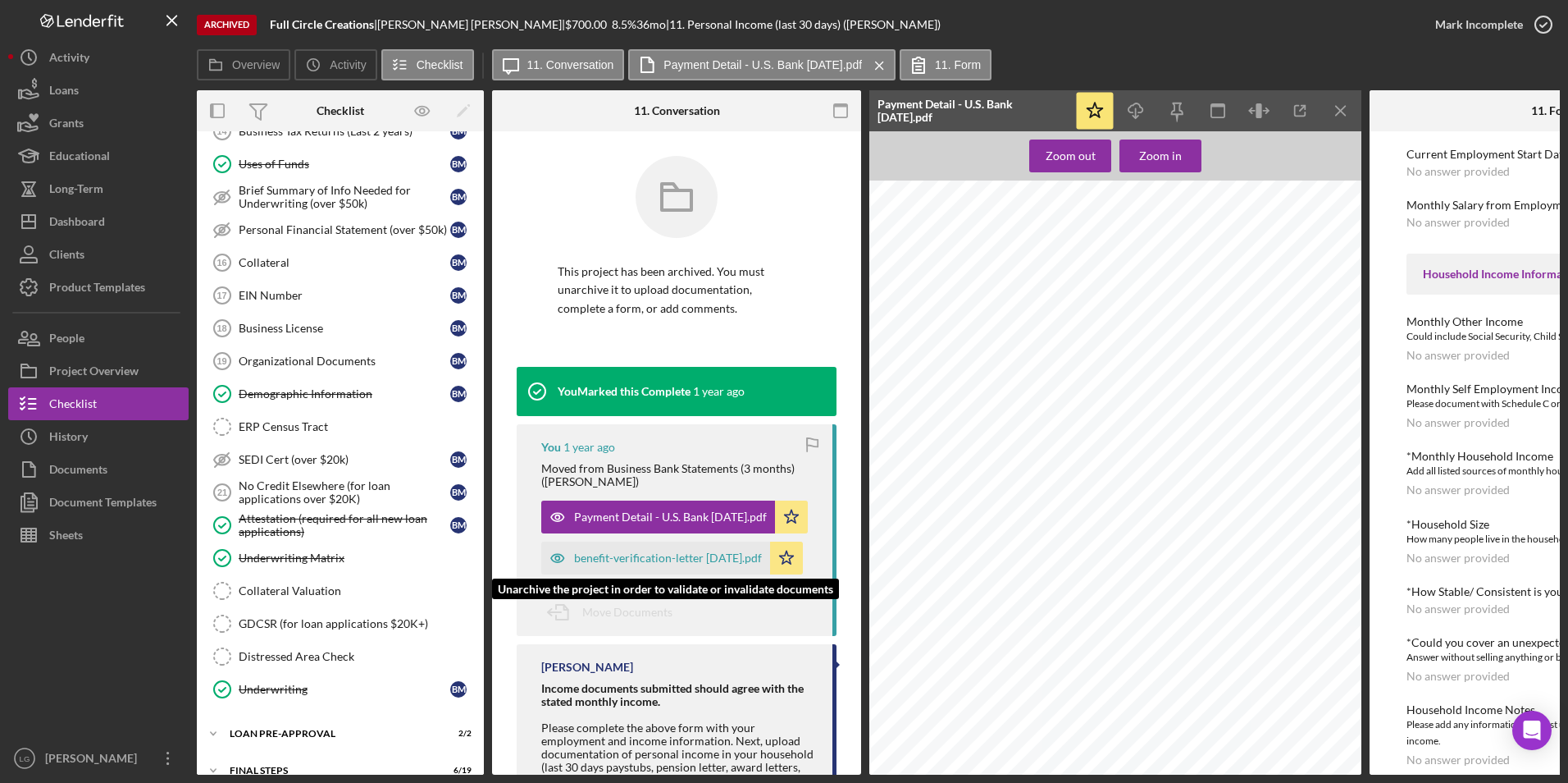
click at [643, 565] on div "benefit-verification-letter [DATE].pdf" at bounding box center [669, 558] width 188 height 13
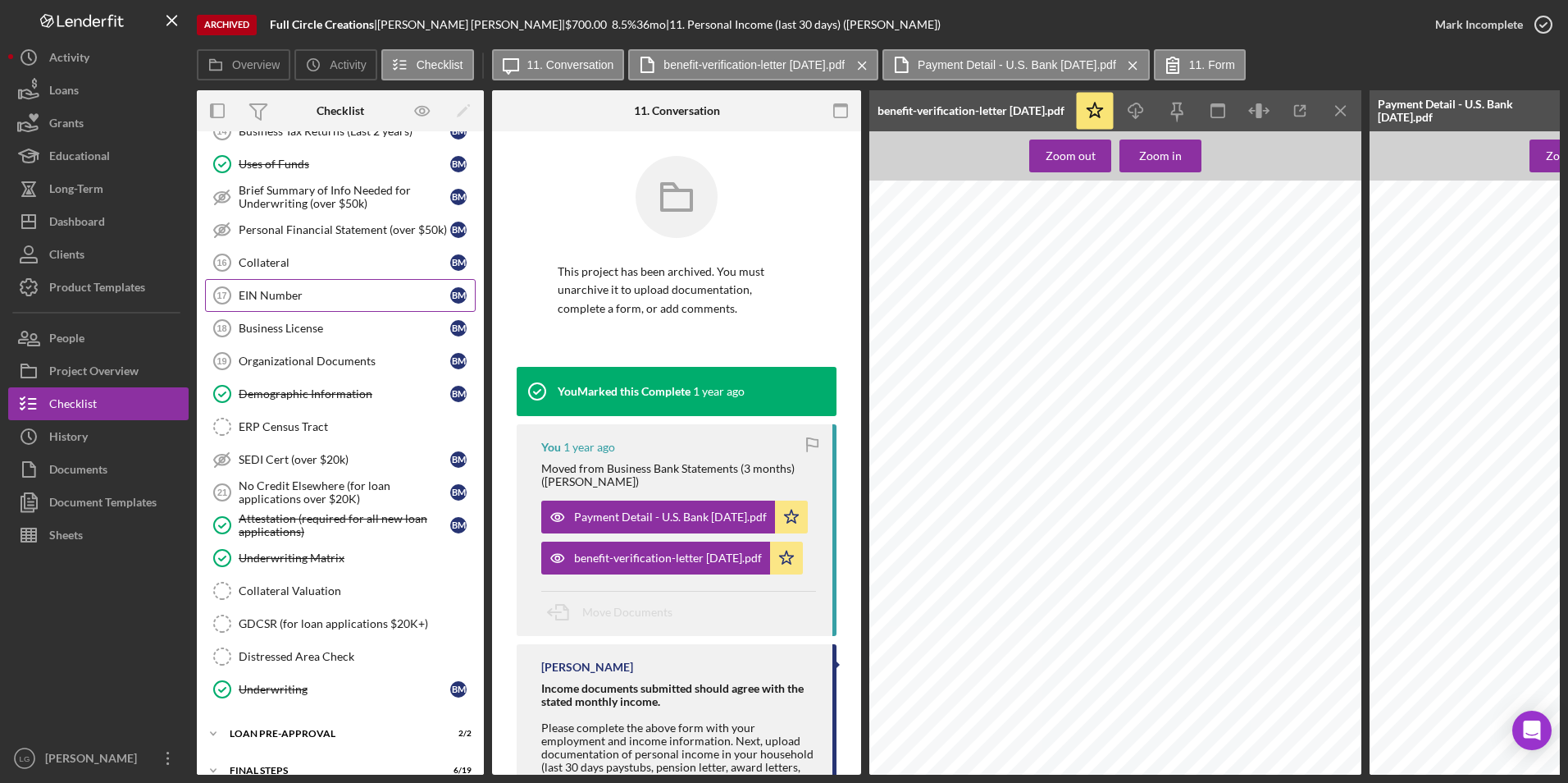
drag, startPoint x: 279, startPoint y: 298, endPoint x: 311, endPoint y: 300, distance: 32.1
click at [279, 298] on div "EIN Number" at bounding box center [345, 296] width 212 height 13
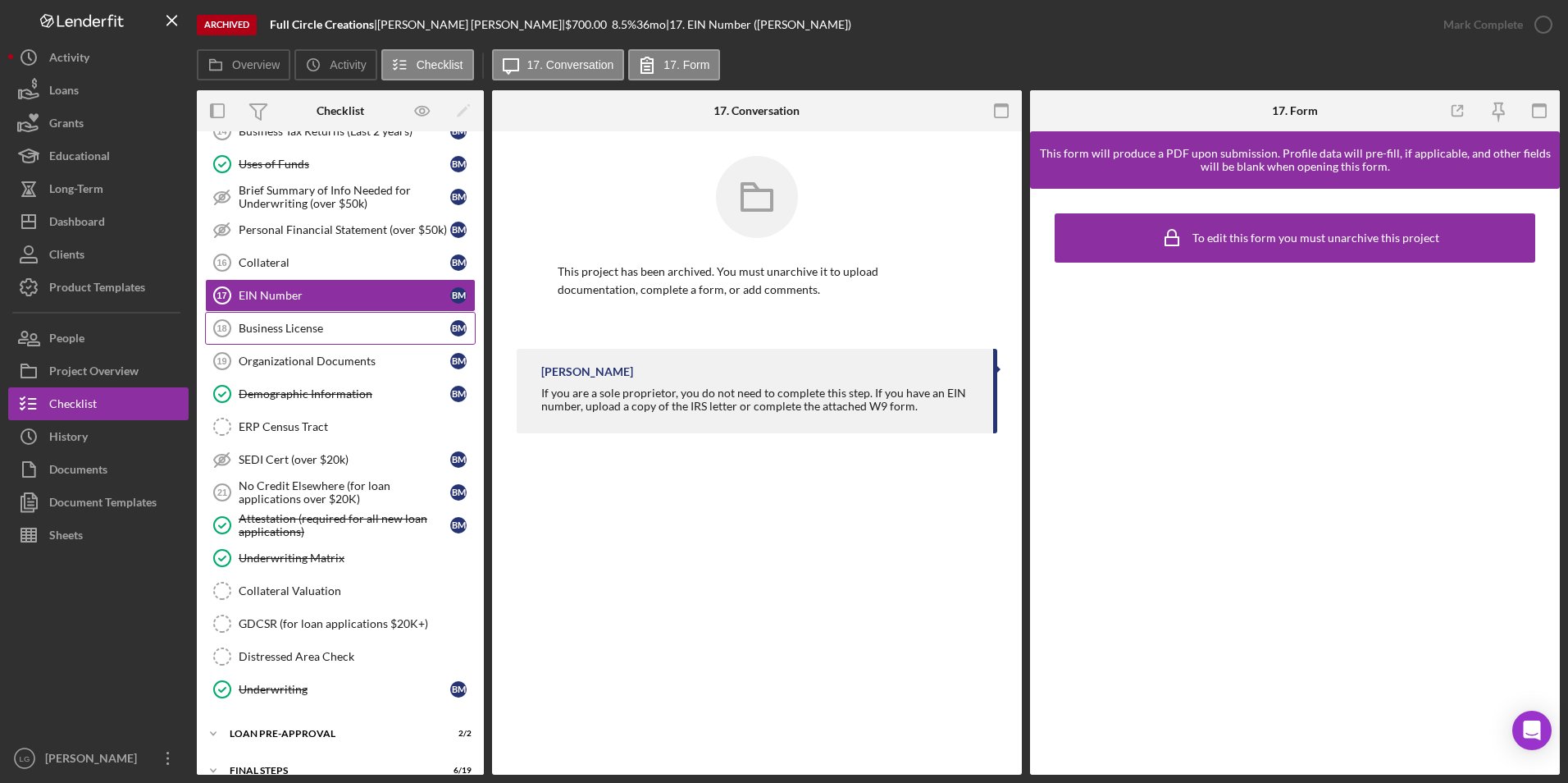
click at [330, 332] on div "Business License" at bounding box center [345, 328] width 212 height 13
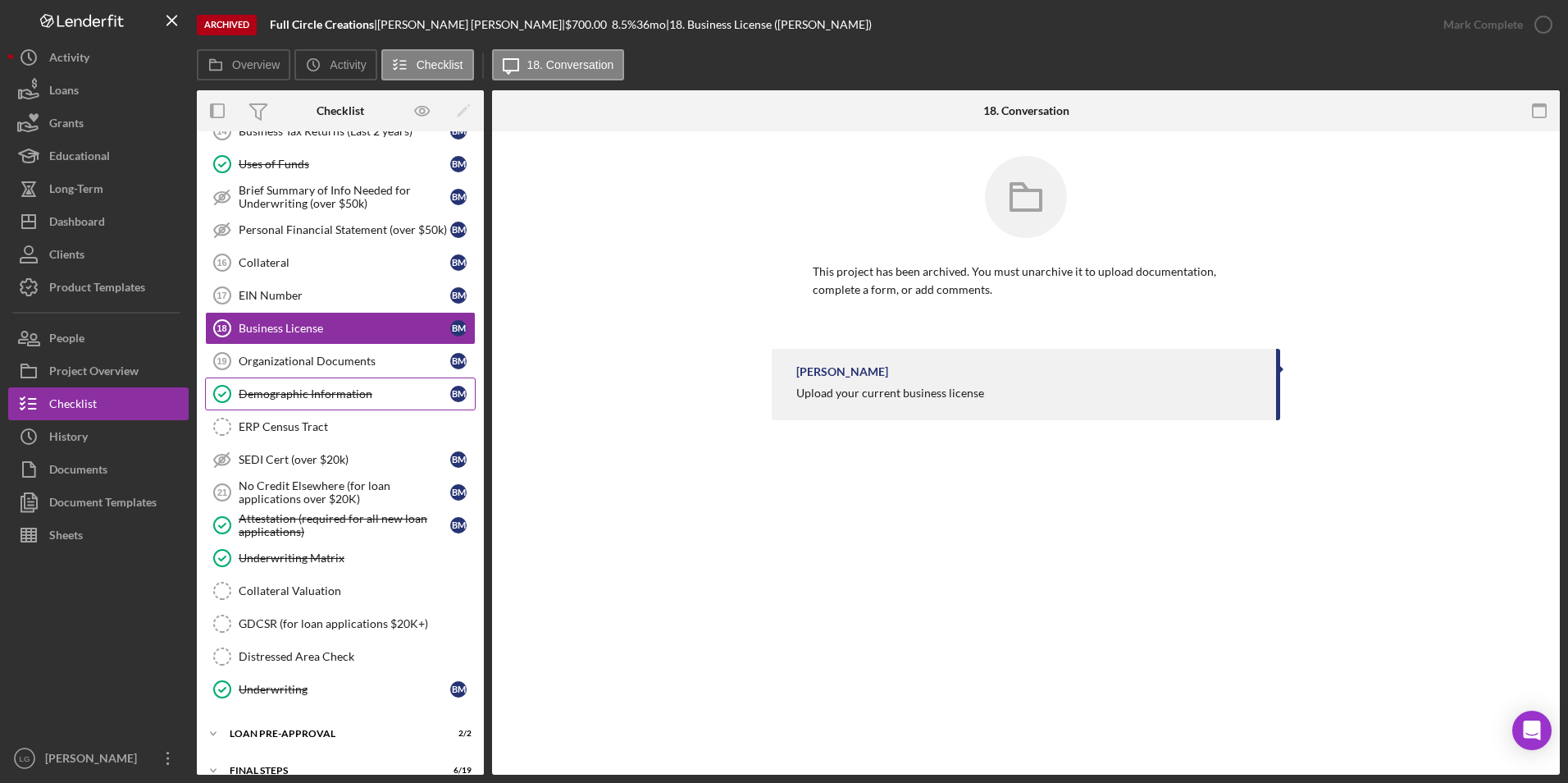
click at [326, 398] on div "Demographic Information" at bounding box center [345, 394] width 212 height 13
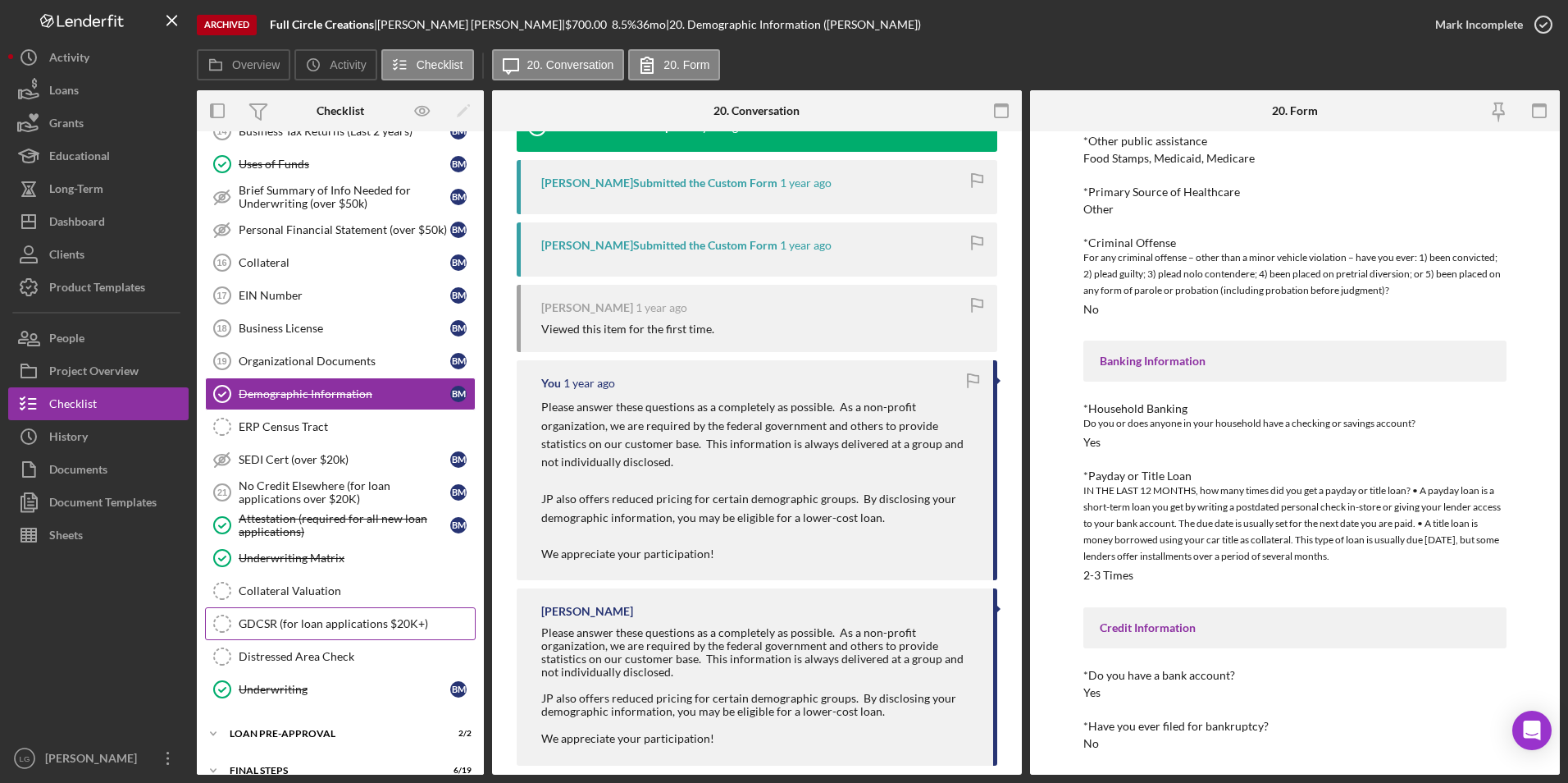
scroll to position [832, 0]
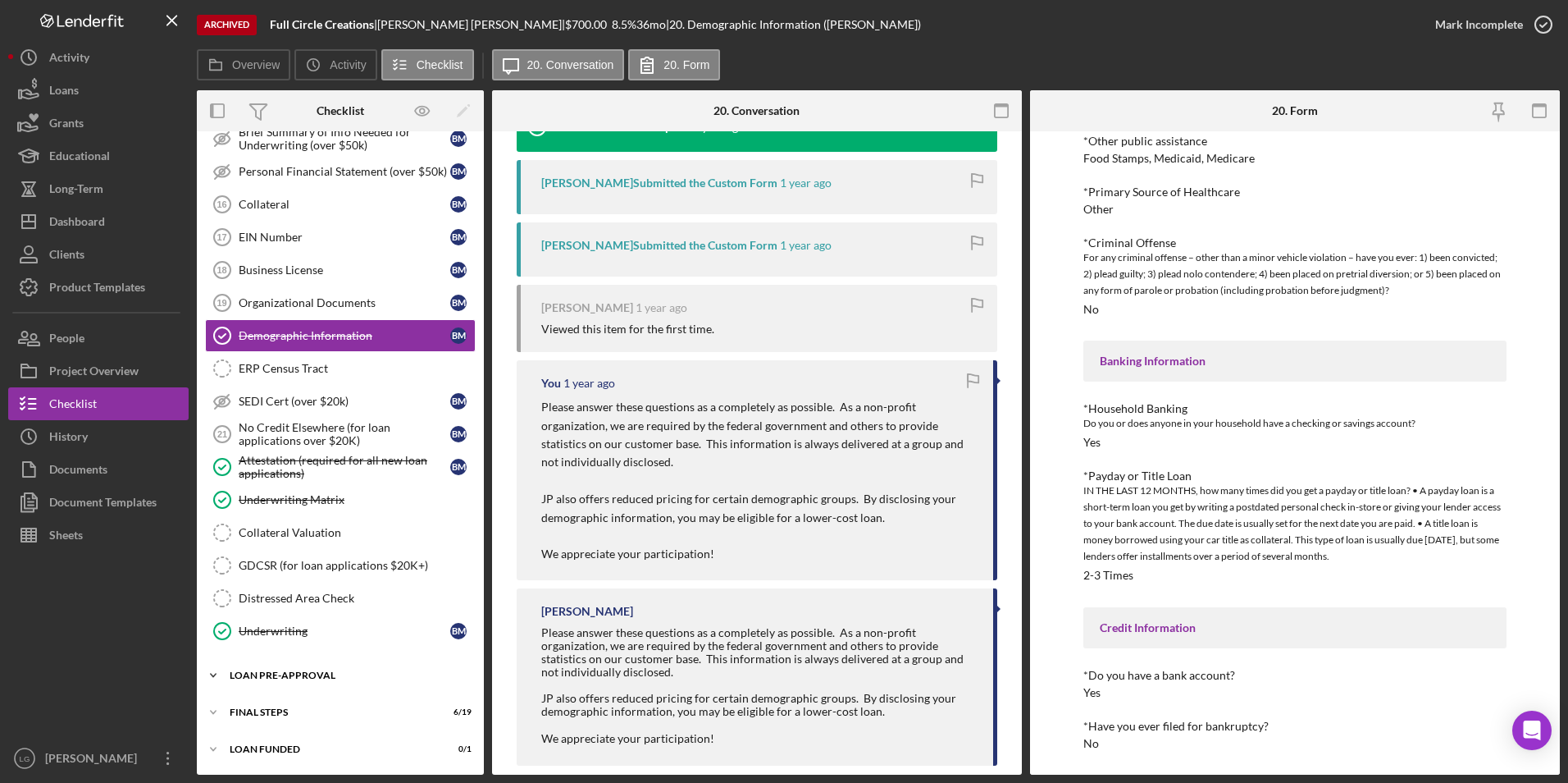
click at [275, 676] on div "LOAN PRE-APPROVAL" at bounding box center [346, 676] width 234 height 10
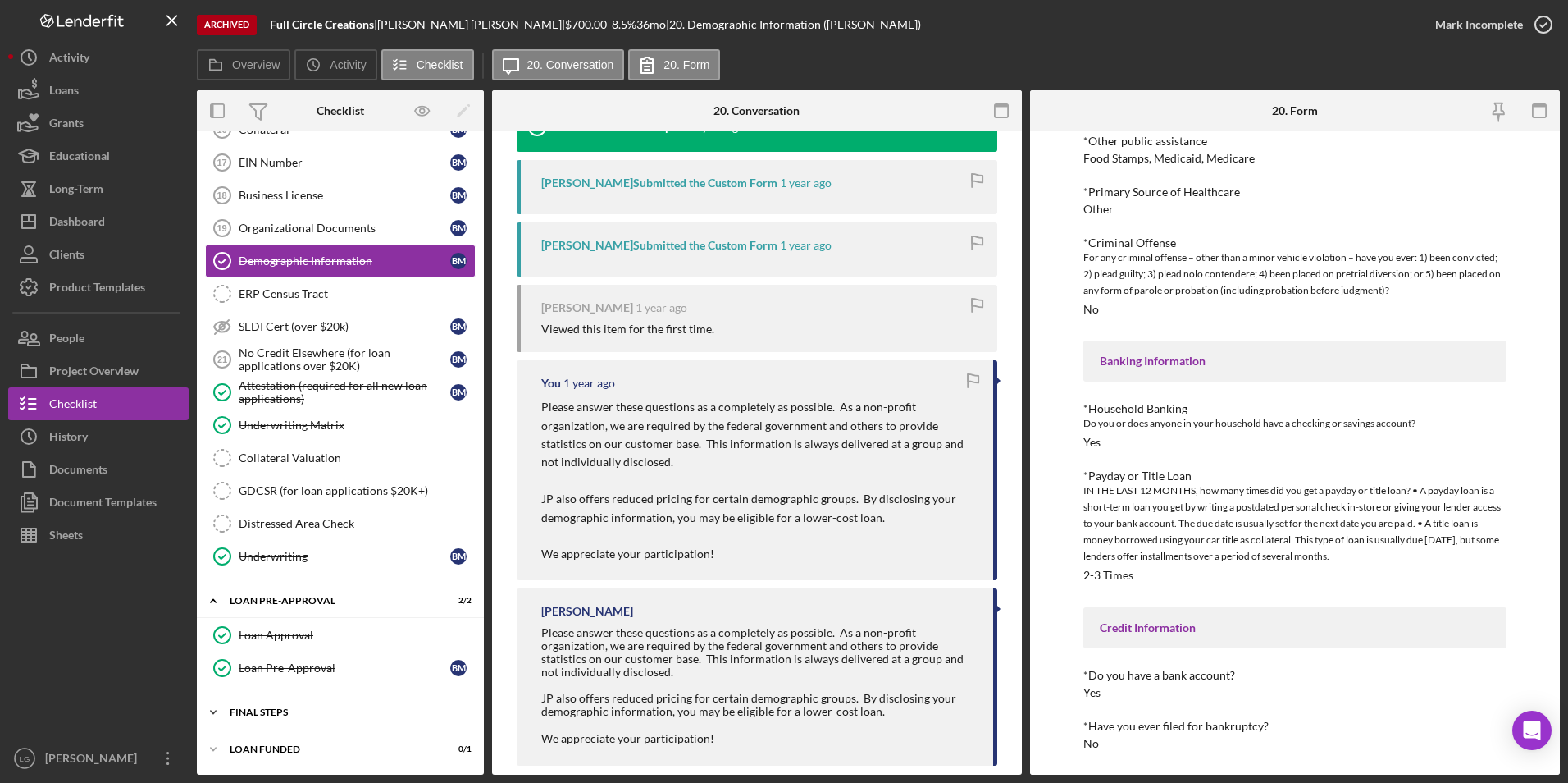
click at [276, 722] on div "Icon/Expander FINAL STEPS 6 / 19" at bounding box center [340, 711] width 287 height 32
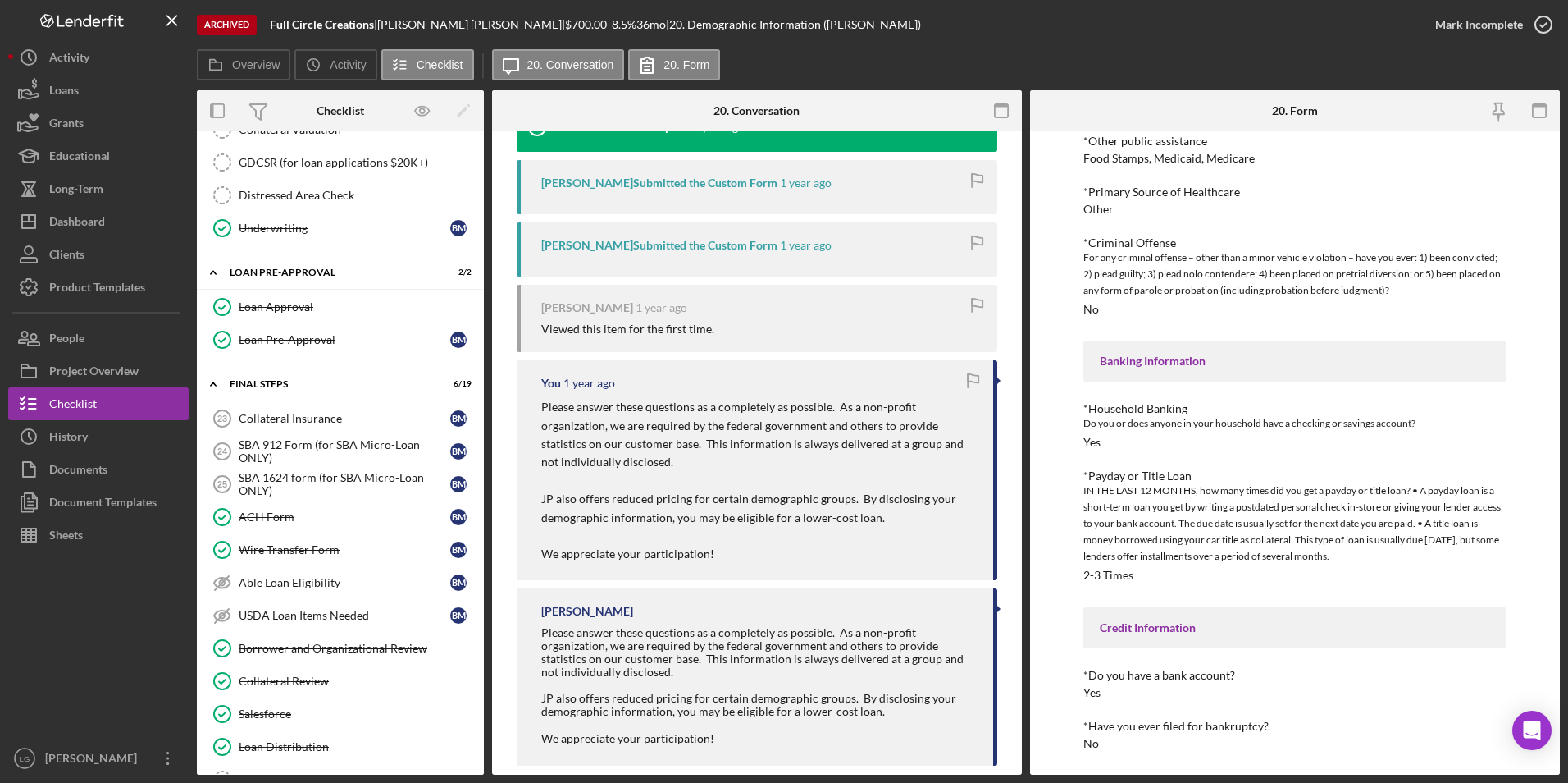
scroll to position [1539, 0]
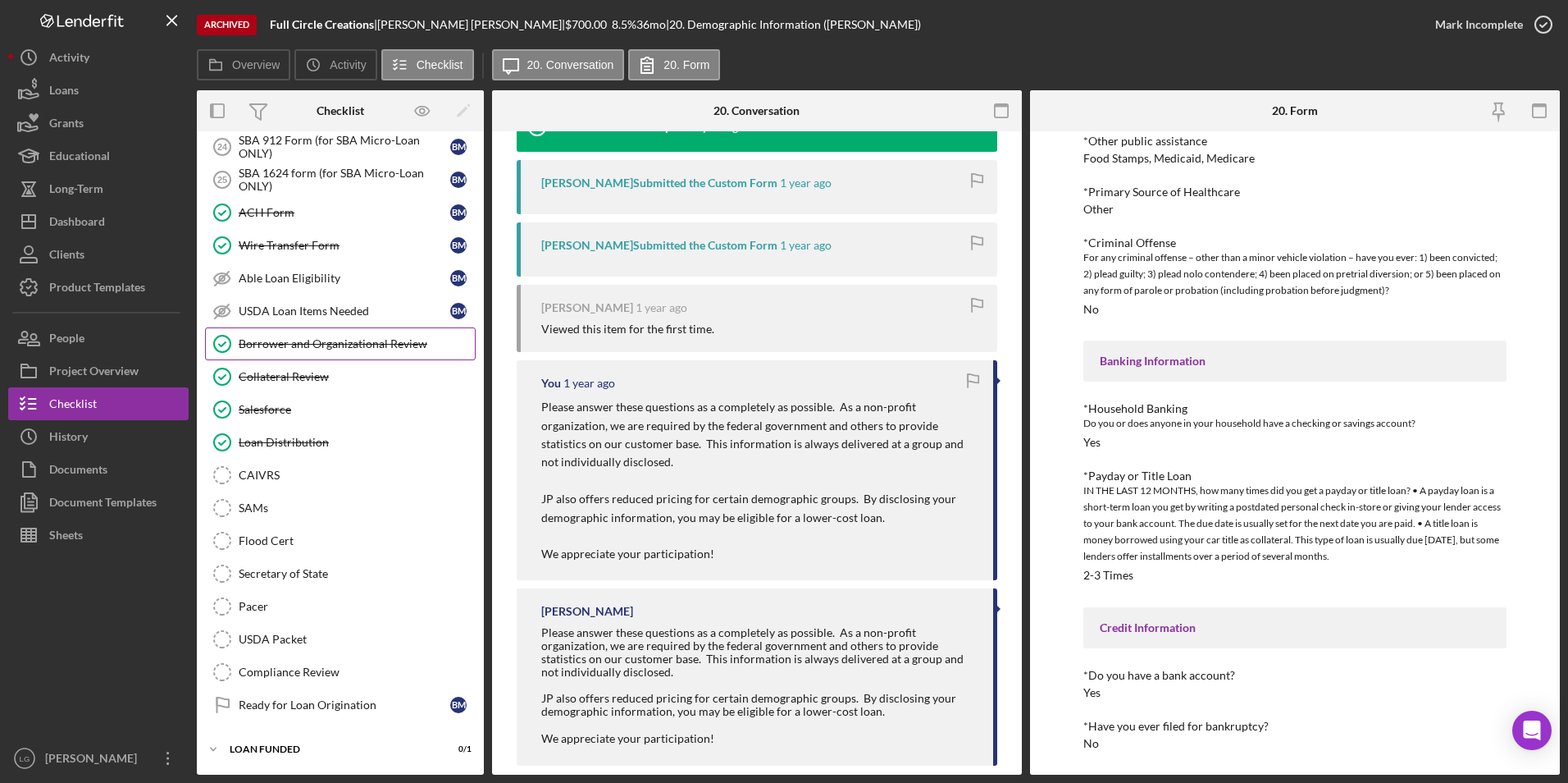
click at [301, 339] on div "Borrower and Organizational Review" at bounding box center [357, 344] width 236 height 13
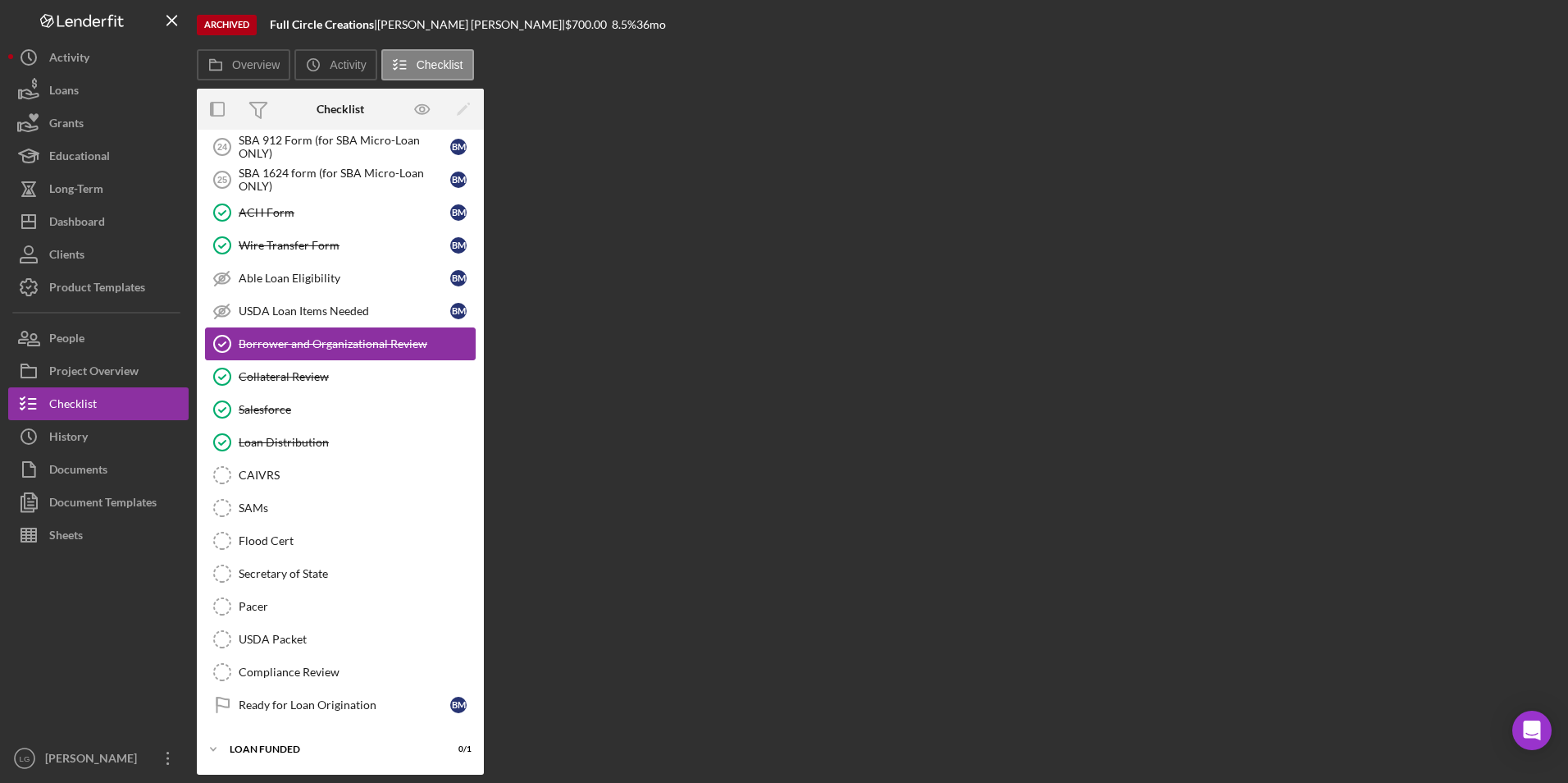
scroll to position [1539, 0]
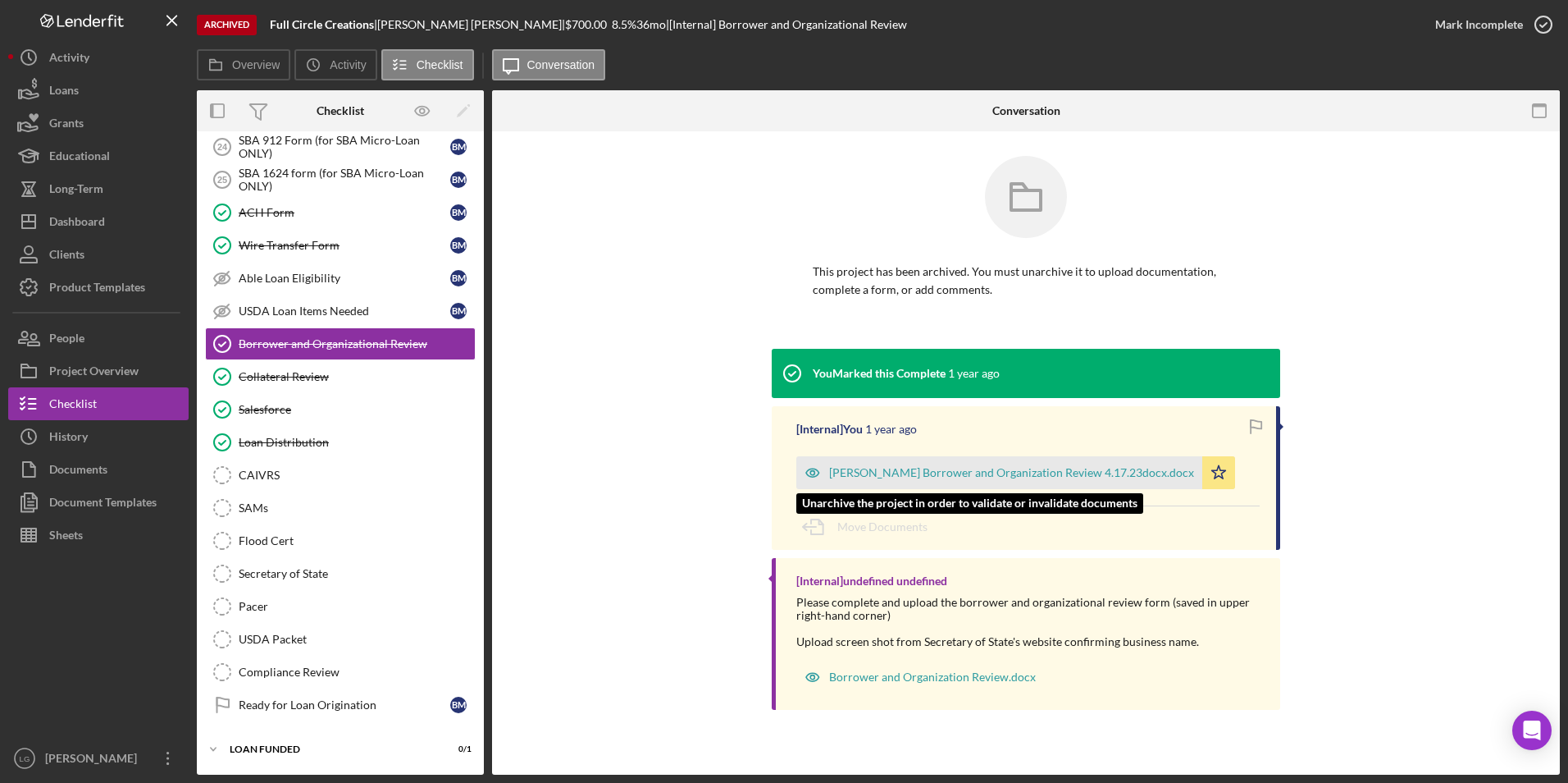
click at [1037, 476] on div "Mosby Borrower and Organization Review 4.17.23docx.docx" at bounding box center [1012, 472] width 365 height 13
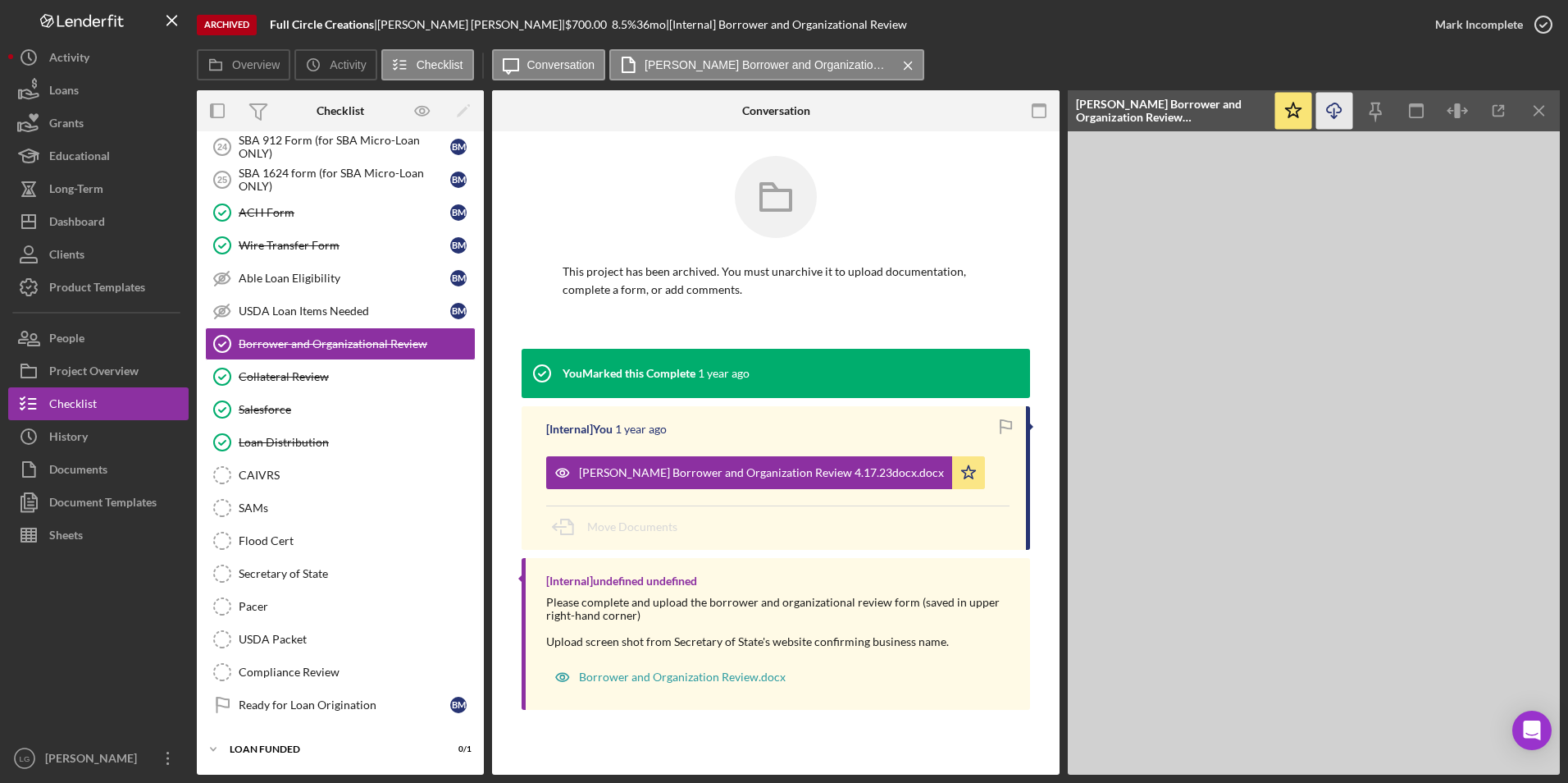
click at [1340, 106] on icon "Icon/Download" at bounding box center [1335, 111] width 37 height 37
drag, startPoint x: 236, startPoint y: 406, endPoint x: 274, endPoint y: 386, distance: 42.9
click at [236, 406] on icon "Salesforce" at bounding box center [222, 409] width 41 height 41
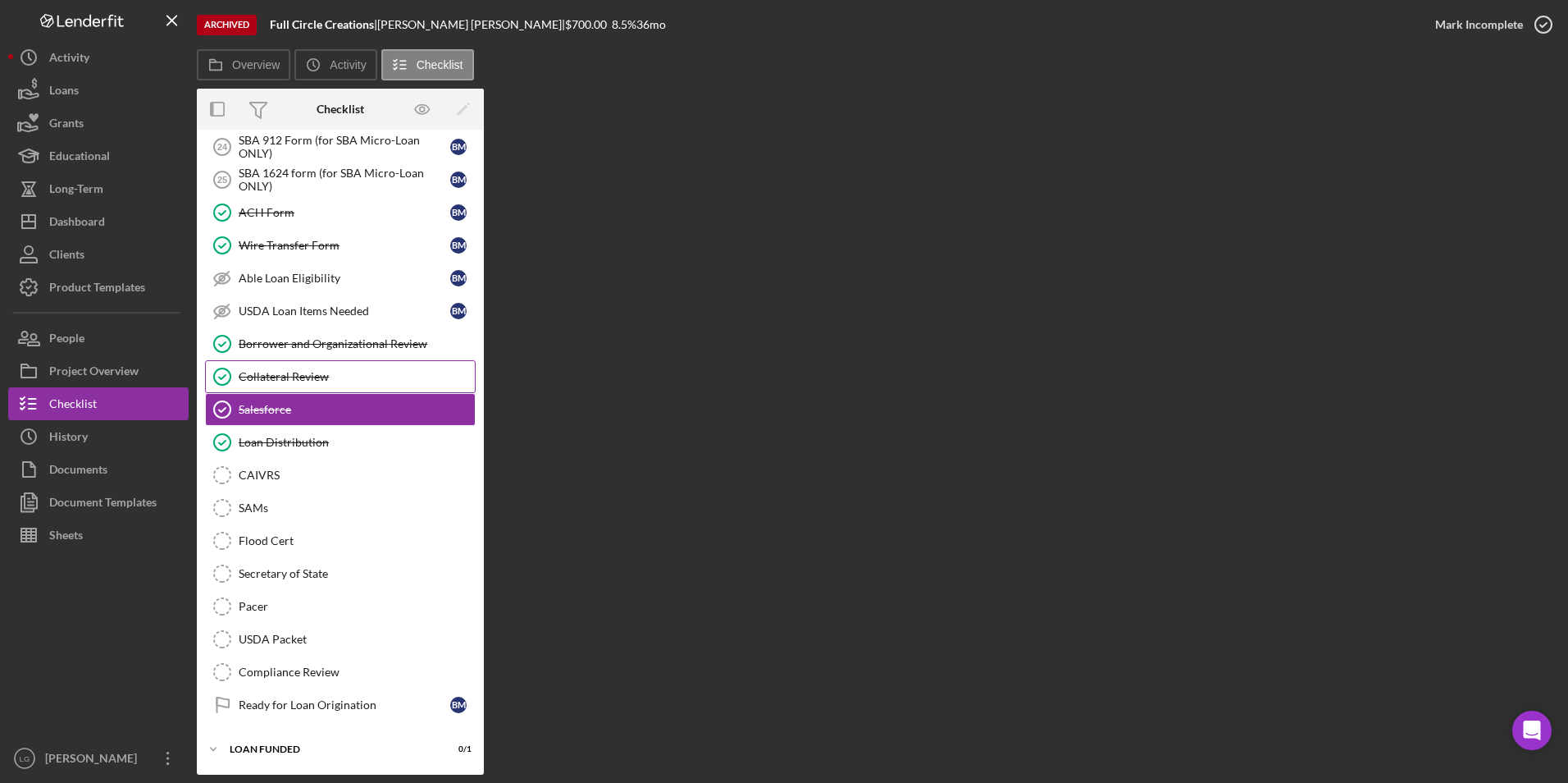
scroll to position [1539, 0]
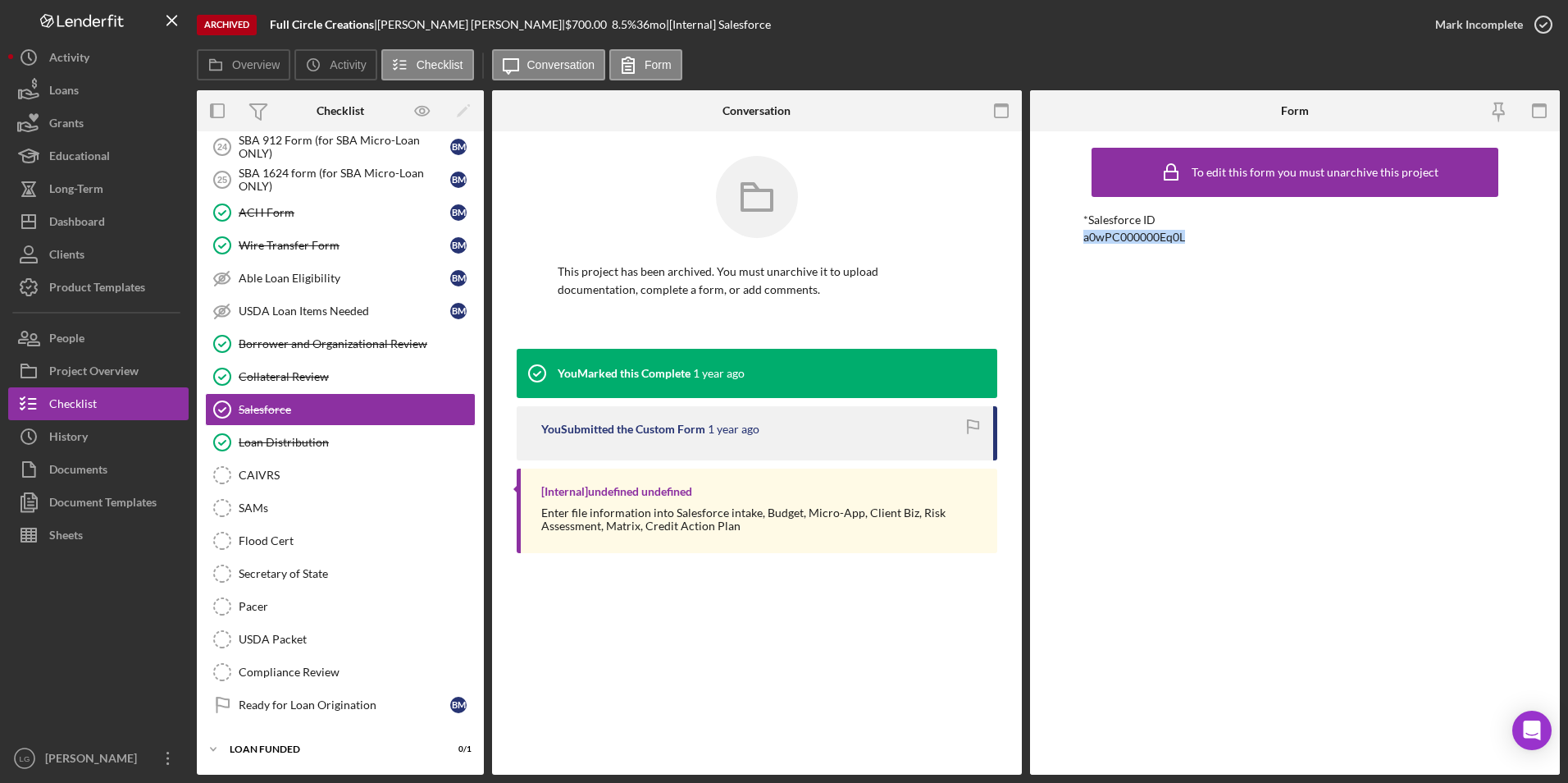
drag, startPoint x: 1203, startPoint y: 234, endPoint x: 1088, endPoint y: 246, distance: 115.6
click at [1087, 246] on div "To edit this form you must unarchive this project *Salesforce ID a0wPC000000Eq0L" at bounding box center [1295, 452] width 424 height 627
drag, startPoint x: 1088, startPoint y: 246, endPoint x: 1119, endPoint y: 235, distance: 32.9
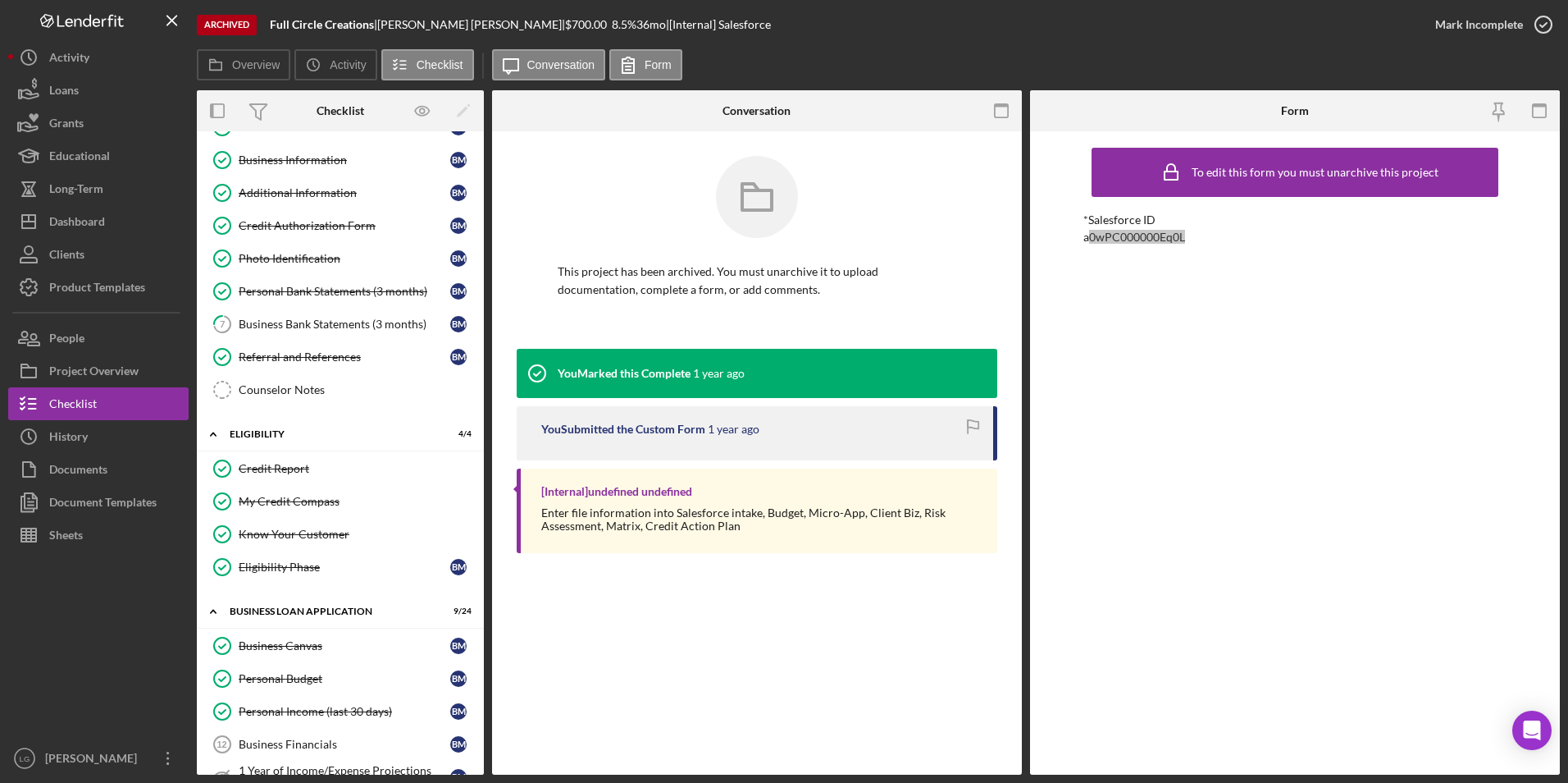
scroll to position [0, 0]
